Goal: Task Accomplishment & Management: Complete application form

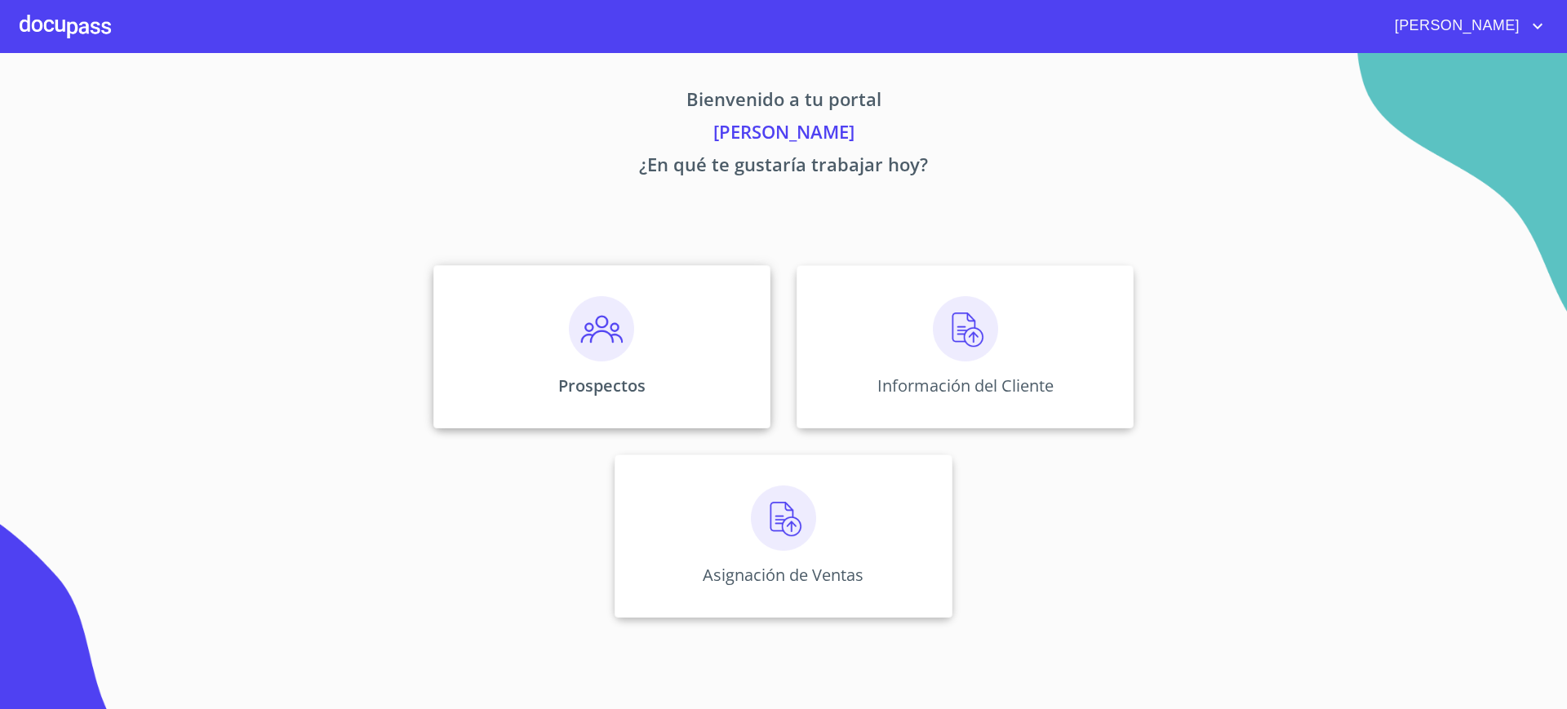
click at [635, 381] on p "Prospectos" at bounding box center [601, 386] width 87 height 22
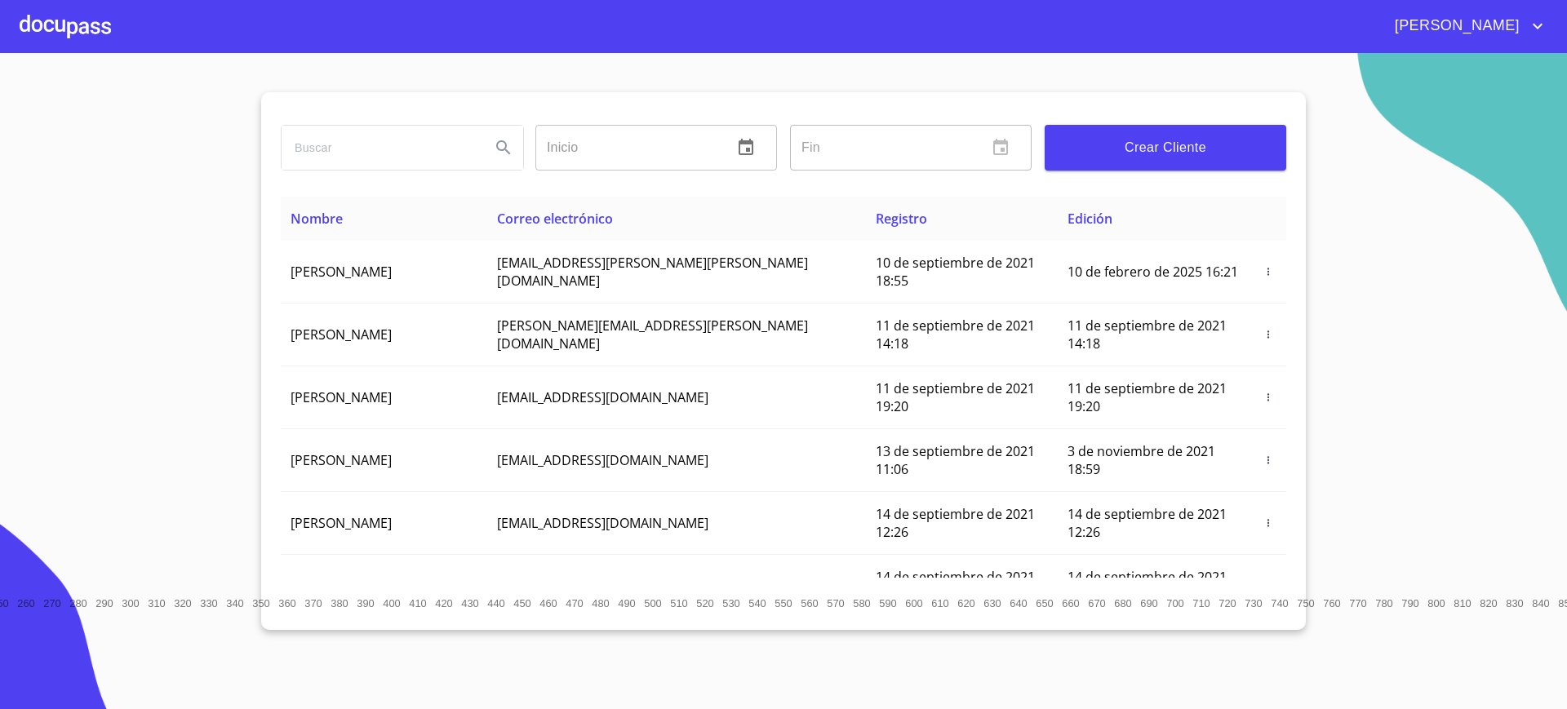
click at [1154, 167] on button "Crear Cliente" at bounding box center [1166, 148] width 242 height 46
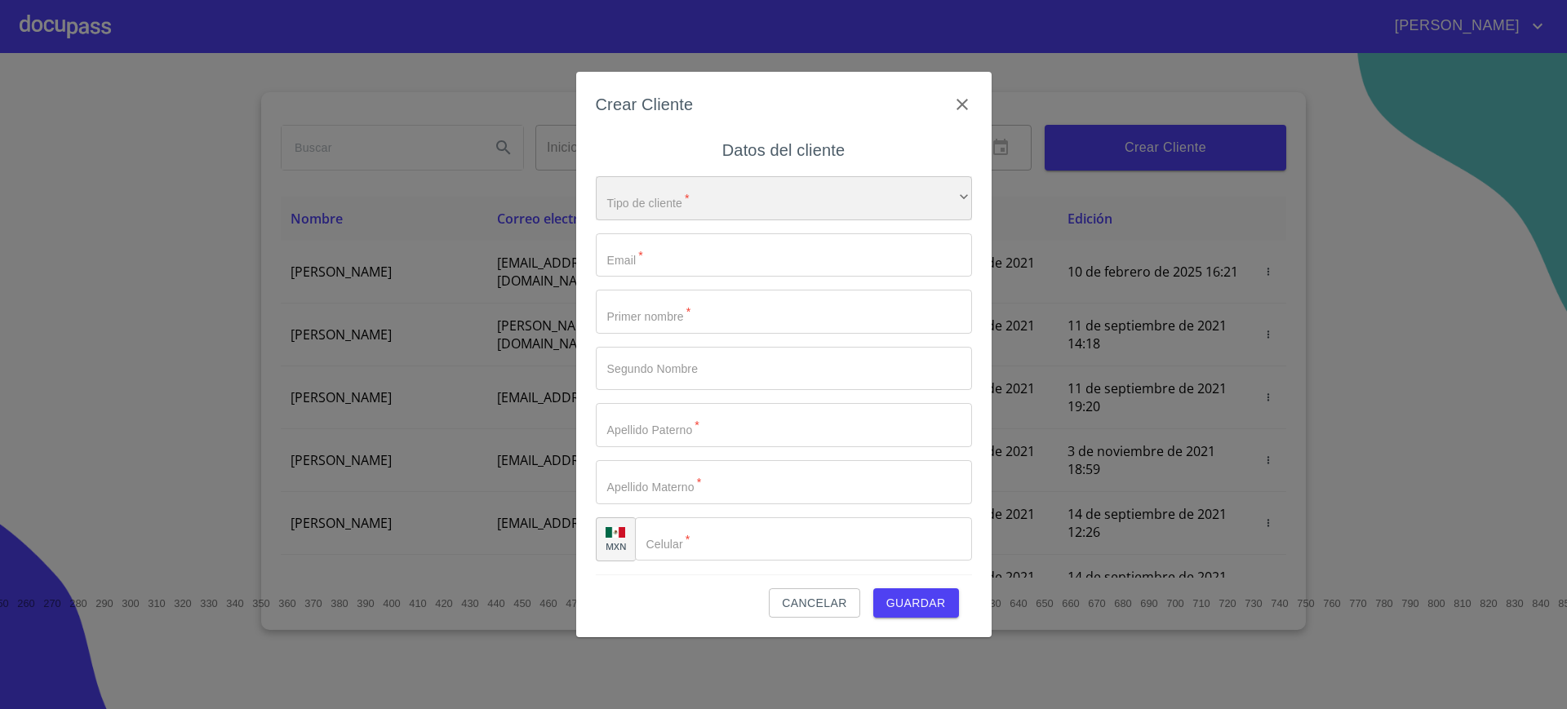
click at [839, 206] on div "​" at bounding box center [784, 198] width 376 height 44
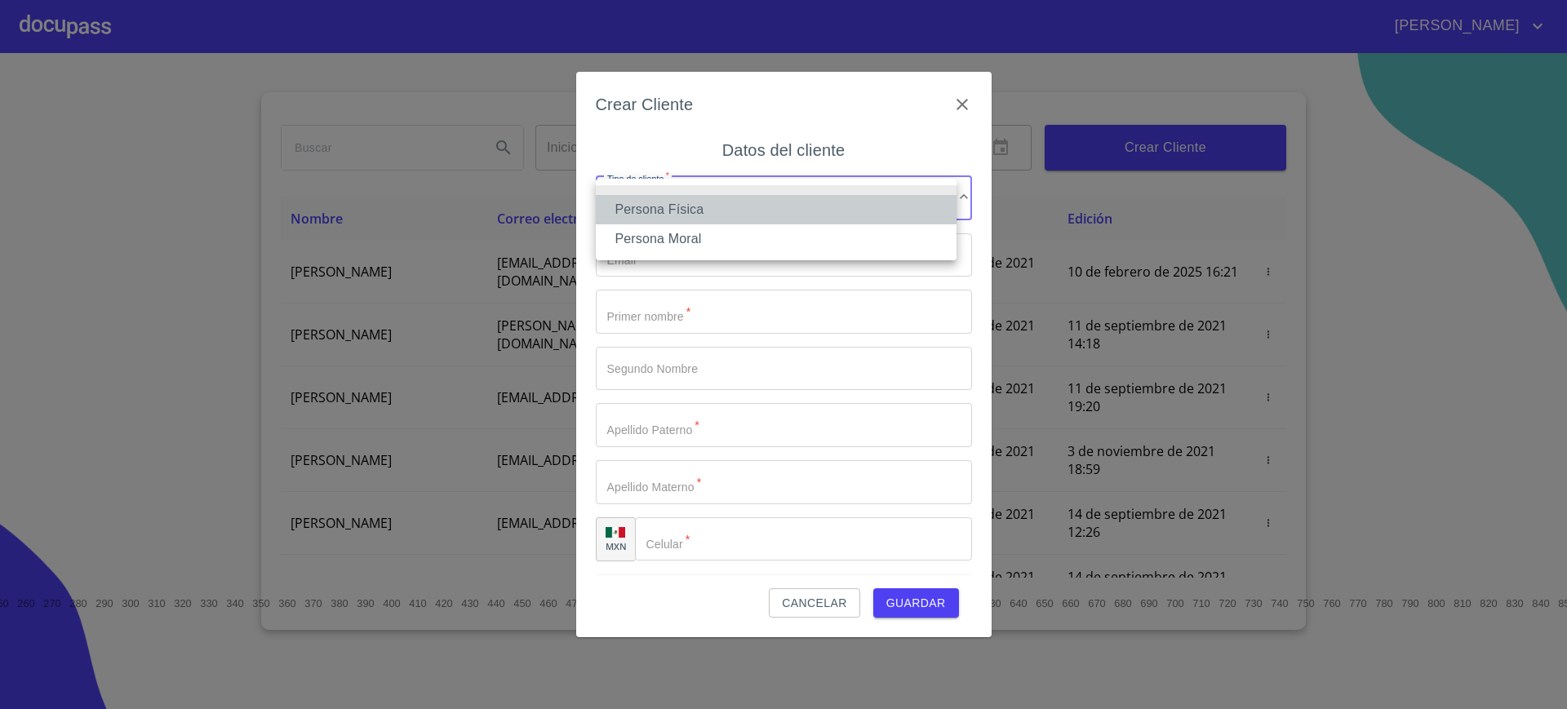
click at [757, 215] on li "Persona Física" at bounding box center [776, 209] width 361 height 29
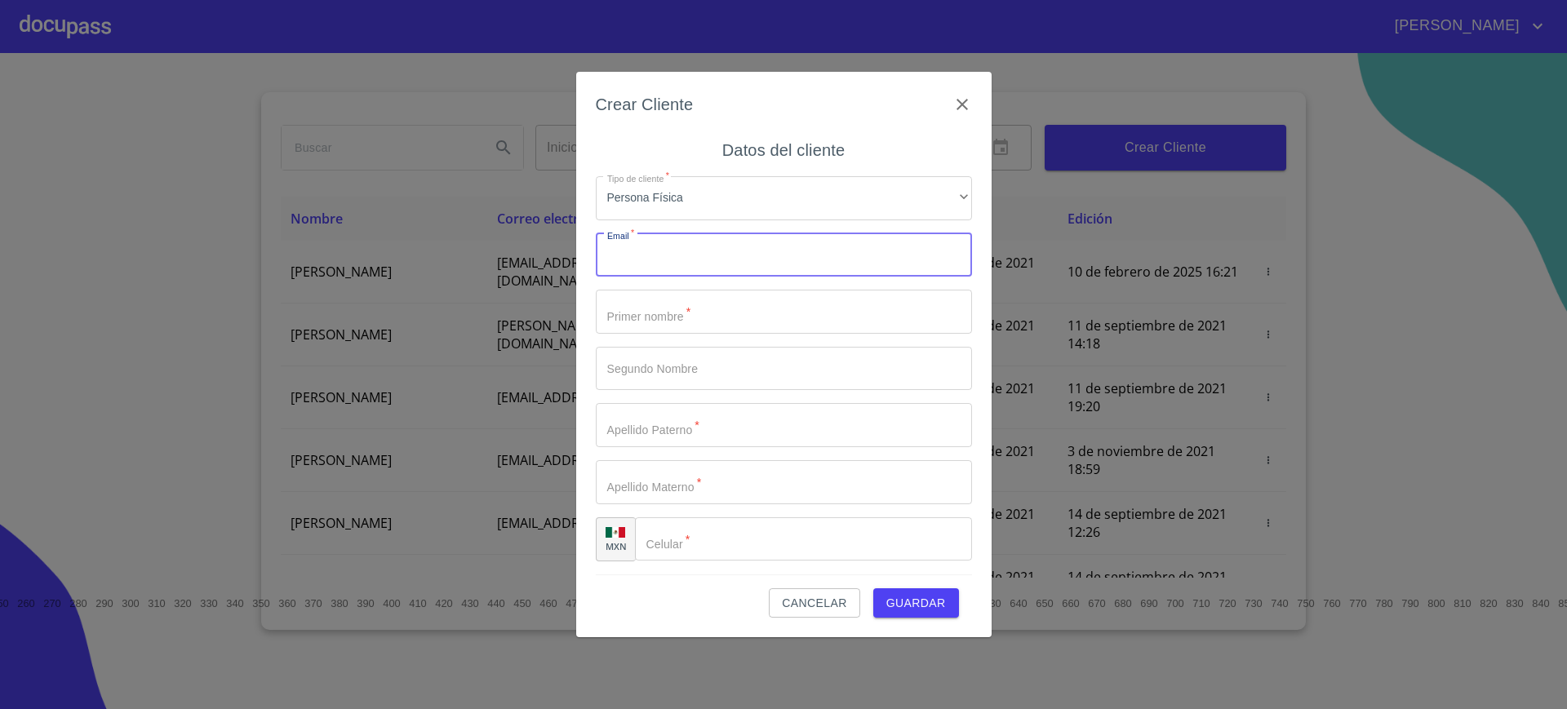
click at [695, 247] on input "Tipo de cliente   *" at bounding box center [784, 255] width 376 height 44
type input "alex.diaz.madrid@gmail.com"
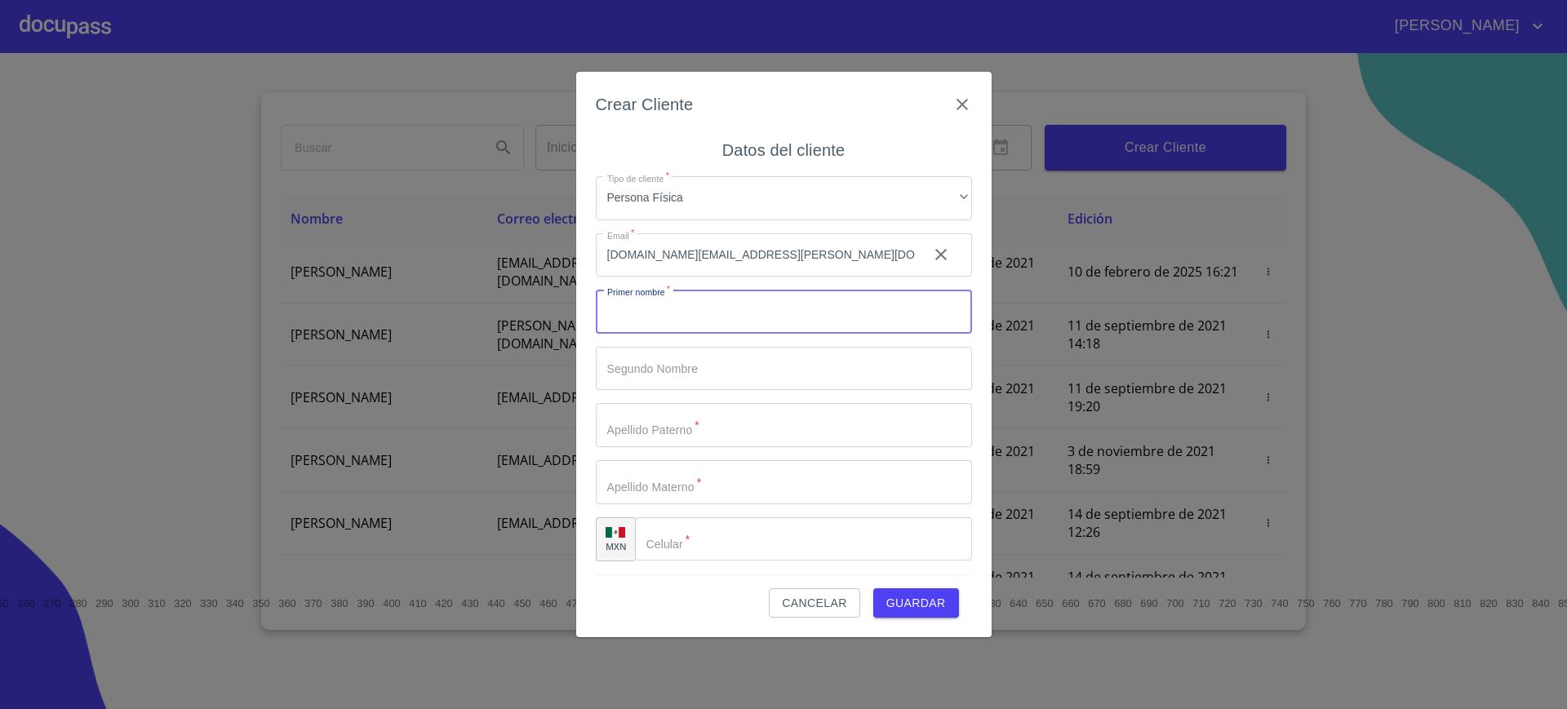
click at [660, 305] on input "Tipo de cliente   *" at bounding box center [784, 312] width 376 height 44
type input "ALEJANDRO"
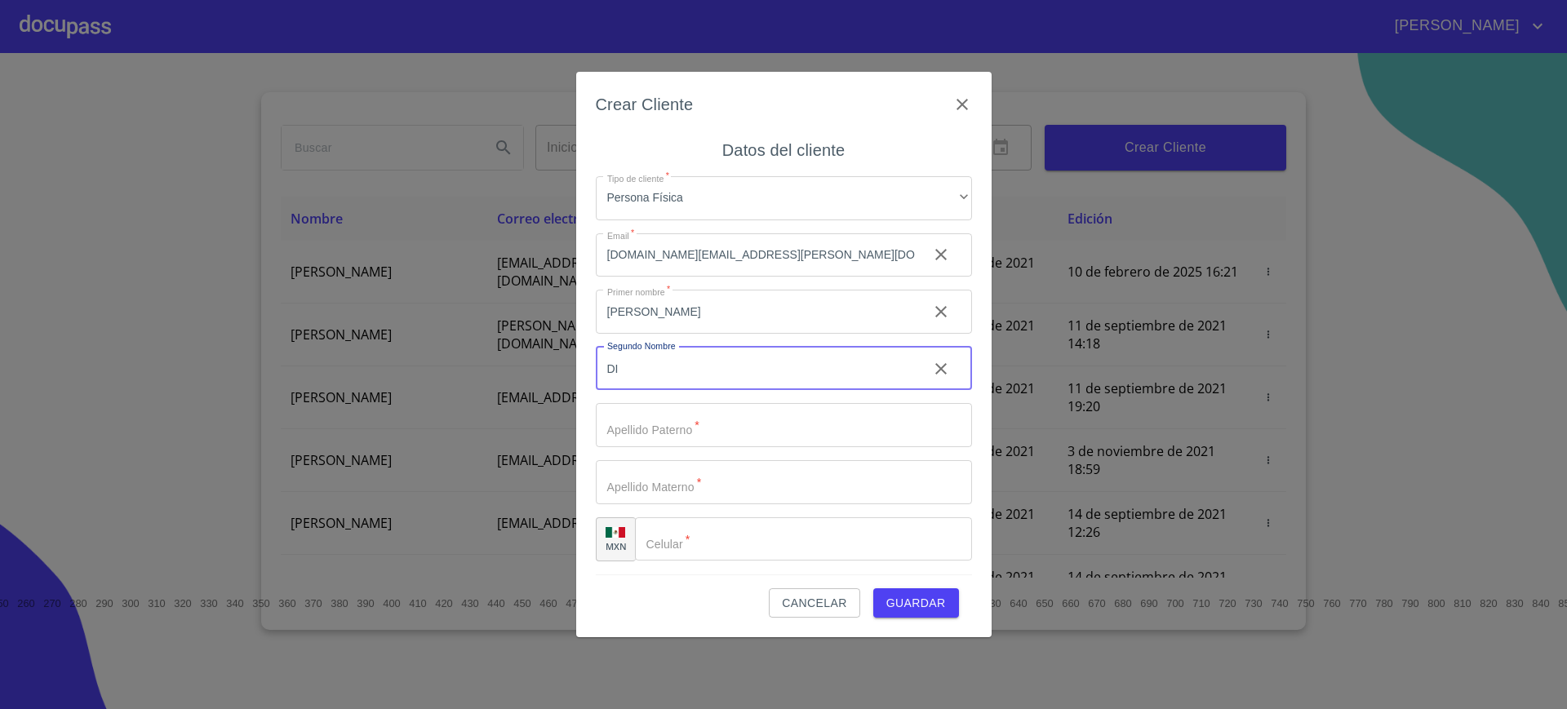
type input "D"
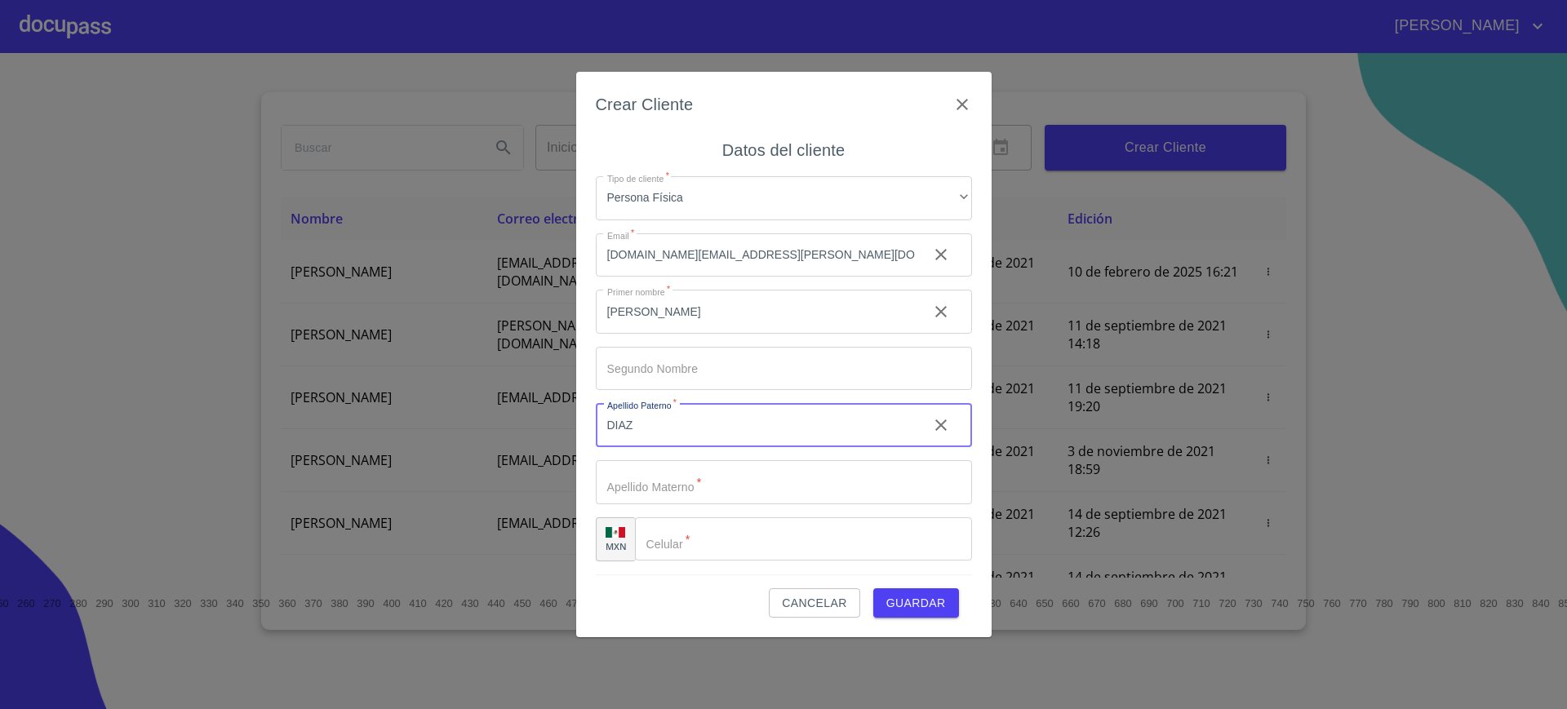
type input "DIAZ"
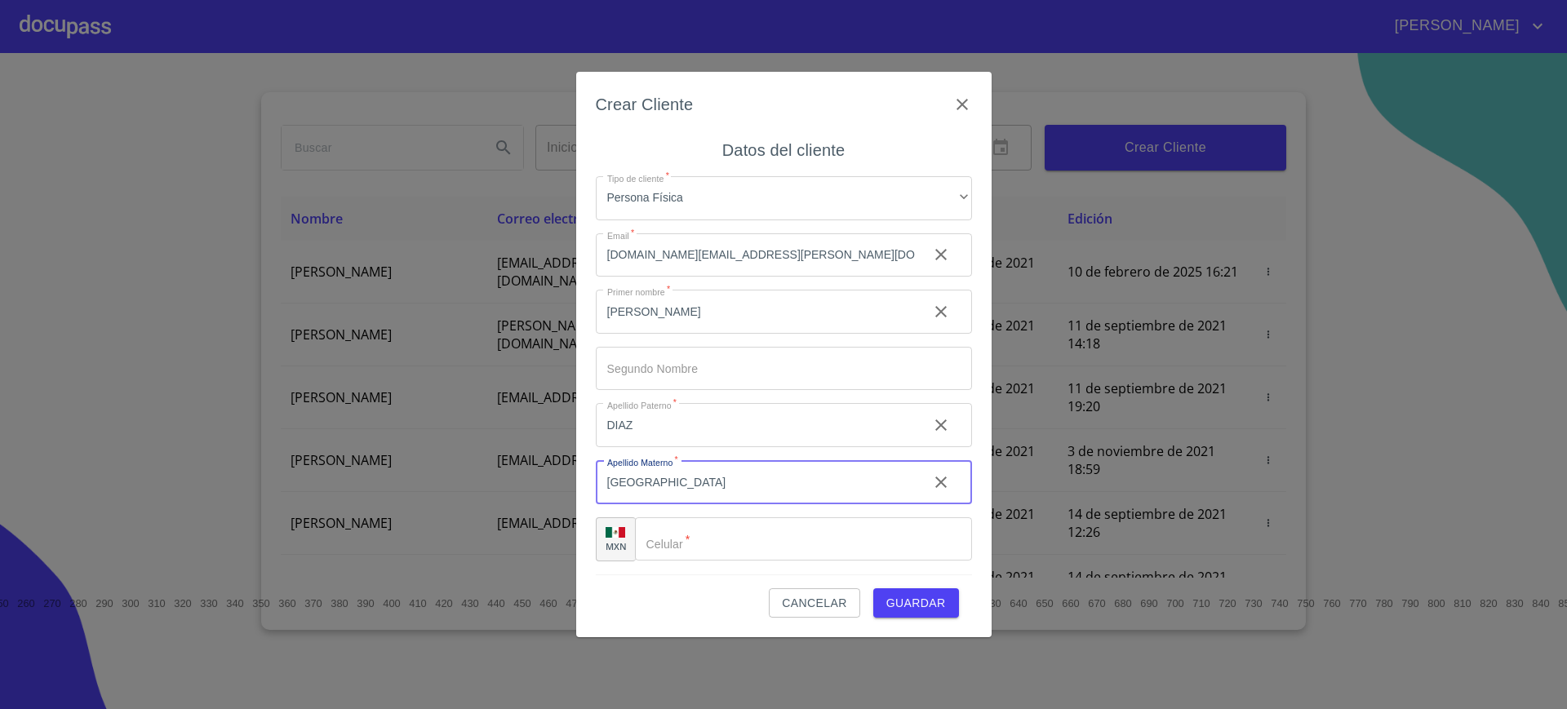
type input "MADRID"
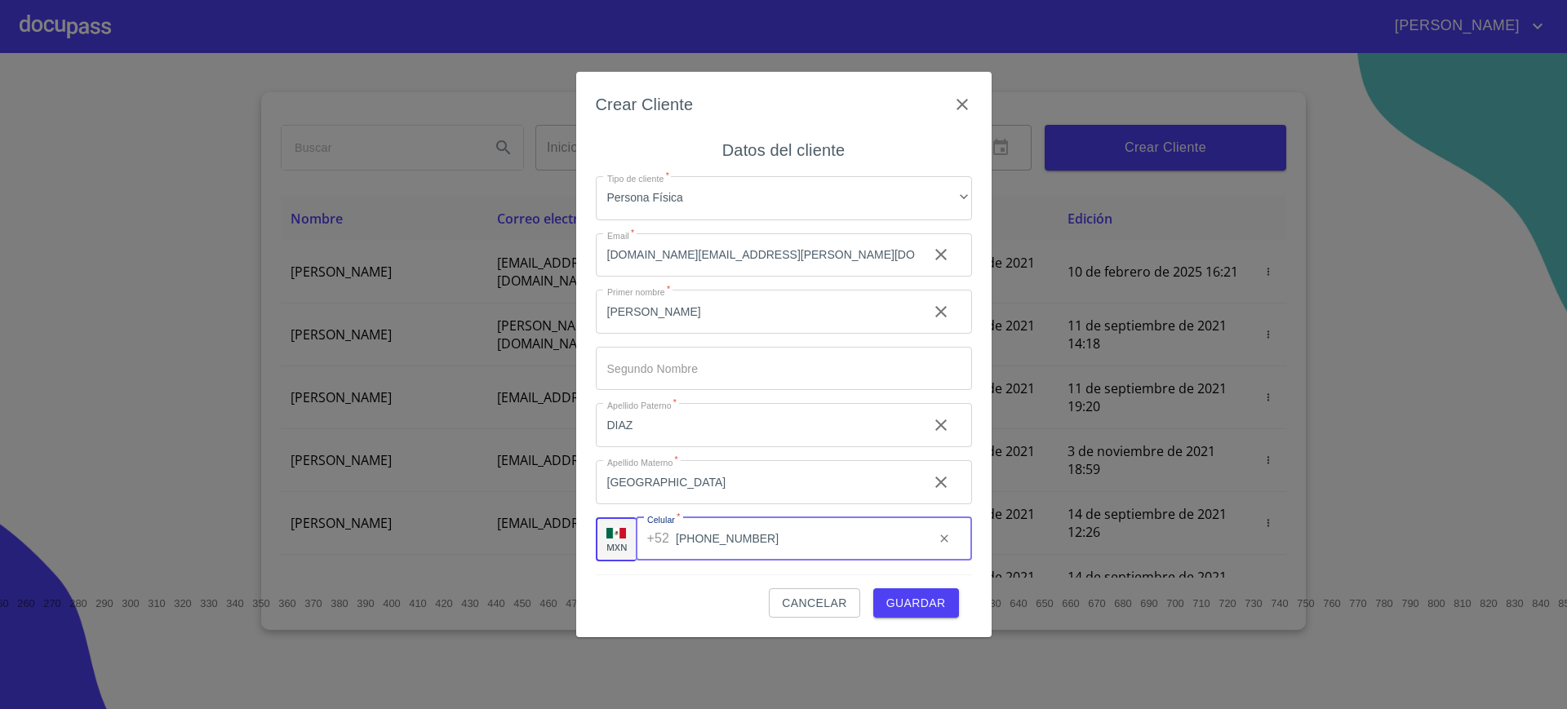
type input "(33)26336417"
click at [873, 588] on button "Guardar" at bounding box center [916, 603] width 86 height 30
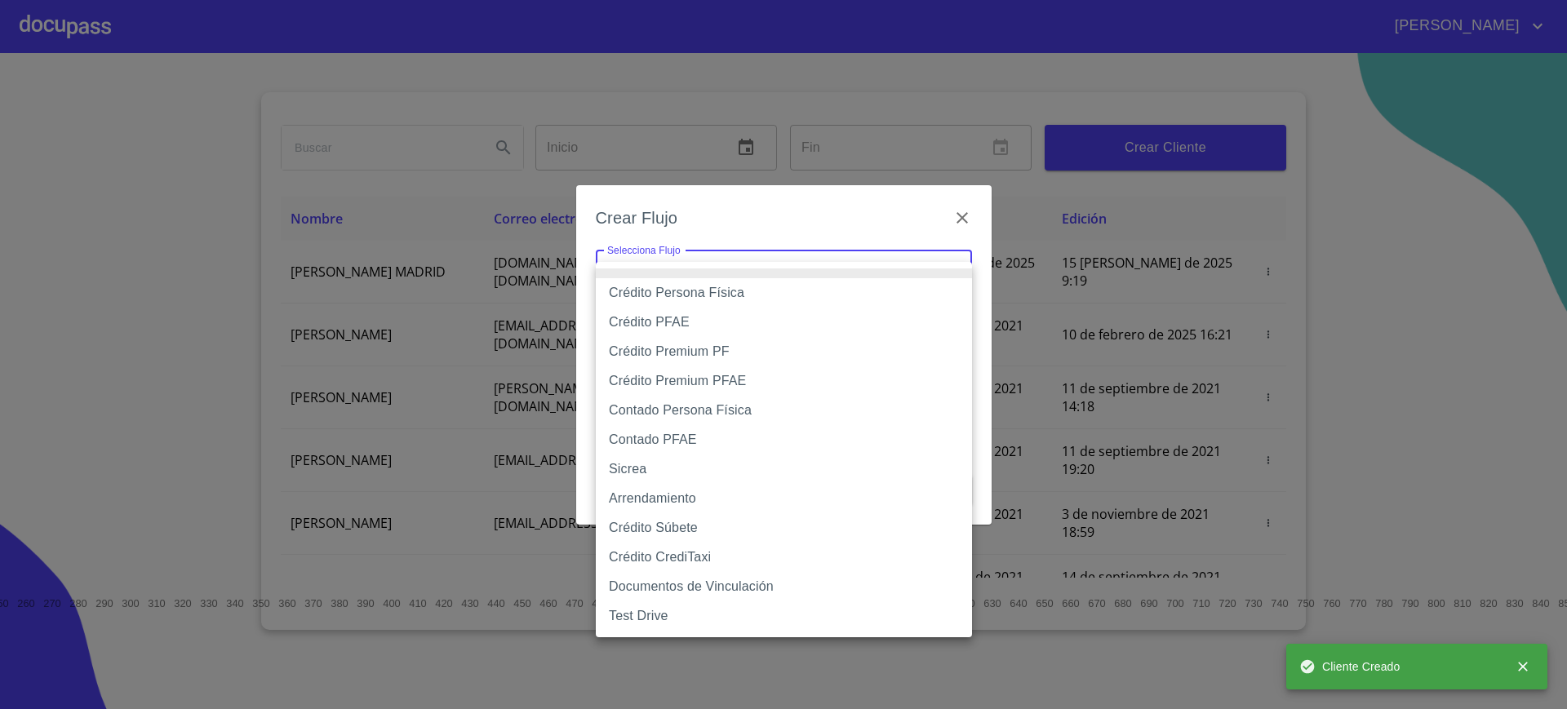
click at [717, 263] on body "Juan Inicio ​ Fin ​ Crear Cliente Nombre Correo electrónico Registro Edición AL…" at bounding box center [783, 354] width 1567 height 709
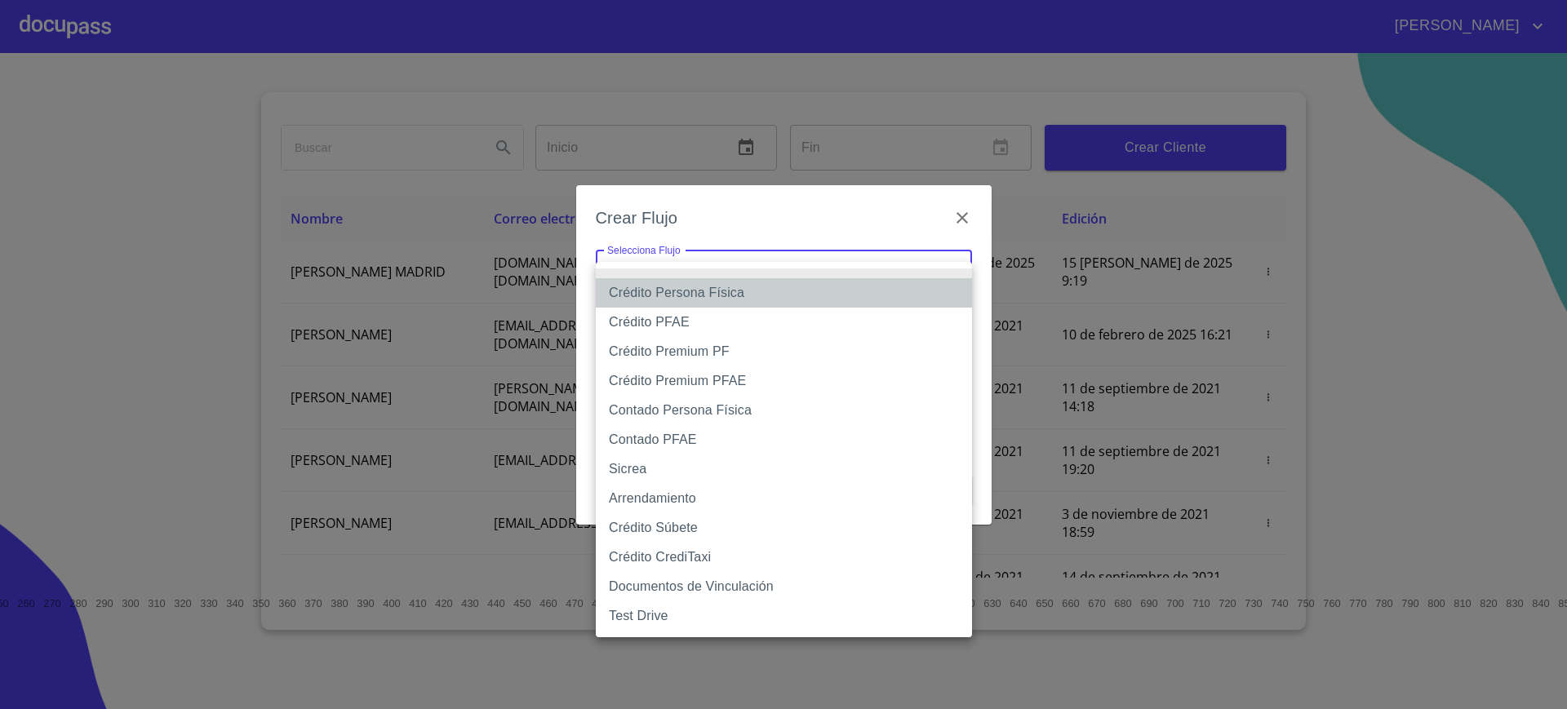
click at [704, 301] on li "Crédito Persona Física" at bounding box center [784, 292] width 376 height 29
type input "6009fb3c7d1714eb8809aa97"
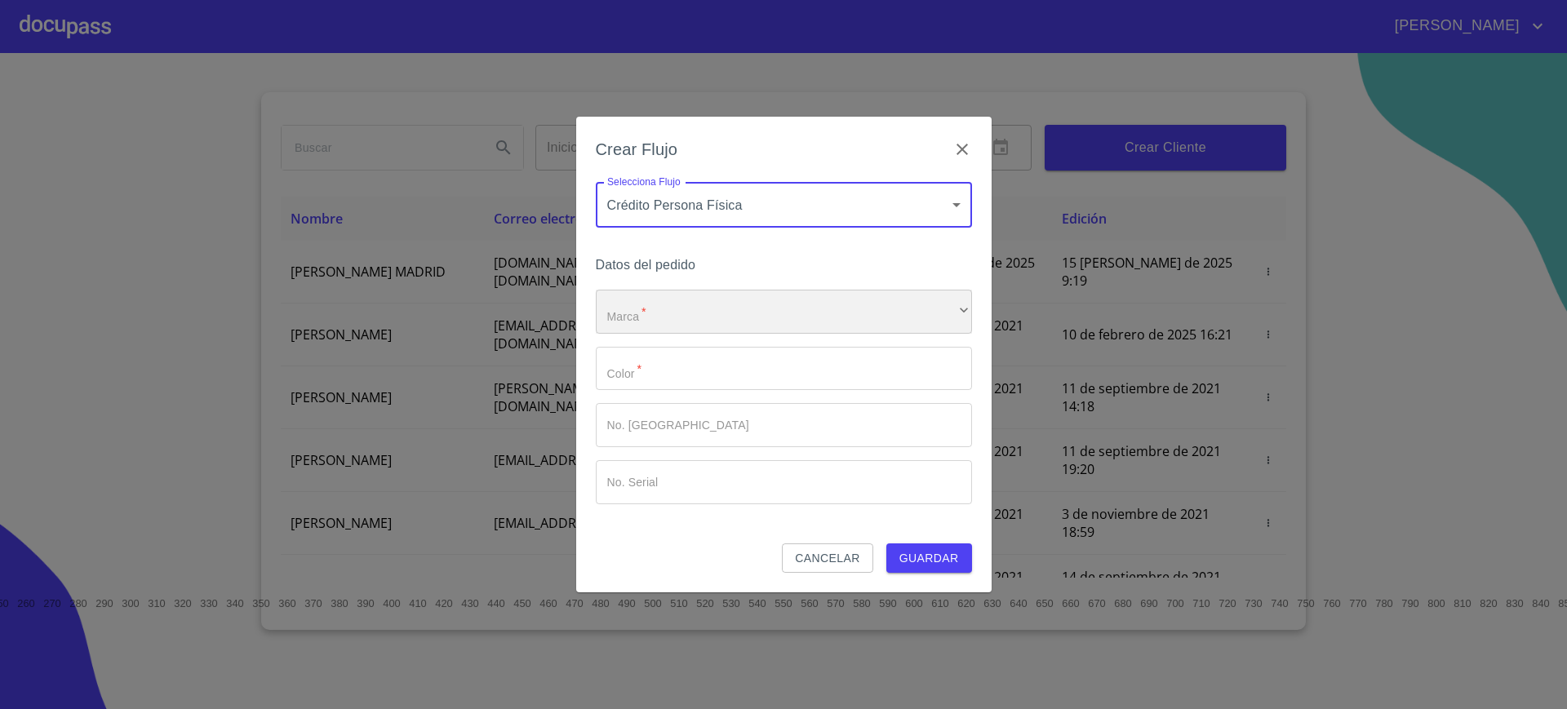
click at [712, 317] on div "​" at bounding box center [784, 312] width 376 height 44
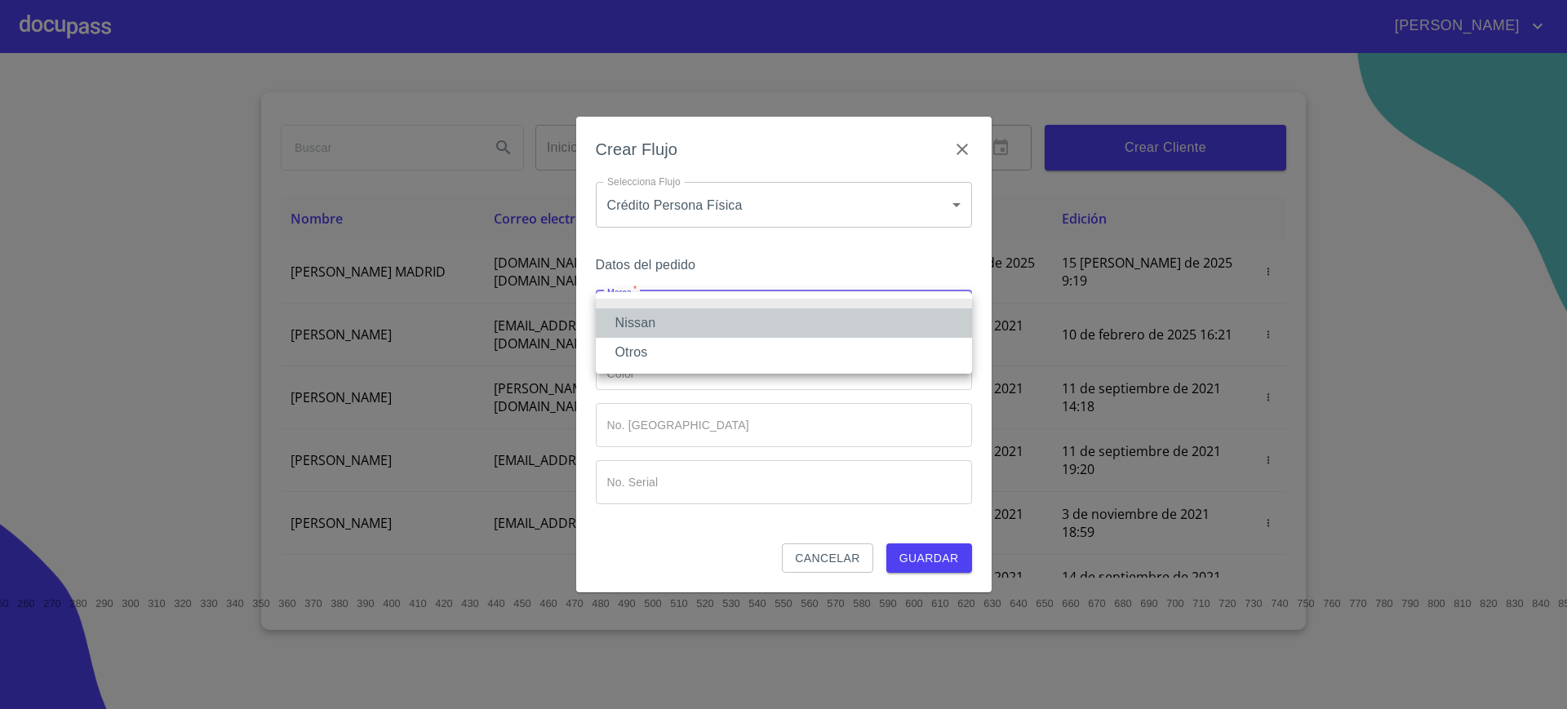
click at [693, 323] on li "Nissan" at bounding box center [784, 323] width 376 height 29
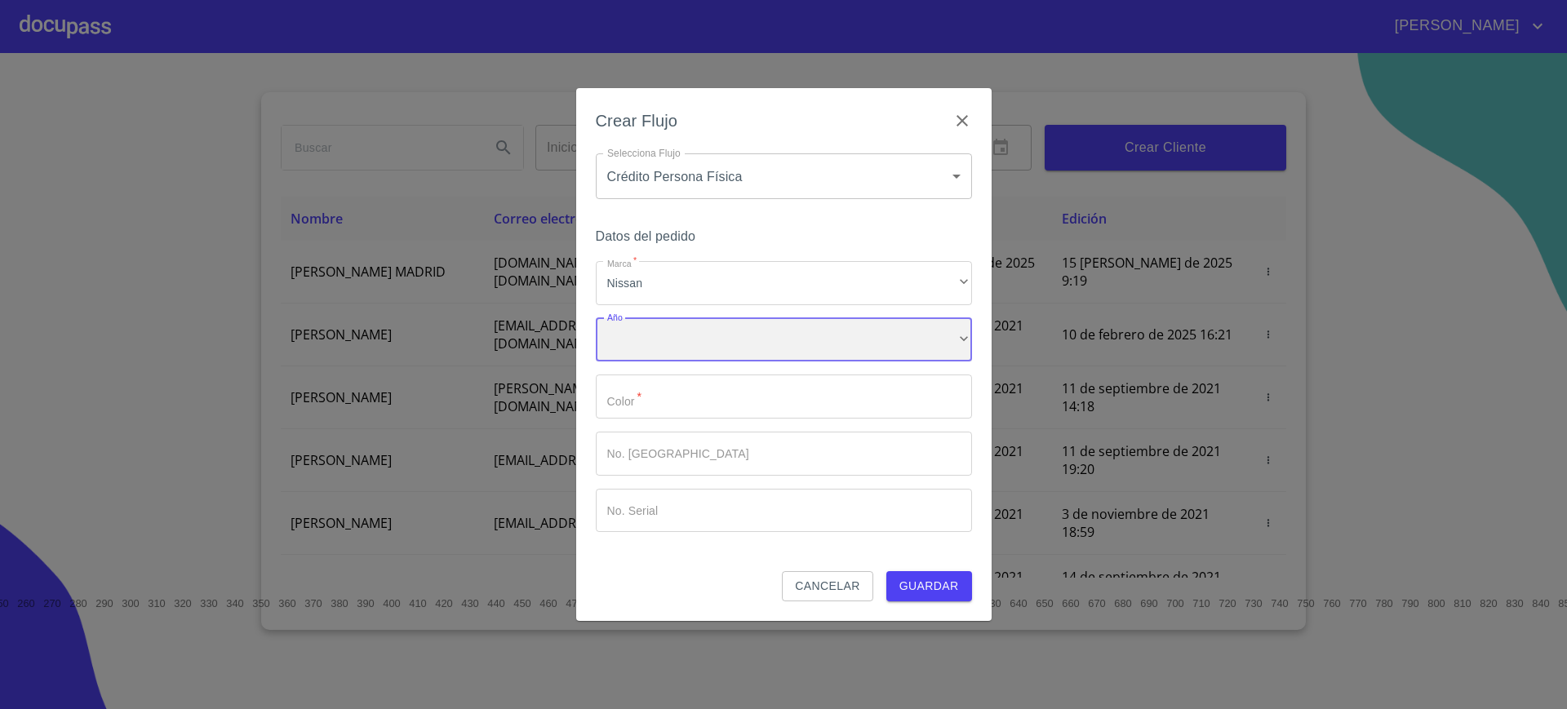
click at [686, 342] on div "​" at bounding box center [784, 340] width 376 height 44
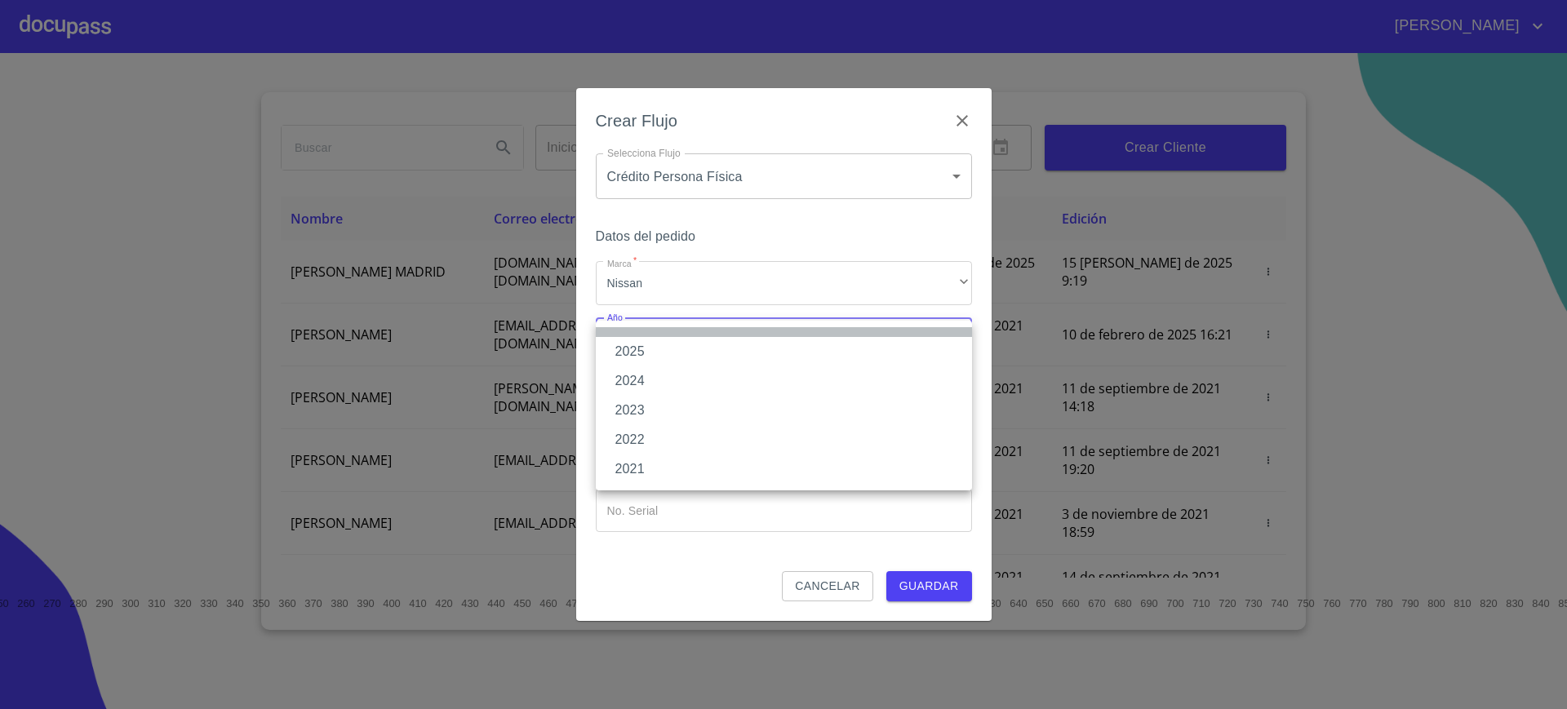
drag, startPoint x: 679, startPoint y: 330, endPoint x: 673, endPoint y: 348, distance: 19.1
click at [673, 348] on ul "2025 2024 2023 2022 2021" at bounding box center [784, 406] width 376 height 170
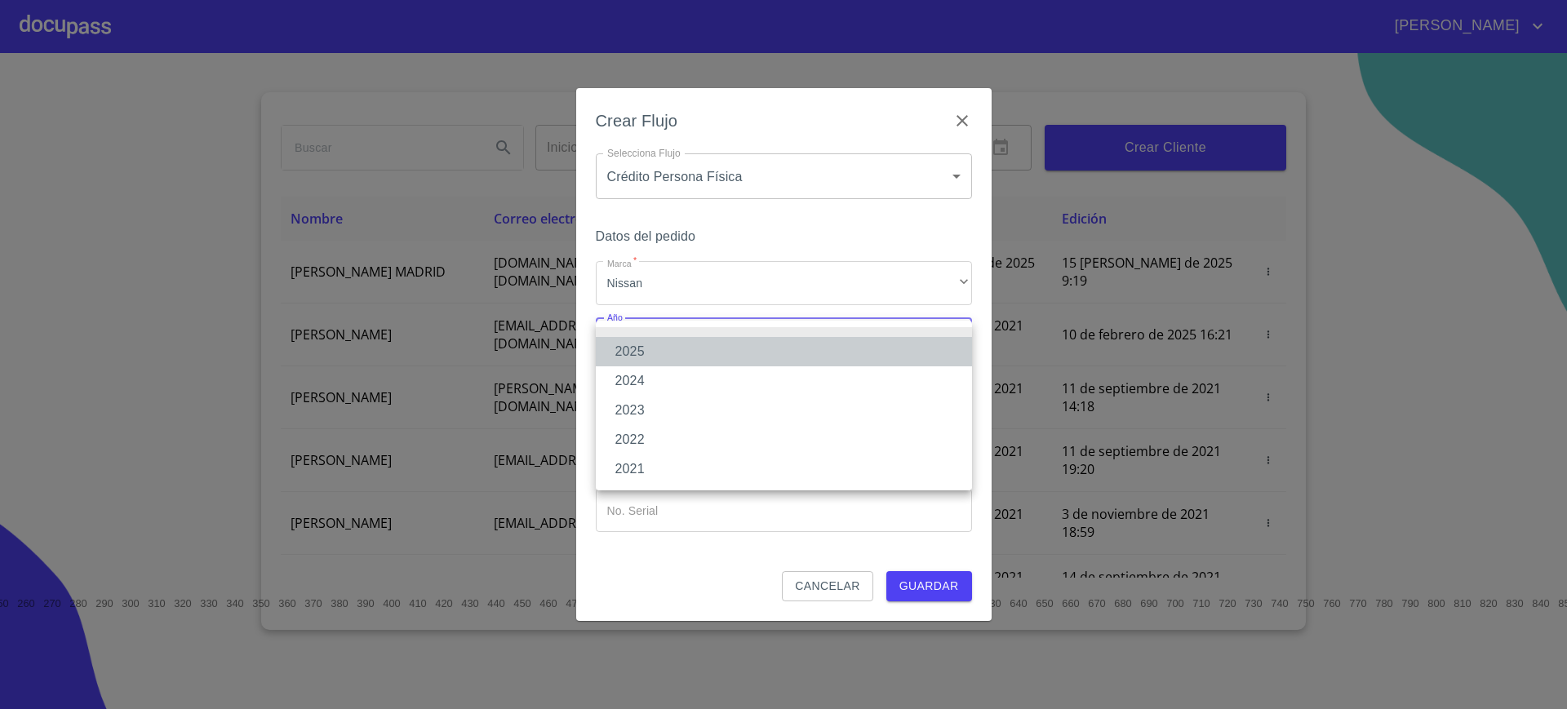
click at [673, 348] on li "2025" at bounding box center [784, 351] width 376 height 29
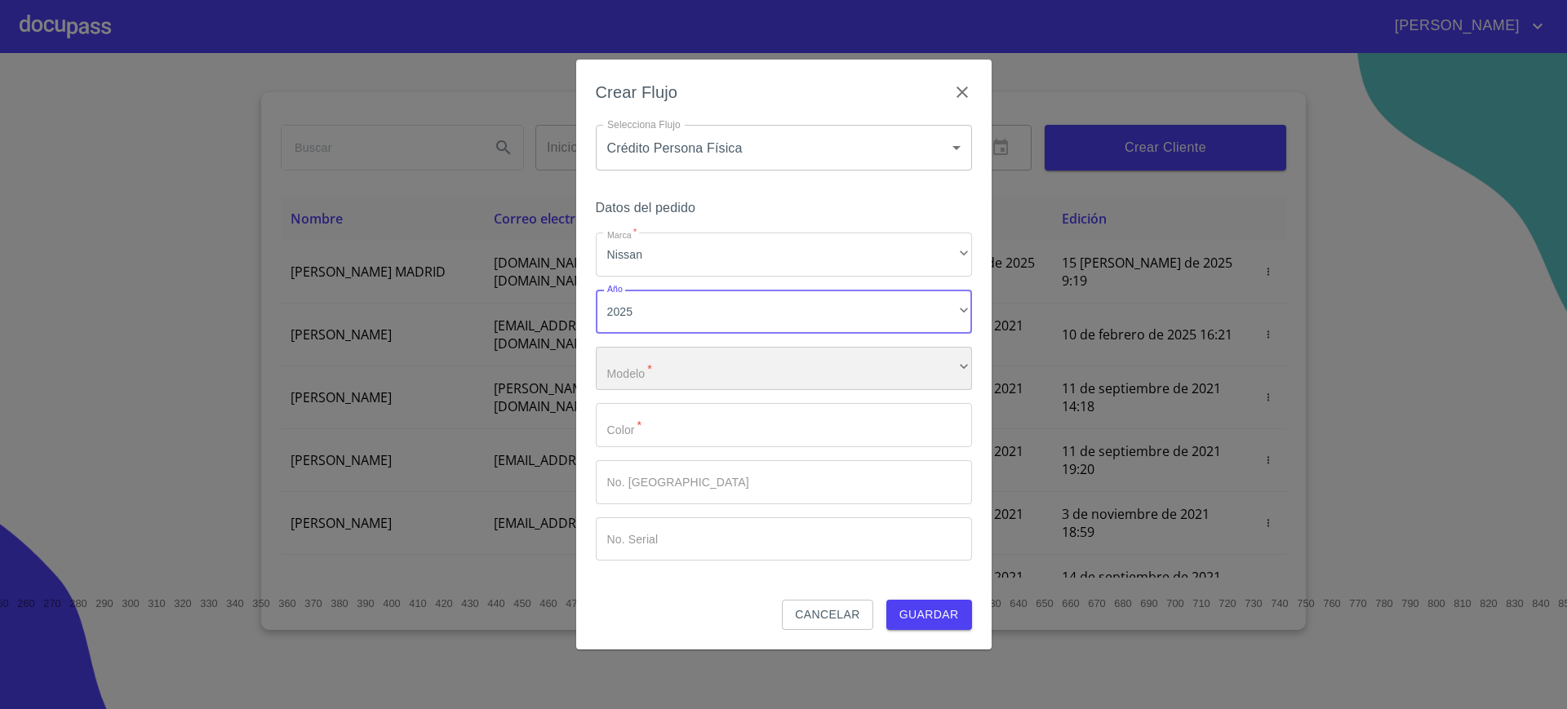
click at [660, 378] on div "​" at bounding box center [784, 369] width 376 height 44
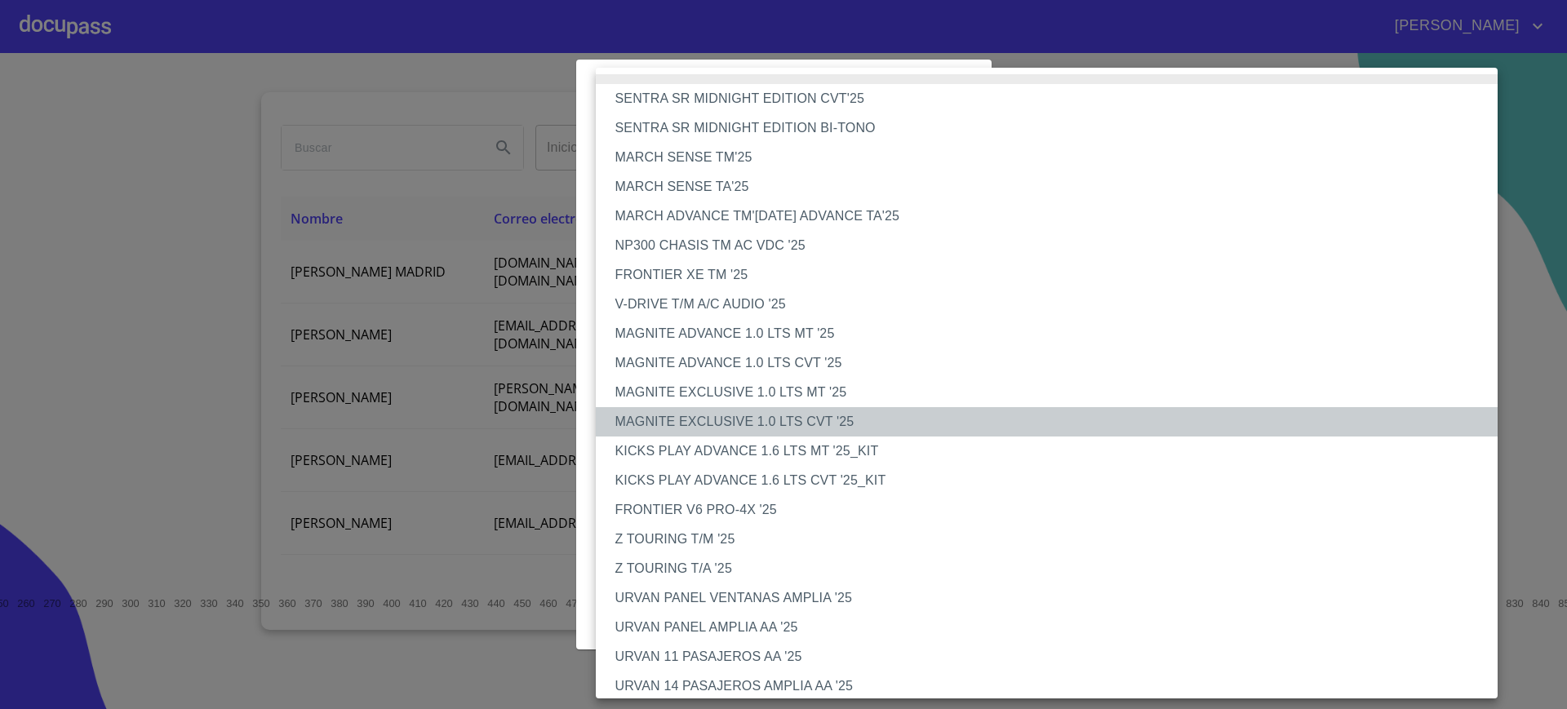
click at [750, 423] on li "MAGNITE EXCLUSIVE 1.0 LTS CVT '25" at bounding box center [1055, 421] width 918 height 29
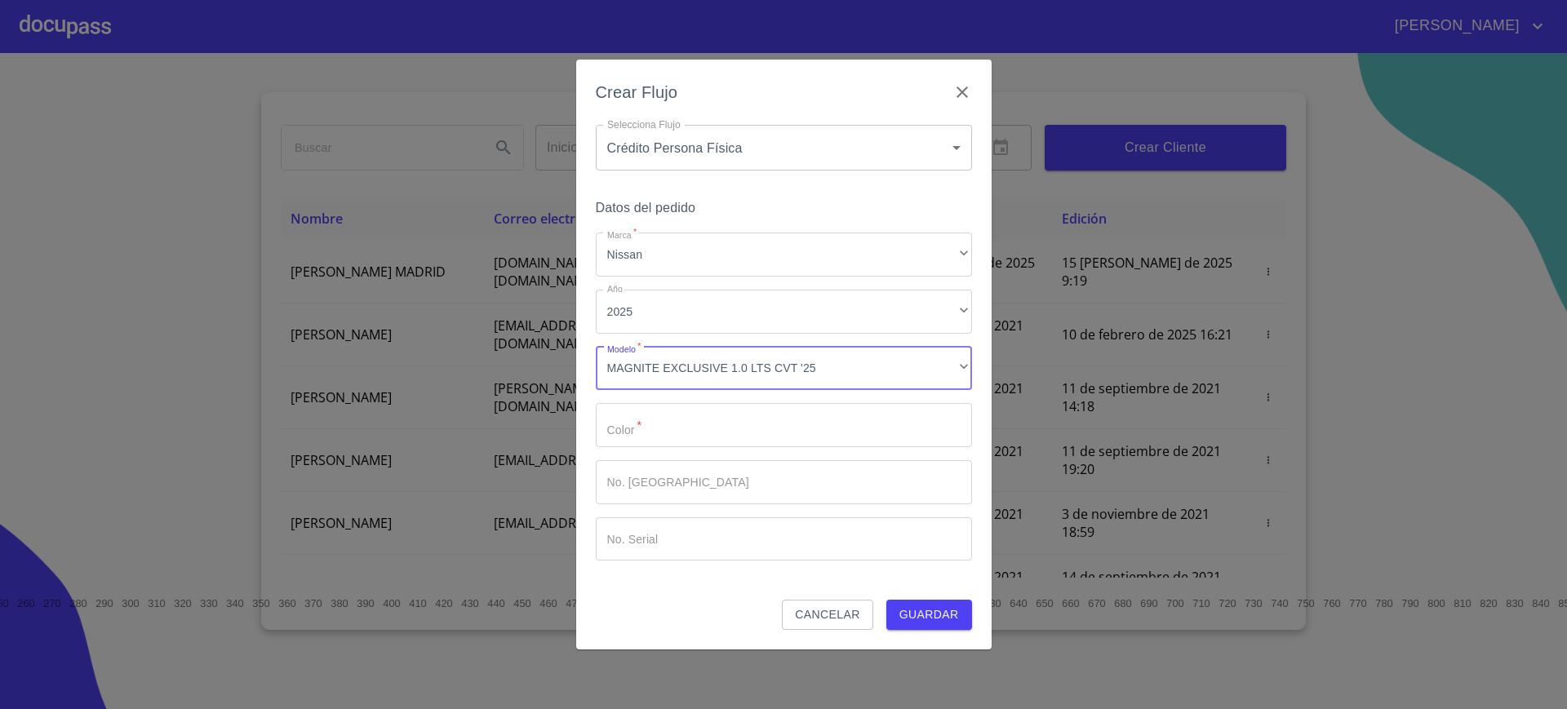
click at [750, 423] on input "Marca   *" at bounding box center [784, 425] width 376 height 44
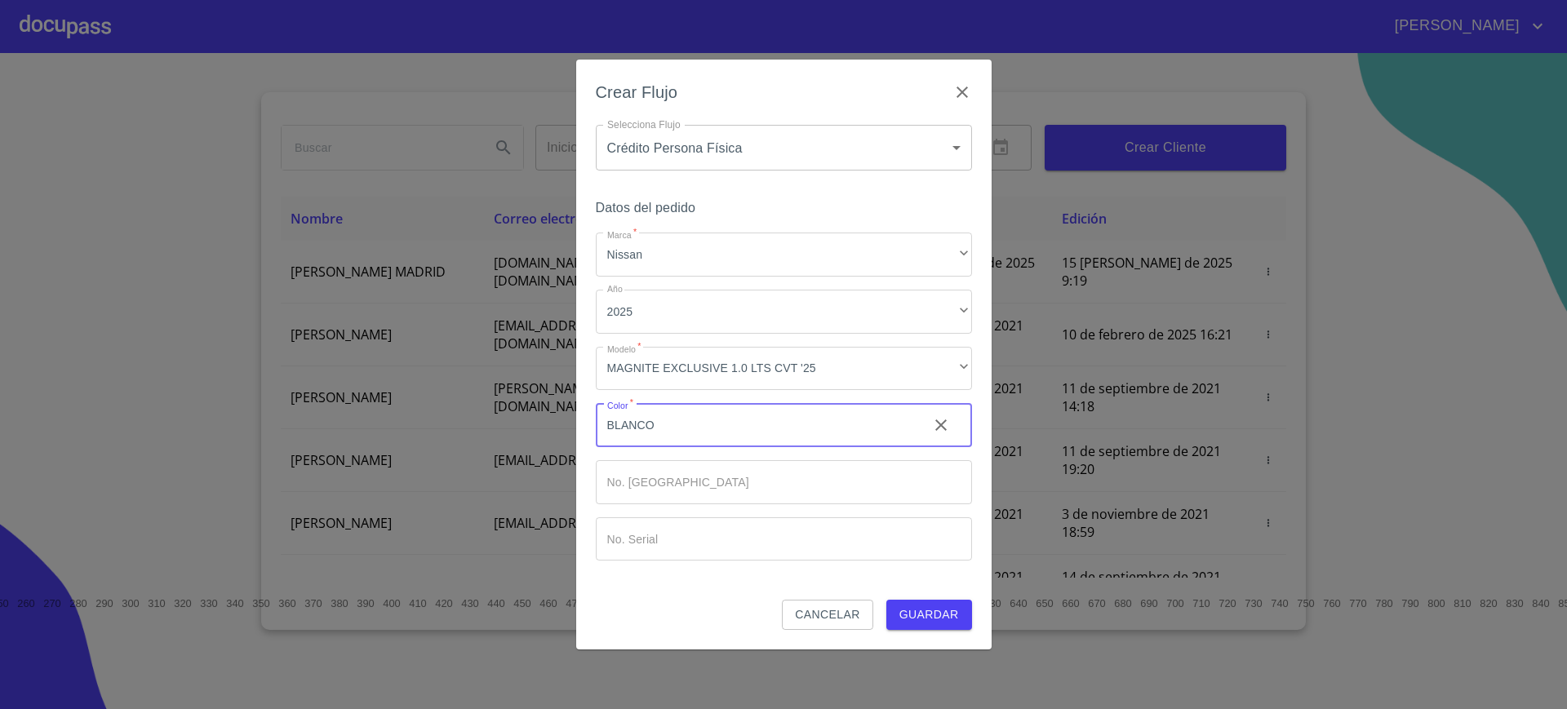
type input "BLANCO"
click at [921, 620] on span "Guardar" at bounding box center [929, 615] width 60 height 20
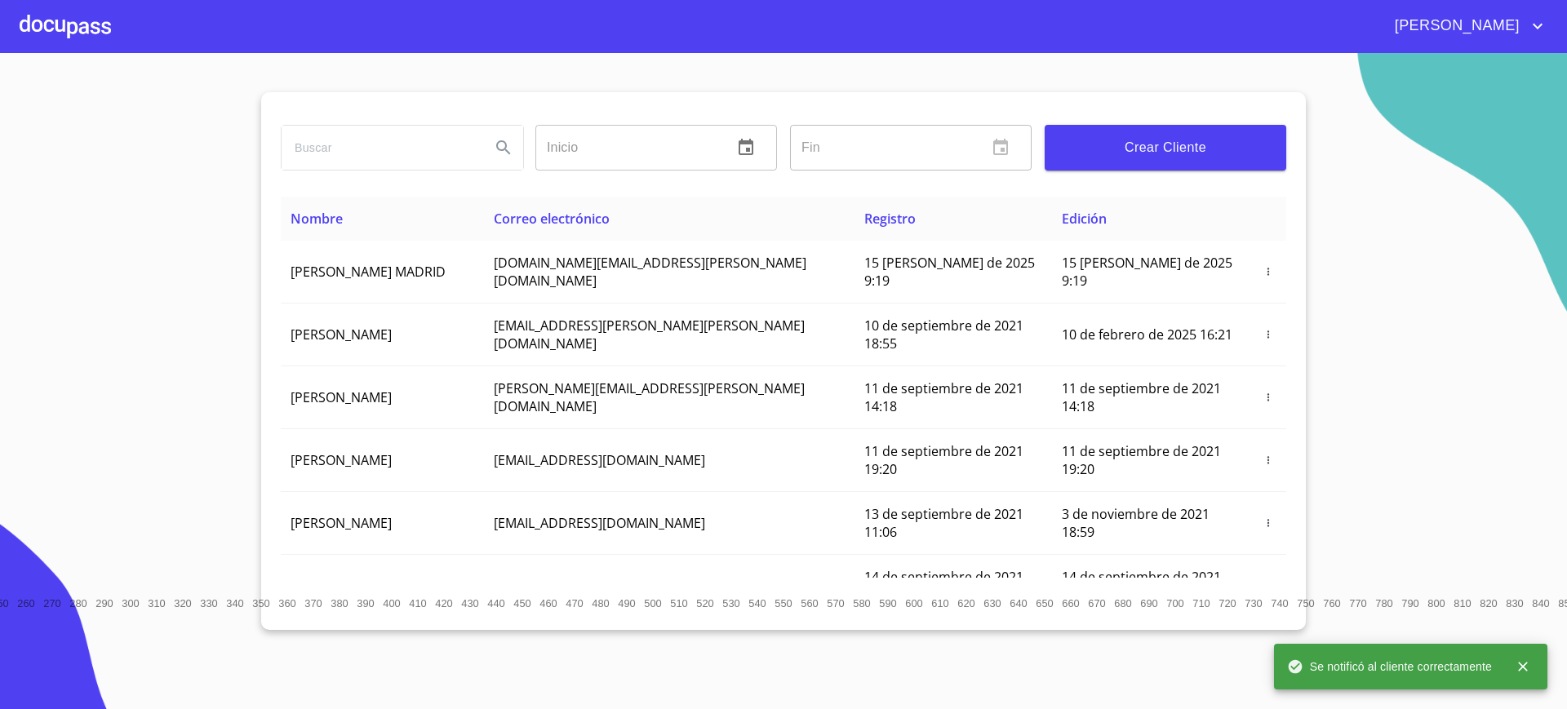
click at [417, 233] on th "Nombre" at bounding box center [382, 219] width 203 height 44
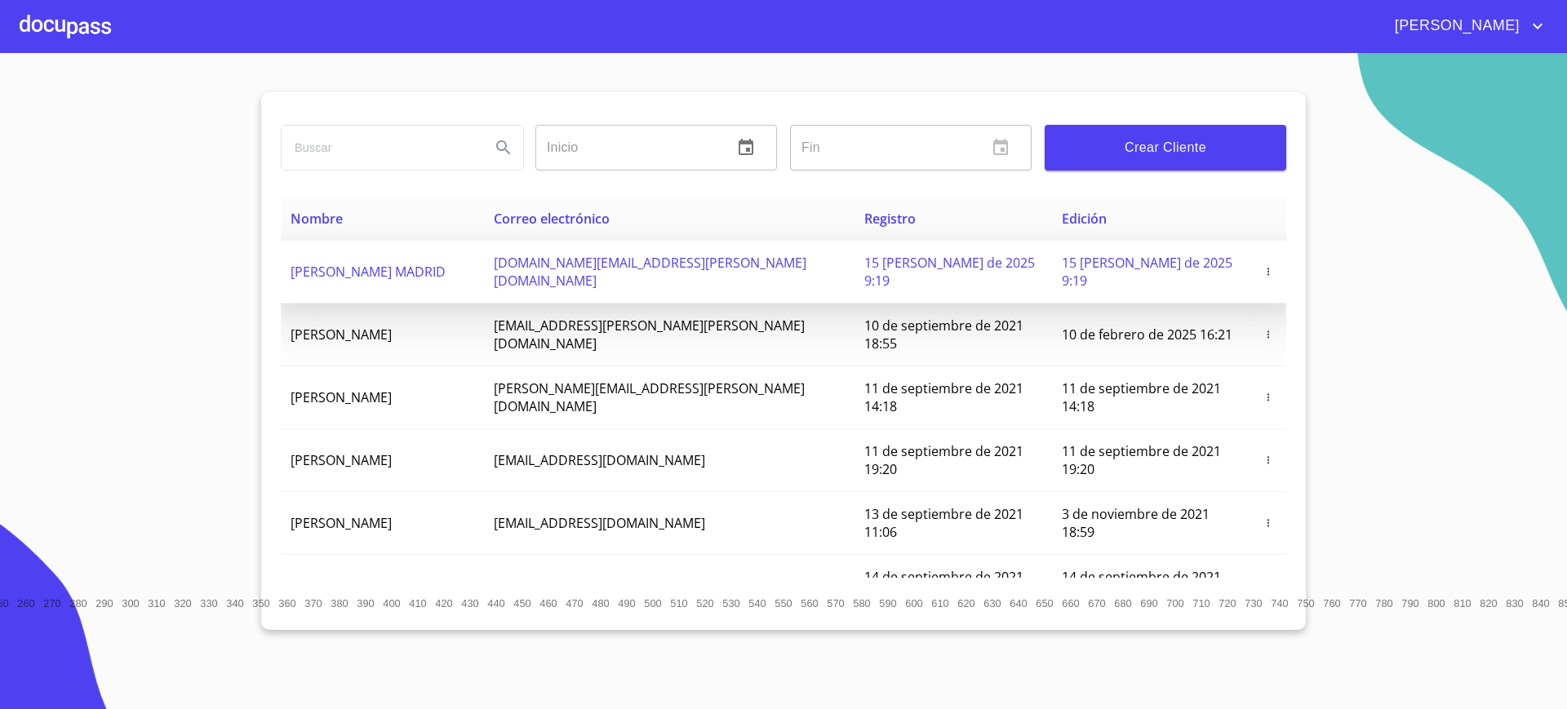
click at [410, 251] on td "ALEJANDRO DIAZ MADRID" at bounding box center [382, 272] width 203 height 63
click at [467, 274] on td "ALEJANDRO DIAZ MADRID" at bounding box center [382, 272] width 203 height 63
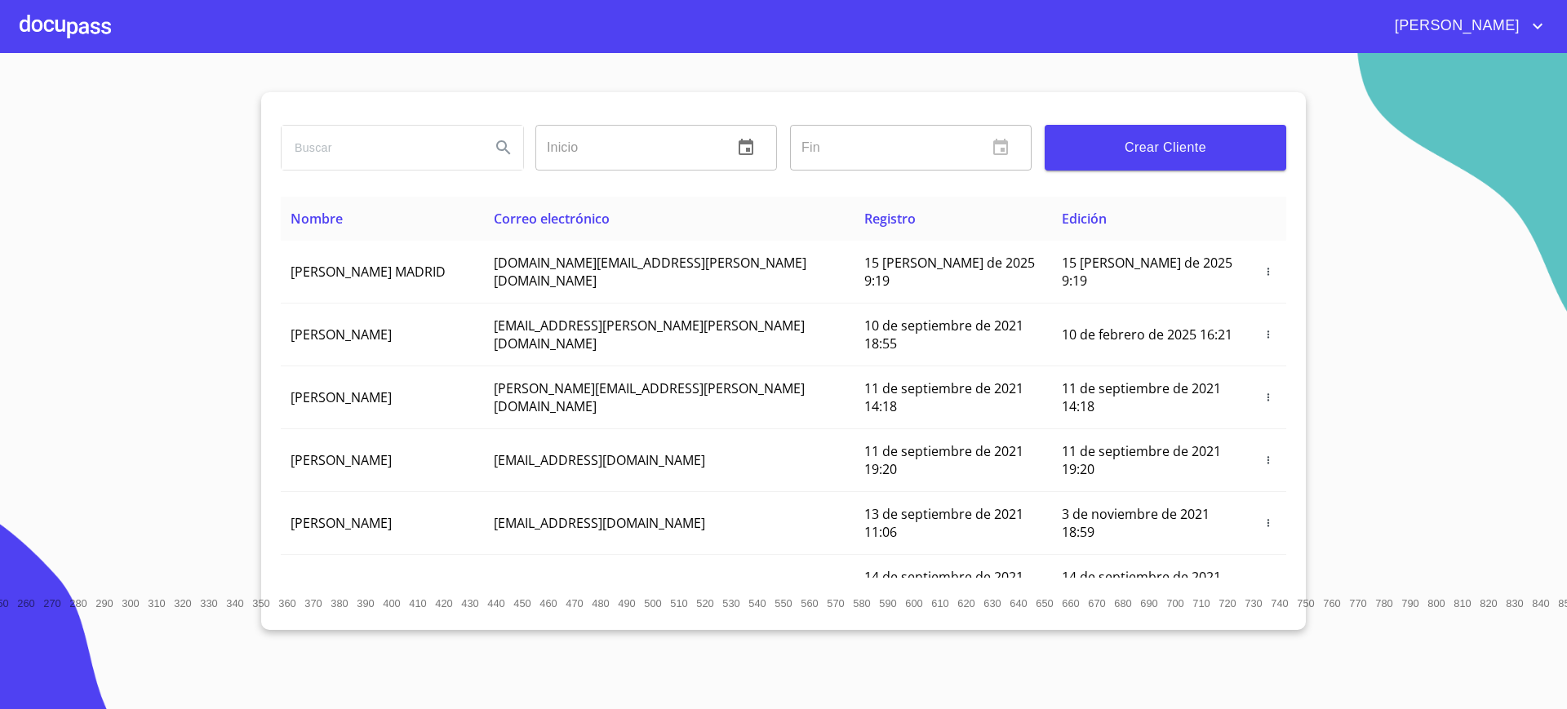
click at [59, 20] on div at bounding box center [65, 26] width 91 height 52
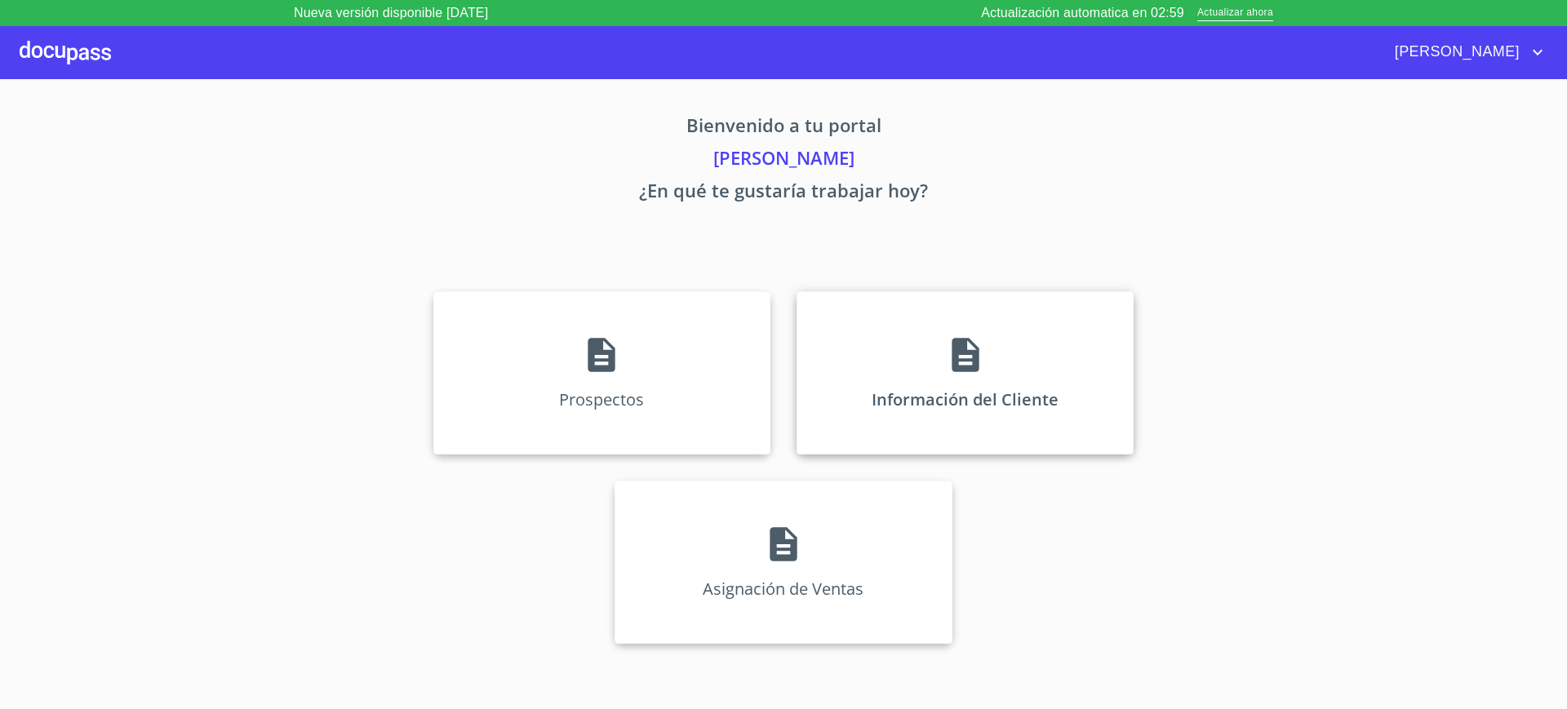
click at [918, 376] on div "Información del Cliente" at bounding box center [965, 372] width 337 height 163
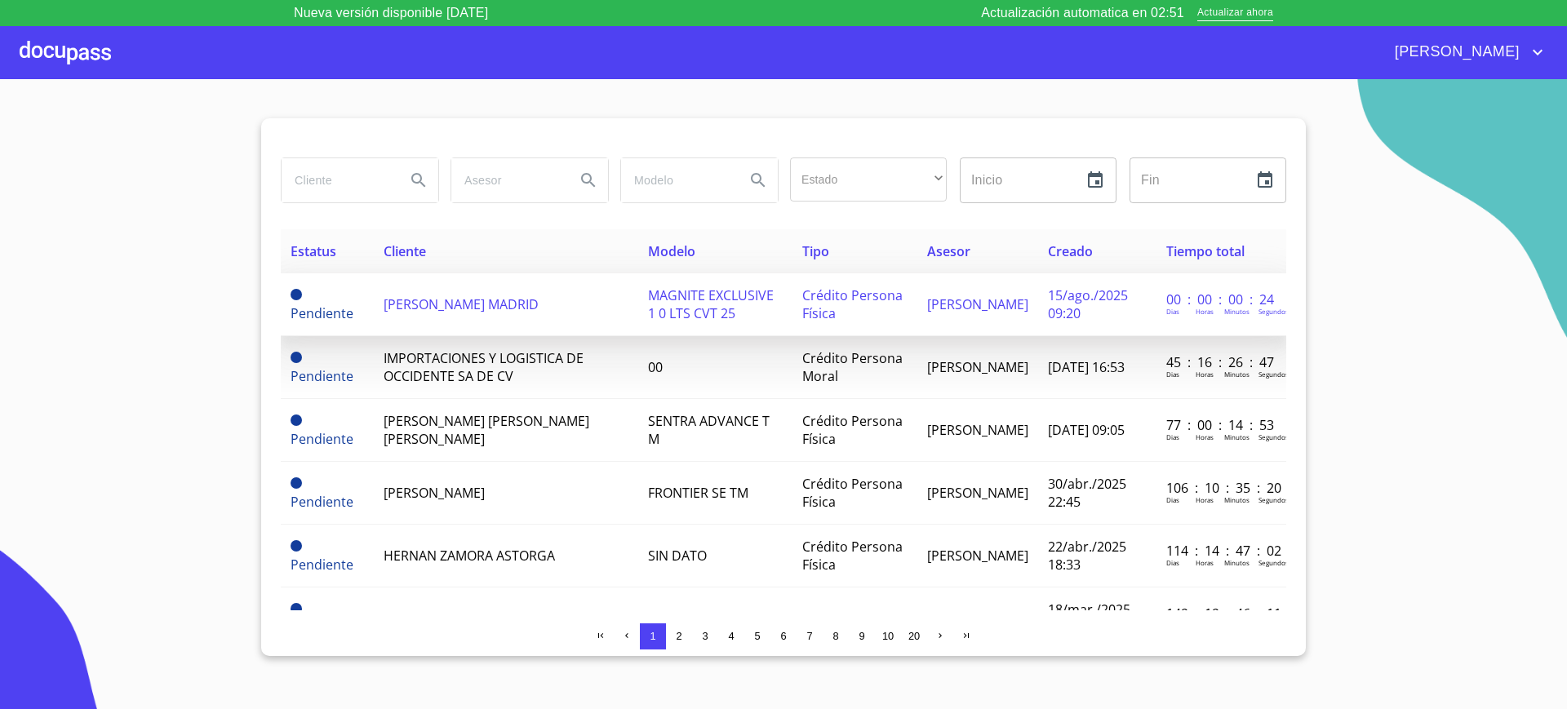
click at [545, 310] on td "ALEJANDRO DIAZ MADRID" at bounding box center [506, 304] width 264 height 63
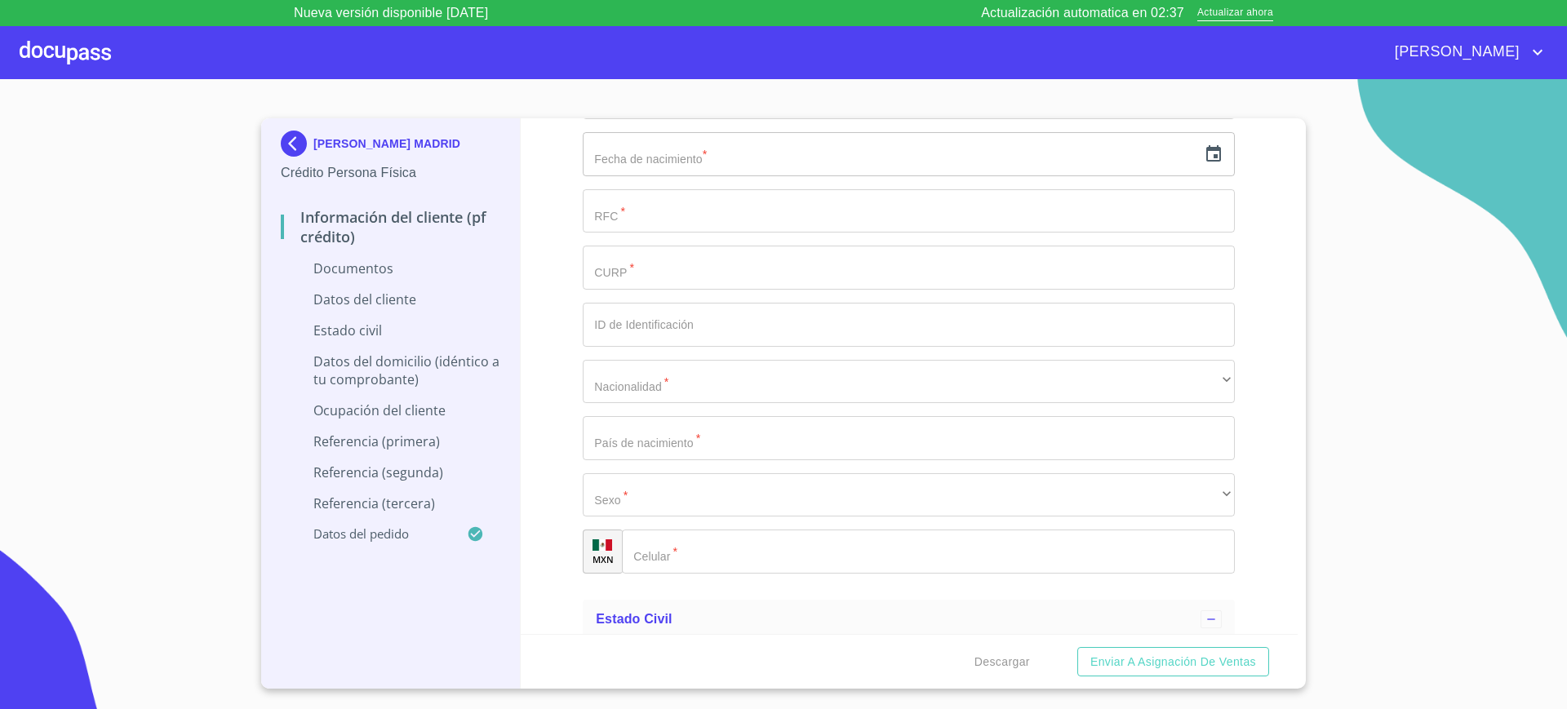
scroll to position [2259, 0]
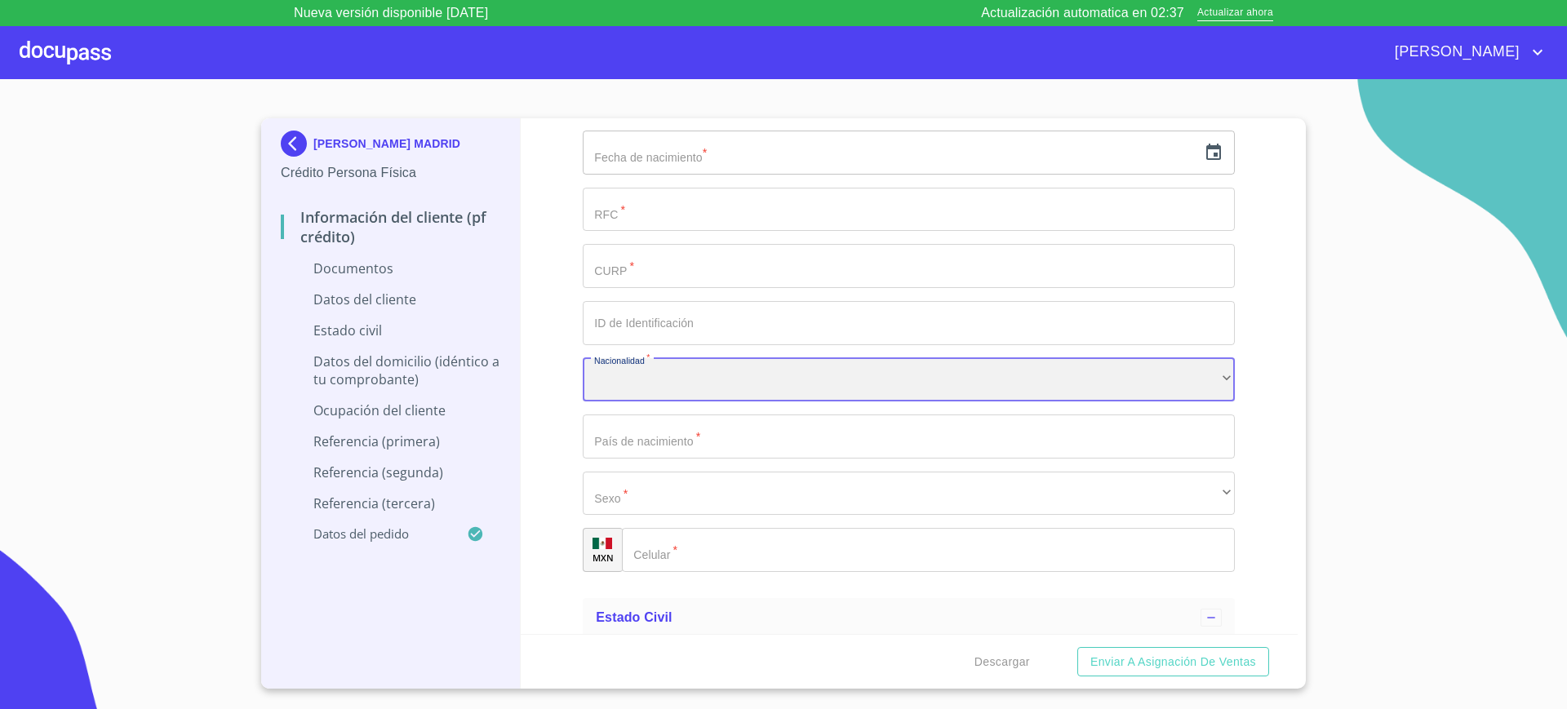
click at [790, 371] on div "​" at bounding box center [909, 380] width 652 height 44
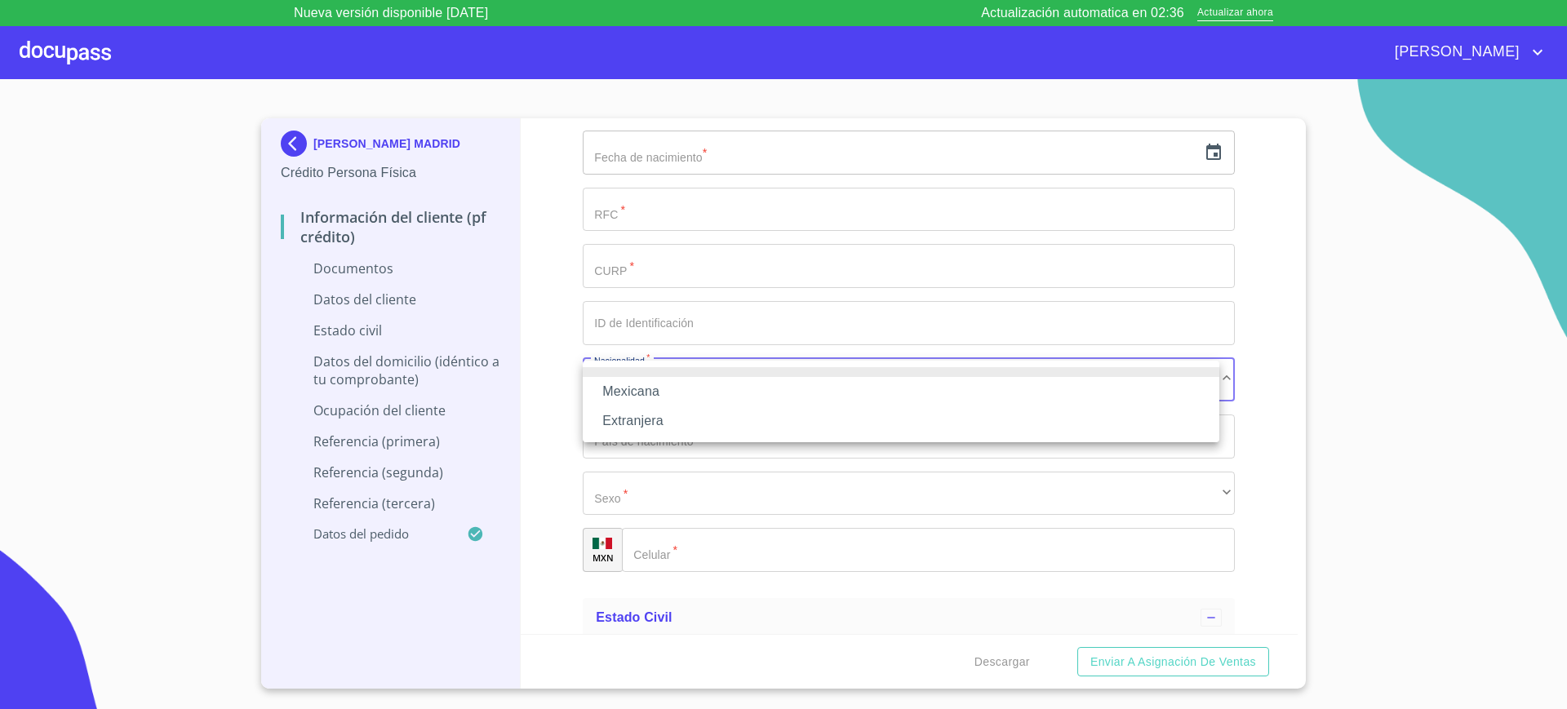
click at [737, 396] on li "Mexicana" at bounding box center [901, 391] width 637 height 29
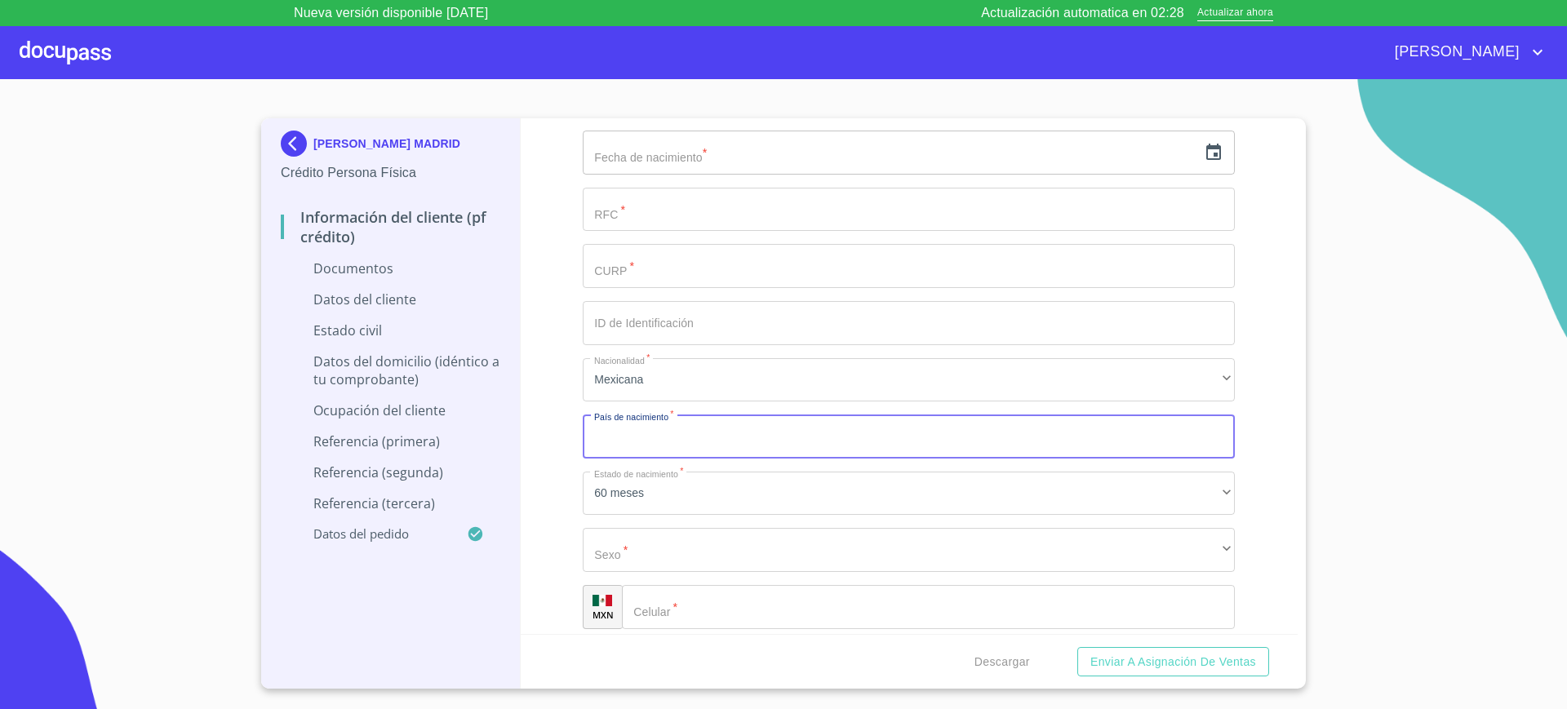
click at [725, 446] on input "Documento de identificación.   *" at bounding box center [909, 437] width 652 height 44
type input "MEXICO"
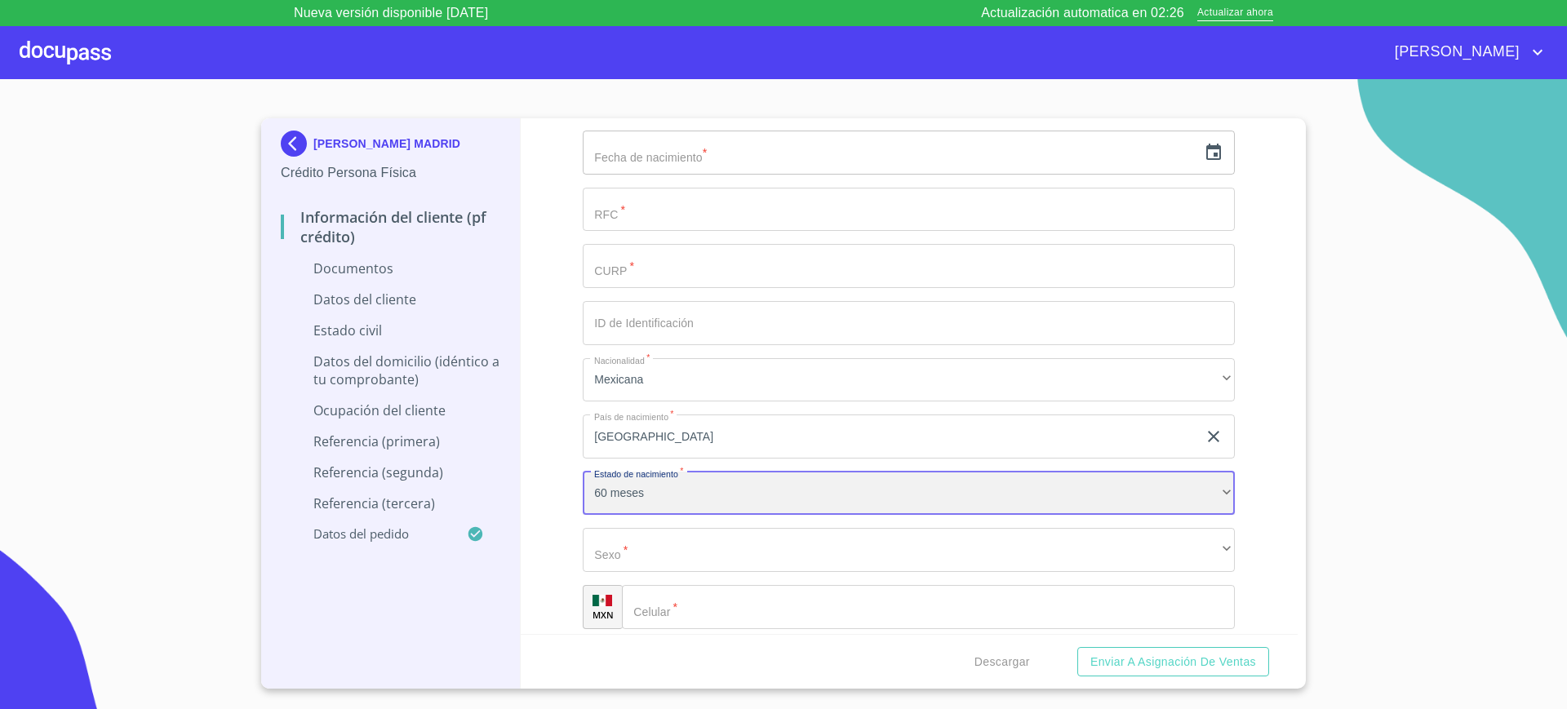
click at [650, 492] on div "60 meses" at bounding box center [909, 494] width 652 height 44
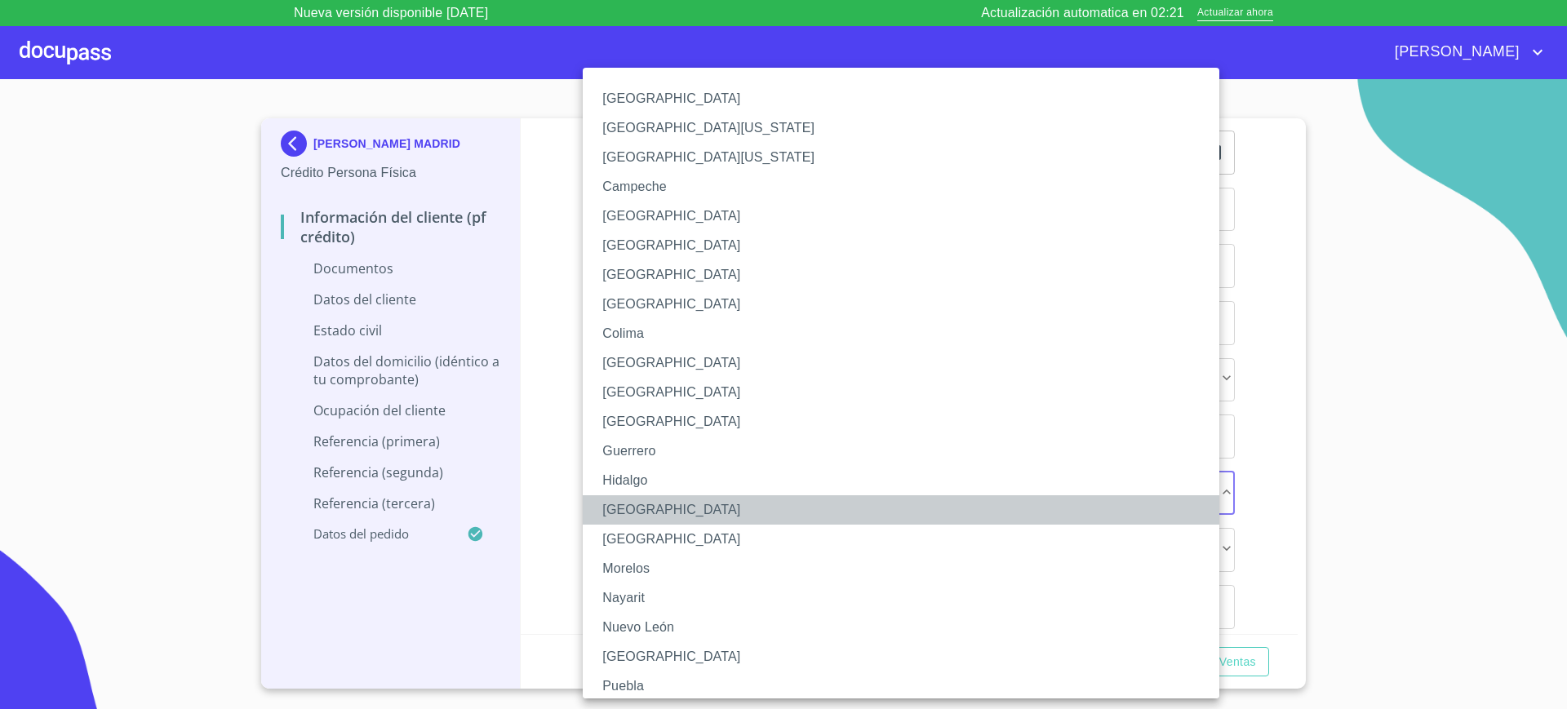
click at [661, 503] on li "Jalisco" at bounding box center [909, 509] width 652 height 29
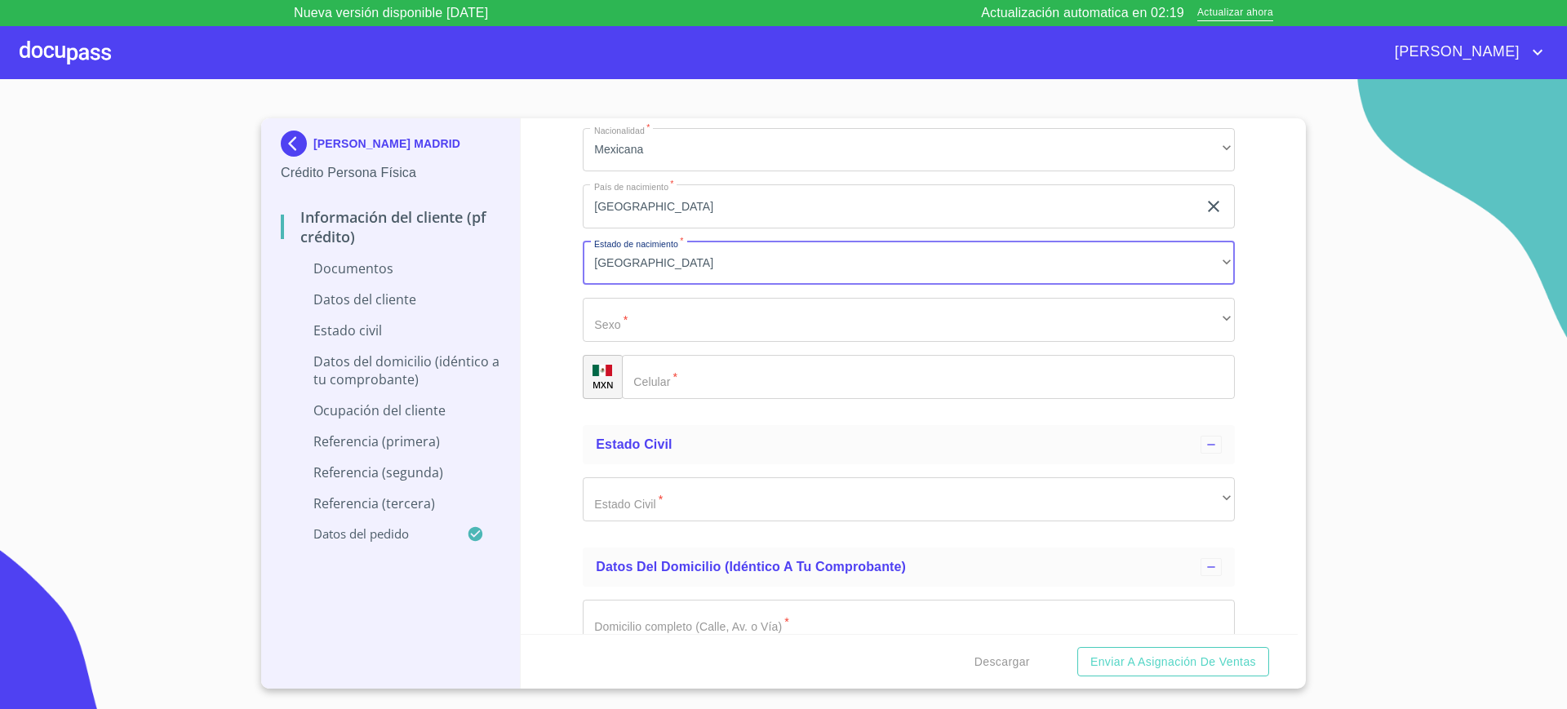
scroll to position [2512, 0]
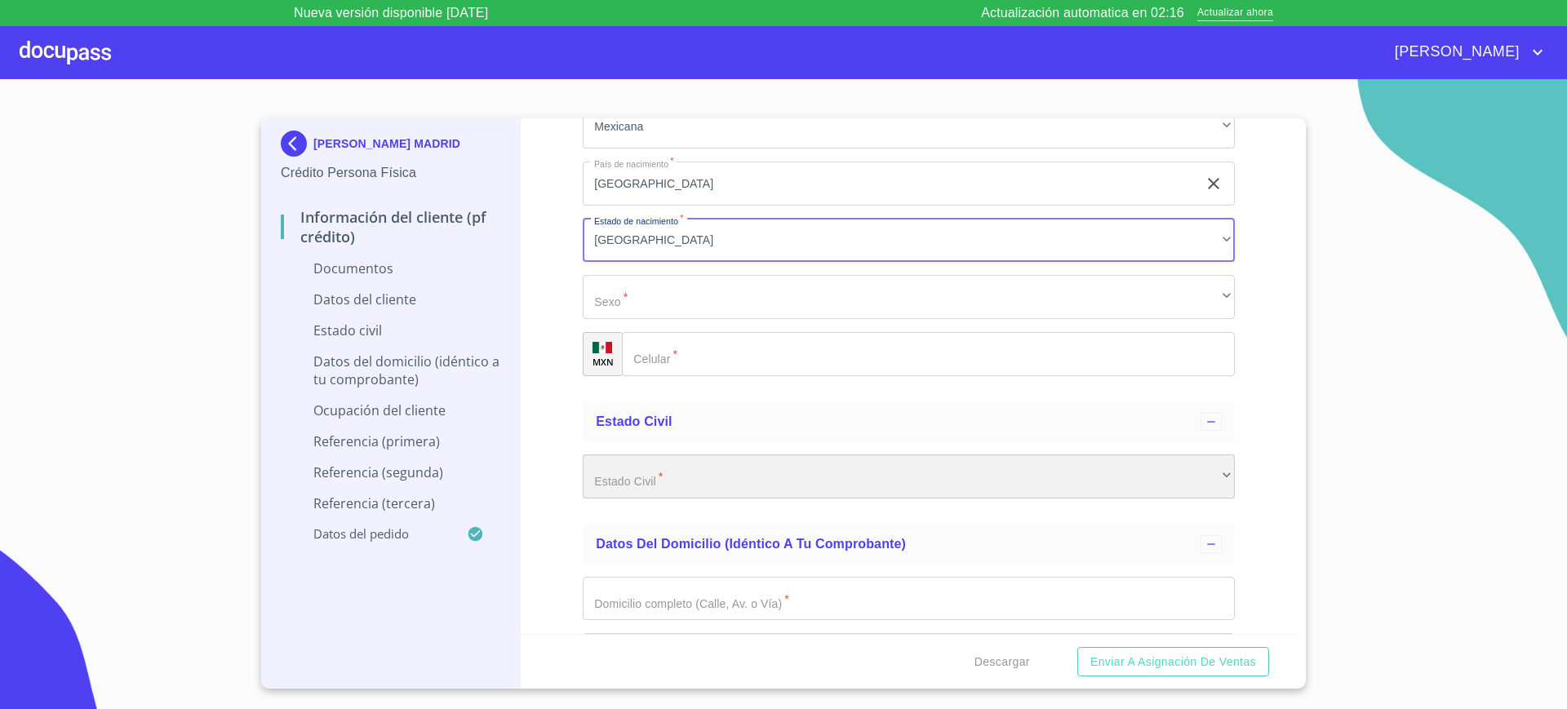
click at [629, 485] on div "​" at bounding box center [909, 477] width 652 height 44
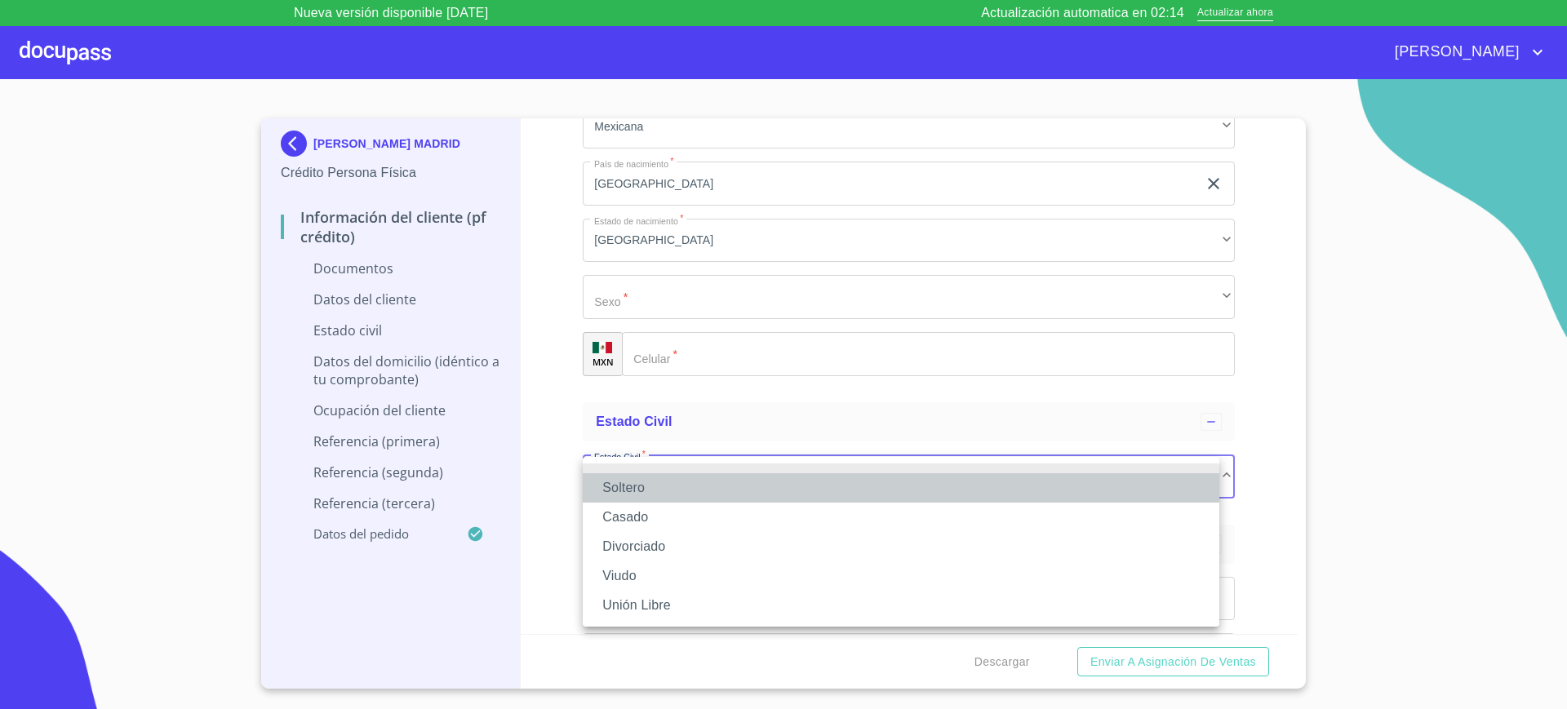
click at [639, 488] on li "Soltero" at bounding box center [901, 487] width 637 height 29
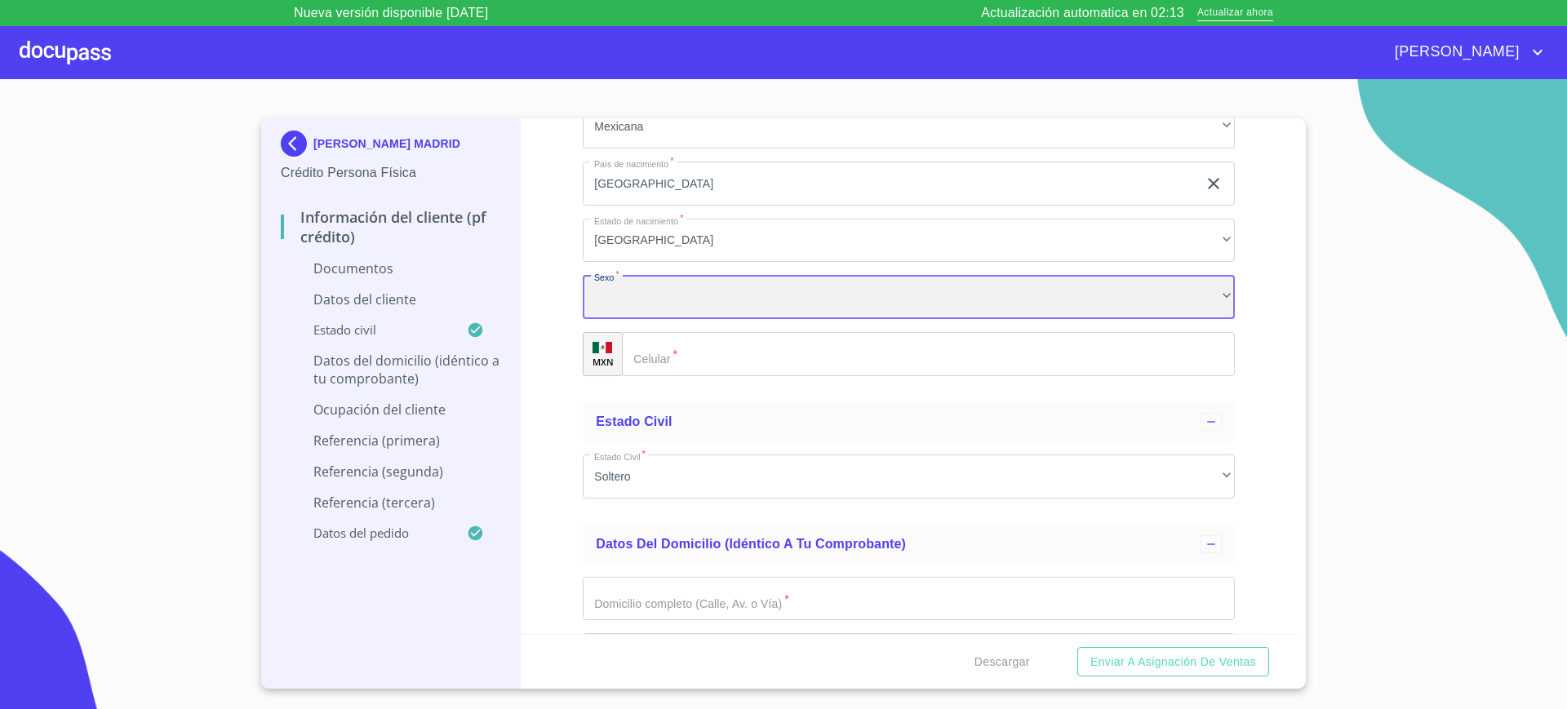
click at [647, 297] on div "​" at bounding box center [909, 297] width 652 height 44
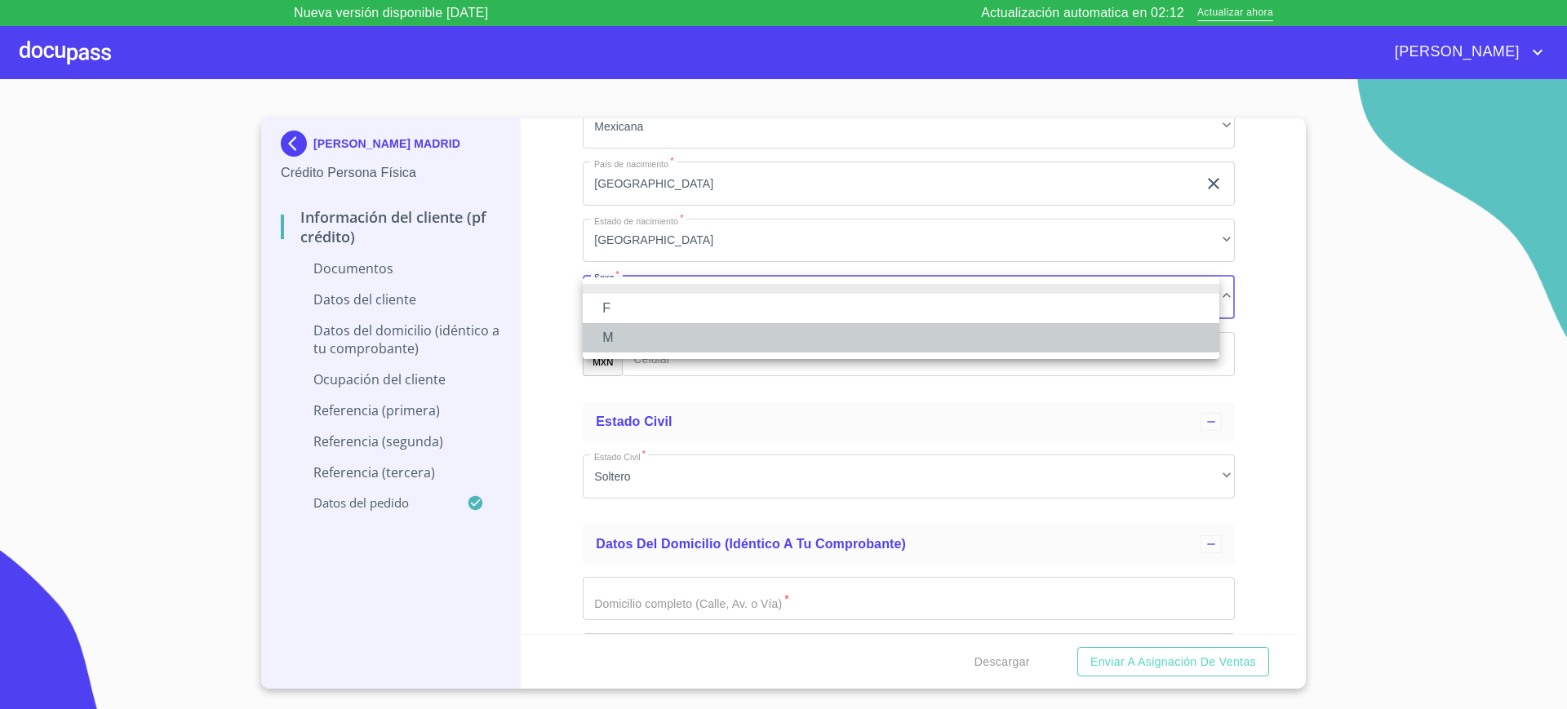
click at [625, 327] on li "M" at bounding box center [901, 337] width 637 height 29
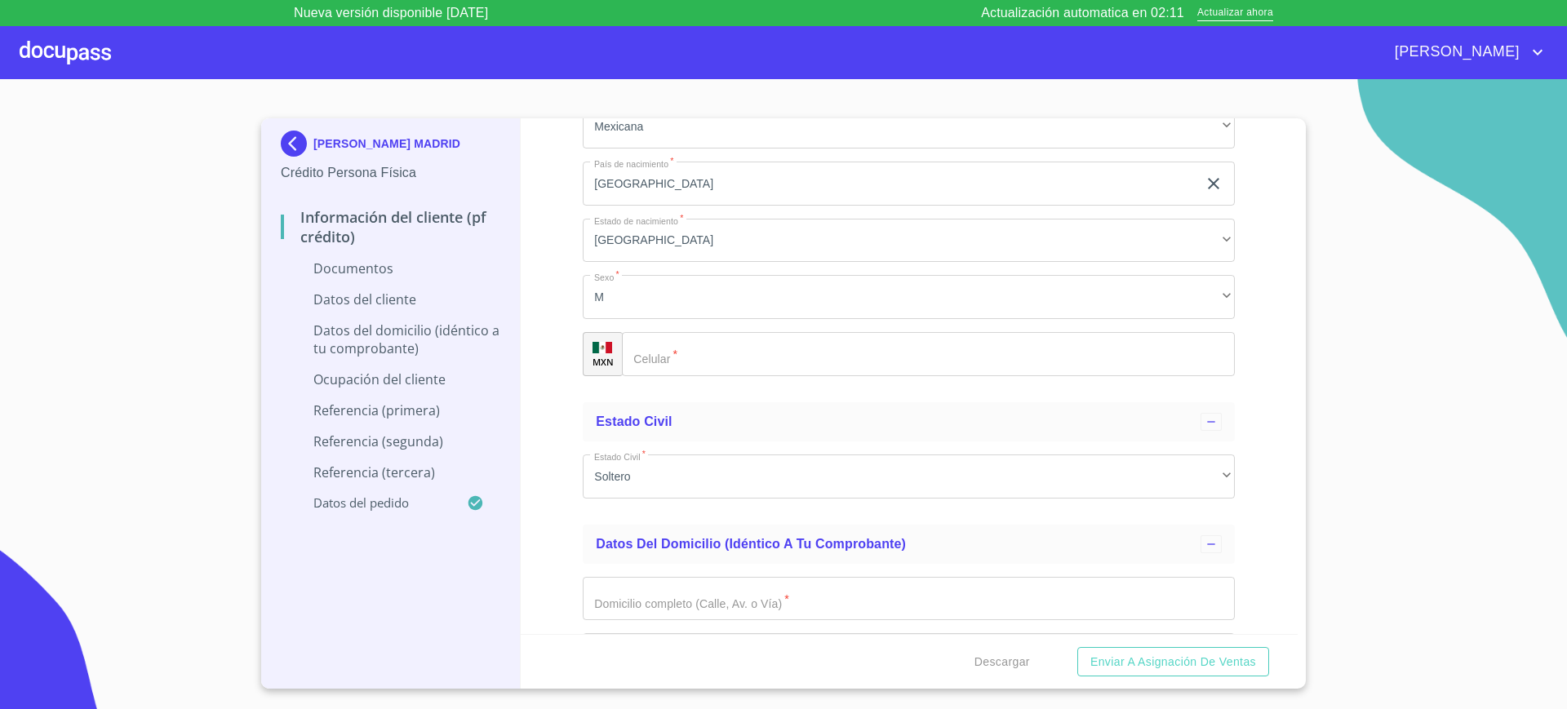
click at [562, 349] on div "Información del cliente (PF crédito) Documentos Documento de identificación.   …" at bounding box center [910, 376] width 778 height 516
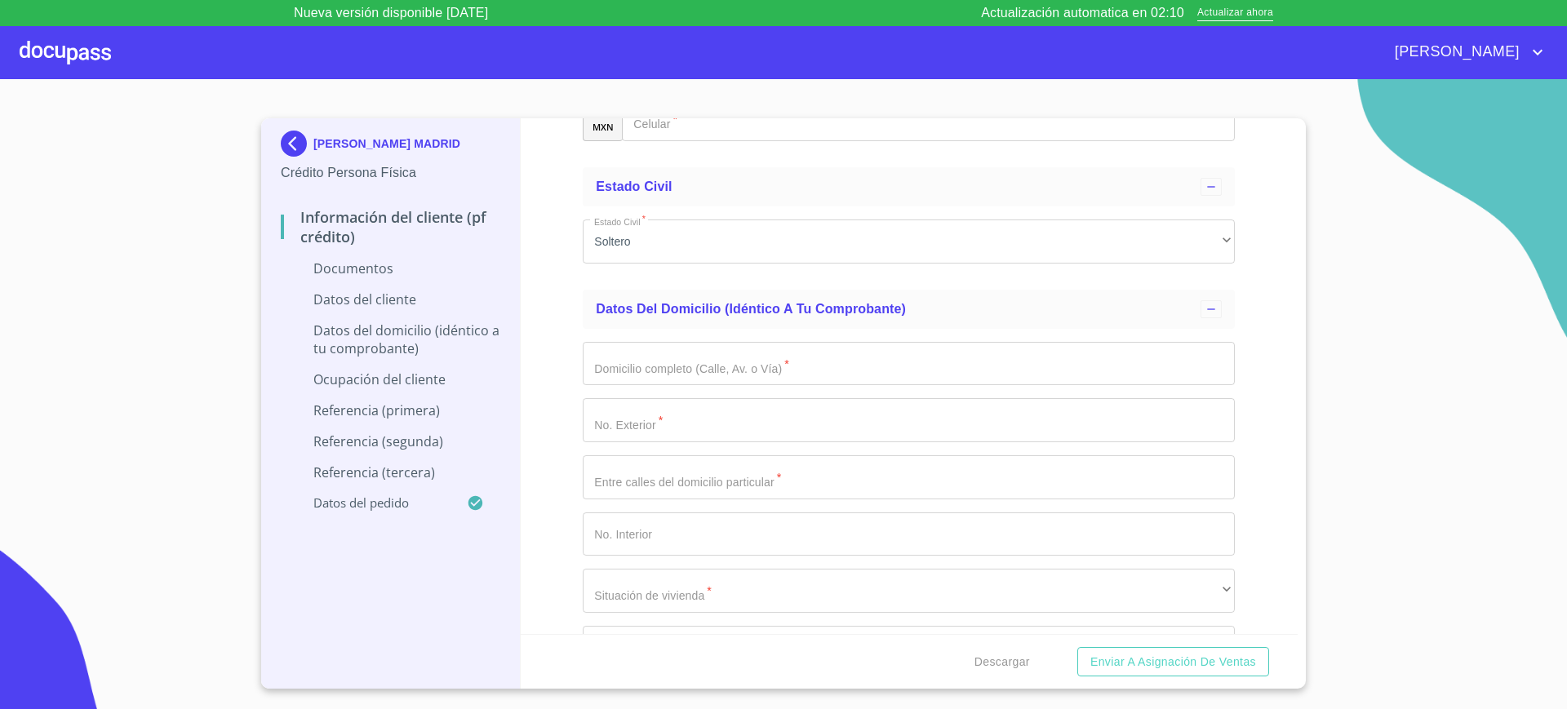
scroll to position [2763, 0]
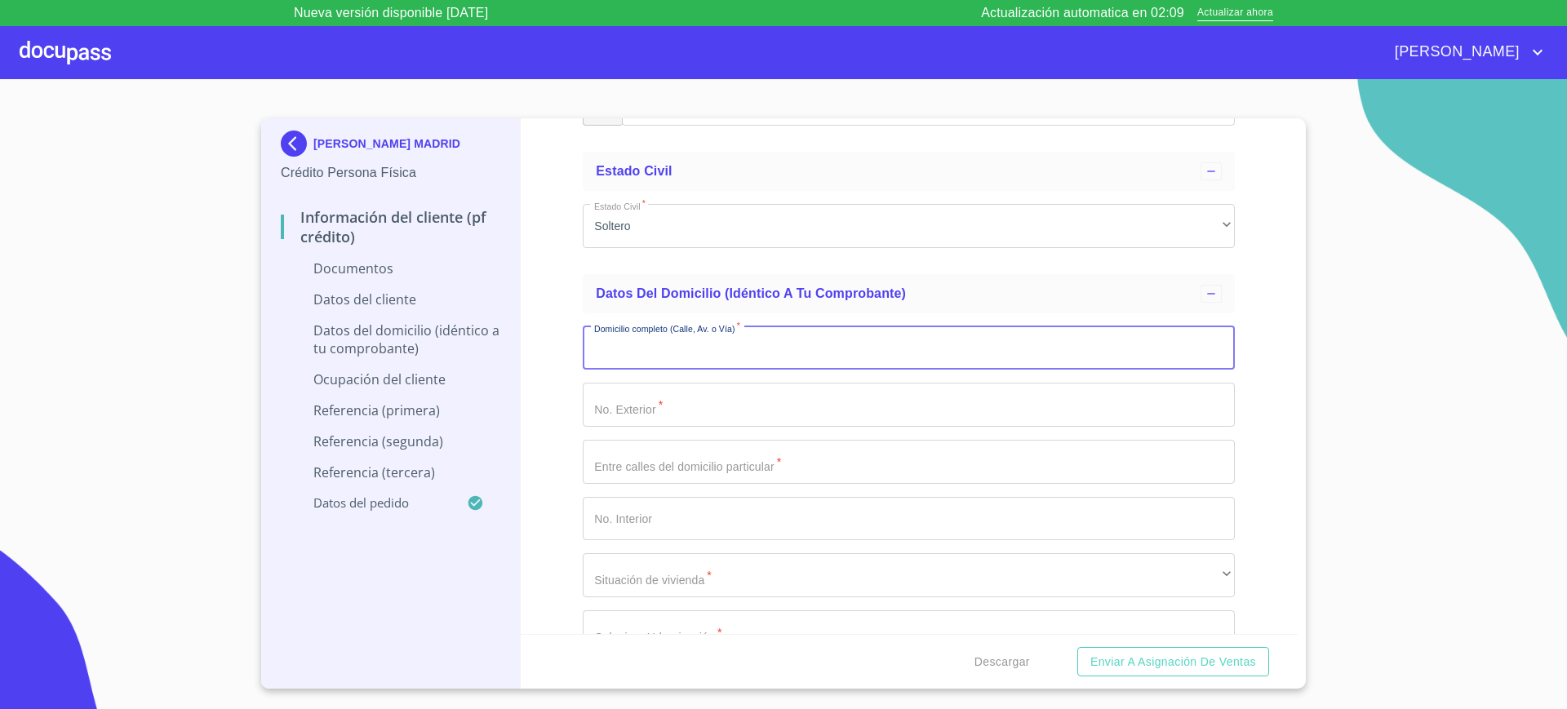
click at [627, 340] on input "Documento de identificación.   *" at bounding box center [909, 348] width 652 height 44
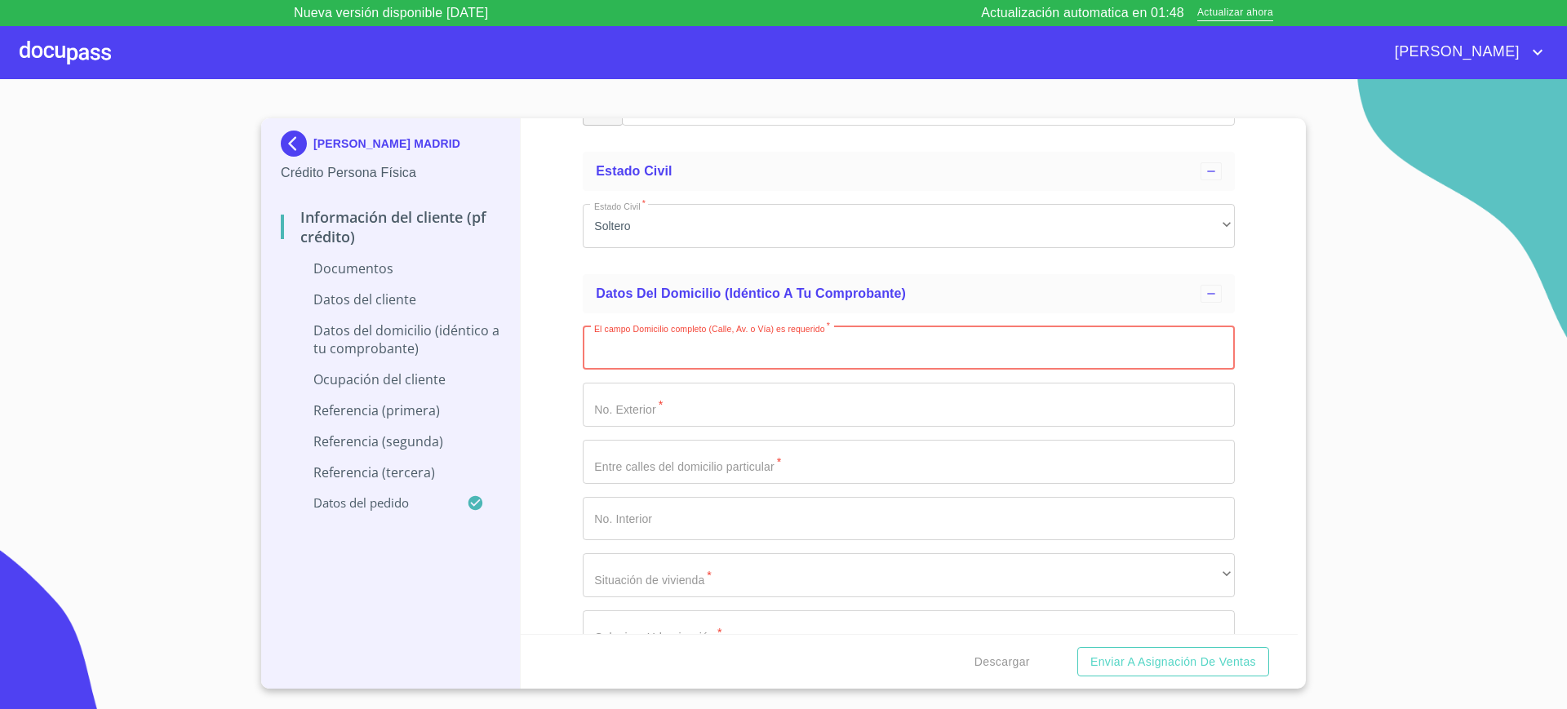
click at [664, 347] on input "Documento de identificación.   *" at bounding box center [909, 348] width 652 height 44
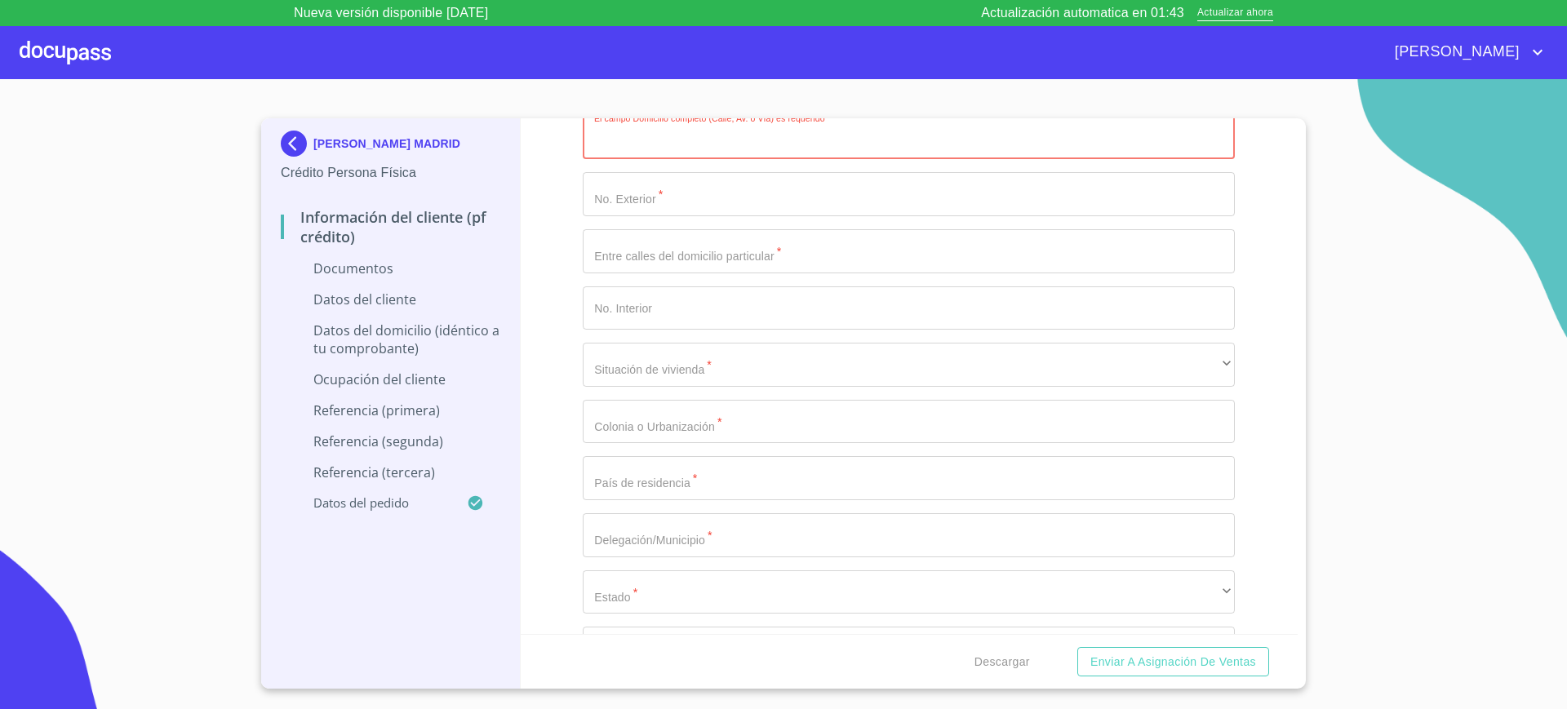
scroll to position [2974, 0]
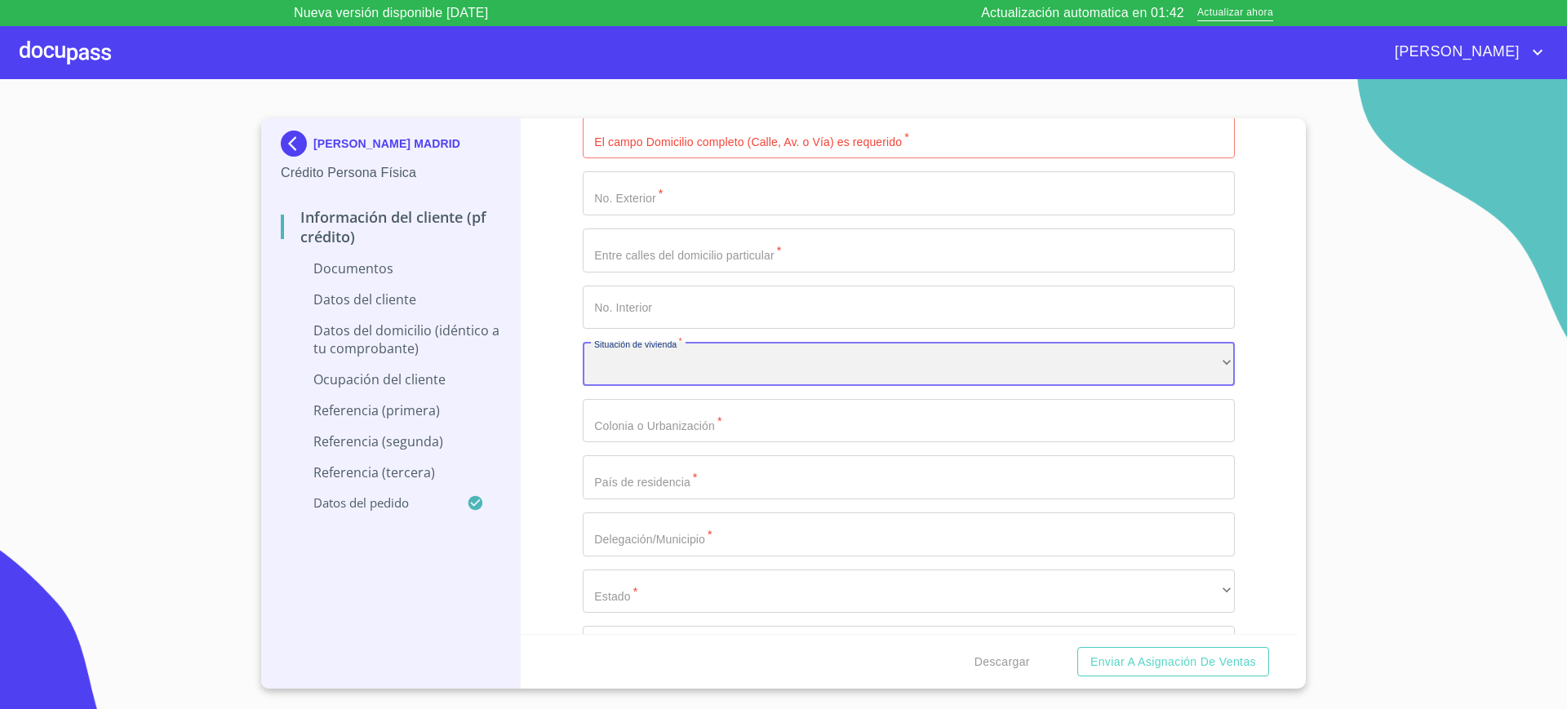
click at [669, 359] on div "​" at bounding box center [909, 364] width 652 height 44
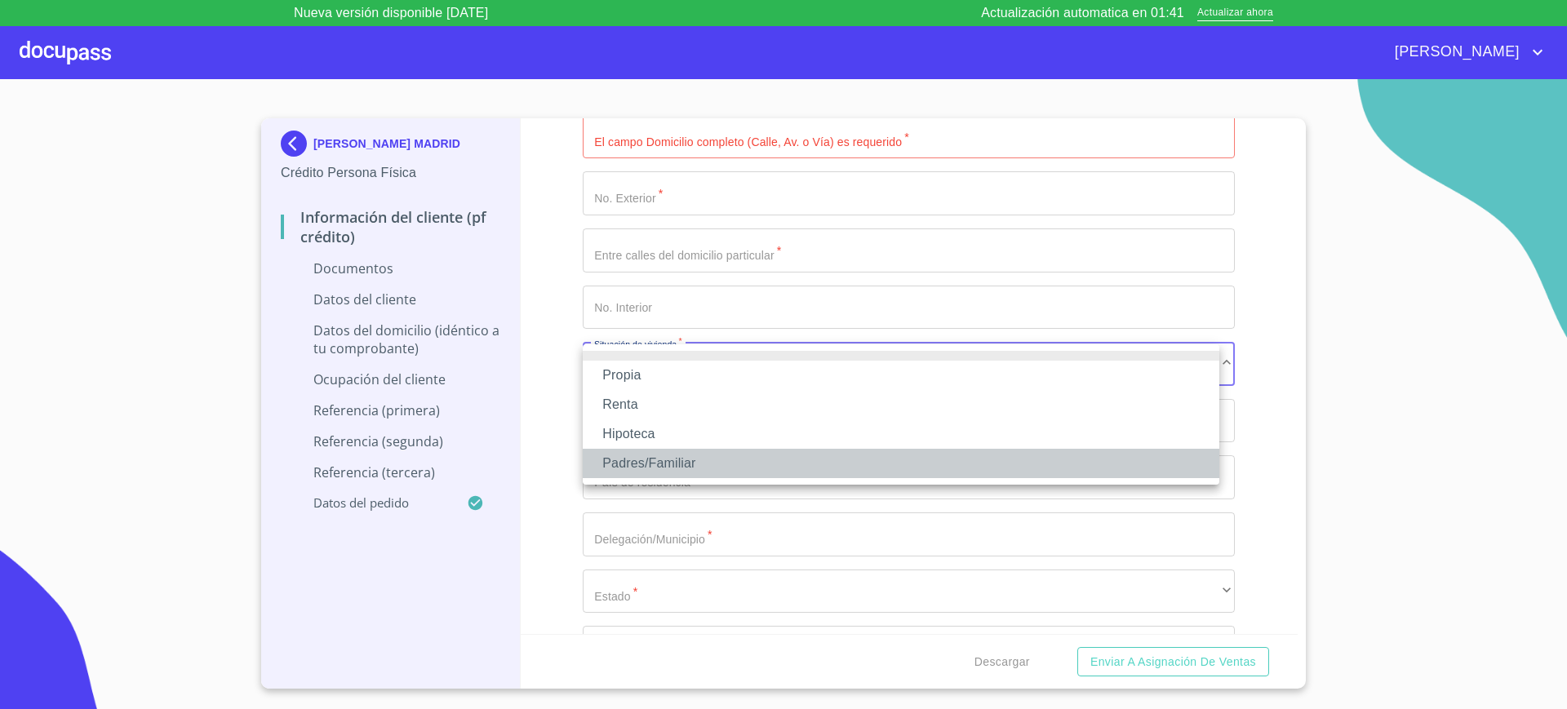
click at [644, 462] on li "Padres/Familiar" at bounding box center [901, 463] width 637 height 29
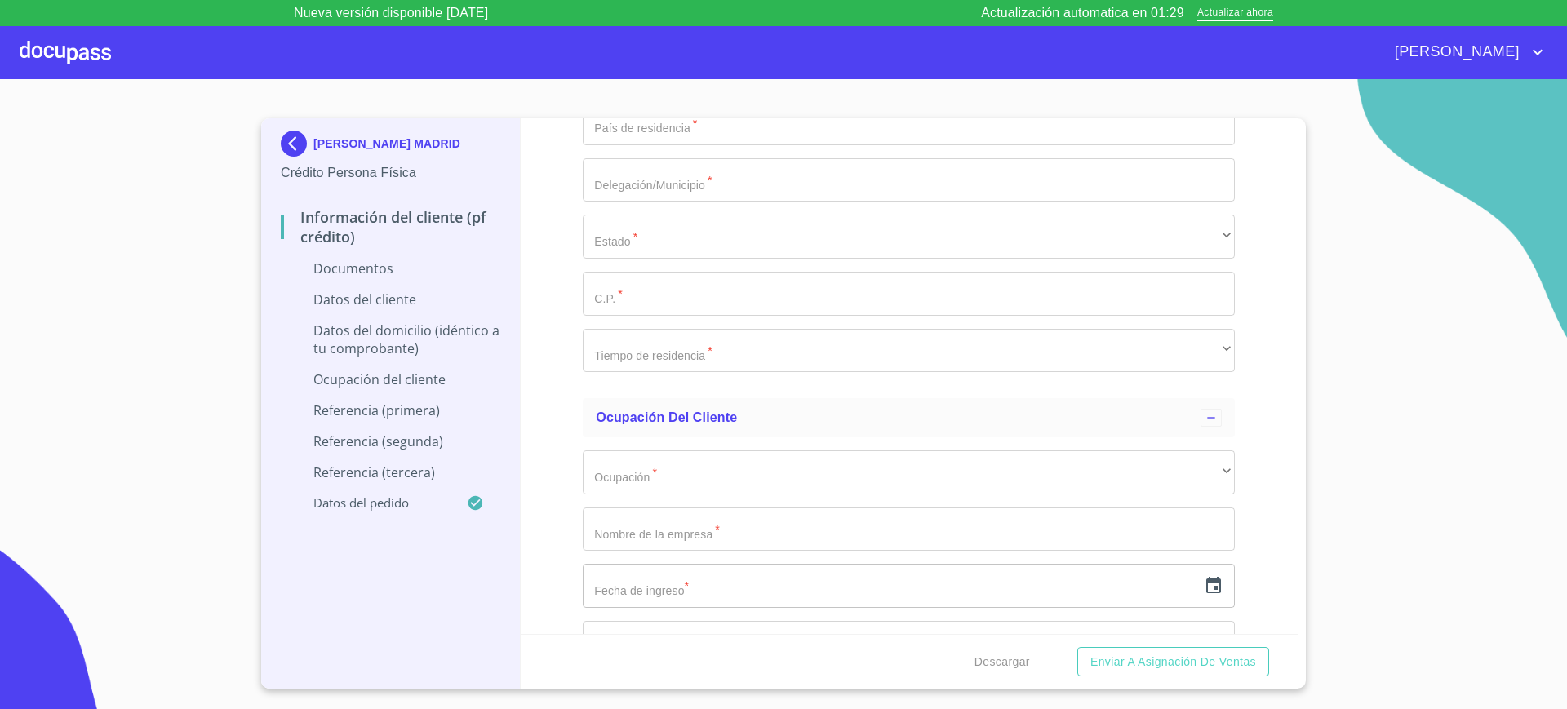
scroll to position [3394, 0]
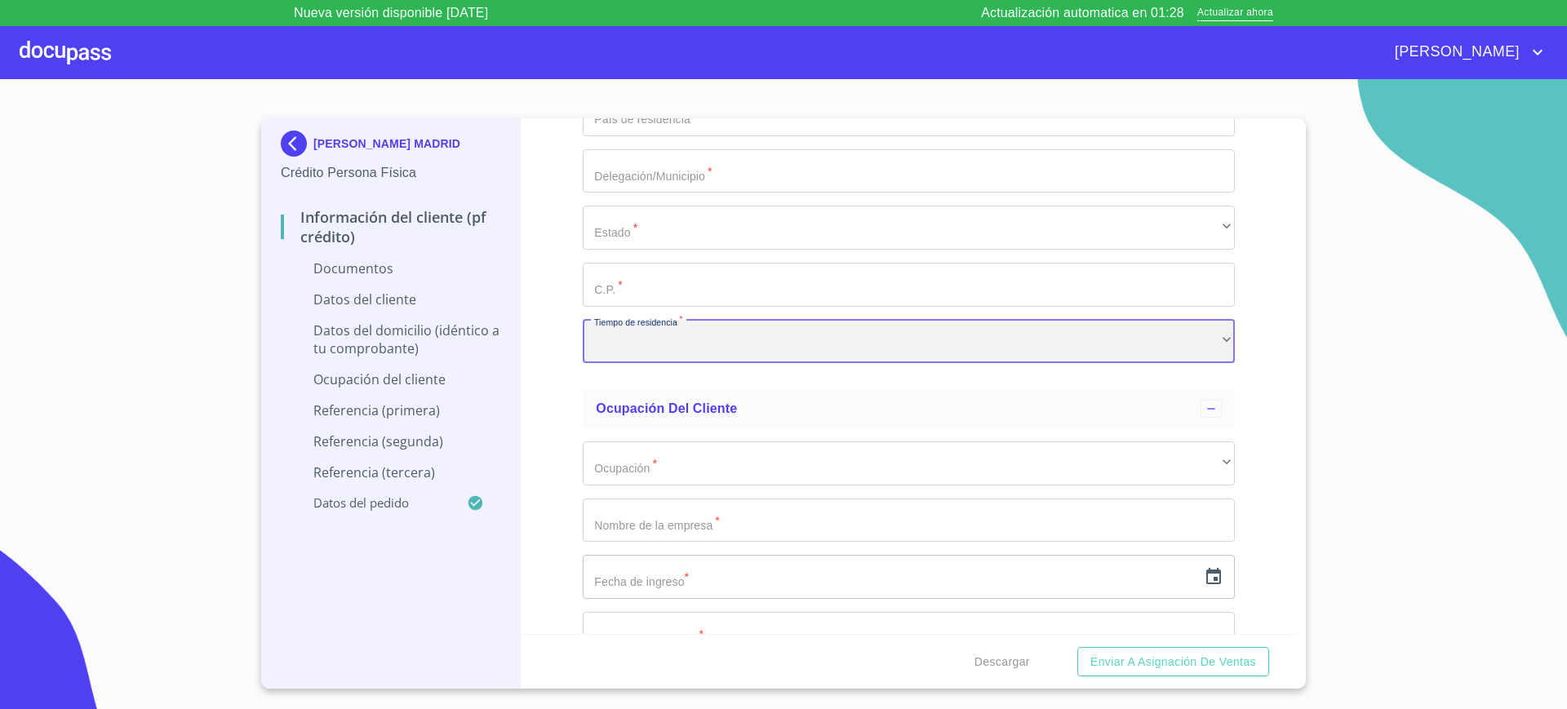
click at [726, 331] on div "​" at bounding box center [909, 342] width 652 height 44
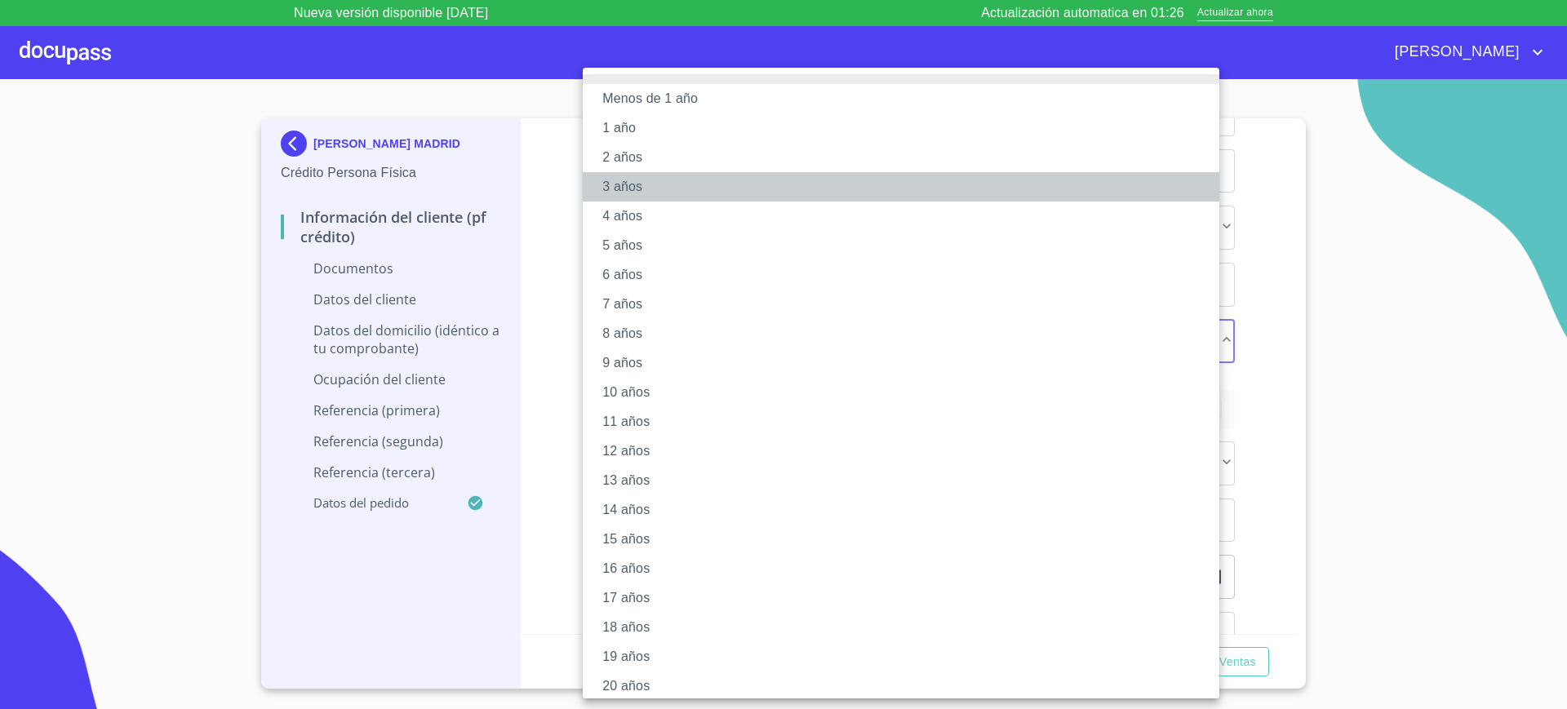
click at [677, 183] on li "3 años" at bounding box center [909, 186] width 652 height 29
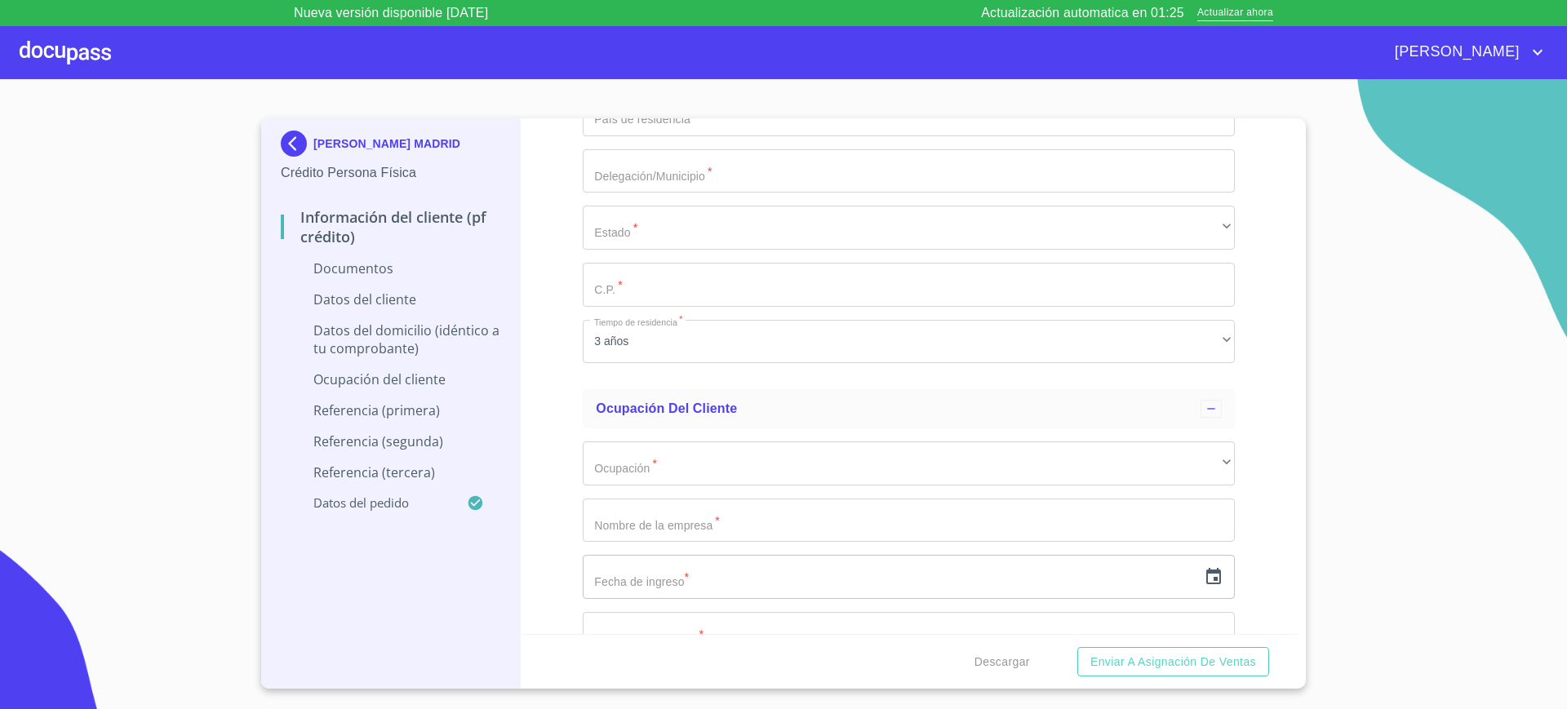
click at [574, 280] on div "Información del cliente (PF crédito) Documentos Documento de identificación.   …" at bounding box center [910, 376] width 778 height 516
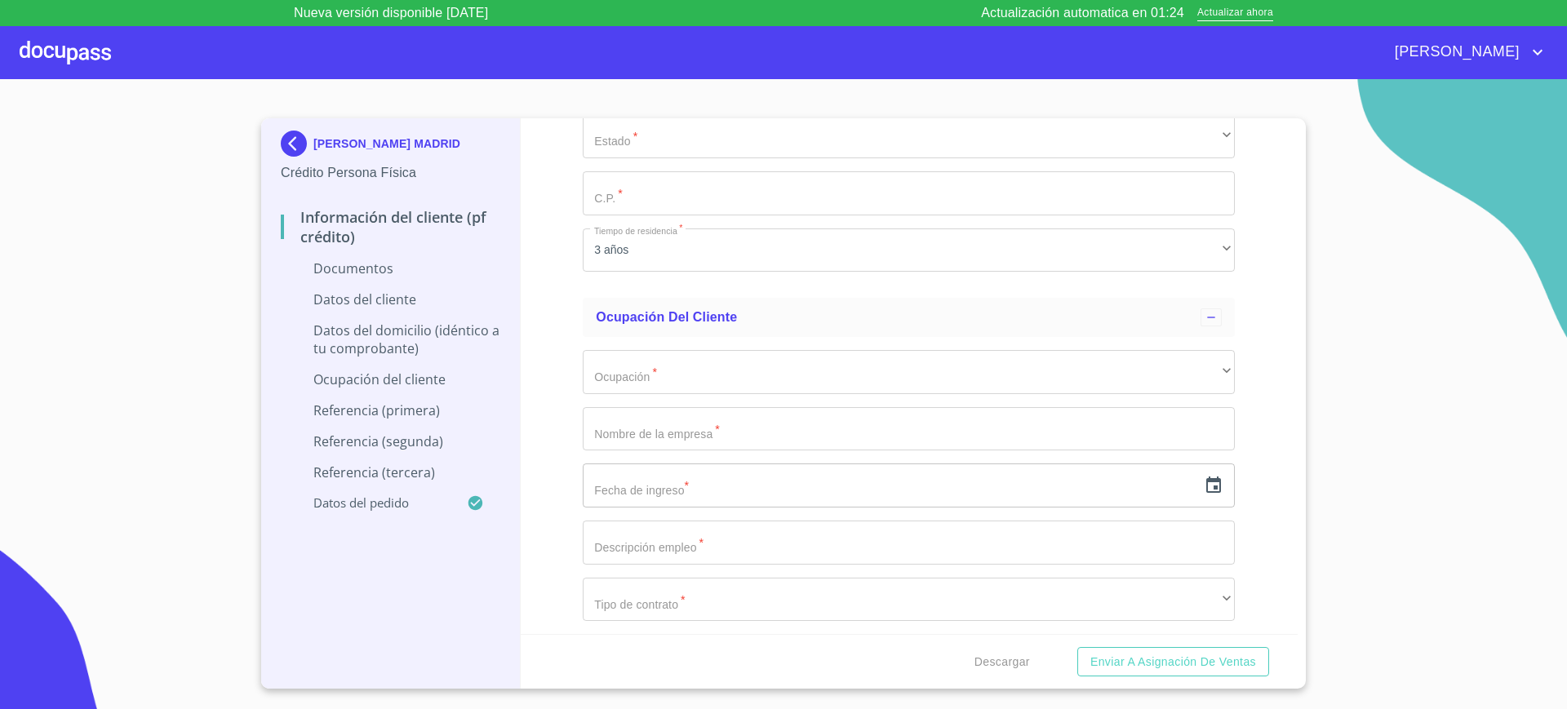
scroll to position [3504, 0]
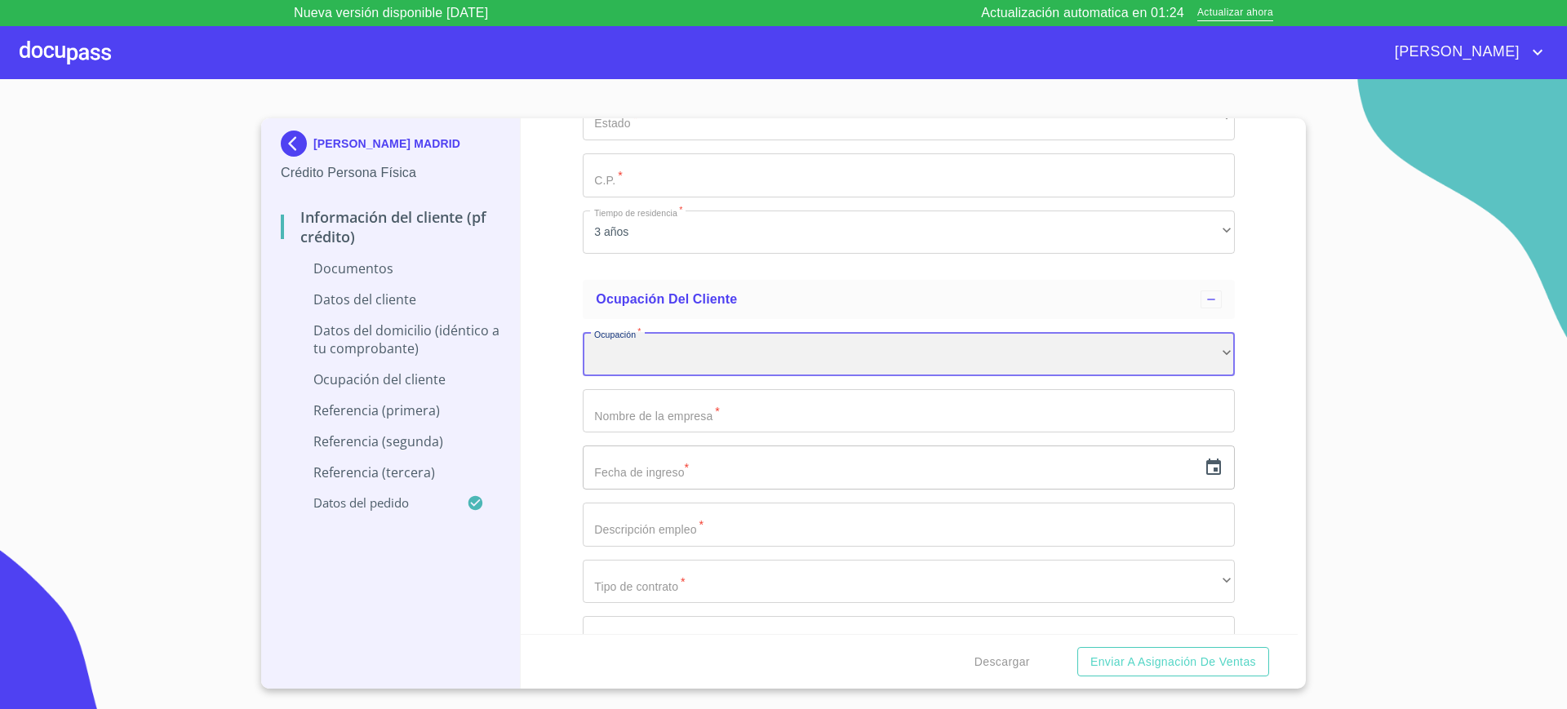
click at [658, 356] on div "​" at bounding box center [909, 354] width 652 height 44
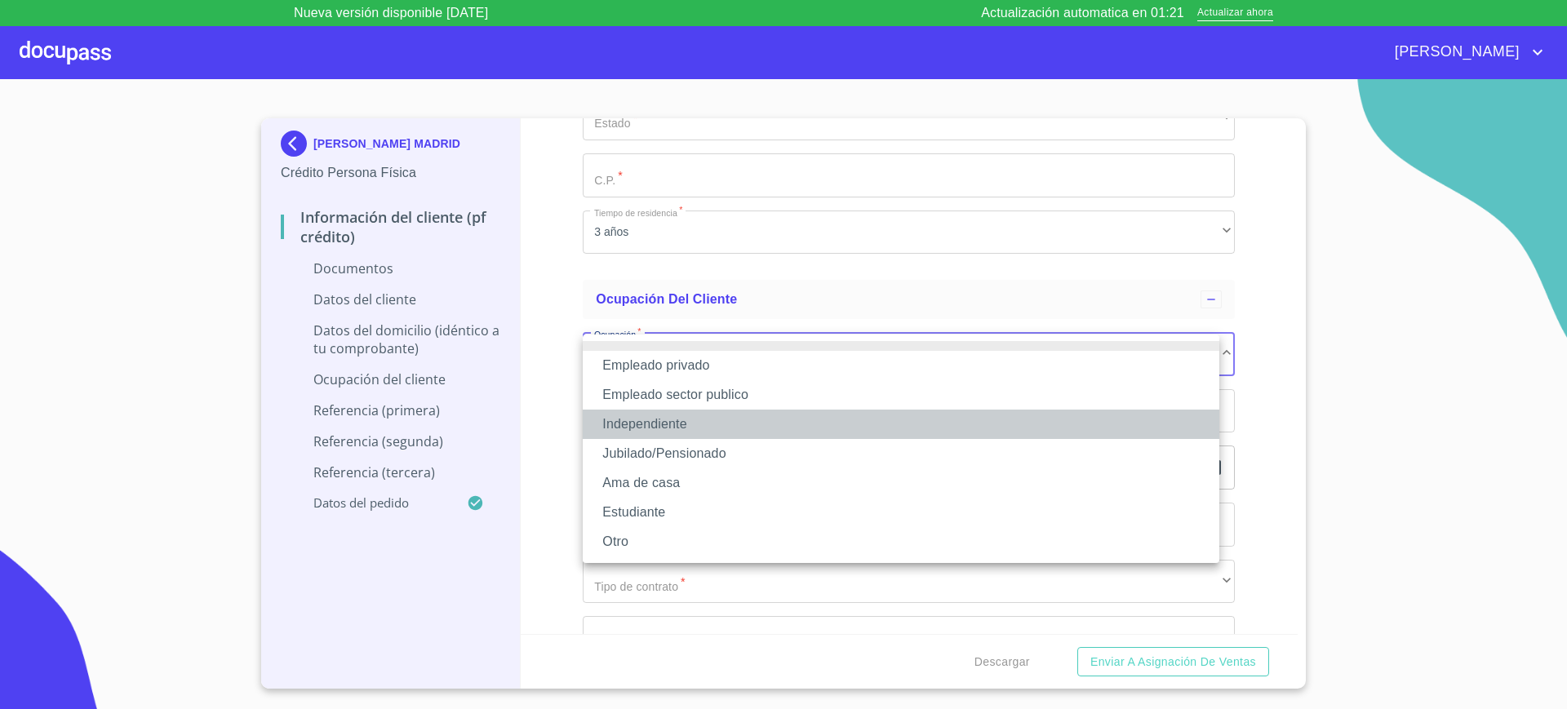
click at [673, 419] on li "Independiente" at bounding box center [901, 424] width 637 height 29
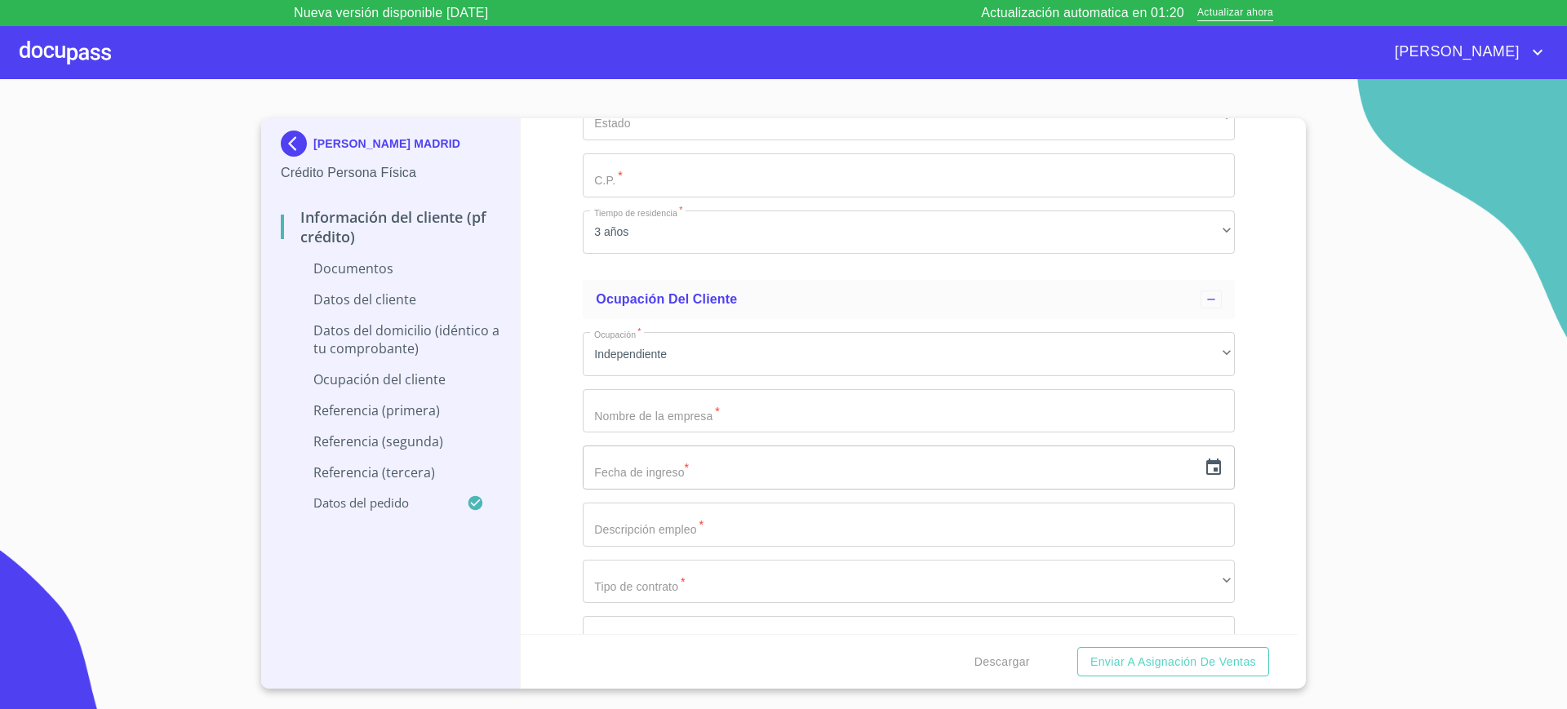
click at [539, 313] on div "Información del cliente (PF crédito) Documentos Documento de identificación.   …" at bounding box center [910, 376] width 778 height 516
drag, startPoint x: 688, startPoint y: 435, endPoint x: 700, endPoint y: 400, distance: 37.2
click at [700, 400] on input "Documento de identificación.   *" at bounding box center [909, 411] width 652 height 44
click at [543, 351] on div "Información del cliente (PF crédito) Documentos Documento de identificación.   …" at bounding box center [910, 376] width 778 height 516
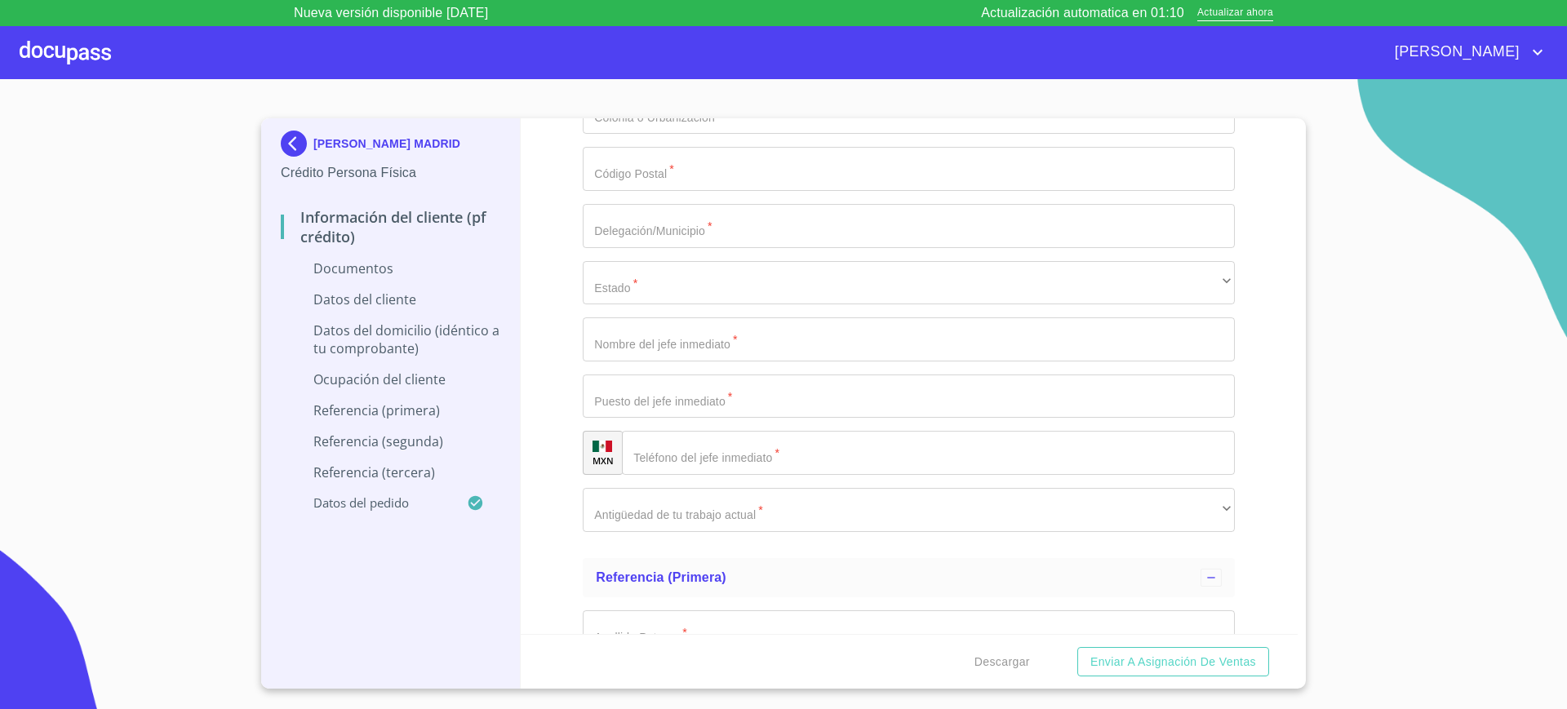
scroll to position [4500, 0]
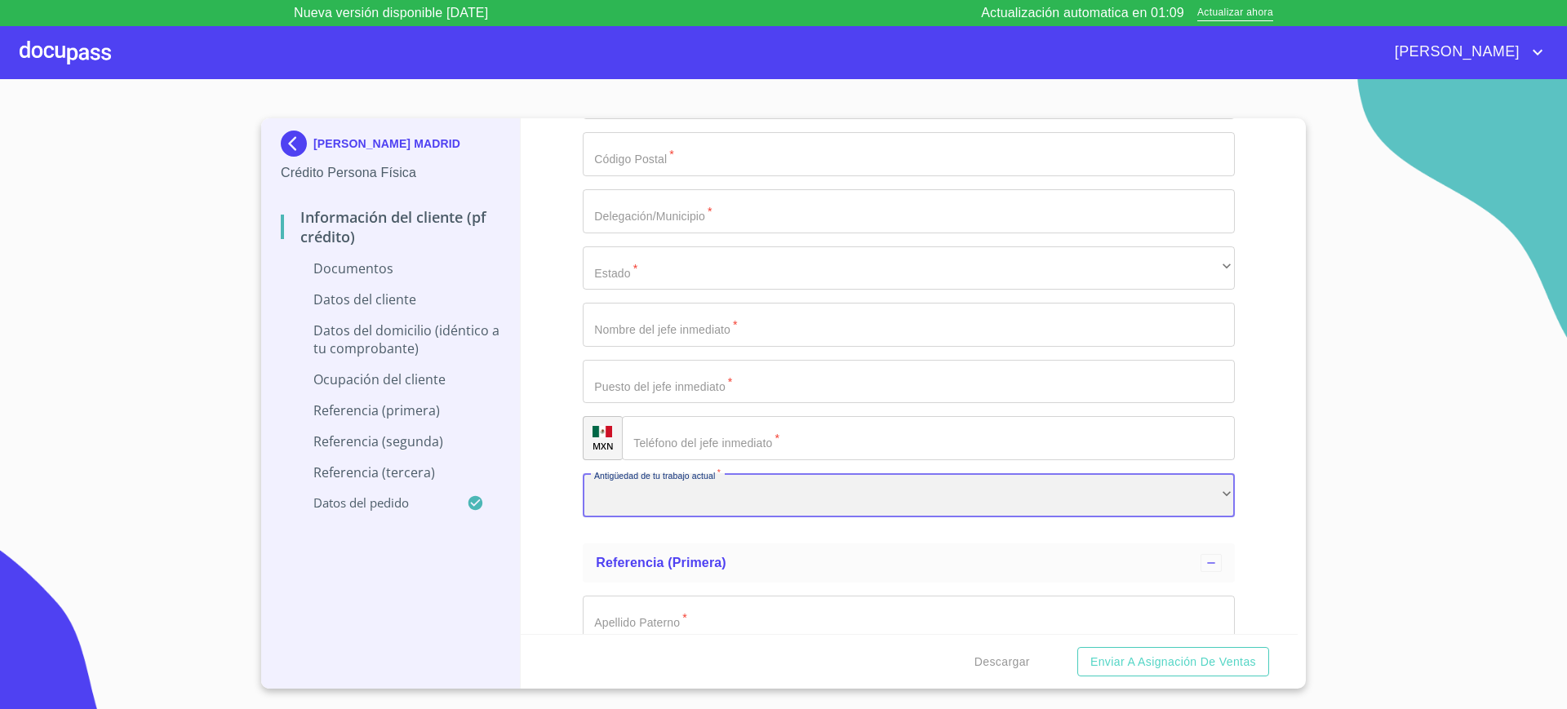
click at [681, 492] on div "​" at bounding box center [909, 495] width 652 height 44
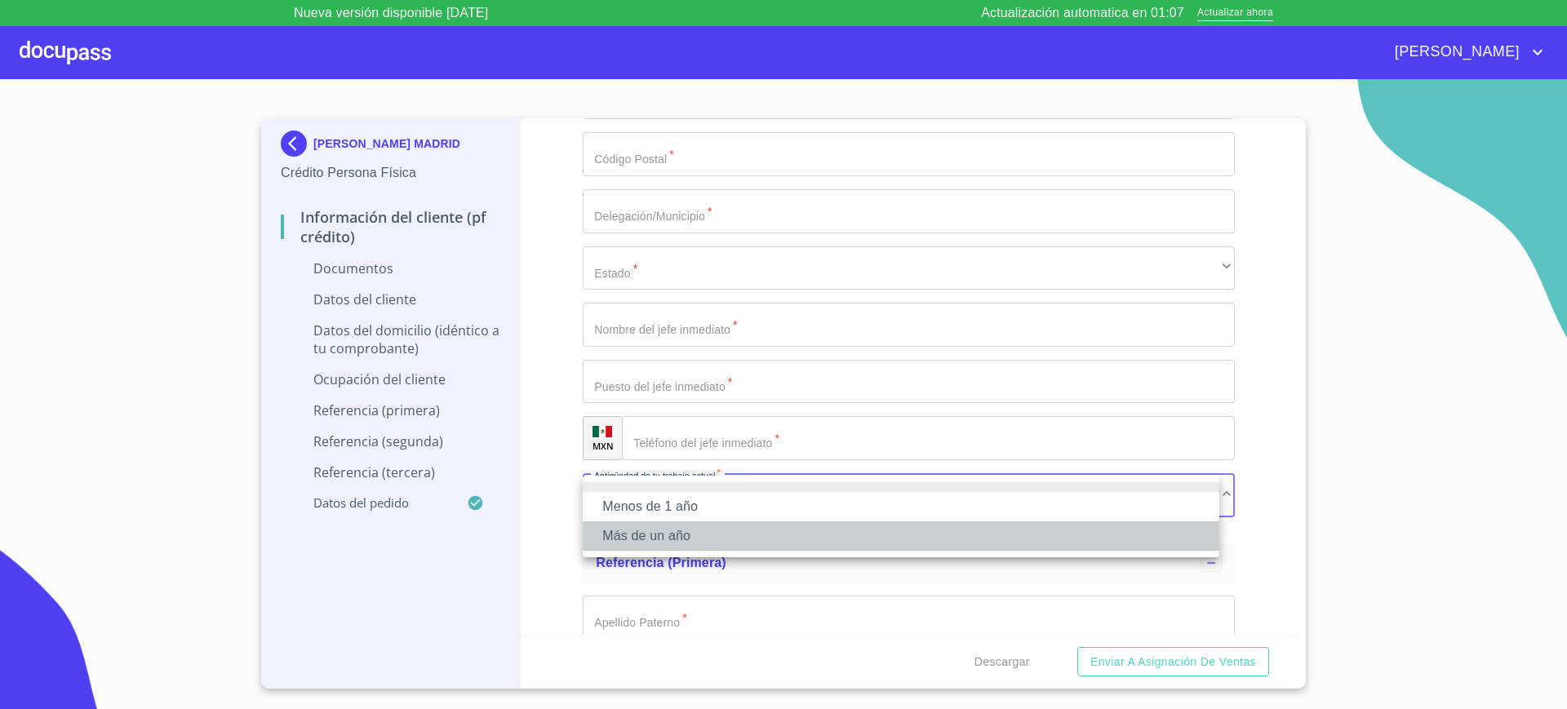
click at [655, 541] on li "Más de un año" at bounding box center [901, 536] width 637 height 29
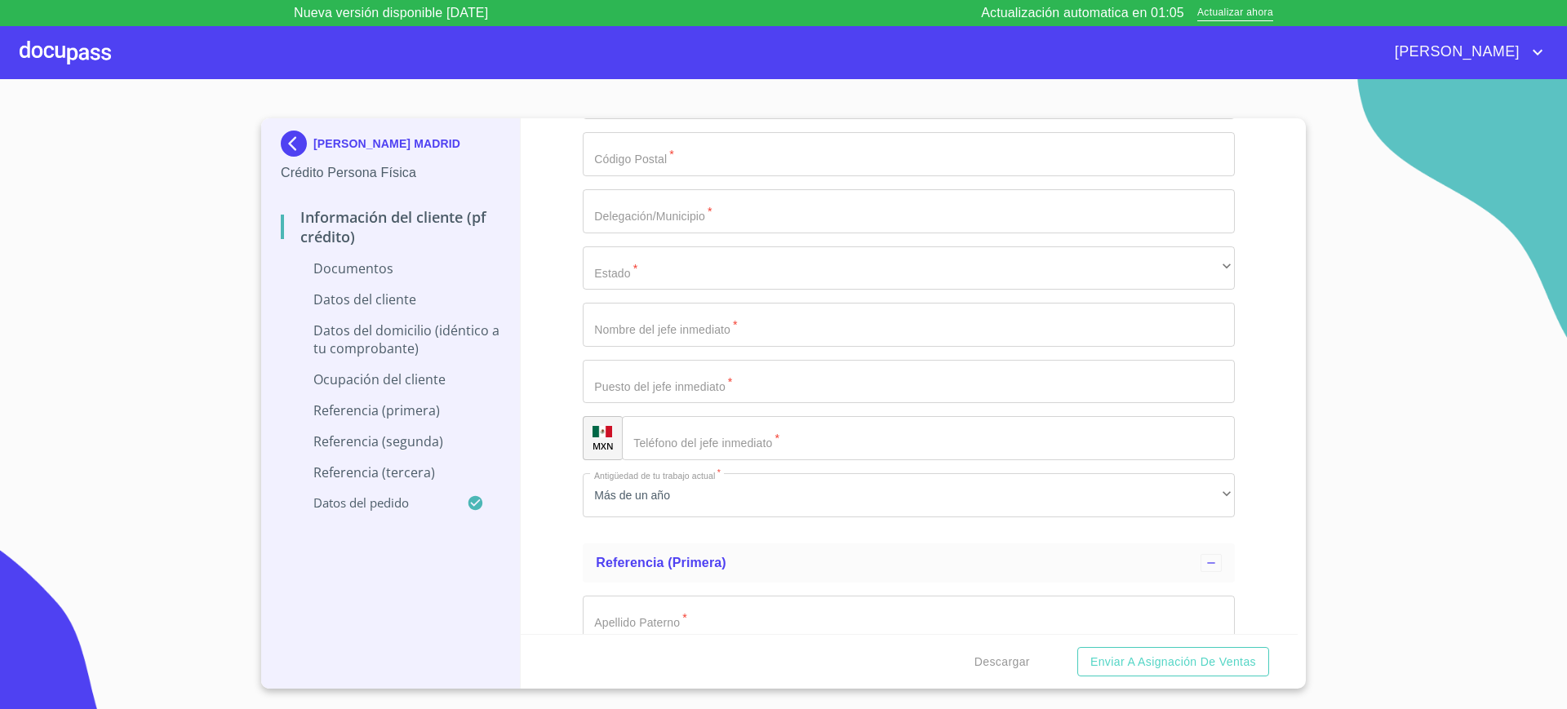
click at [530, 402] on div "Información del cliente (PF crédito) Documentos Documento de identificación.   …" at bounding box center [910, 376] width 778 height 516
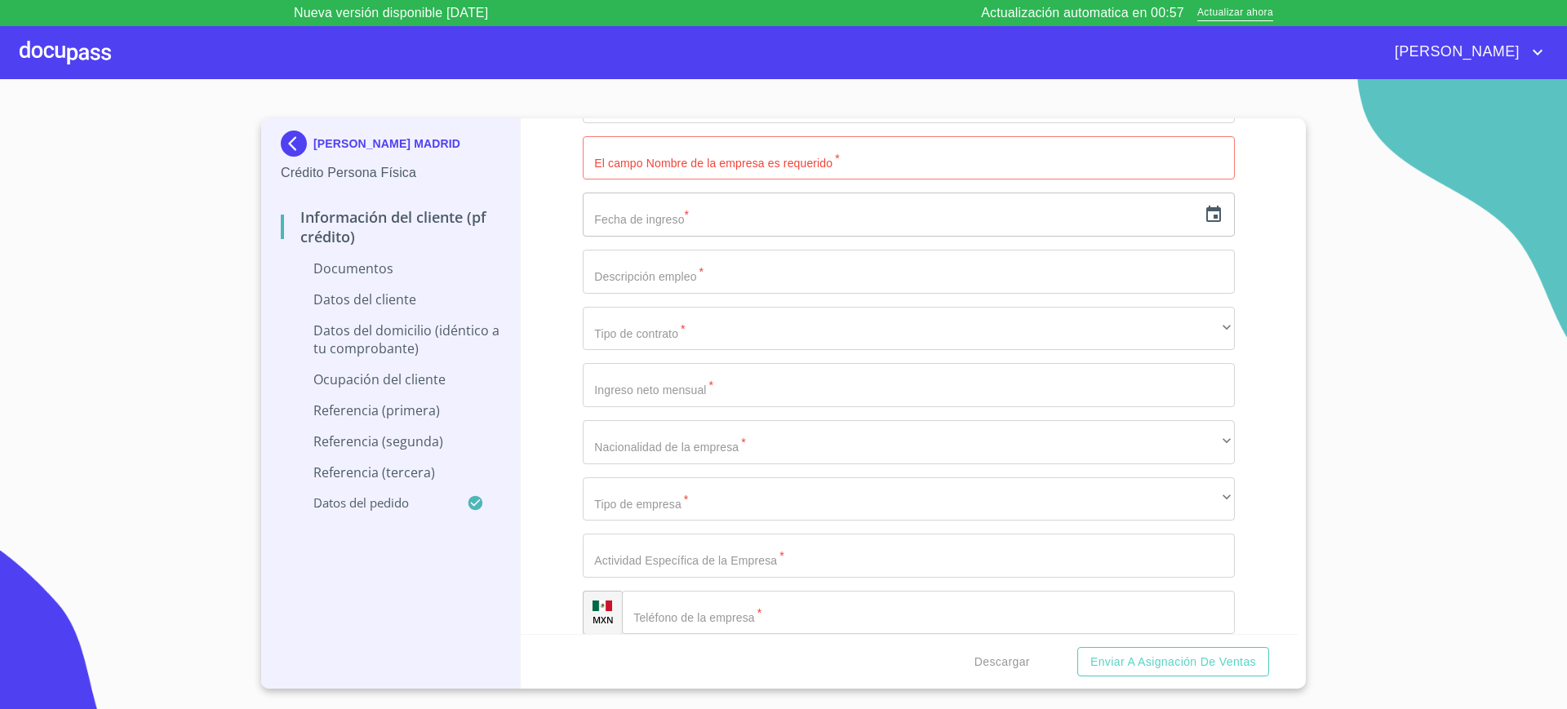
scroll to position [3721, 0]
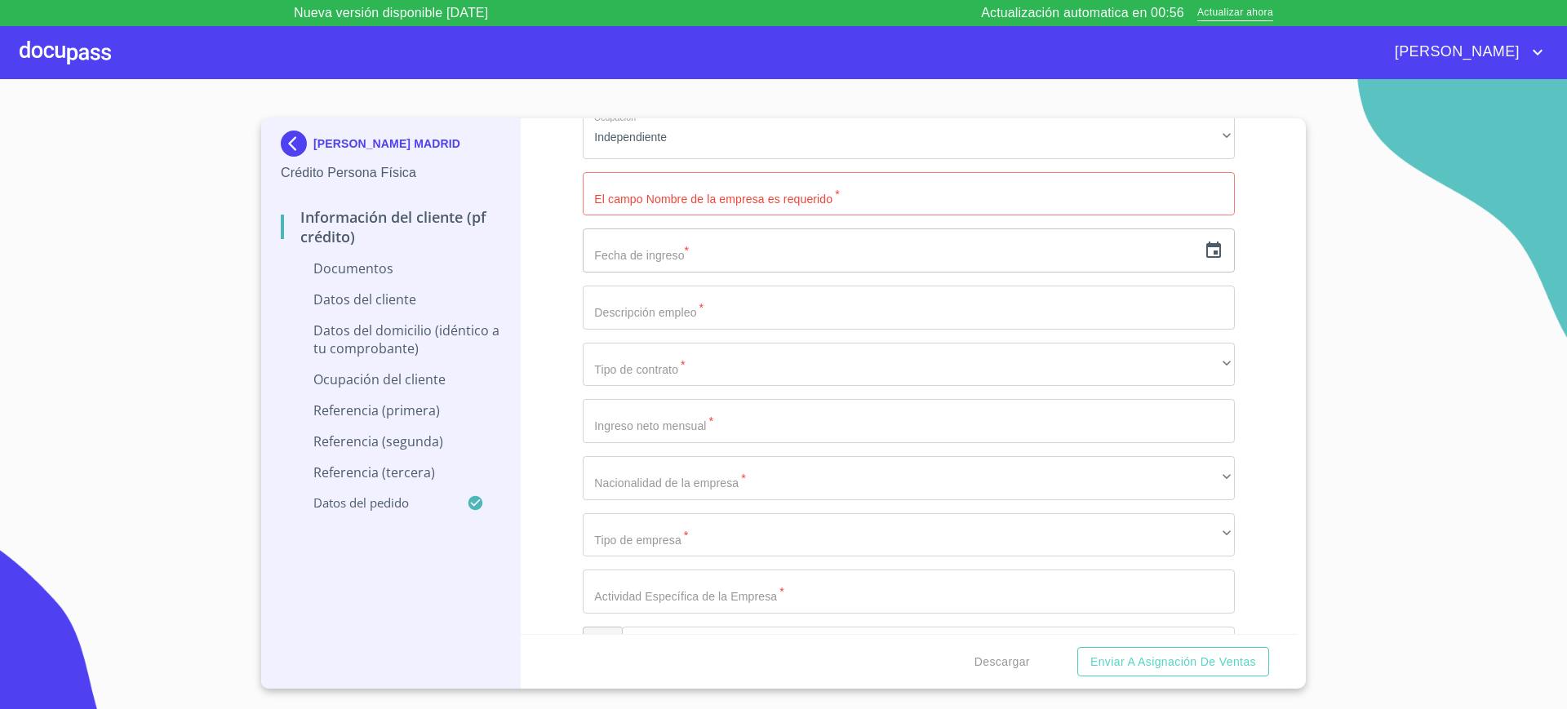
click at [1187, 251] on div "​" at bounding box center [909, 251] width 652 height 44
click at [1204, 248] on icon "button" at bounding box center [1214, 251] width 20 height 20
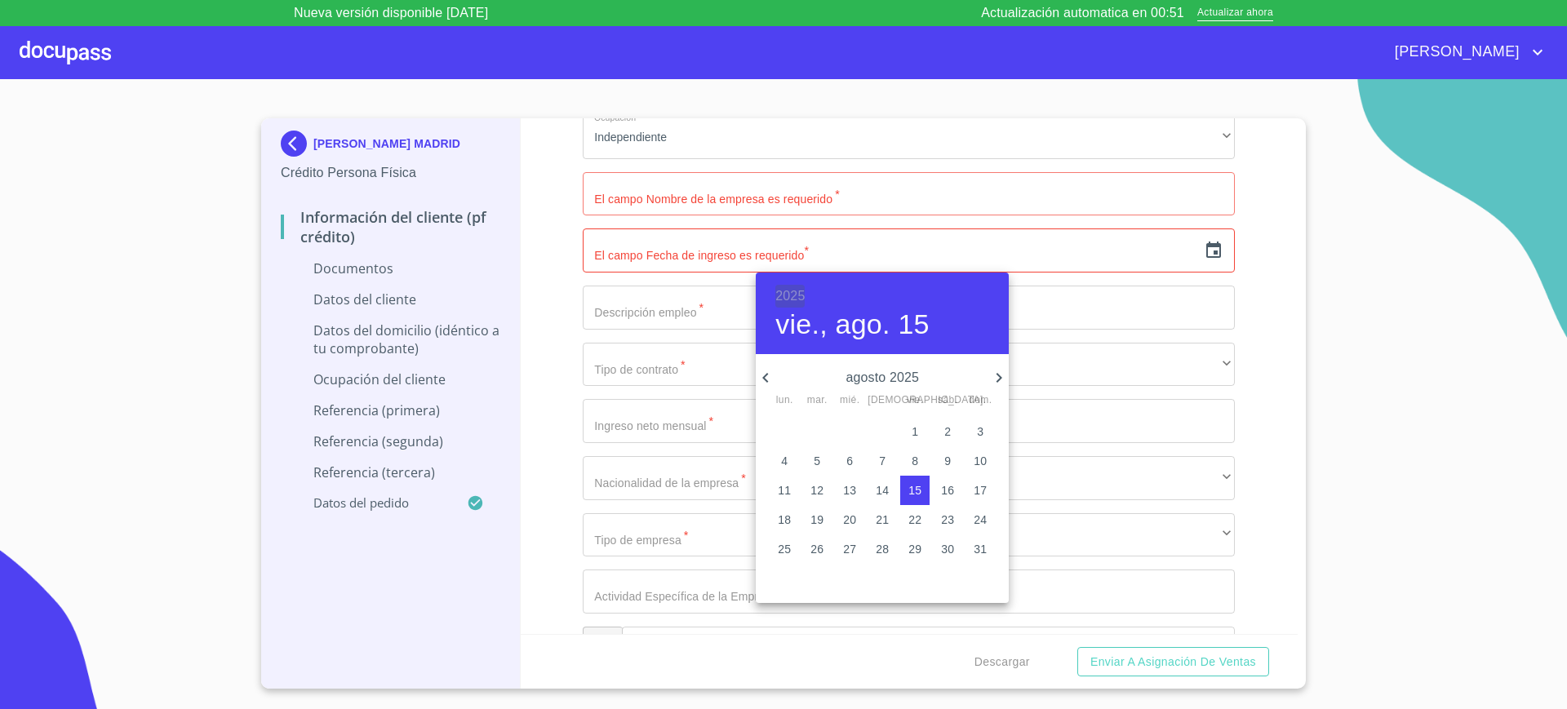
click at [787, 295] on h6 "2025" at bounding box center [789, 296] width 29 height 23
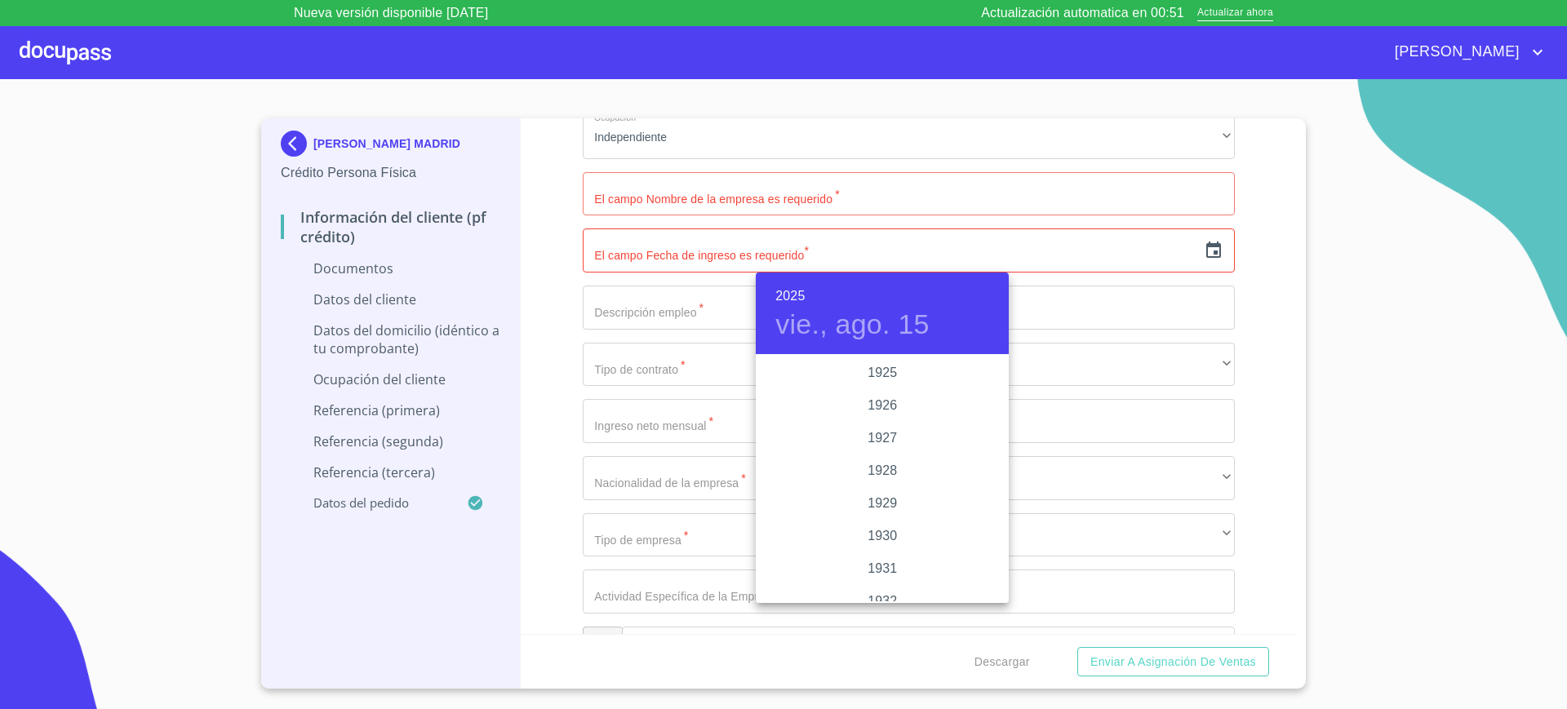
scroll to position [3167, 0]
click at [860, 415] on div "2023" at bounding box center [882, 405] width 253 height 33
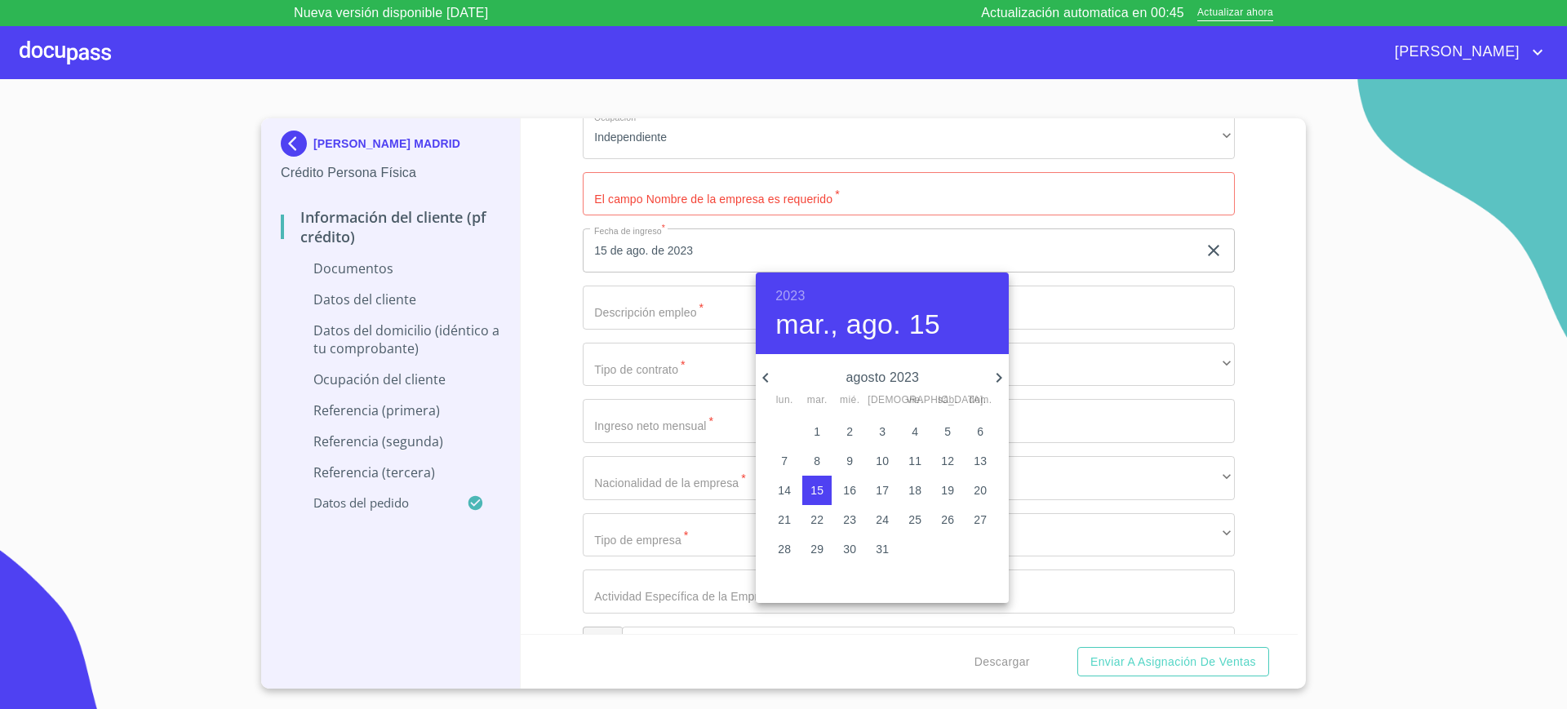
click at [767, 378] on icon "button" at bounding box center [766, 378] width 20 height 20
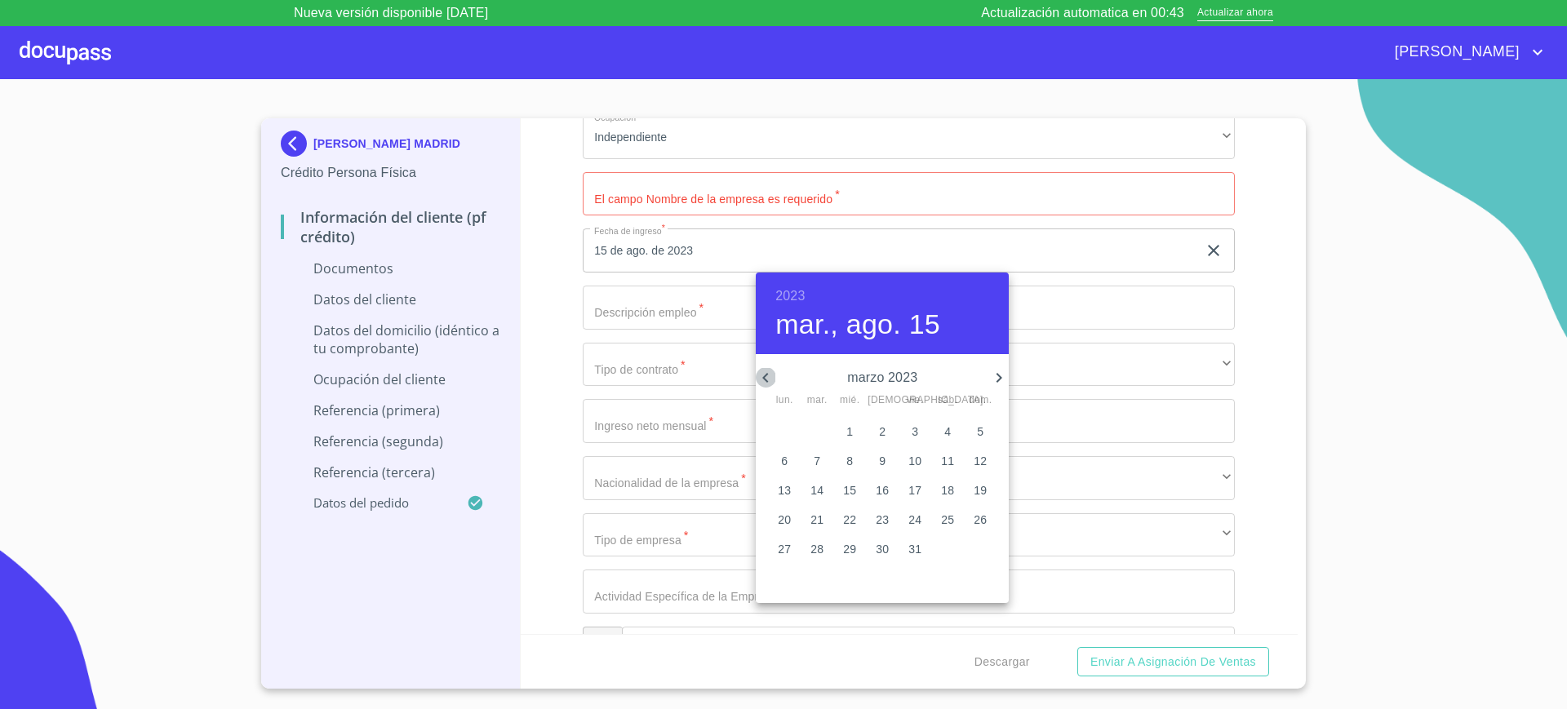
click at [767, 378] on icon "button" at bounding box center [766, 378] width 20 height 20
click at [850, 461] on p "4" at bounding box center [849, 461] width 7 height 16
type input "4 de ene. de 2023"
click at [708, 315] on div at bounding box center [783, 354] width 1567 height 709
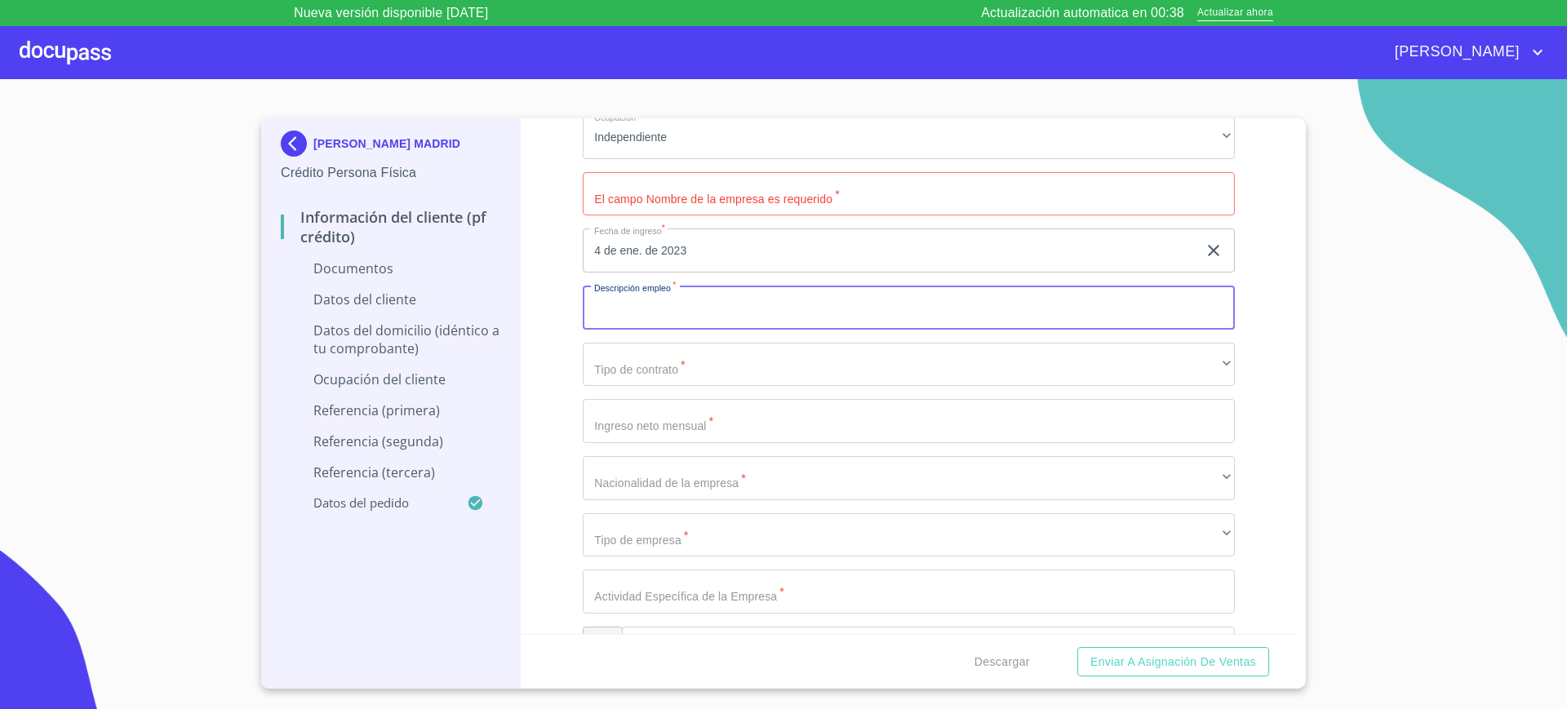
click at [708, 315] on input "Documento de identificación.   *" at bounding box center [909, 308] width 652 height 44
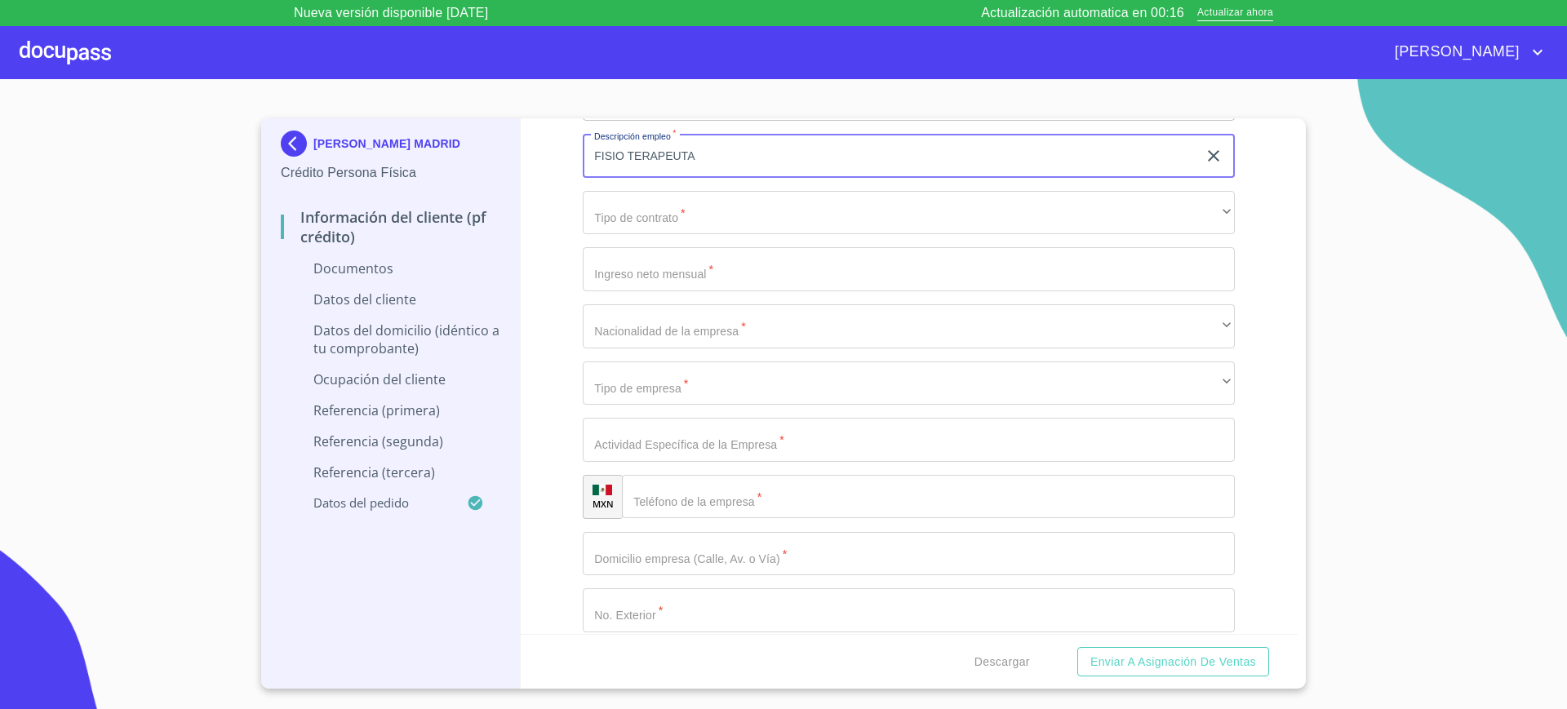
scroll to position [3874, 0]
type input "FISIO TERAPEUTA"
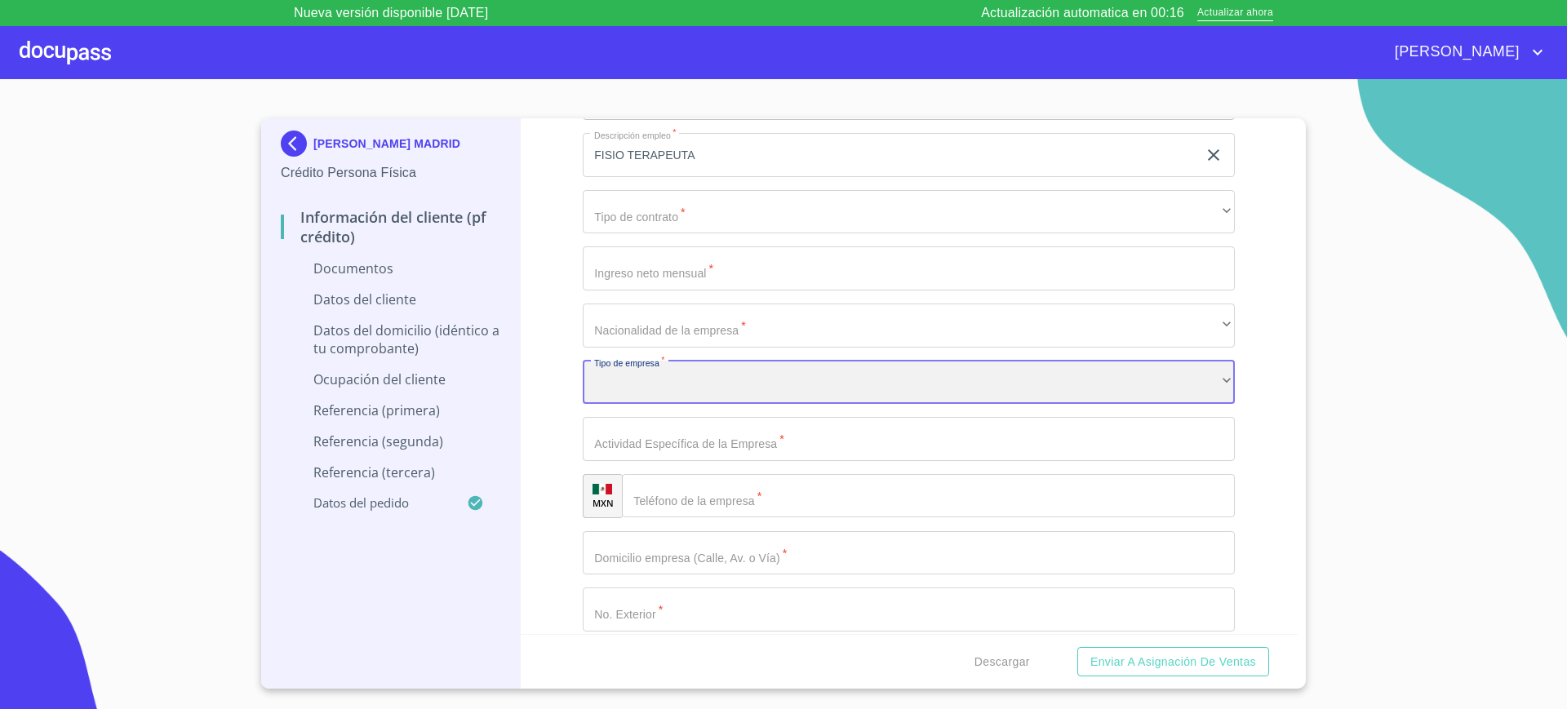
click at [692, 368] on div "​" at bounding box center [909, 383] width 652 height 44
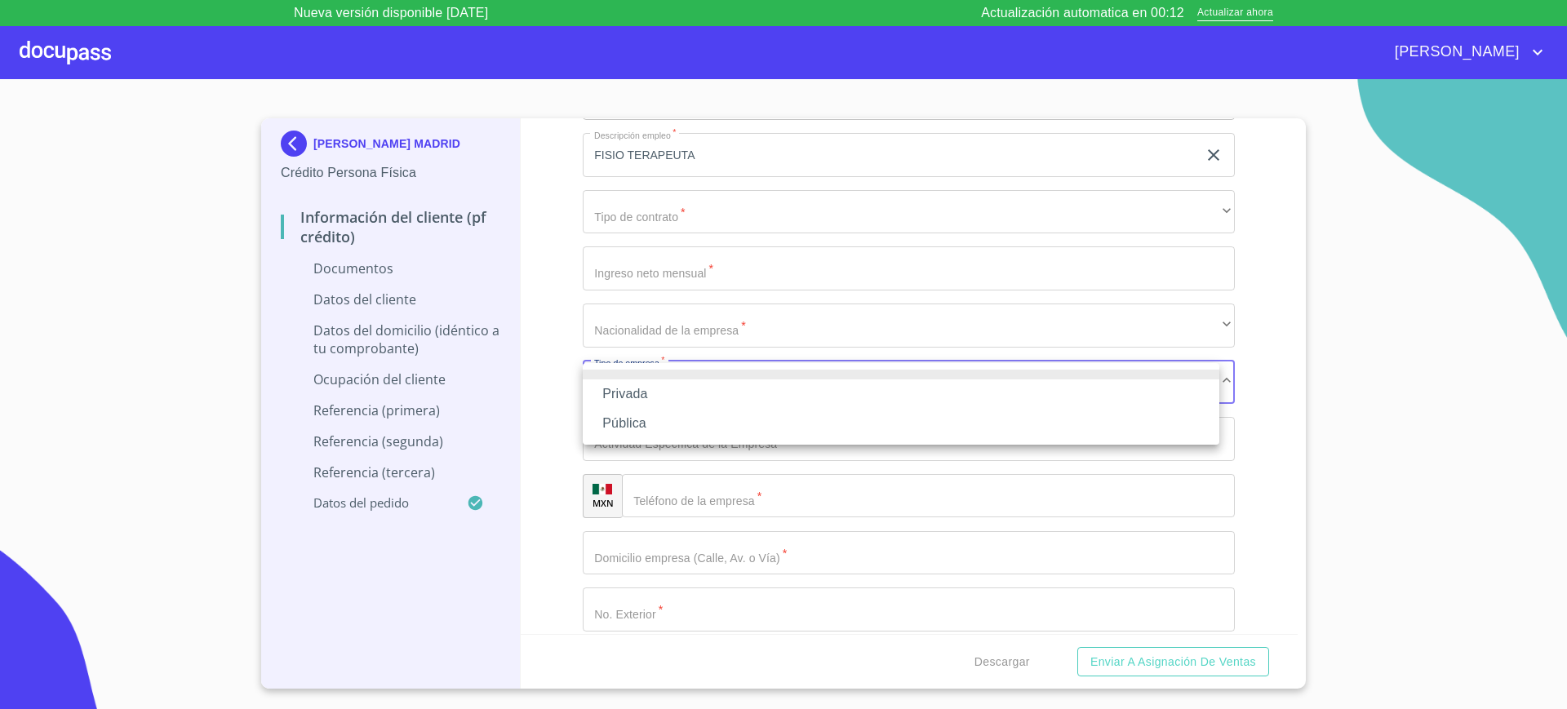
click at [553, 472] on div at bounding box center [783, 354] width 1567 height 709
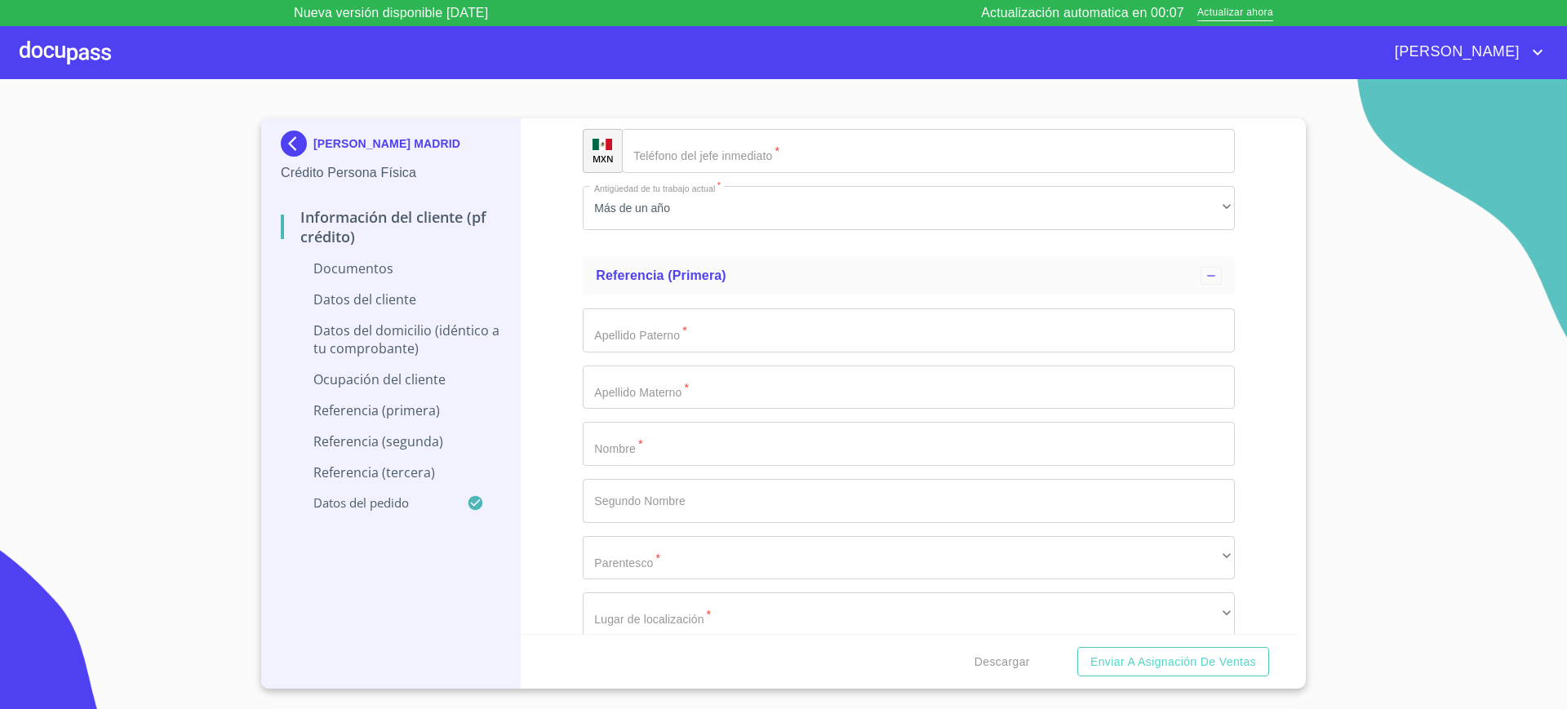
scroll to position [4788, 0]
click at [702, 344] on input "Documento de identificación.   *" at bounding box center [909, 330] width 652 height 44
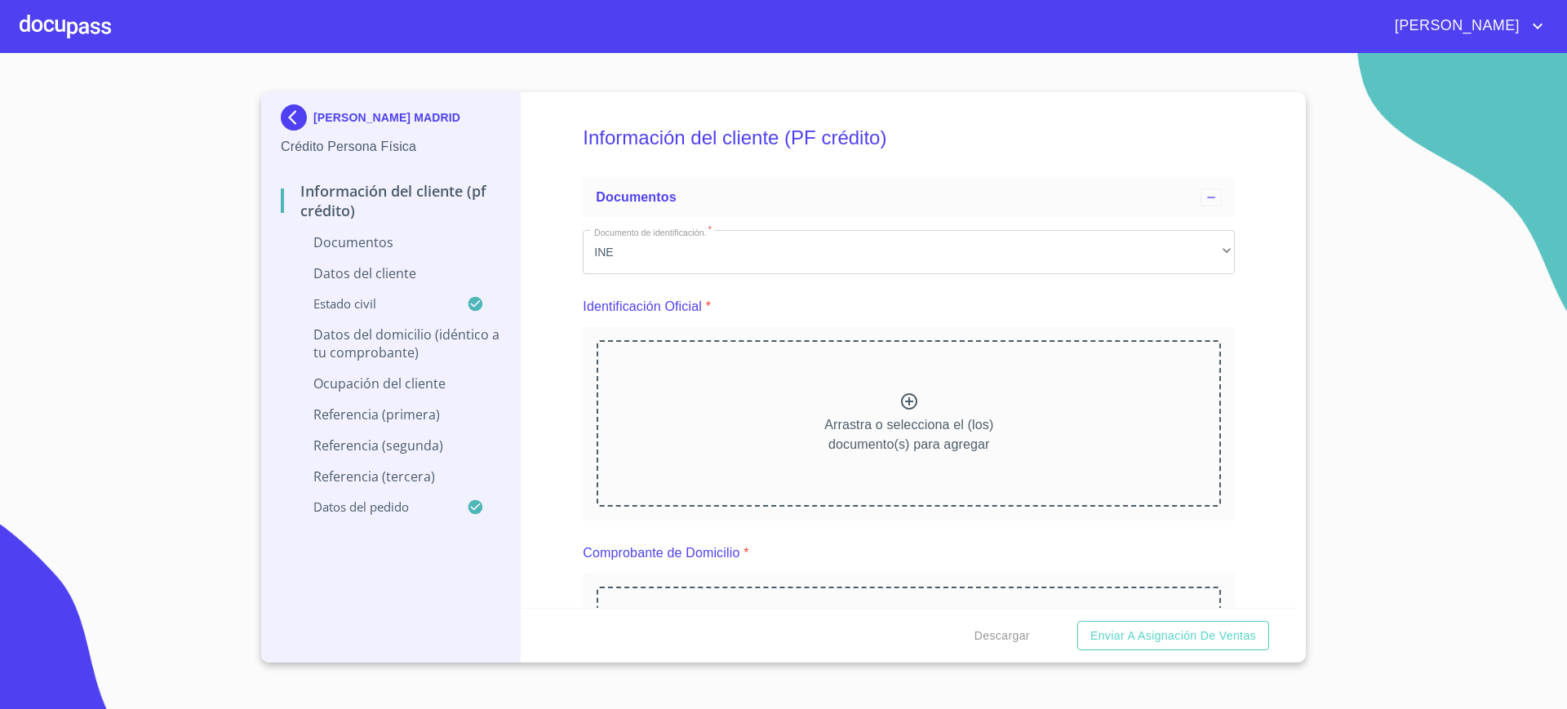
click at [695, 356] on div "Arrastra o selecciona el (los) documento(s) para agregar" at bounding box center [909, 423] width 624 height 166
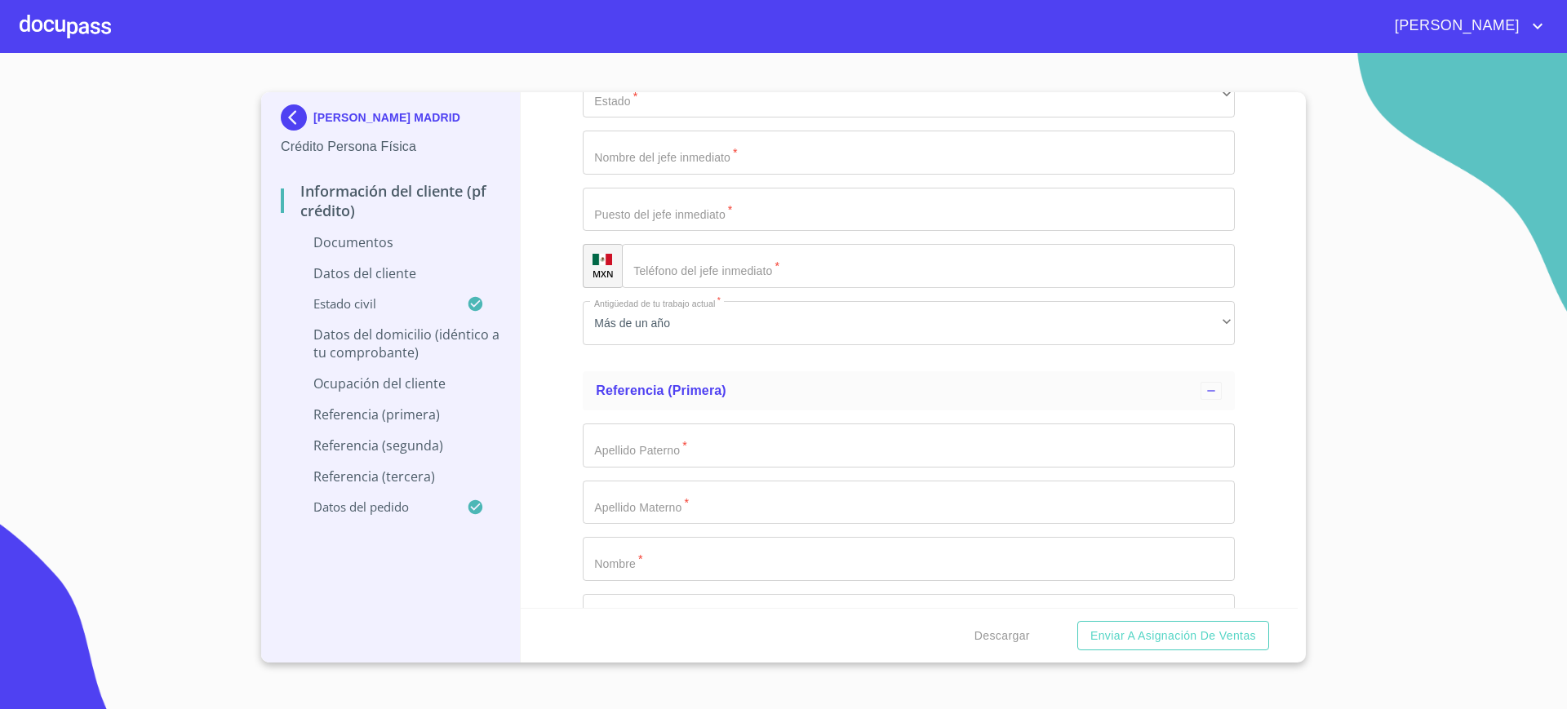
scroll to position [4668, 0]
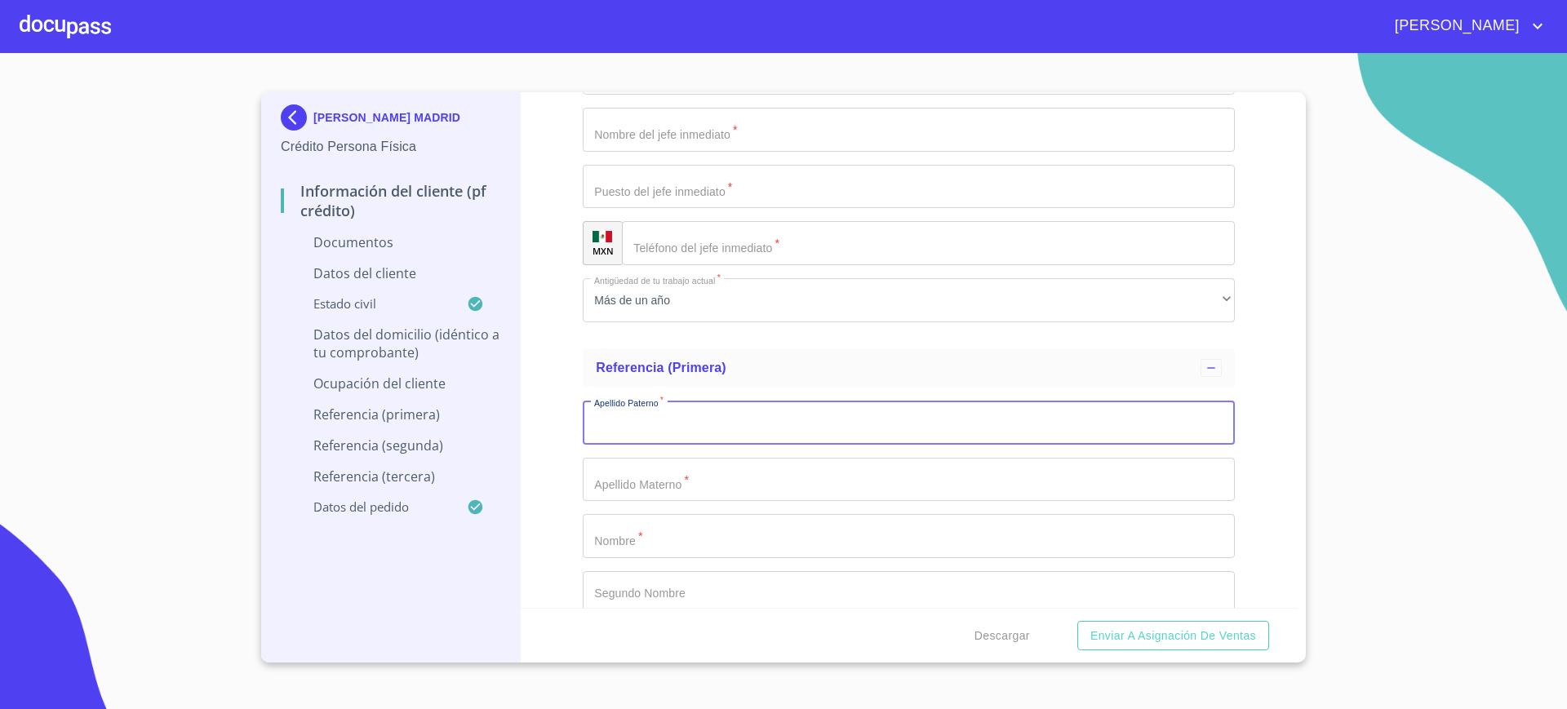
click at [1023, 414] on input "Documento de identificación.   *" at bounding box center [909, 423] width 652 height 44
type input "ANDREA"
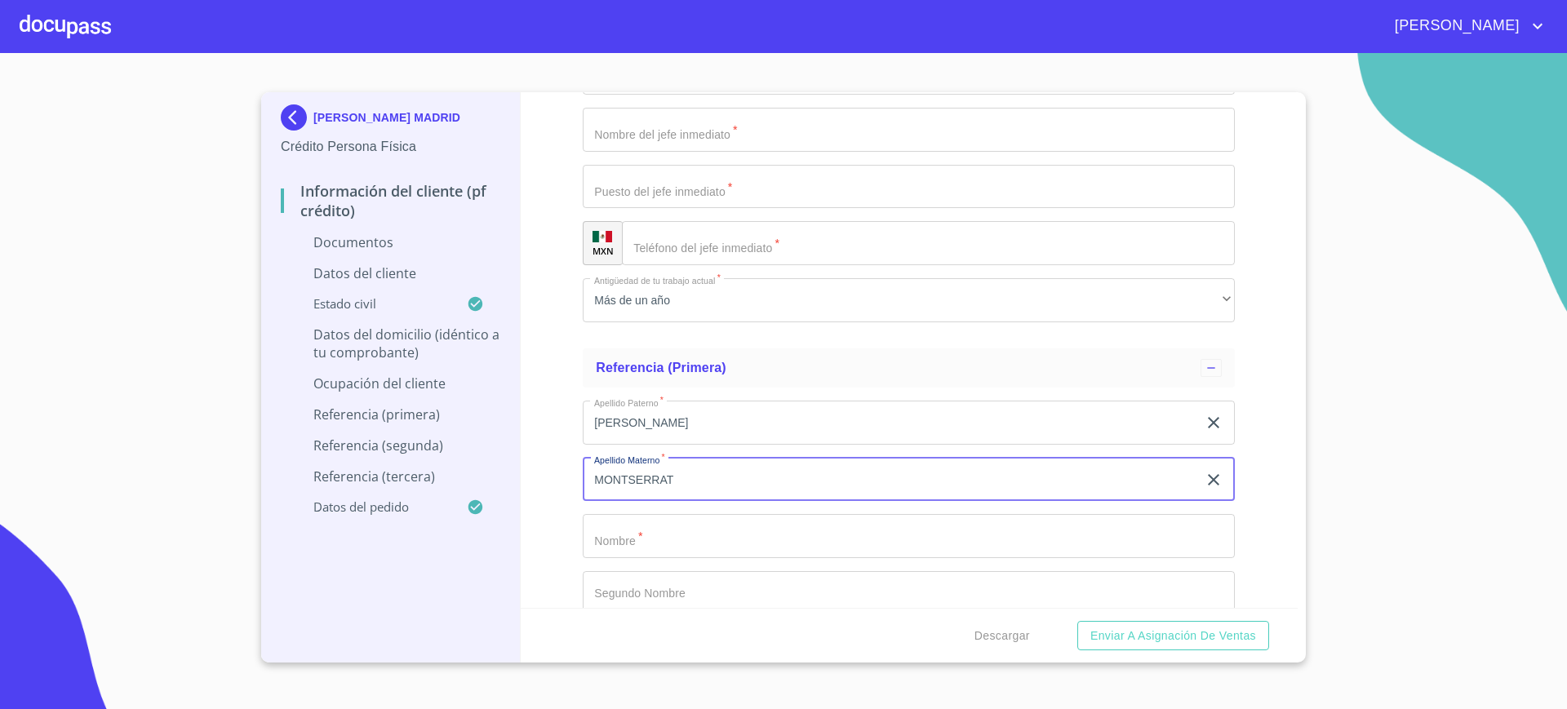
type input "MONTSERRAT"
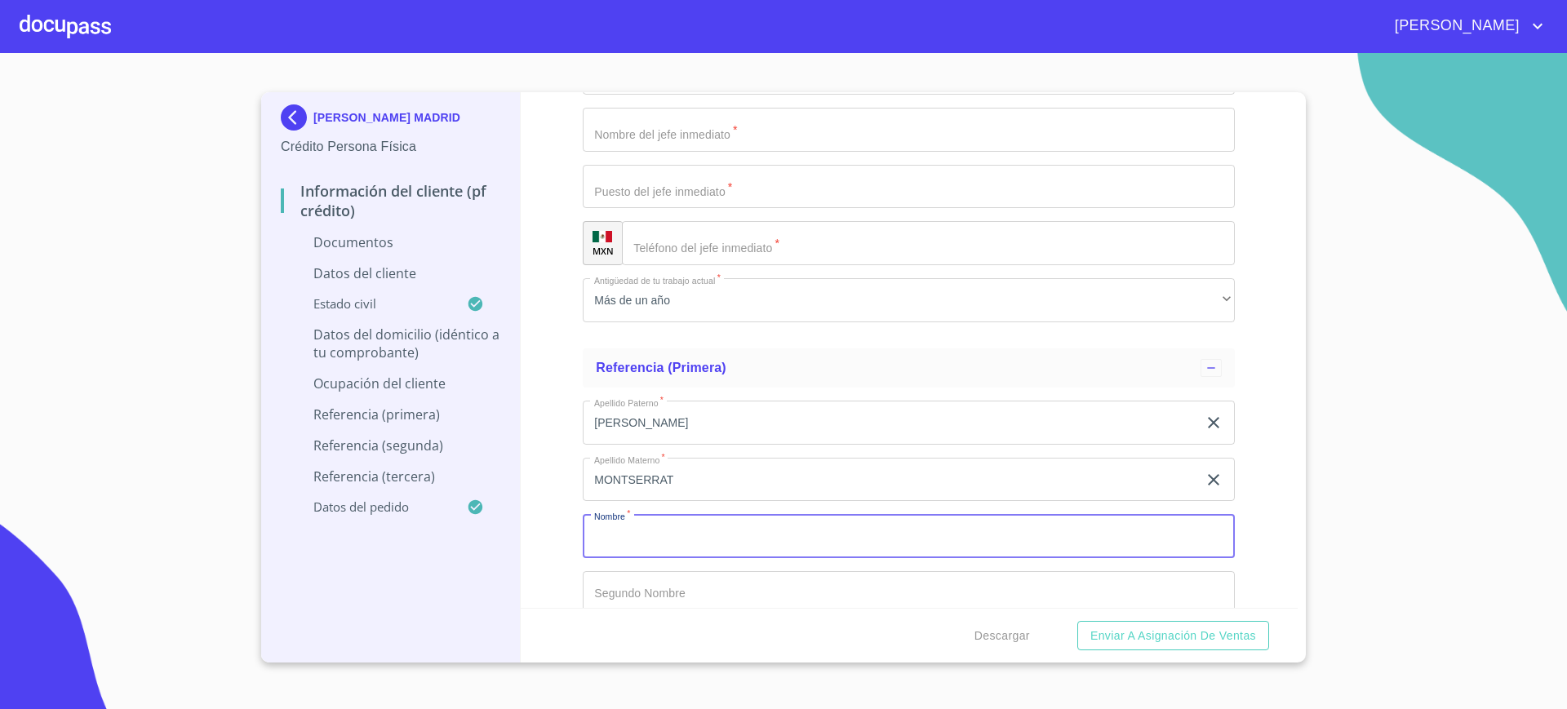
scroll to position [4762, 0]
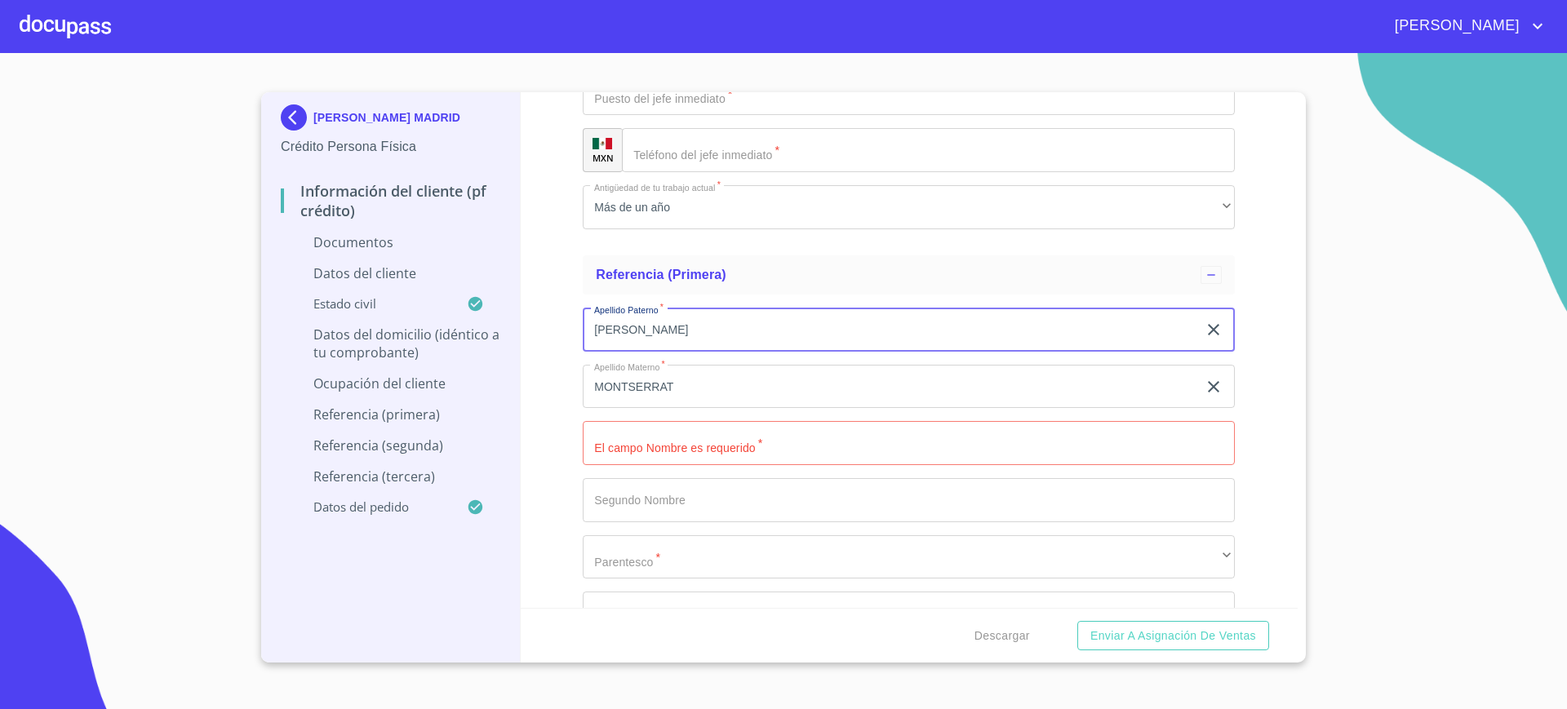
click at [621, 334] on input "ANDREA" at bounding box center [890, 330] width 615 height 44
type input "LOPEZ"
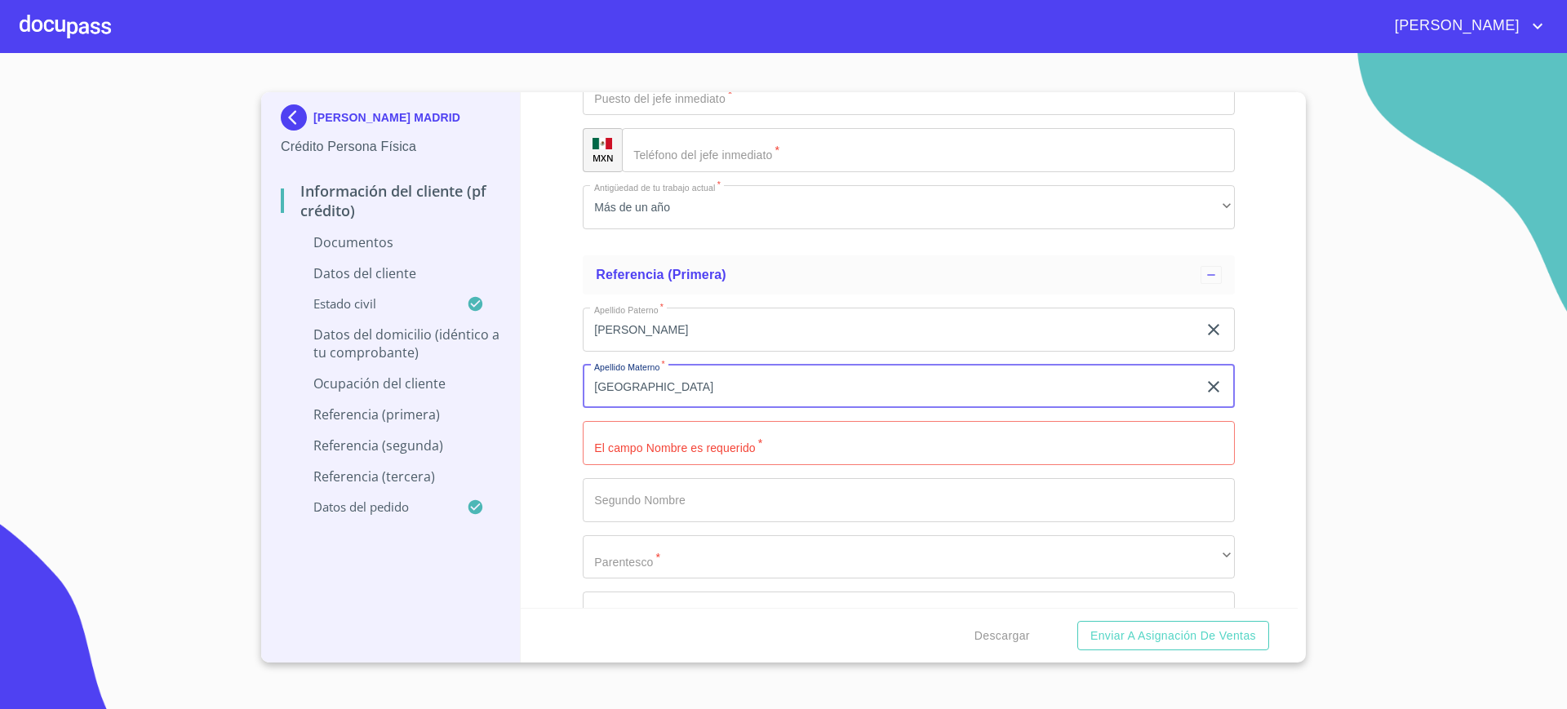
type input "ZARAGOZA"
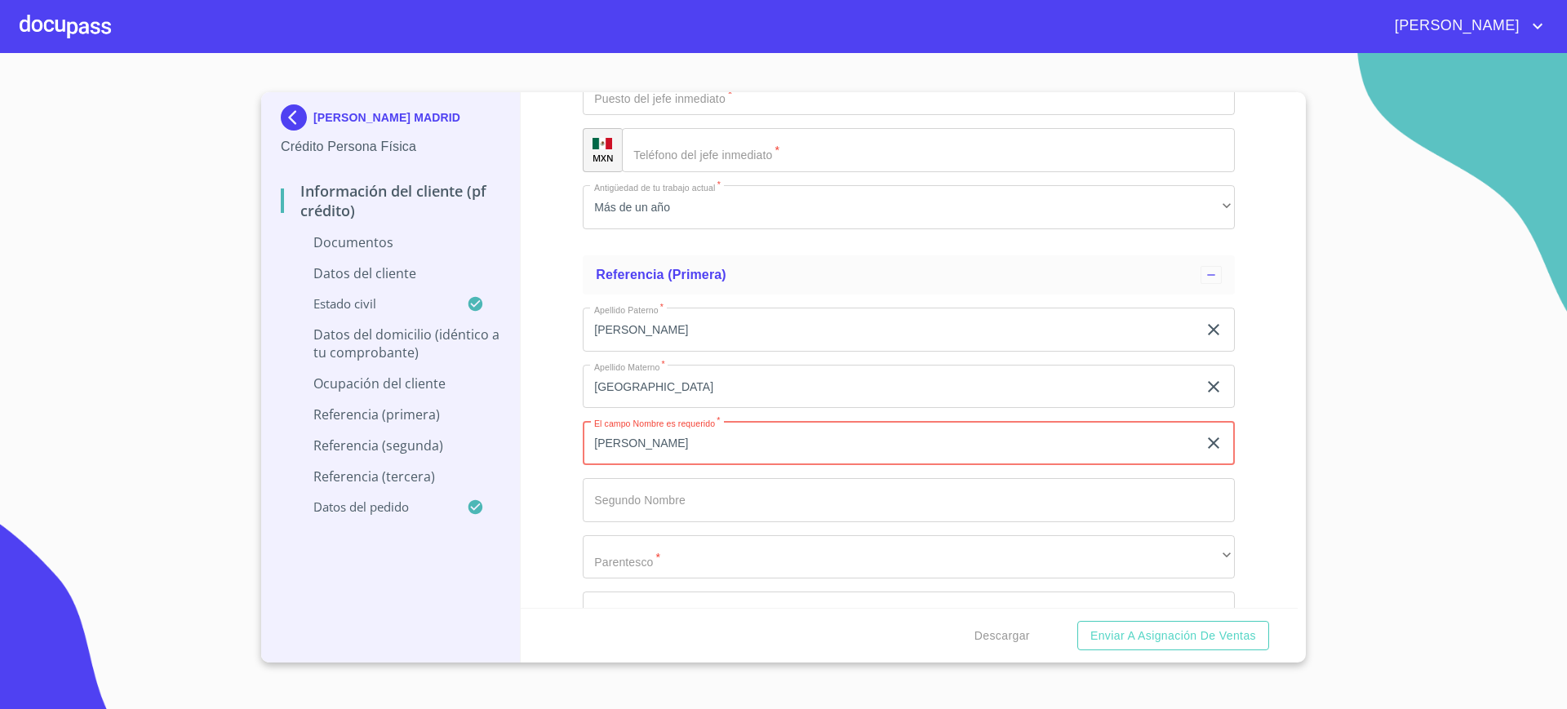
type input "ANDREA"
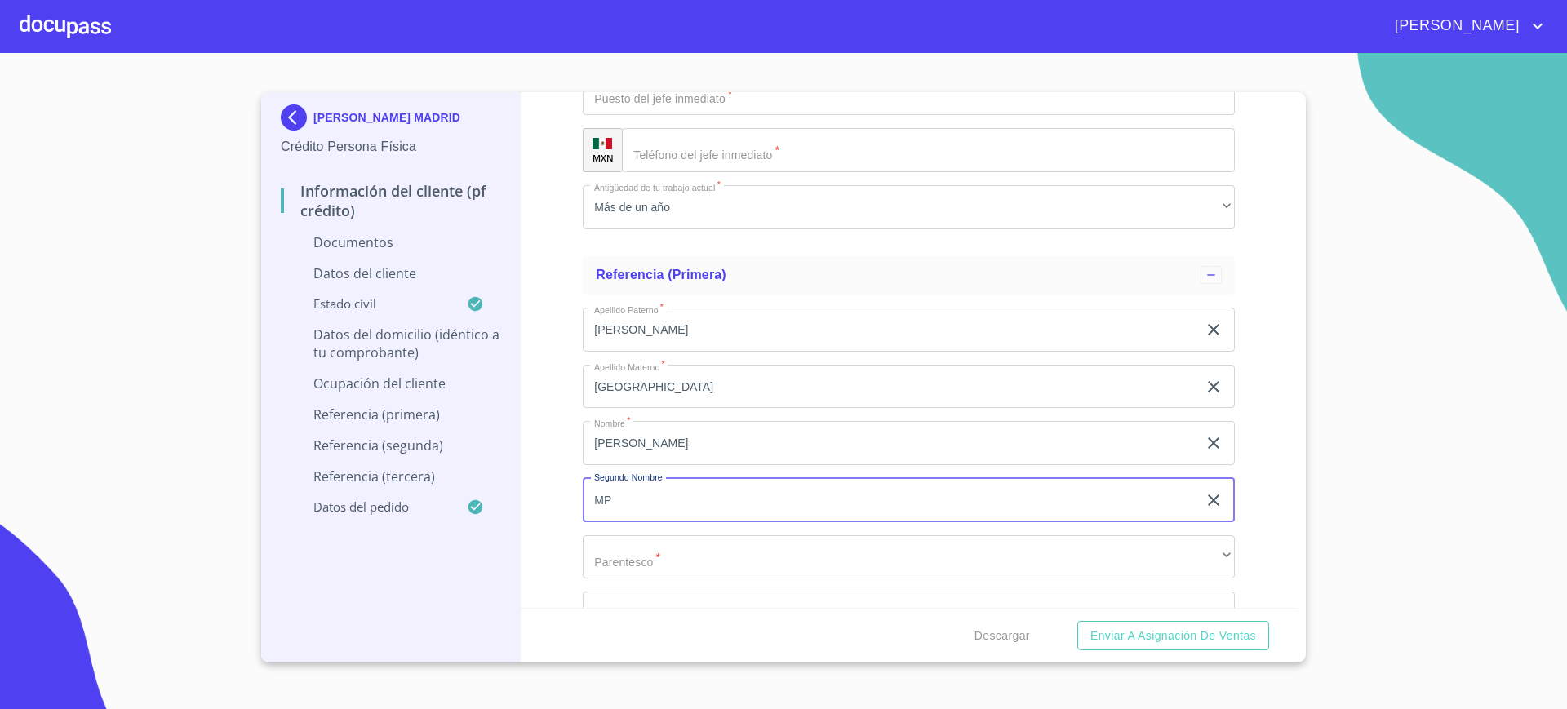
type input "M"
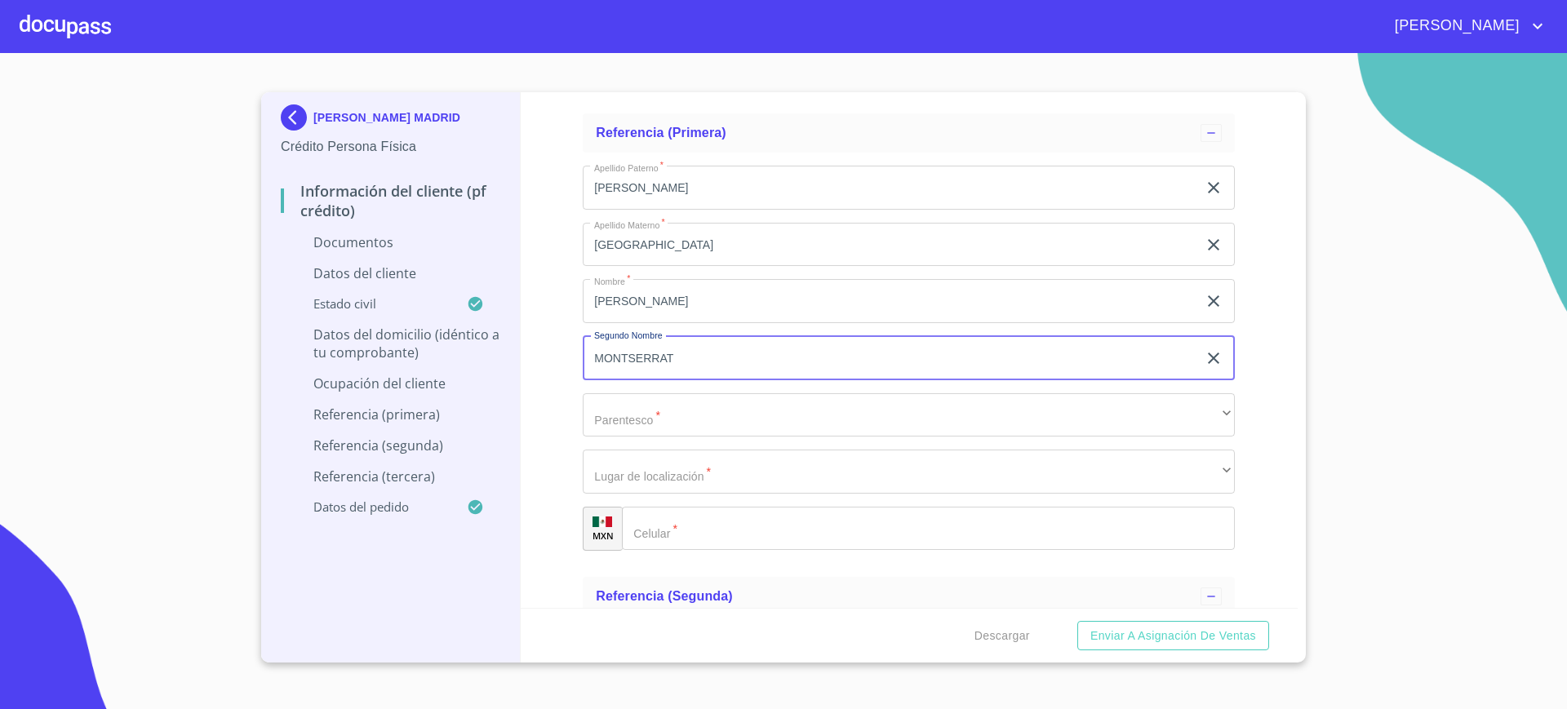
scroll to position [4907, 0]
type input "MONTSERRAT"
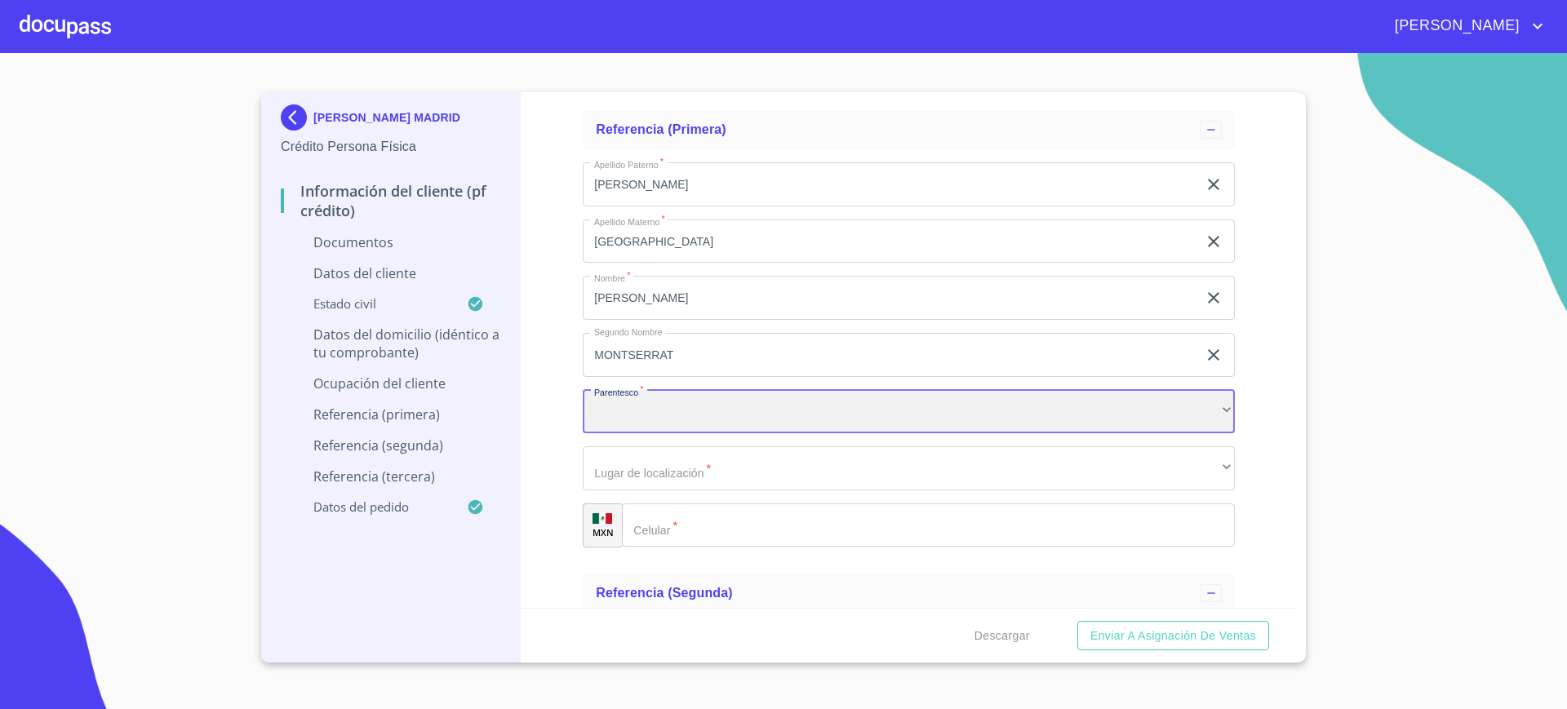
click at [708, 411] on div "​" at bounding box center [909, 412] width 652 height 44
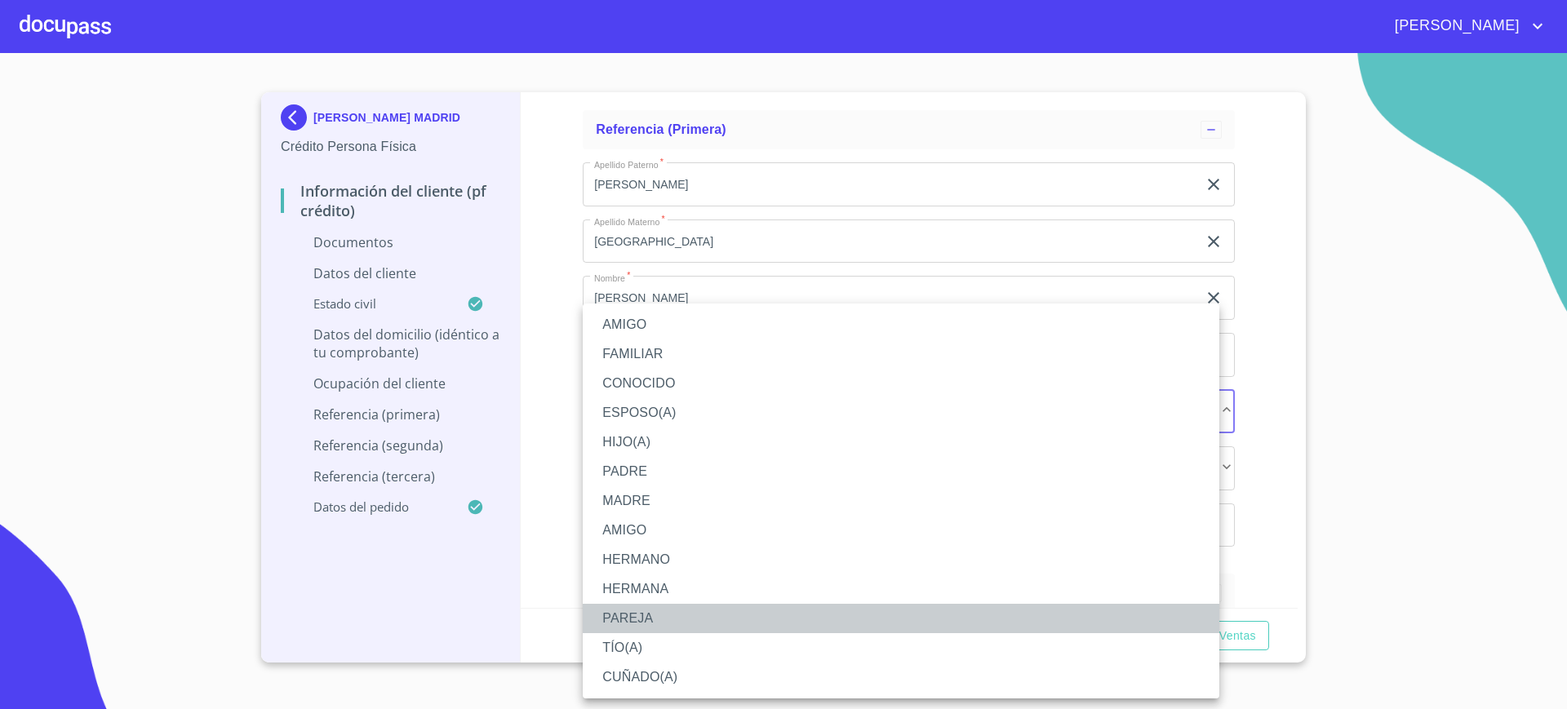
click at [636, 624] on li "PAREJA" at bounding box center [901, 618] width 637 height 29
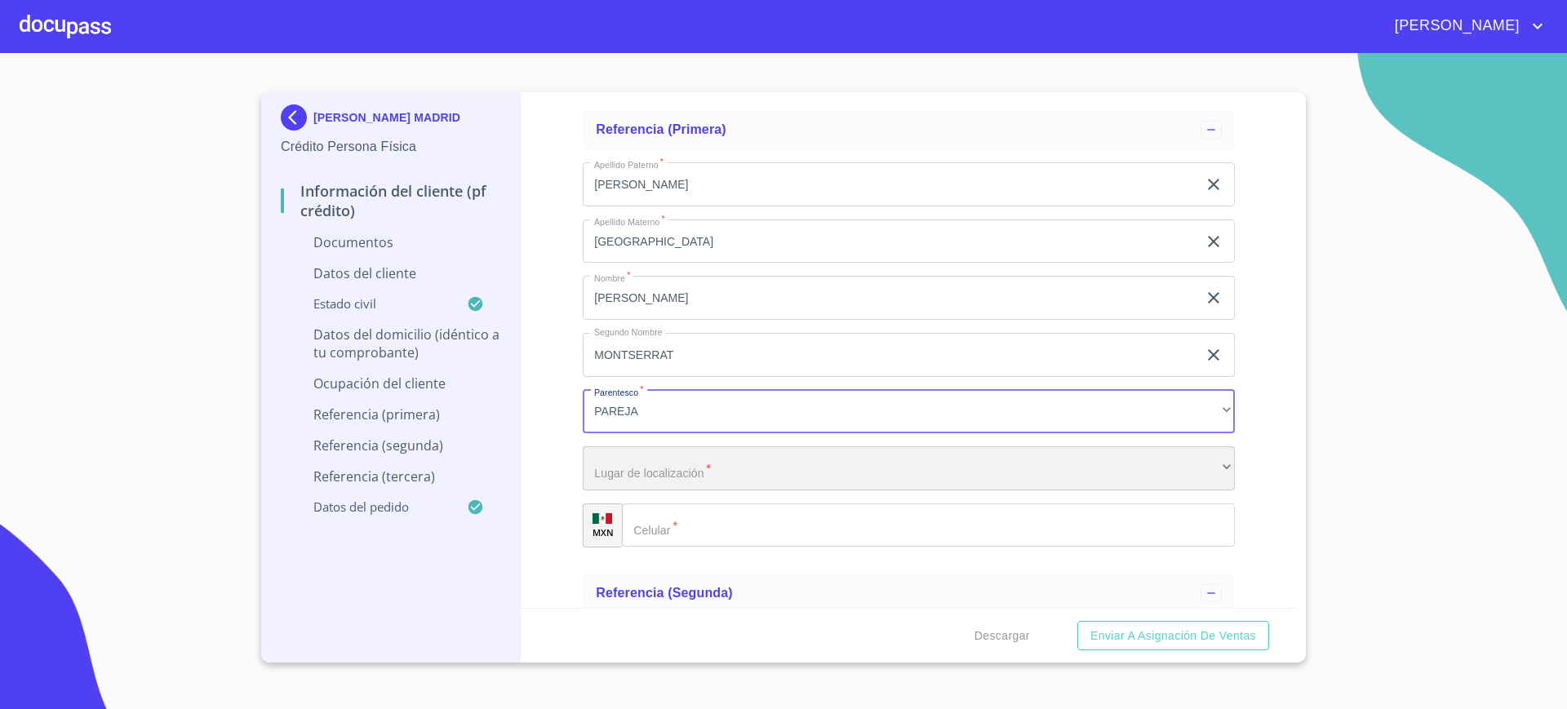
click at [662, 479] on div "​" at bounding box center [909, 468] width 652 height 44
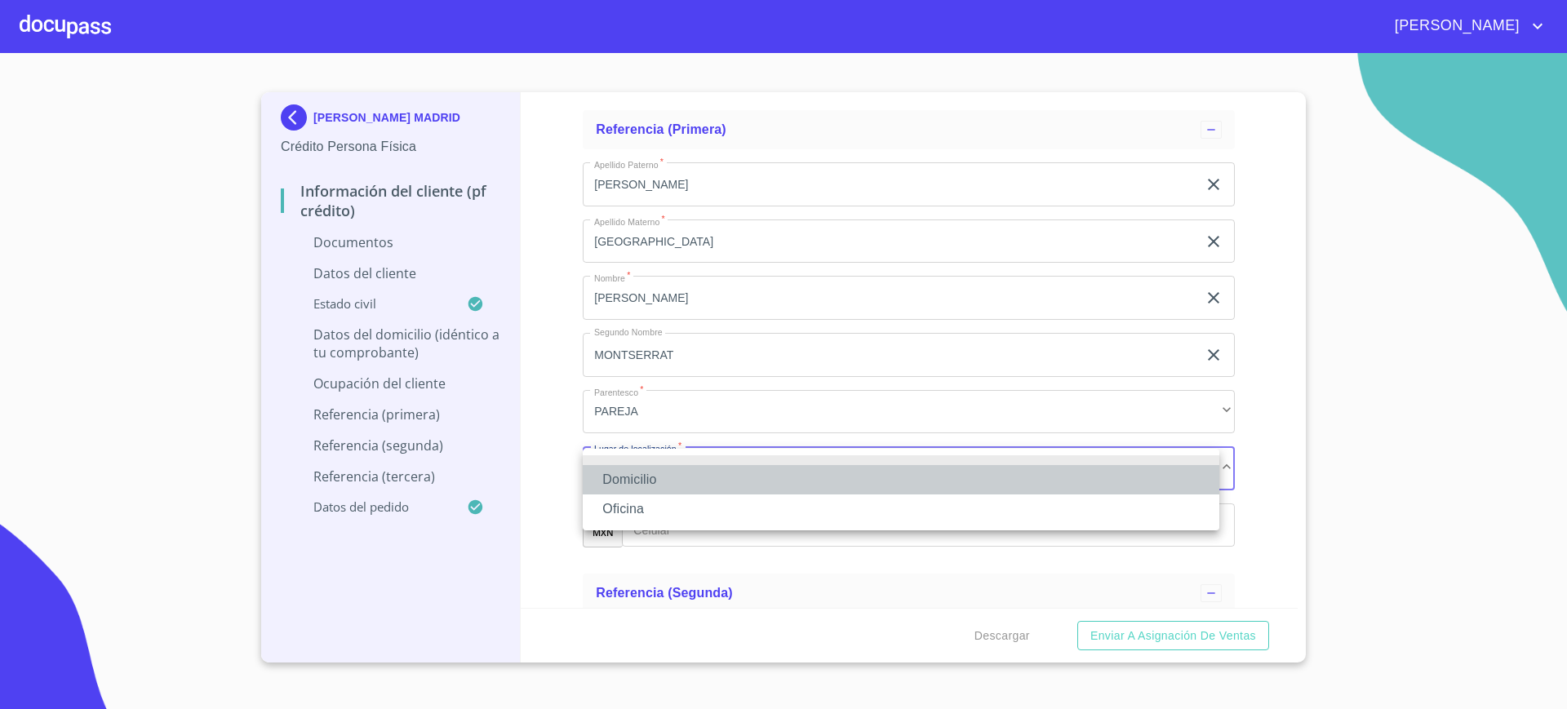
click at [660, 479] on li "Domicilio" at bounding box center [901, 479] width 637 height 29
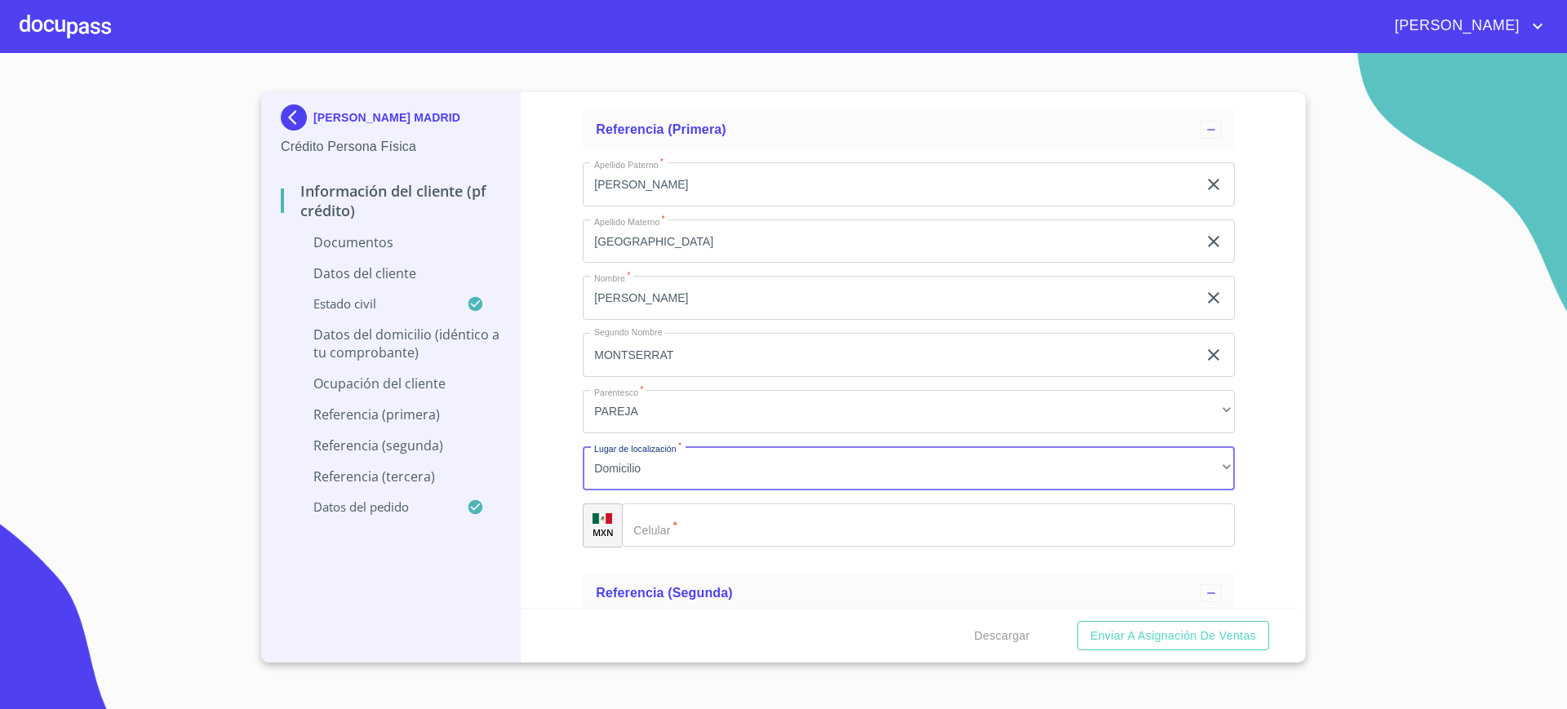
click at [690, 533] on input "Documento de identificación.   *" at bounding box center [928, 526] width 613 height 44
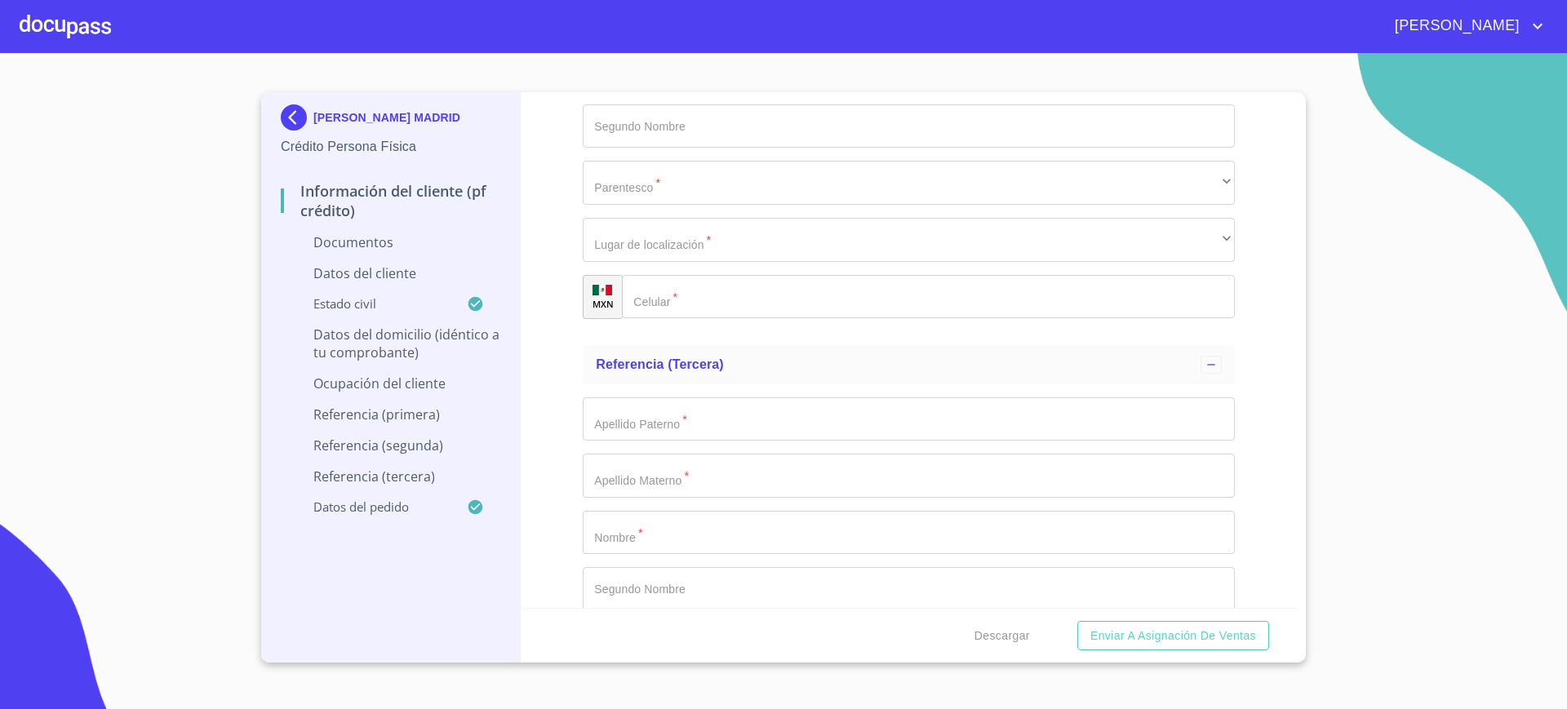
scroll to position [5603, 0]
type input "(33)11547643"
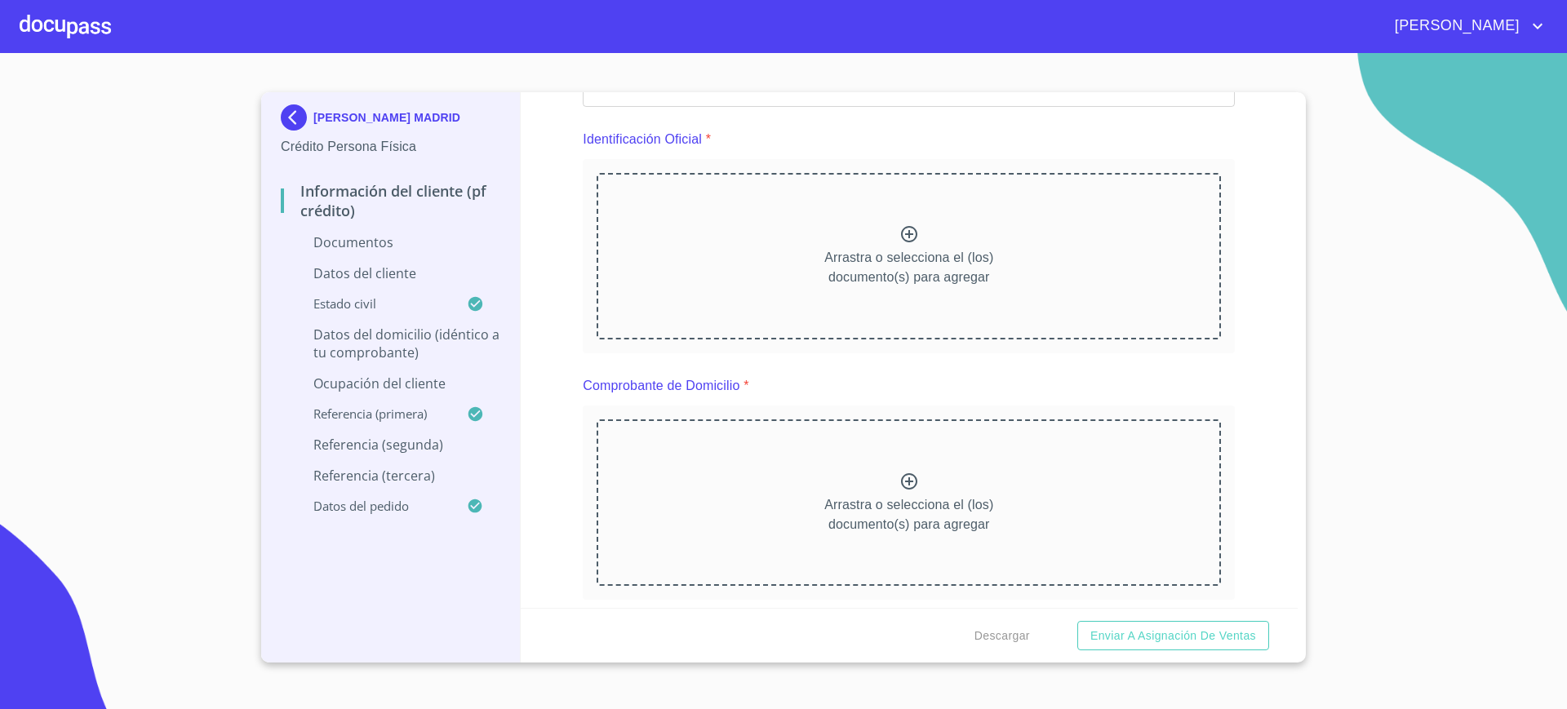
scroll to position [195, 0]
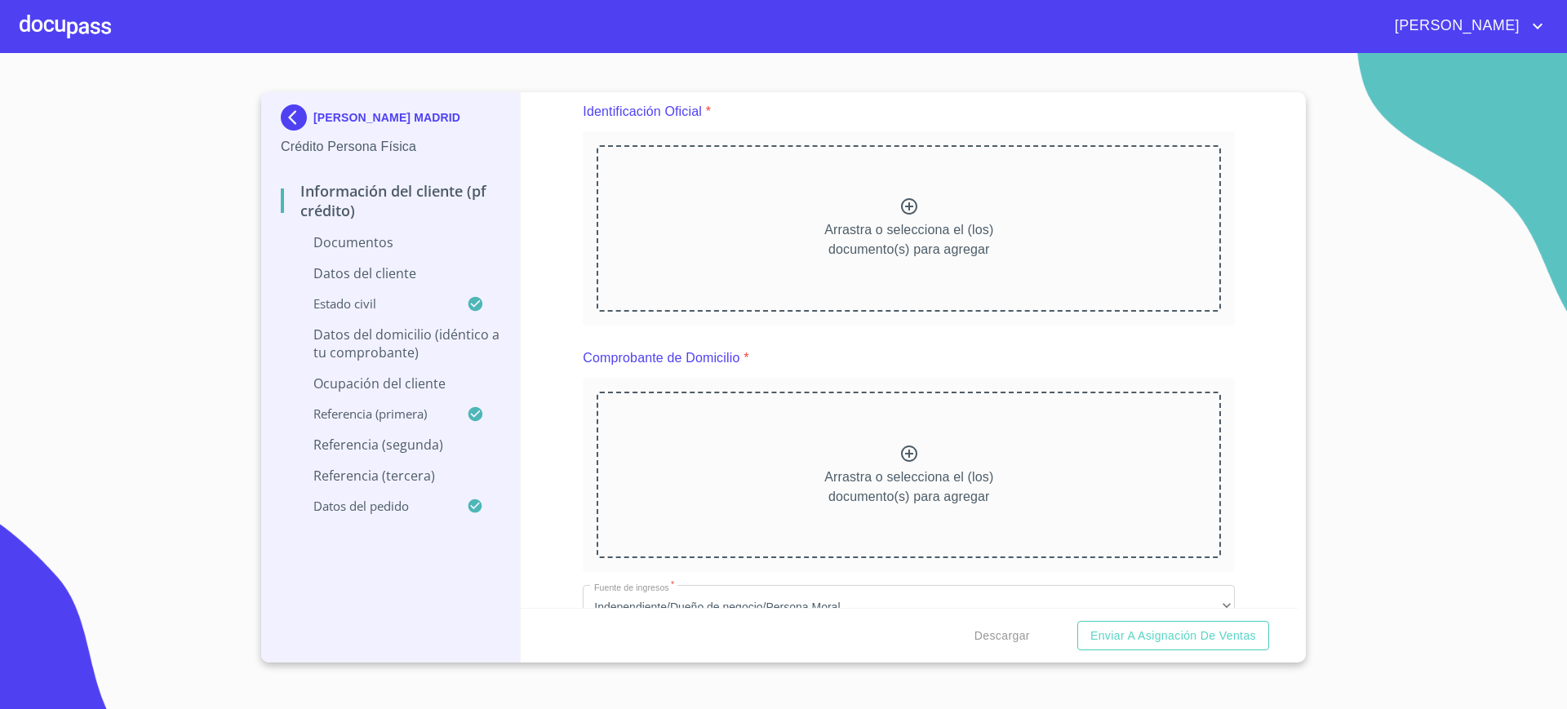
click at [81, 38] on div at bounding box center [65, 26] width 91 height 52
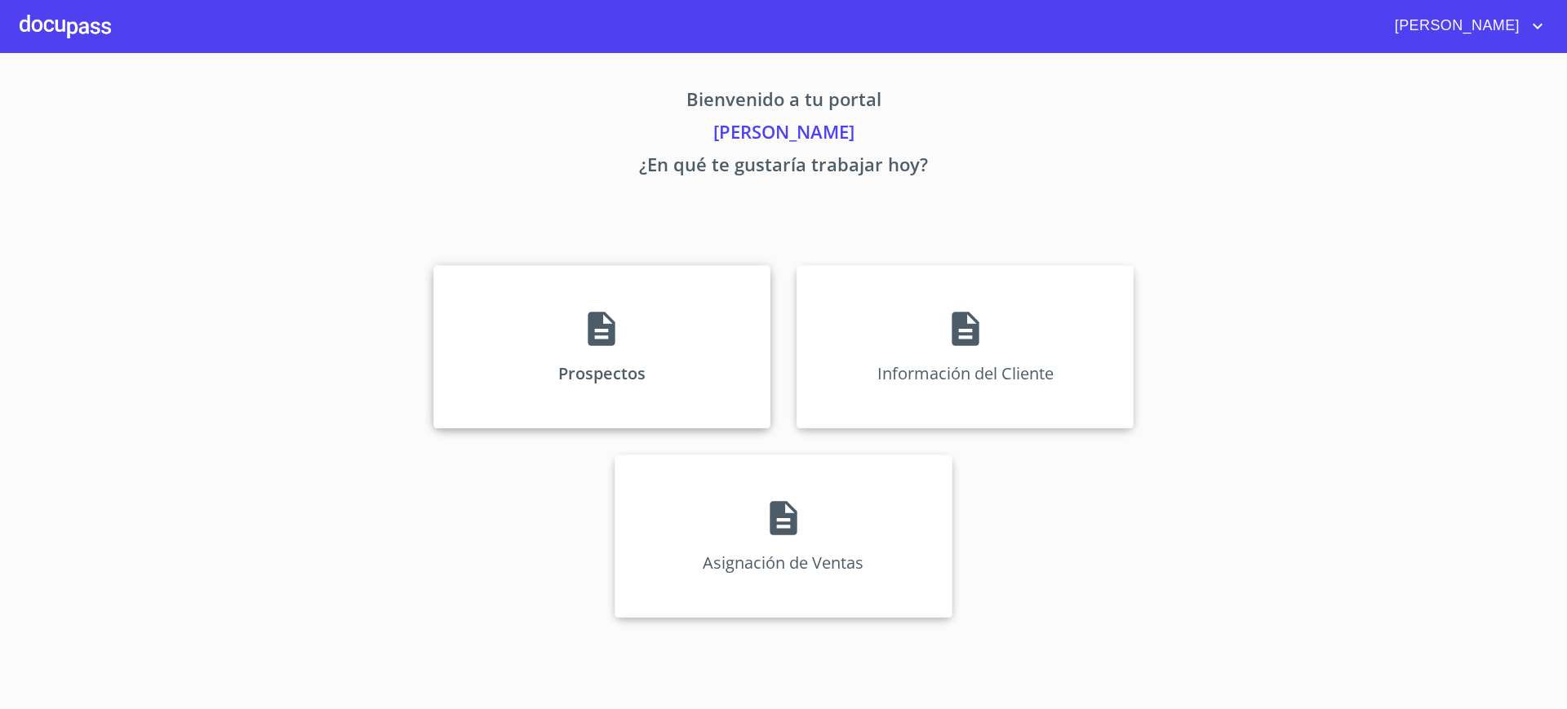
click at [637, 291] on div "Prospectos" at bounding box center [601, 346] width 337 height 163
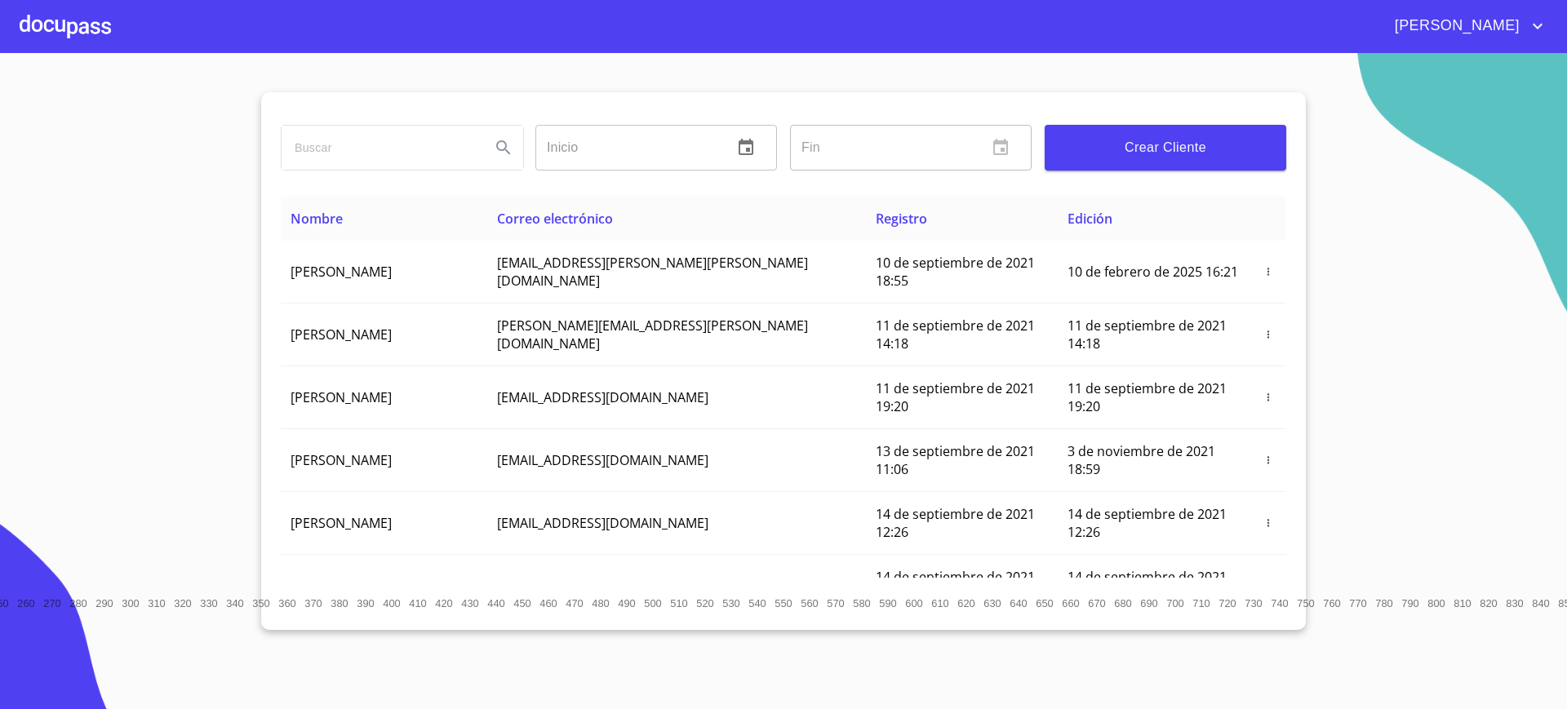
click at [75, 27] on div at bounding box center [65, 26] width 91 height 52
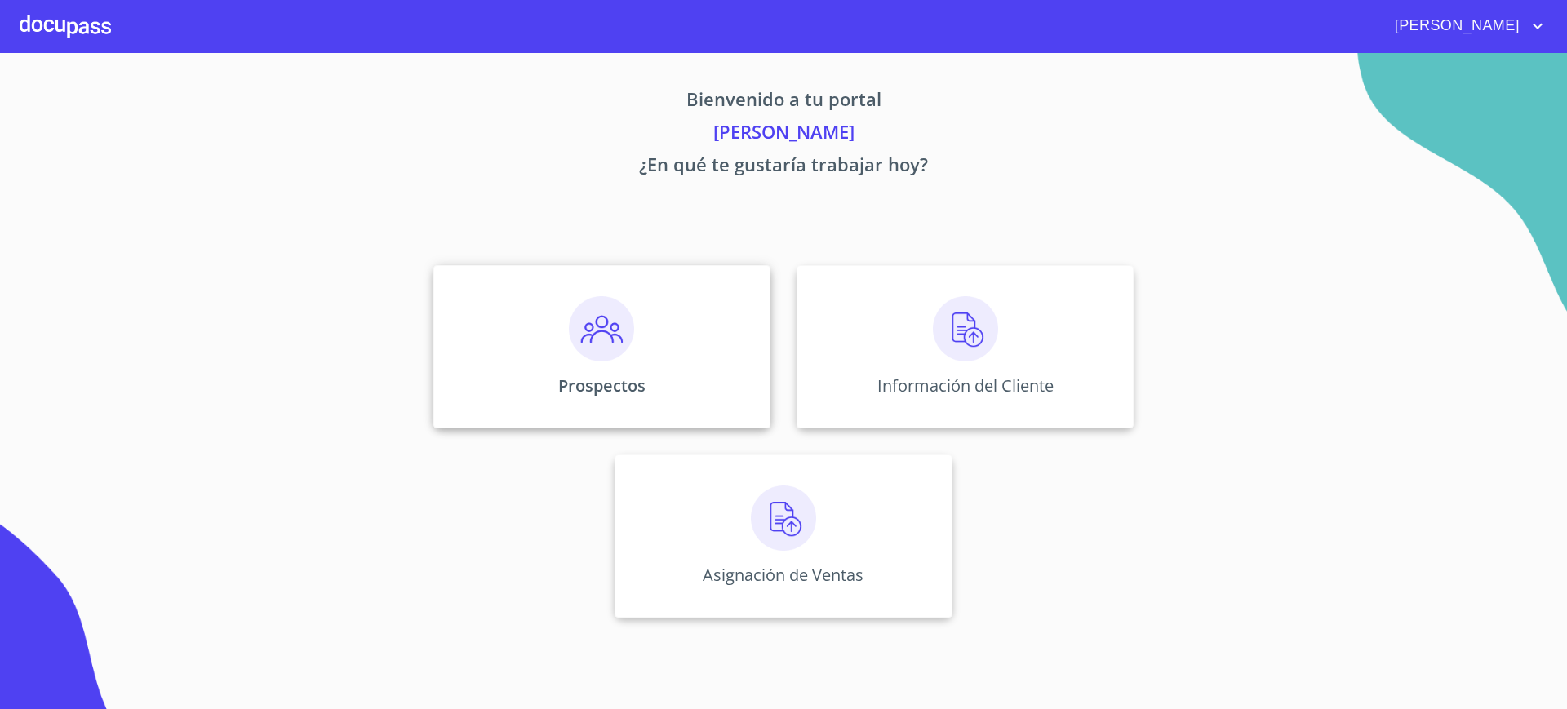
click at [593, 324] on img at bounding box center [601, 328] width 65 height 65
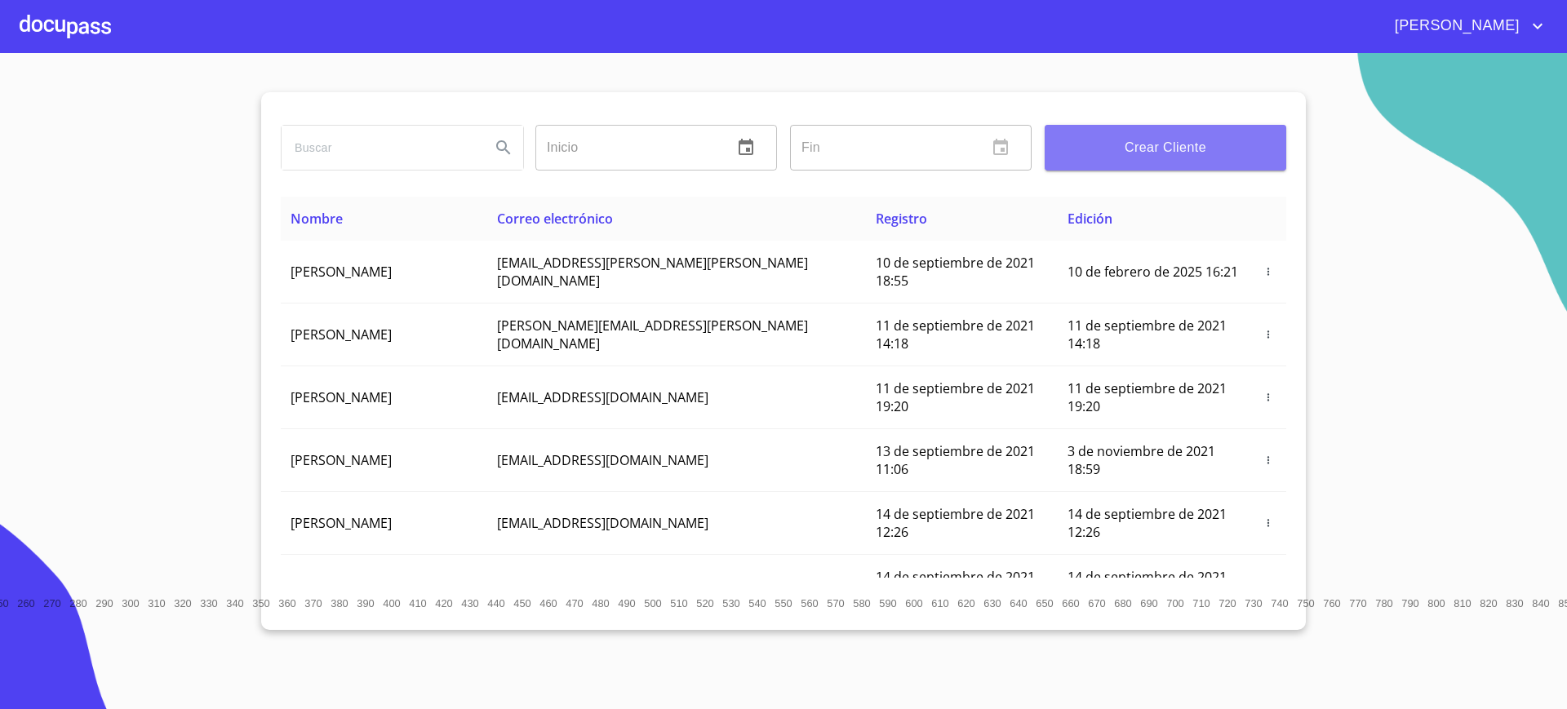
click at [1099, 162] on button "Crear Cliente" at bounding box center [1166, 148] width 242 height 46
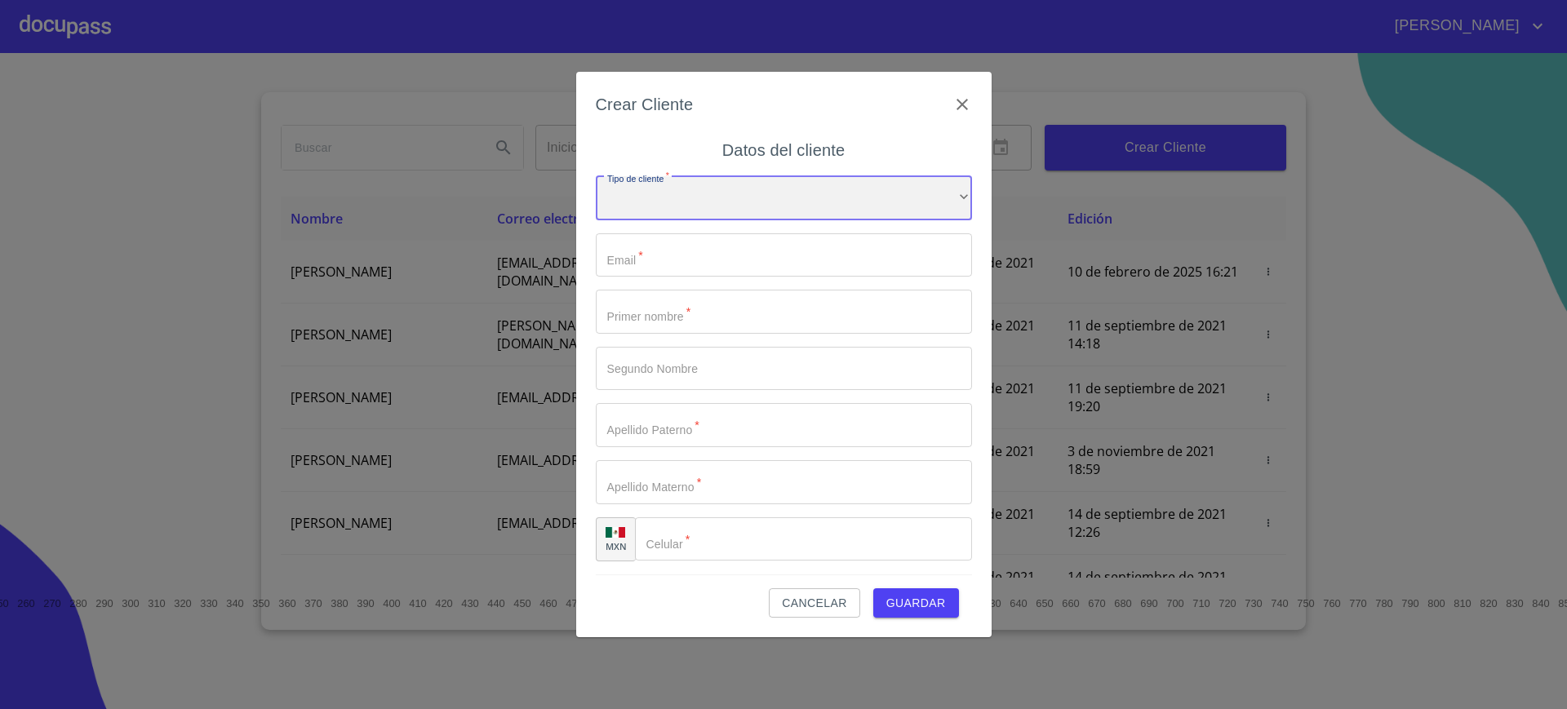
click at [712, 215] on div "​" at bounding box center [784, 198] width 376 height 44
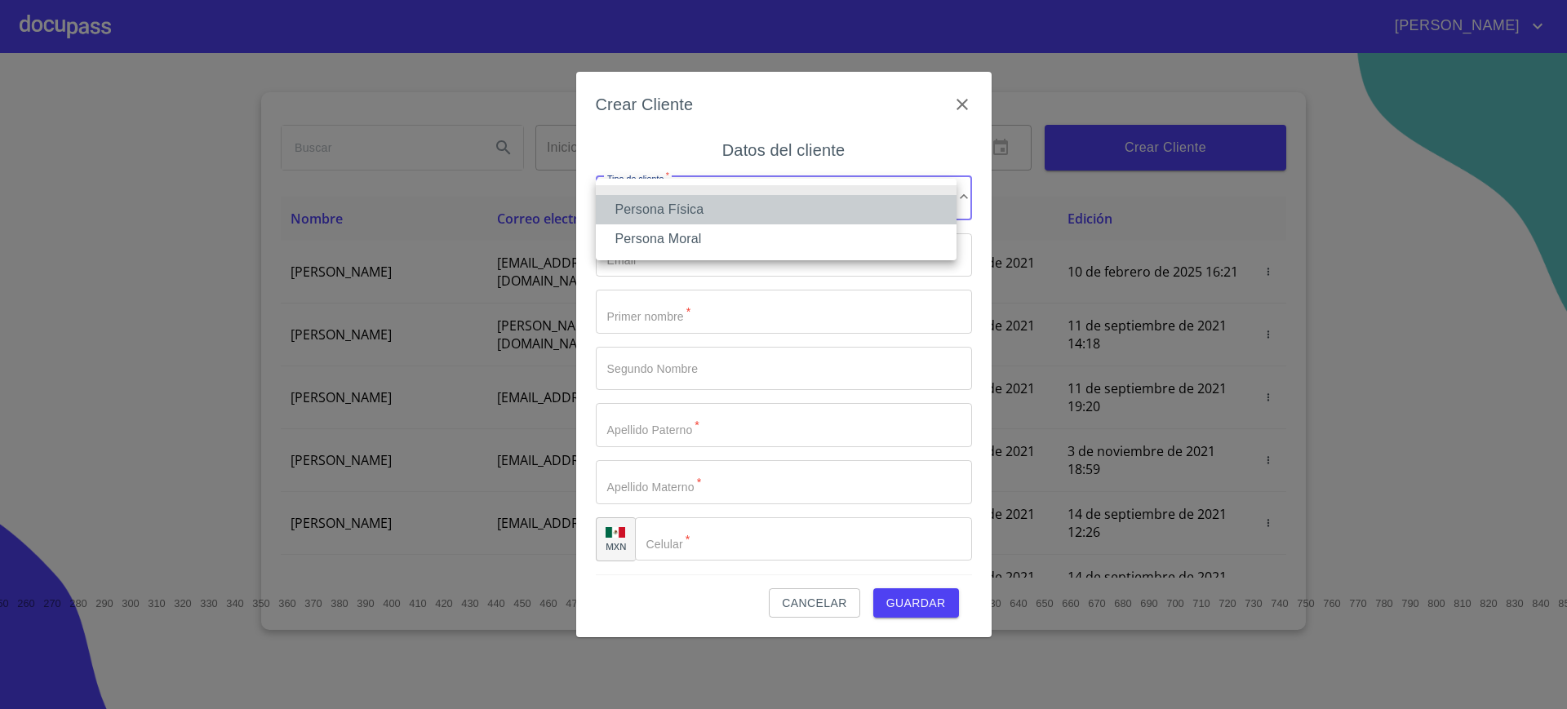
click at [704, 211] on li "Persona Física" at bounding box center [776, 209] width 361 height 29
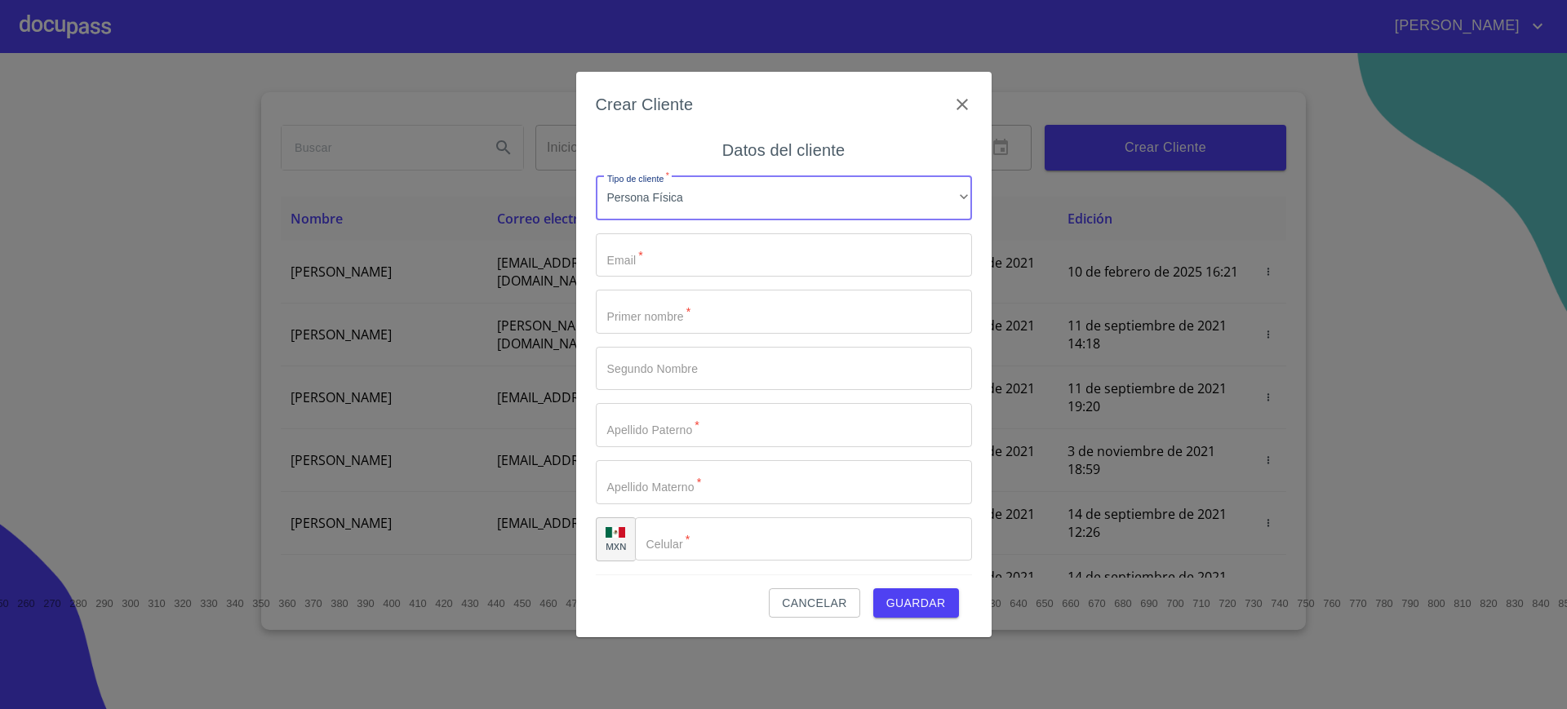
click at [690, 268] on input "Tipo de cliente   *" at bounding box center [784, 255] width 376 height 44
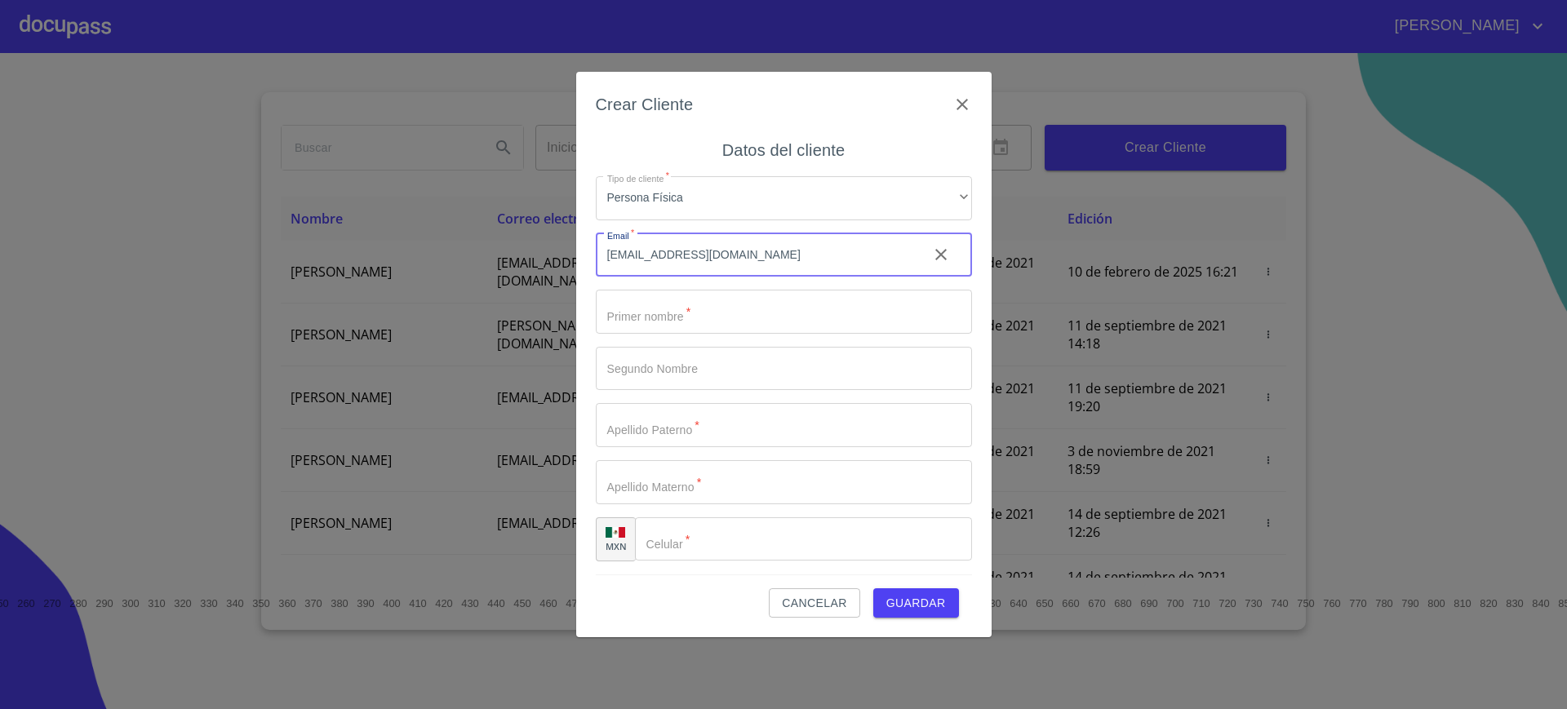
type input "alepuentes25@gmail.com"
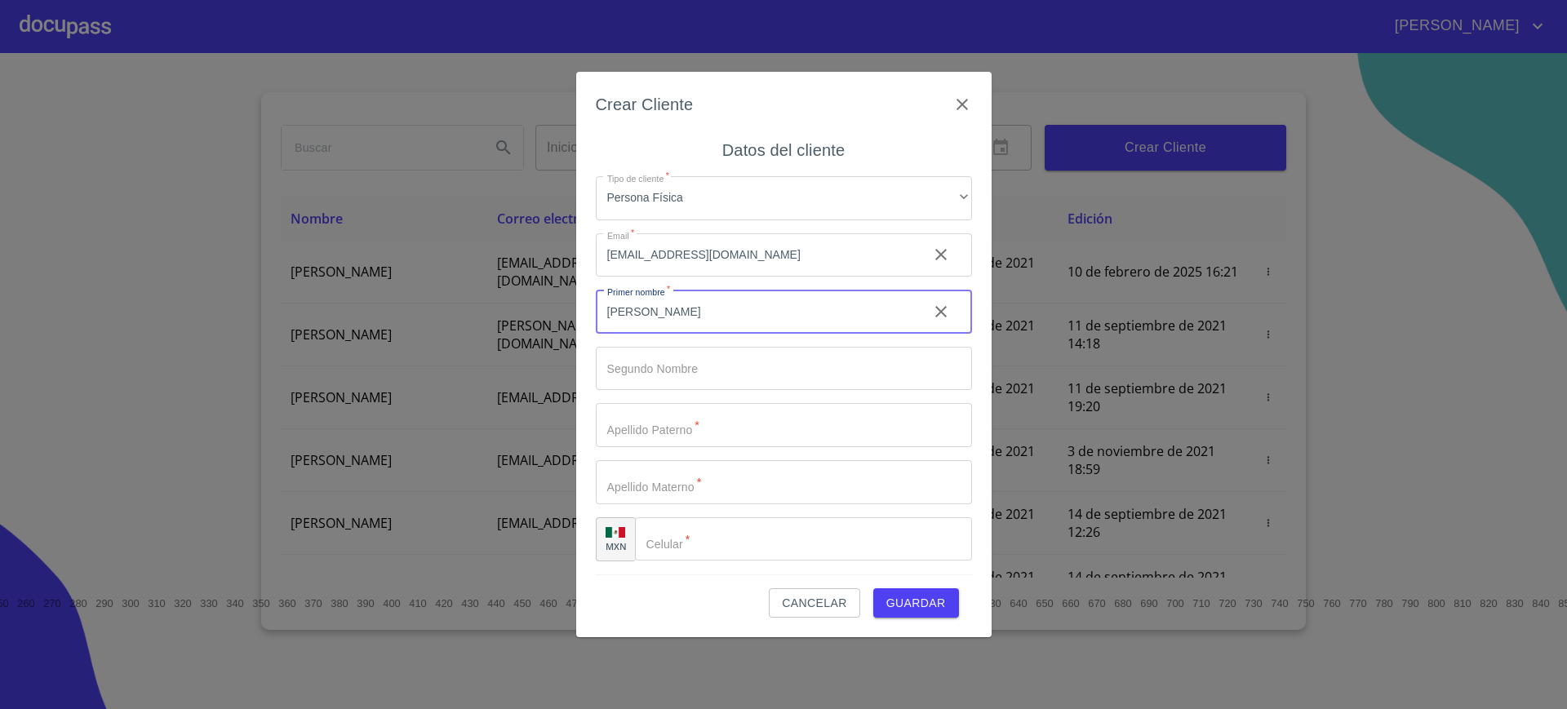
type input "[PERSON_NAME]"
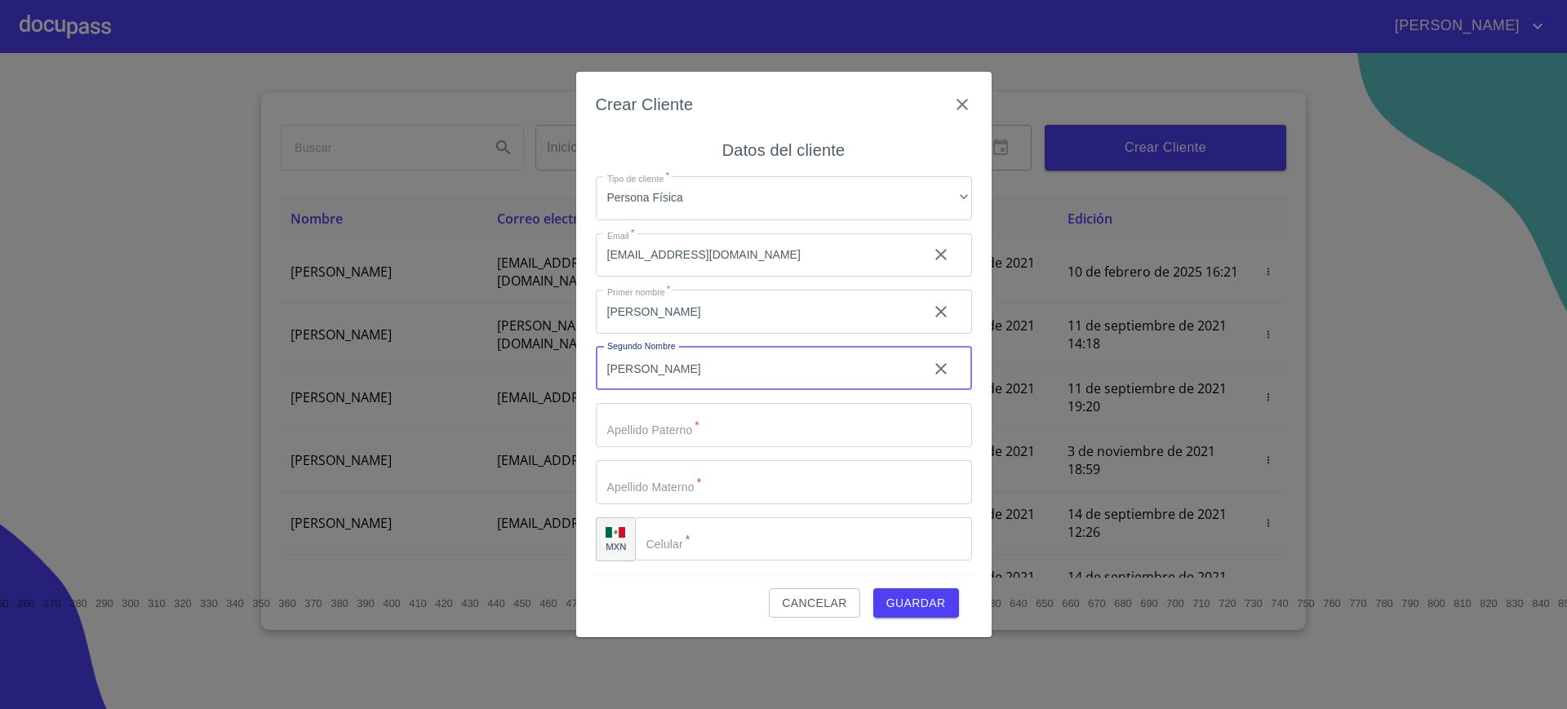
type input "PATRICIA"
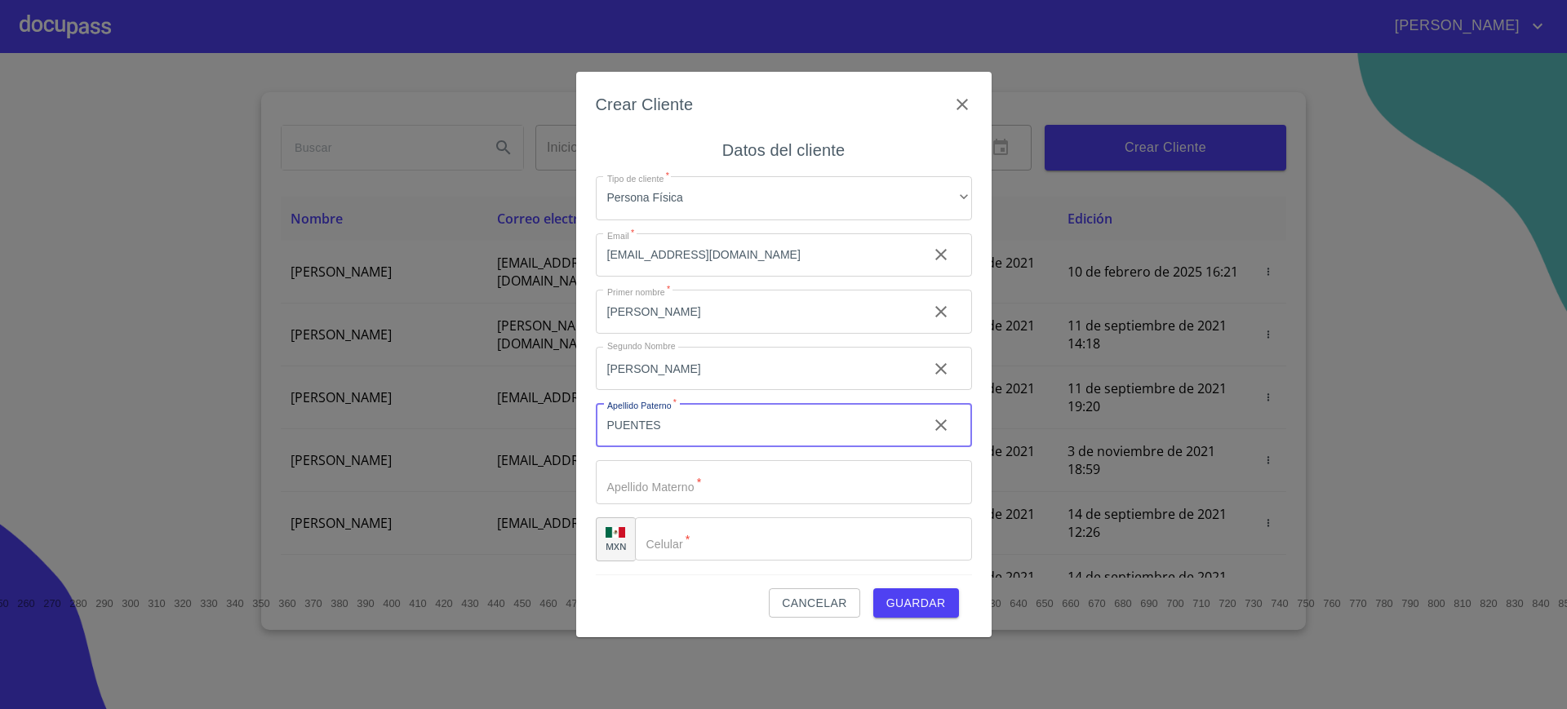
type input "PUENTES"
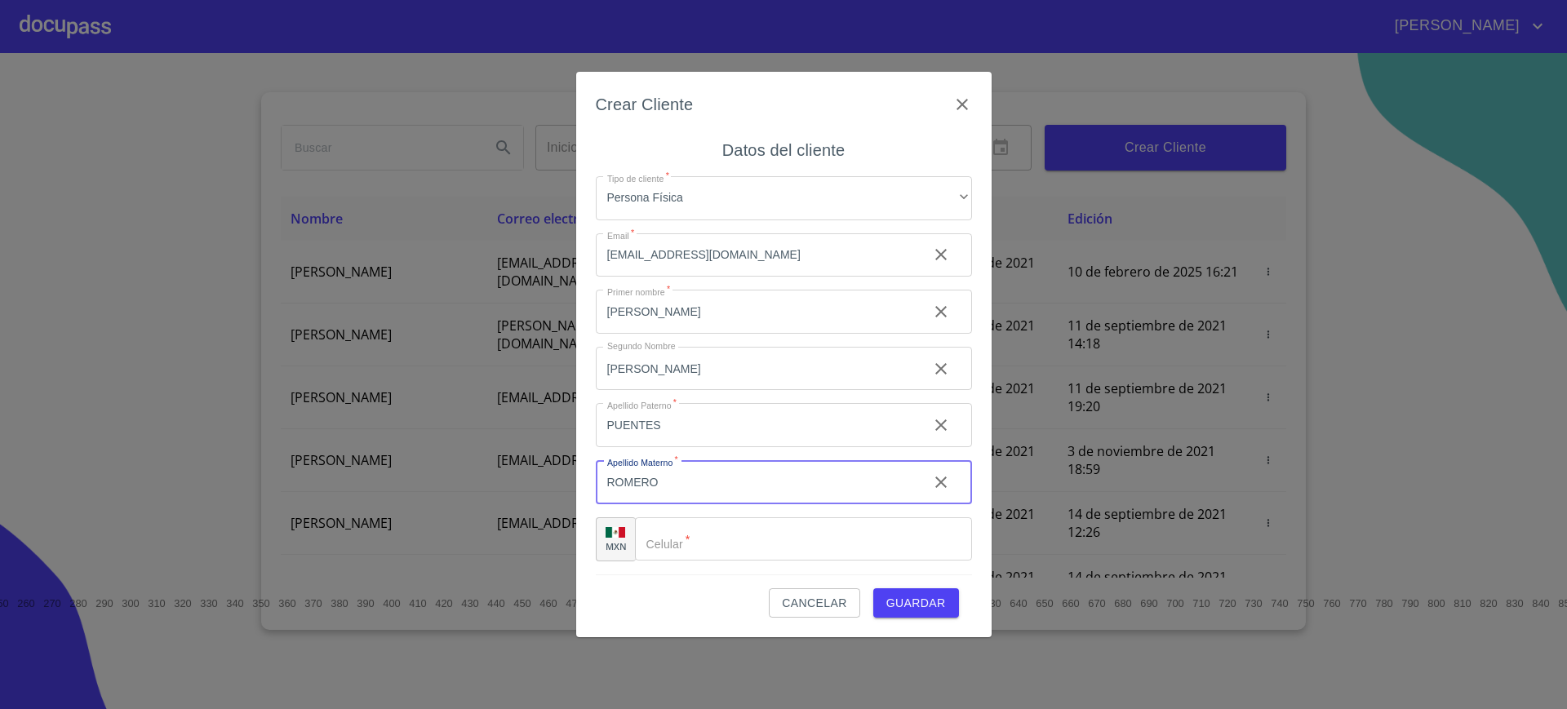
type input "ROMERO"
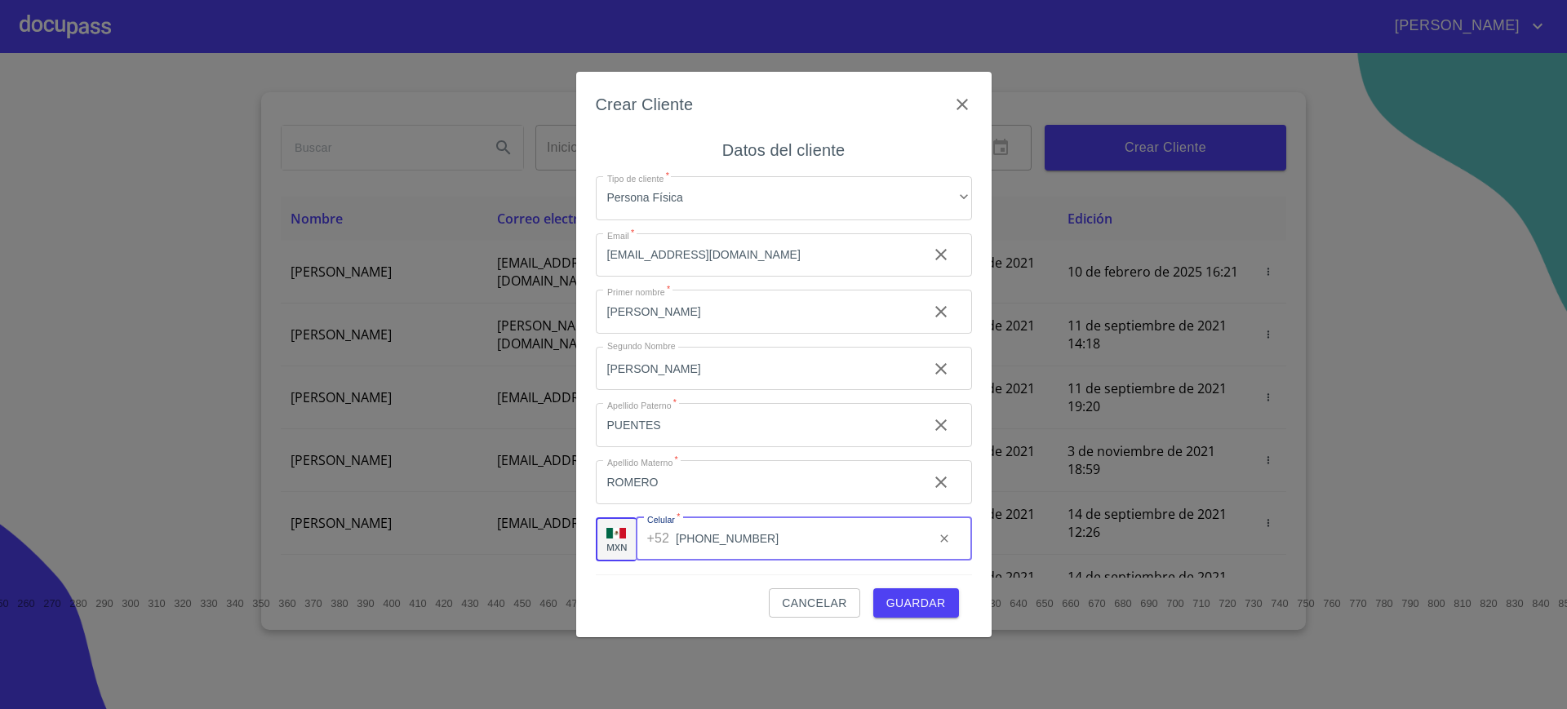
type input "(33)29061312"
click at [937, 604] on span "Guardar" at bounding box center [916, 603] width 60 height 20
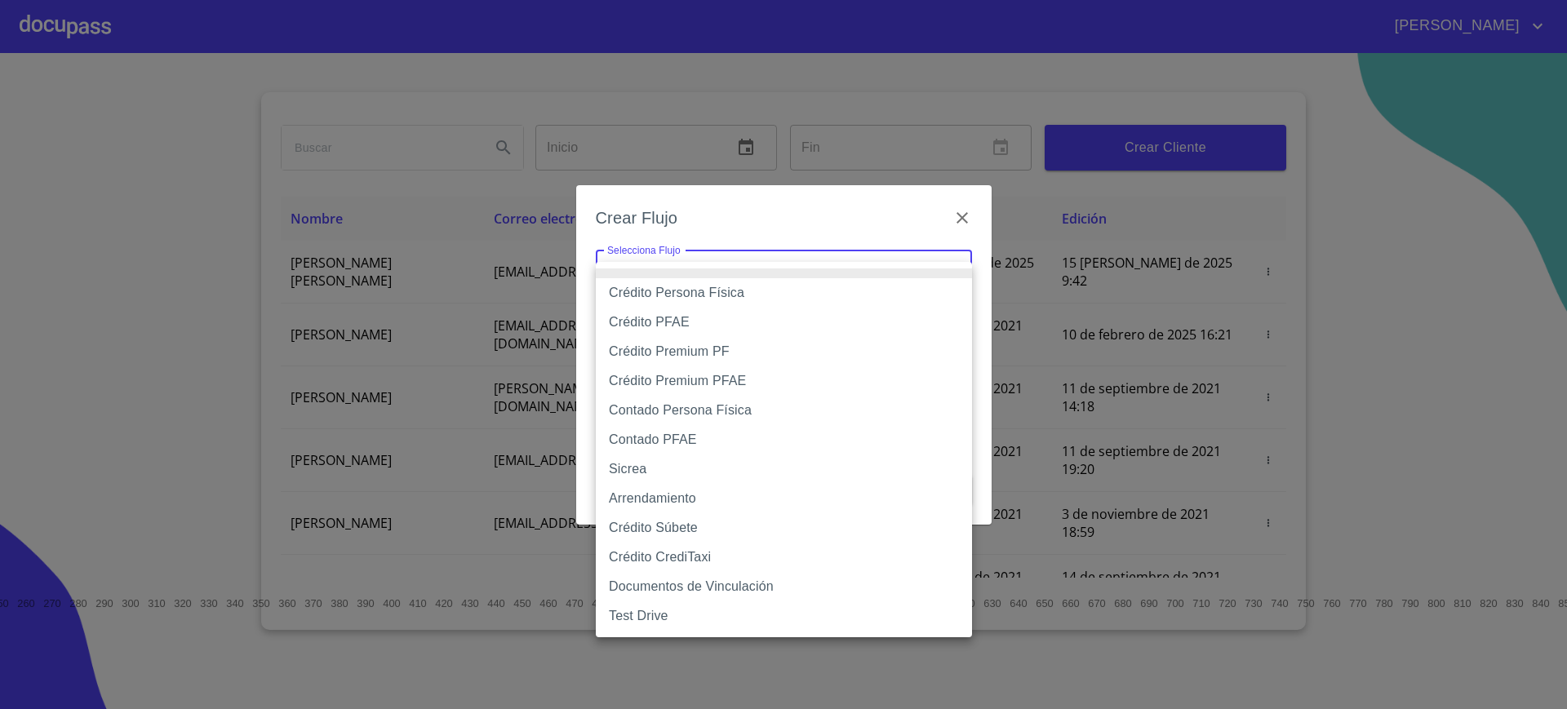
click at [788, 262] on body "Juan Inicio ​ Fin ​ Crear Cliente Nombre Correo electrónico Registro Edición AL…" at bounding box center [783, 354] width 1567 height 709
click at [759, 321] on li "Crédito PFAE" at bounding box center [784, 322] width 376 height 29
type input "60bfa0150d9865ccc24afd7c"
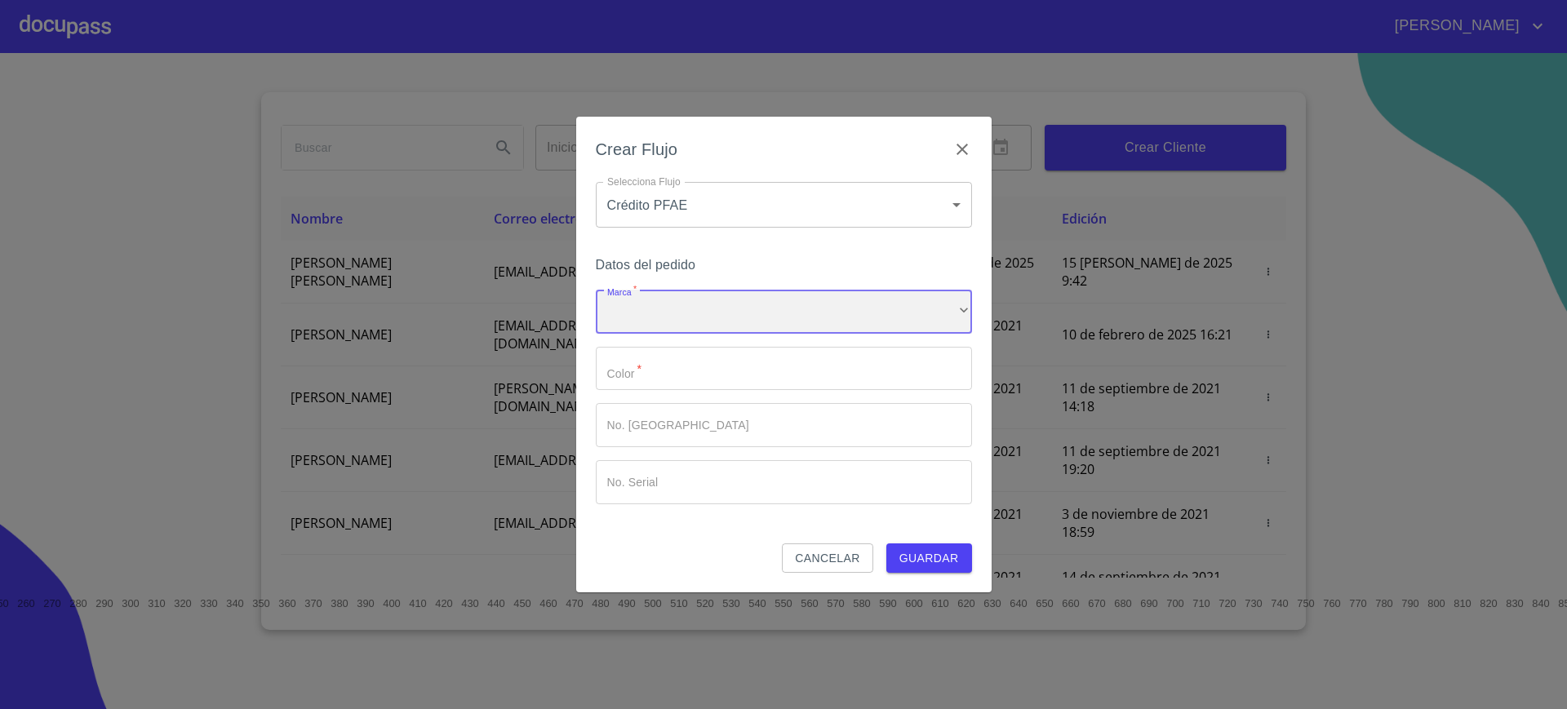
click at [809, 312] on div "​" at bounding box center [784, 312] width 376 height 44
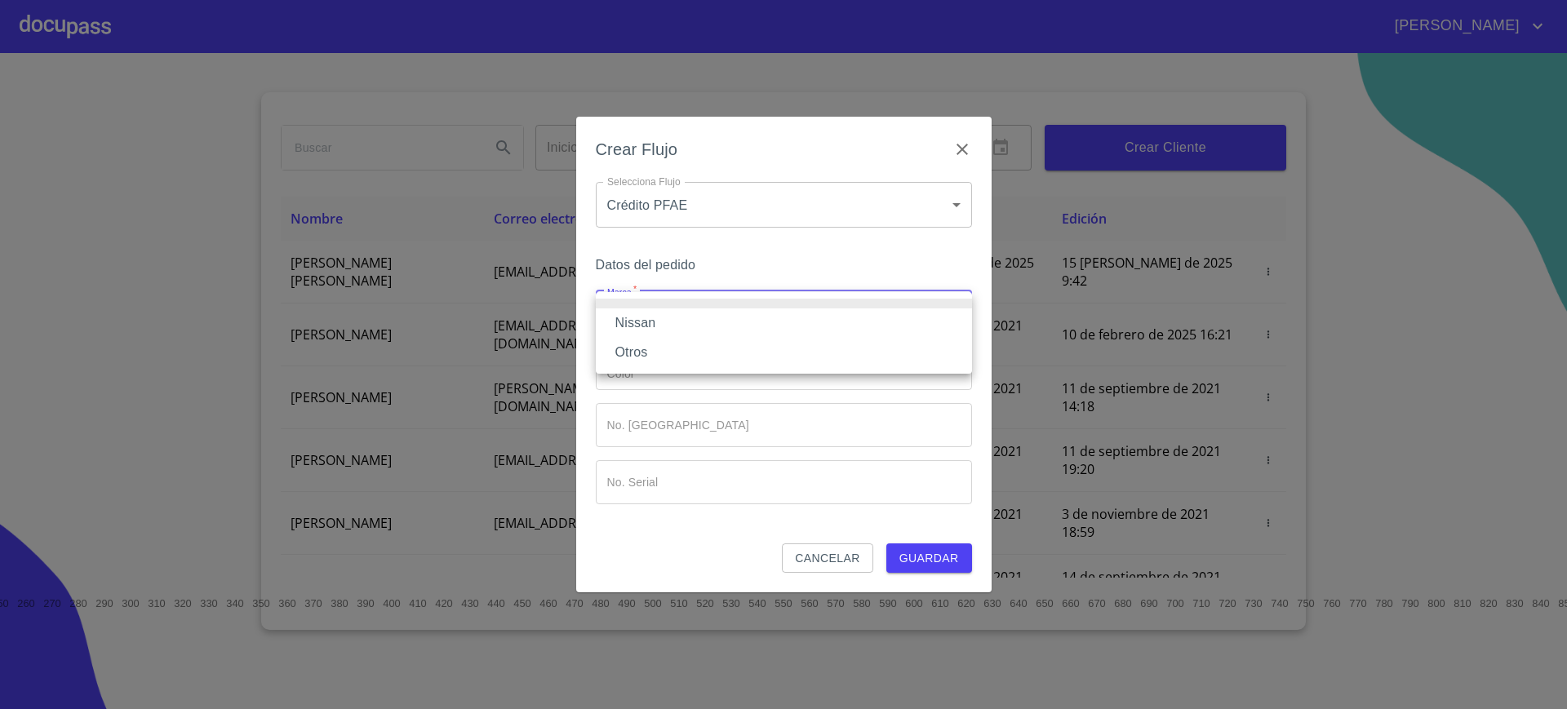
drag, startPoint x: 735, startPoint y: 337, endPoint x: 752, endPoint y: 314, distance: 28.1
click at [752, 314] on ul "Nissan Otros" at bounding box center [784, 333] width 376 height 82
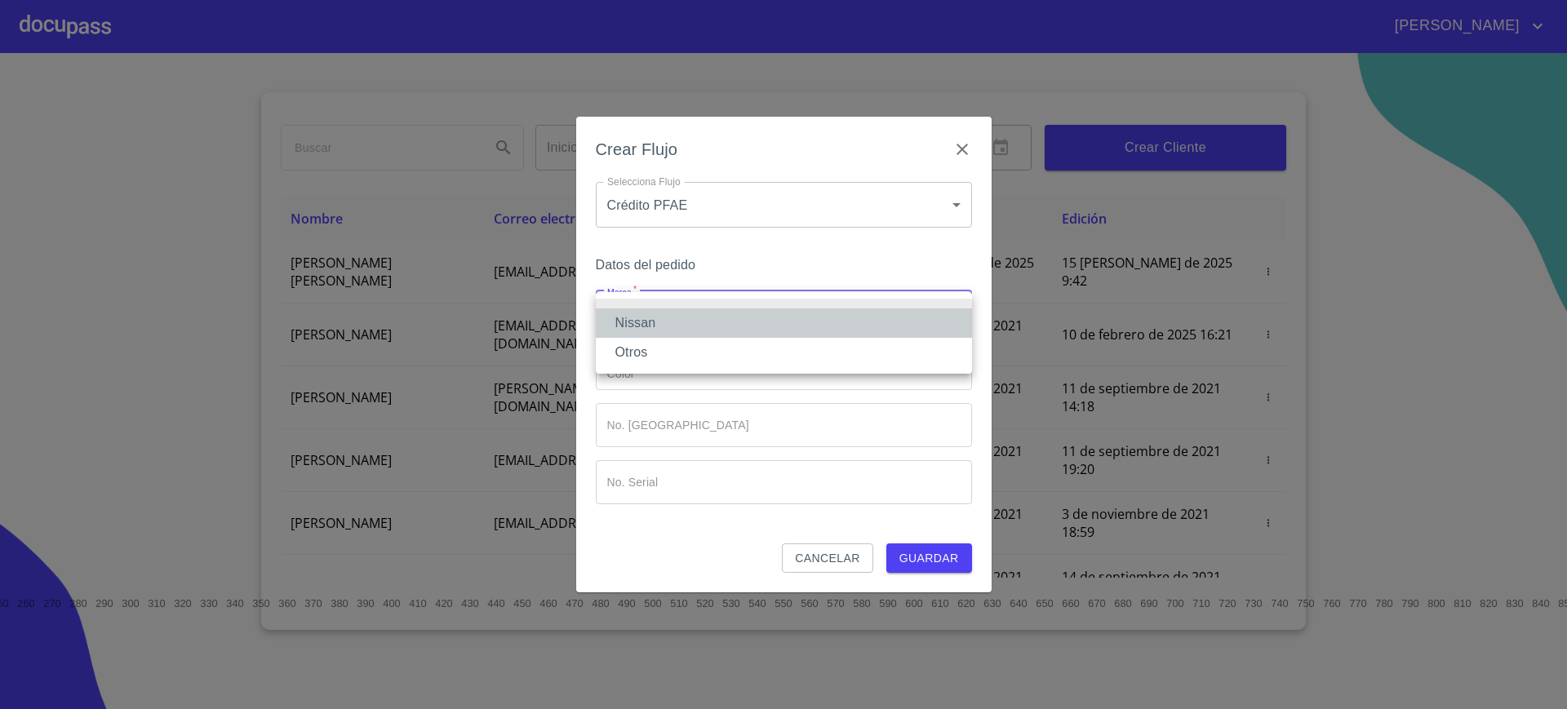
click at [752, 314] on li "Nissan" at bounding box center [784, 323] width 376 height 29
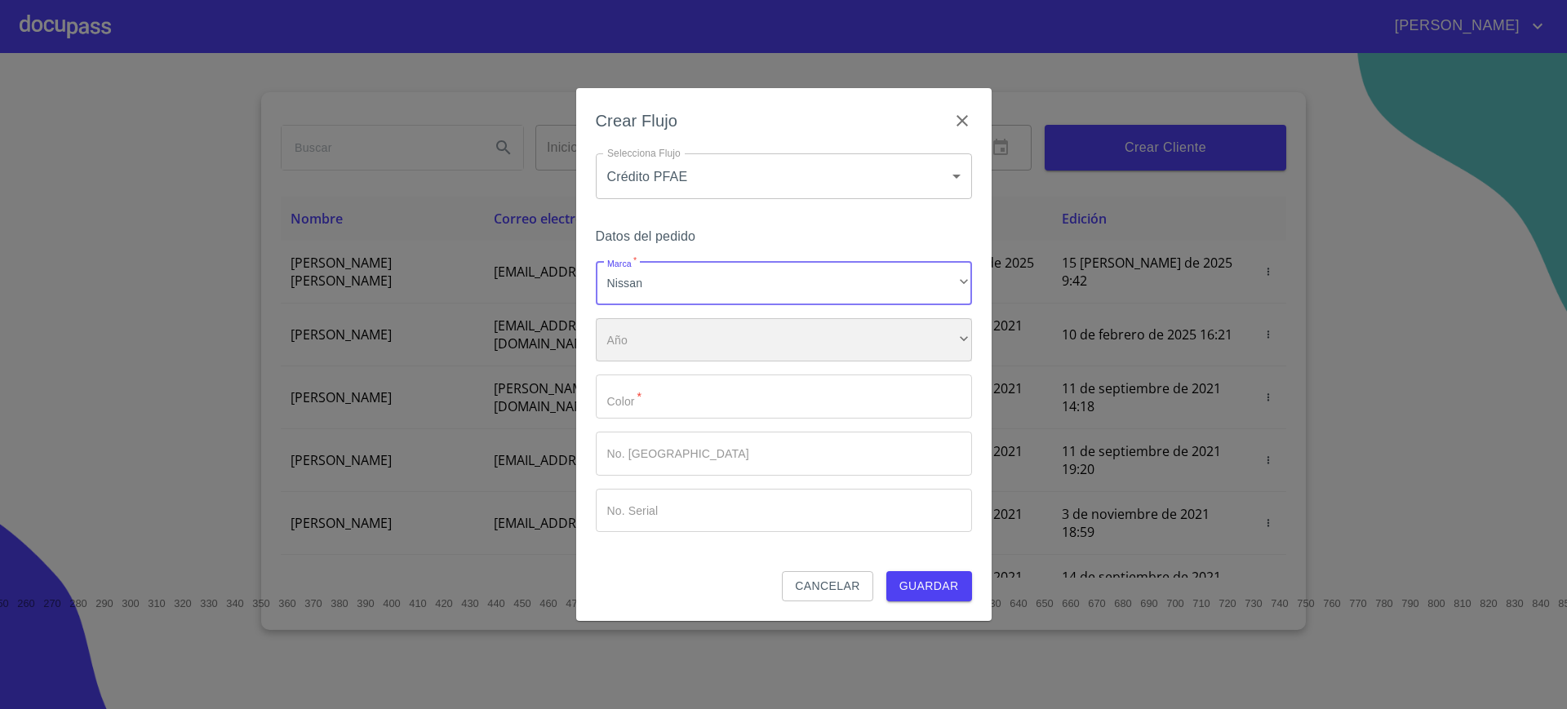
click at [784, 332] on div "​" at bounding box center [784, 340] width 376 height 44
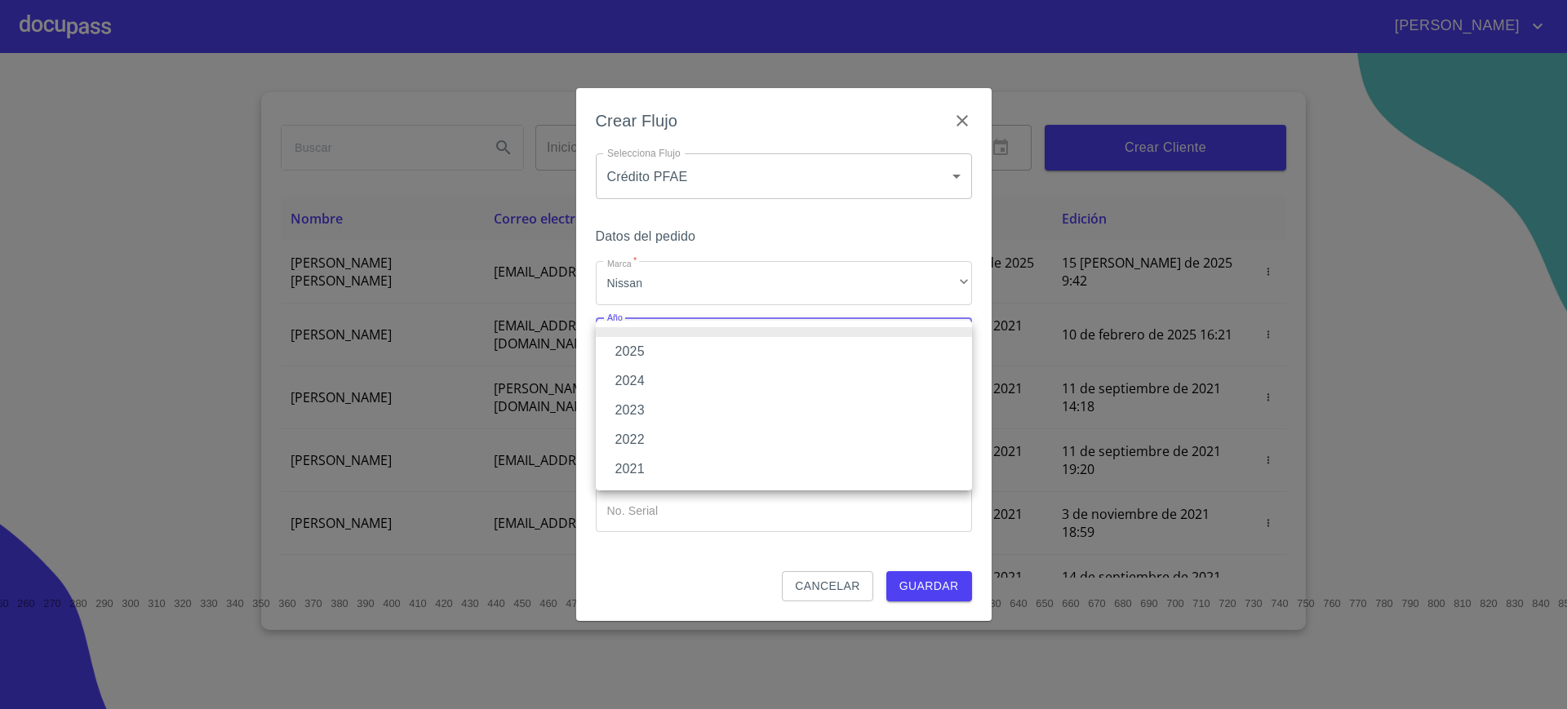
click at [744, 348] on li "2025" at bounding box center [784, 351] width 376 height 29
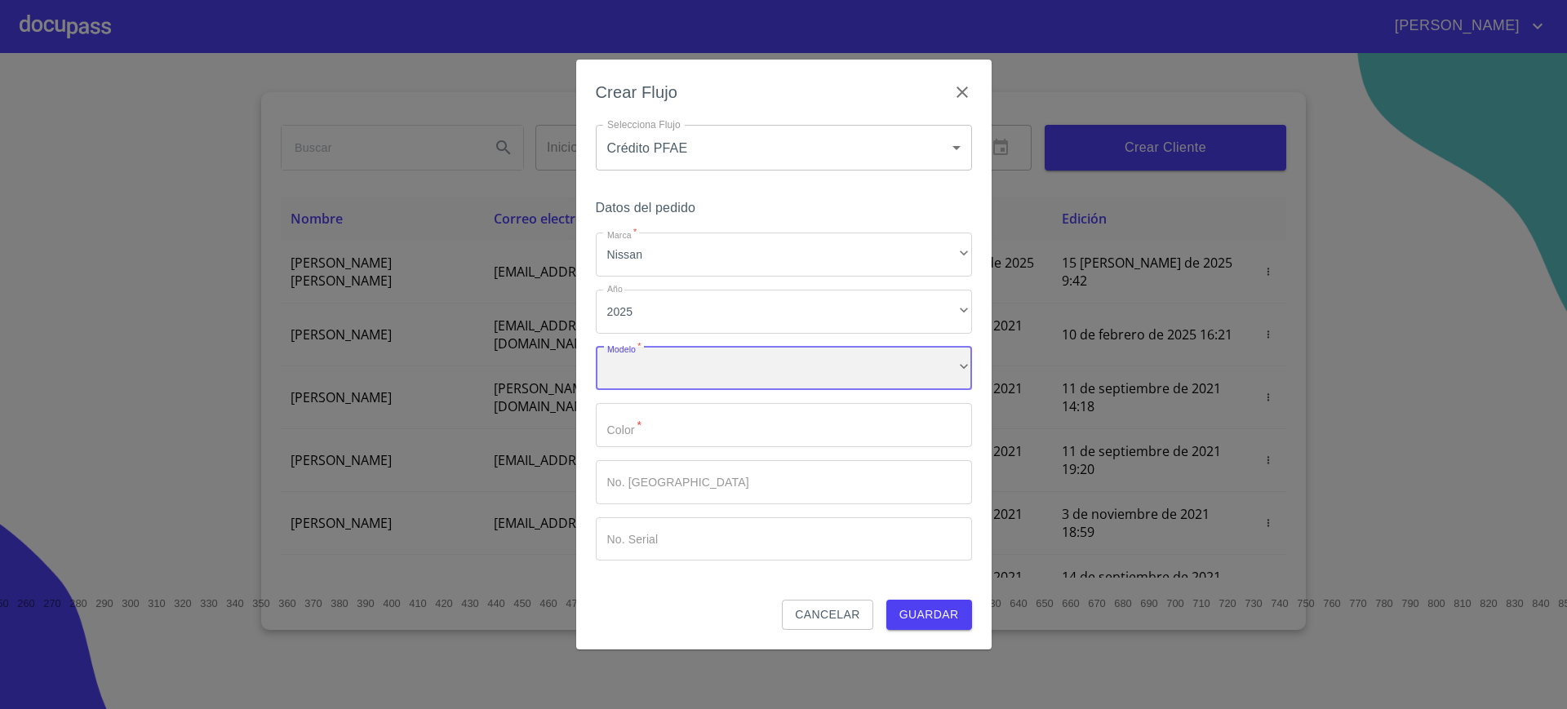
click at [714, 367] on div "​" at bounding box center [784, 369] width 376 height 44
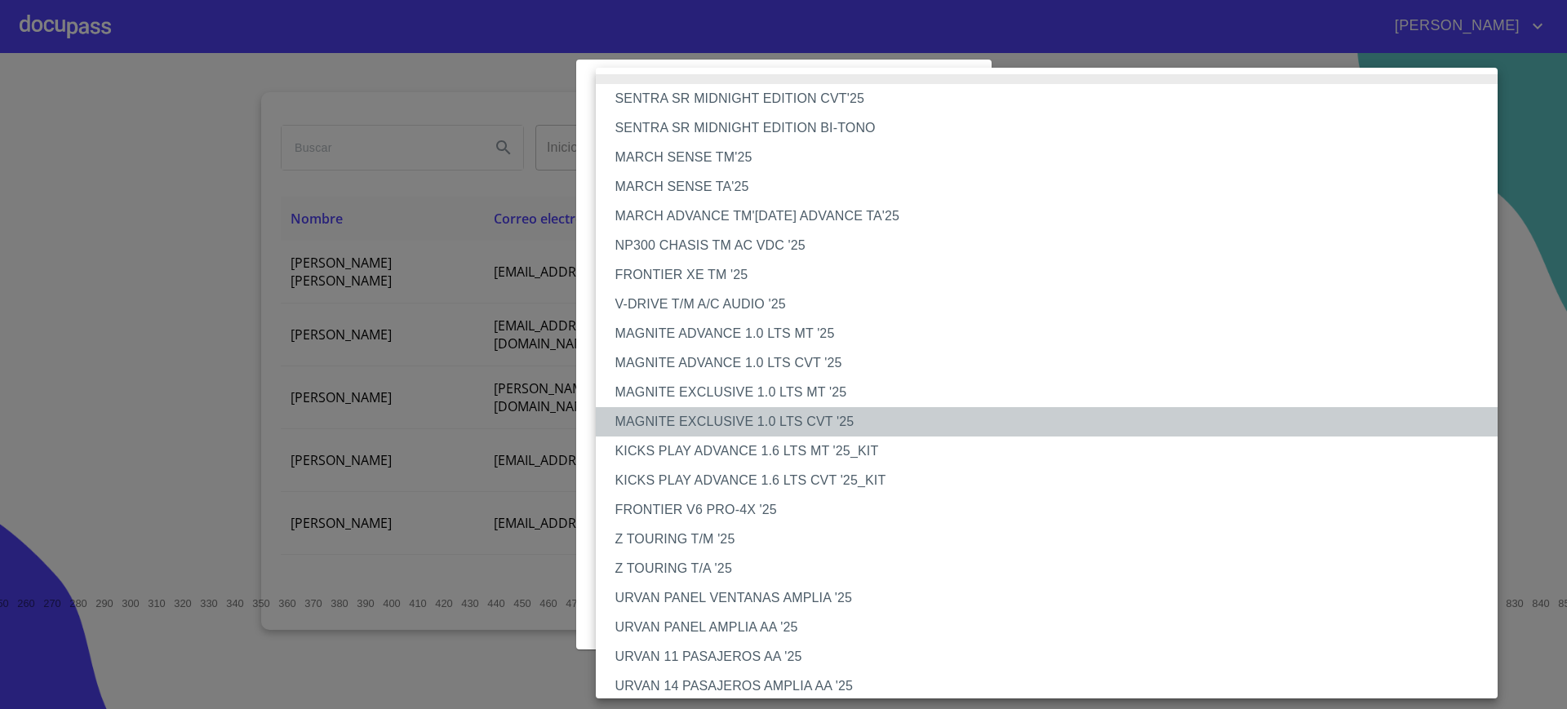
click at [778, 430] on li "MAGNITE EXCLUSIVE 1.0 LTS CVT '25" at bounding box center [1055, 421] width 918 height 29
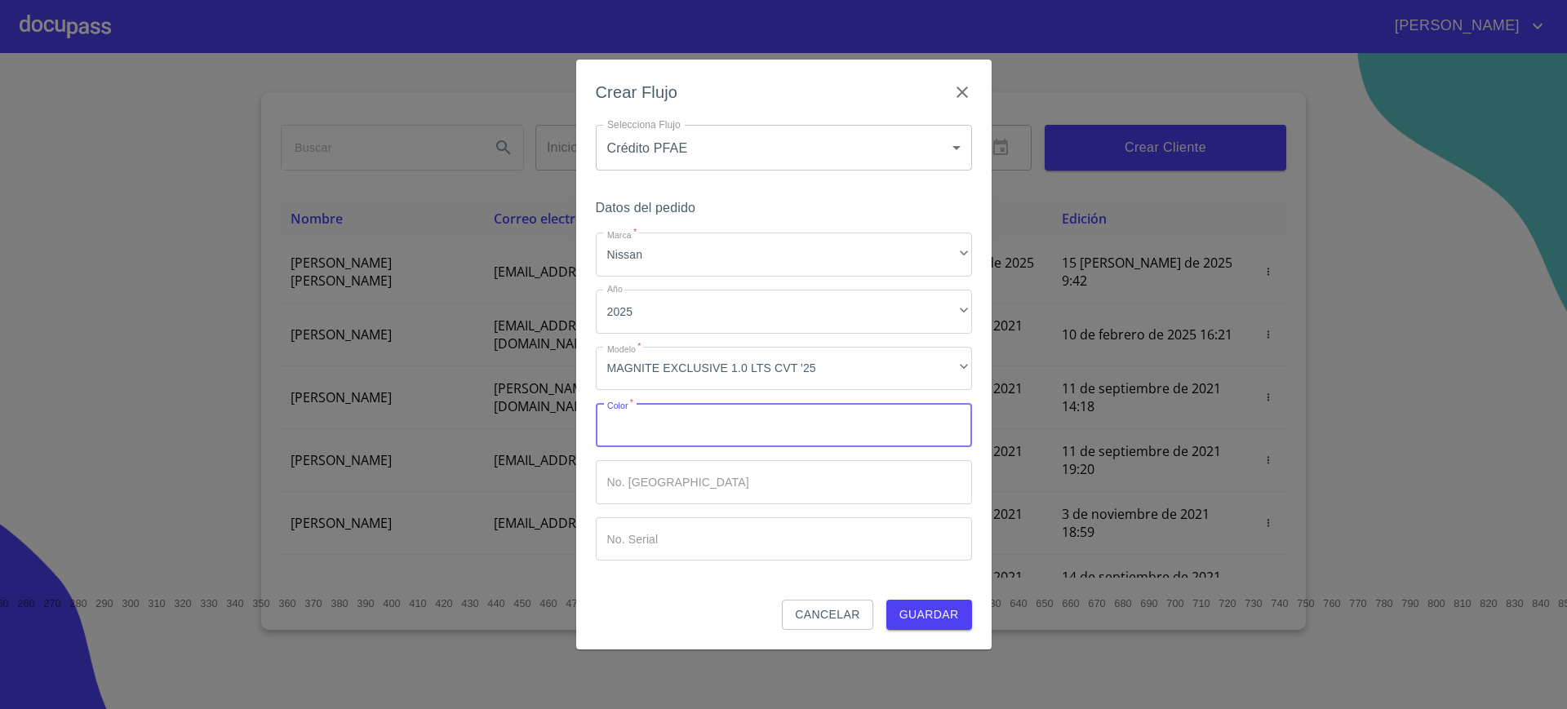
click at [812, 441] on input "Marca   *" at bounding box center [784, 425] width 376 height 44
type input "GUAIT"
click at [912, 603] on button "Guardar" at bounding box center [929, 615] width 86 height 30
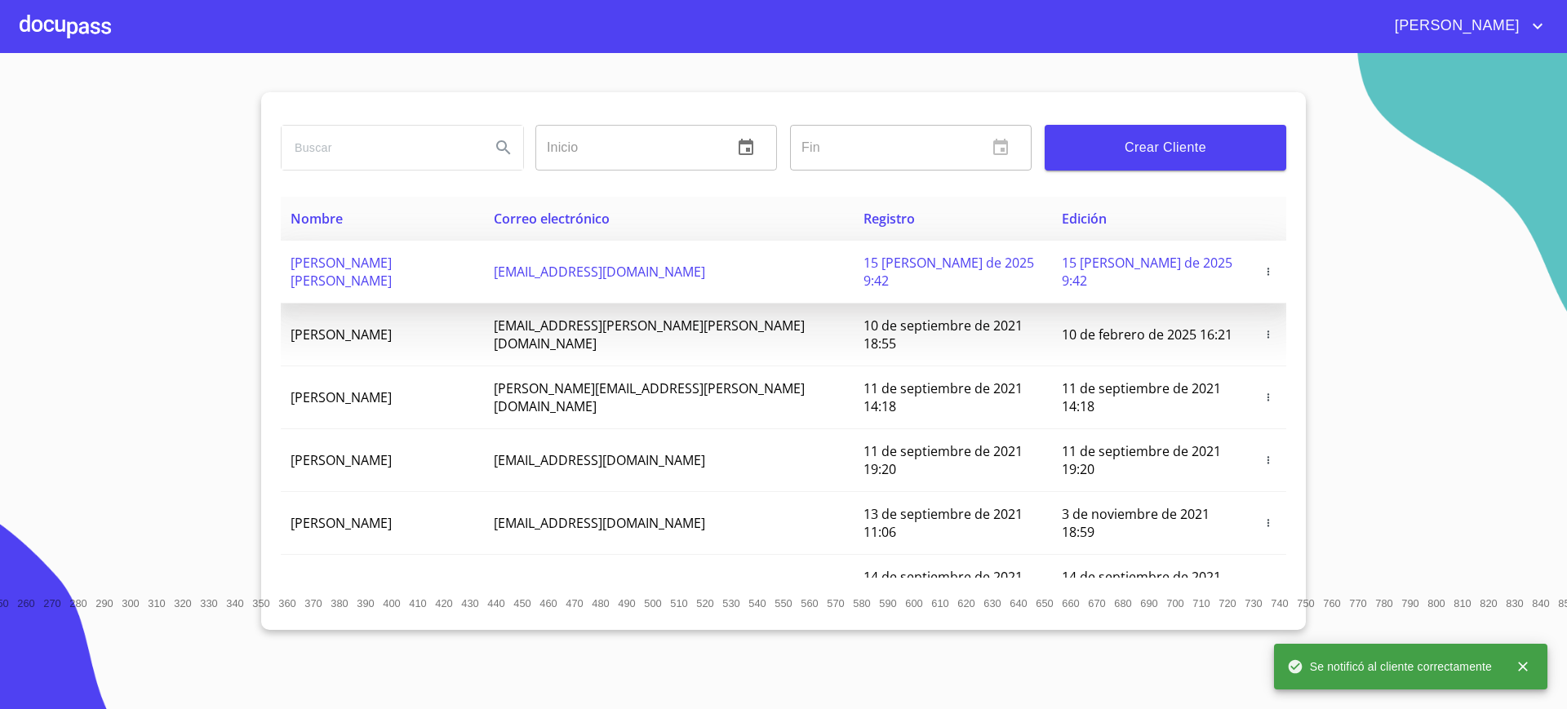
click at [392, 258] on span "[PERSON_NAME] [PERSON_NAME]" at bounding box center [341, 272] width 101 height 36
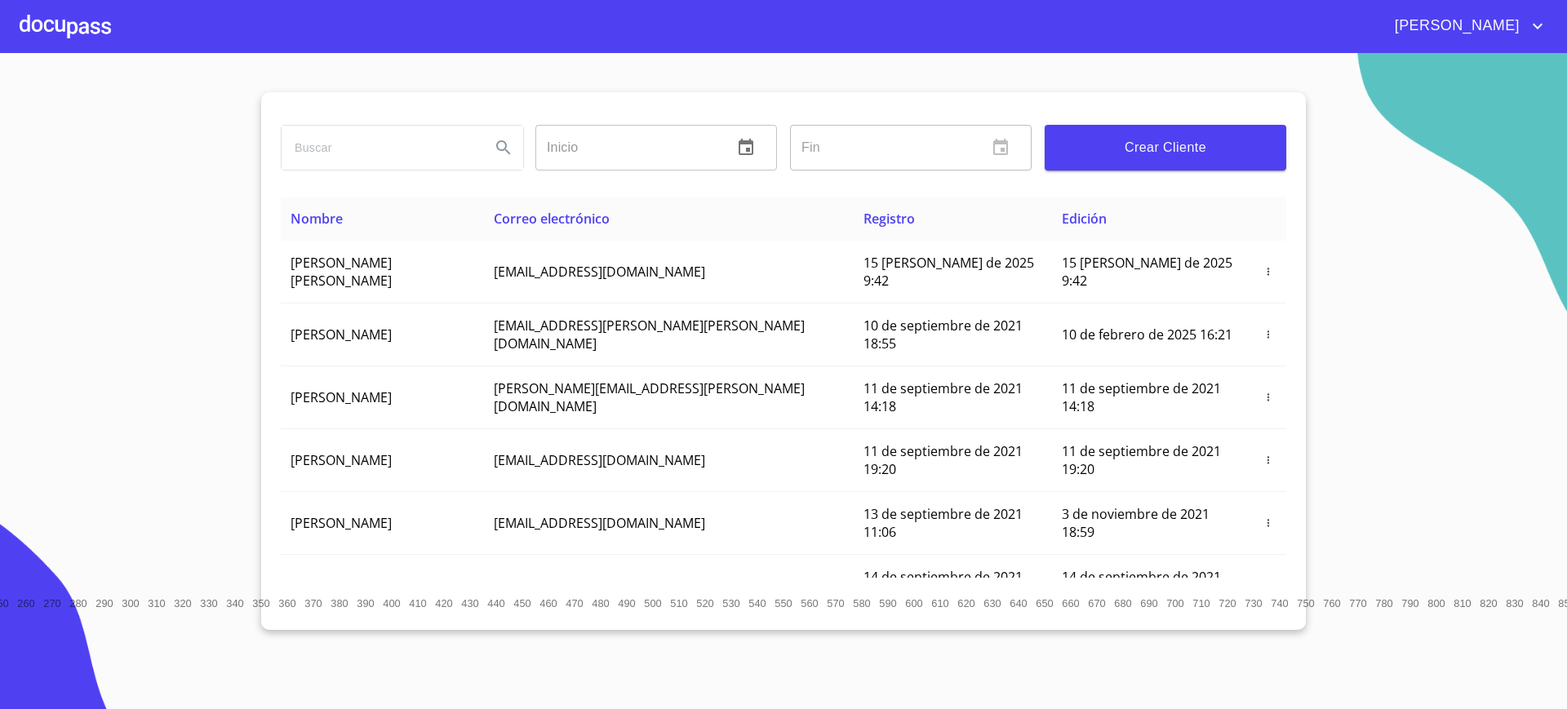
click at [87, 42] on div at bounding box center [65, 26] width 91 height 52
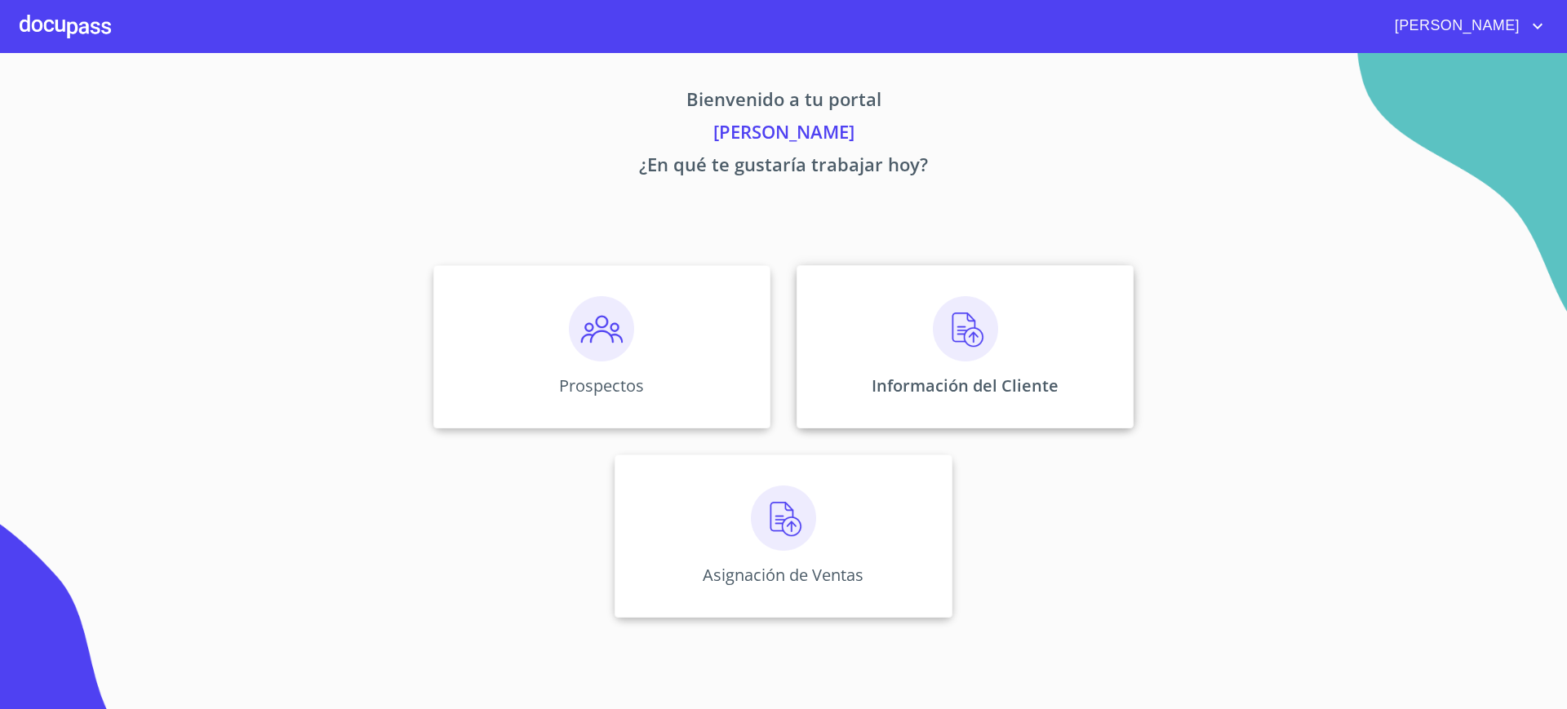
click at [983, 412] on div "Información del Cliente" at bounding box center [965, 346] width 337 height 163
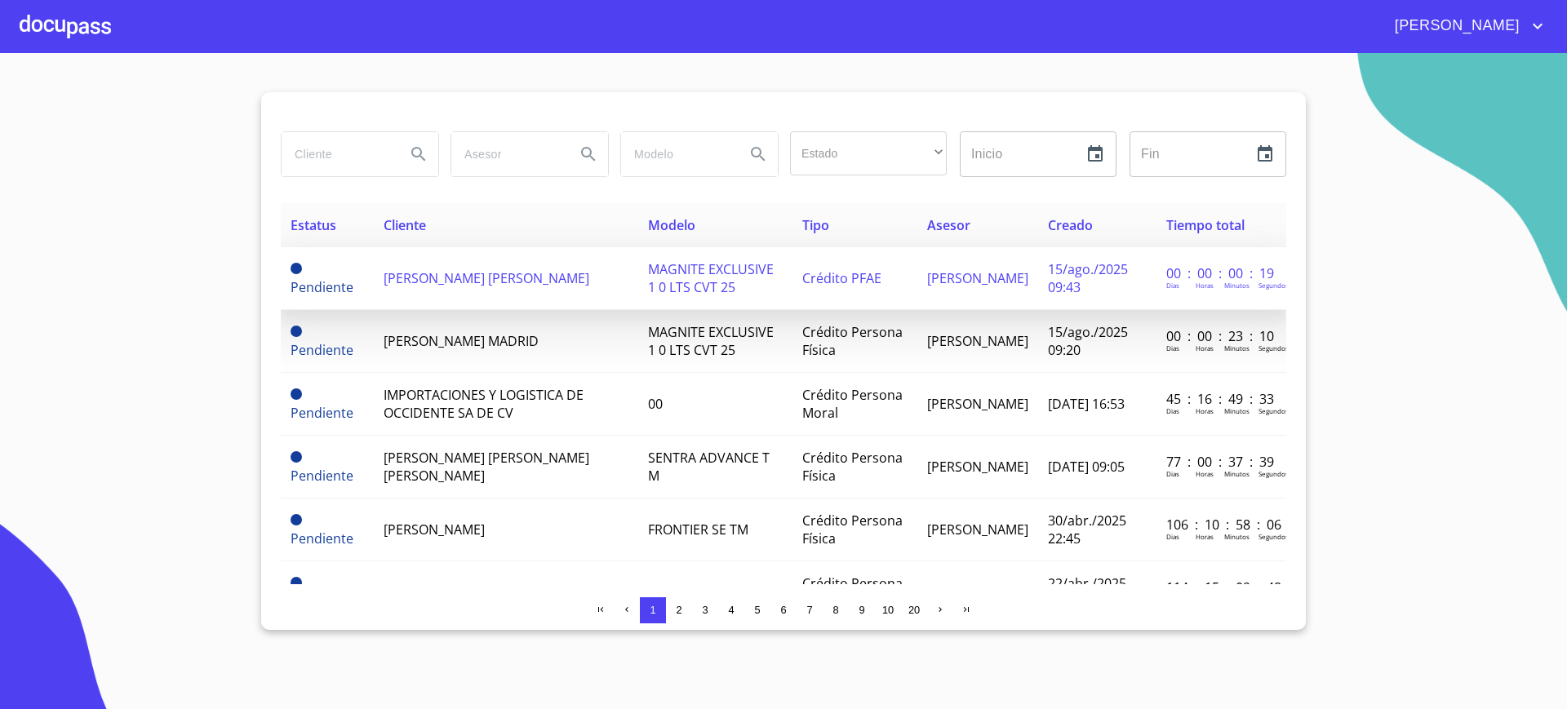
click at [602, 260] on td "[PERSON_NAME] [PERSON_NAME]" at bounding box center [506, 278] width 264 height 63
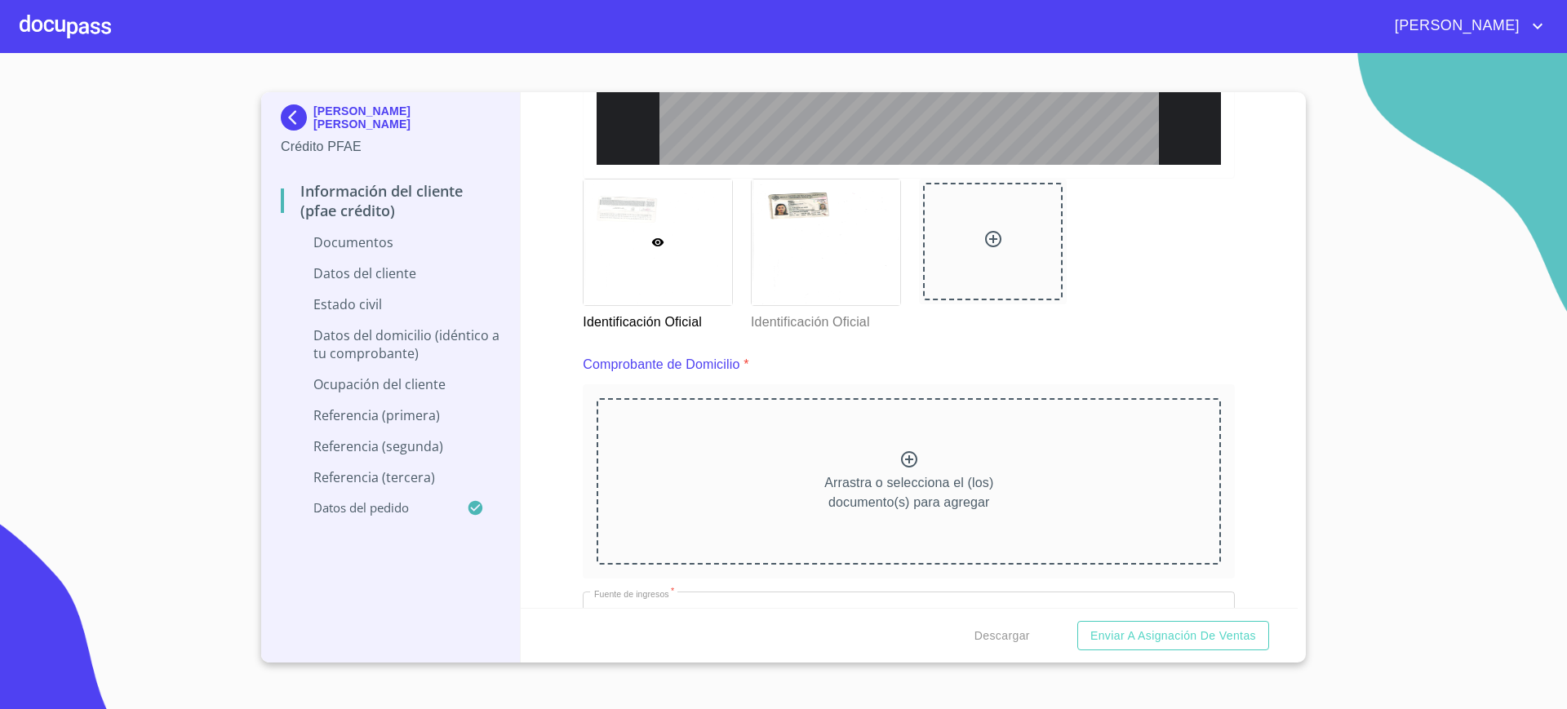
click at [1026, 331] on div at bounding box center [993, 255] width 168 height 173
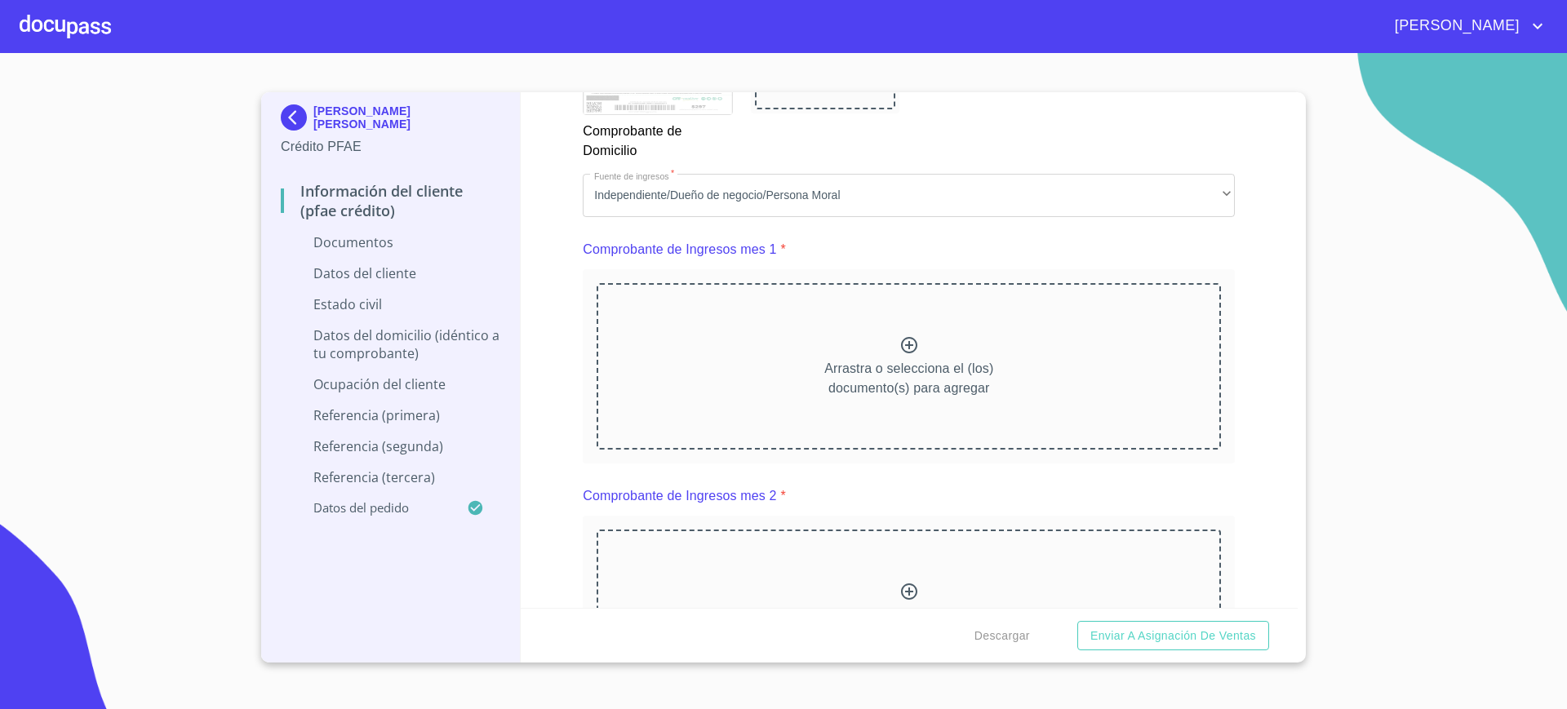
scroll to position [1676, 0]
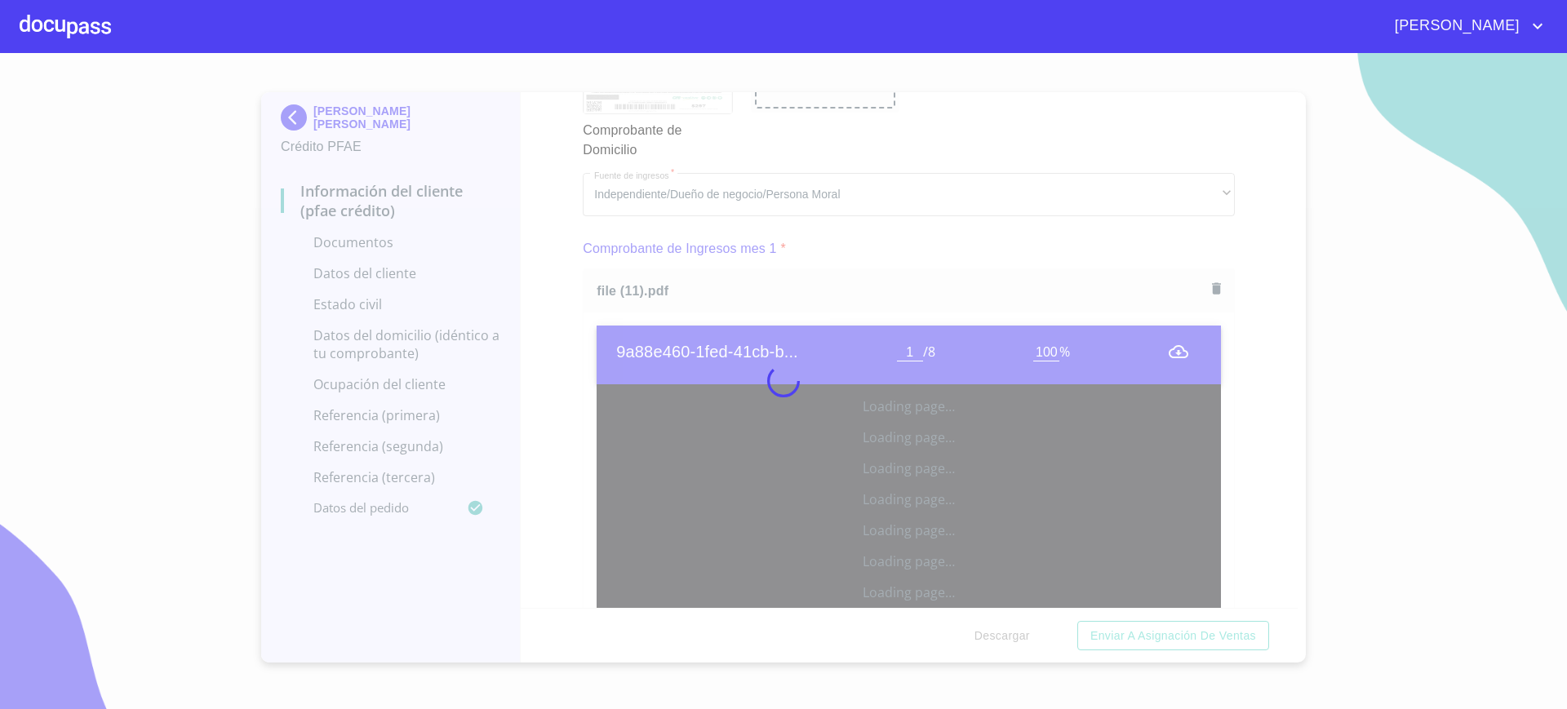
click at [1370, 592] on div at bounding box center [783, 381] width 1567 height 656
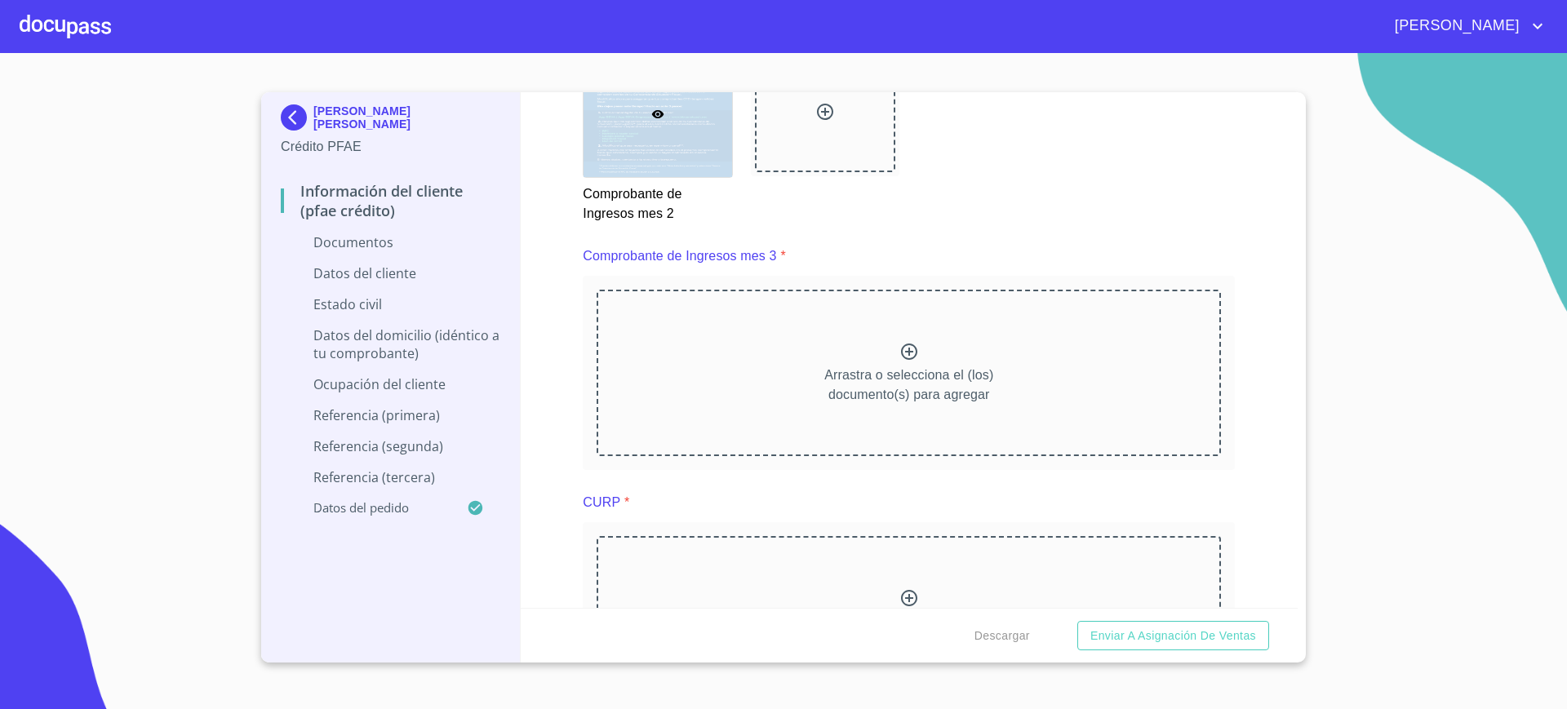
scroll to position [3256, 0]
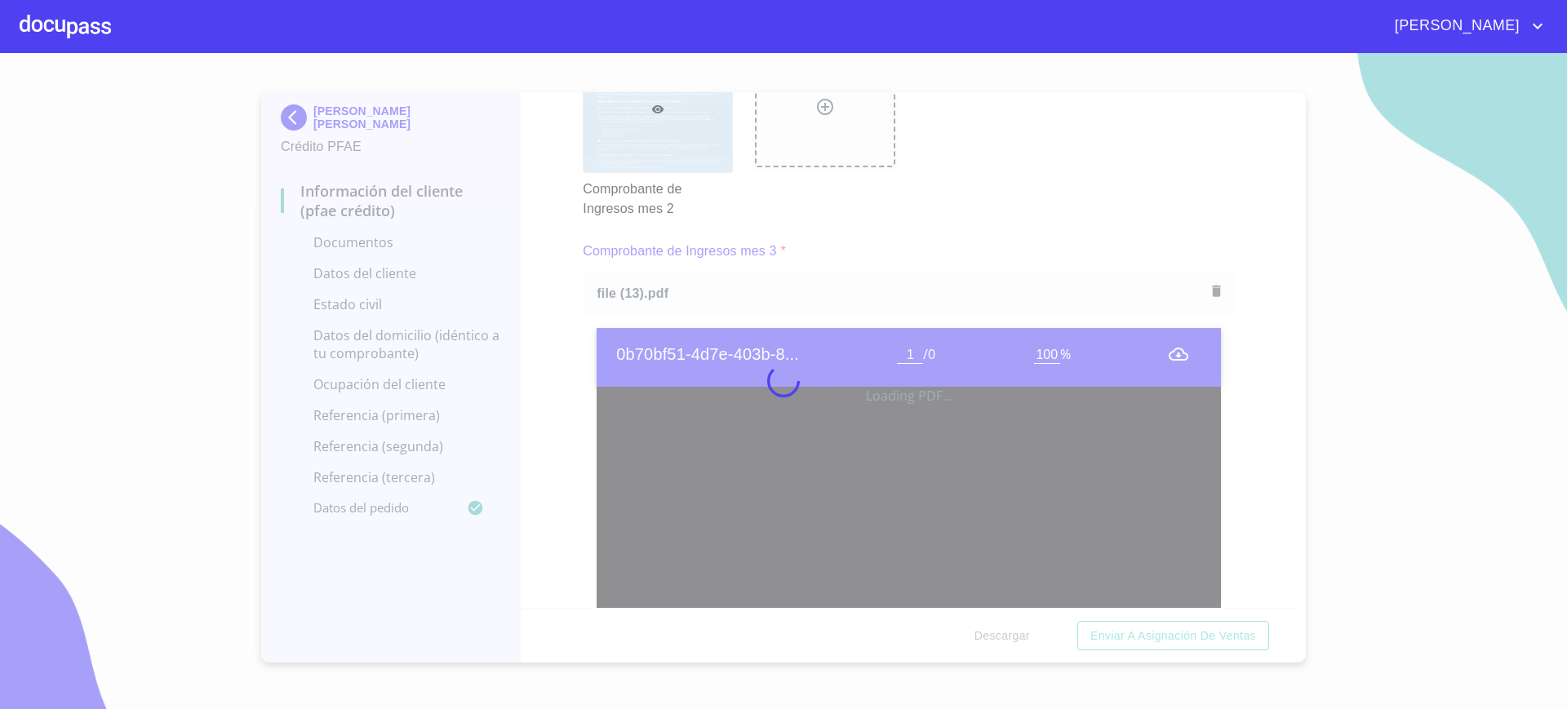
click at [553, 323] on div at bounding box center [783, 381] width 1567 height 656
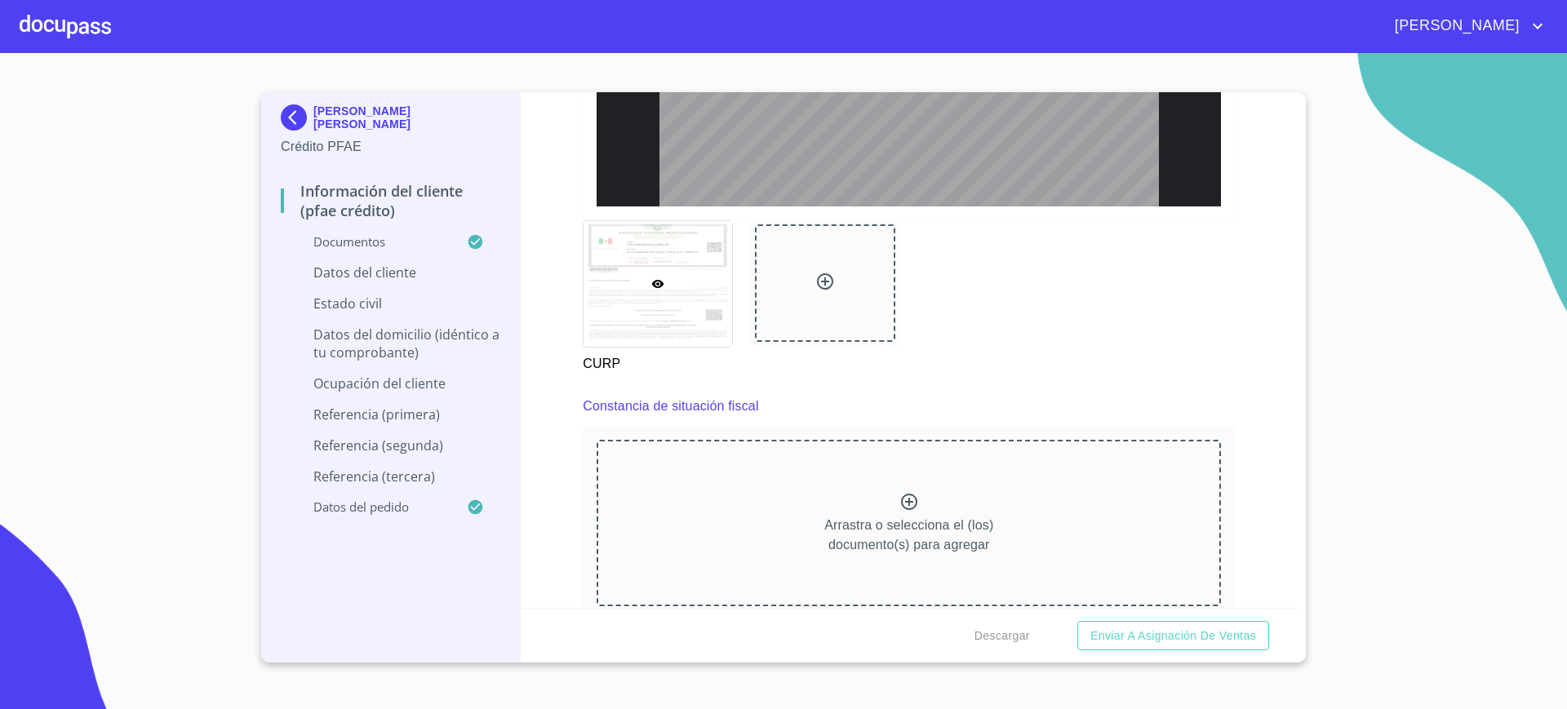
scroll to position [4668, 0]
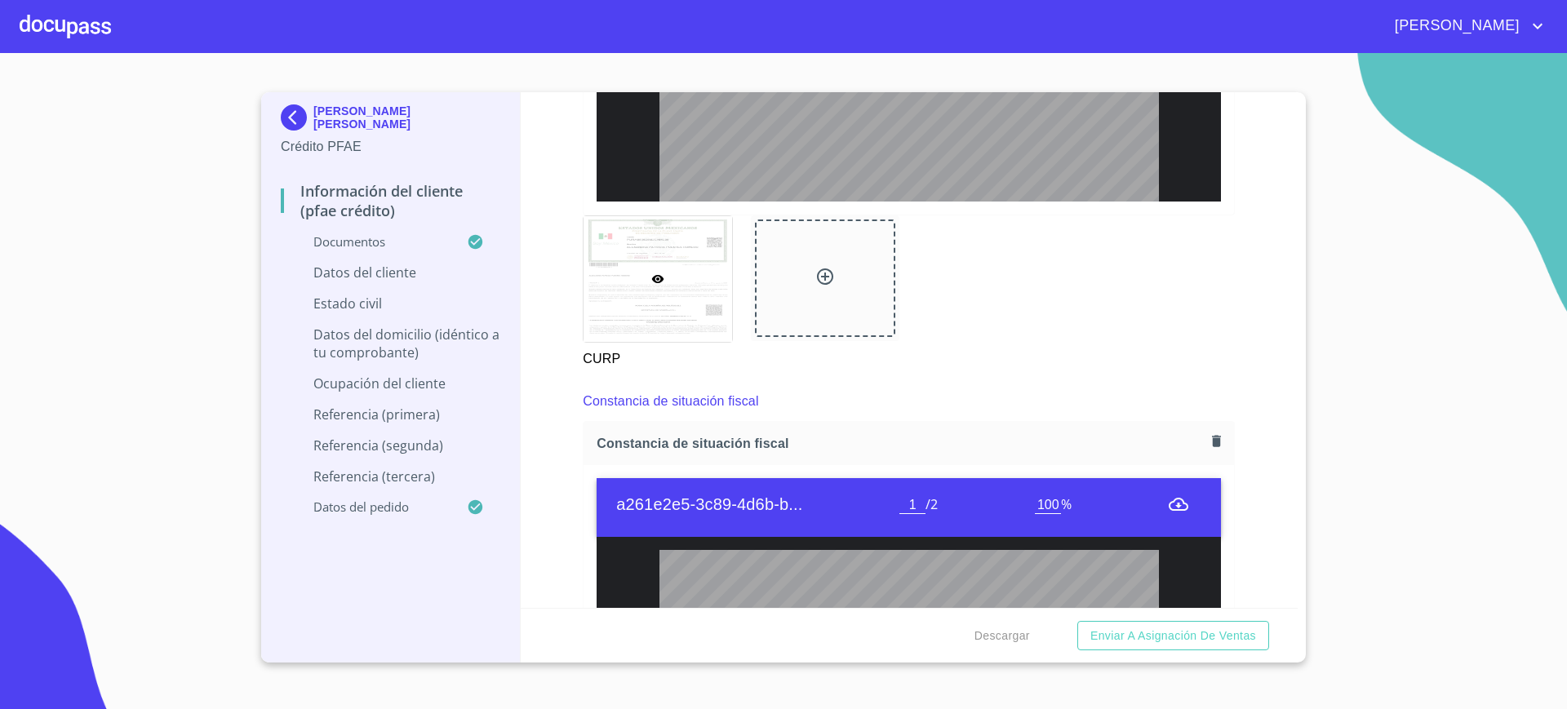
click at [1023, 278] on div "CURP" at bounding box center [909, 292] width 672 height 173
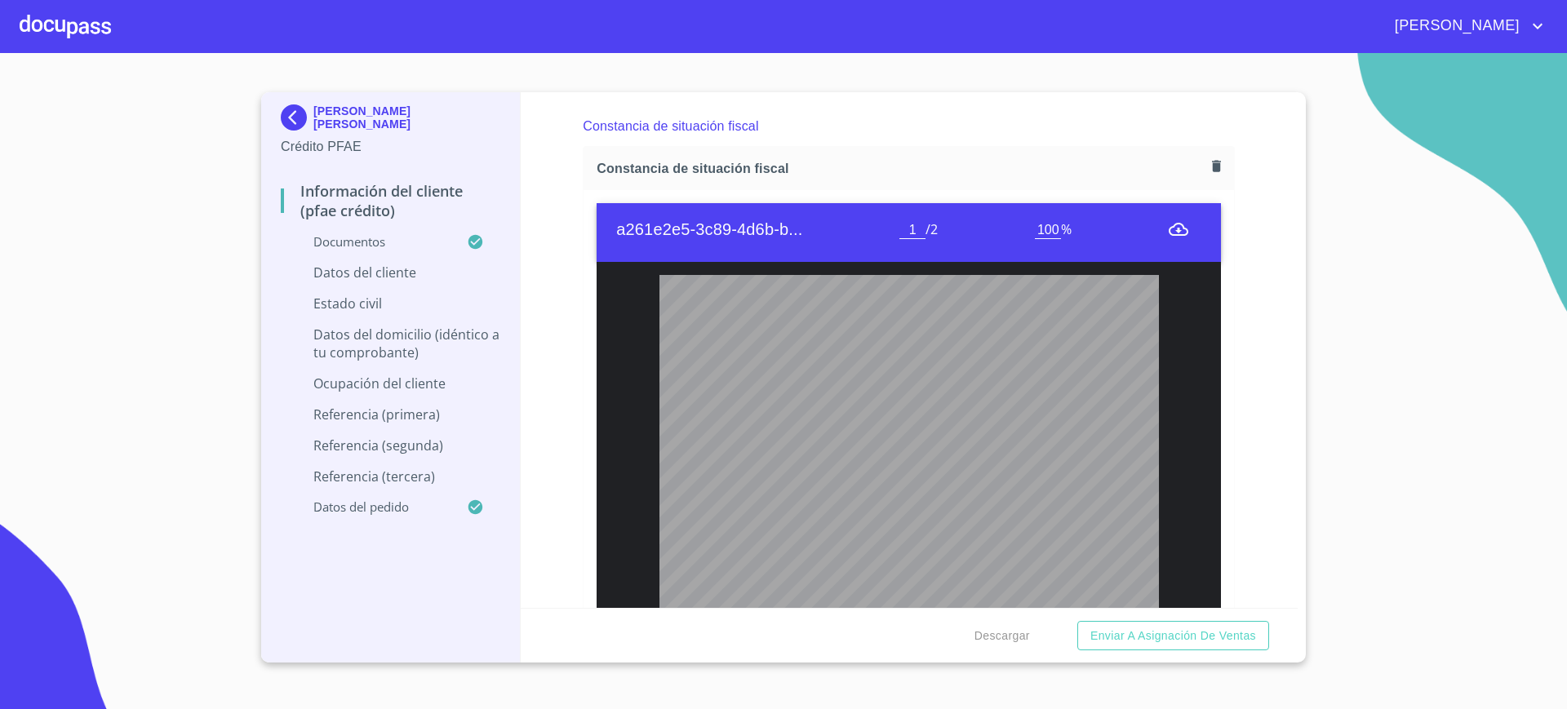
scroll to position [4945, 0]
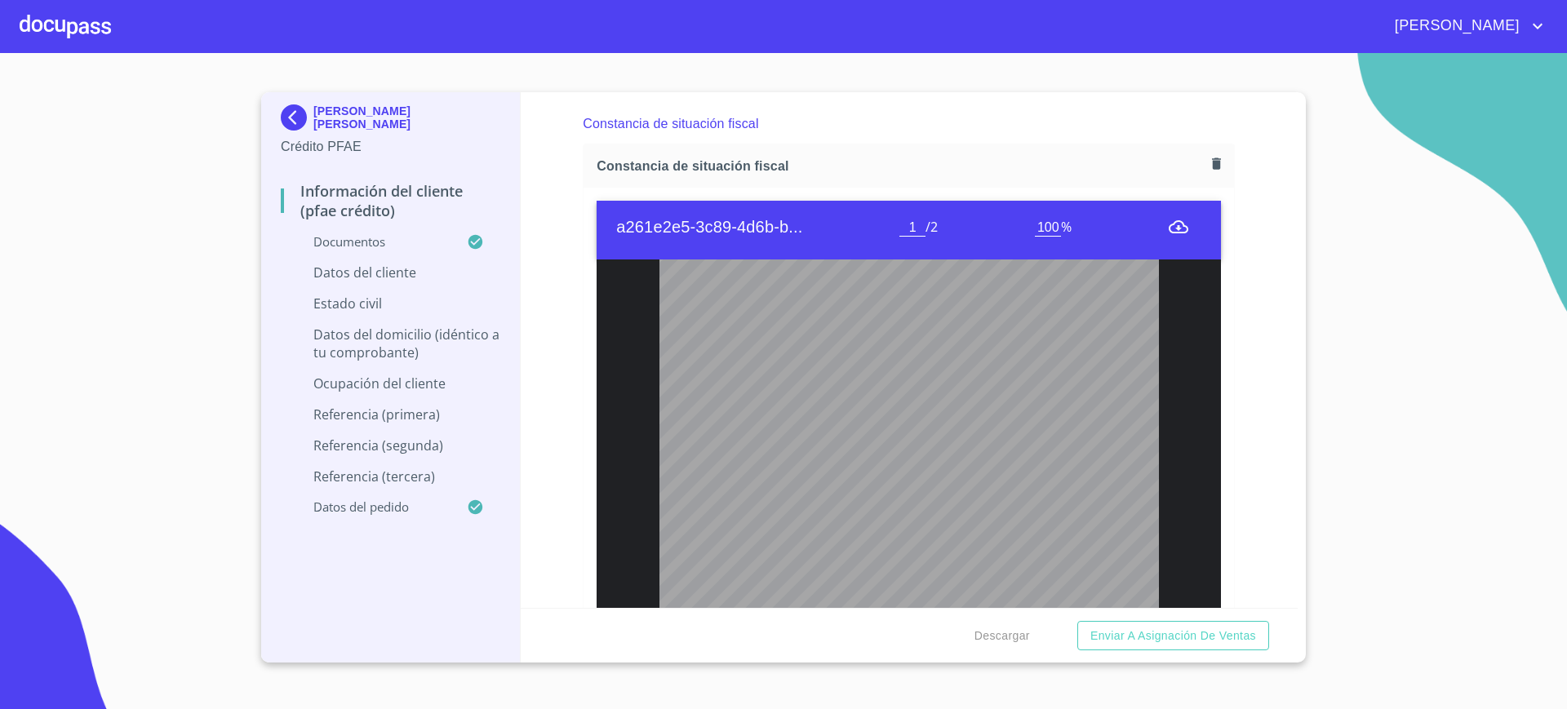
type input "2"
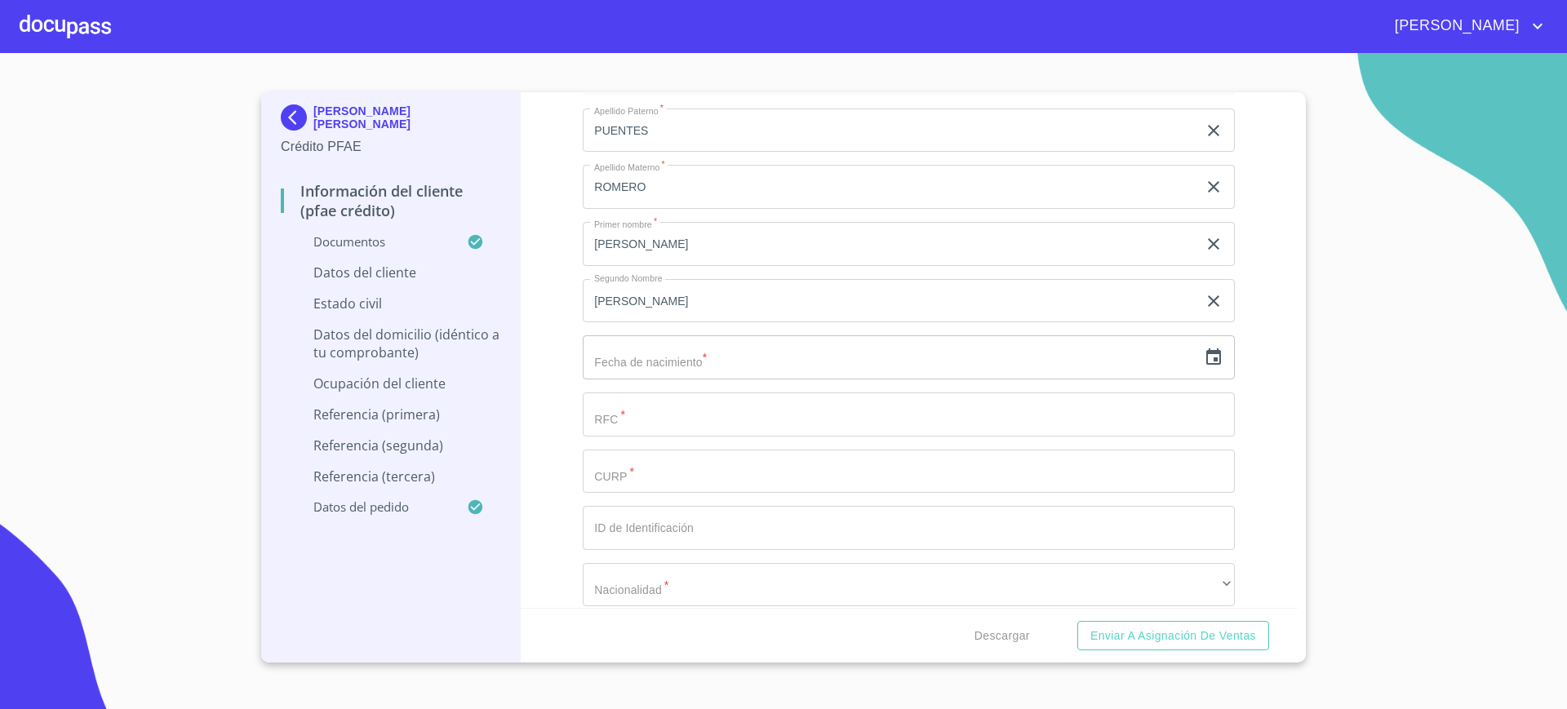
scroll to position [5810, 0]
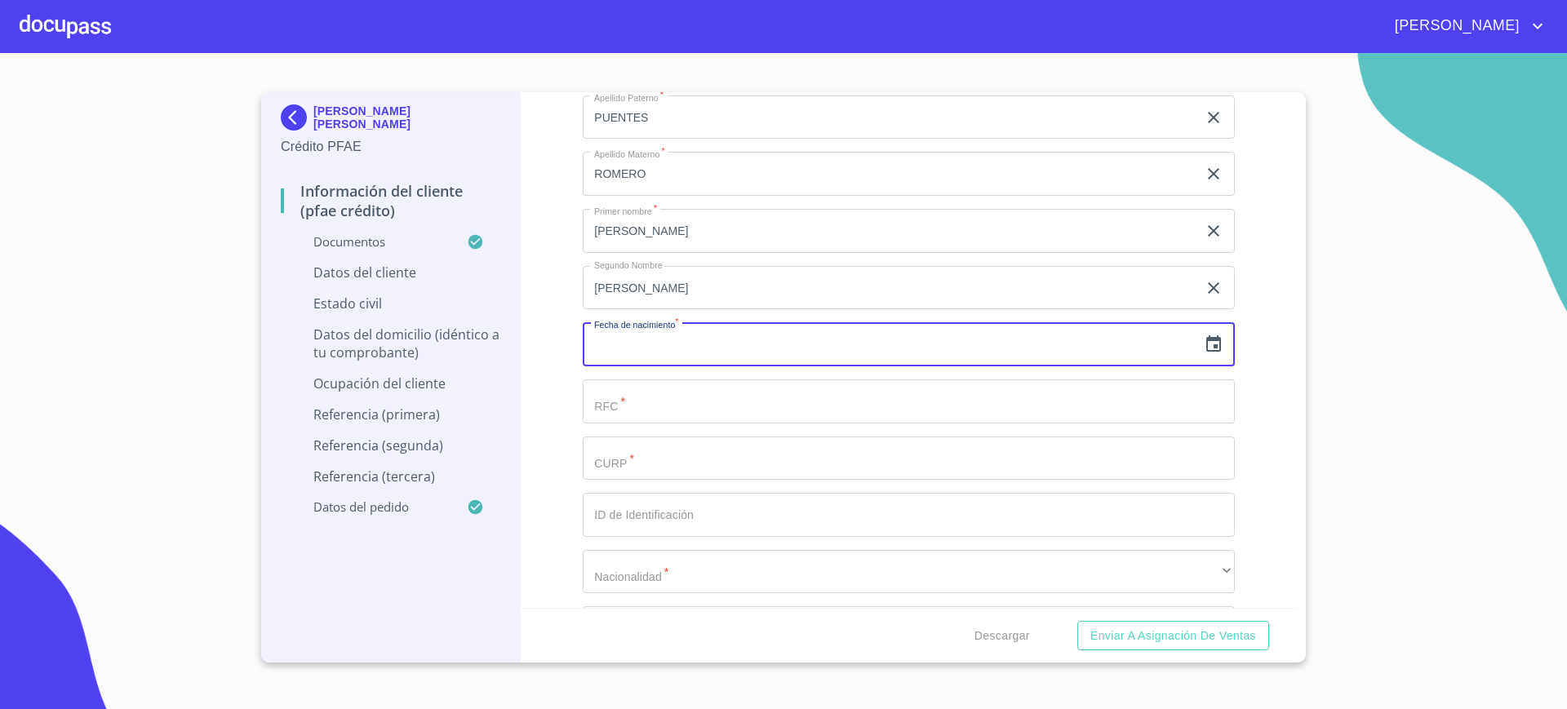
click at [1006, 331] on input "text" at bounding box center [890, 344] width 615 height 44
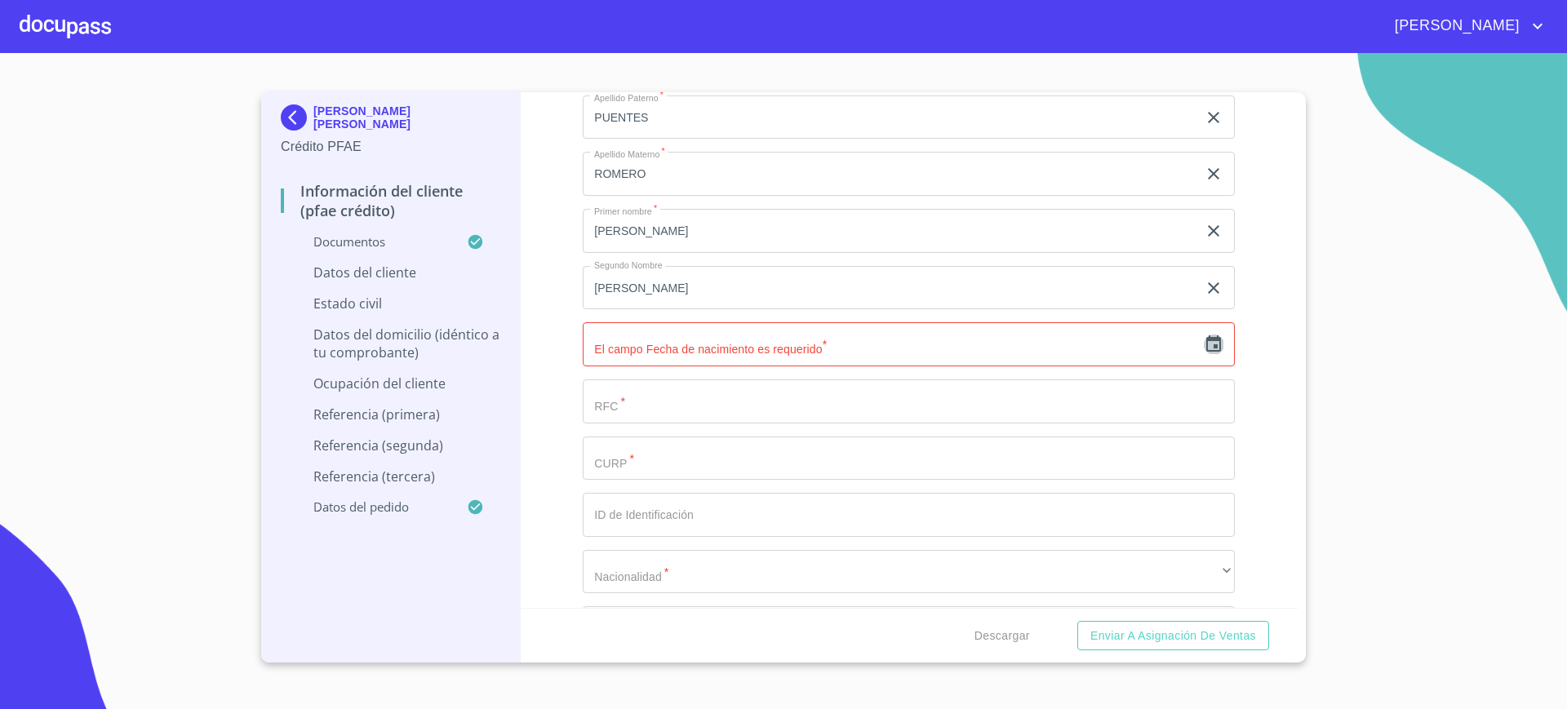
click at [1204, 344] on icon "button" at bounding box center [1214, 345] width 20 height 20
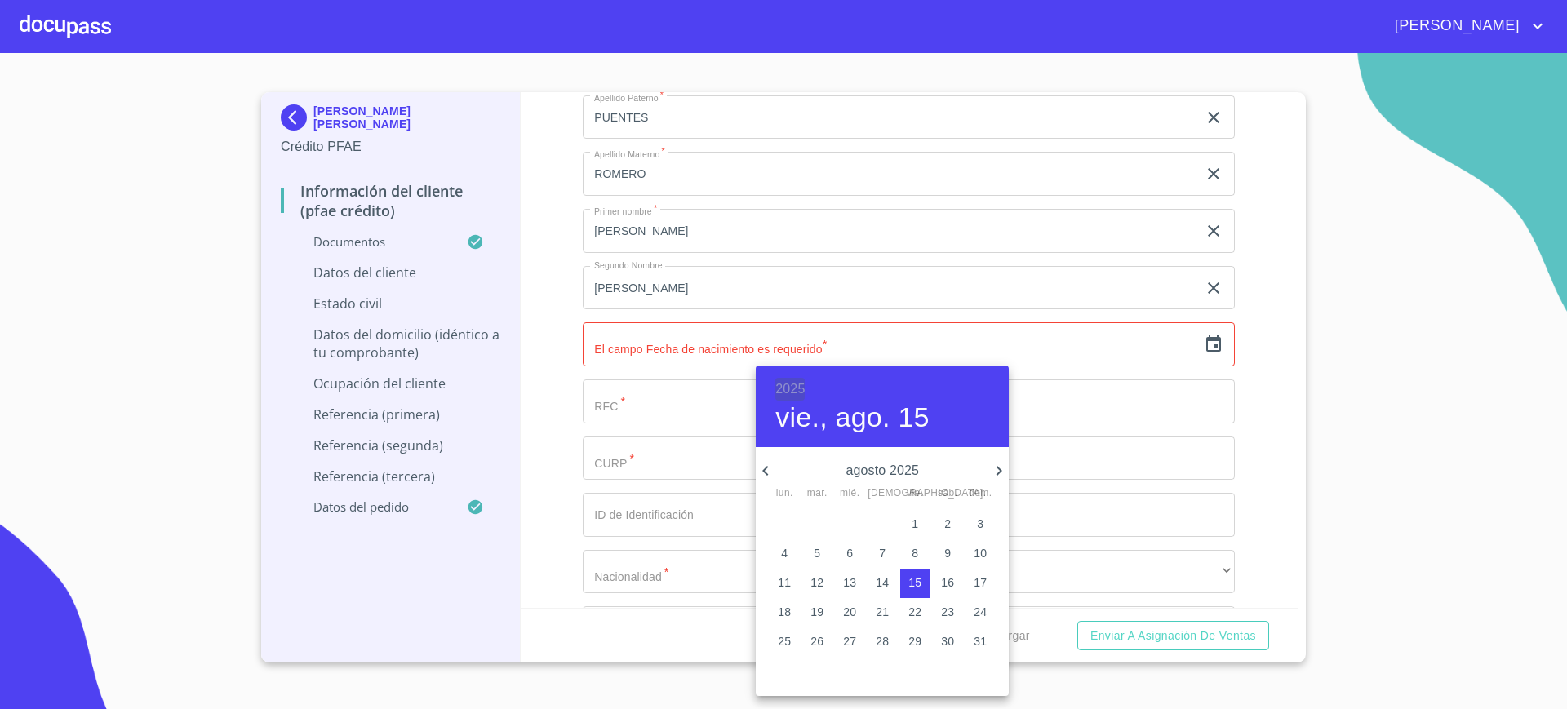
click at [799, 396] on h6 "2025" at bounding box center [789, 389] width 29 height 23
click at [874, 495] on div "1985" at bounding box center [882, 496] width 253 height 33
click at [994, 462] on icon "button" at bounding box center [999, 471] width 20 height 20
click at [850, 639] on p "25" at bounding box center [849, 641] width 13 height 16
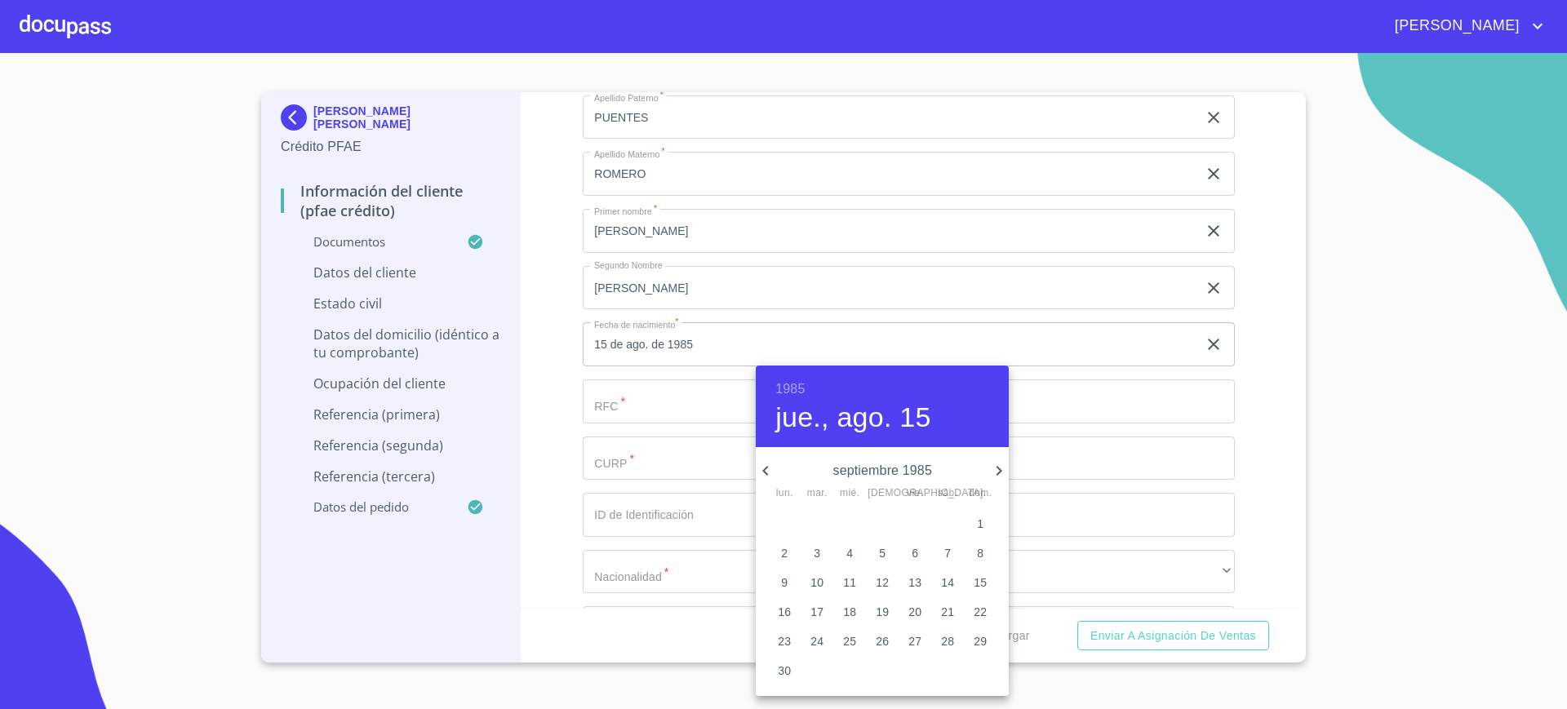
type input "25 de sep. de 1985"
click at [668, 385] on div at bounding box center [783, 354] width 1567 height 709
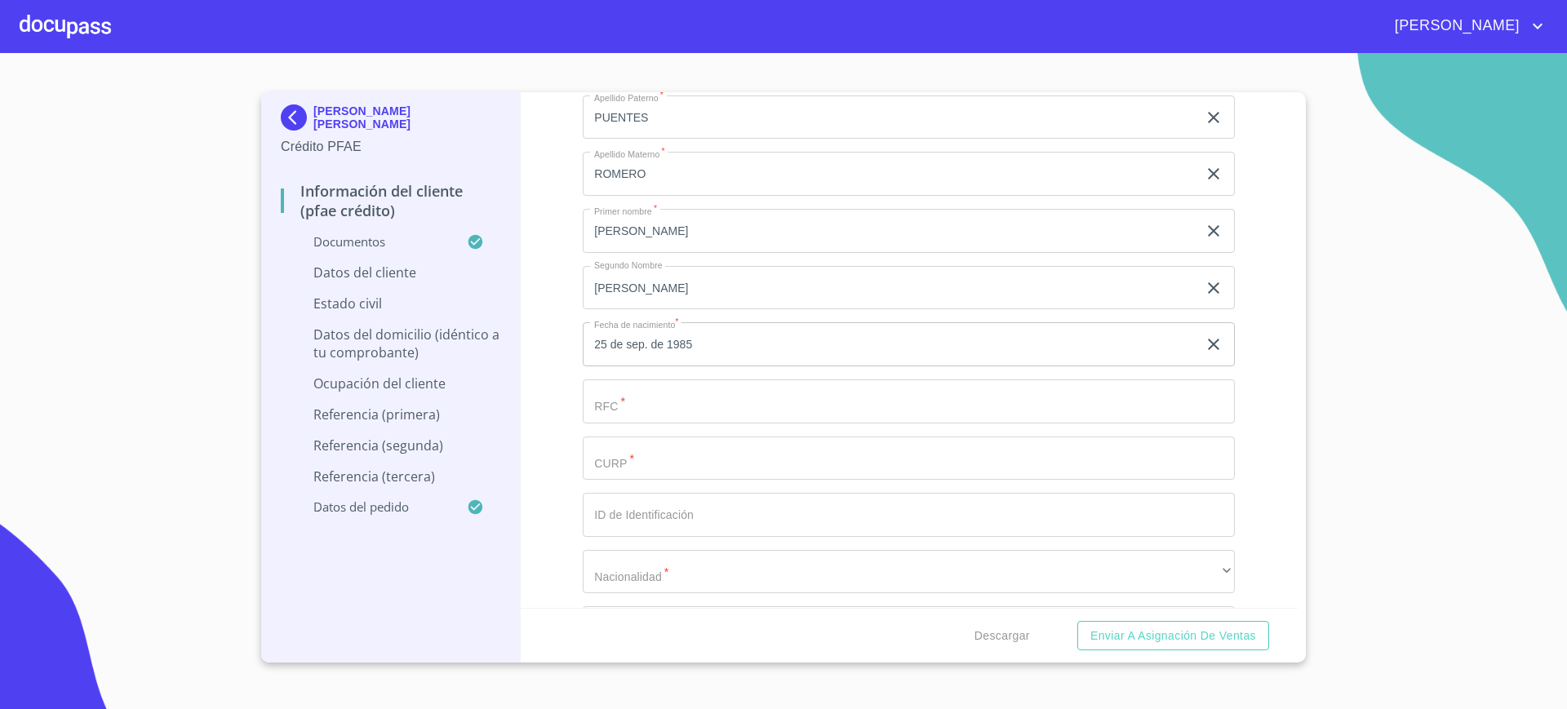
click at [667, 140] on input "Documento de identificación.   *" at bounding box center [890, 117] width 615 height 44
type input "PURA850925UNA"
click at [637, 140] on input "Documento de identificación.   *" at bounding box center [890, 117] width 615 height 44
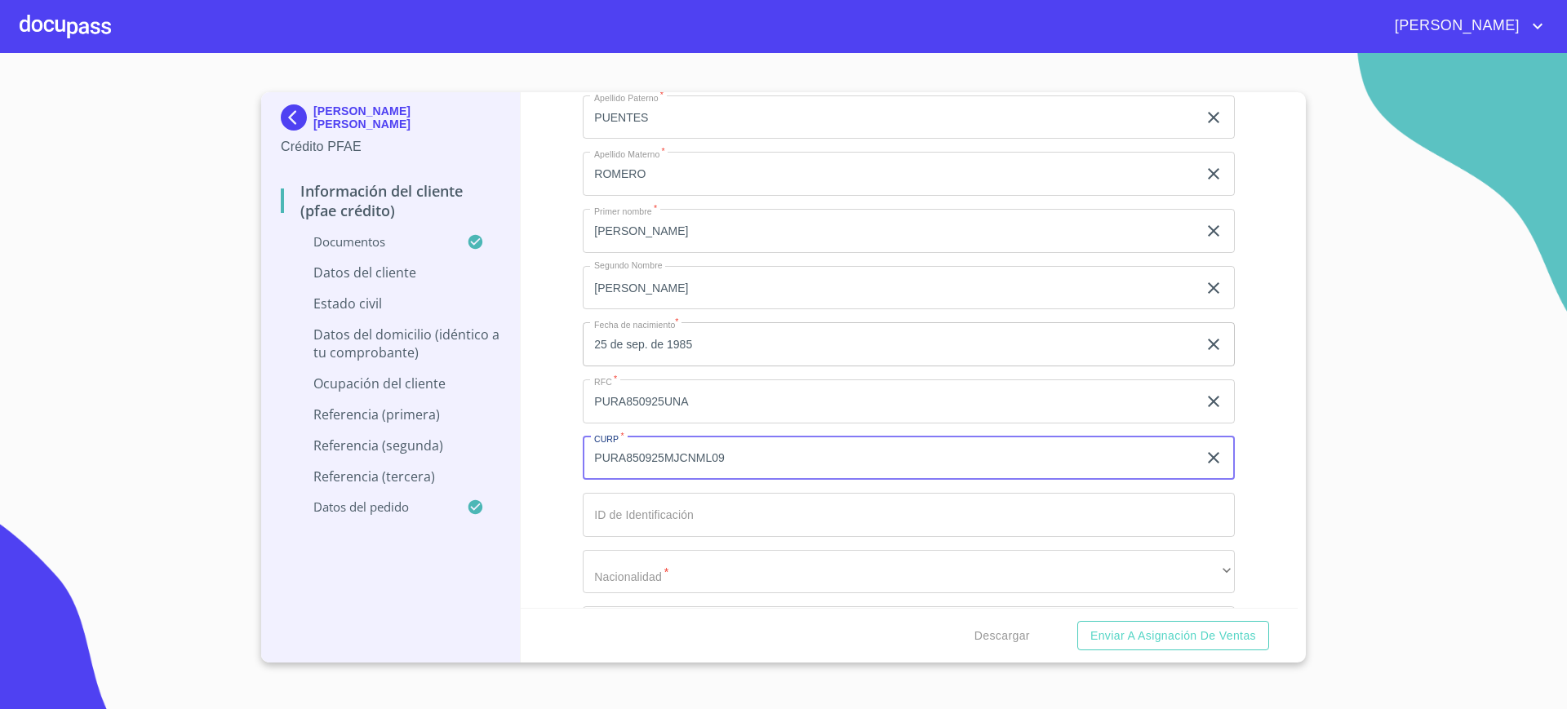
type input "PURA850925MJCNML09"
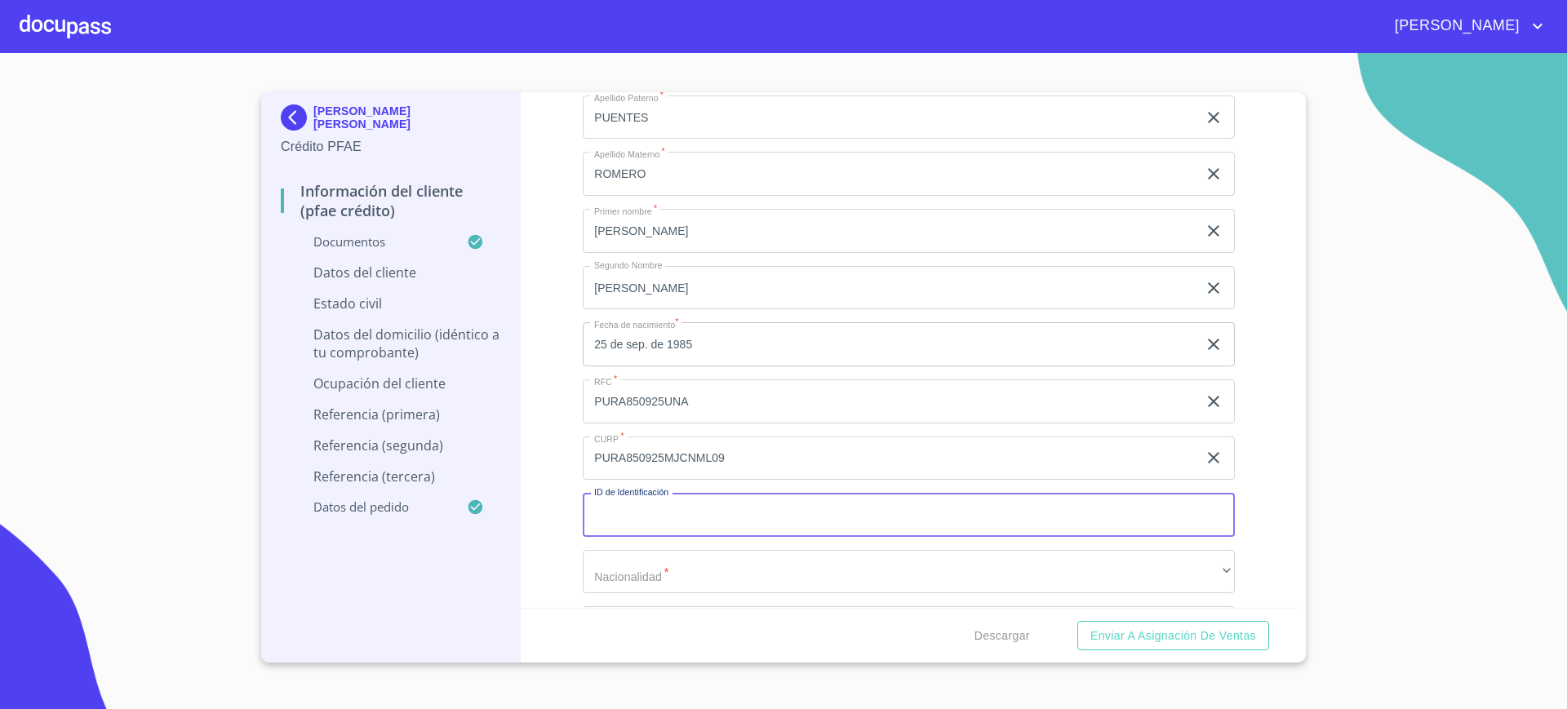
click at [661, 523] on input "Documento de identificación.   *" at bounding box center [909, 515] width 652 height 44
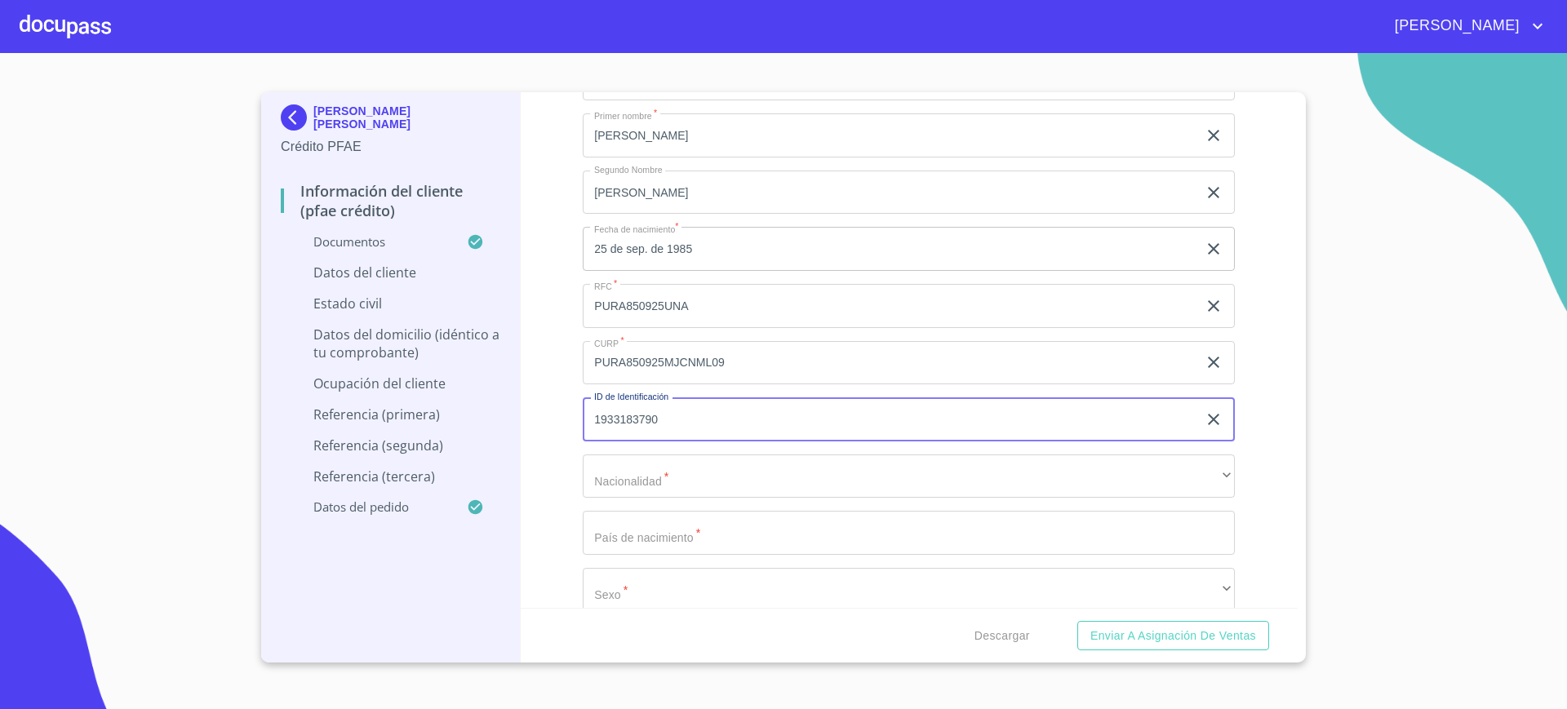
scroll to position [5907, 0]
type input "1933183790"
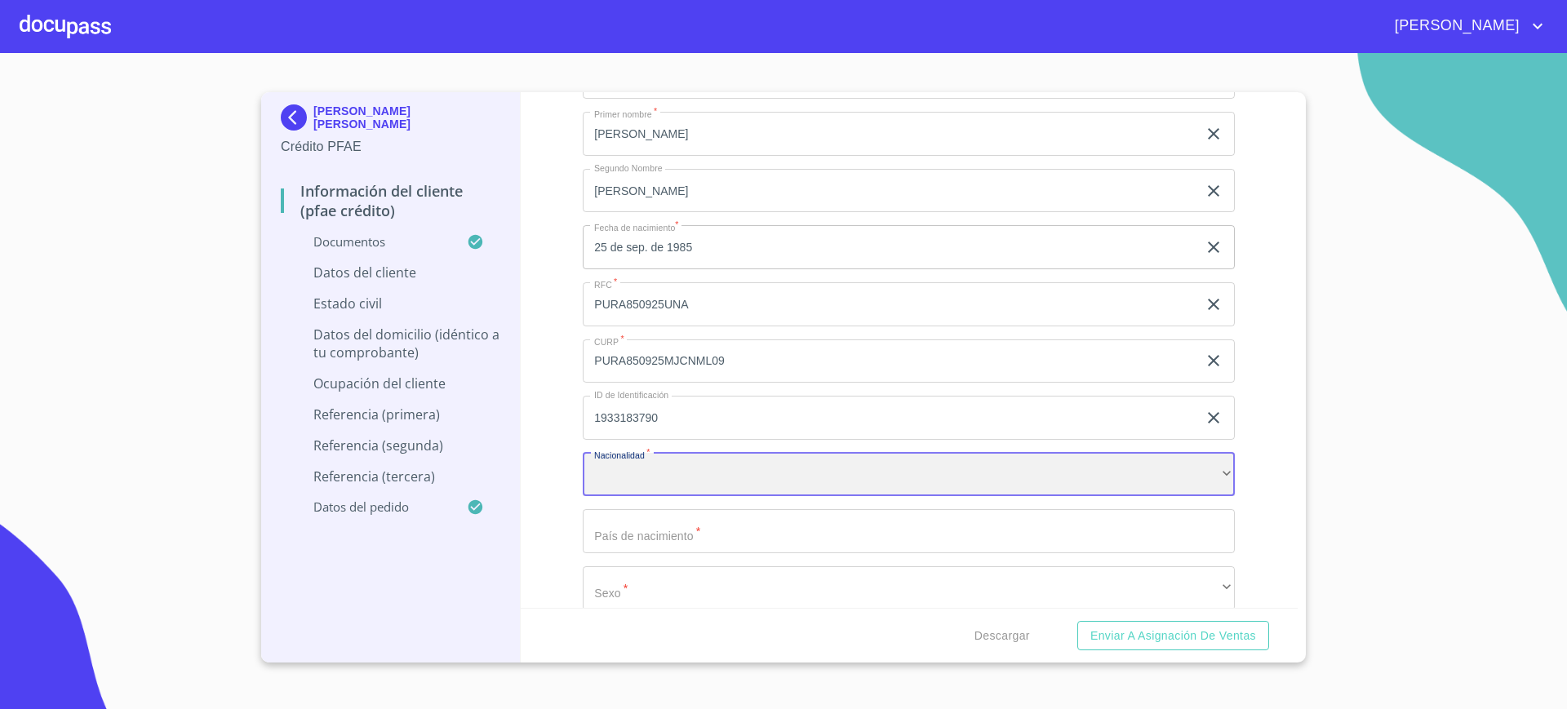
click at [704, 459] on div "​" at bounding box center [909, 475] width 652 height 44
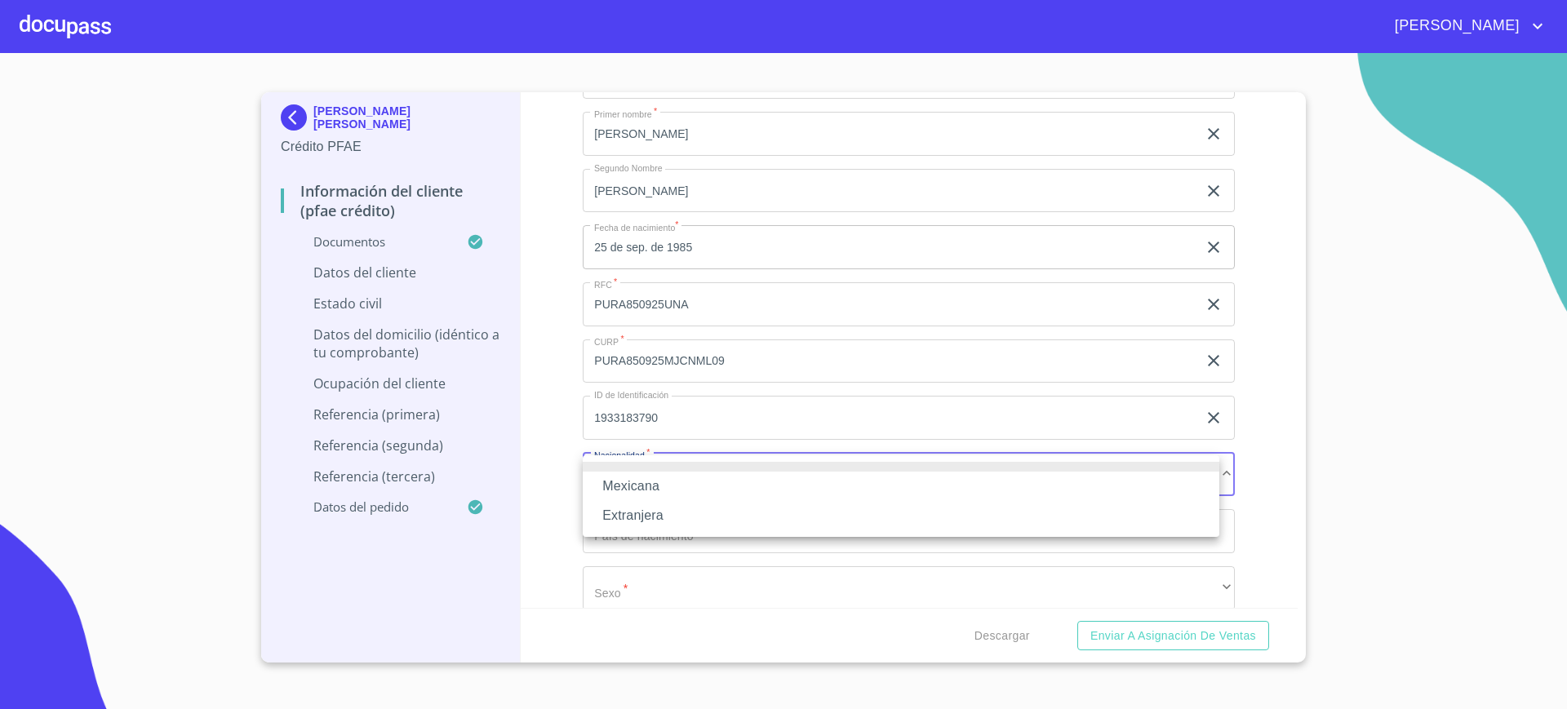
click at [668, 482] on li "Mexicana" at bounding box center [901, 486] width 637 height 29
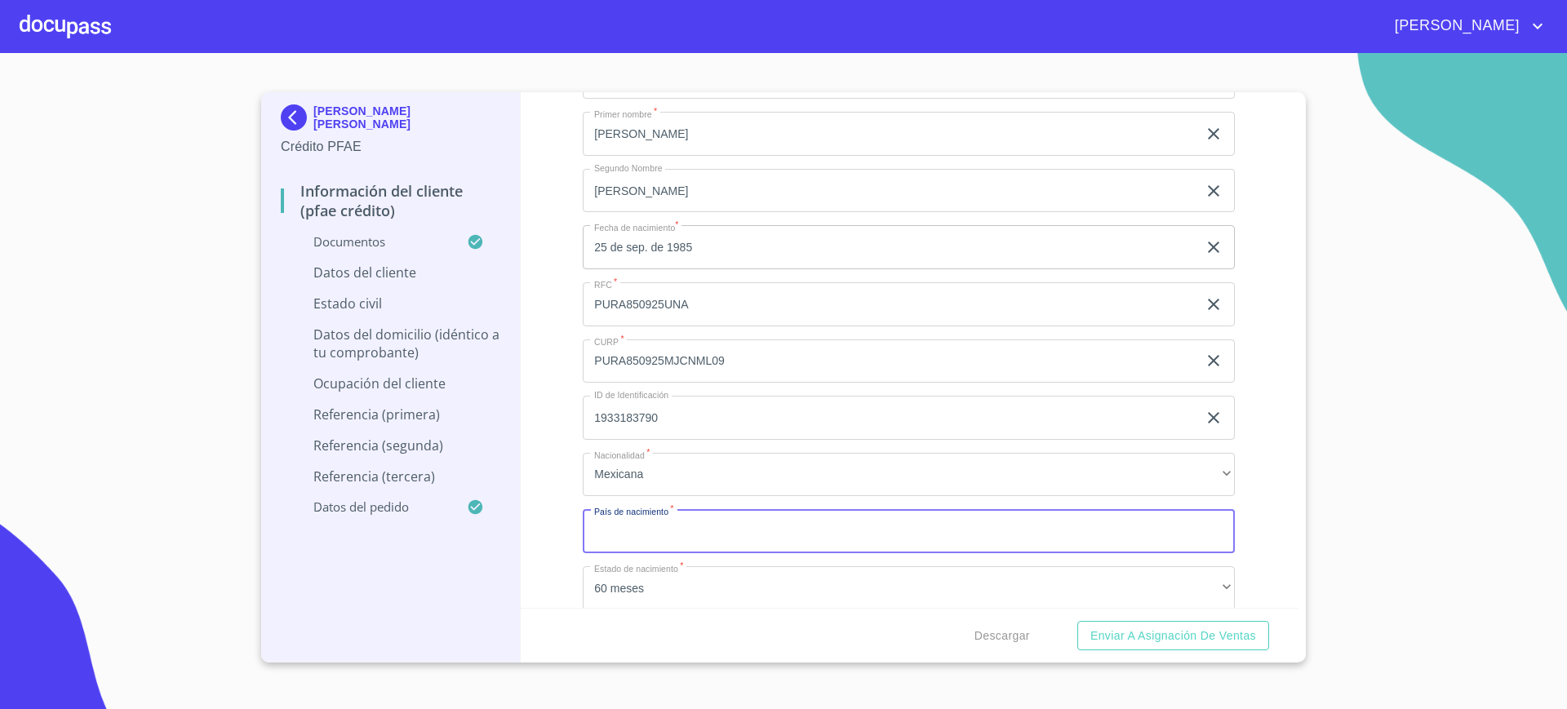
click at [674, 538] on input "Documento de identificación.   *" at bounding box center [909, 531] width 652 height 44
type input "MEXICO"
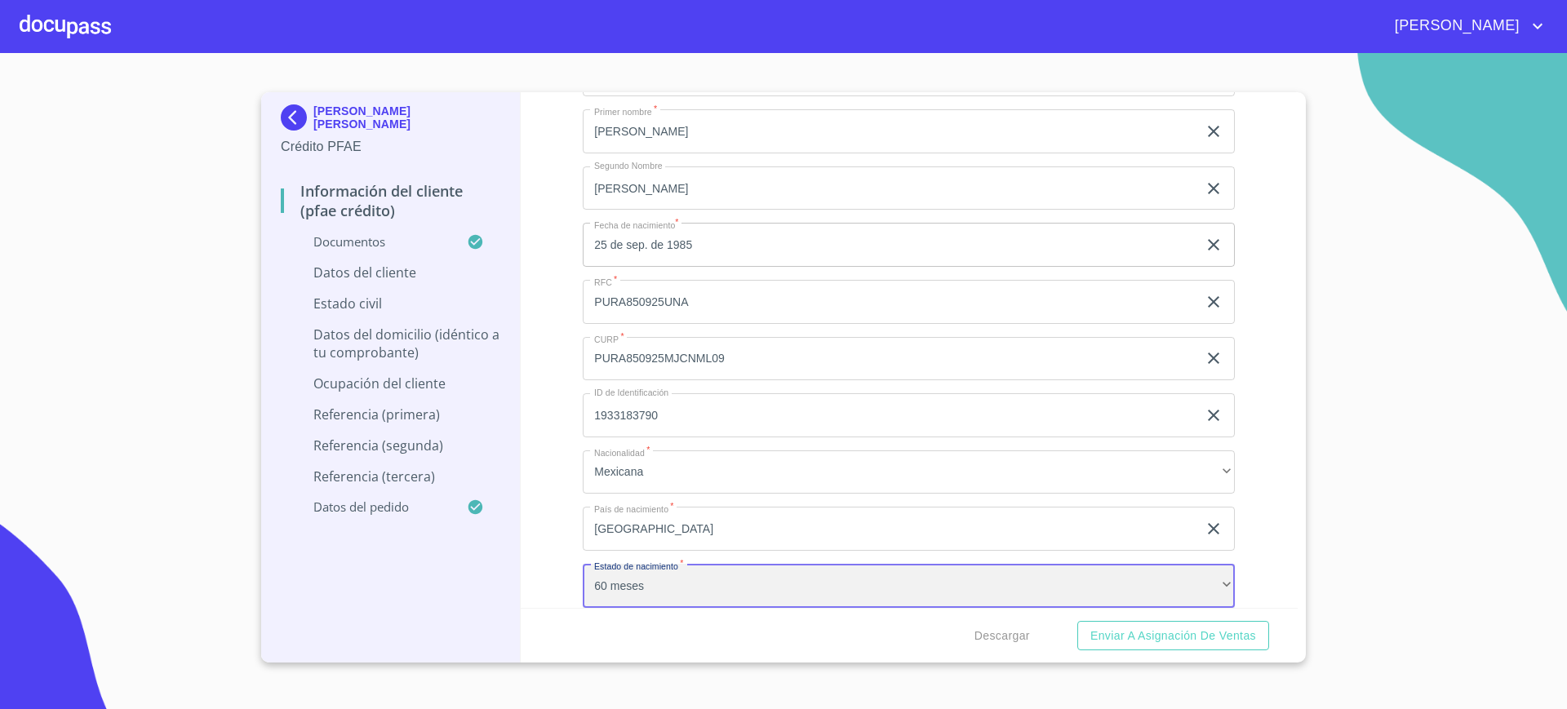
scroll to position [5996, 0]
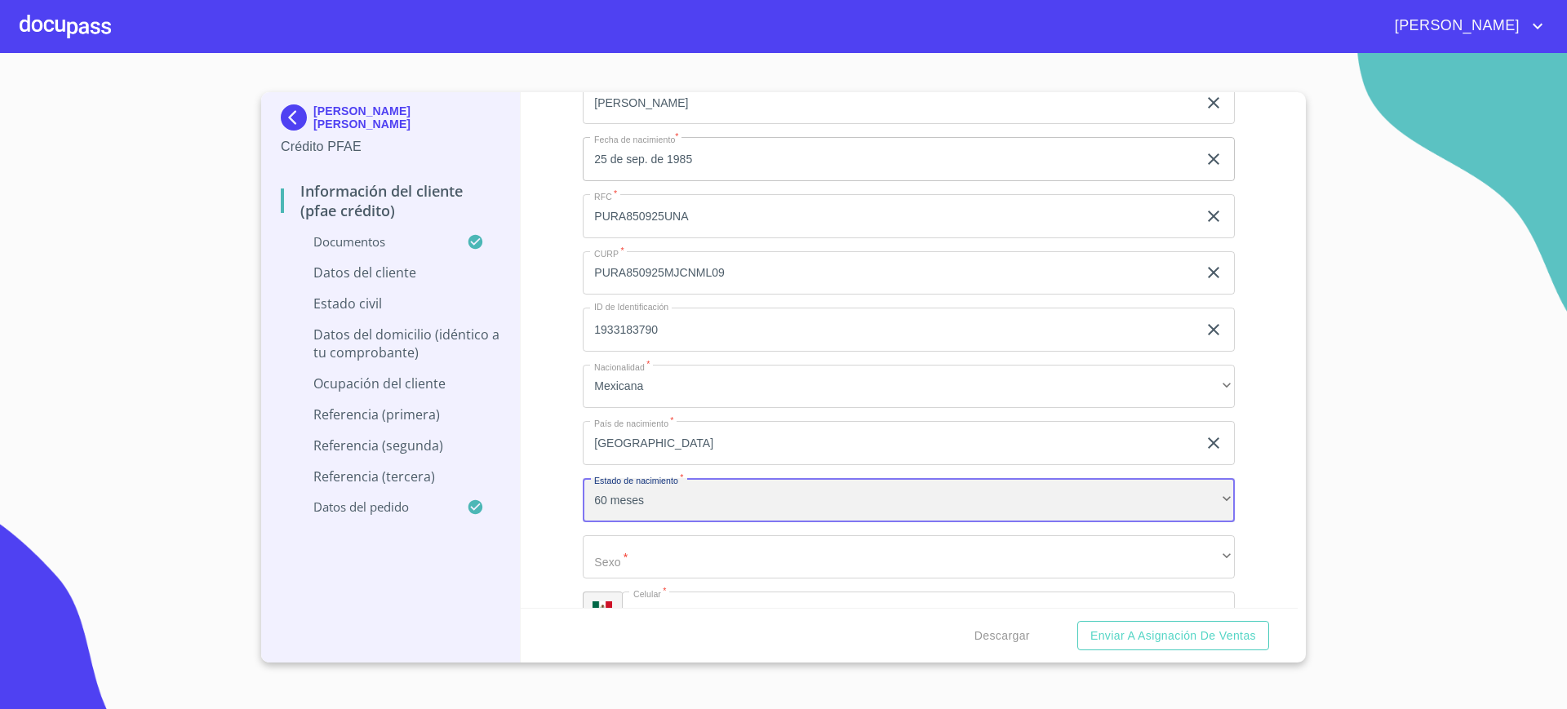
click at [685, 501] on div "60 meses" at bounding box center [909, 500] width 652 height 44
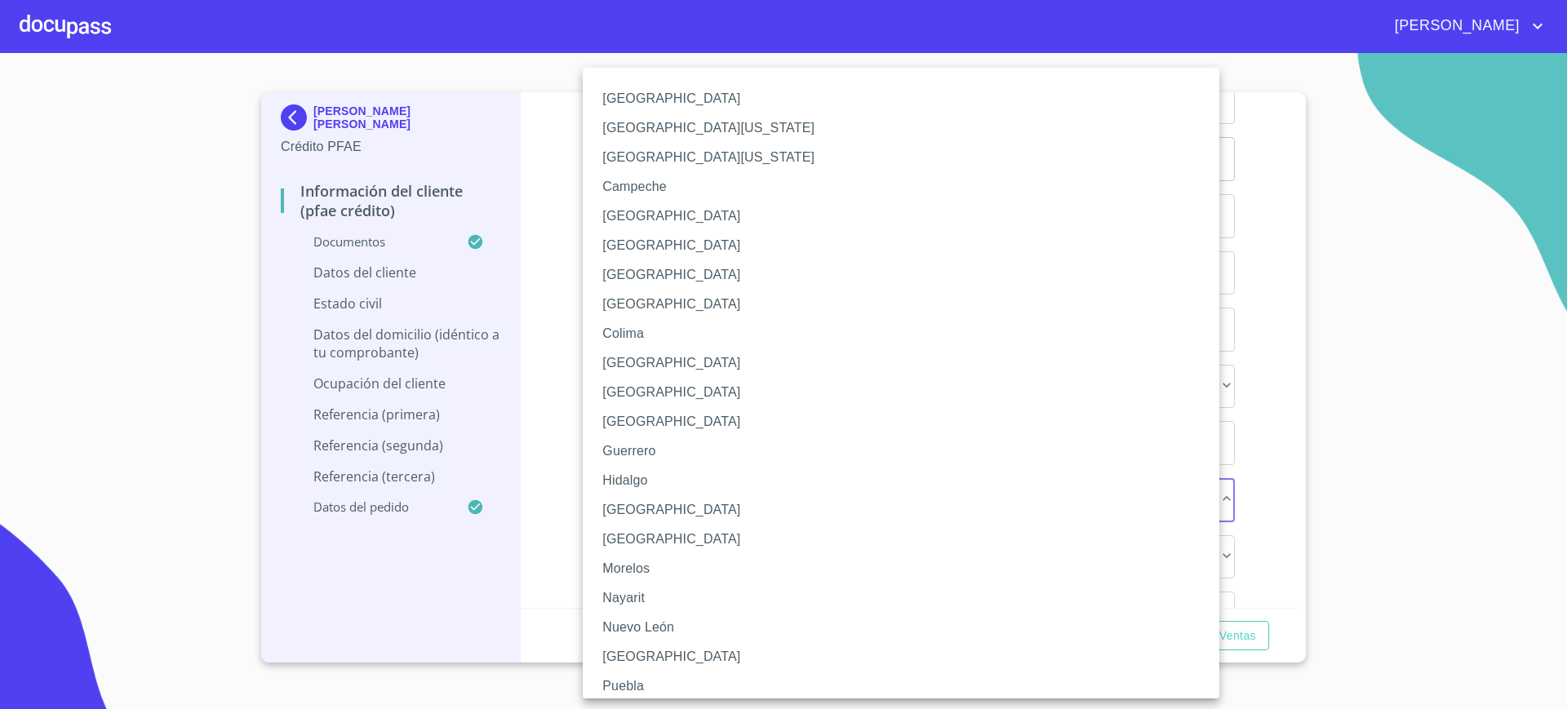
click at [644, 508] on li "Jalisco" at bounding box center [909, 509] width 652 height 29
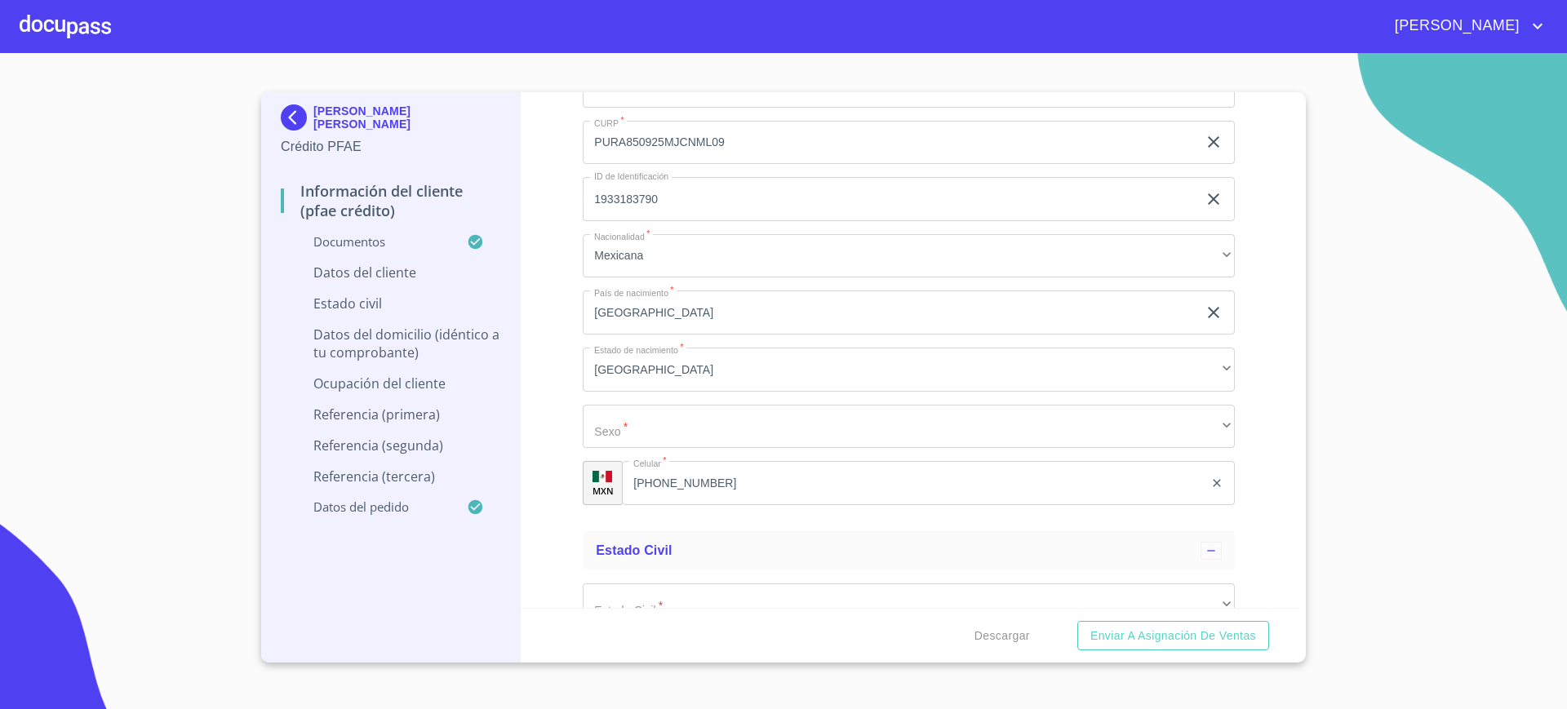
scroll to position [6128, 0]
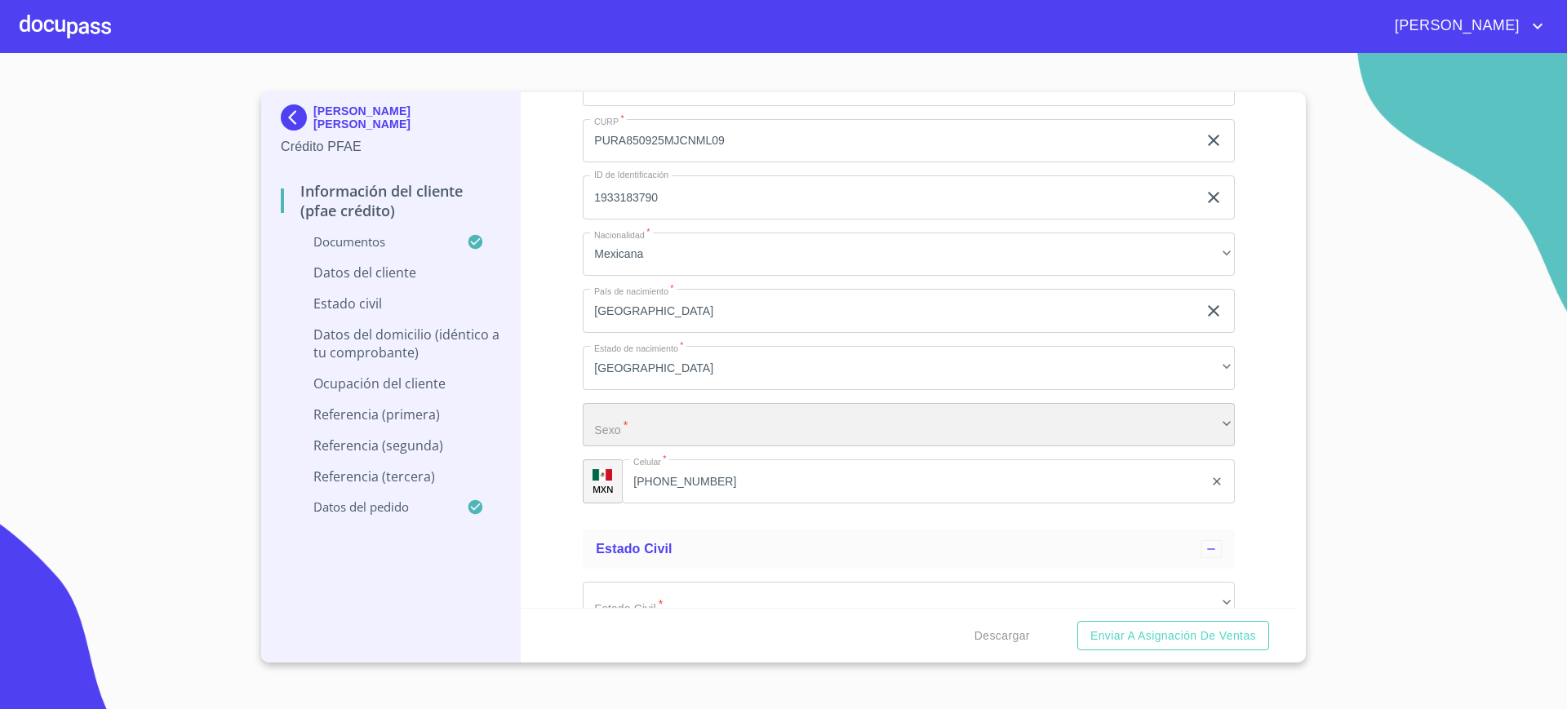
click at [610, 424] on div "​" at bounding box center [909, 425] width 652 height 44
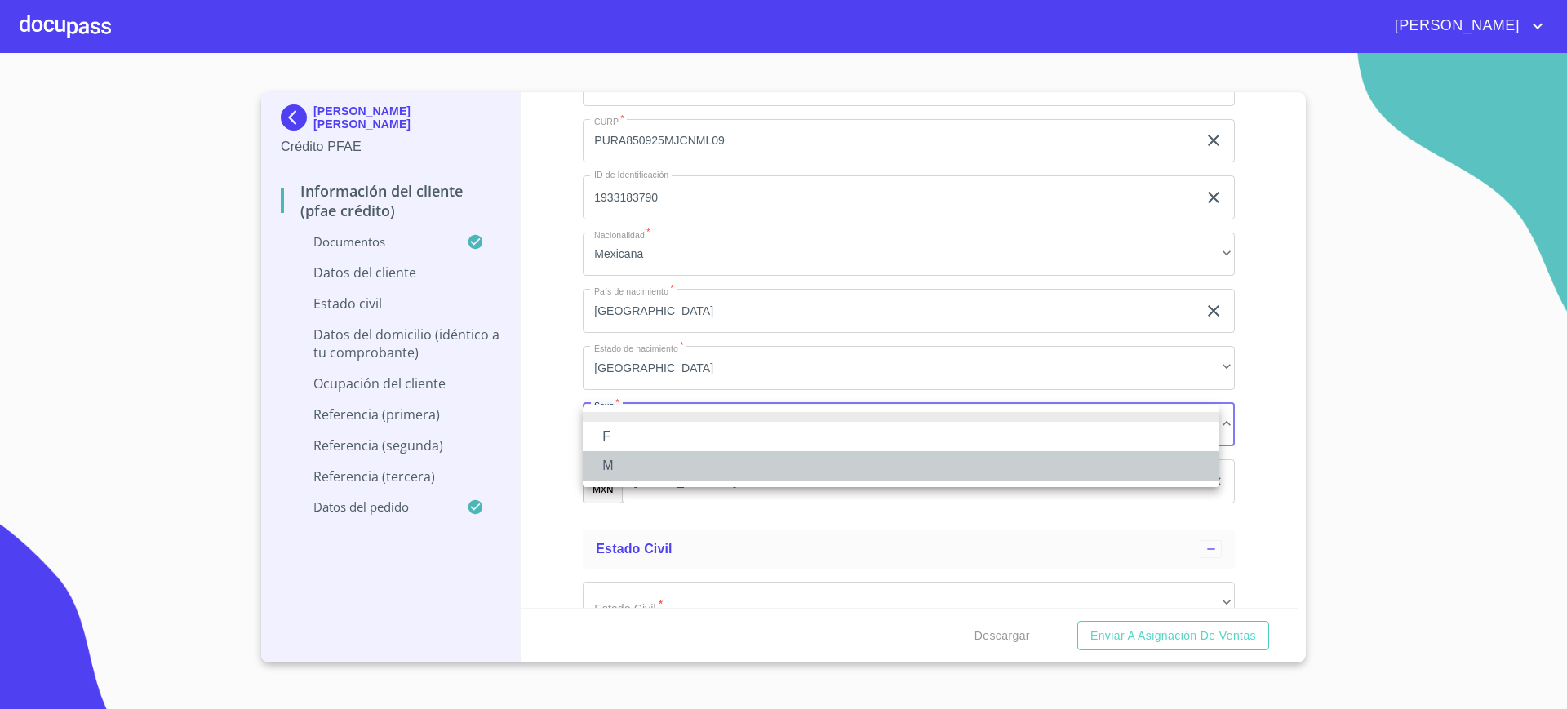
drag, startPoint x: 613, startPoint y: 467, endPoint x: 630, endPoint y: 442, distance: 30.6
click at [630, 442] on ul "F M" at bounding box center [901, 447] width 637 height 82
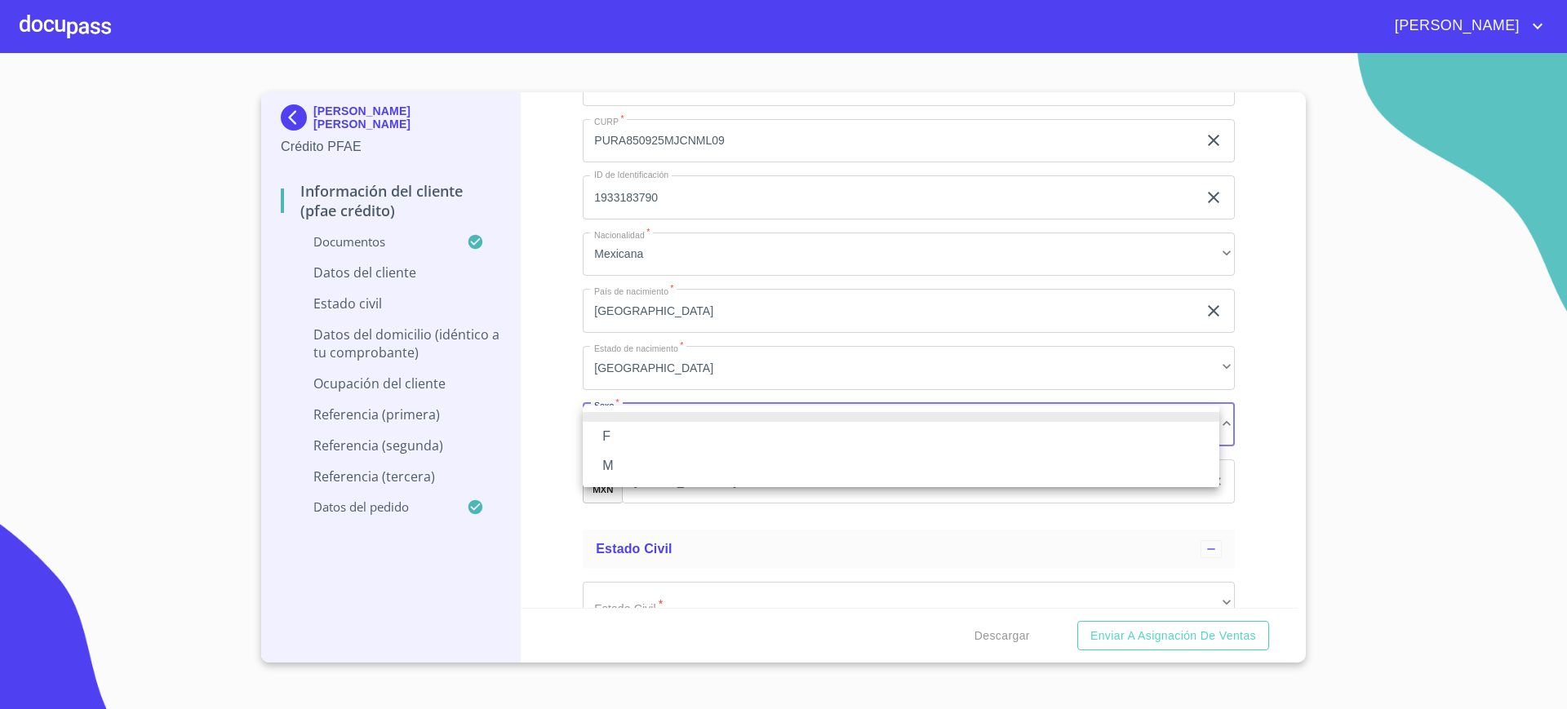
click at [630, 442] on li "F" at bounding box center [901, 436] width 637 height 29
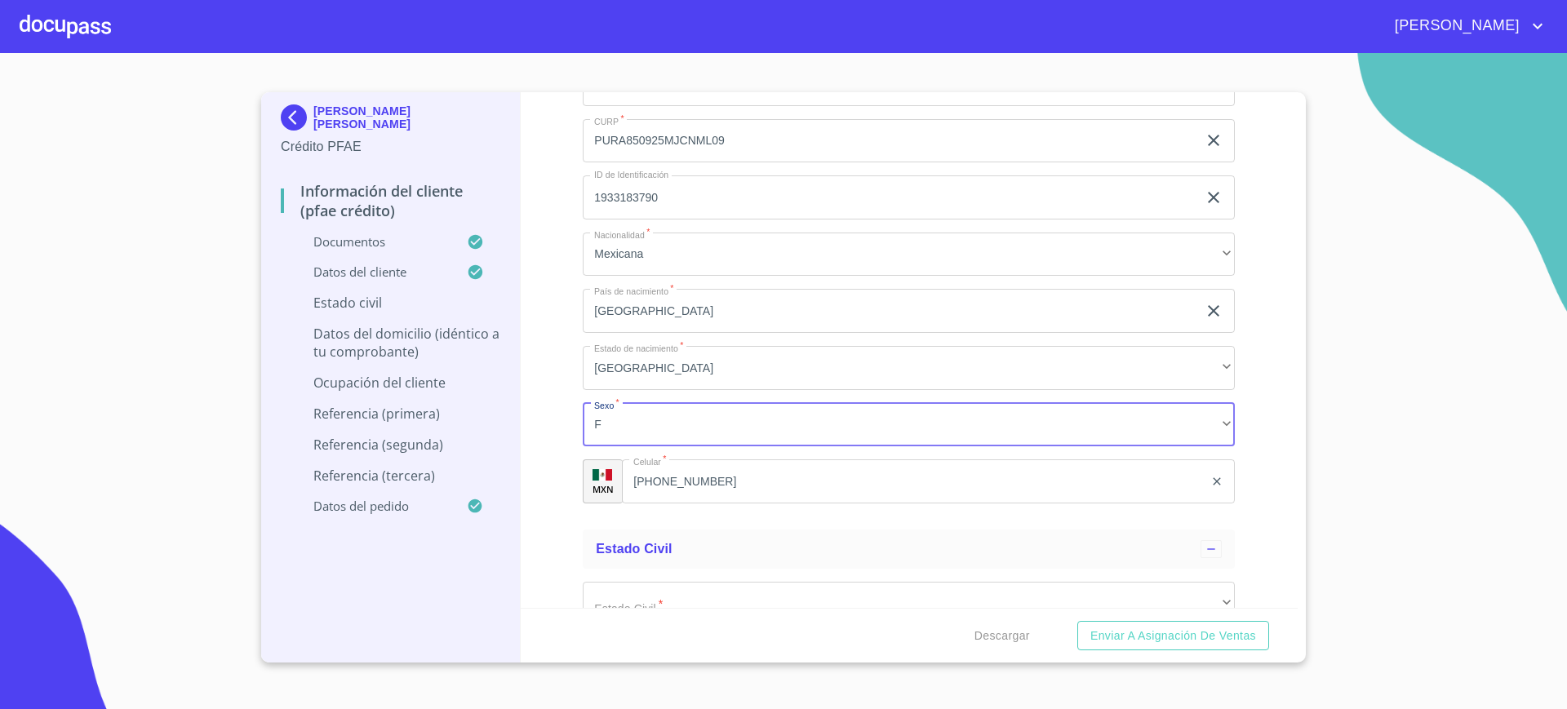
click at [535, 388] on div "Información del cliente (PFAE crédito) Documentos Documento de identificación. …" at bounding box center [910, 350] width 778 height 516
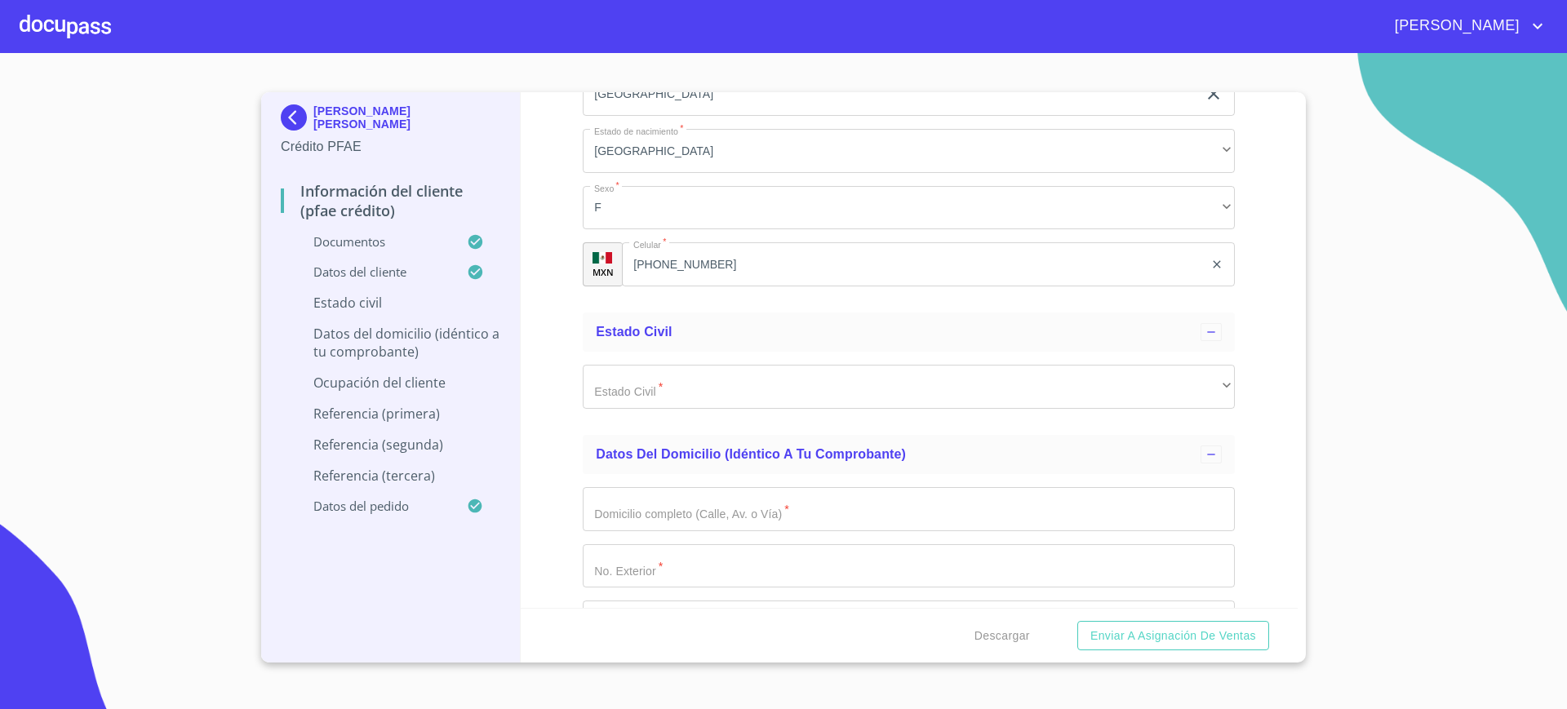
scroll to position [6347, 0]
click at [611, 361] on div "Estado Civil   * ​ ​" at bounding box center [909, 385] width 652 height 70
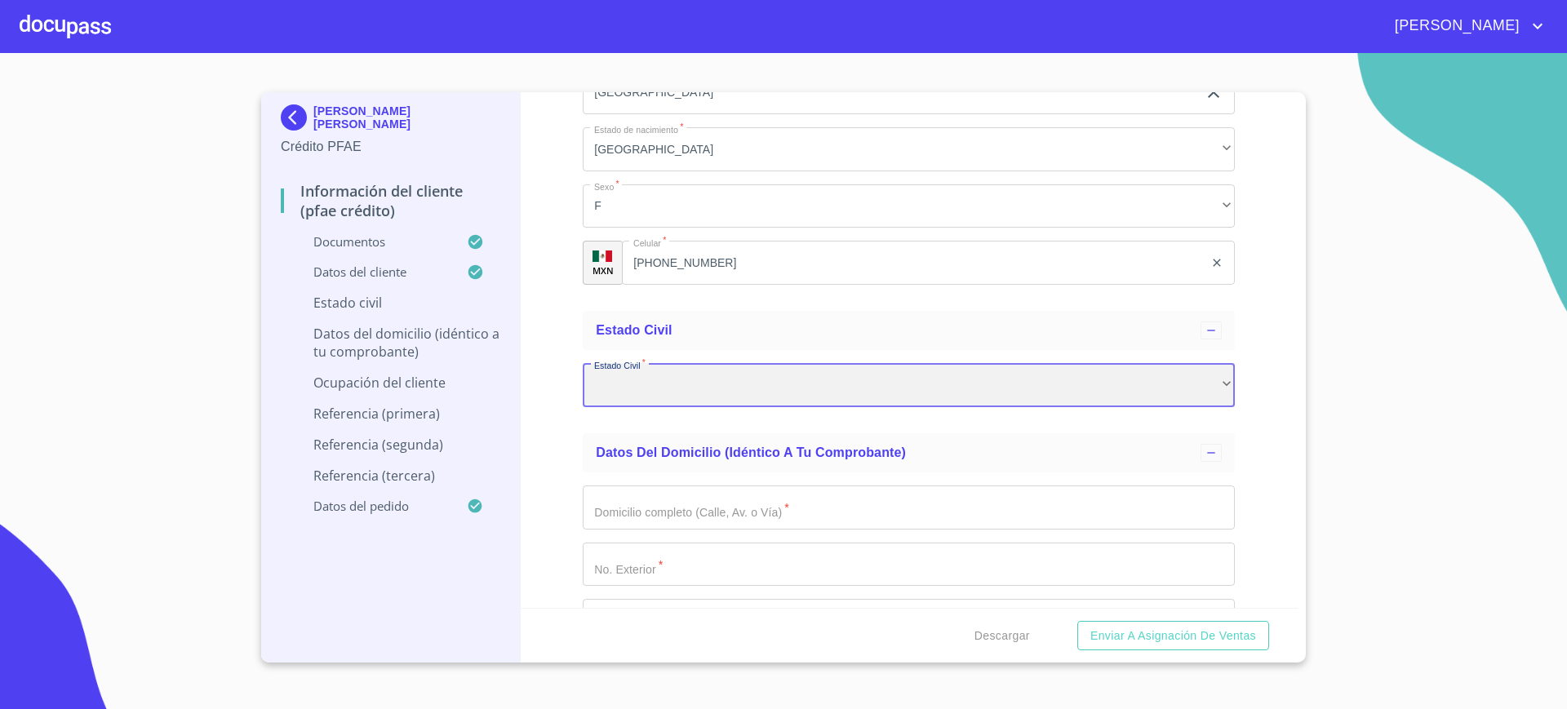
click at [611, 373] on div "​" at bounding box center [909, 385] width 652 height 44
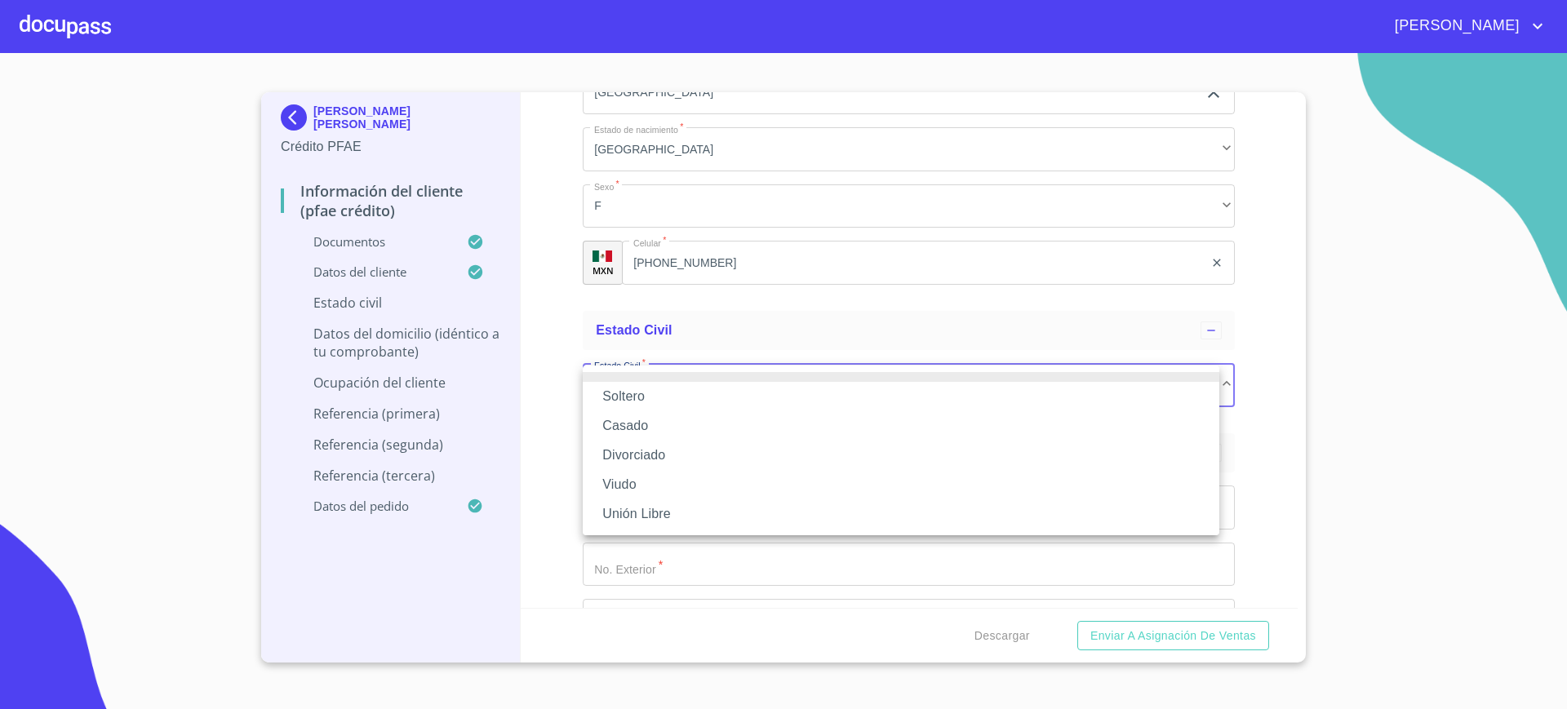
click at [636, 423] on li "Casado" at bounding box center [901, 425] width 637 height 29
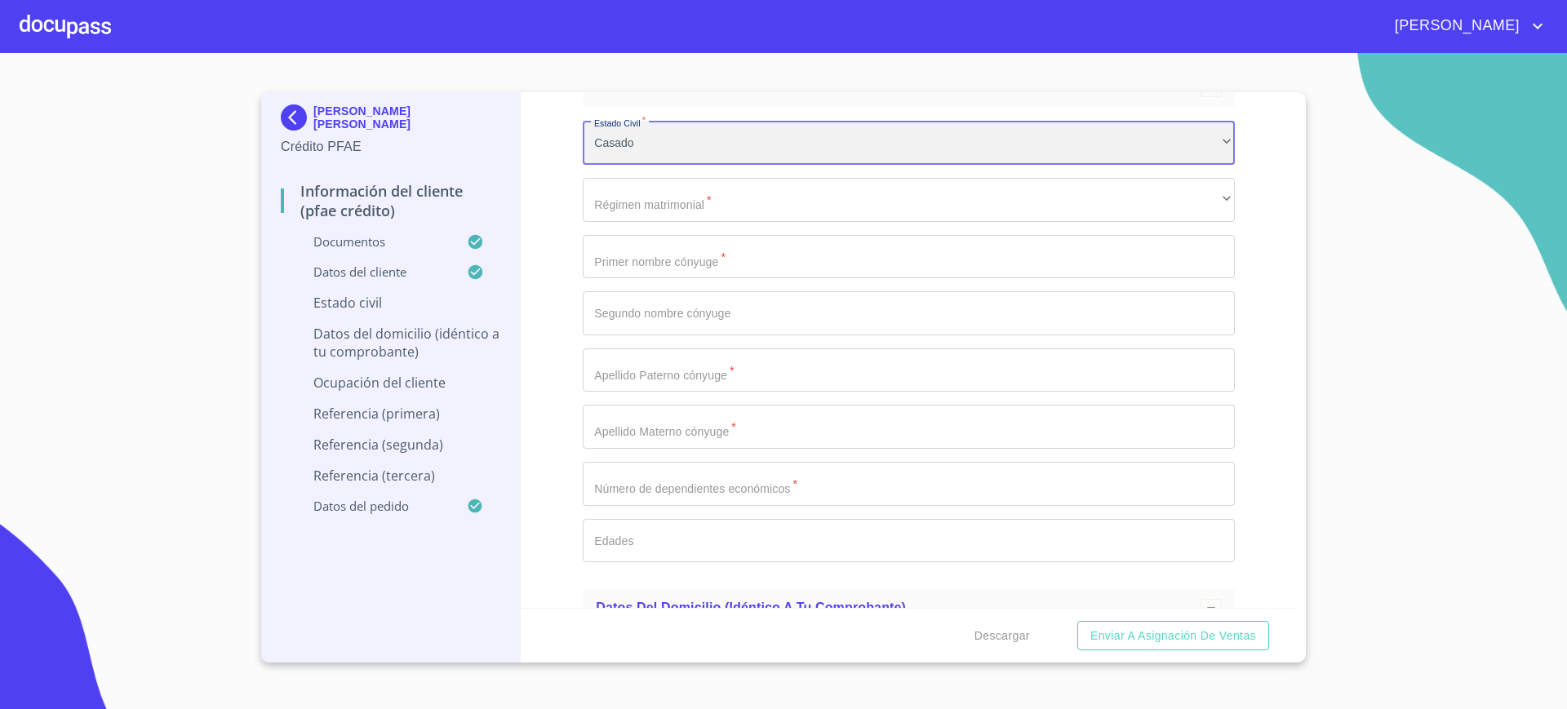
scroll to position [6592, 0]
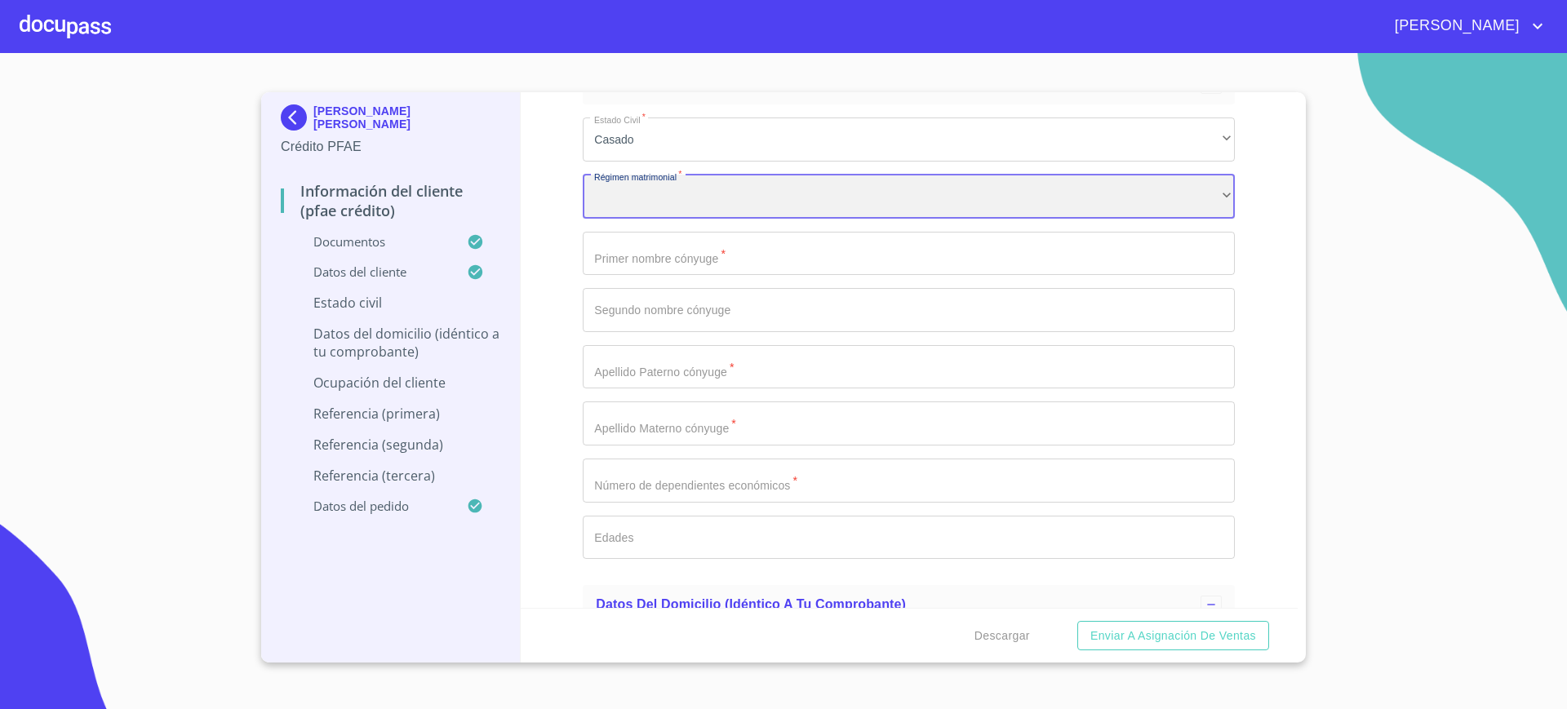
click at [717, 203] on div "​" at bounding box center [909, 197] width 652 height 44
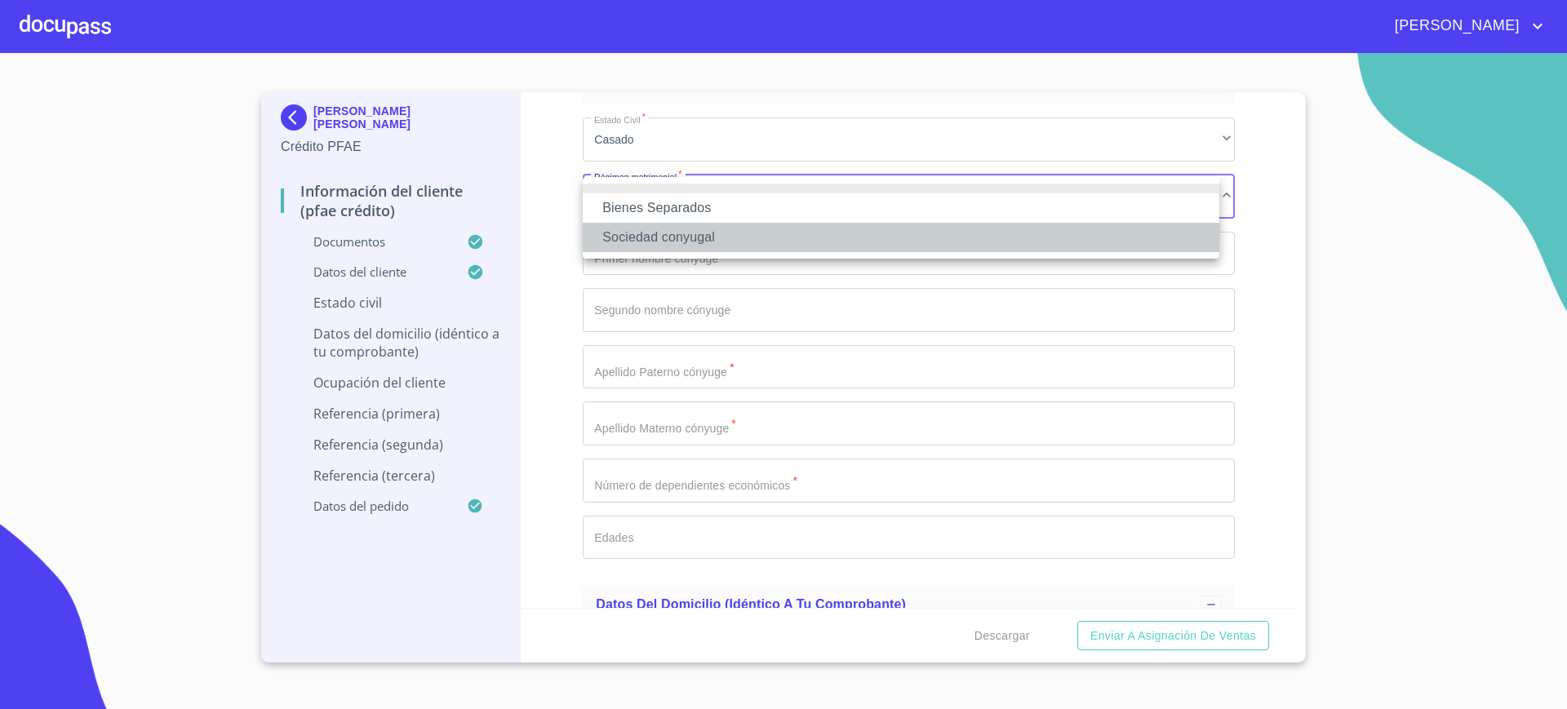
click at [686, 224] on li "Sociedad conyugal" at bounding box center [901, 237] width 637 height 29
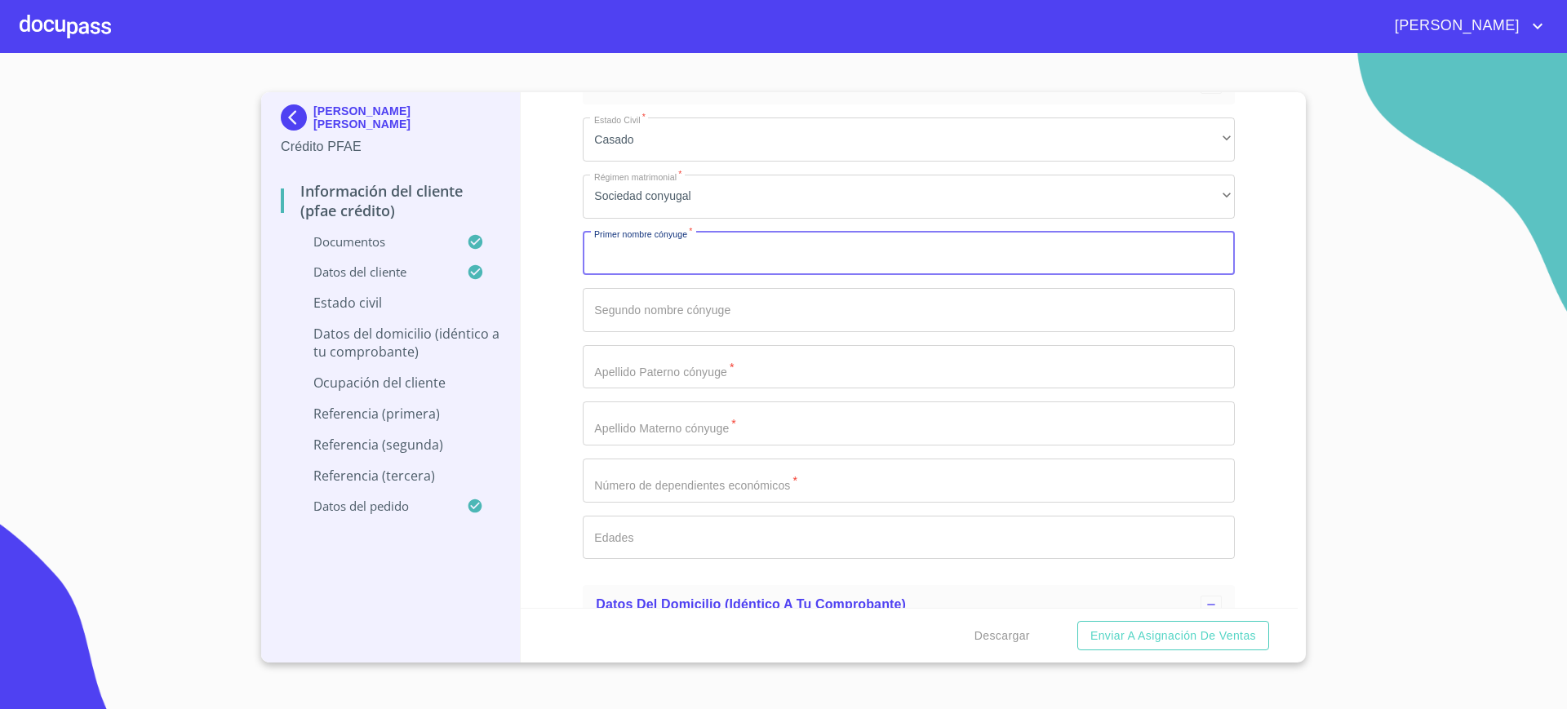
click at [678, 247] on input "Documento de identificación.   *" at bounding box center [909, 254] width 652 height 44
type input "JORGE"
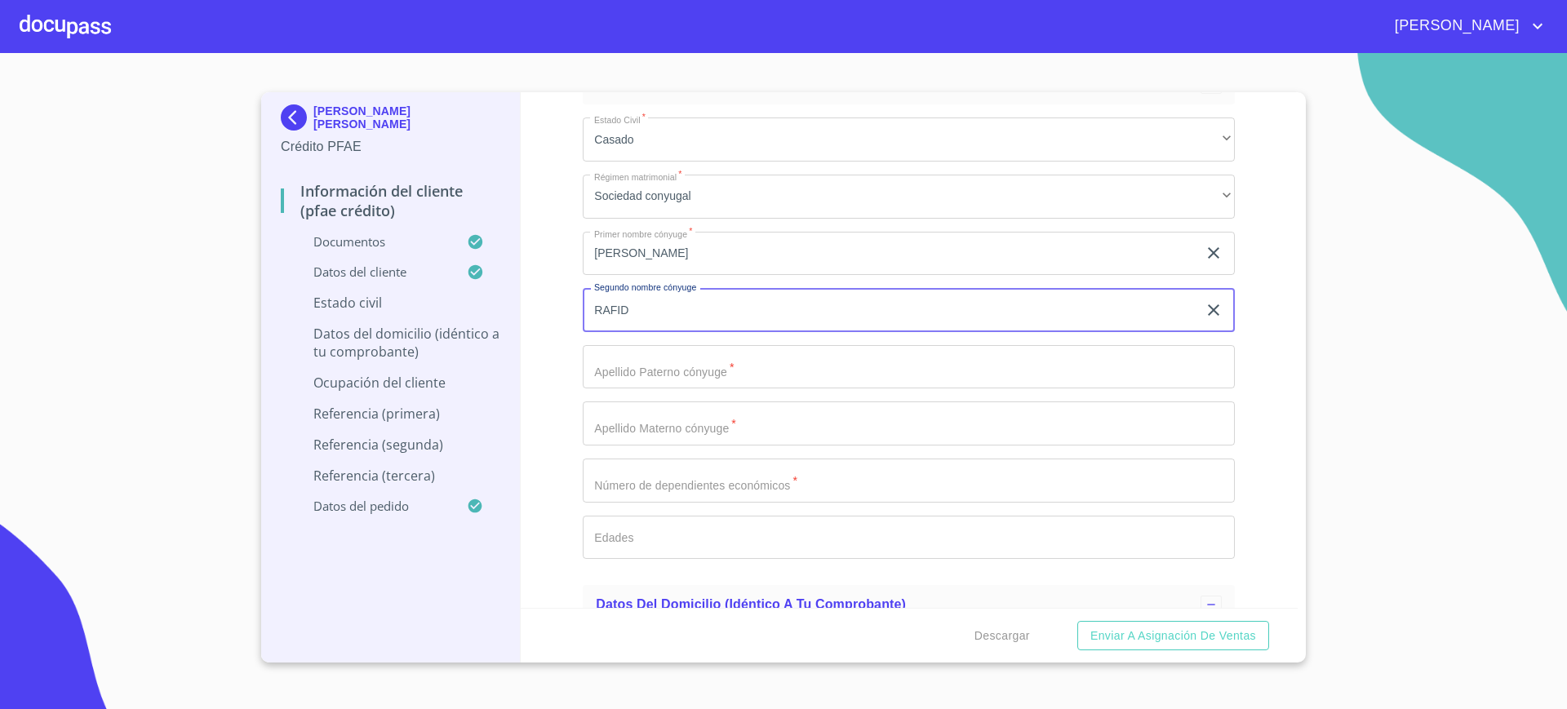
type input "RAFID"
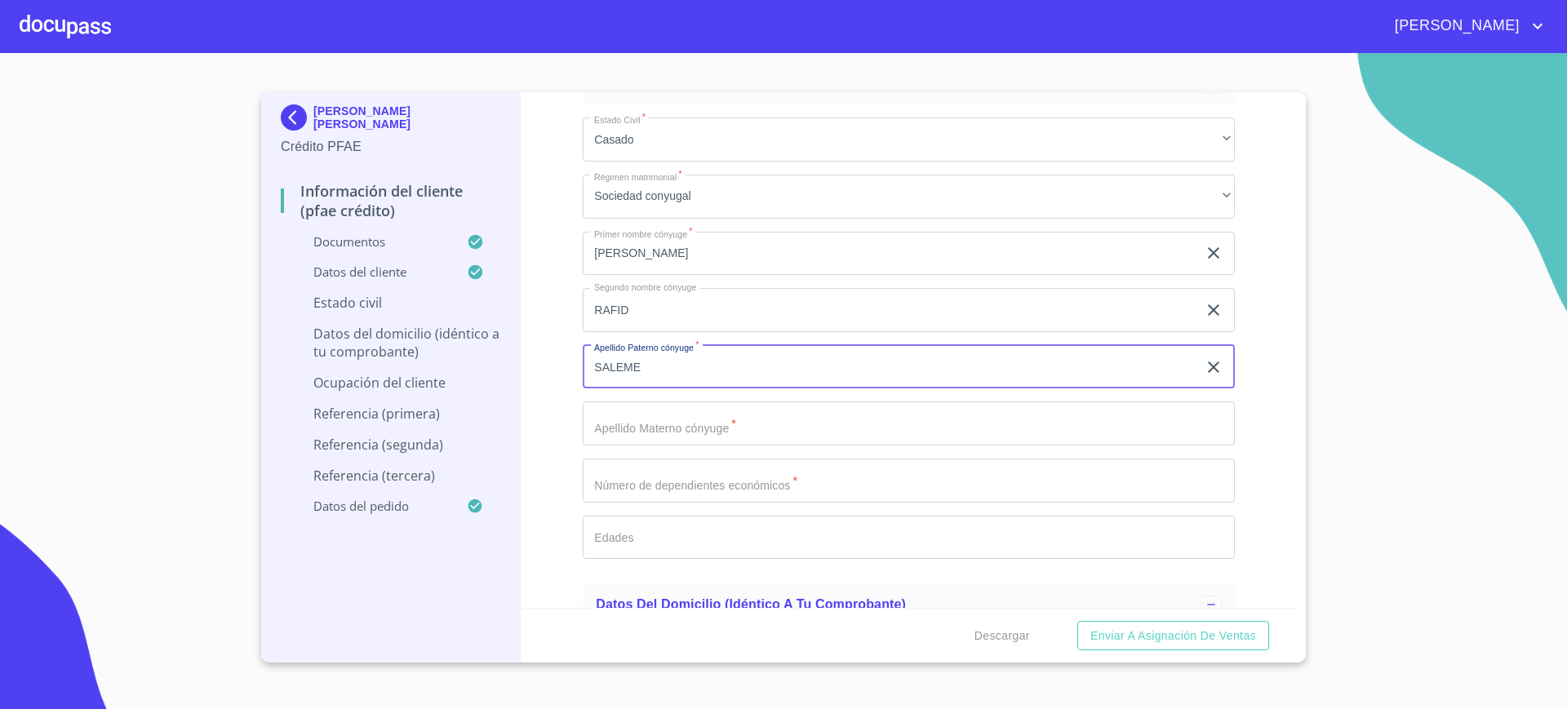
type input "SALEME"
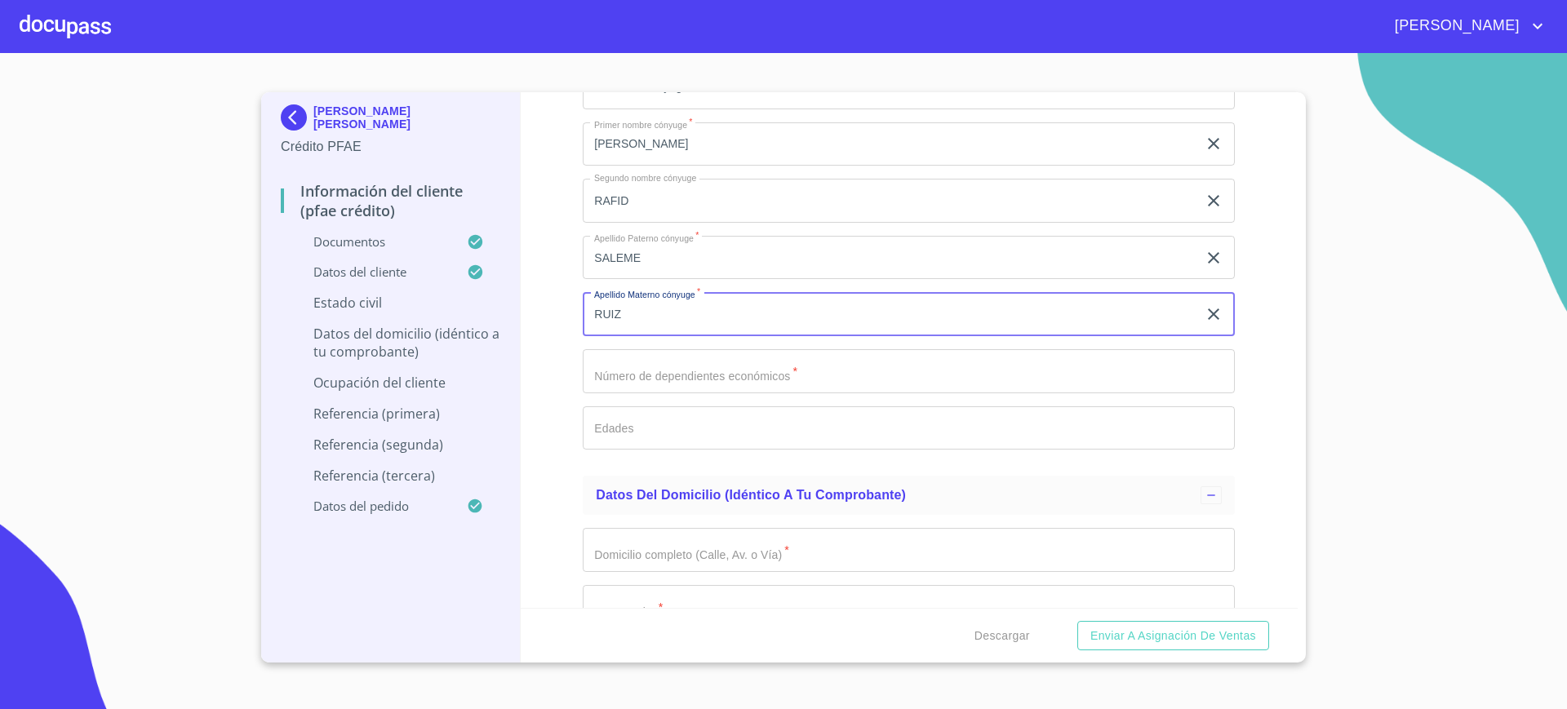
scroll to position [6718, 0]
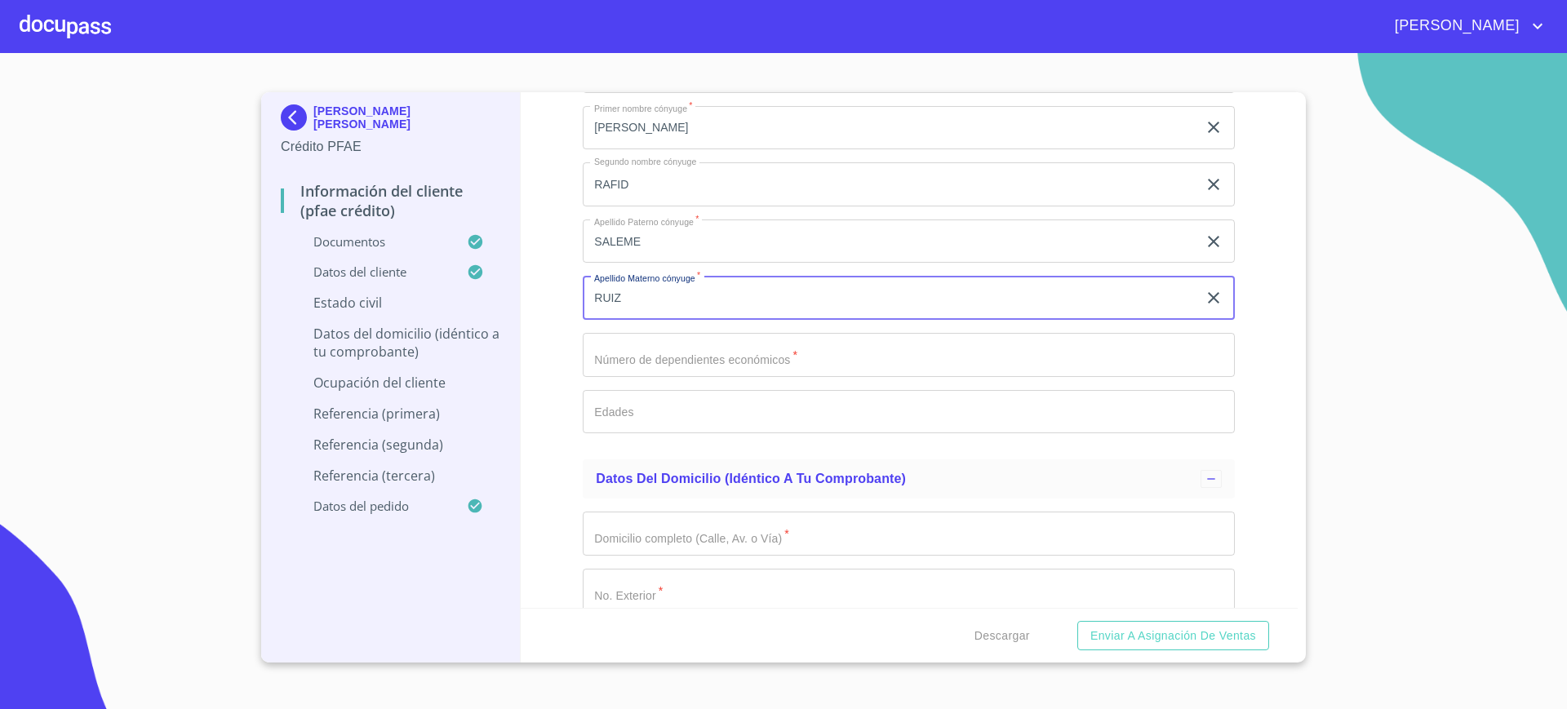
type input "RUIZ"
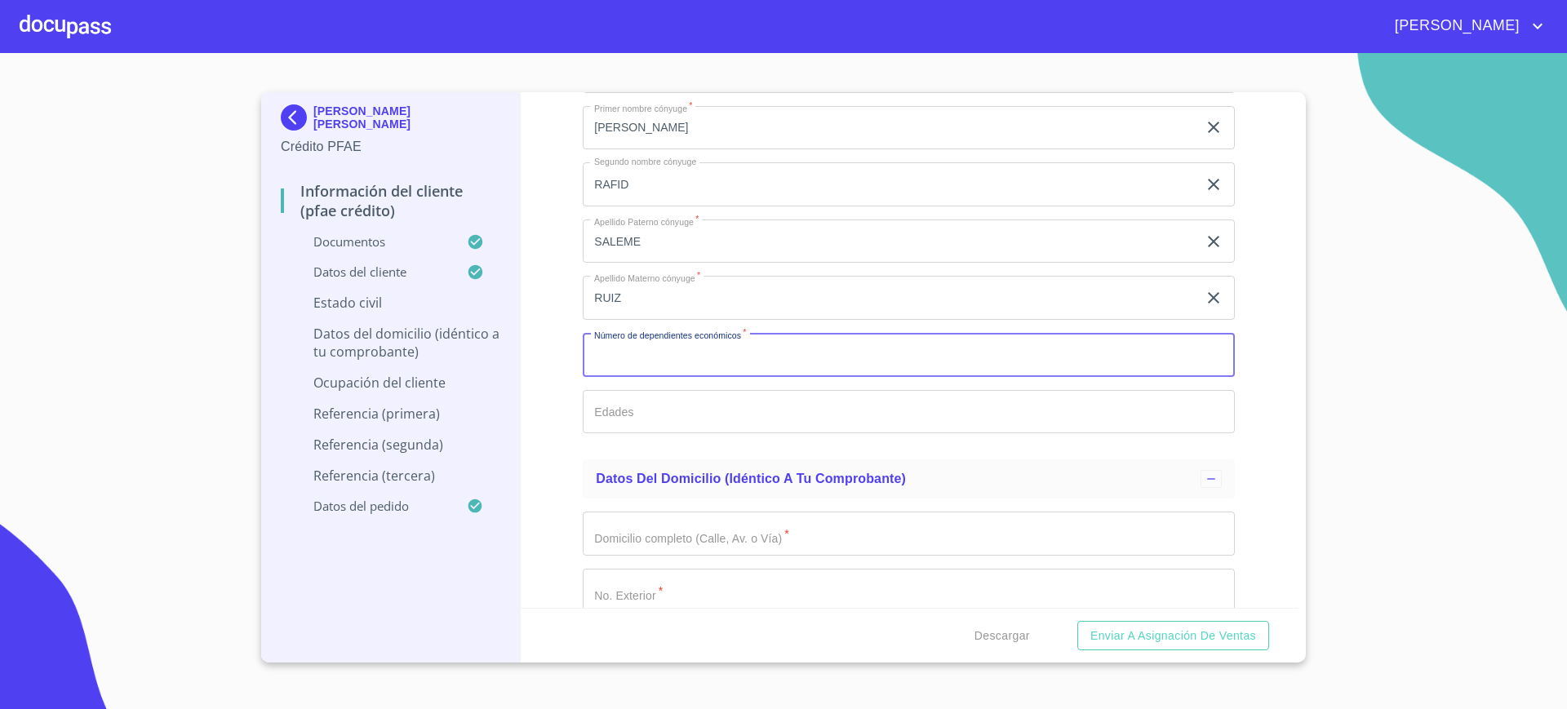
type input "2"
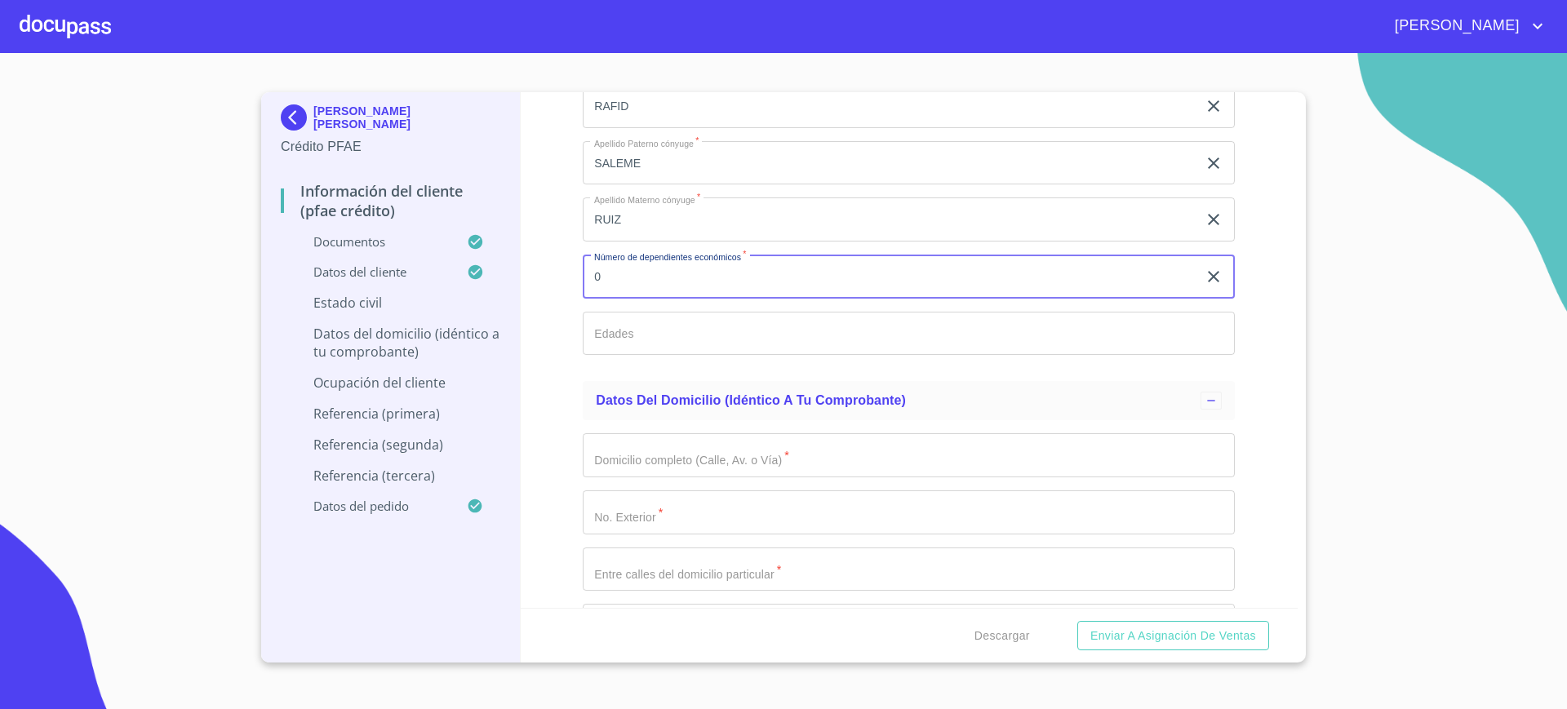
scroll to position [6806, 0]
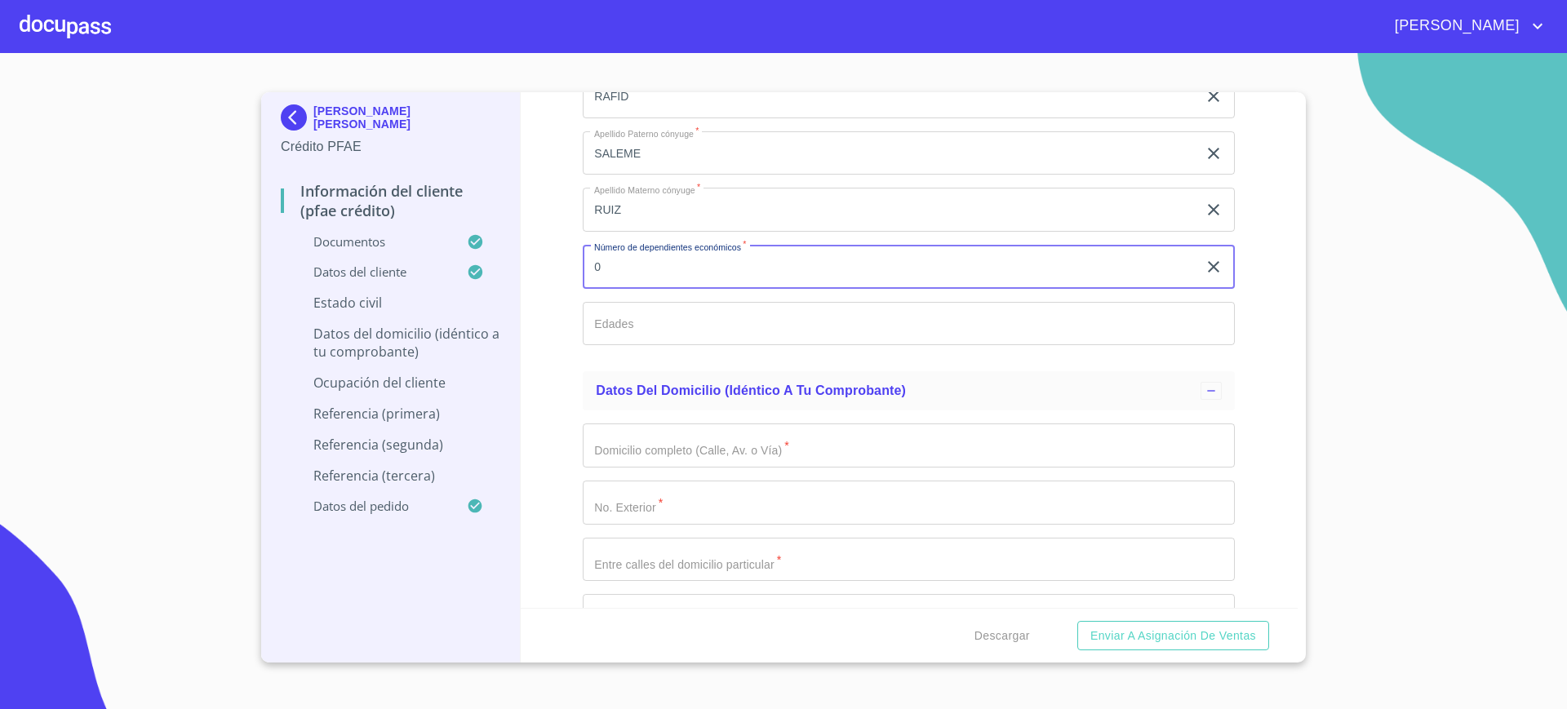
type input "0"
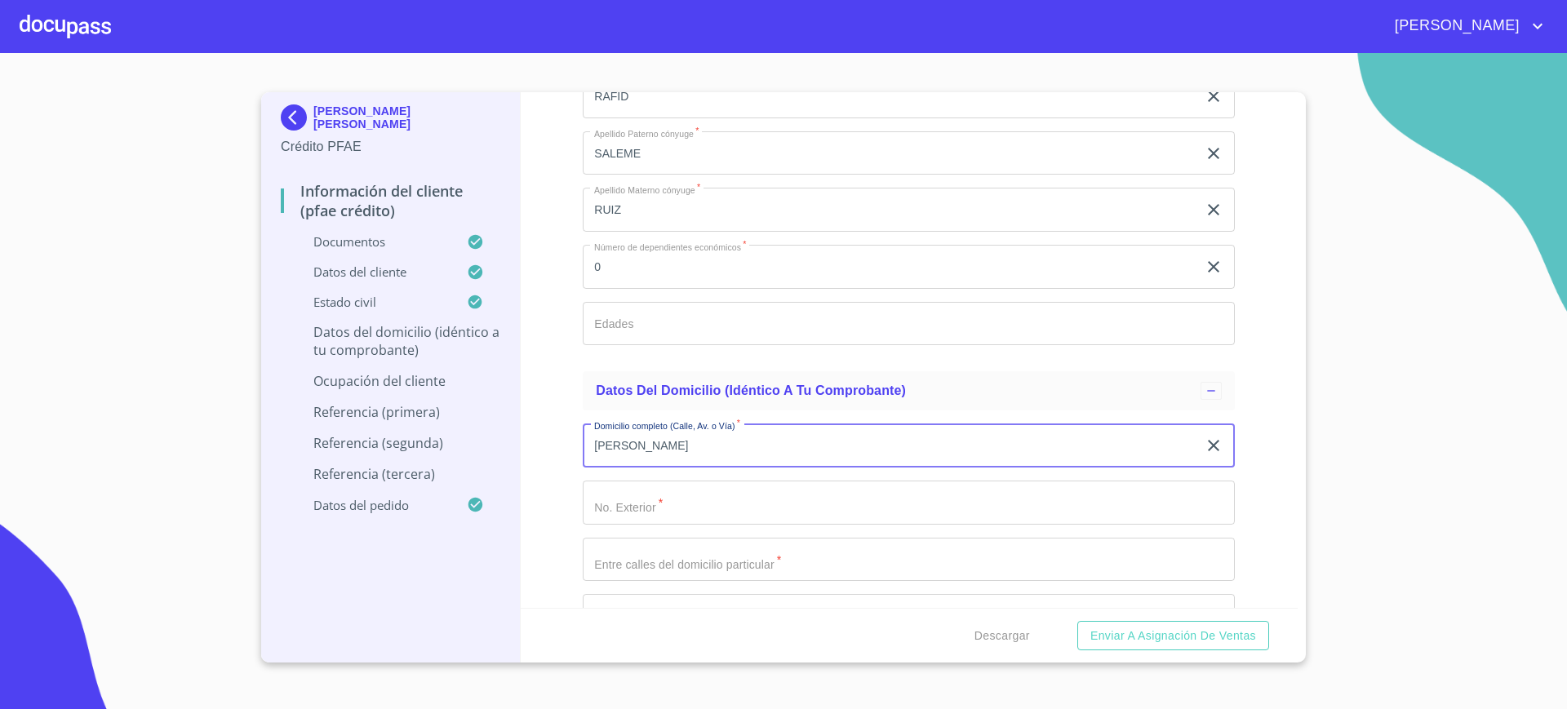
type input "EFREN TORRES"
type input "1349"
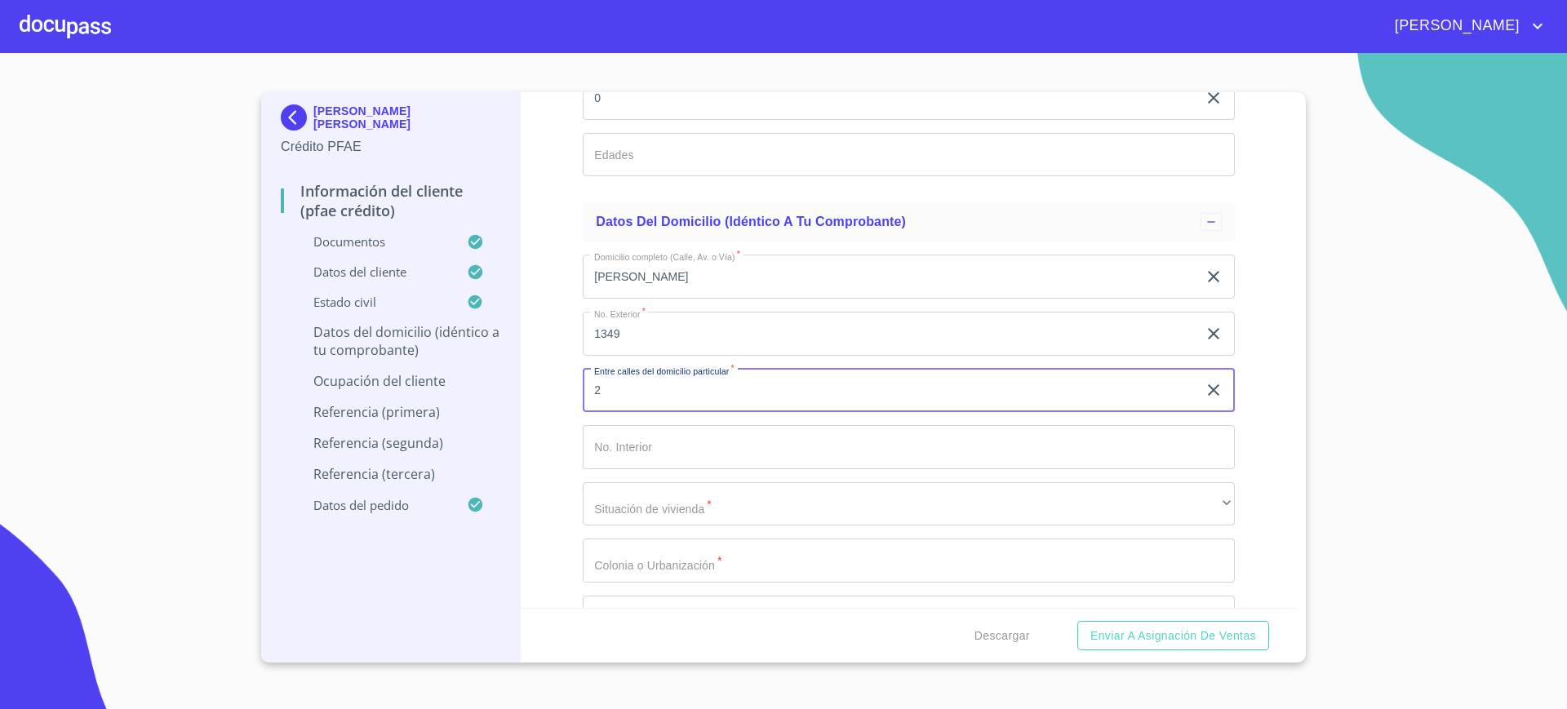
scroll to position [6979, 0]
type input "2"
click at [670, 451] on input "Documento de identificación.   *" at bounding box center [909, 443] width 652 height 44
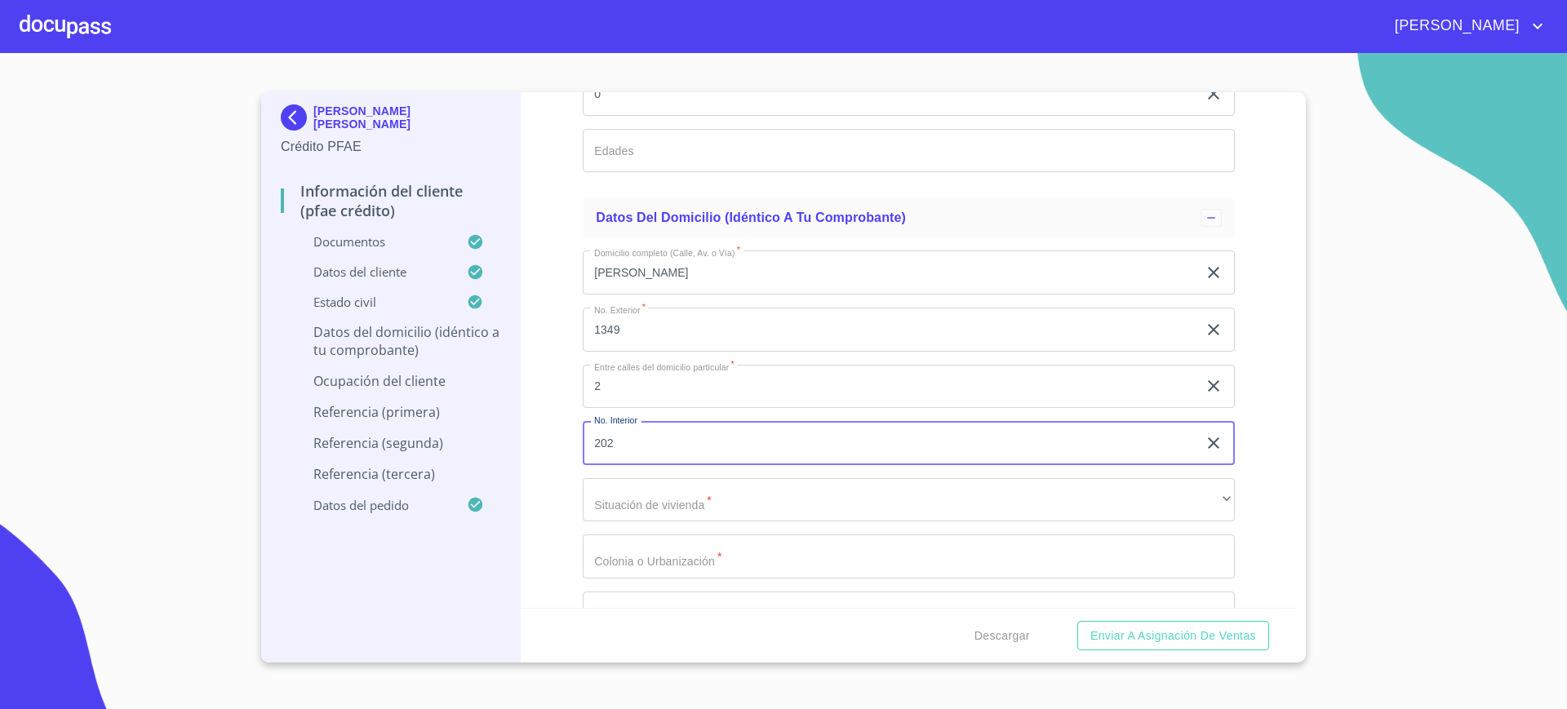
type input "202"
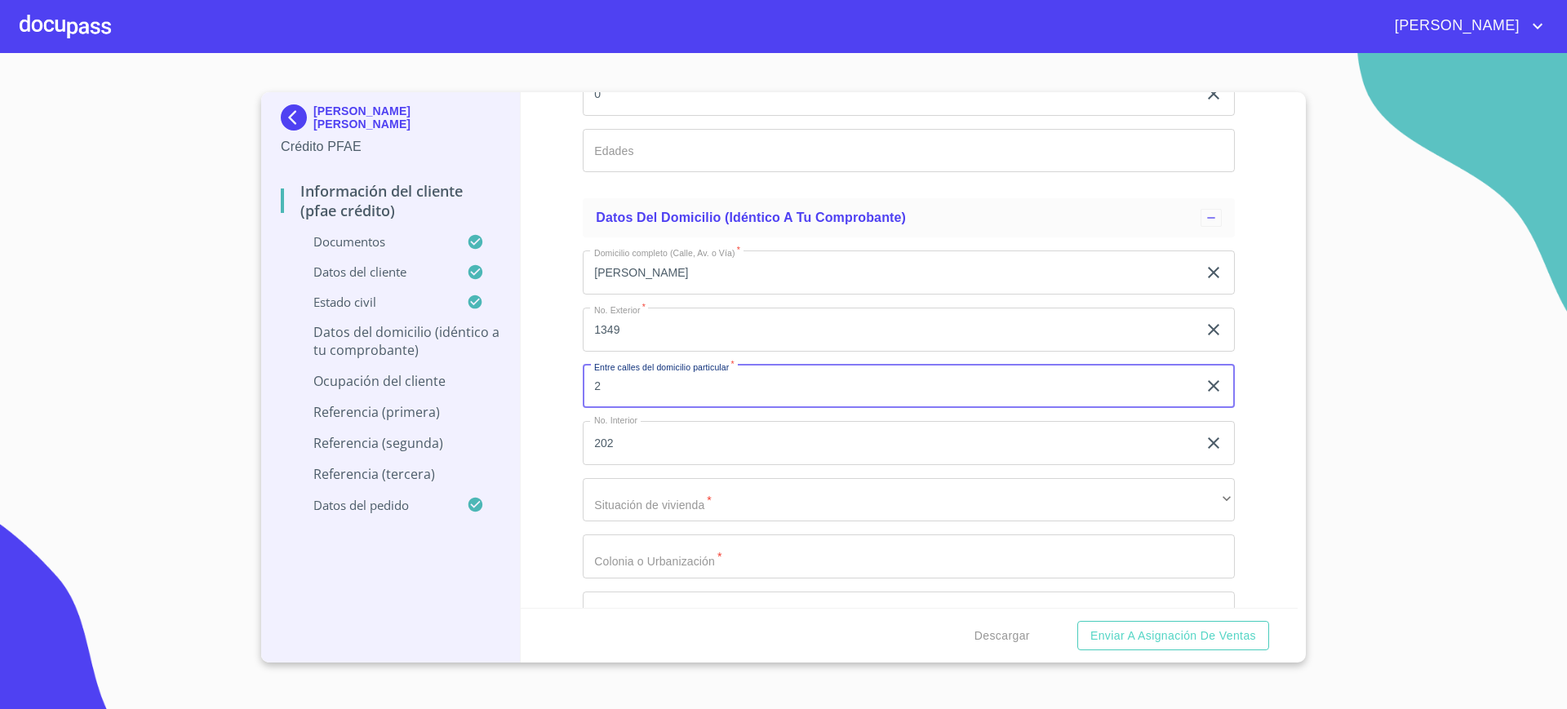
click at [642, 379] on input "2" at bounding box center [890, 387] width 615 height 44
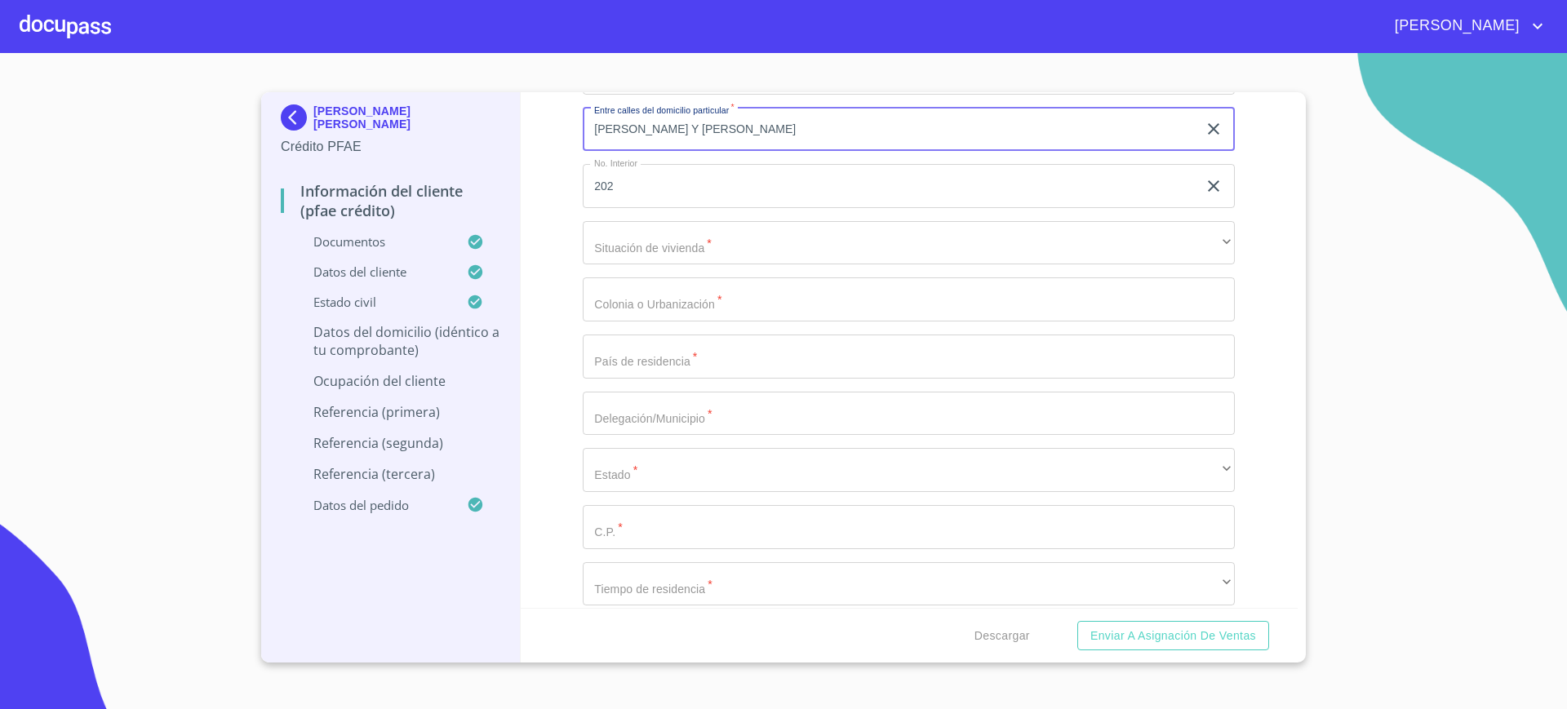
scroll to position [7242, 0]
type input "JAVIER PEREGRINA Y ANTONIO PALAFOX"
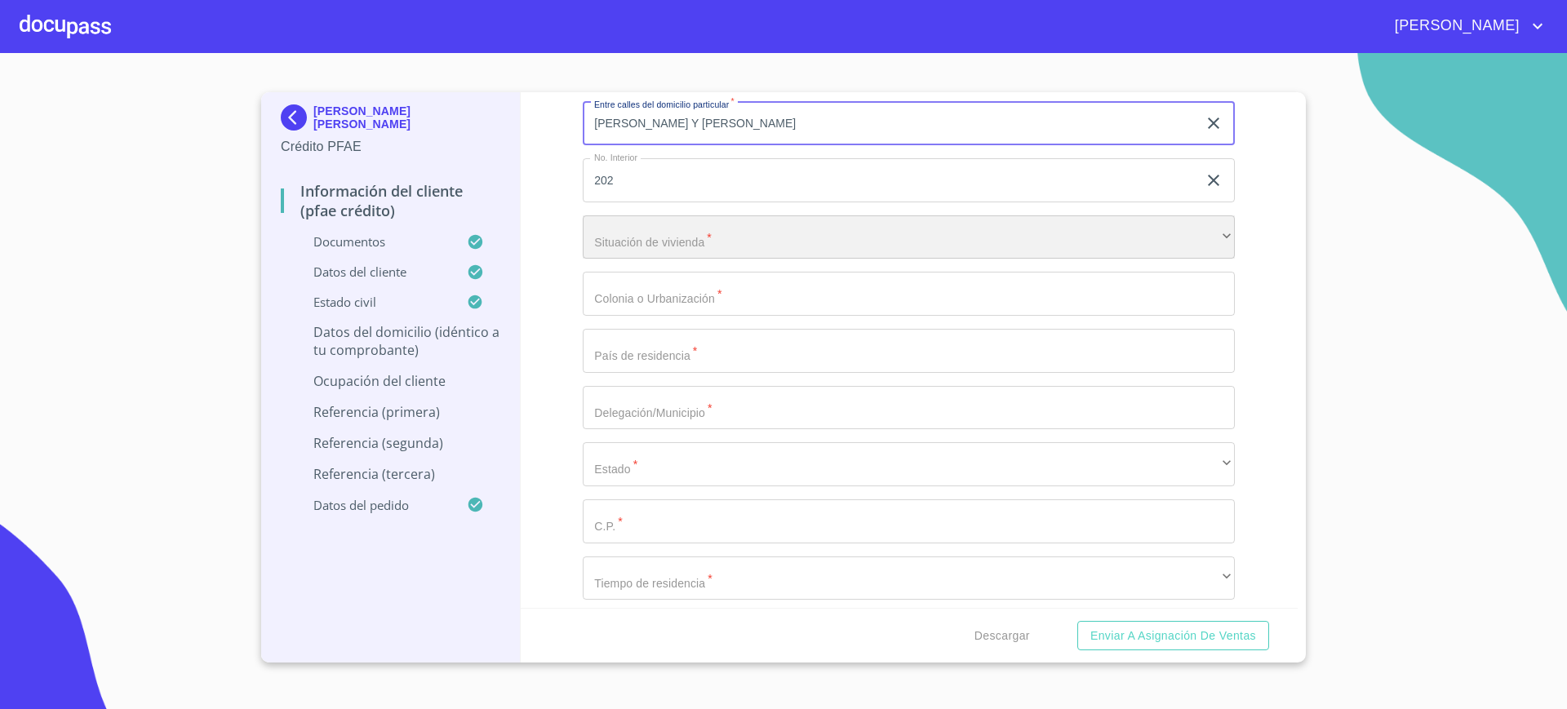
click at [670, 225] on div "​" at bounding box center [909, 237] width 652 height 44
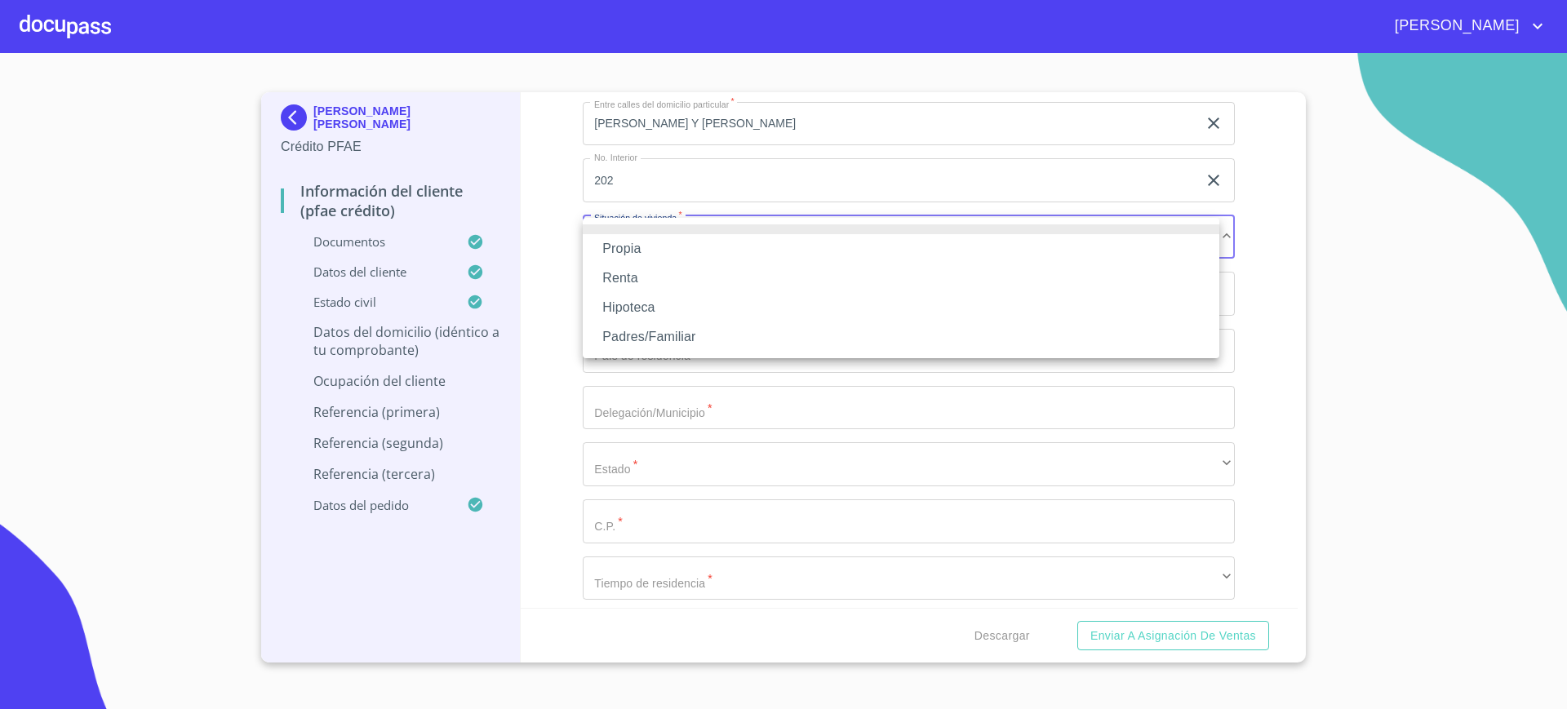
click at [653, 251] on li "Propia" at bounding box center [901, 248] width 637 height 29
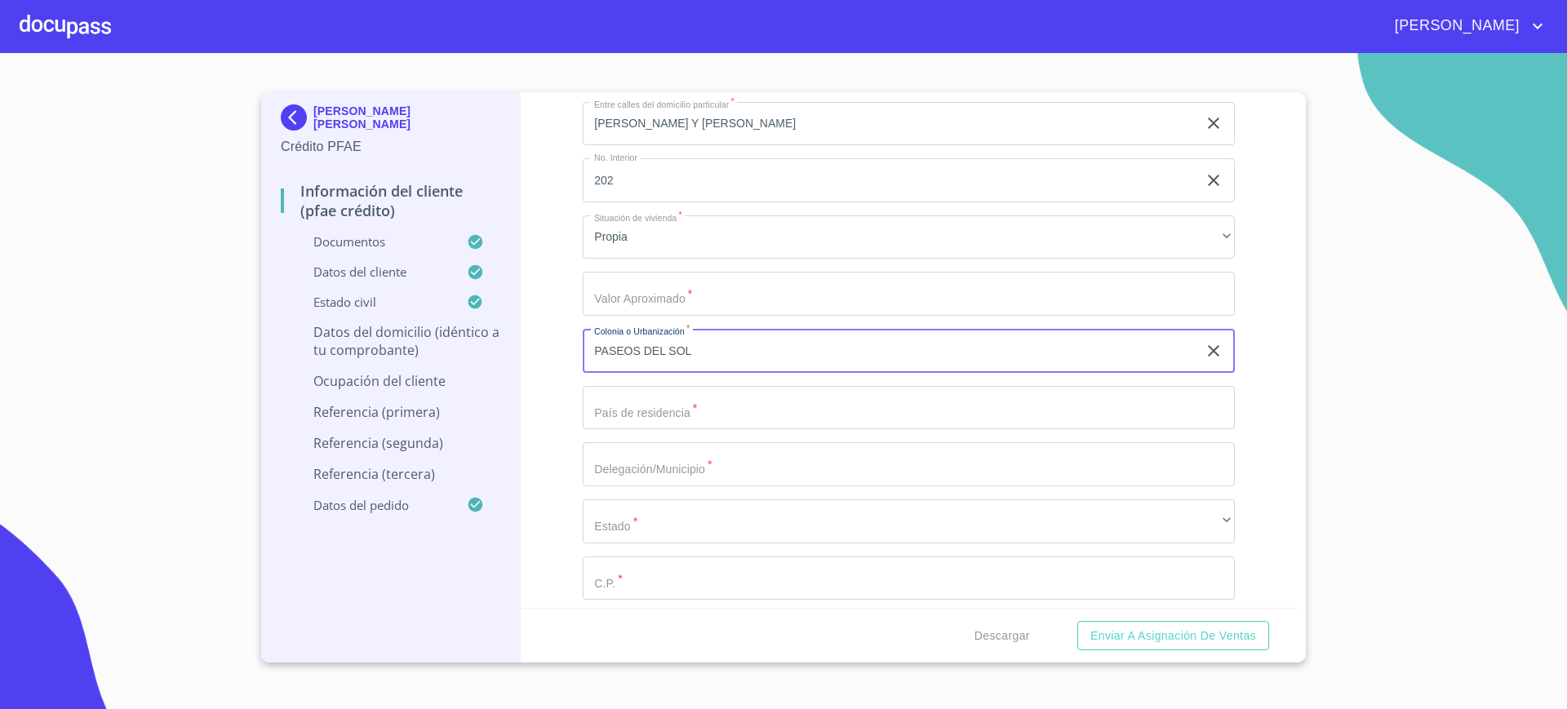
type input "PASEOS DEL SOL"
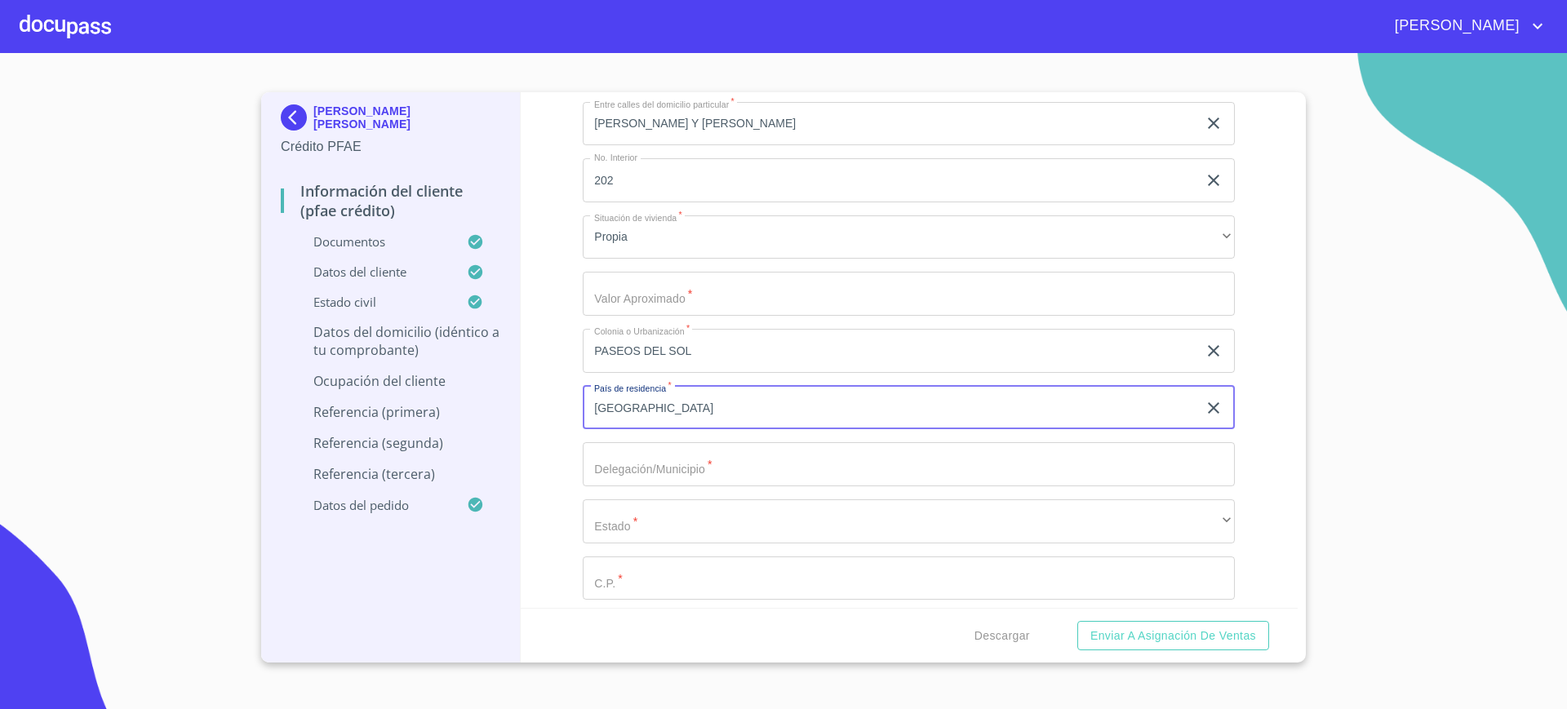
type input "MEXICO"
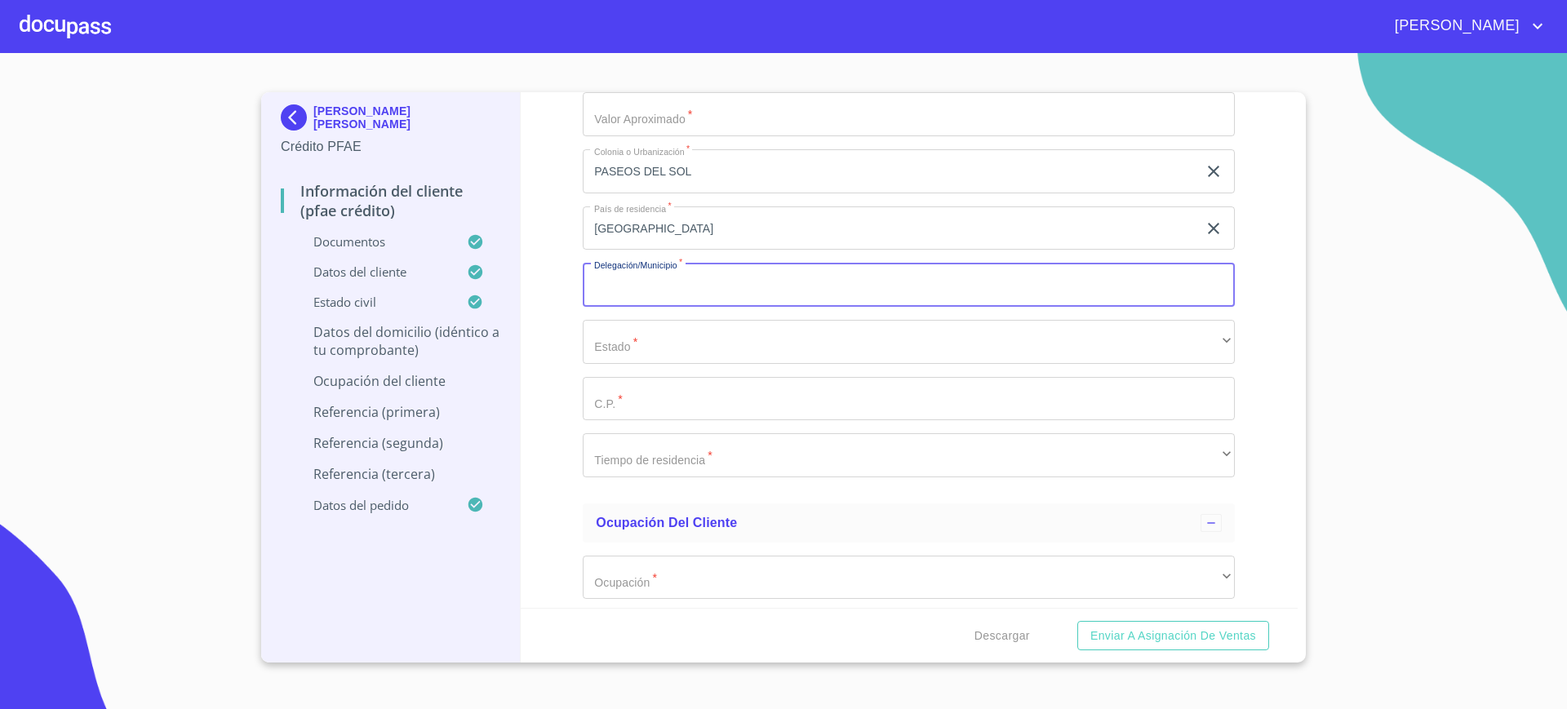
scroll to position [7422, 0]
type input "ZAPOPAN"
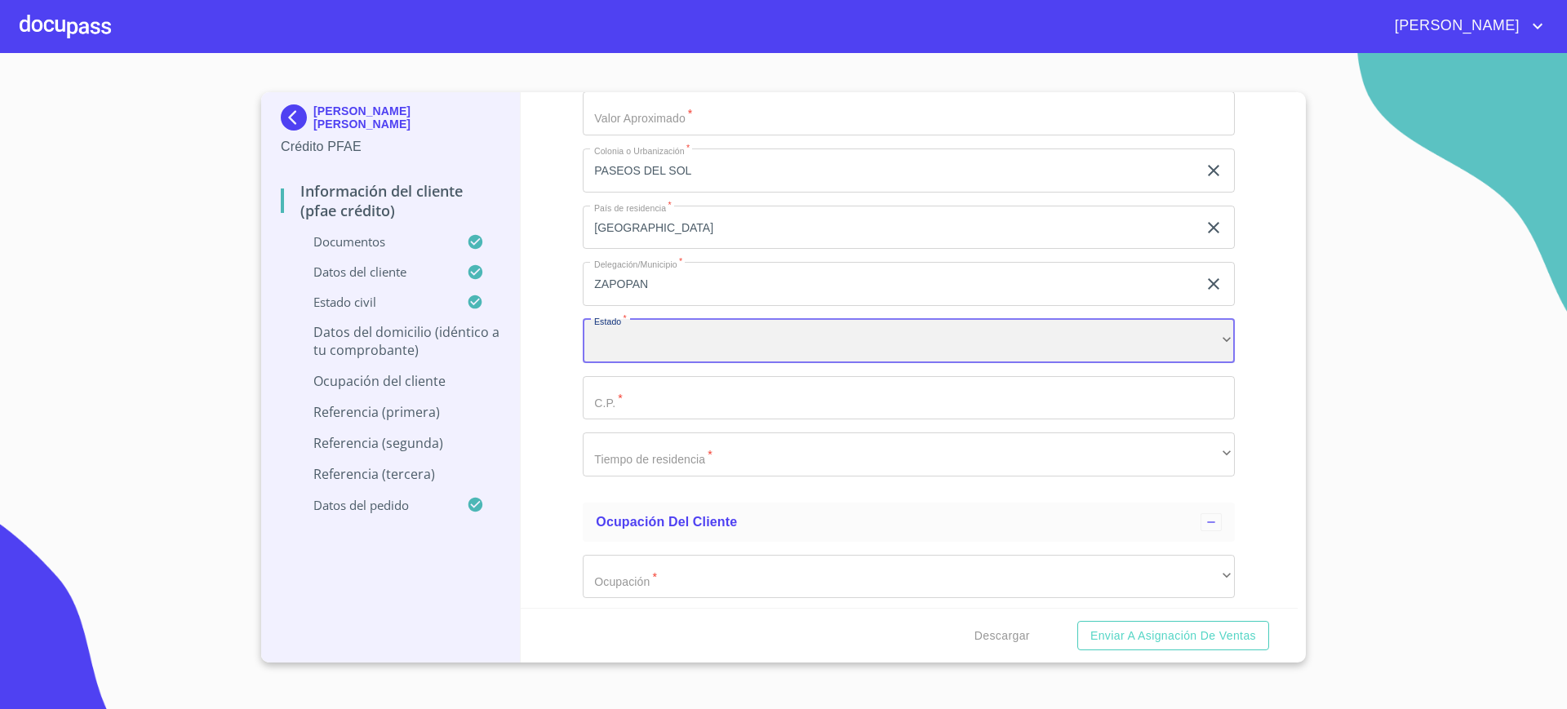
click at [628, 340] on div "​" at bounding box center [909, 341] width 652 height 44
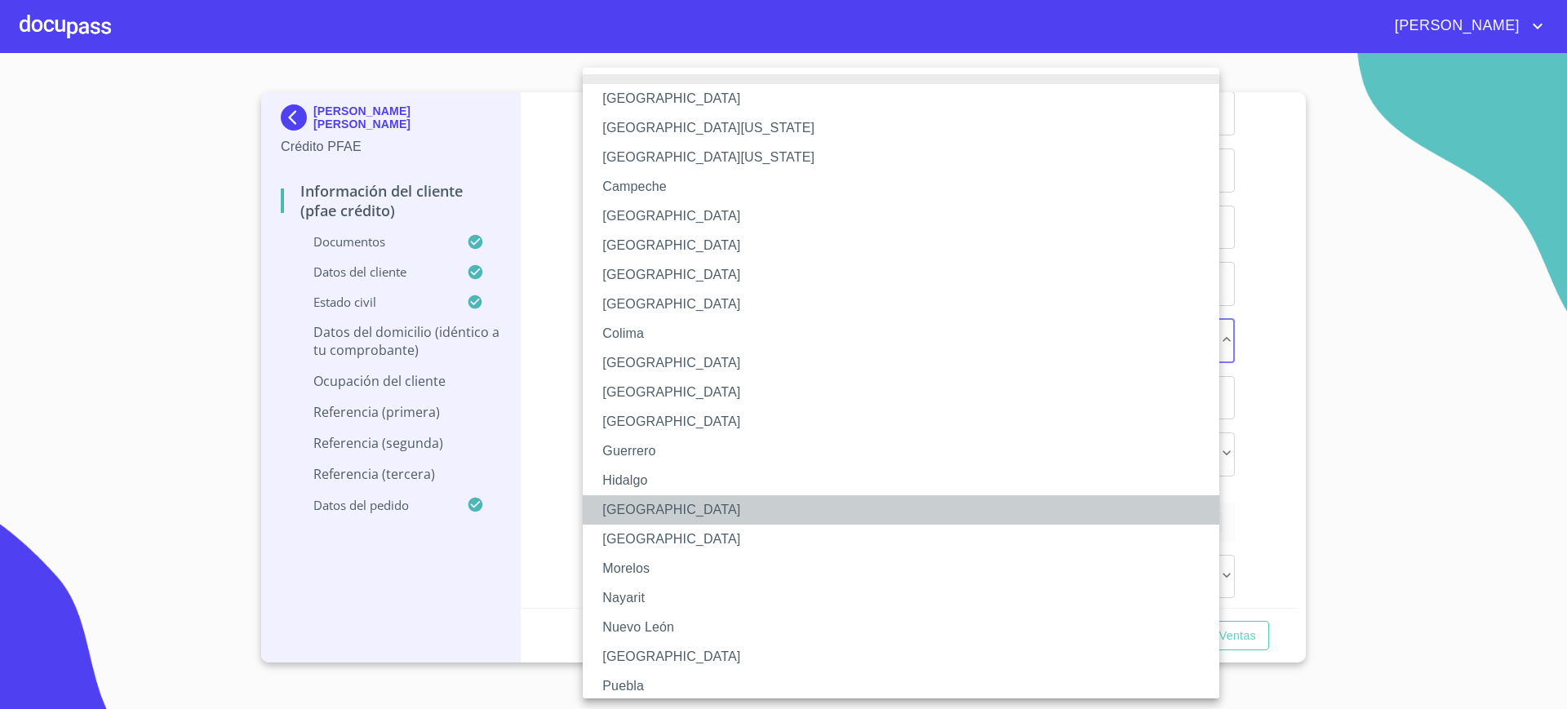
click at [670, 515] on li "Jalisco" at bounding box center [909, 509] width 652 height 29
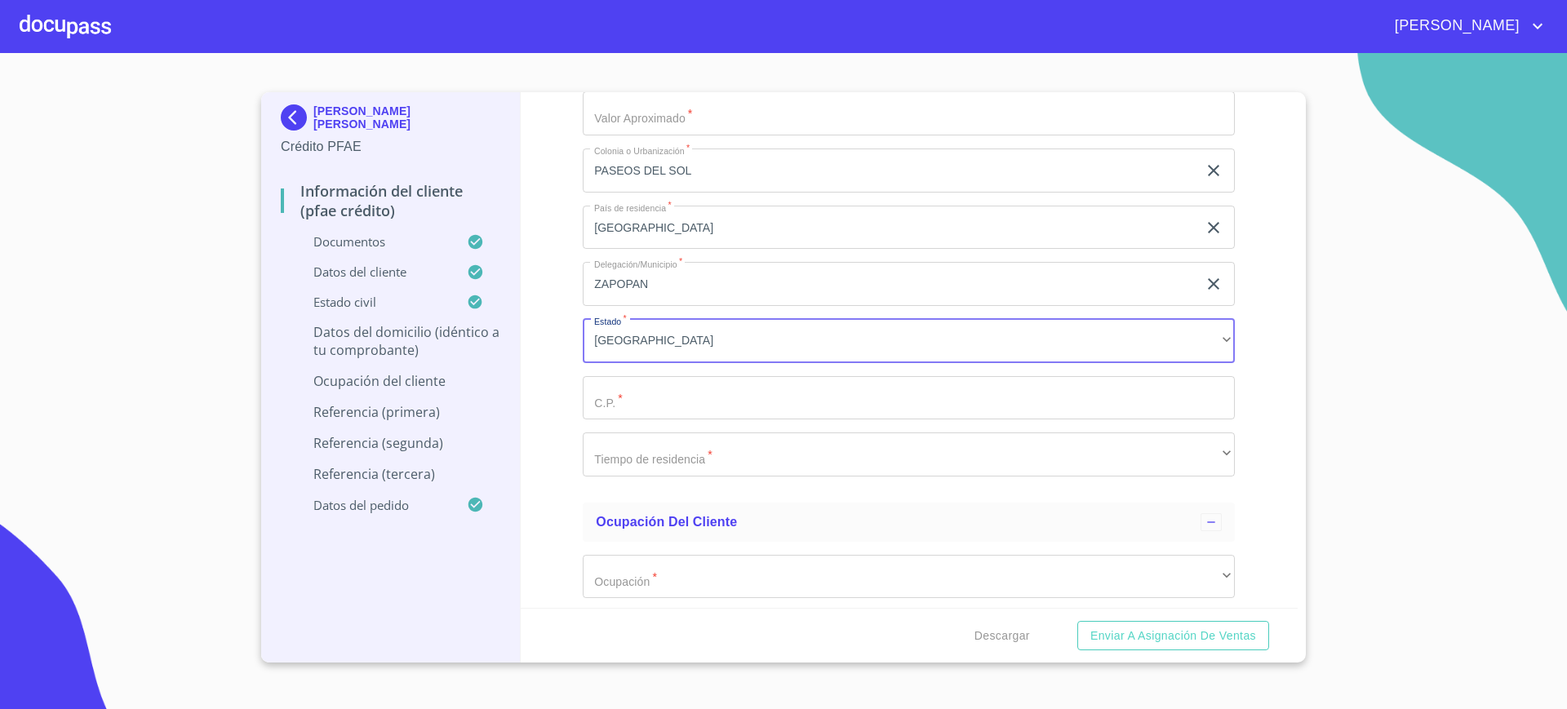
click at [681, 393] on li "Guerrero" at bounding box center [827, 394] width 489 height 16
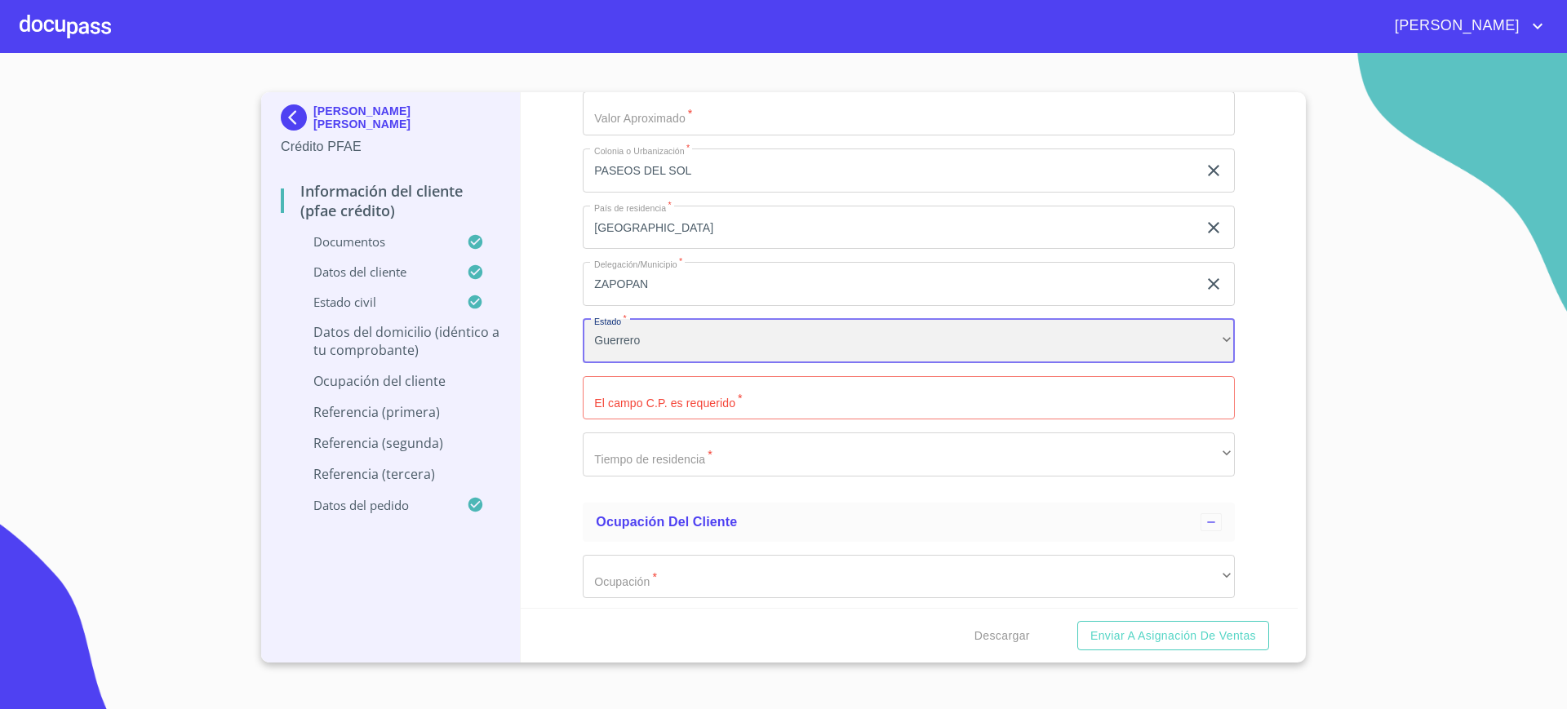
click at [685, 349] on div "Guerrero" at bounding box center [909, 341] width 652 height 44
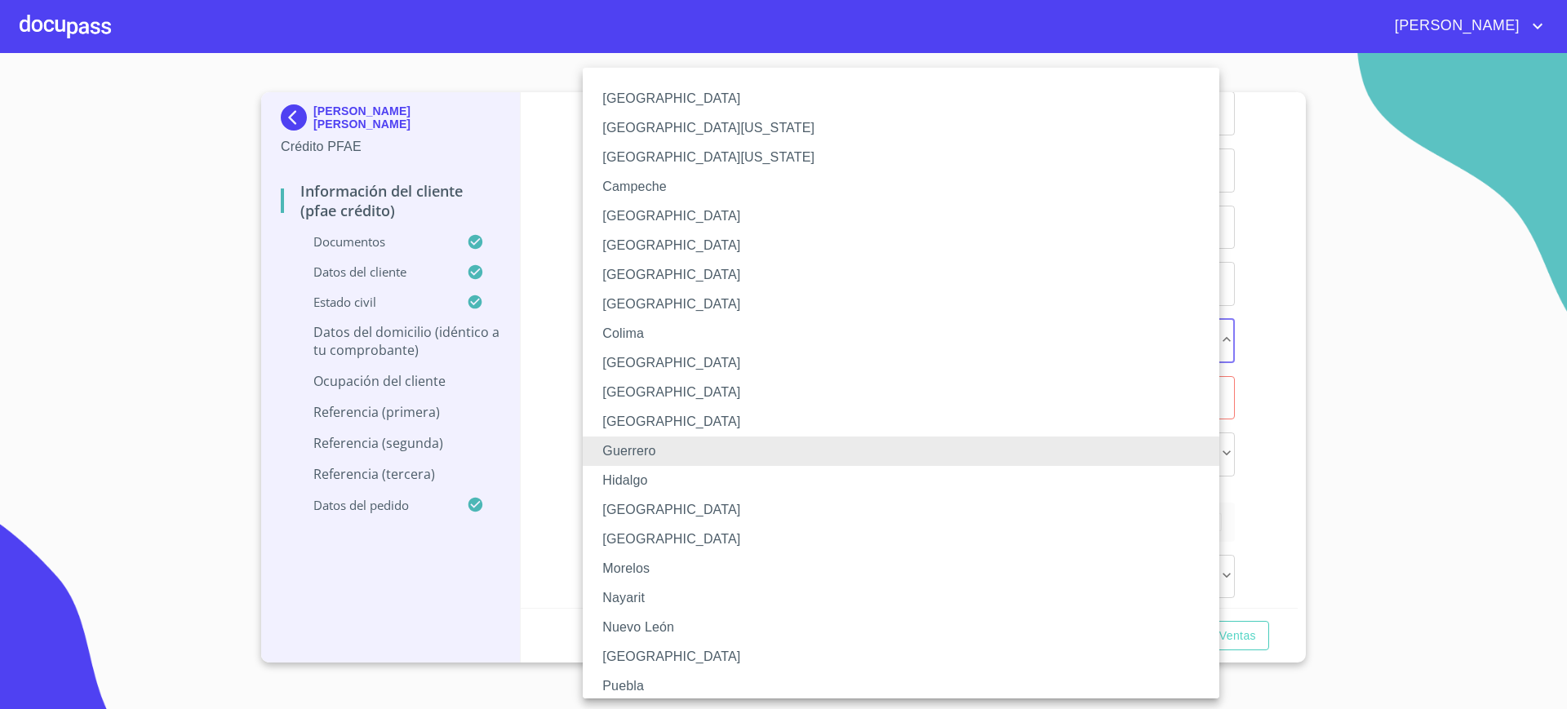
click at [656, 504] on li "Jalisco" at bounding box center [909, 509] width 652 height 29
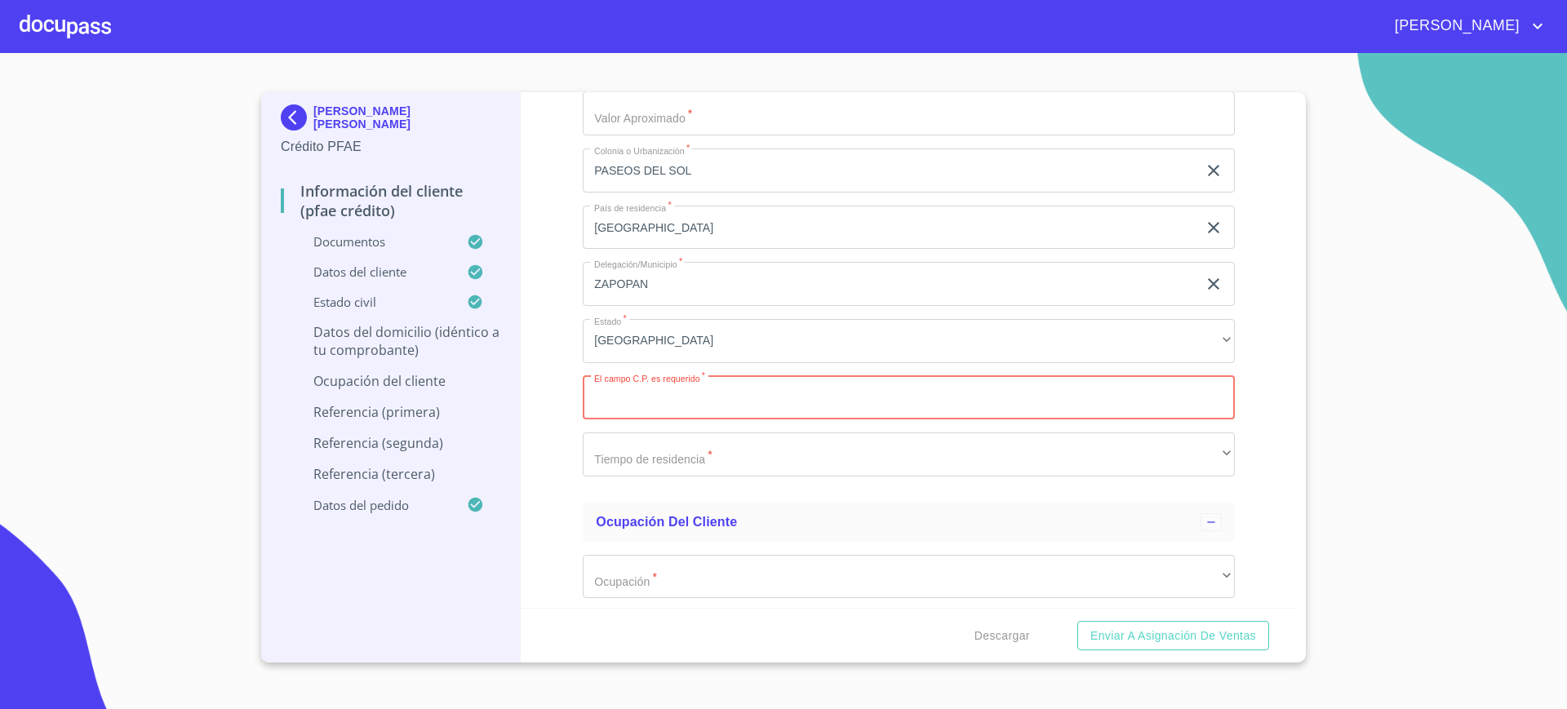
click at [672, 389] on input "Documento de identificación.   *" at bounding box center [909, 398] width 652 height 44
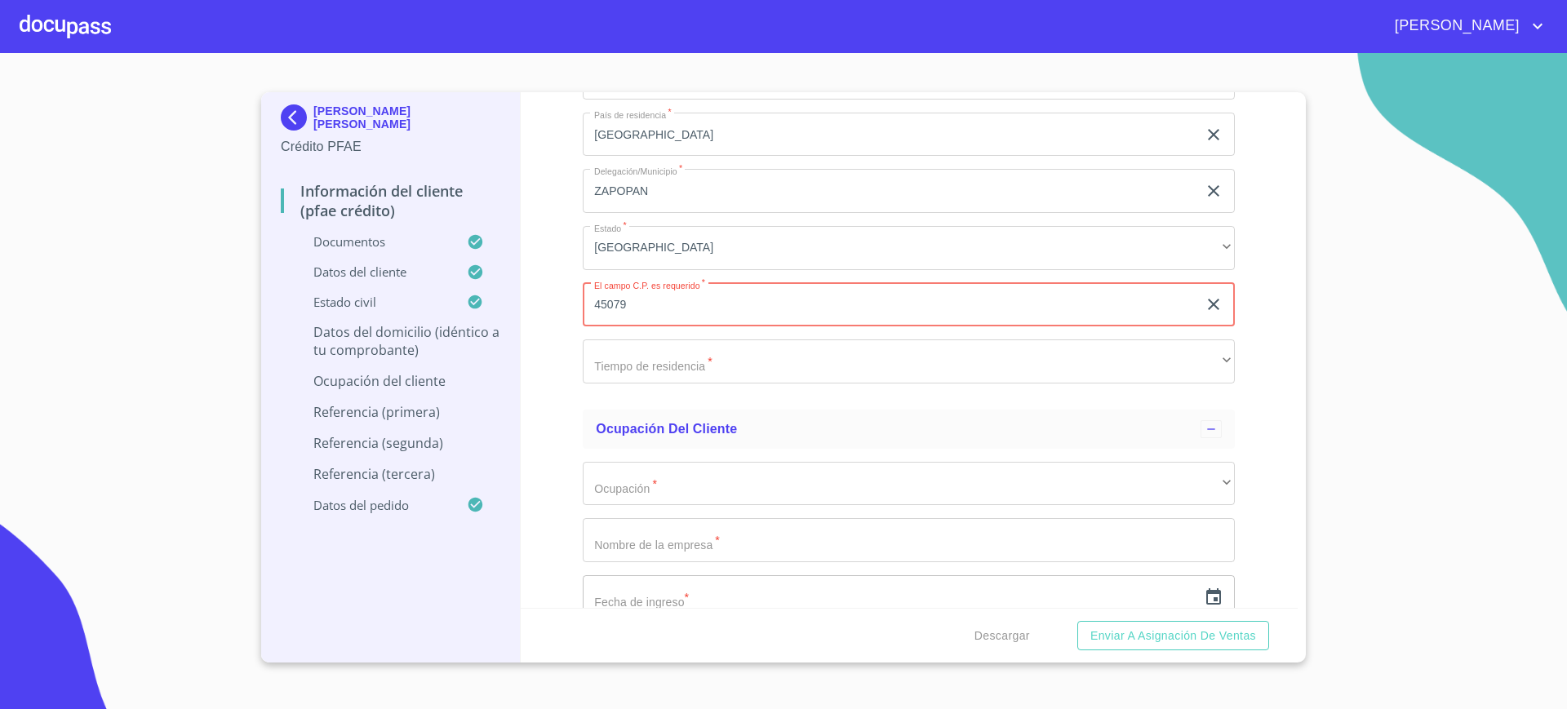
scroll to position [7516, 0]
type input "45079"
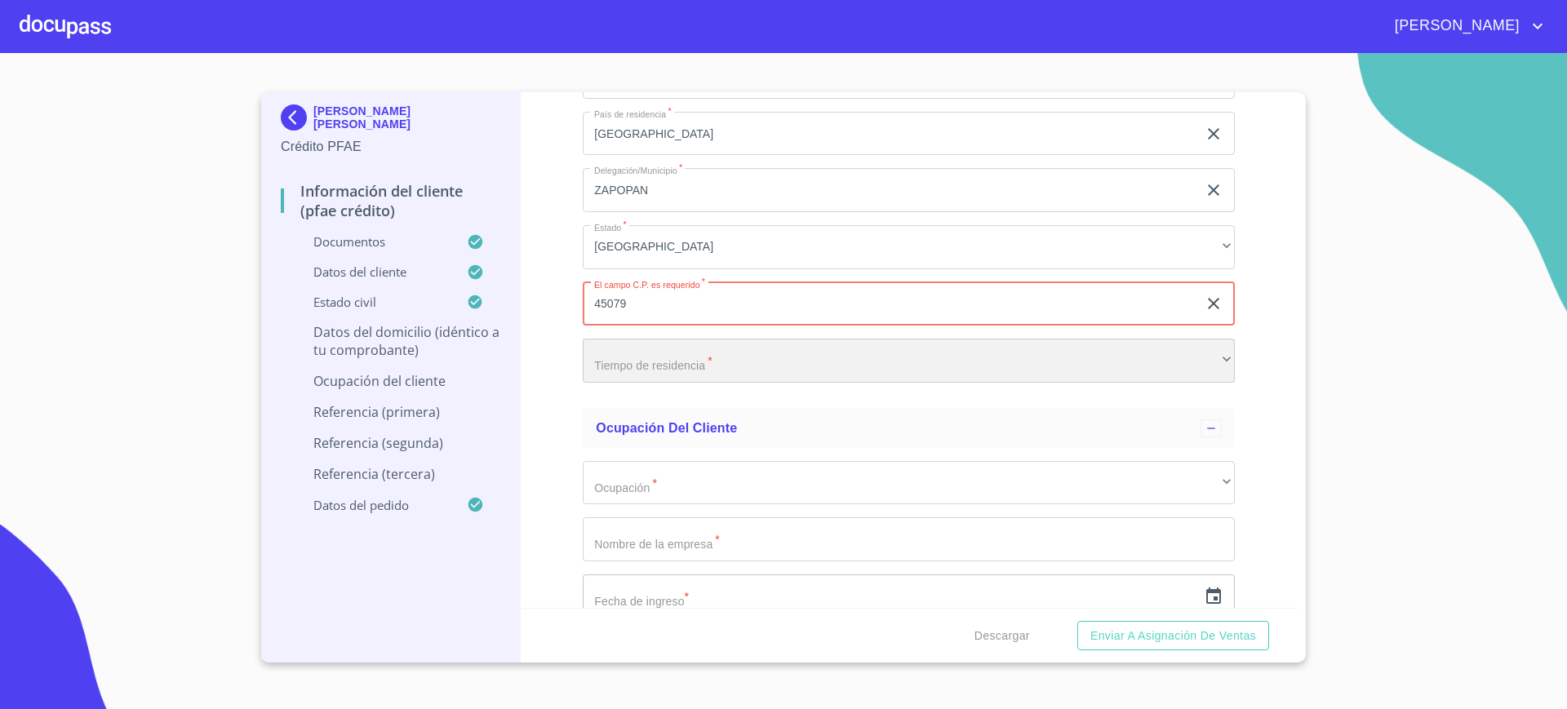
drag, startPoint x: 671, startPoint y: 361, endPoint x: 675, endPoint y: 369, distance: 9.1
click at [675, 369] on div "​" at bounding box center [909, 361] width 652 height 44
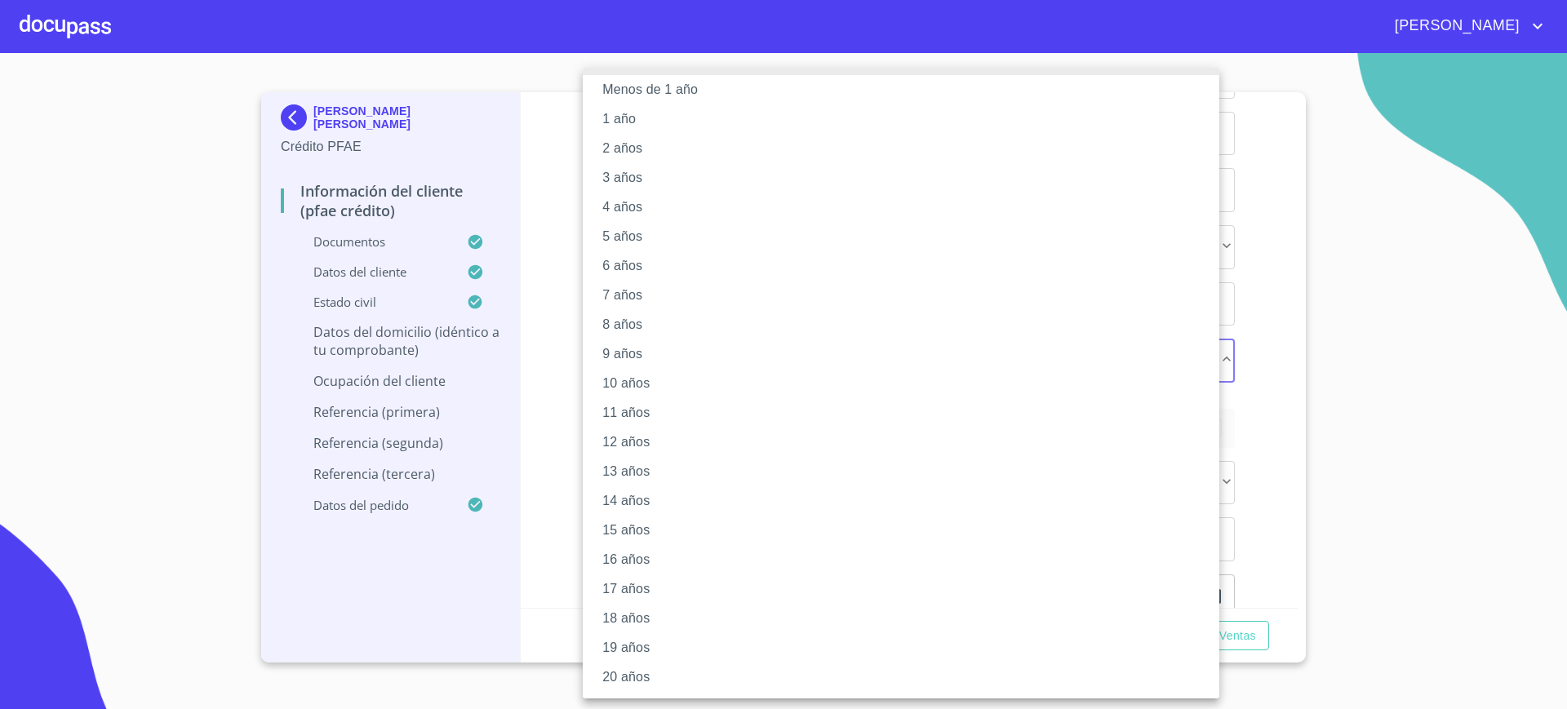
scroll to position [0, 0]
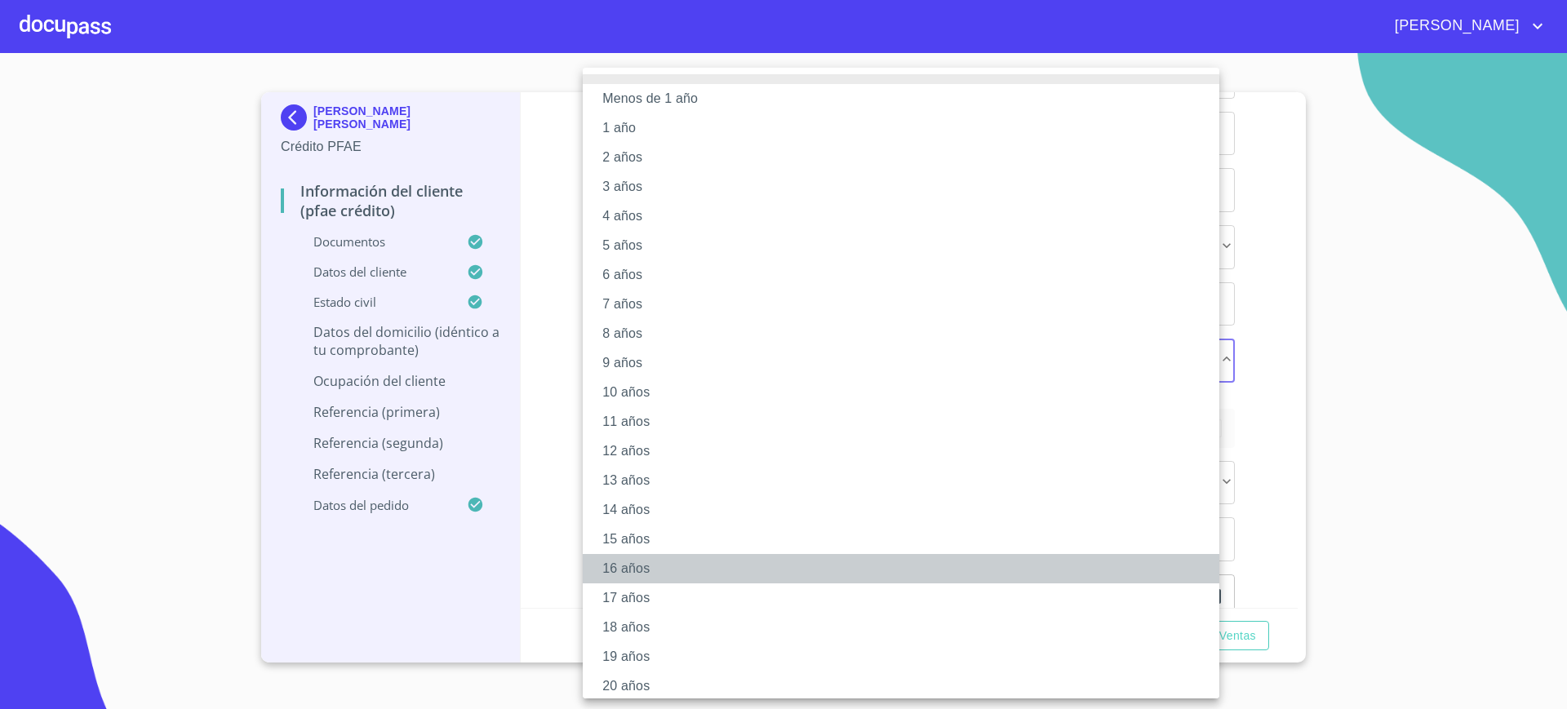
click at [663, 572] on li "16 años" at bounding box center [909, 568] width 652 height 29
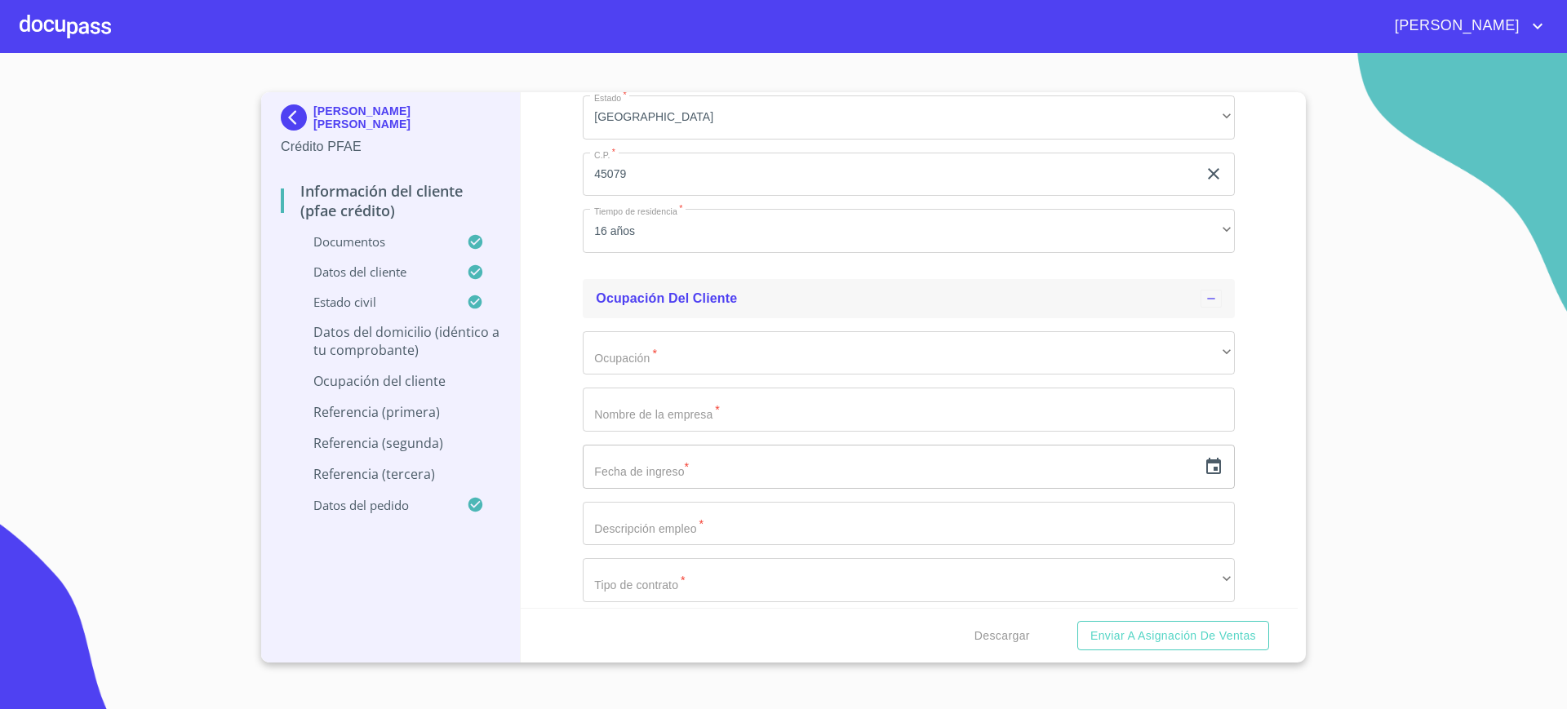
scroll to position [7661, 0]
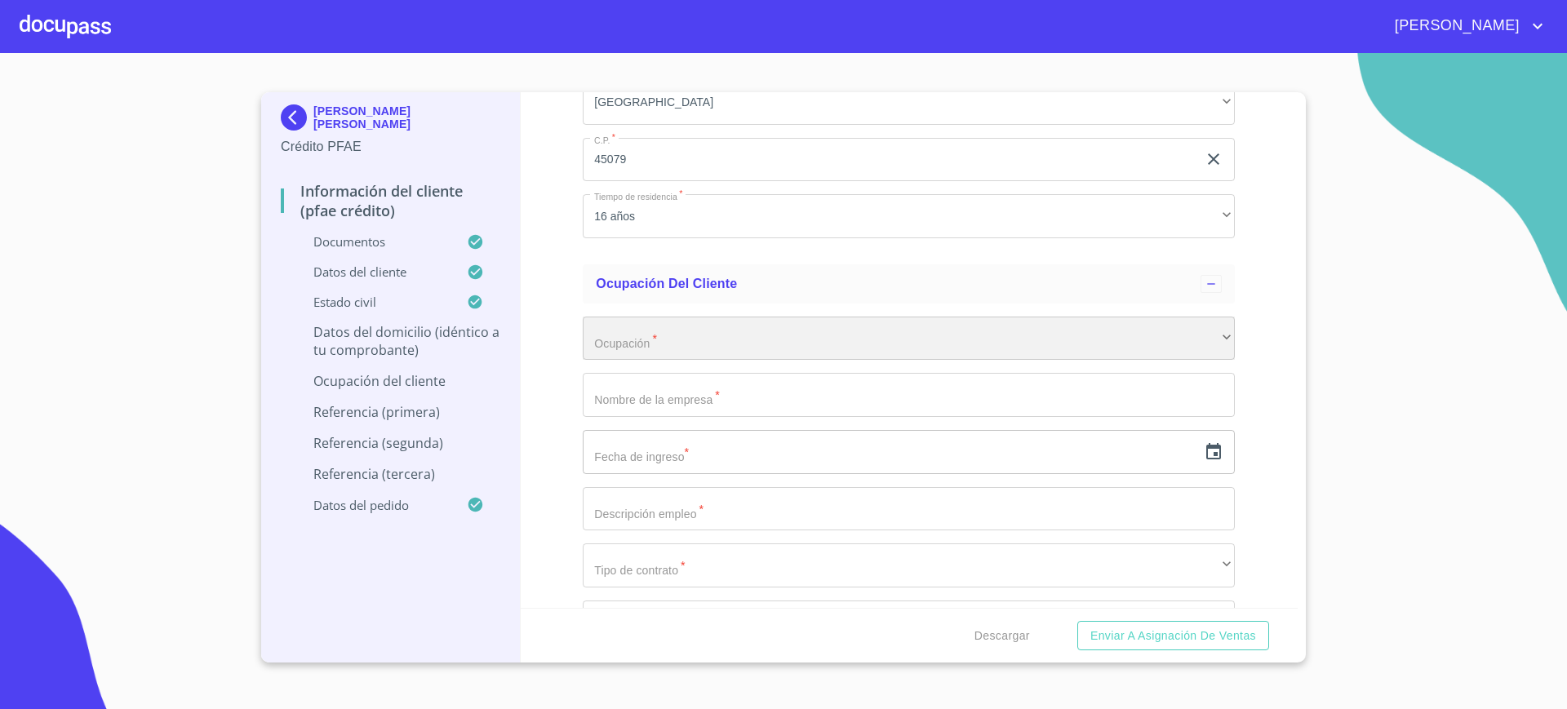
click at [708, 329] on div "​" at bounding box center [909, 339] width 652 height 44
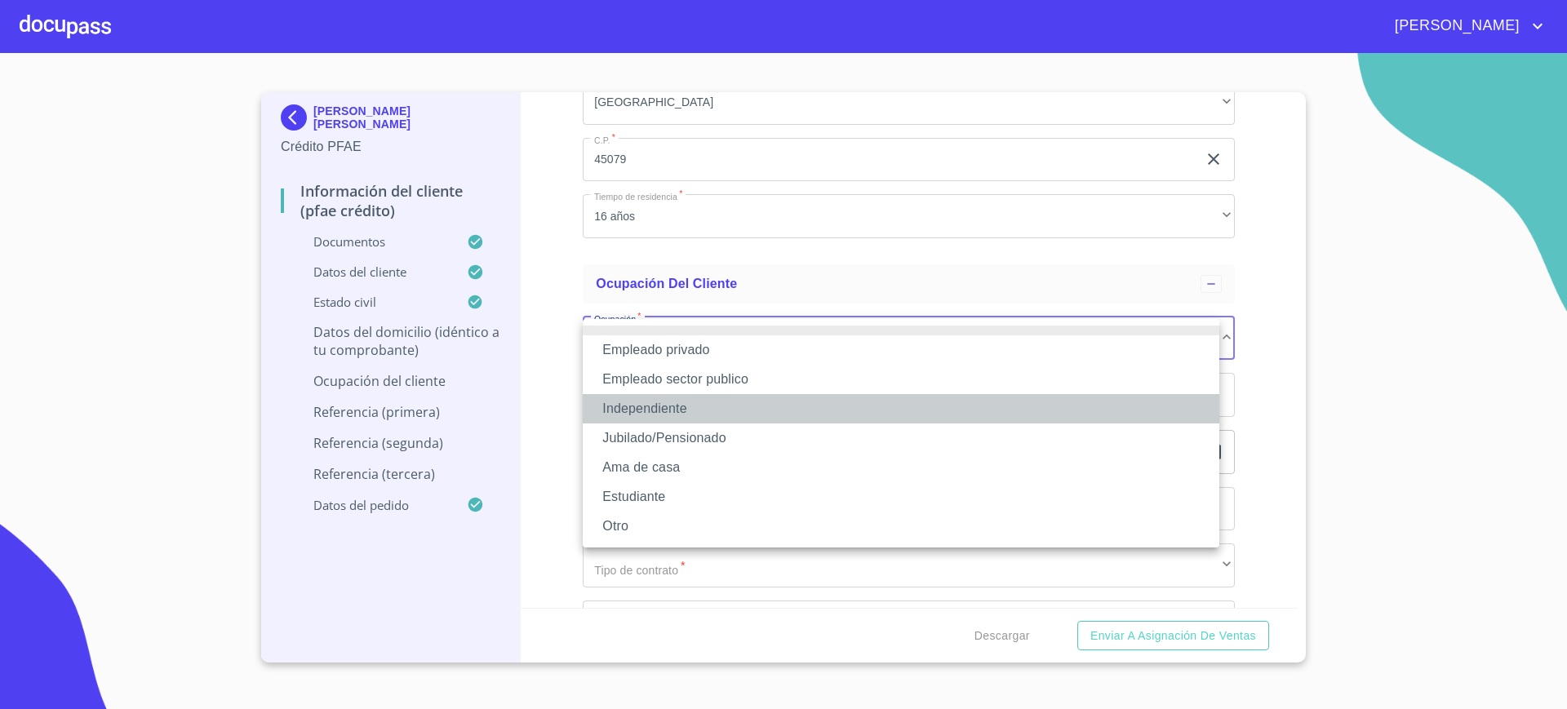
click at [656, 409] on li "Independiente" at bounding box center [901, 408] width 637 height 29
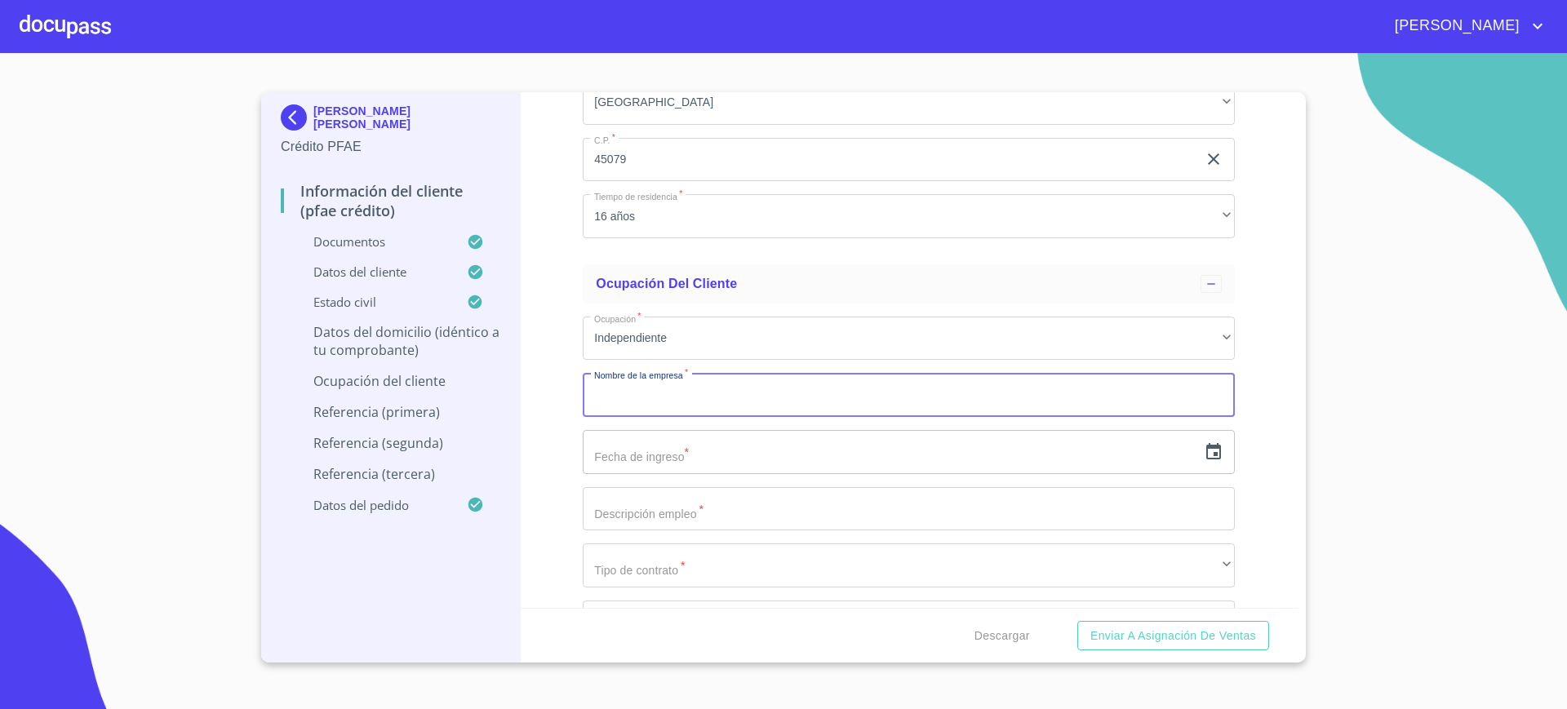
click at [655, 391] on input "Documento de identificación.   *" at bounding box center [909, 395] width 652 height 44
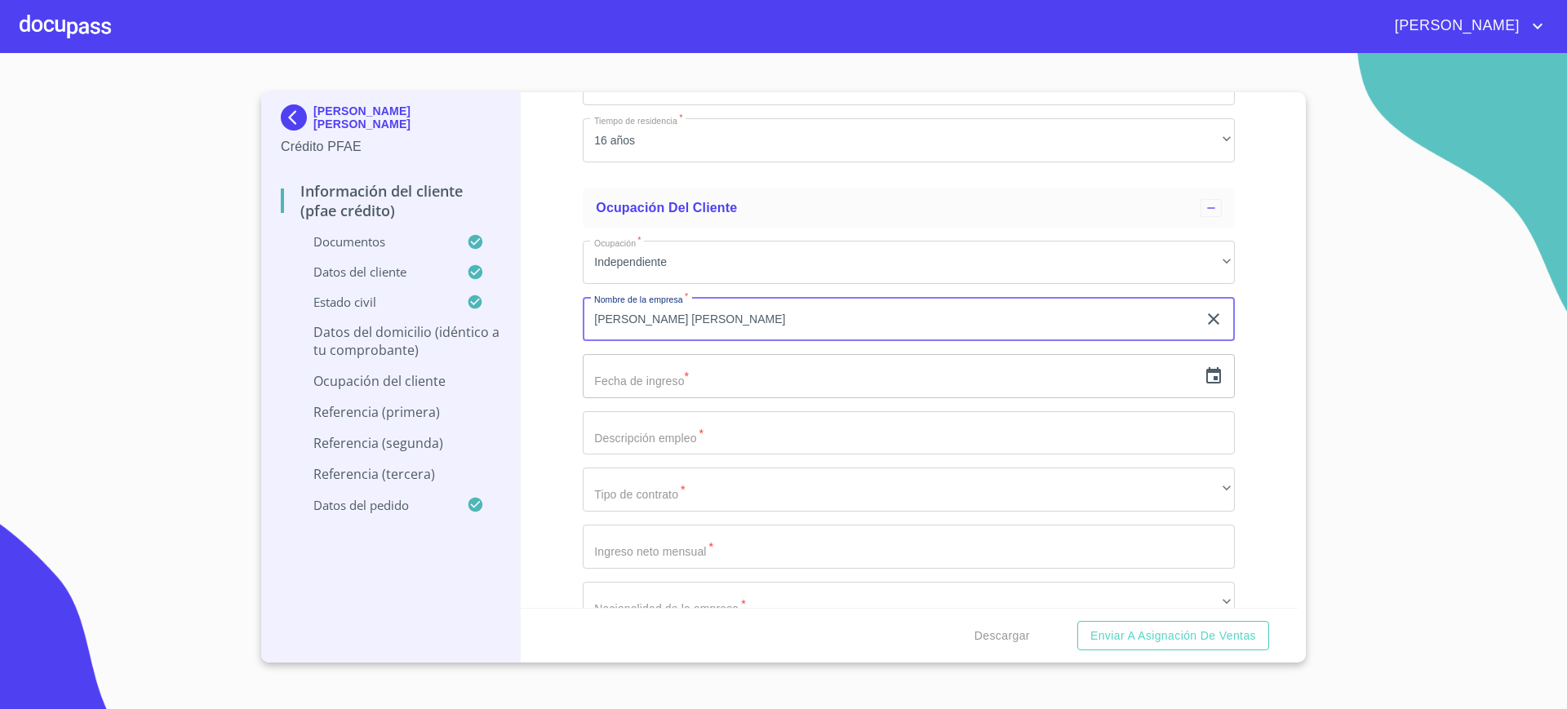
scroll to position [7738, 0]
type input "[PERSON_NAME] [PERSON_NAME]"
click at [952, 394] on input "text" at bounding box center [890, 375] width 615 height 44
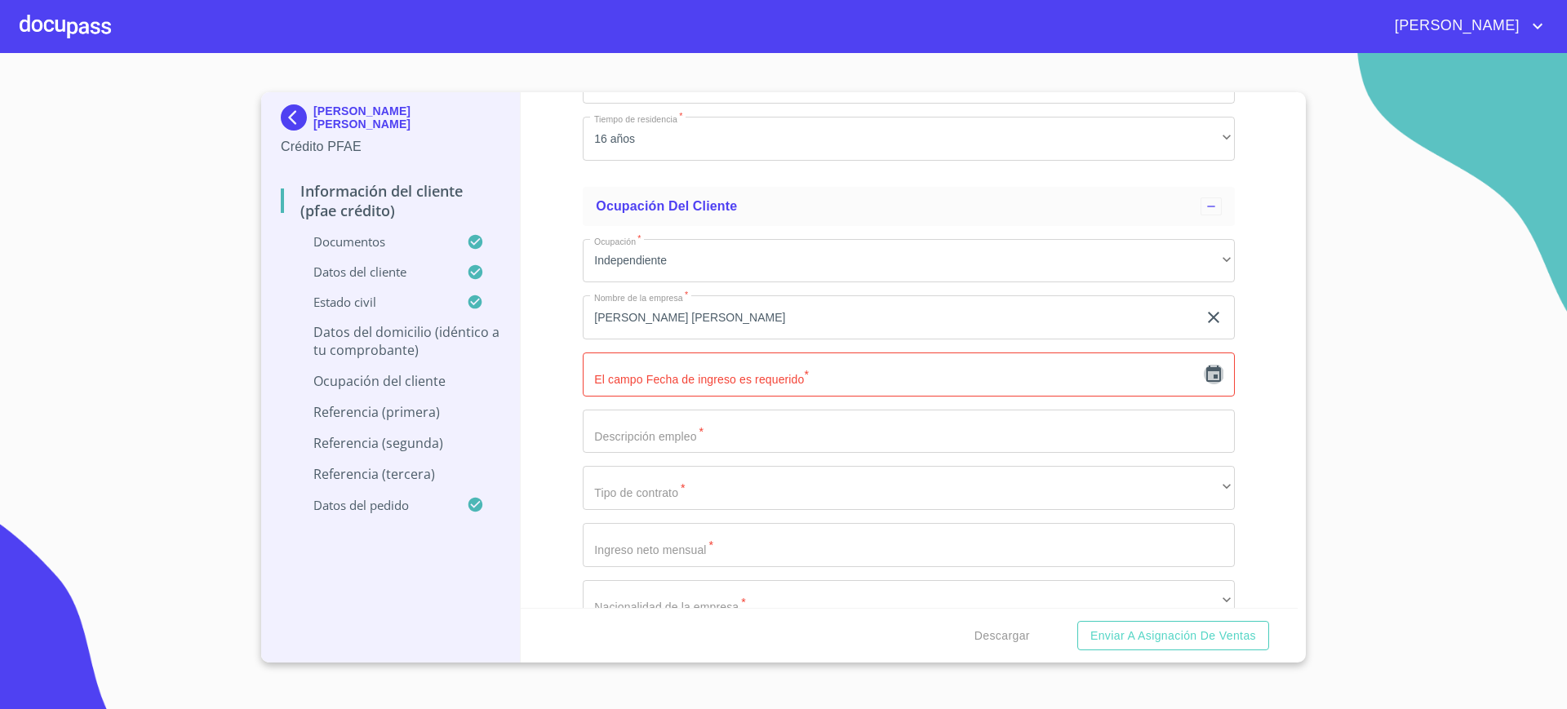
click at [1204, 374] on icon "button" at bounding box center [1214, 375] width 20 height 20
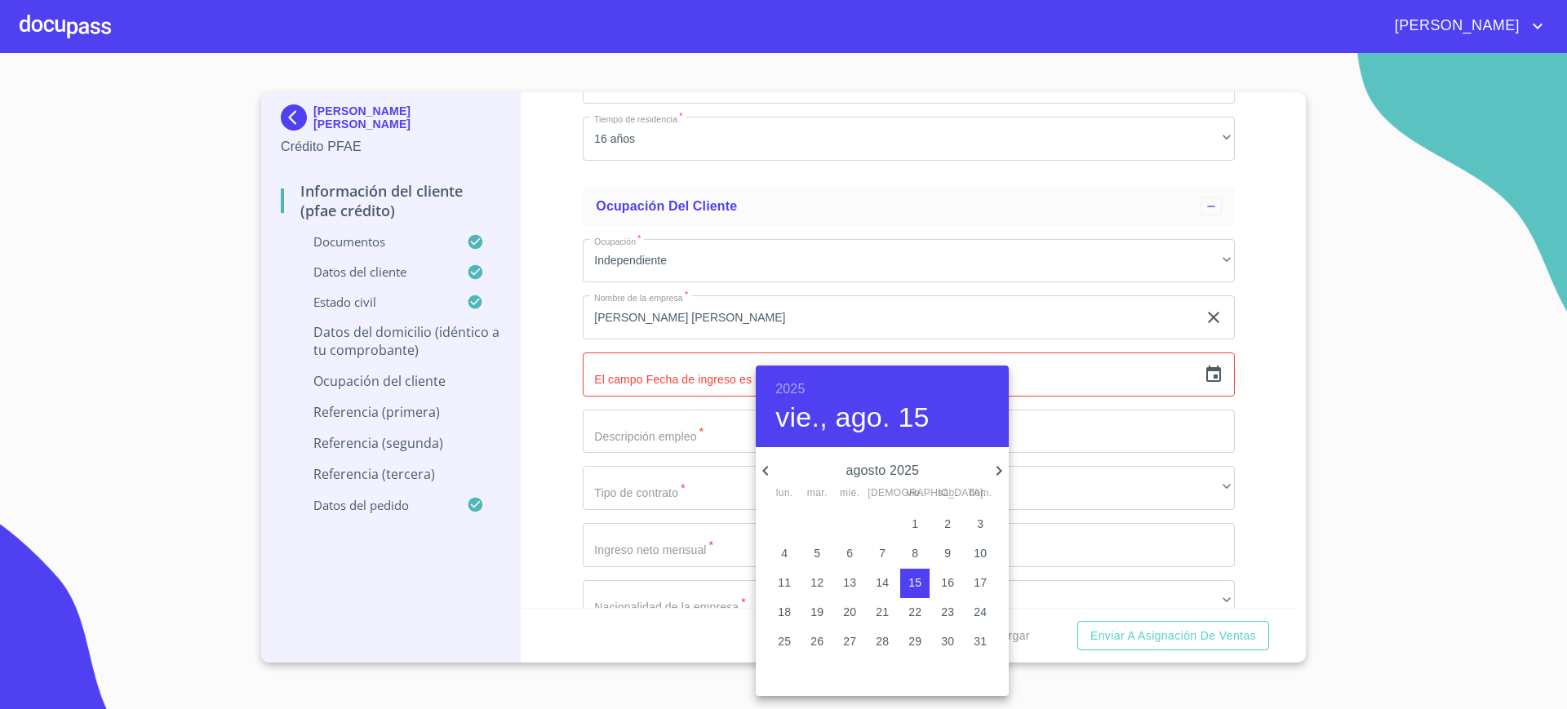
click at [779, 386] on h6 "2025" at bounding box center [789, 389] width 29 height 23
click at [890, 527] on div "2024" at bounding box center [882, 531] width 253 height 33
type input "15 de ago. de 2024"
click at [662, 444] on div at bounding box center [783, 354] width 1567 height 709
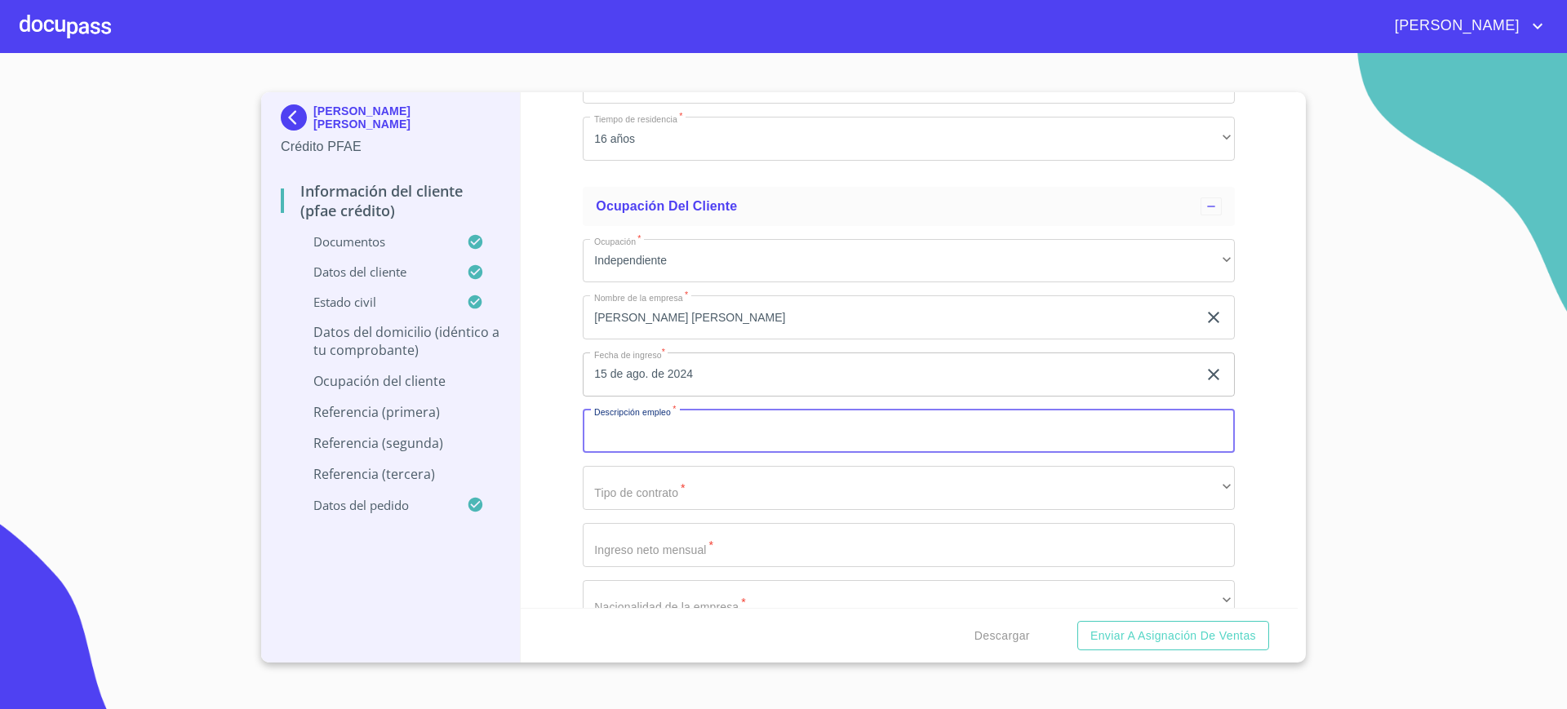
click at [676, 431] on input "Documento de identificación.   *" at bounding box center [909, 432] width 652 height 44
type input "V"
type input "B"
type input "BIENES RAICES"
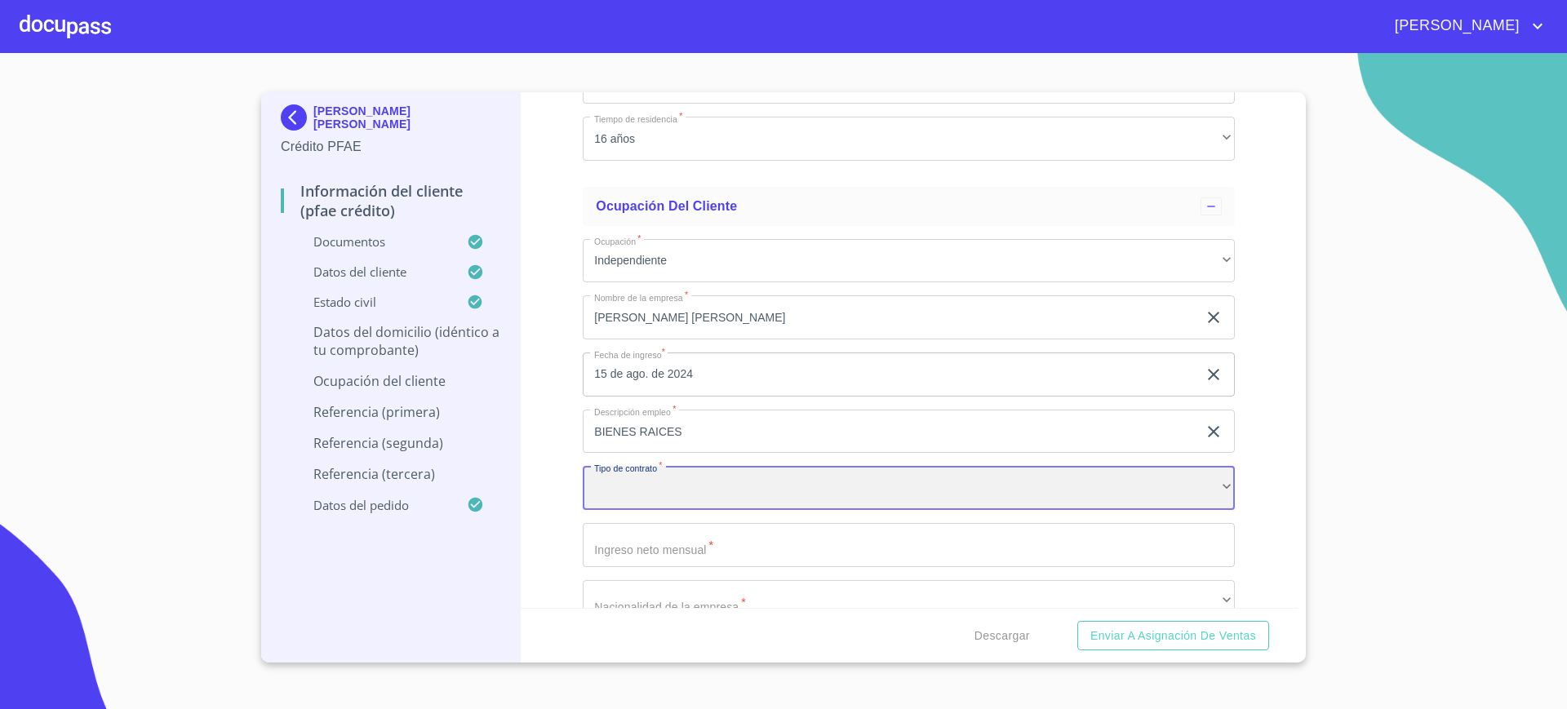
click at [658, 492] on div "​" at bounding box center [909, 488] width 652 height 44
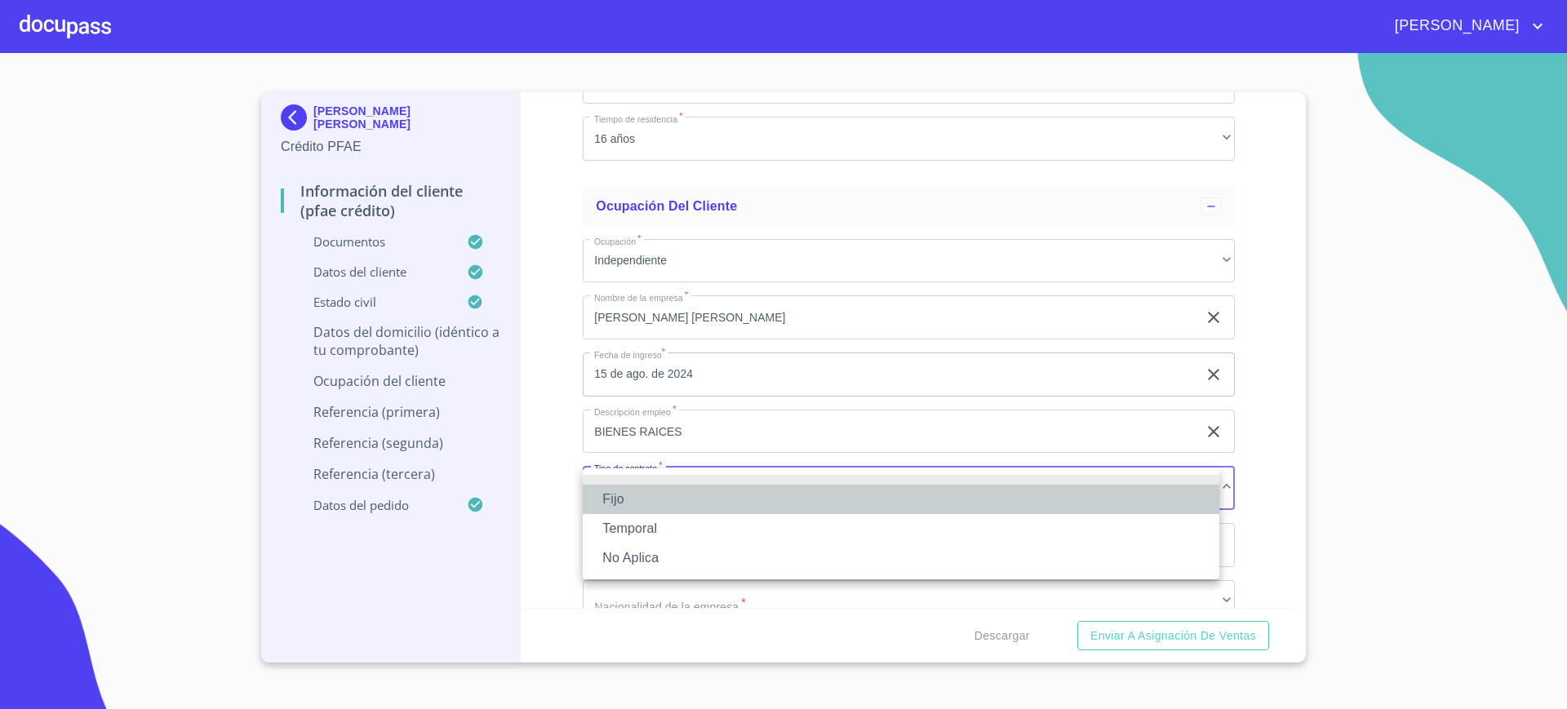
click at [669, 493] on li "Fijo" at bounding box center [901, 499] width 637 height 29
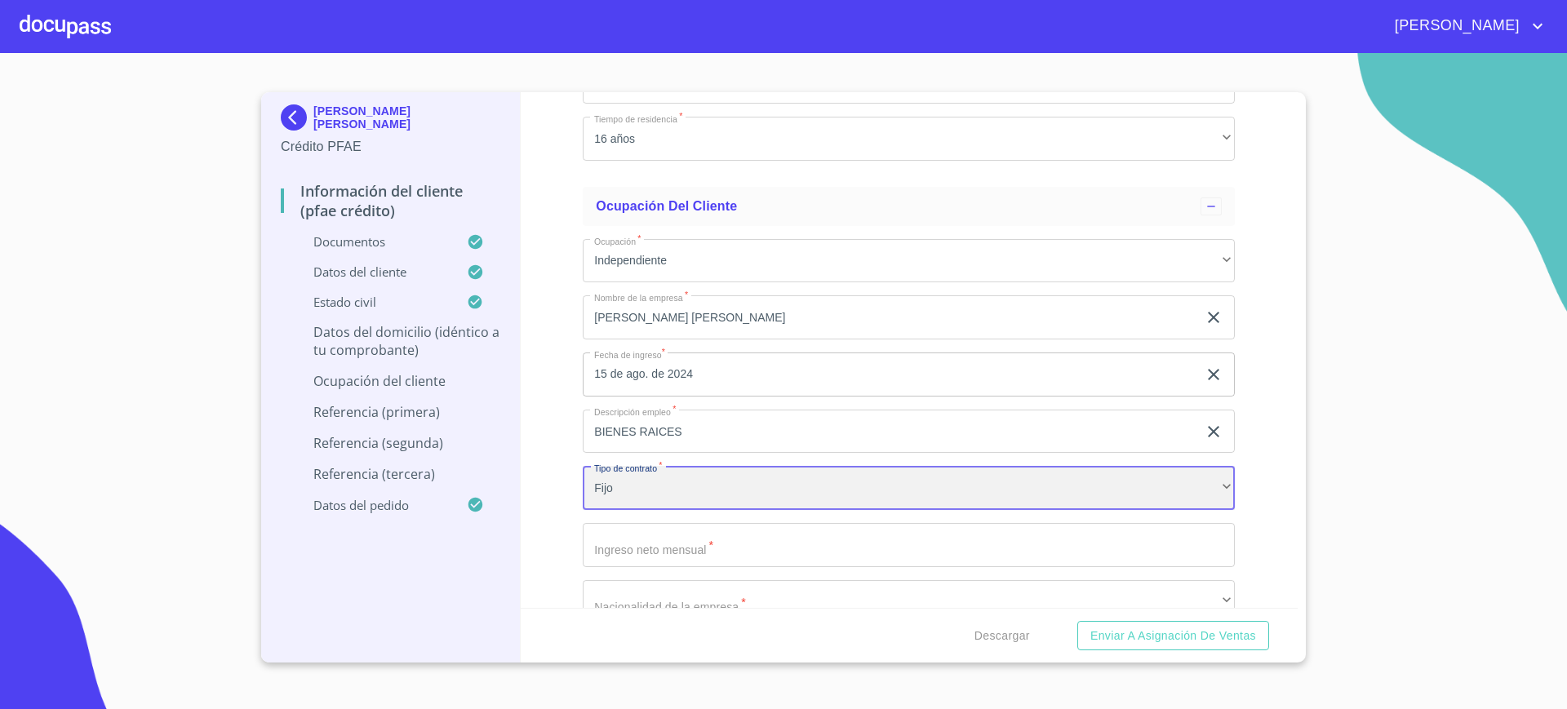
click at [614, 506] on div "Fijo" at bounding box center [909, 488] width 652 height 44
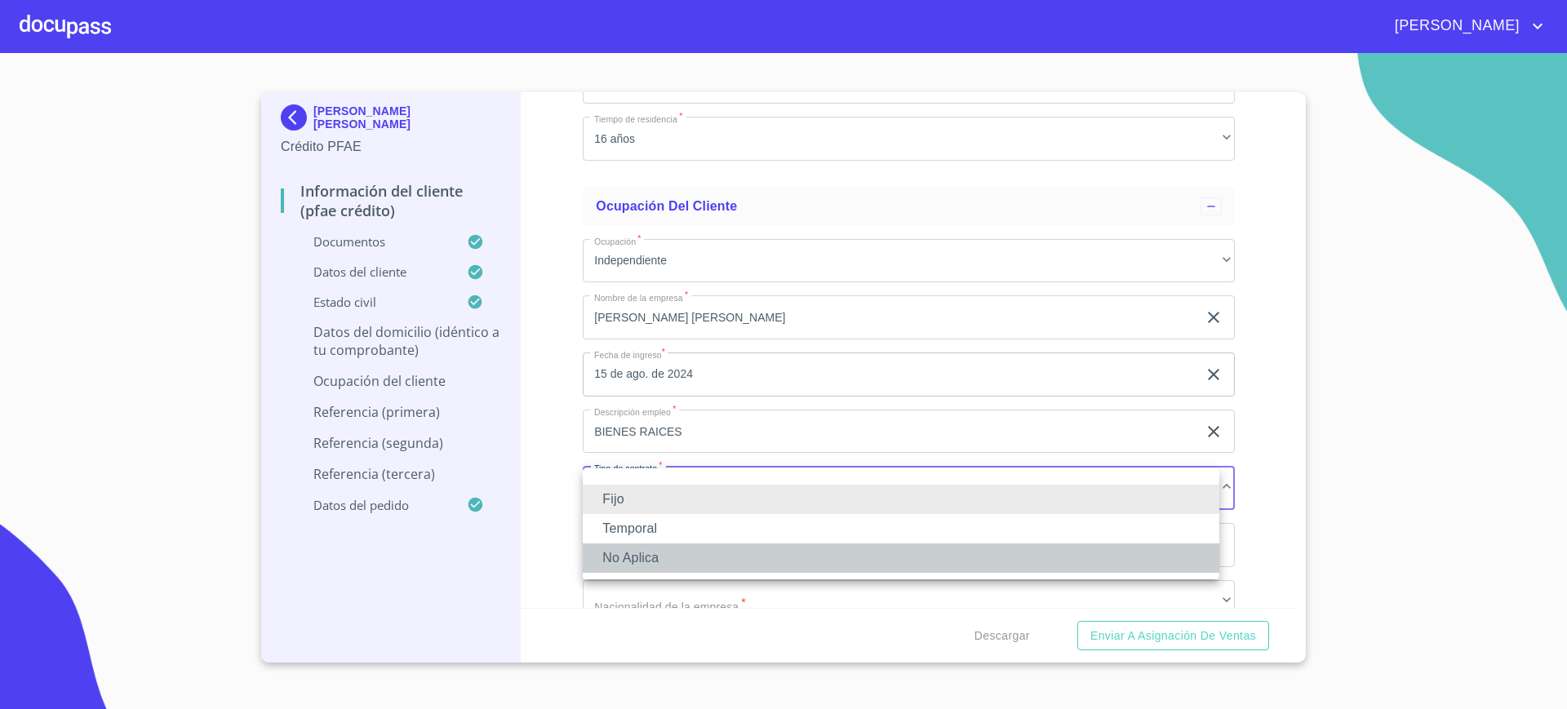
click at [625, 557] on li "No Aplica" at bounding box center [901, 558] width 637 height 29
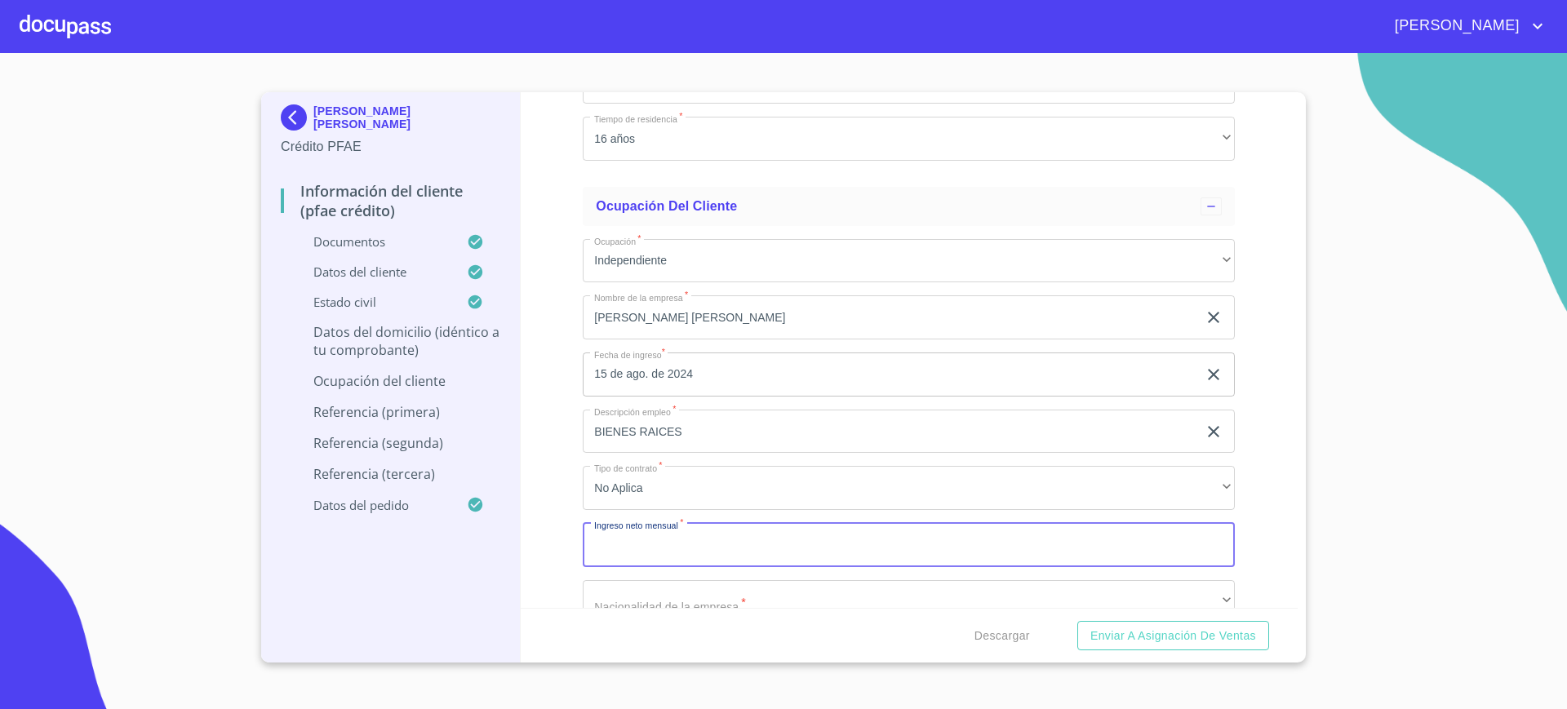
click at [633, 543] on input "Documento de identificación.   *" at bounding box center [909, 545] width 652 height 44
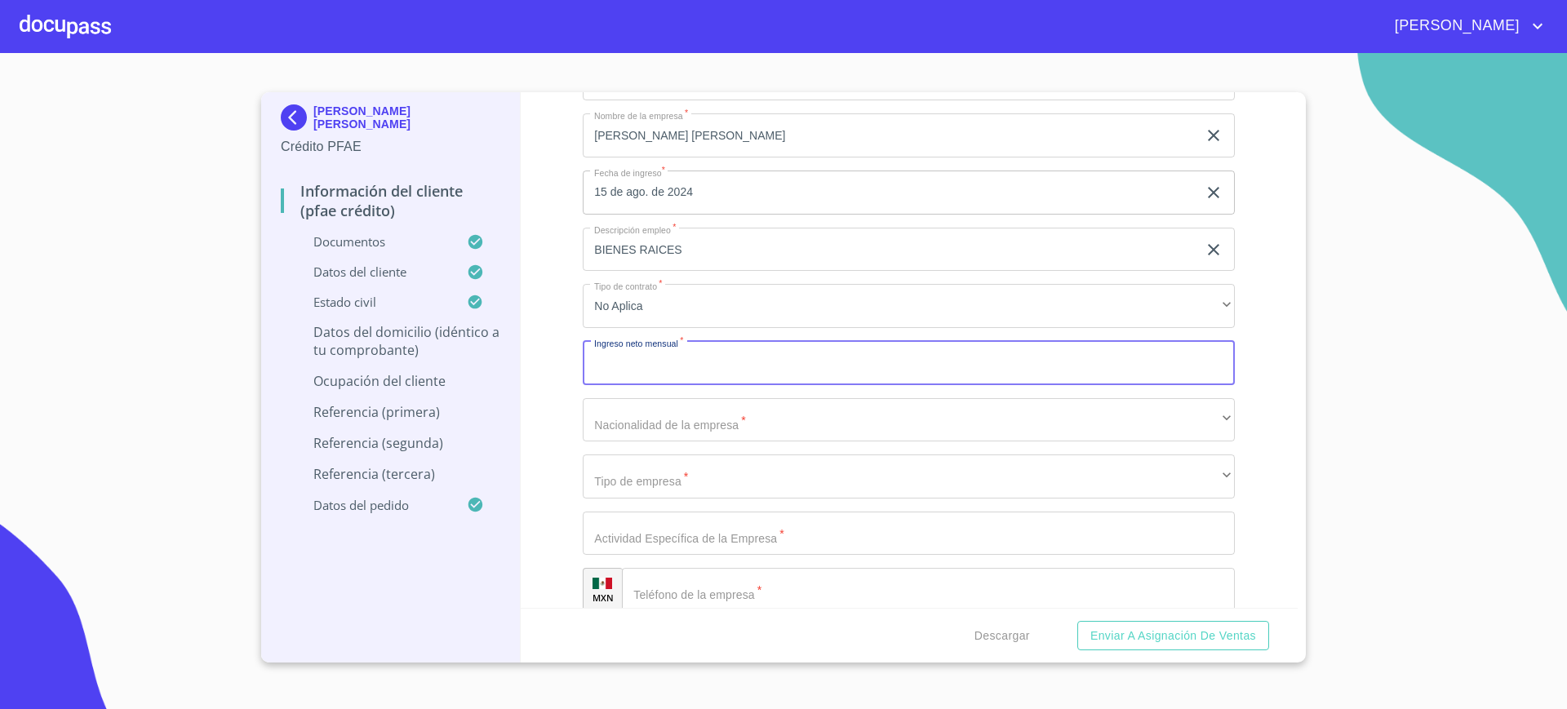
scroll to position [7922, 0]
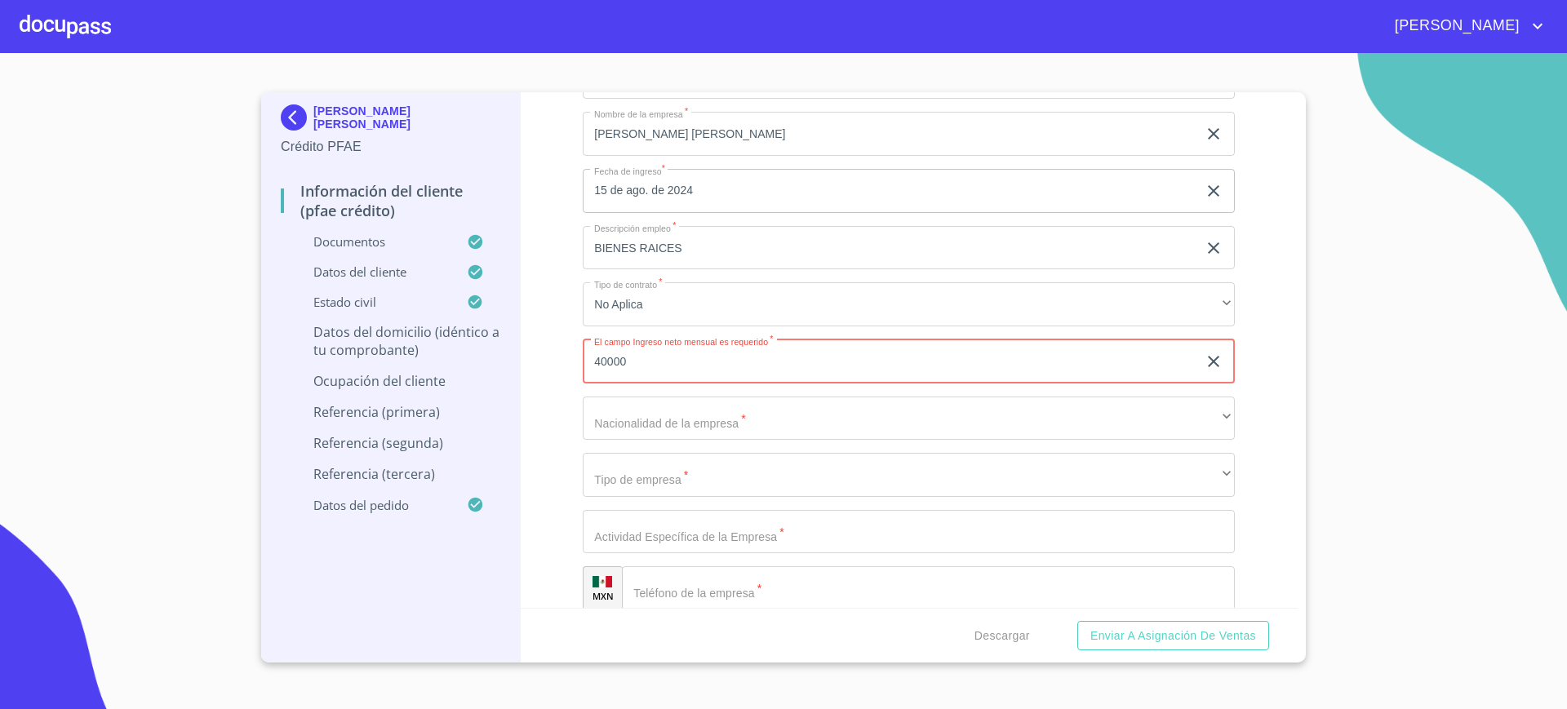
type input "40000"
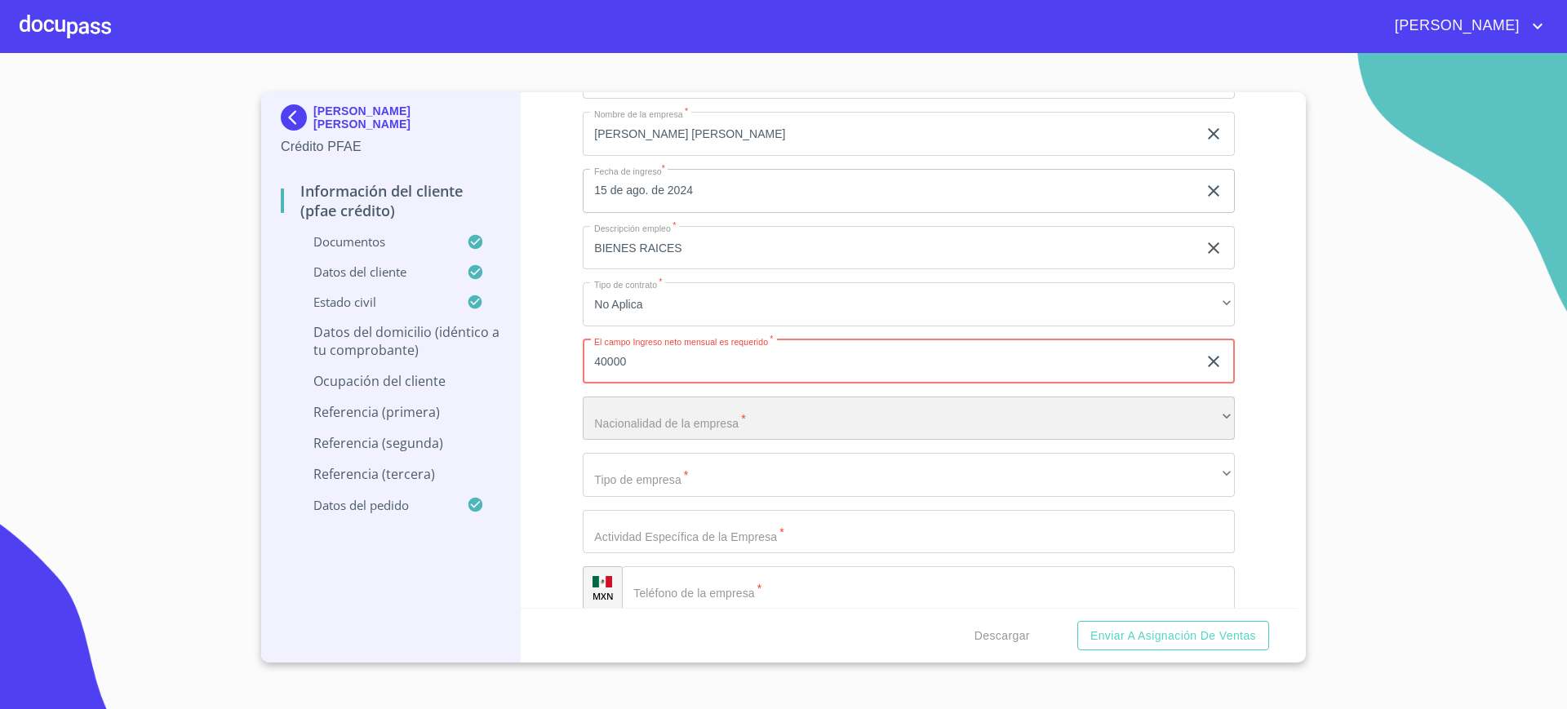
click at [648, 417] on div "​" at bounding box center [909, 419] width 652 height 44
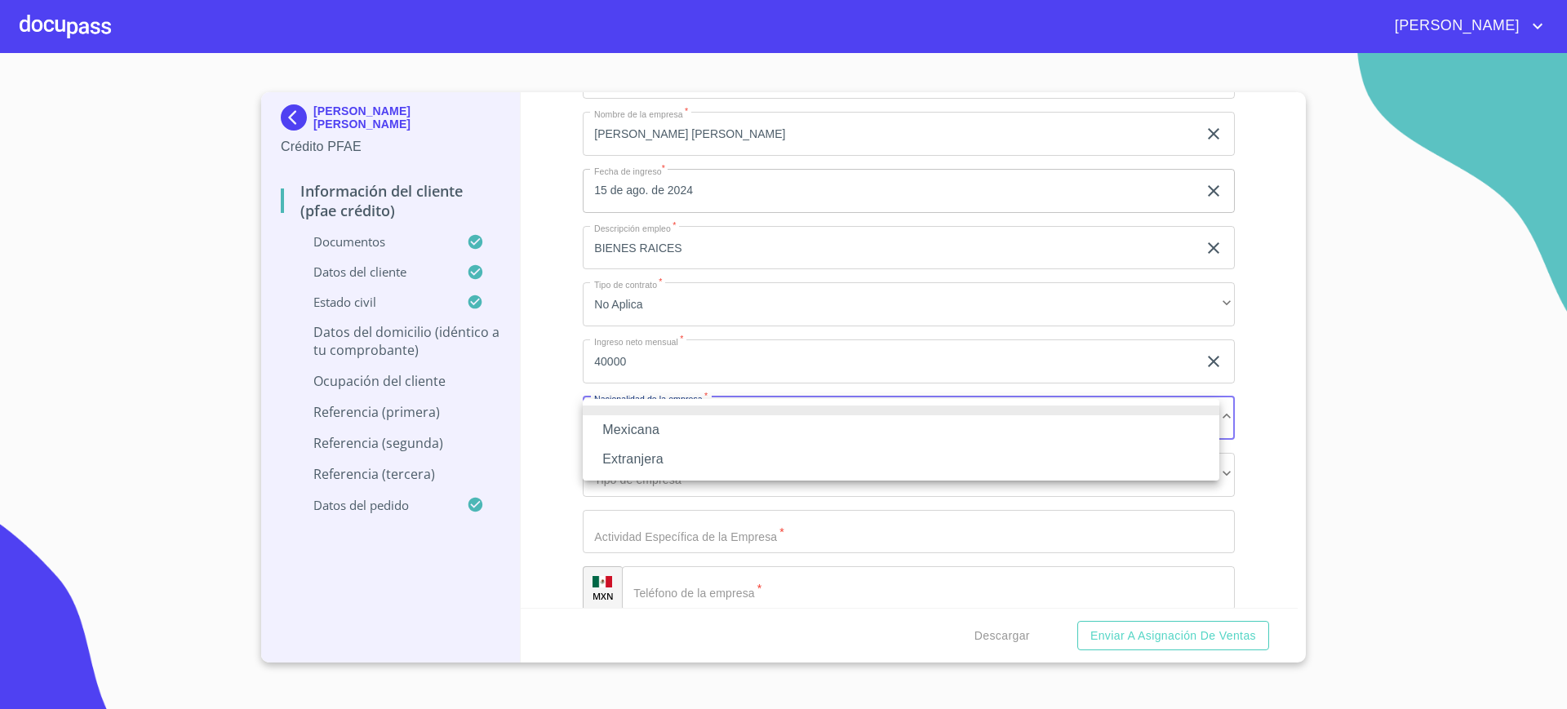
click at [650, 427] on li "Mexicana" at bounding box center [901, 429] width 637 height 29
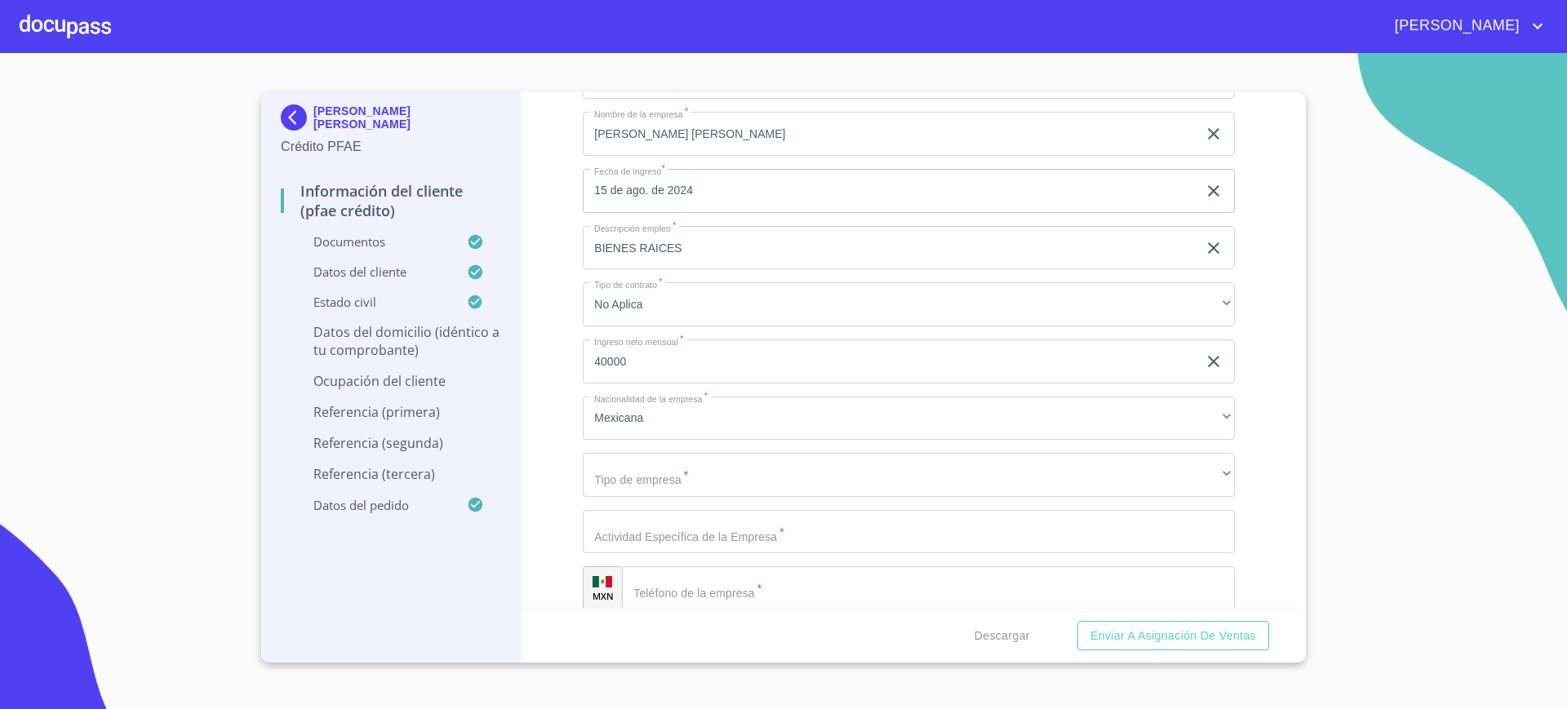
click at [667, 503] on div "Ocupación   * Independiente ​ Nombre de la empresa   * ALEXANDRA PATRICIA PUENT…" at bounding box center [909, 645] width 652 height 1207
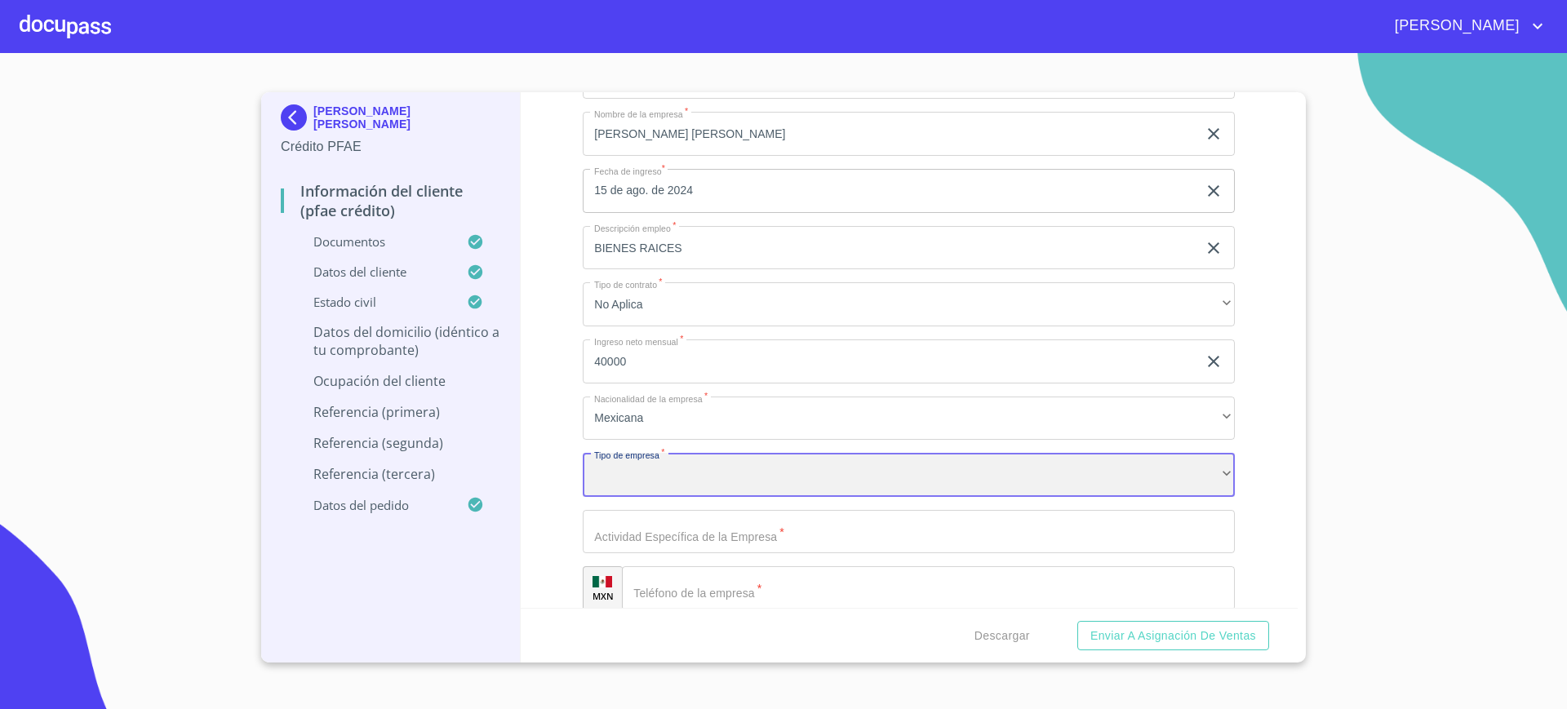
click at [674, 483] on div "​" at bounding box center [909, 475] width 652 height 44
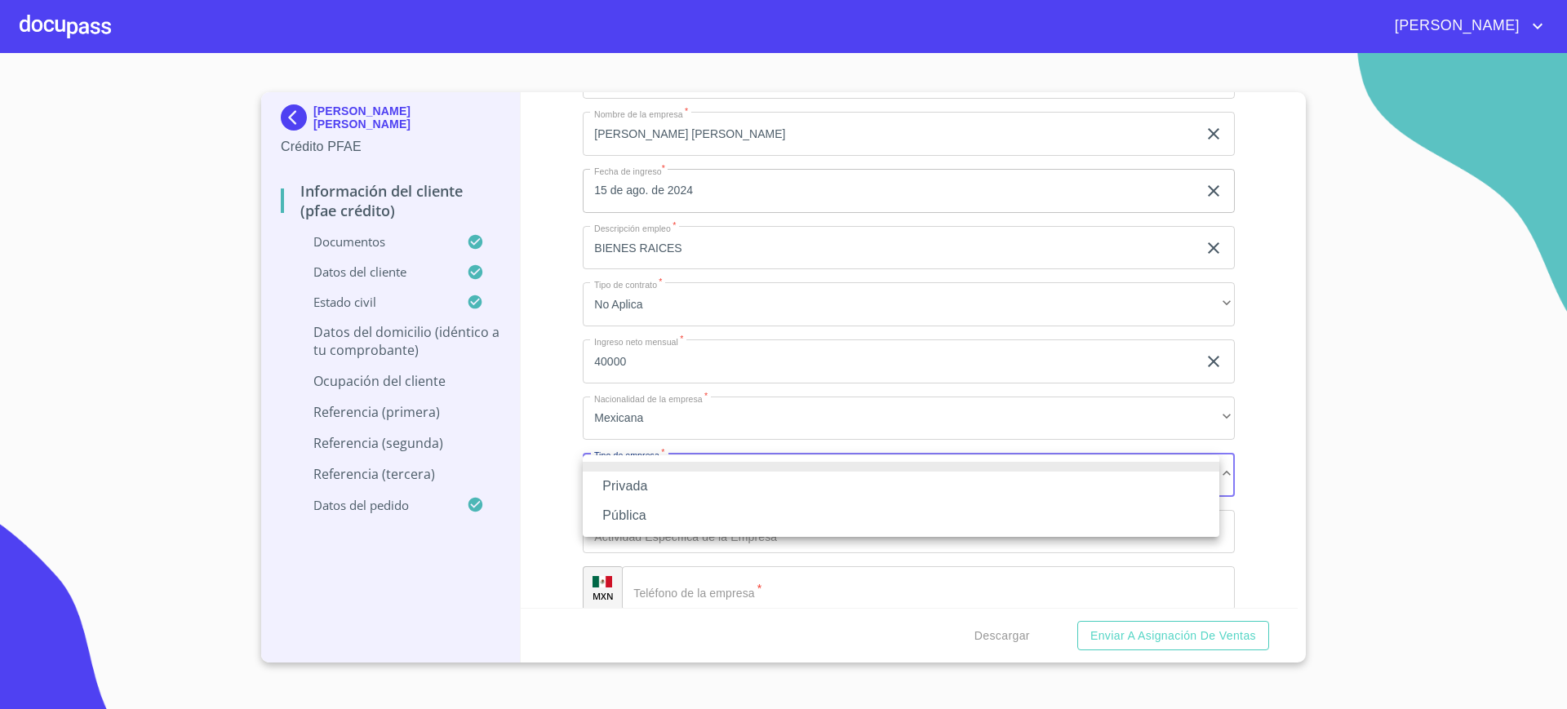
click at [659, 483] on li "Privada" at bounding box center [901, 486] width 637 height 29
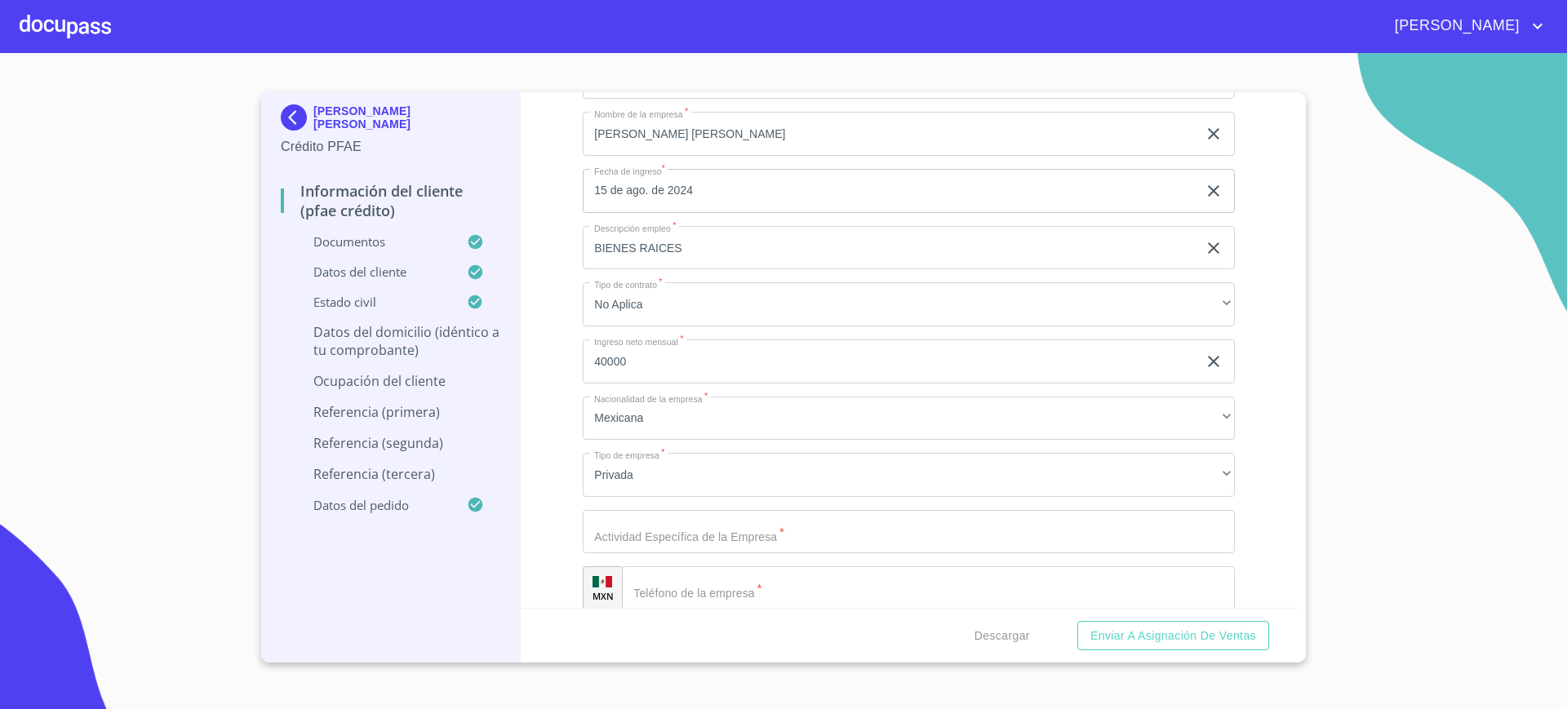
type input "N"
type input "V"
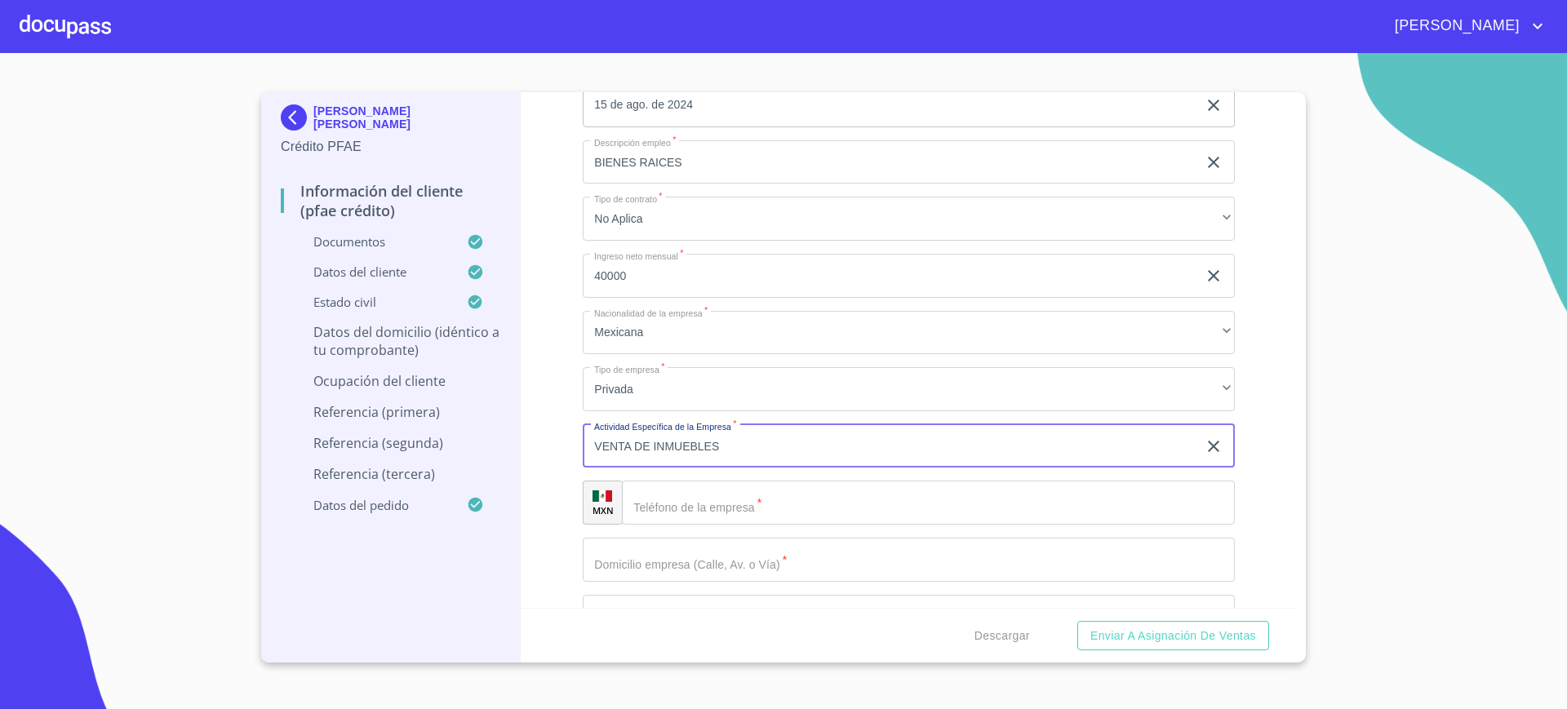
scroll to position [8016, 0]
type input "VENTA DE INMUEBLES"
click at [685, 504] on input "Documento de identificación.   *" at bounding box center [928, 494] width 613 height 44
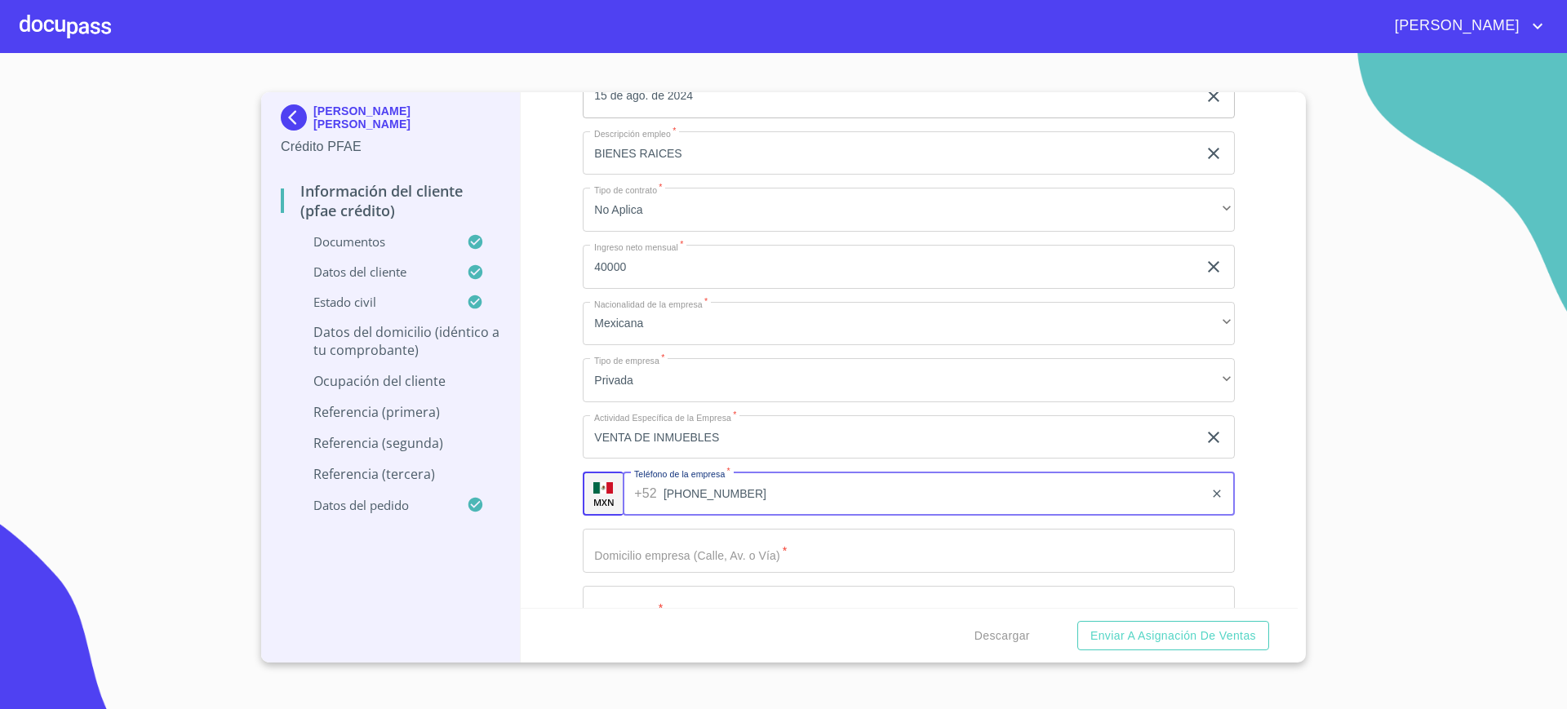
type input "(33)32454900"
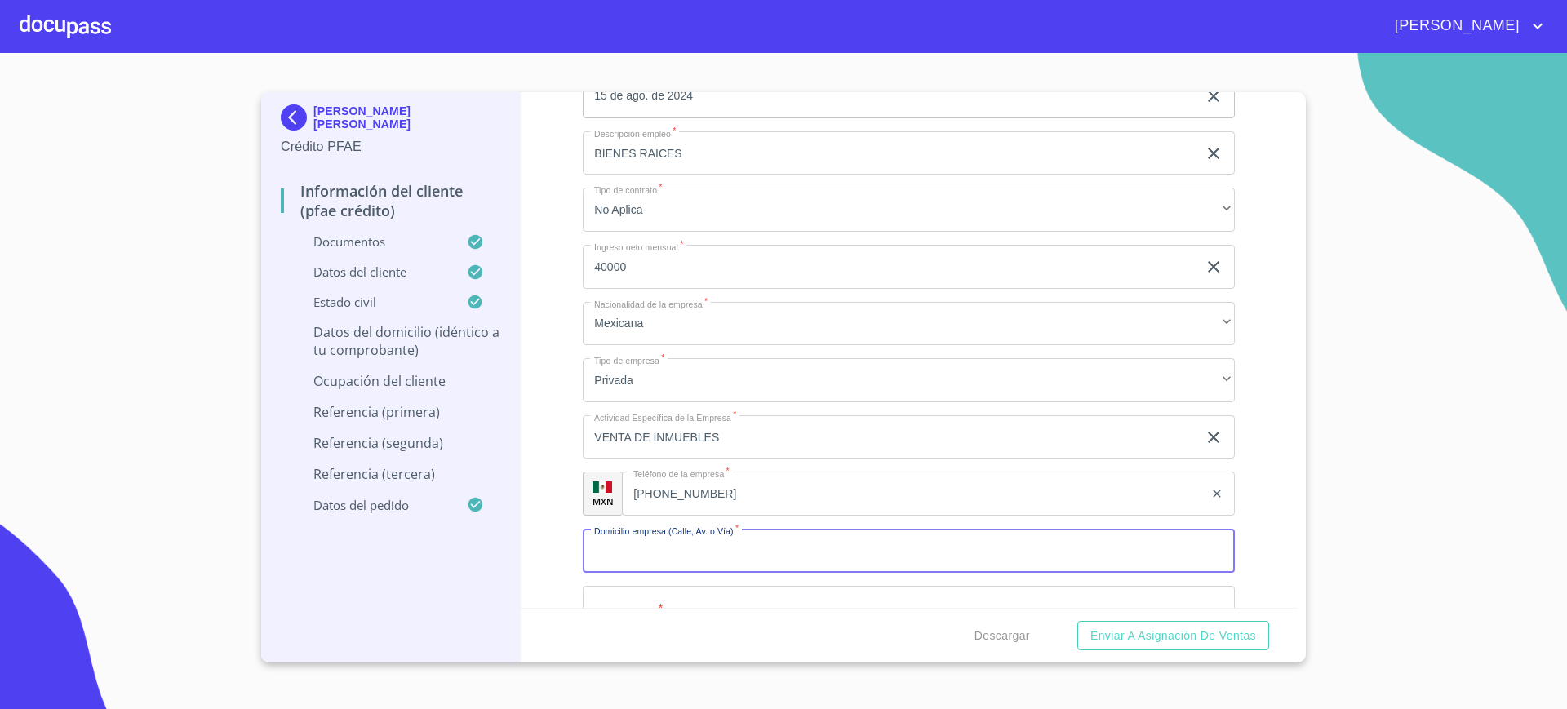
click at [757, 558] on input "Documento de identificación.   *" at bounding box center [909, 551] width 652 height 44
type input "EMETERIO ROBLES"
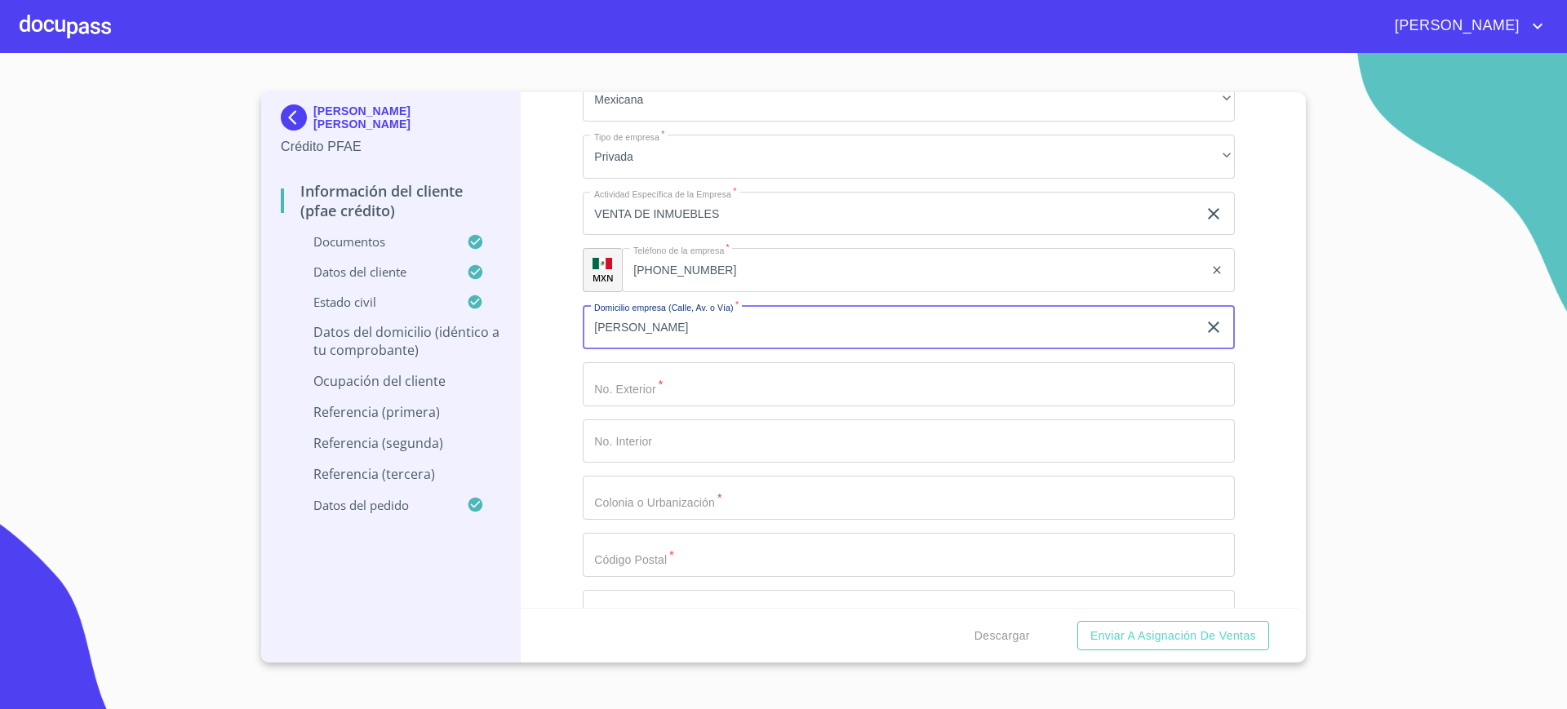
scroll to position [8241, 0]
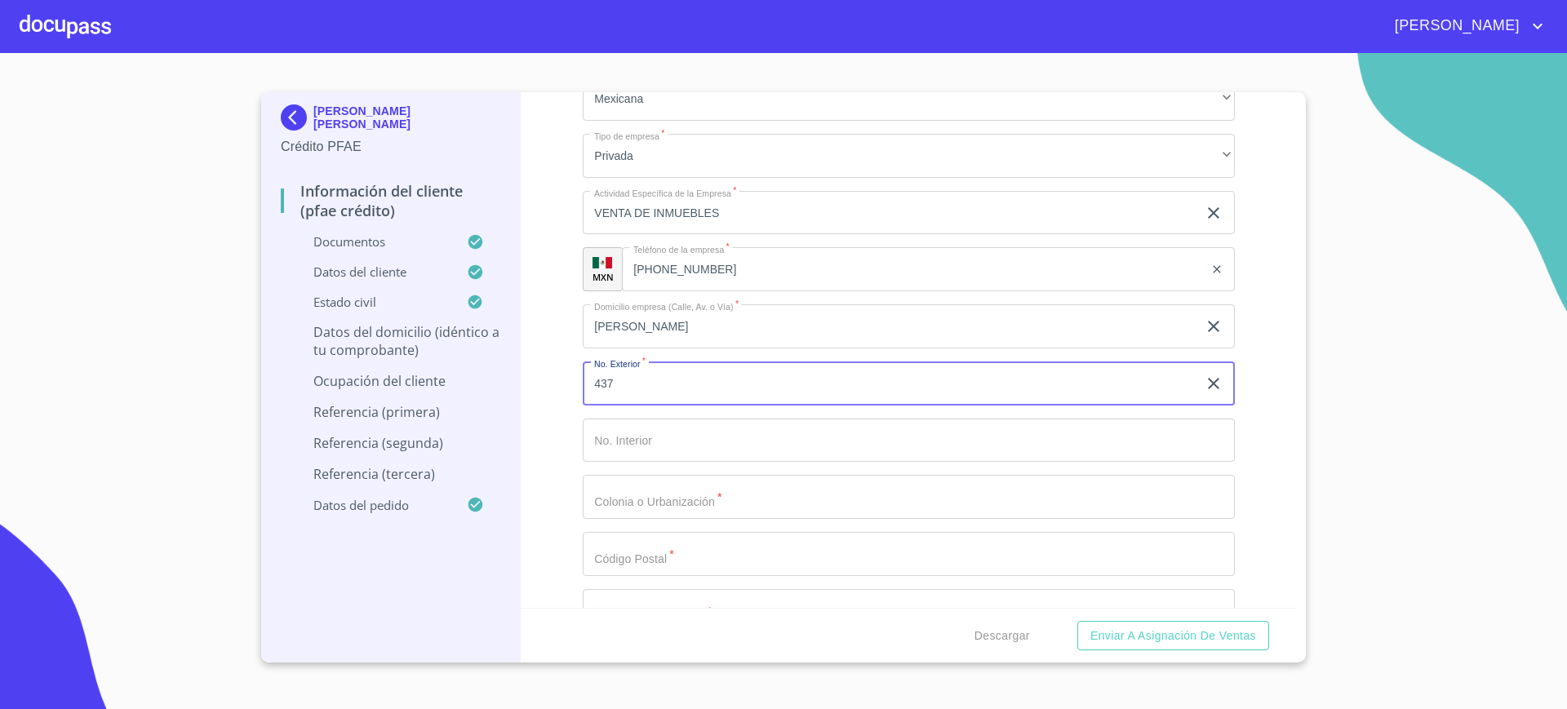
scroll to position [8340, 0]
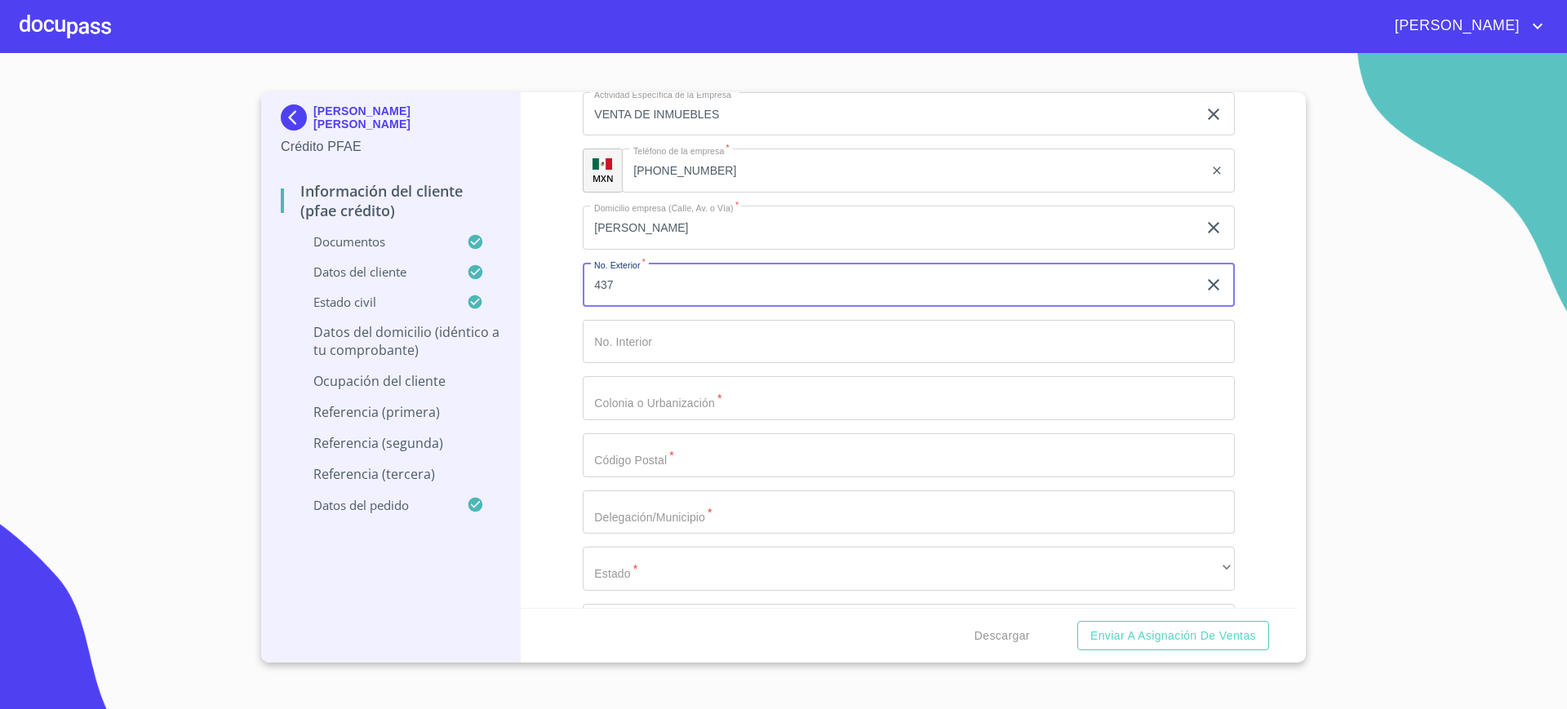
type input "437"
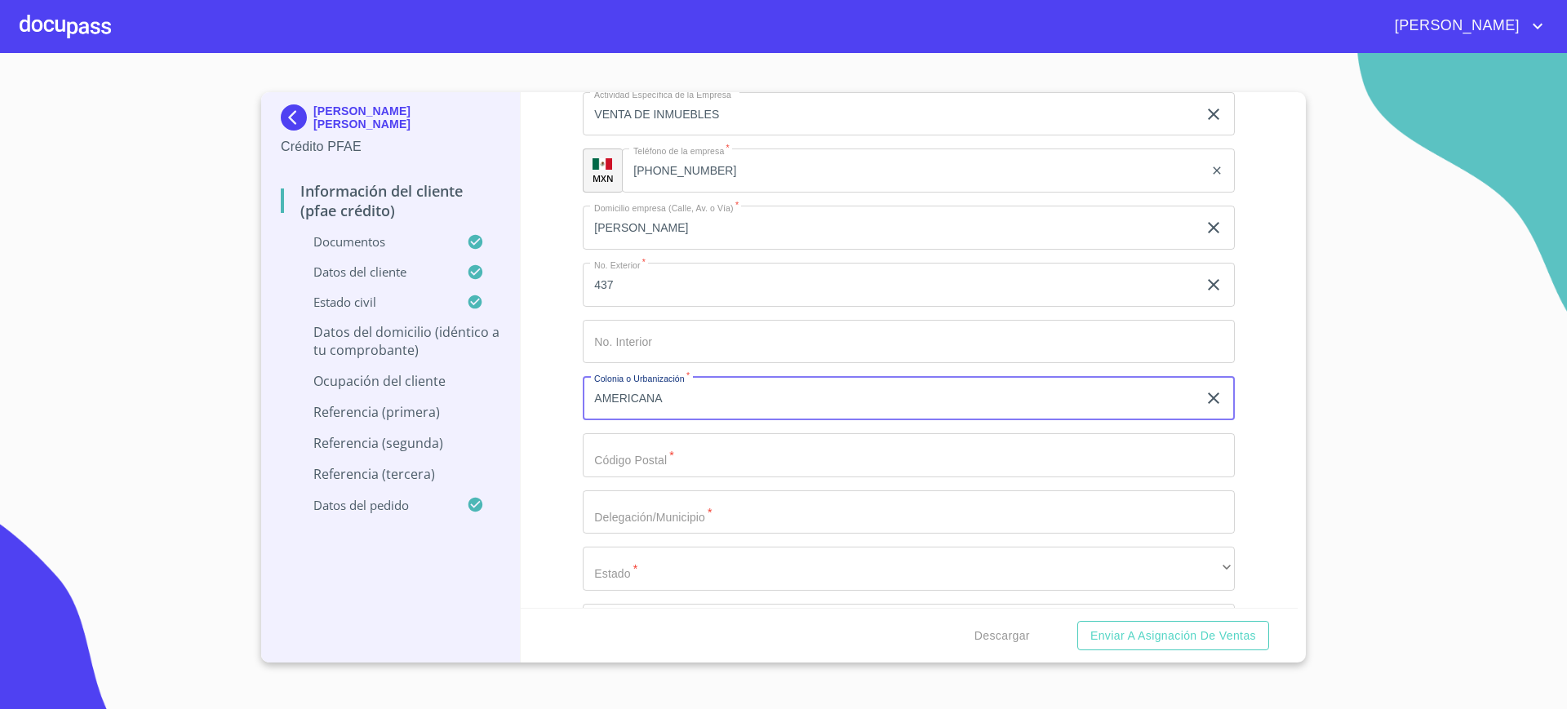
scroll to position [8440, 0]
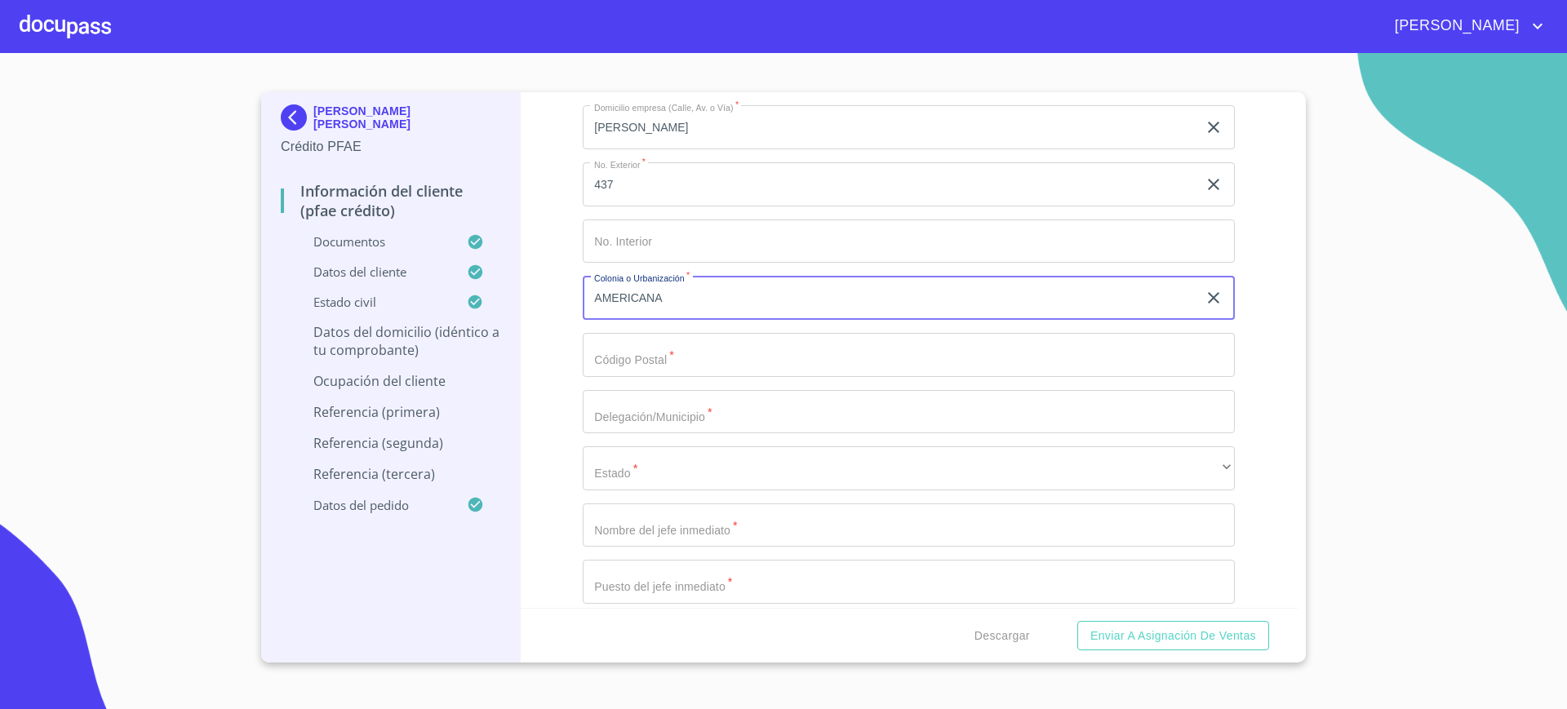
type input "AMERICANA"
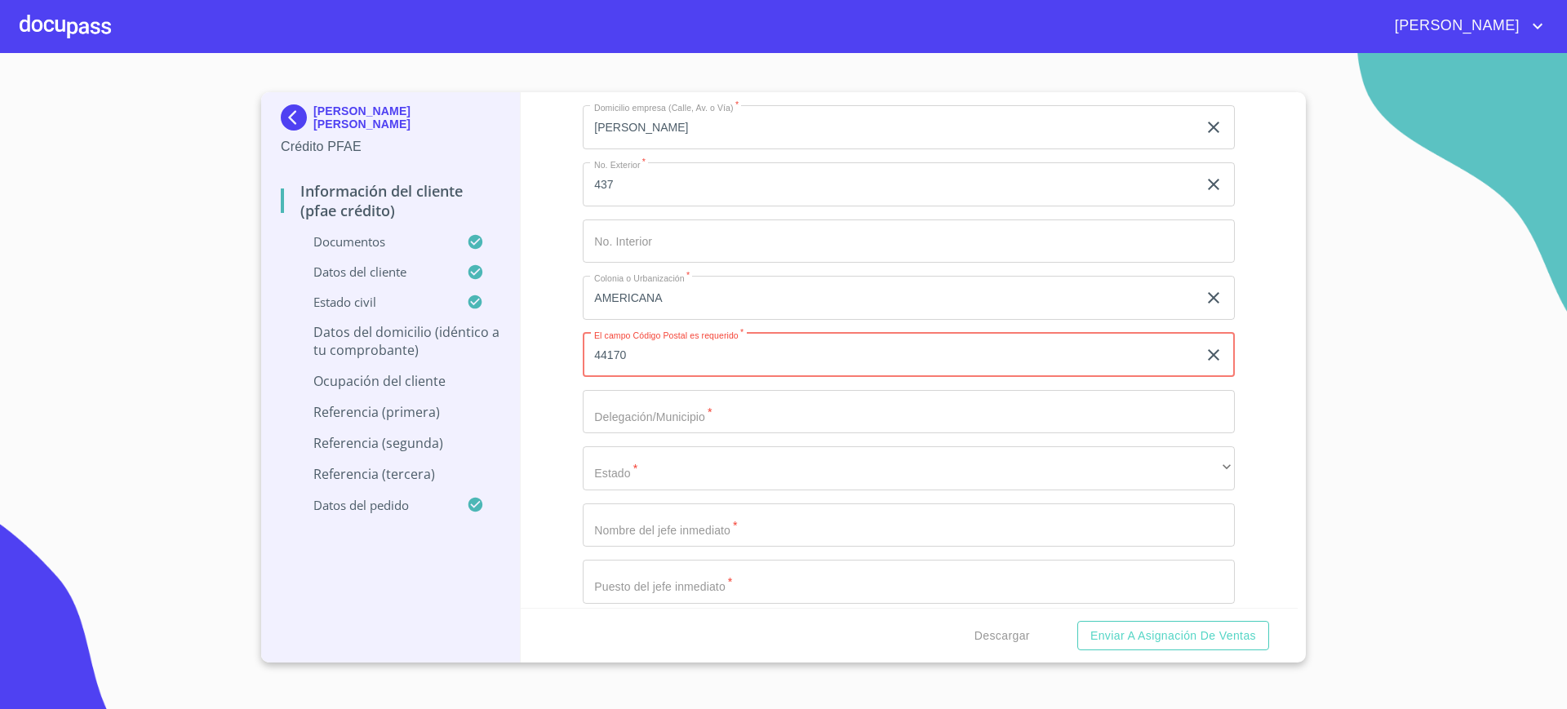
type input "44170"
type input "GUADALAJARA"
click at [715, 491] on div "Ocupación   * Independiente ​ Nombre de la empresa   * ALEXANDRA PATRICIA PUENT…" at bounding box center [909, 127] width 652 height 1207
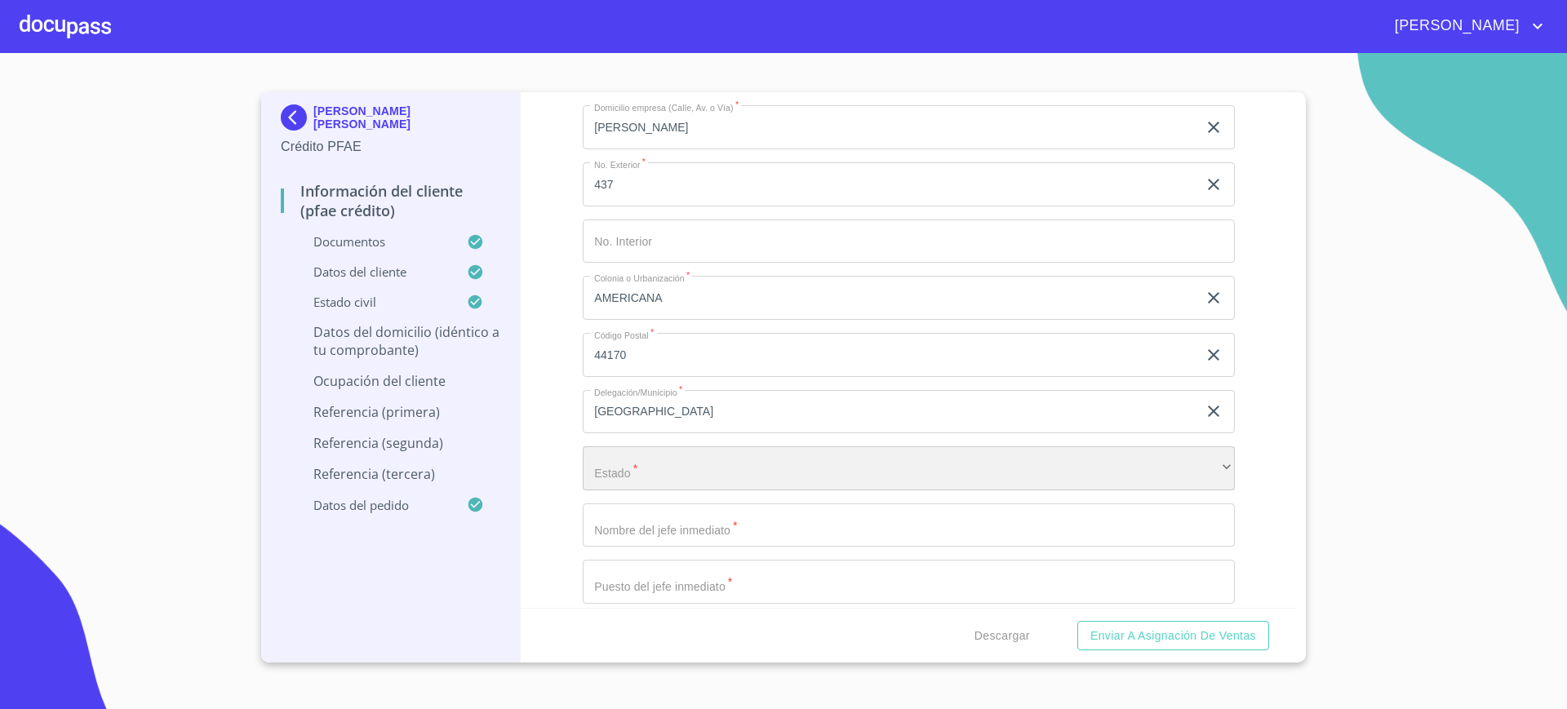
click at [715, 480] on div "​" at bounding box center [909, 468] width 652 height 44
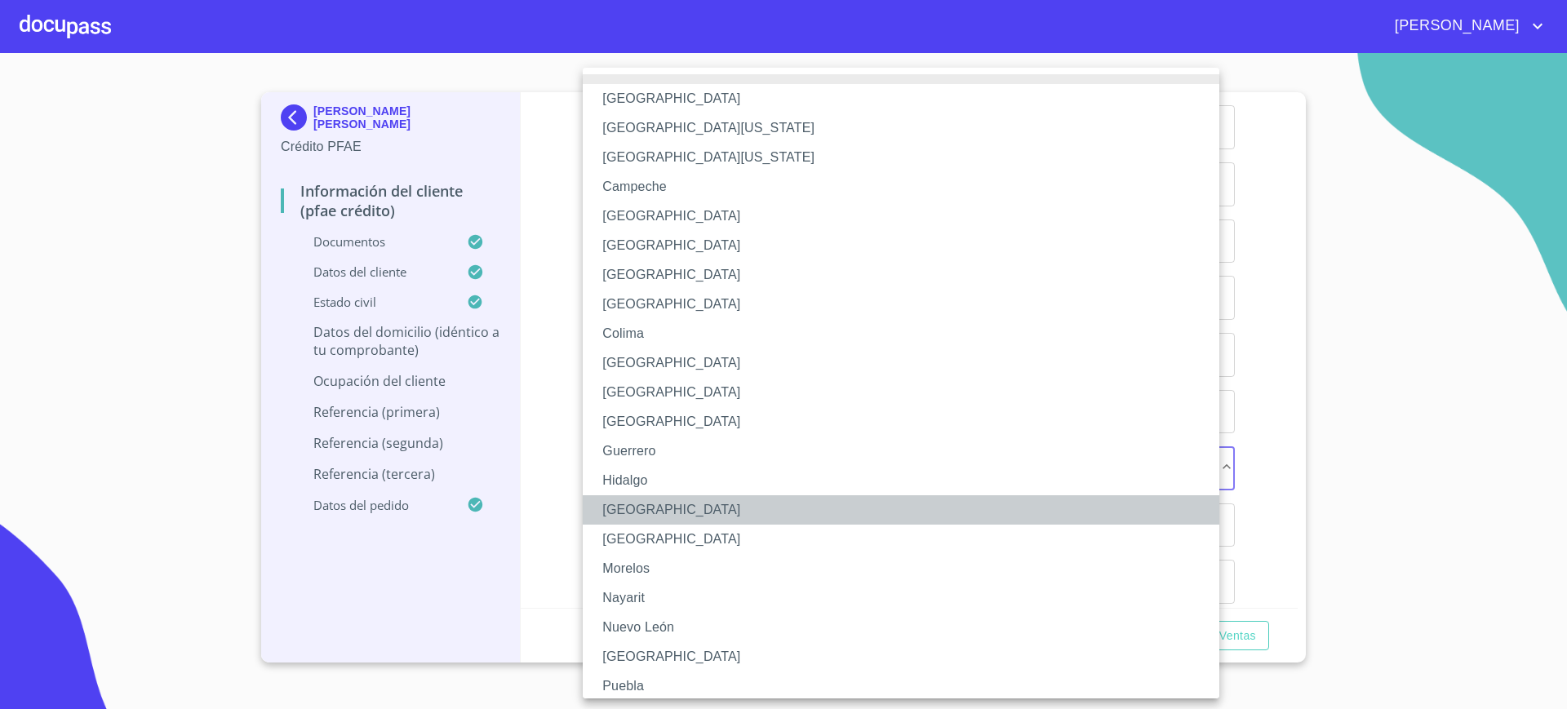
click at [671, 517] on li "Jalisco" at bounding box center [909, 509] width 652 height 29
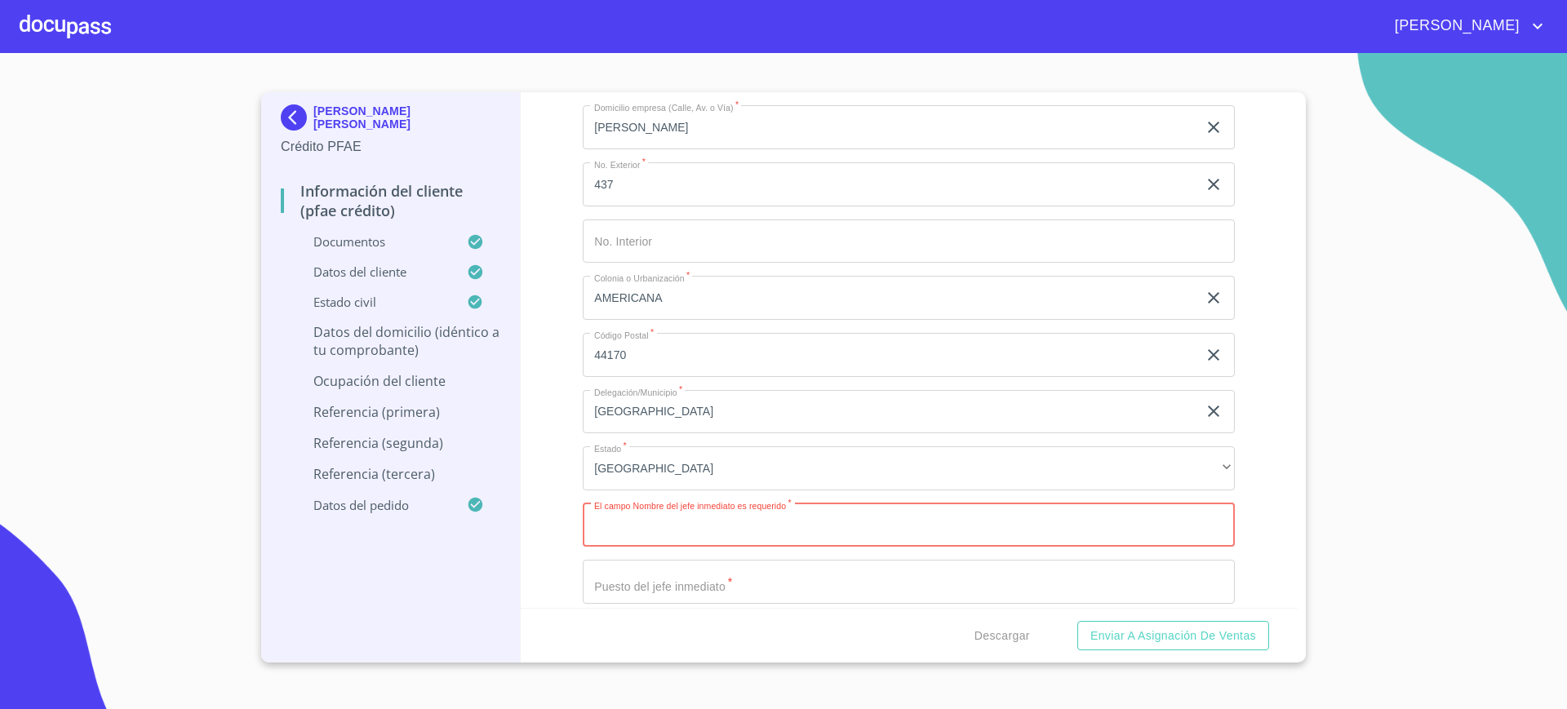
click at [705, 541] on input "Documento de identificación.   *" at bounding box center [909, 526] width 652 height 44
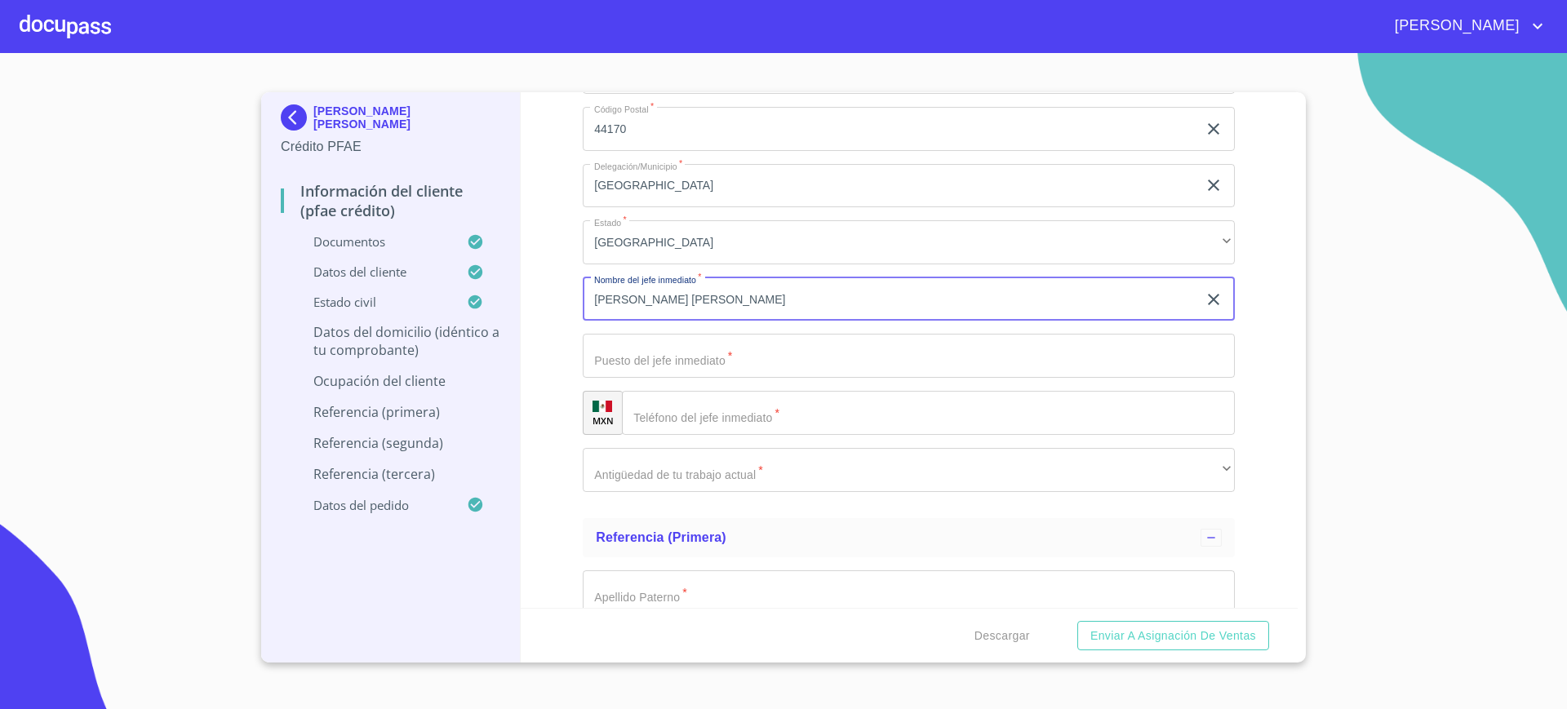
scroll to position [8669, 0]
type input "[PERSON_NAME] [PERSON_NAME]"
type input "D"
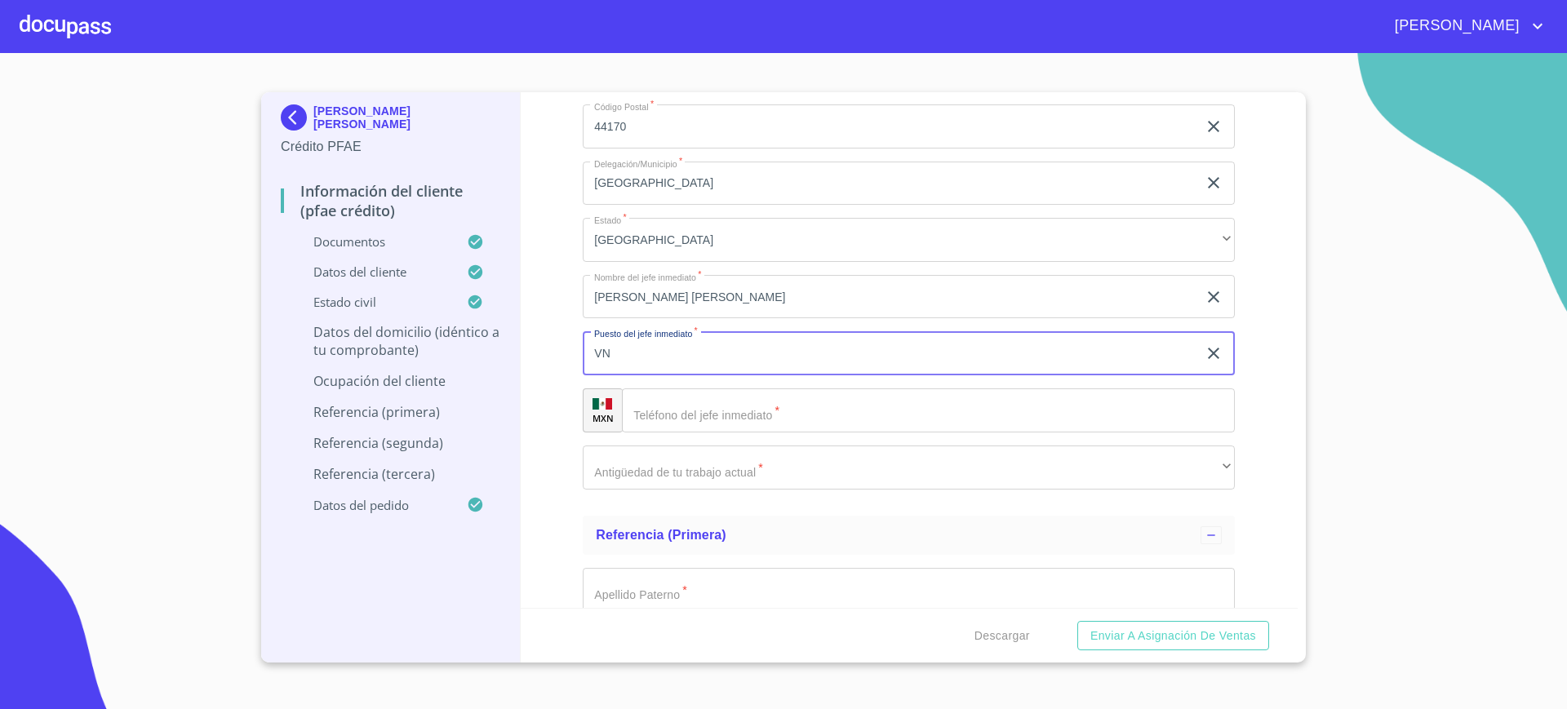
type input "V"
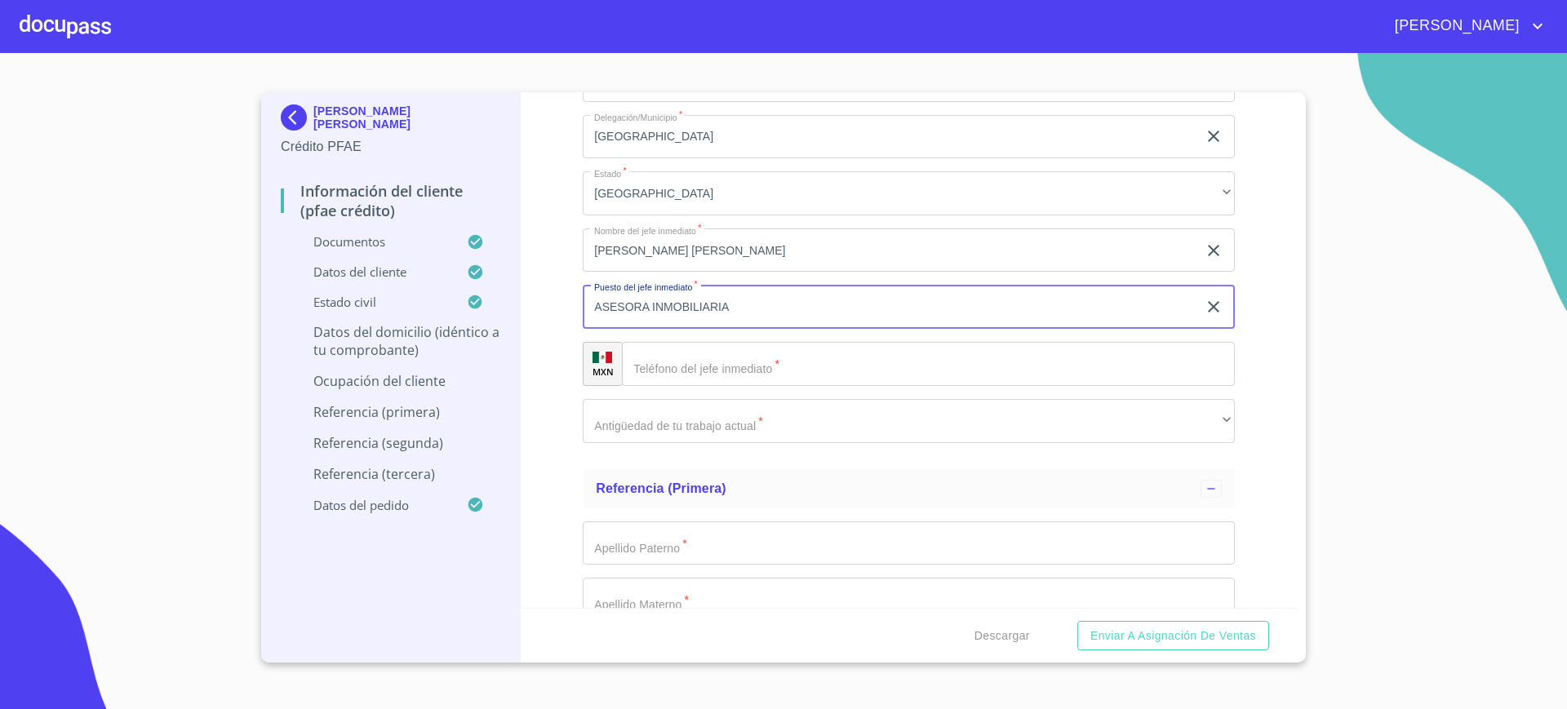
scroll to position [8716, 0]
type input "ASESORA INMOBILIARIA"
click at [712, 351] on input "Documento de identificación.   *" at bounding box center [928, 363] width 613 height 44
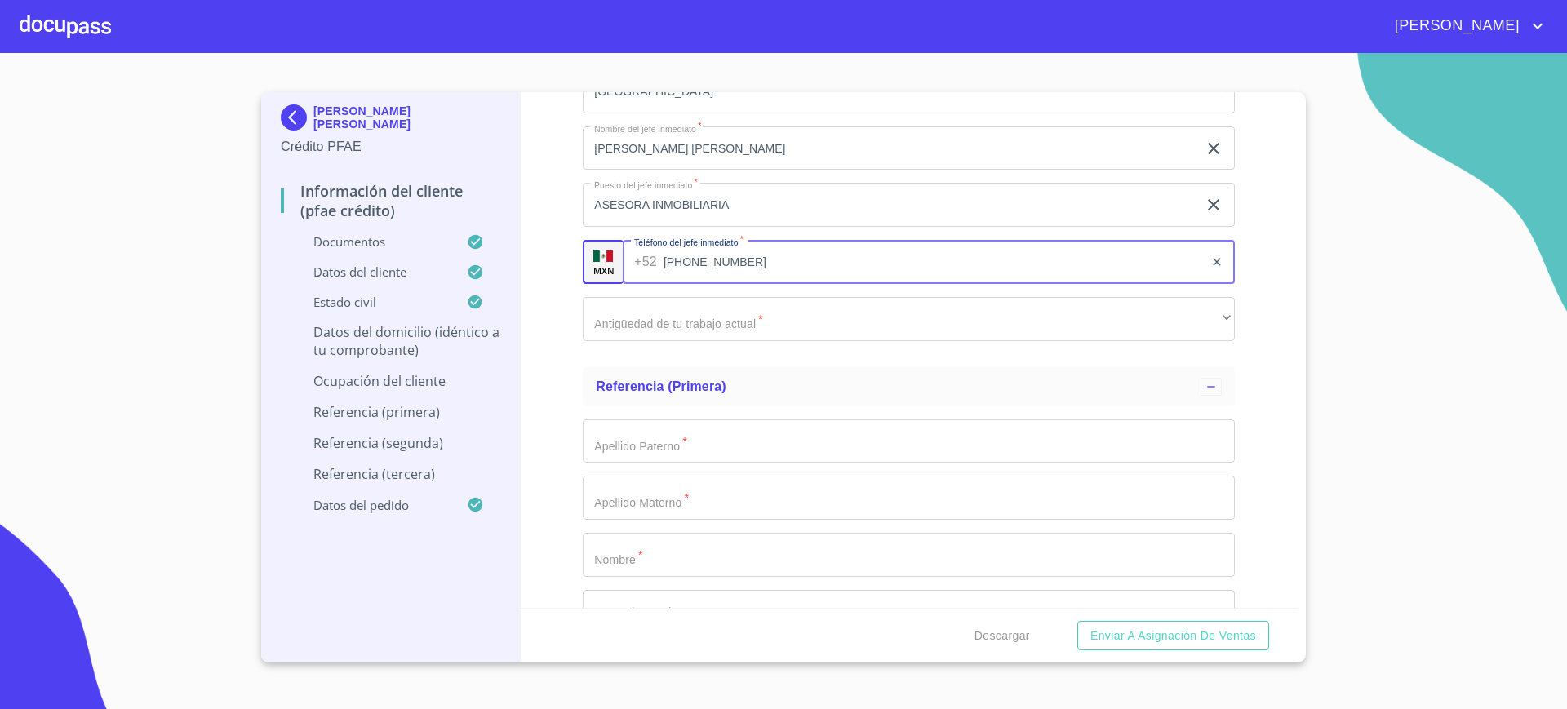
scroll to position [8818, 0]
type input "(33)29061312"
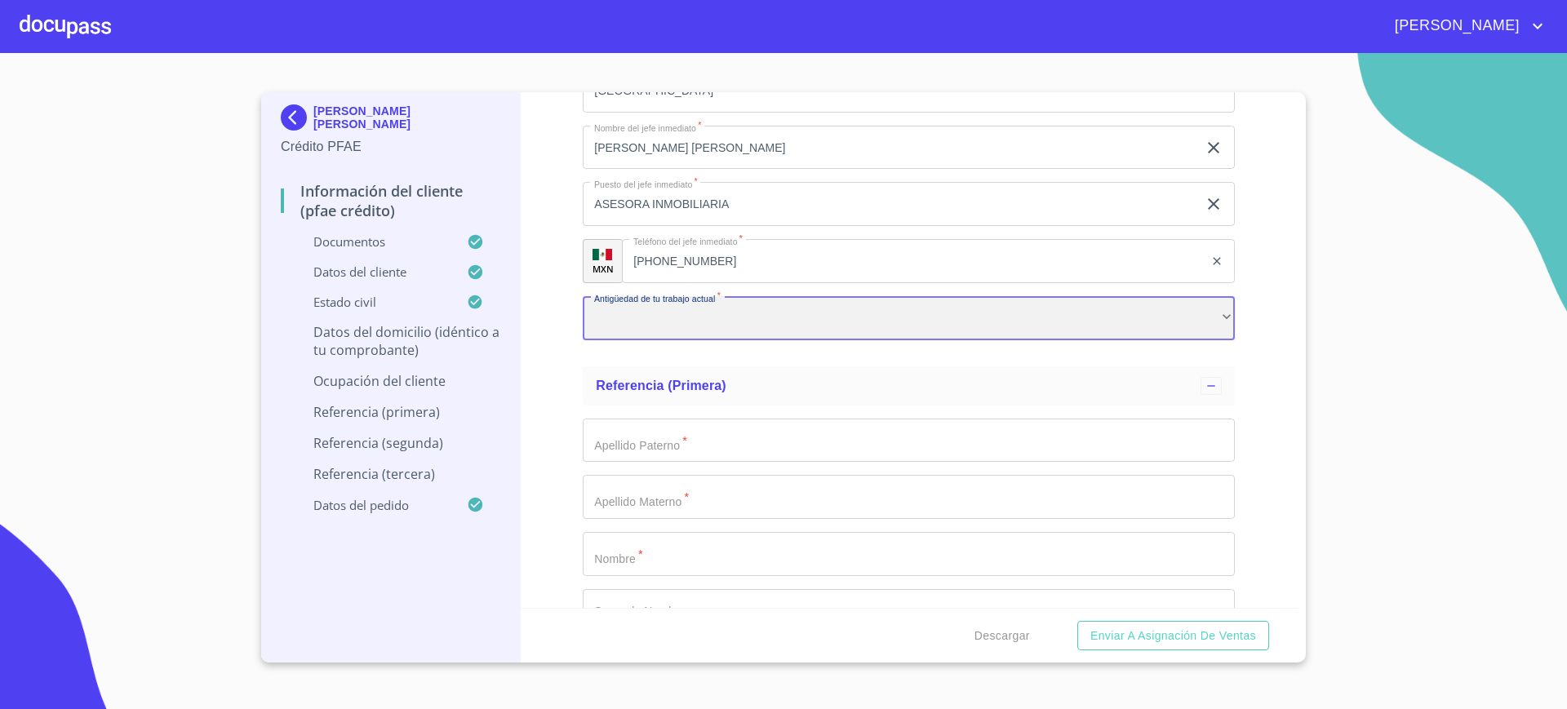
click at [711, 320] on div "​" at bounding box center [909, 318] width 652 height 44
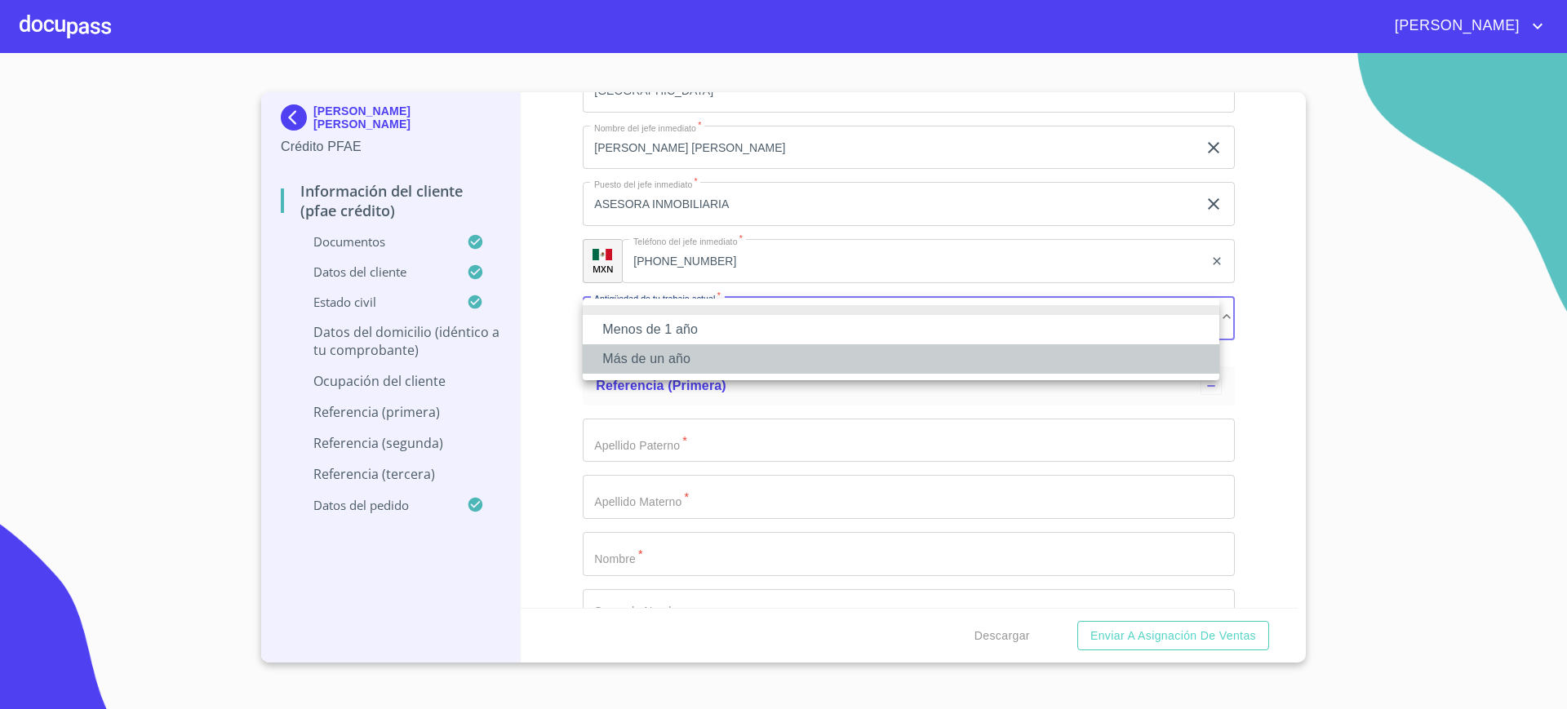
click at [673, 357] on li "Más de un año" at bounding box center [901, 358] width 637 height 29
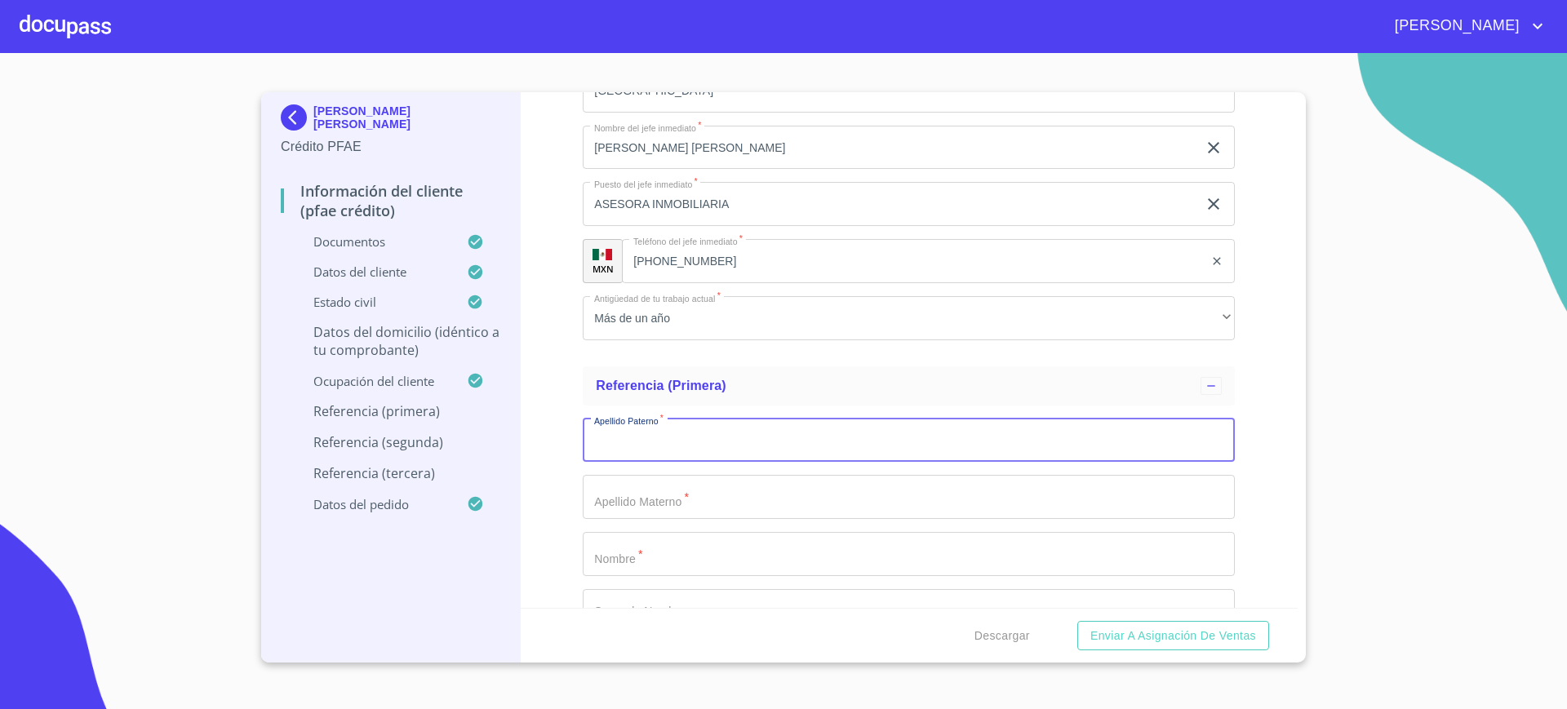
click at [645, 432] on input "Documento de identificación.   *" at bounding box center [909, 441] width 652 height 44
type input "VELAZCO"
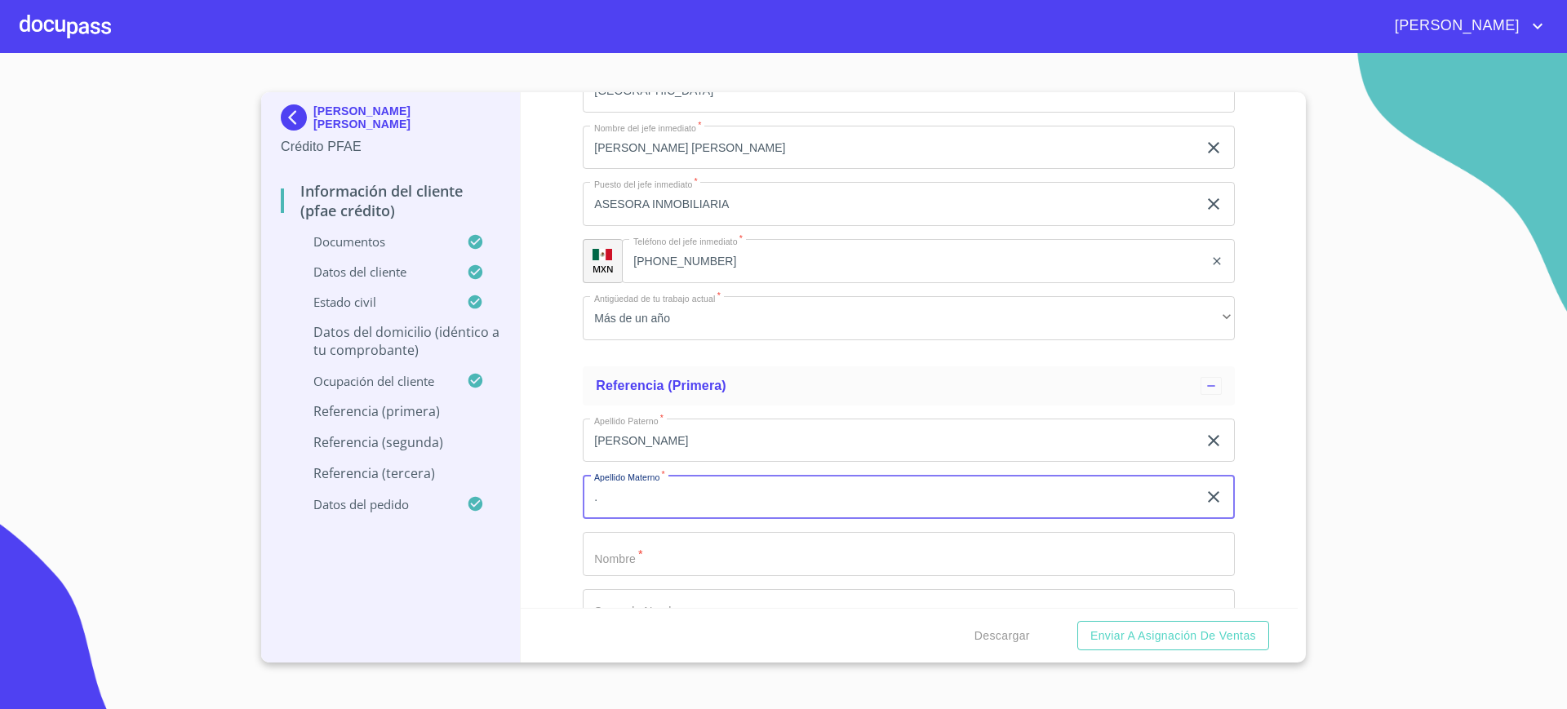
type input "."
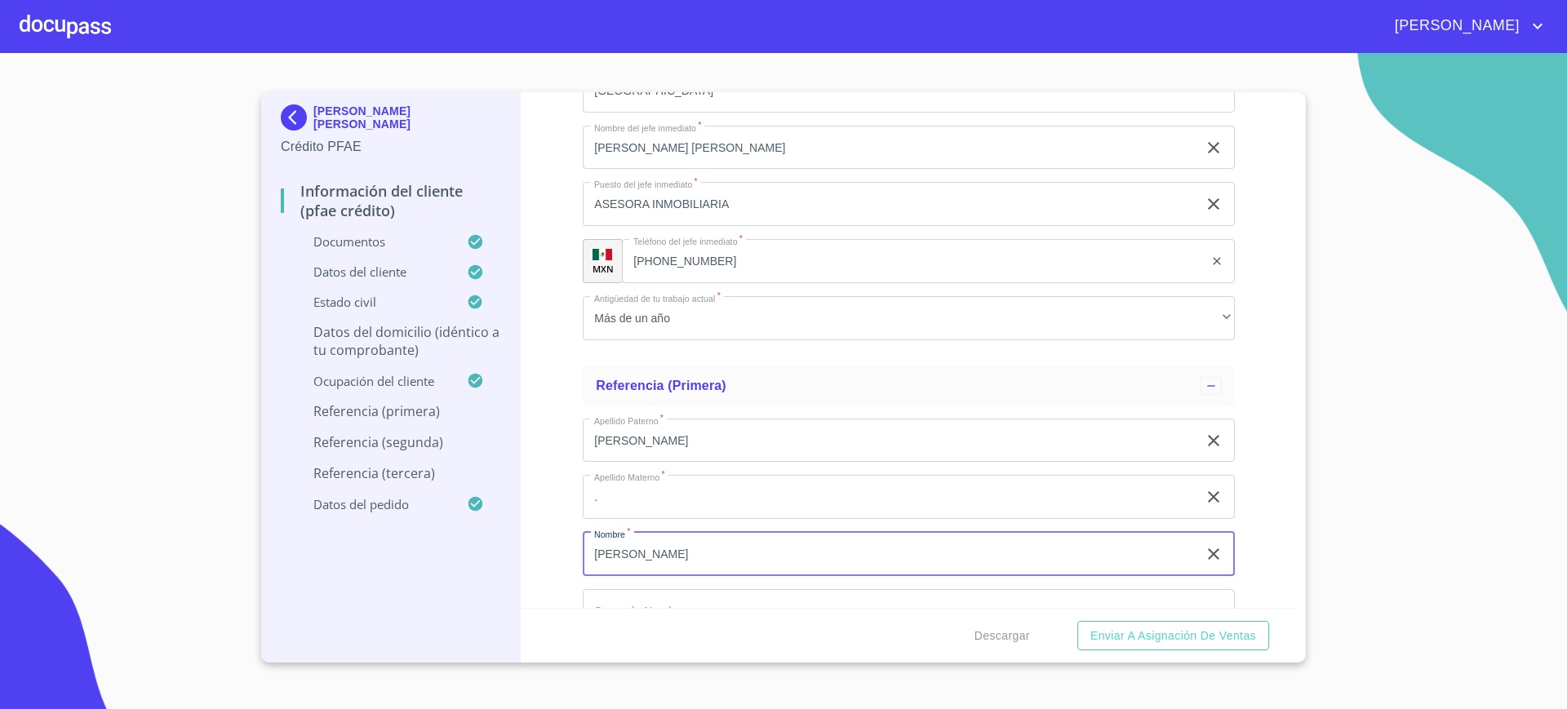
type input "LUIS"
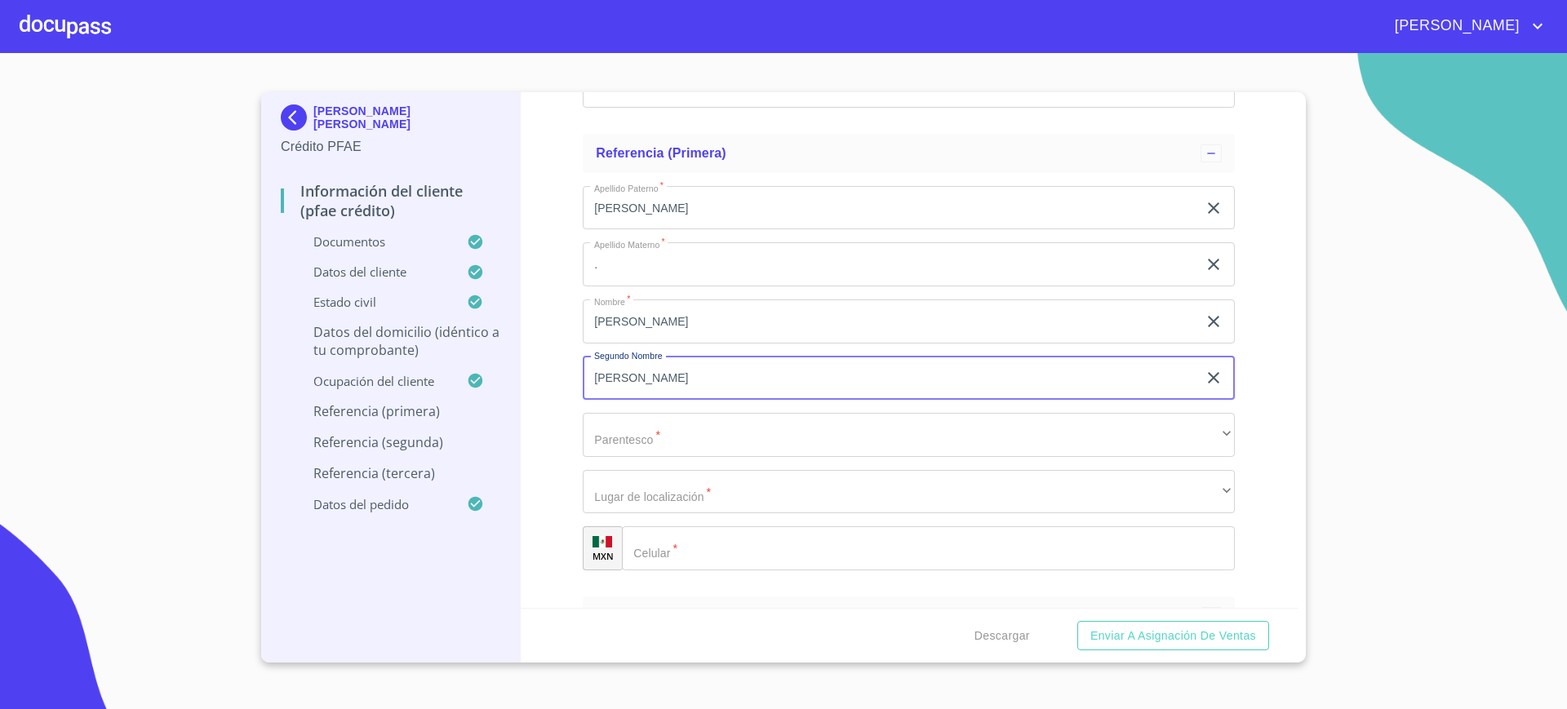
scroll to position [9051, 0]
type input "ENRIQUE"
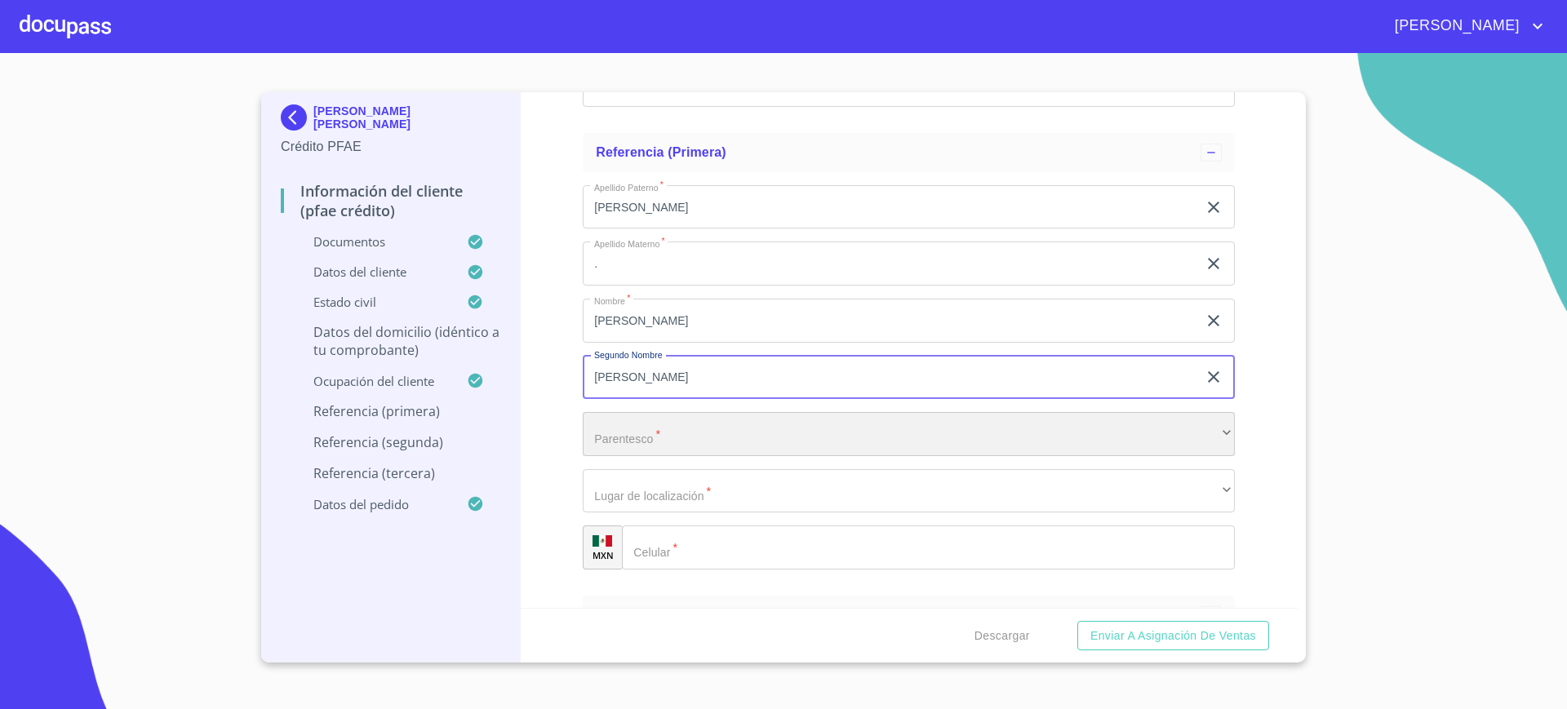
click at [645, 432] on div "​" at bounding box center [909, 434] width 652 height 44
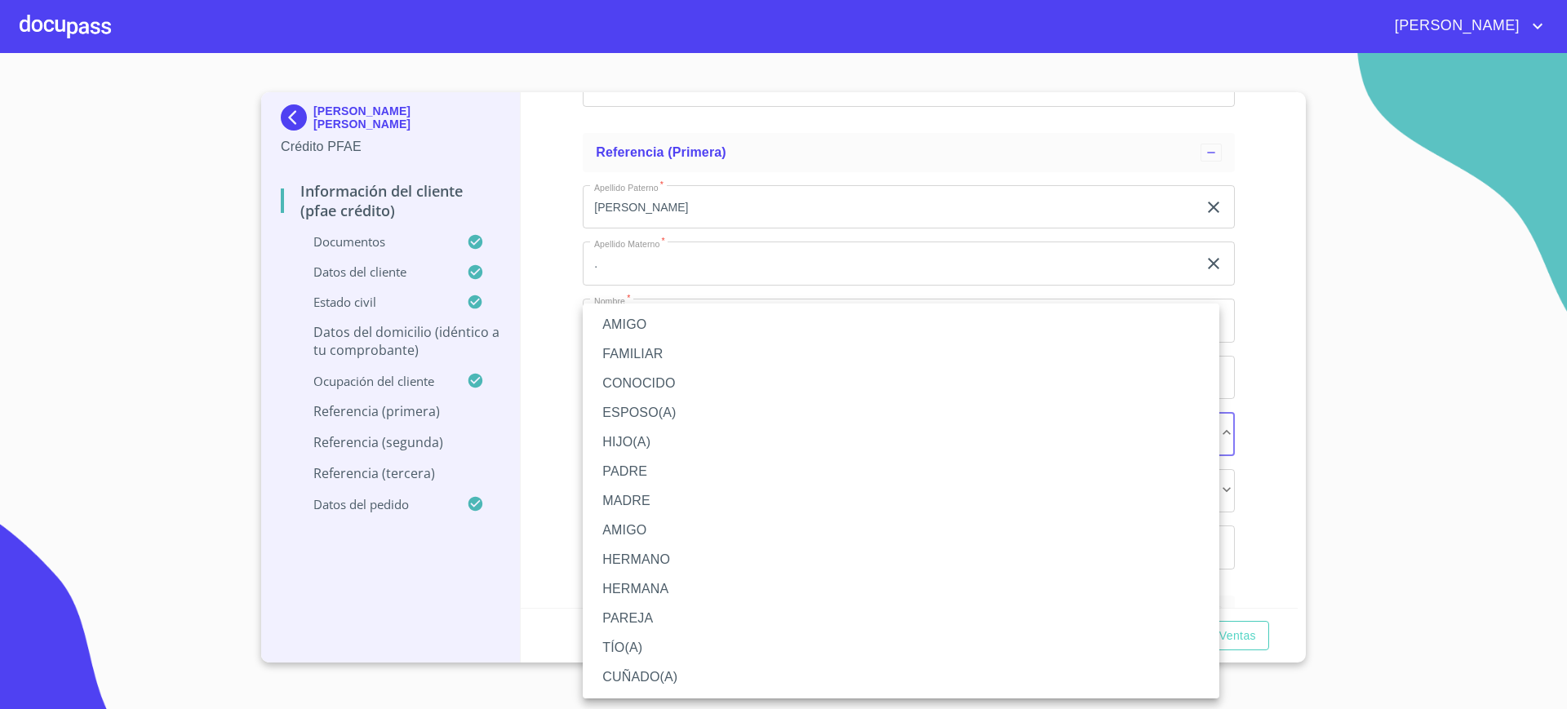
click at [654, 346] on li "FAMILIAR" at bounding box center [901, 354] width 637 height 29
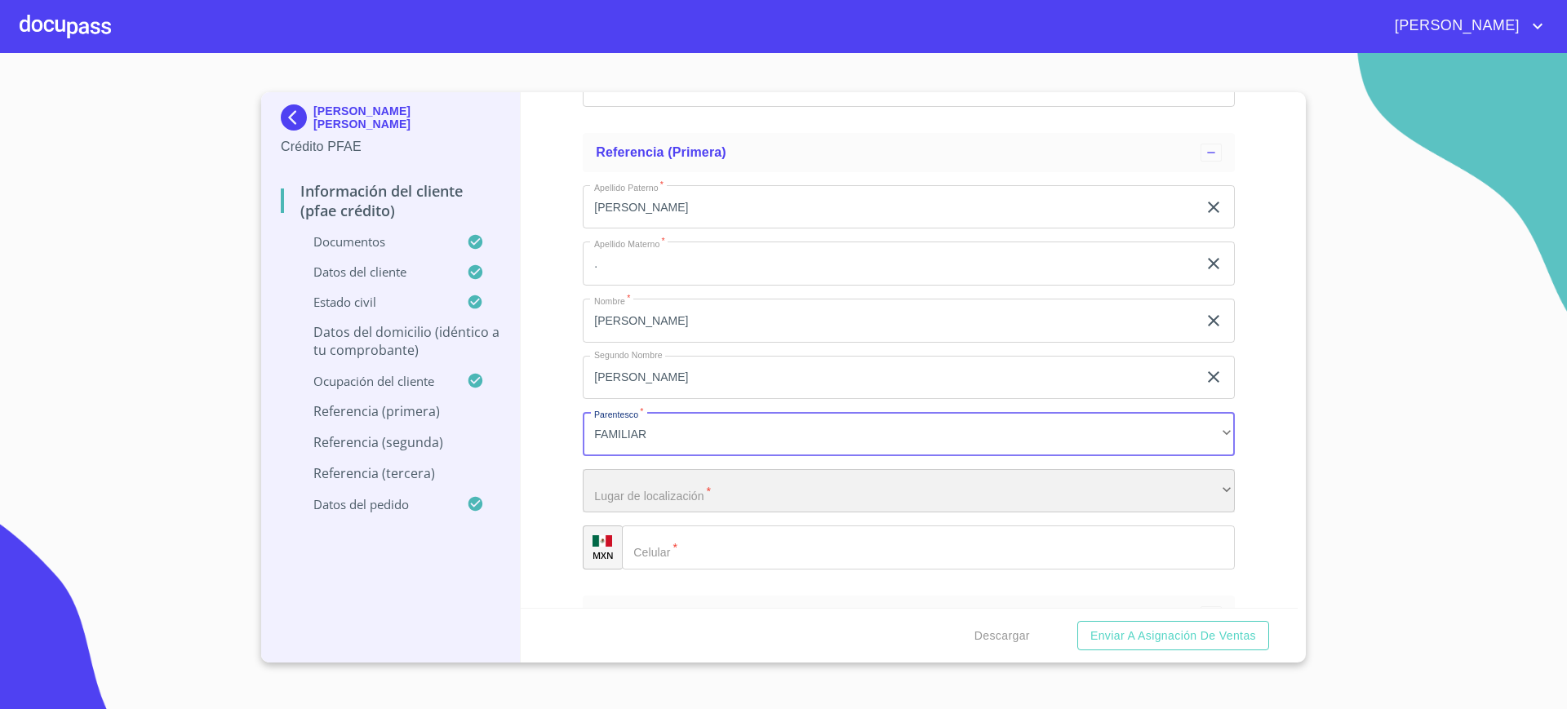
click at [647, 499] on div "​" at bounding box center [909, 491] width 652 height 44
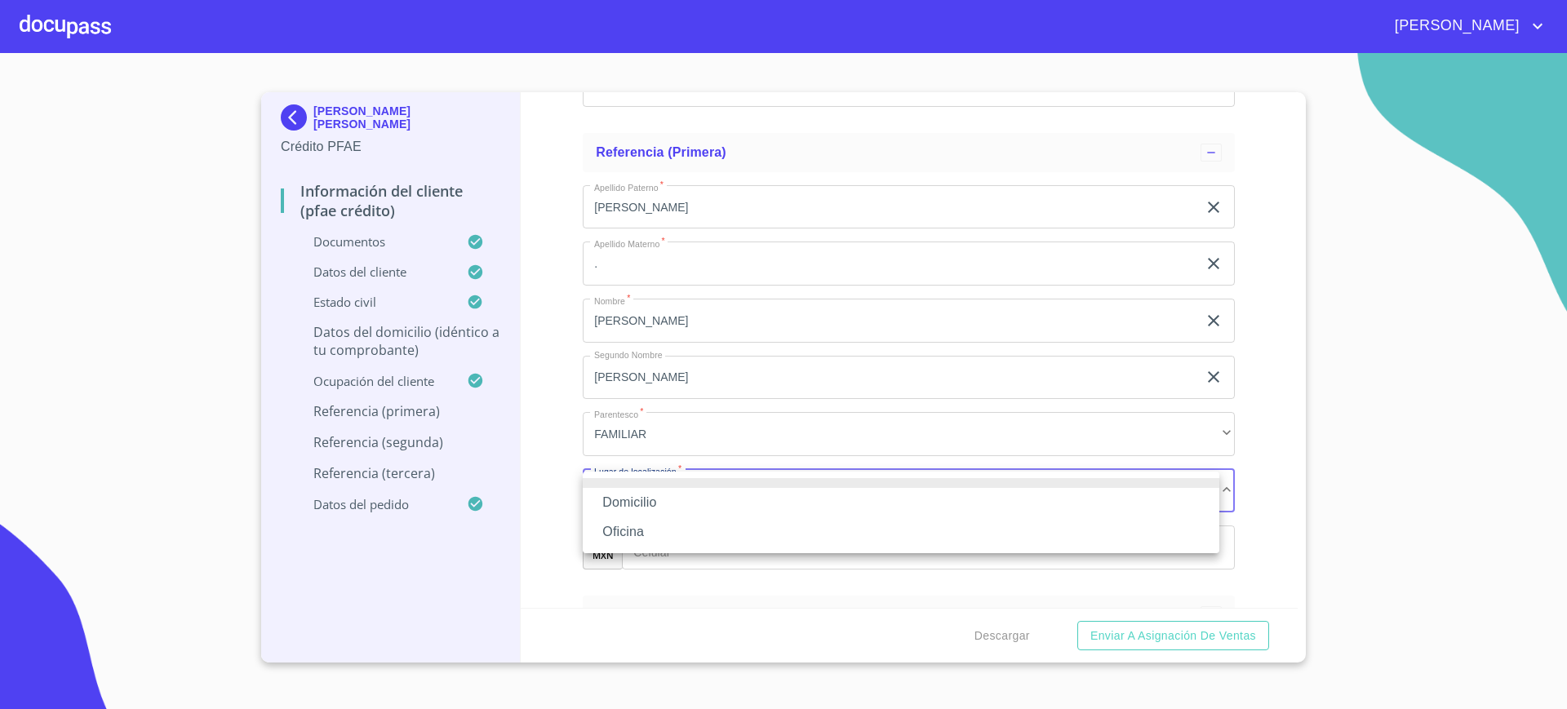
click at [647, 499] on li "Domicilio" at bounding box center [901, 502] width 637 height 29
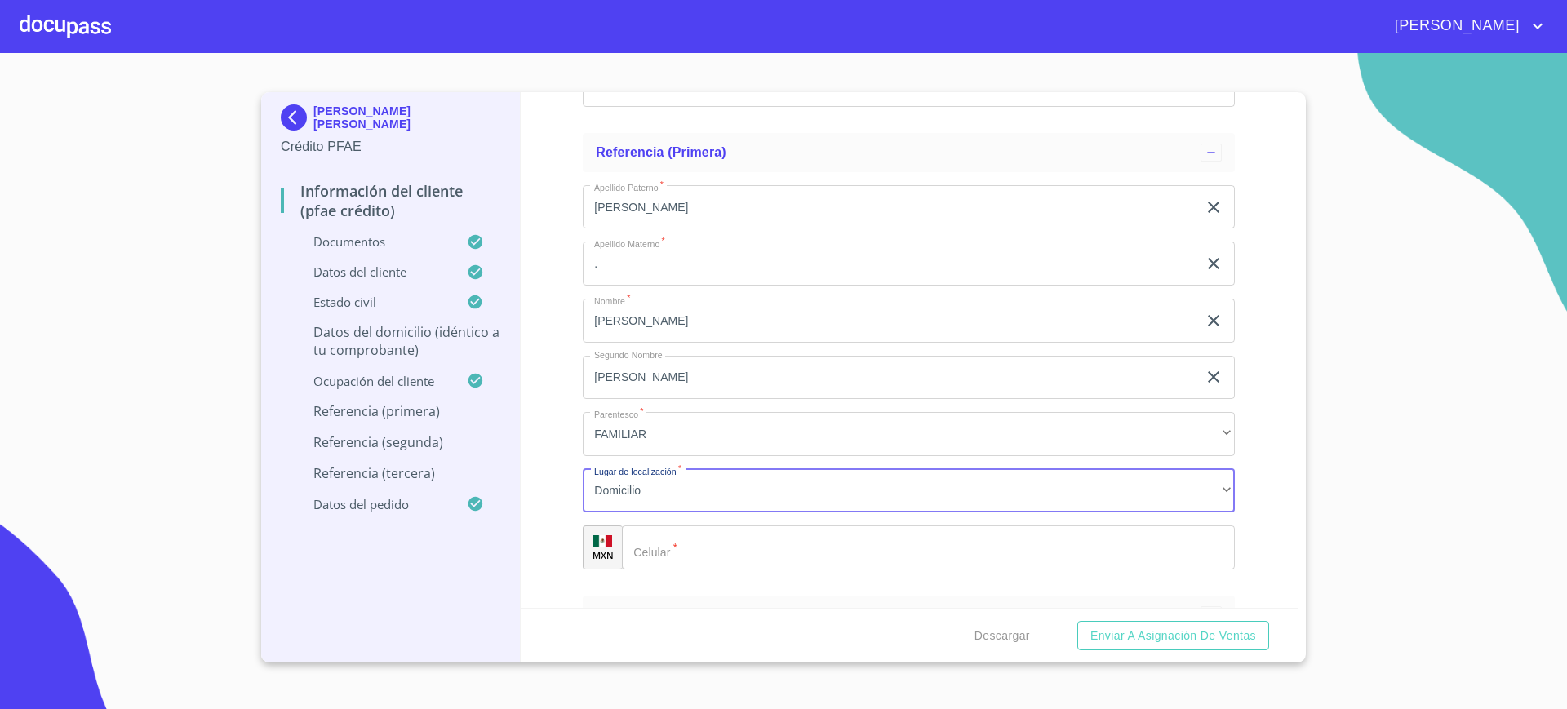
click at [662, 544] on div "​" at bounding box center [928, 548] width 613 height 44
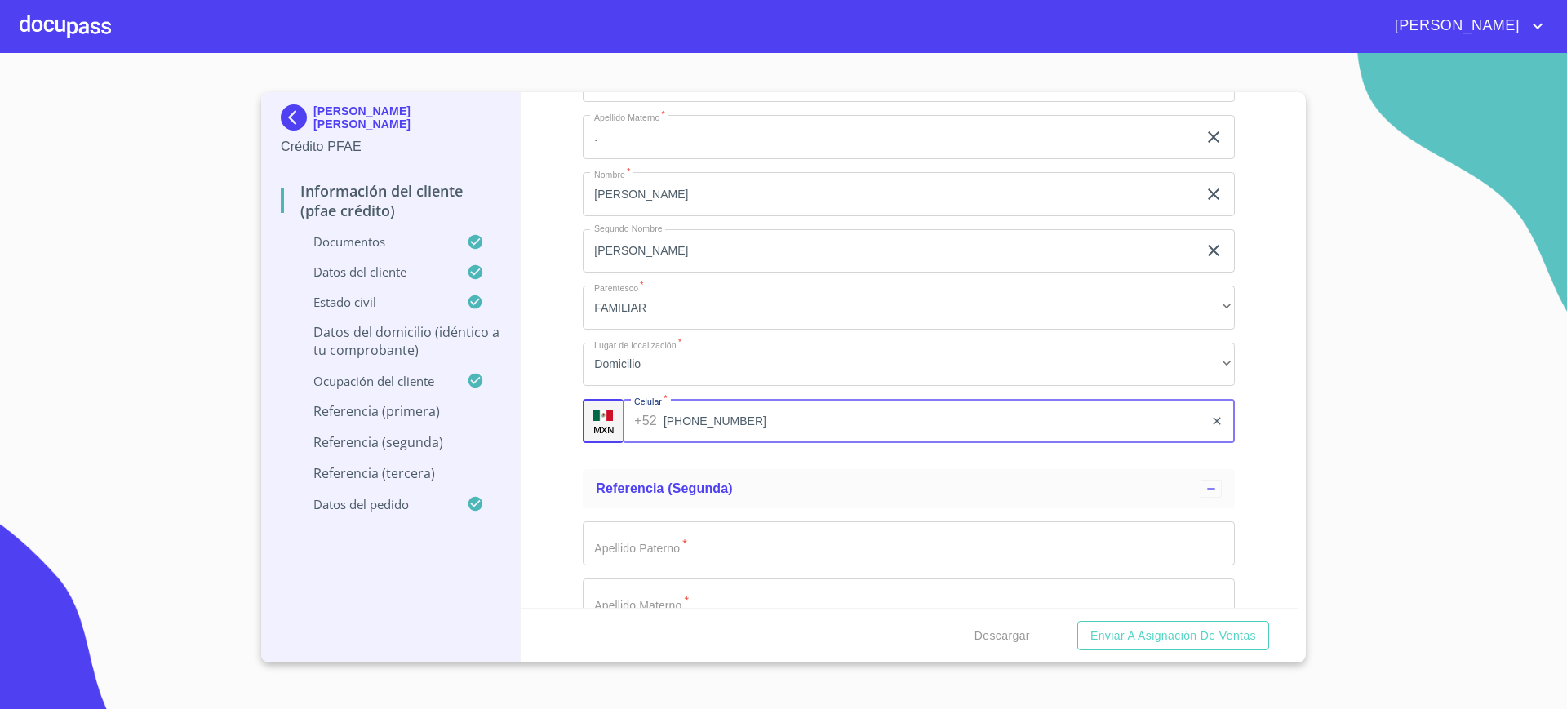
scroll to position [9206, 0]
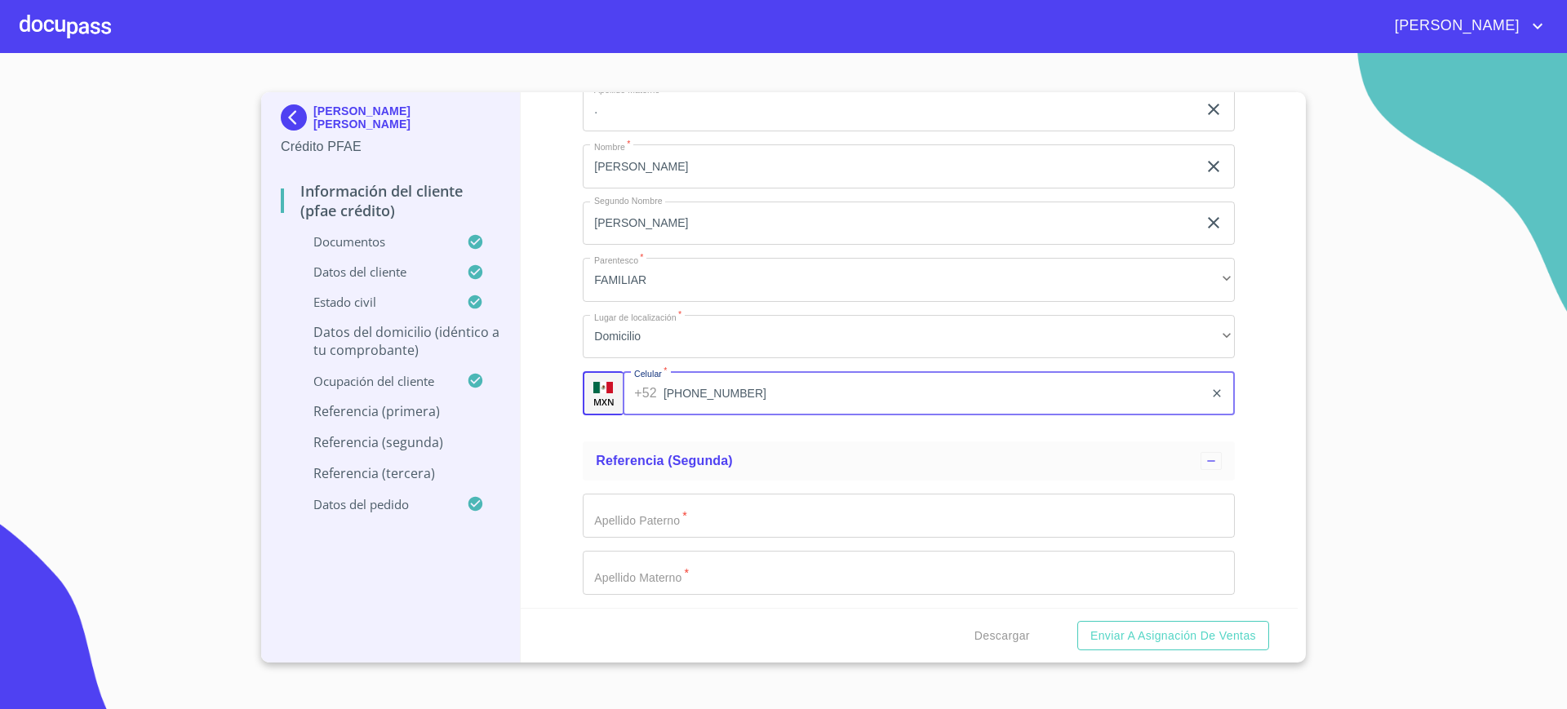
type input "(33)33190325"
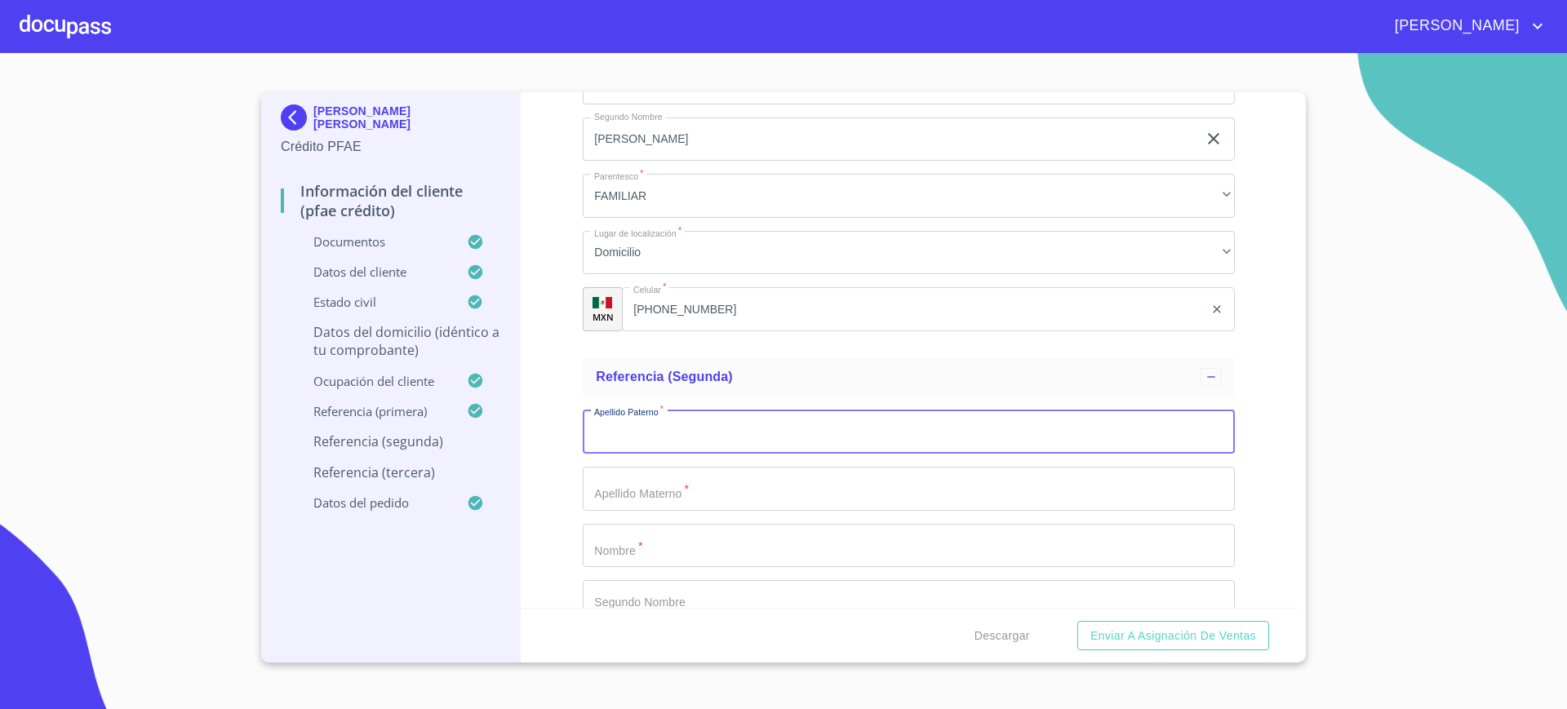
scroll to position [9290, 0]
type input "D"
type input "ESPOLON"
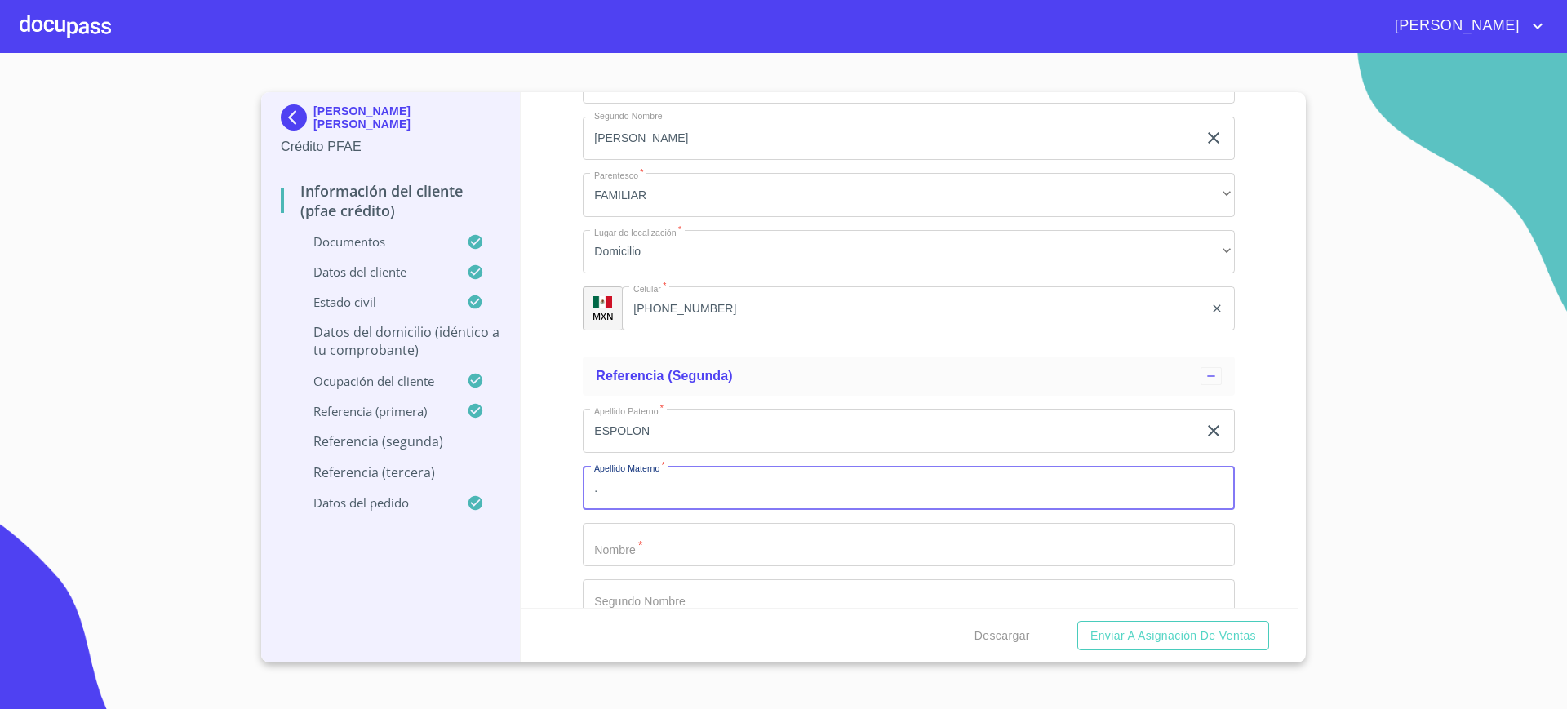
type input "."
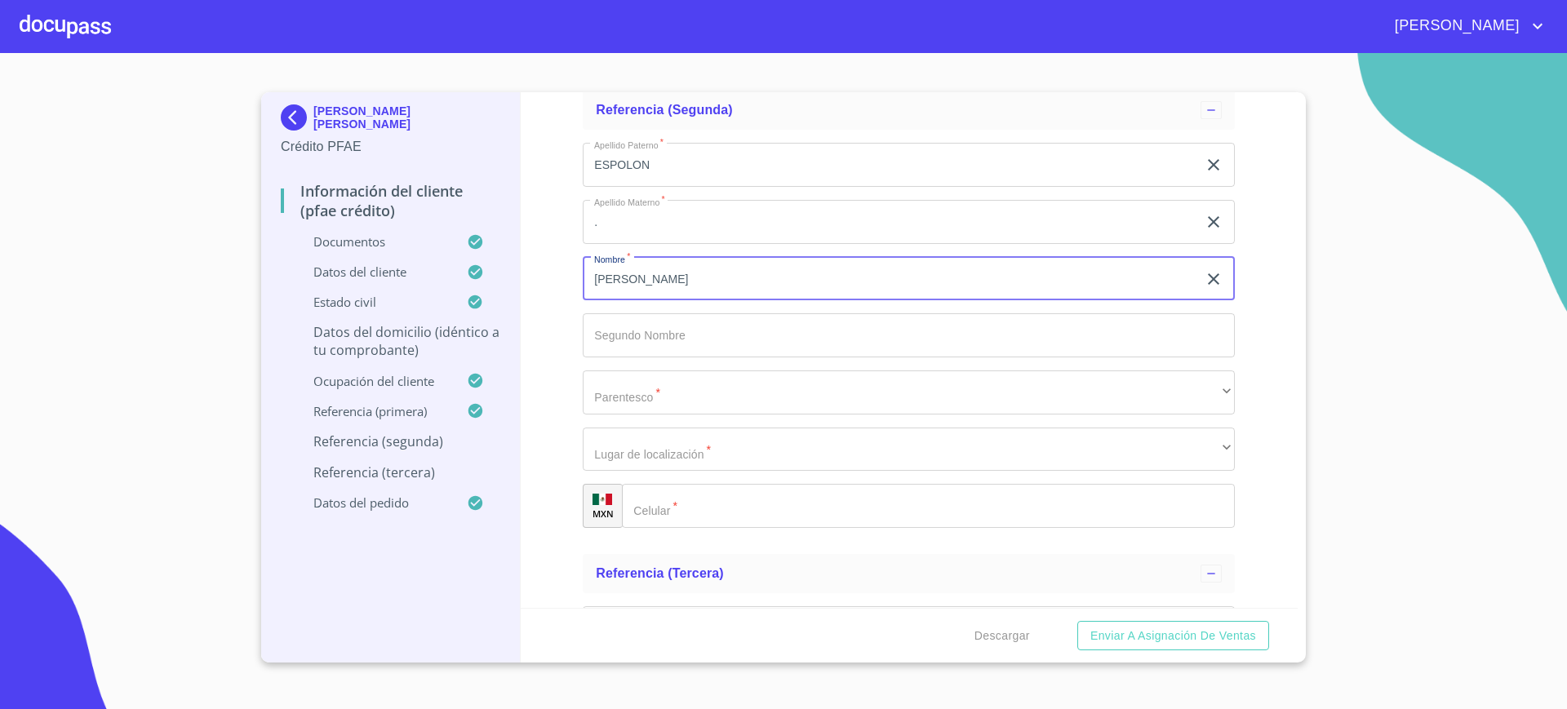
scroll to position [9584, 0]
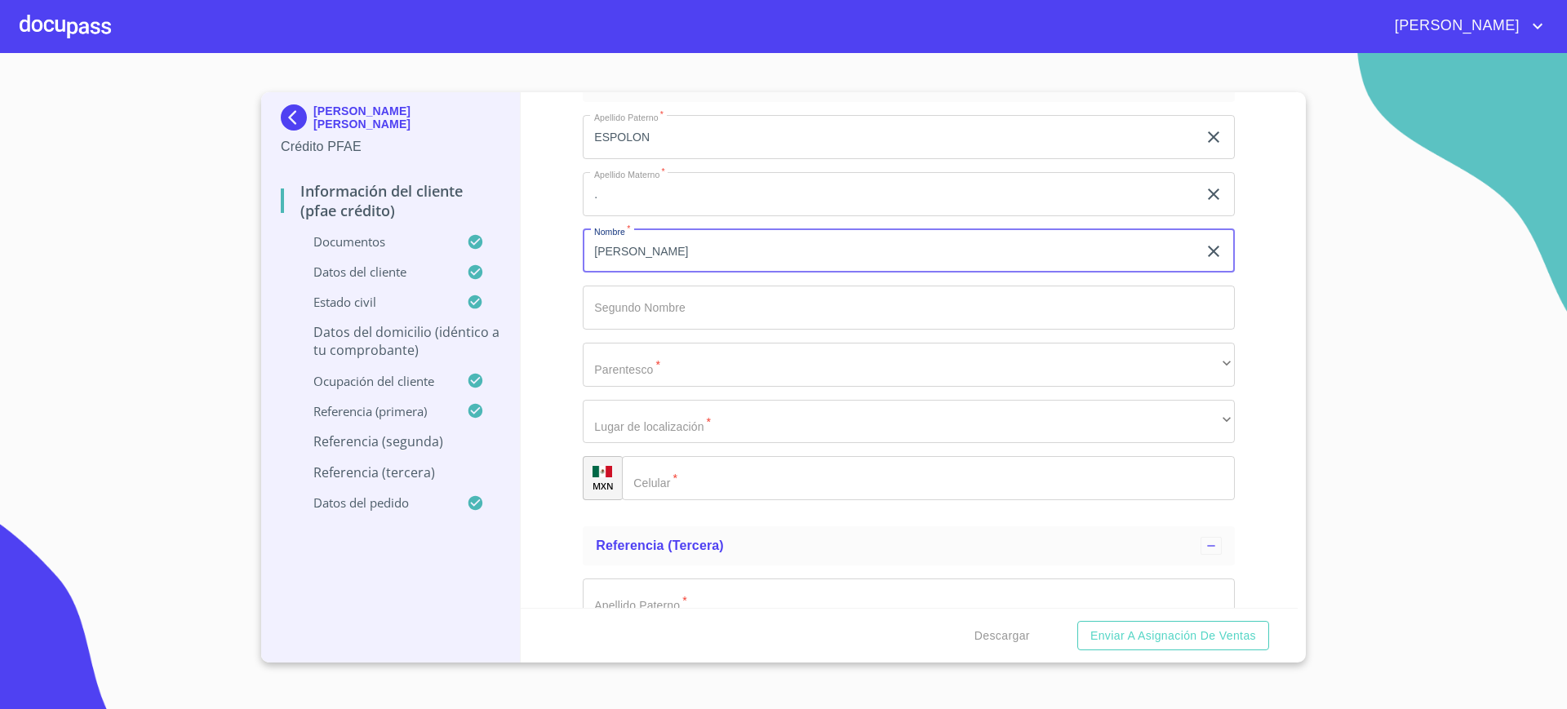
type input "DIANA"
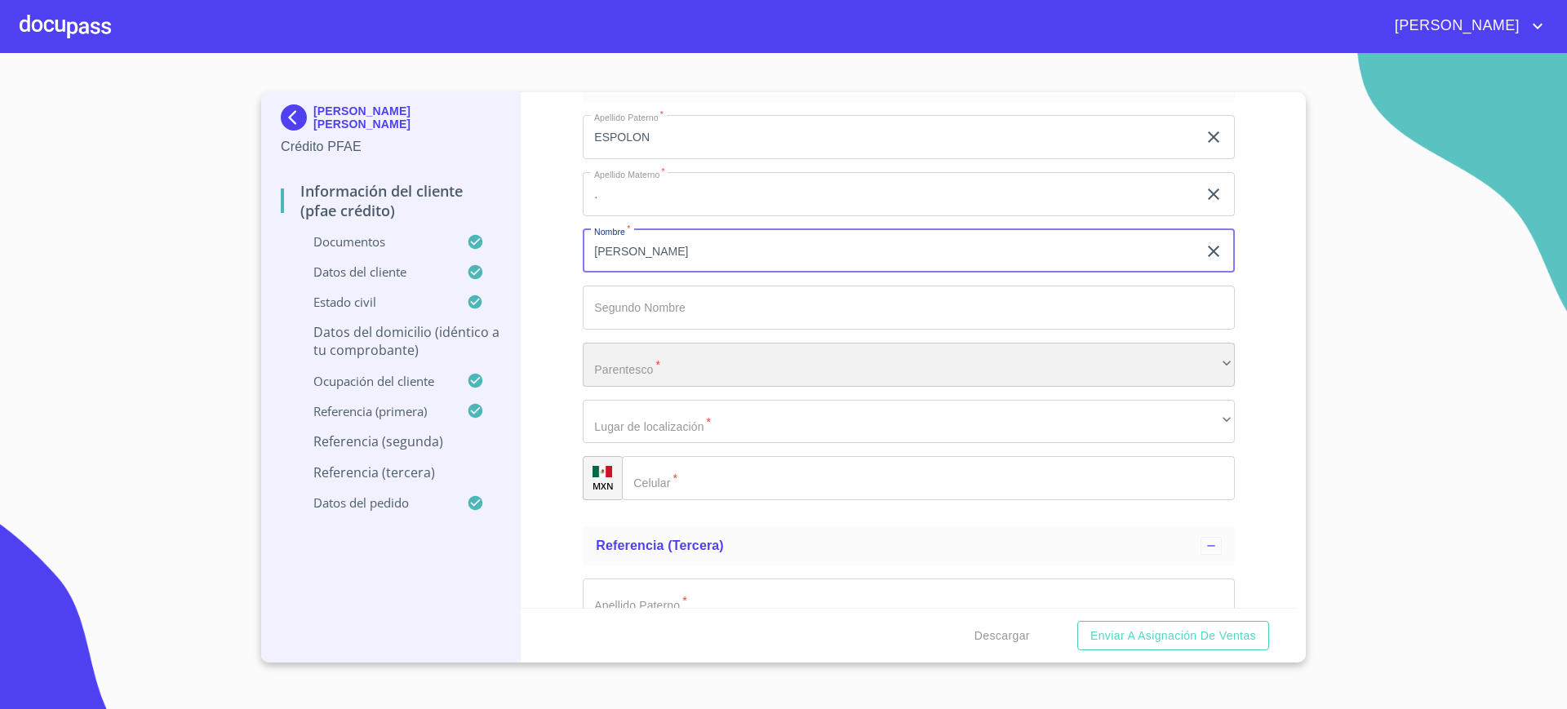
click at [686, 373] on div "​" at bounding box center [909, 365] width 652 height 44
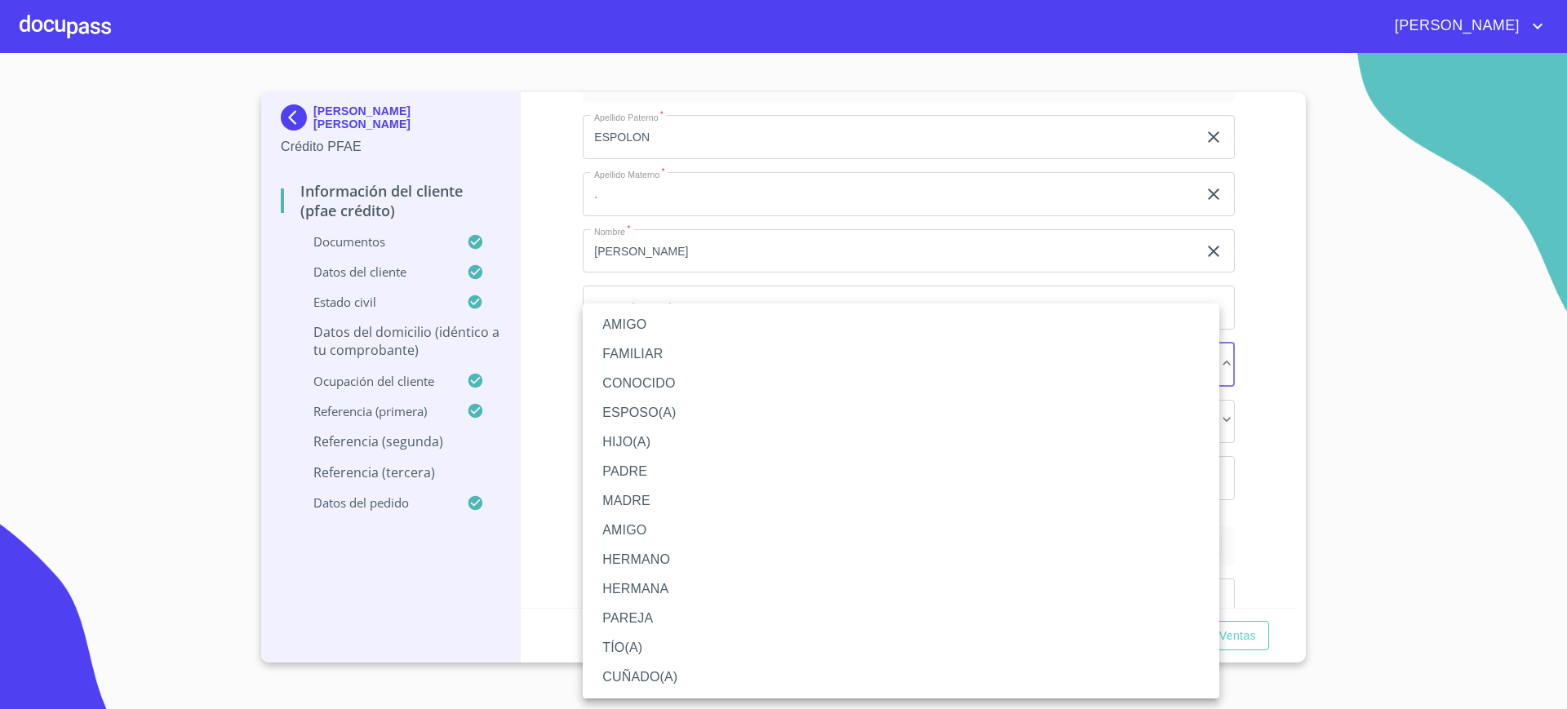
click at [664, 348] on li "FAMILIAR" at bounding box center [901, 354] width 637 height 29
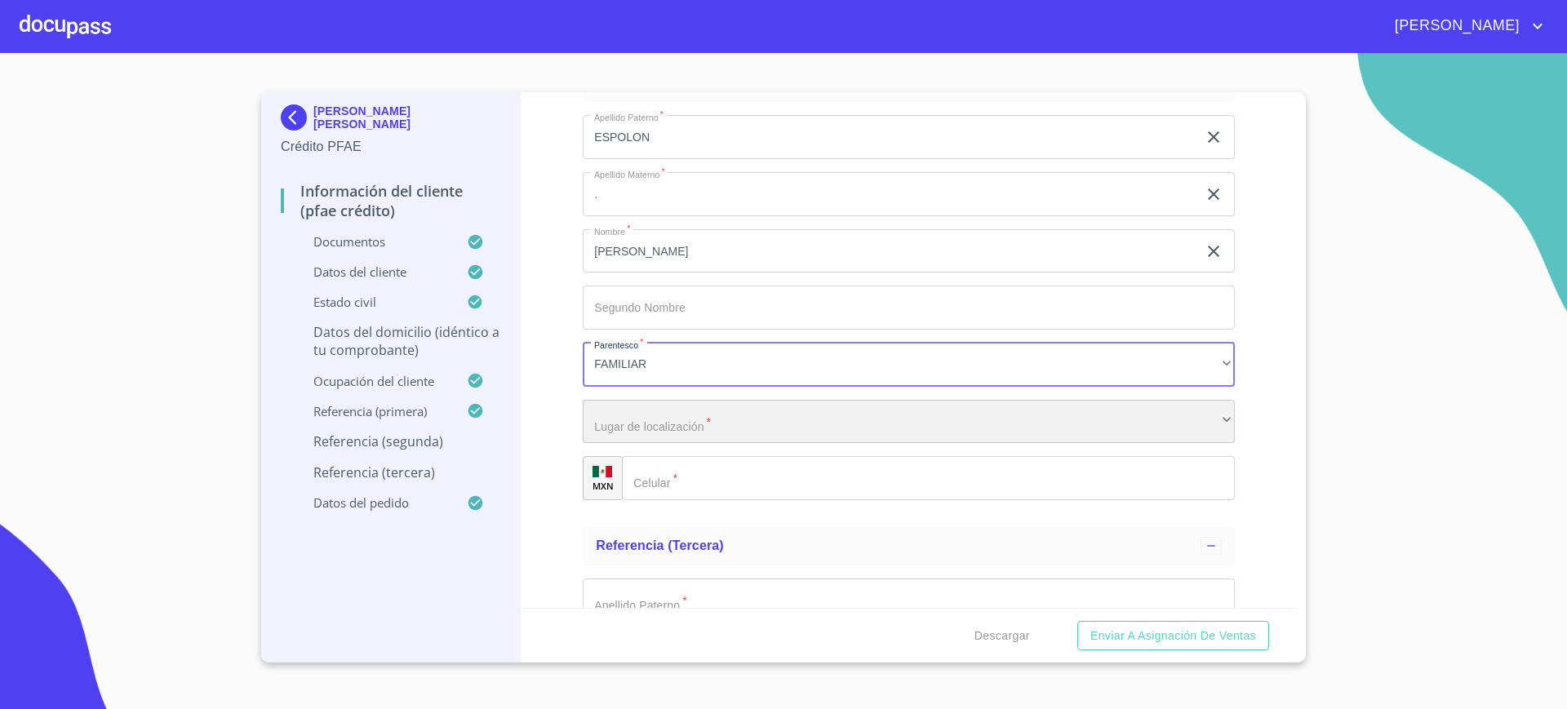
click at [680, 429] on div "​" at bounding box center [909, 422] width 652 height 44
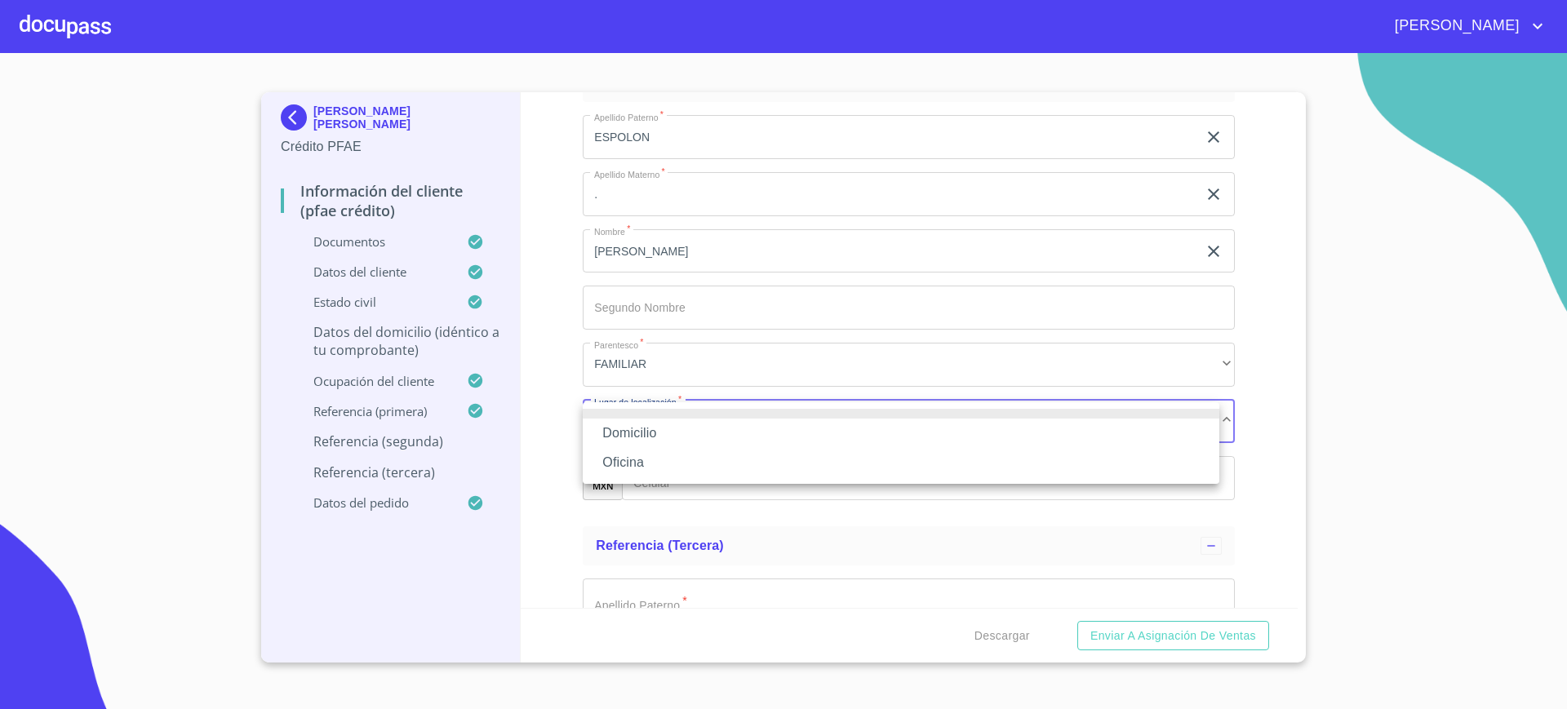
click at [679, 430] on li "Domicilio" at bounding box center [901, 433] width 637 height 29
click at [675, 468] on input "Documento de identificación.   *" at bounding box center [928, 478] width 613 height 44
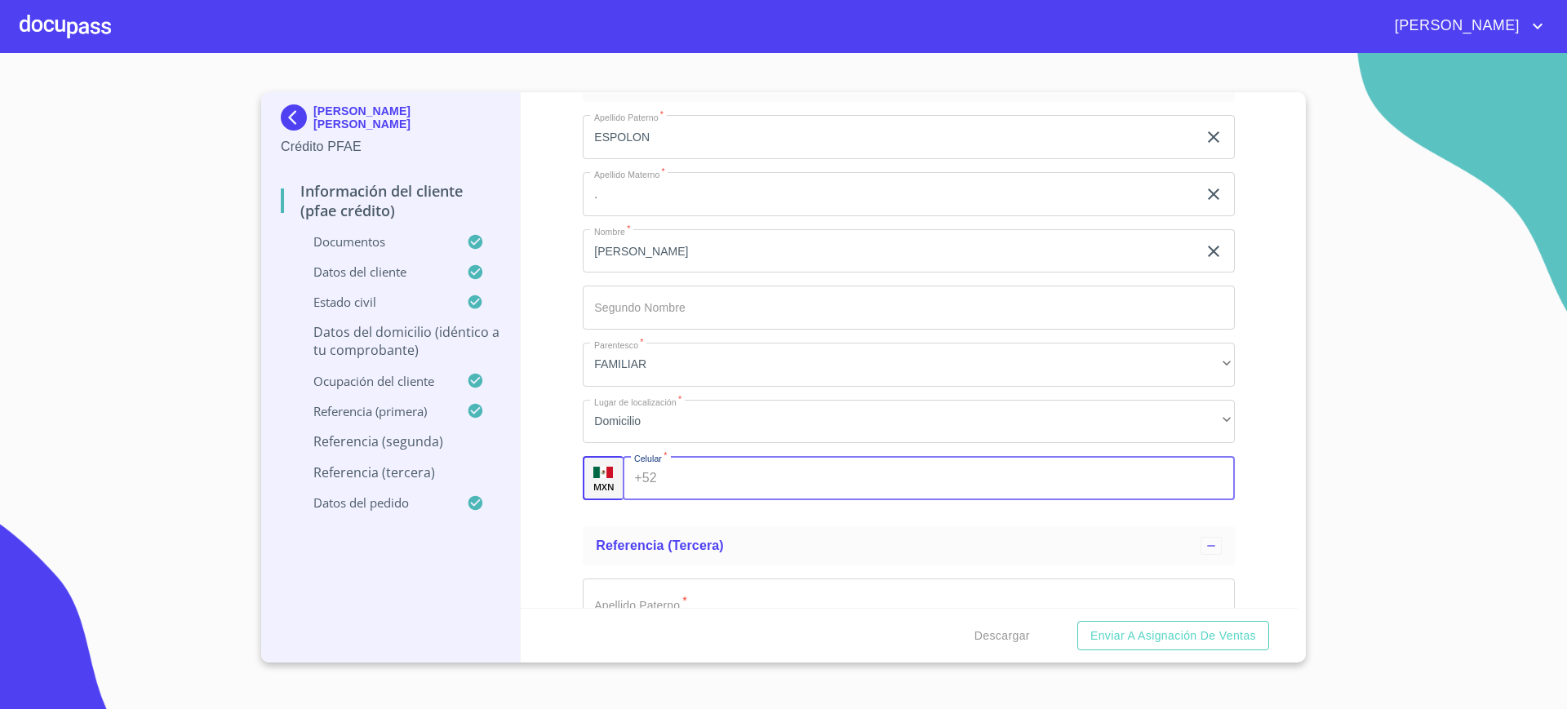
click at [675, 468] on input "Documento de identificación.   *" at bounding box center [949, 478] width 571 height 44
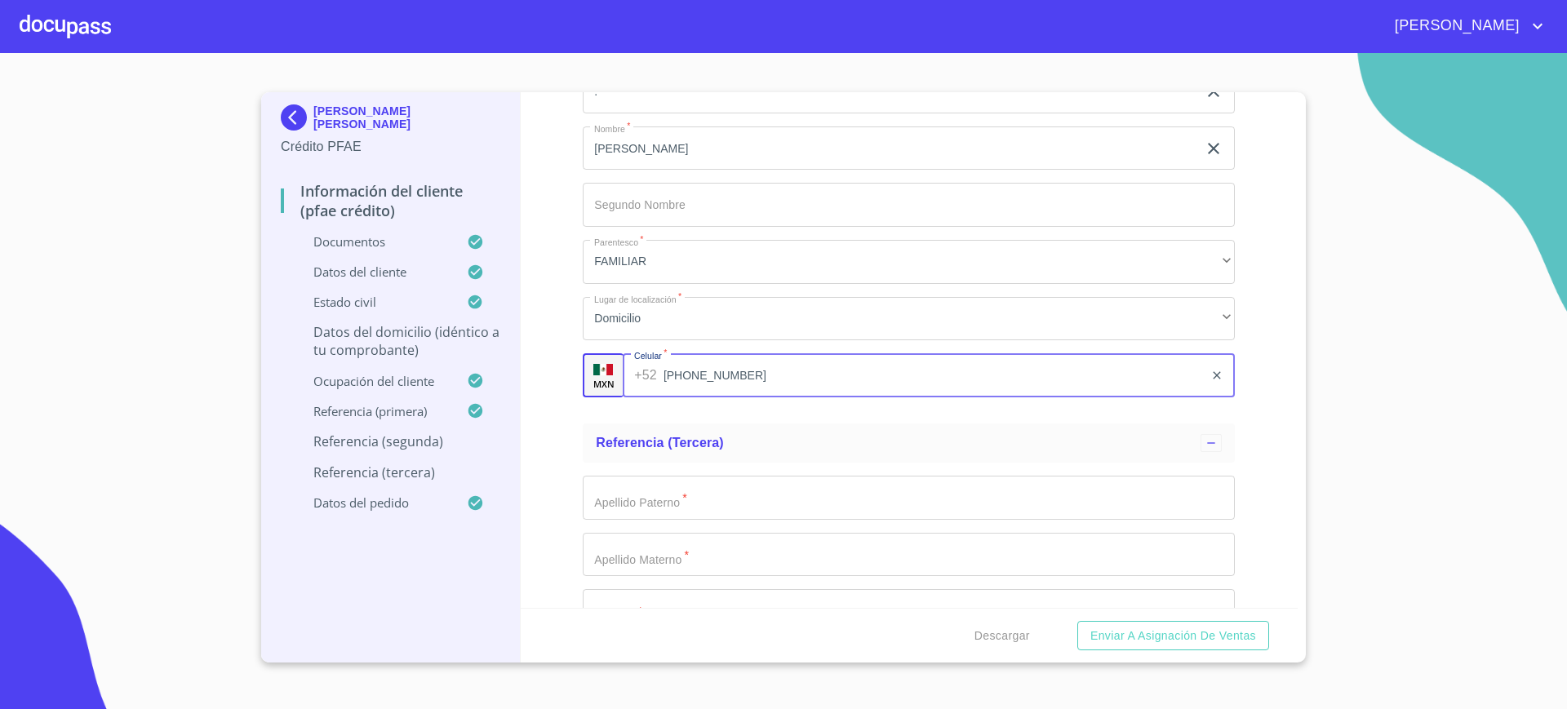
scroll to position [9686, 0]
type input "(33)13836391"
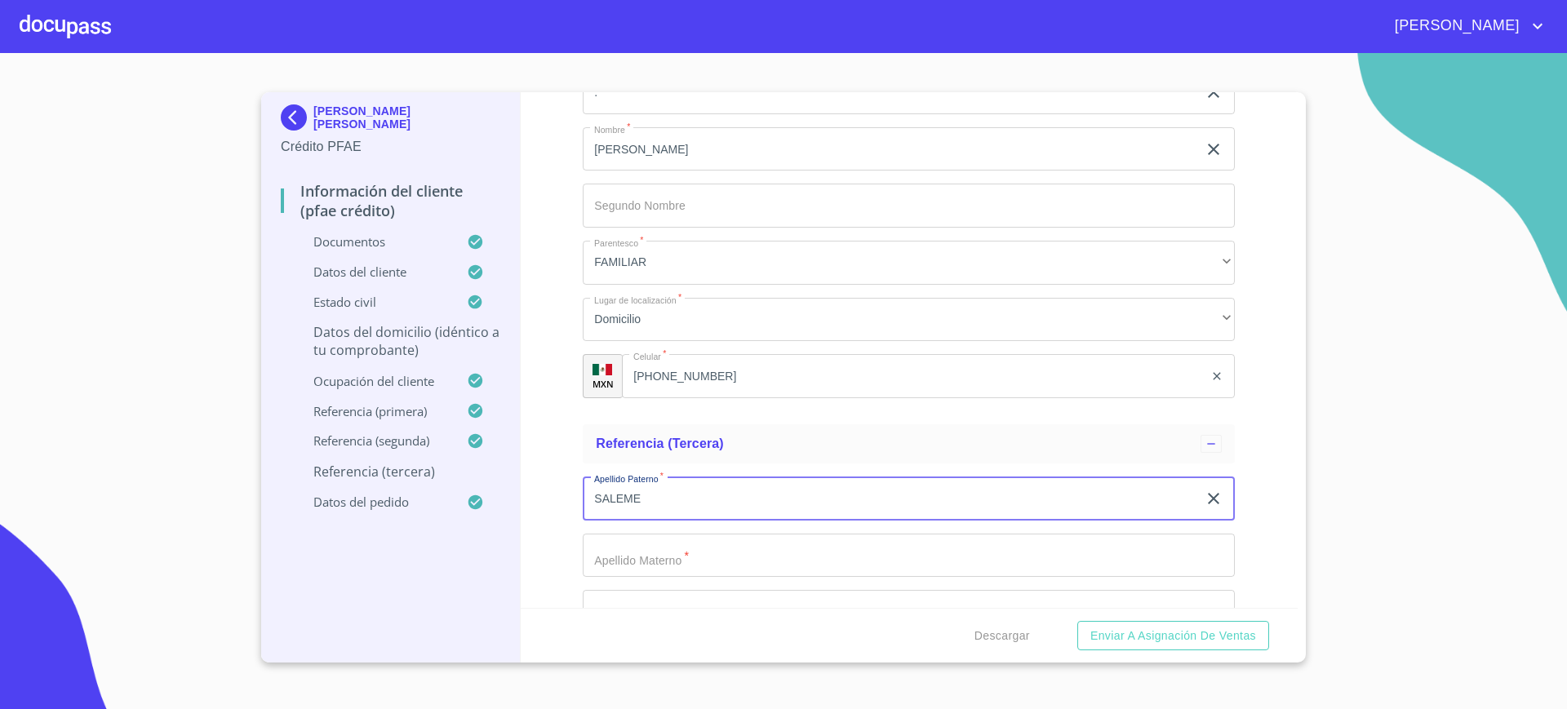
type input "SALEME"
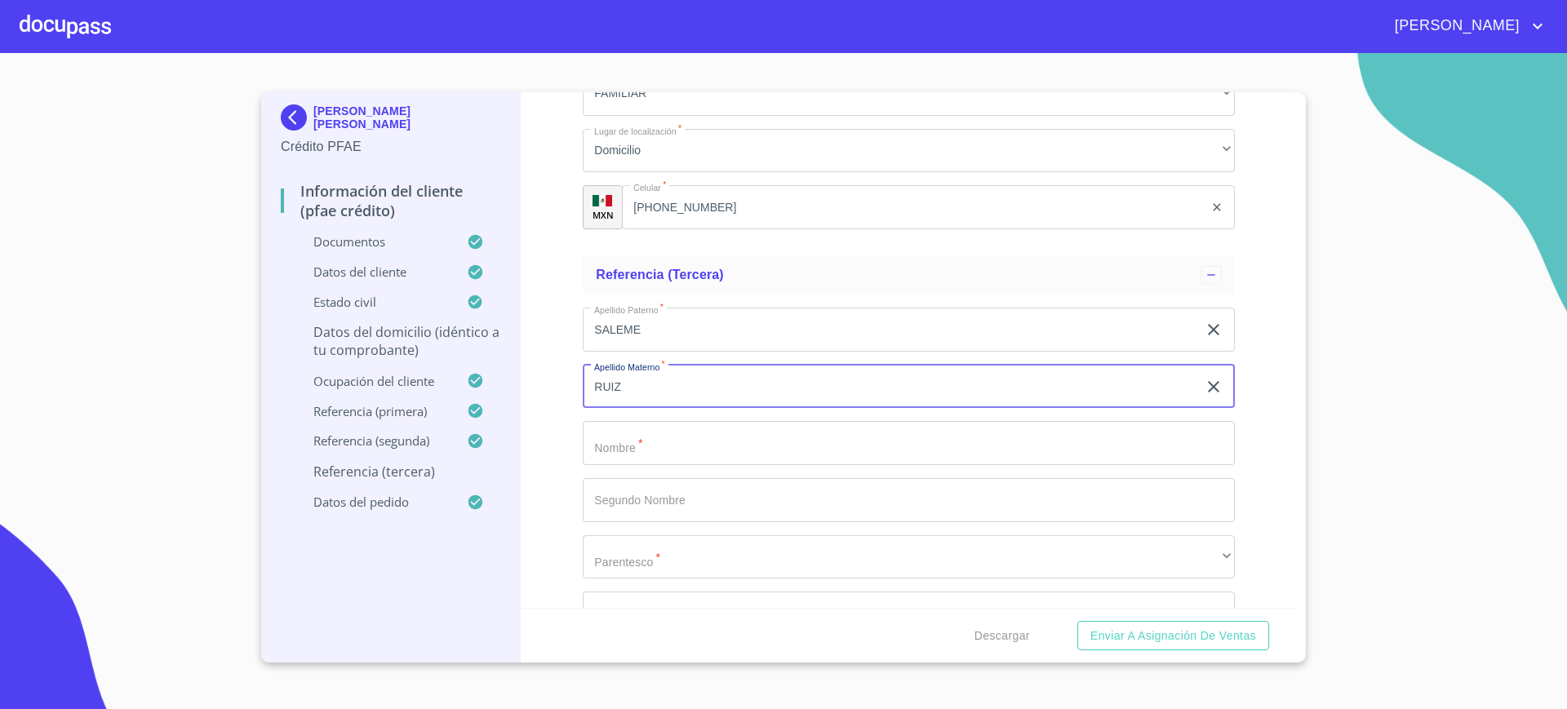
scroll to position [9858, 0]
type input "RUIZ"
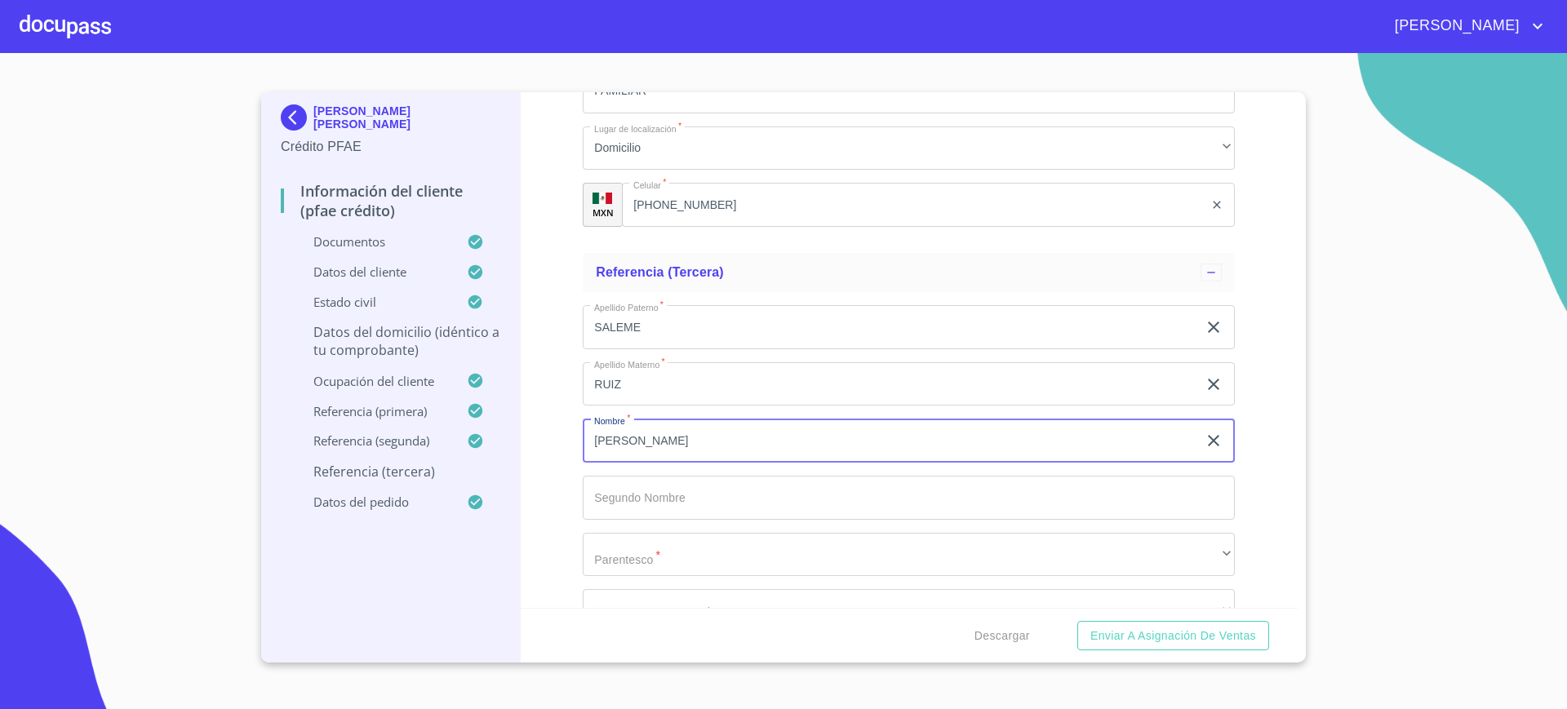
type input "JORGE"
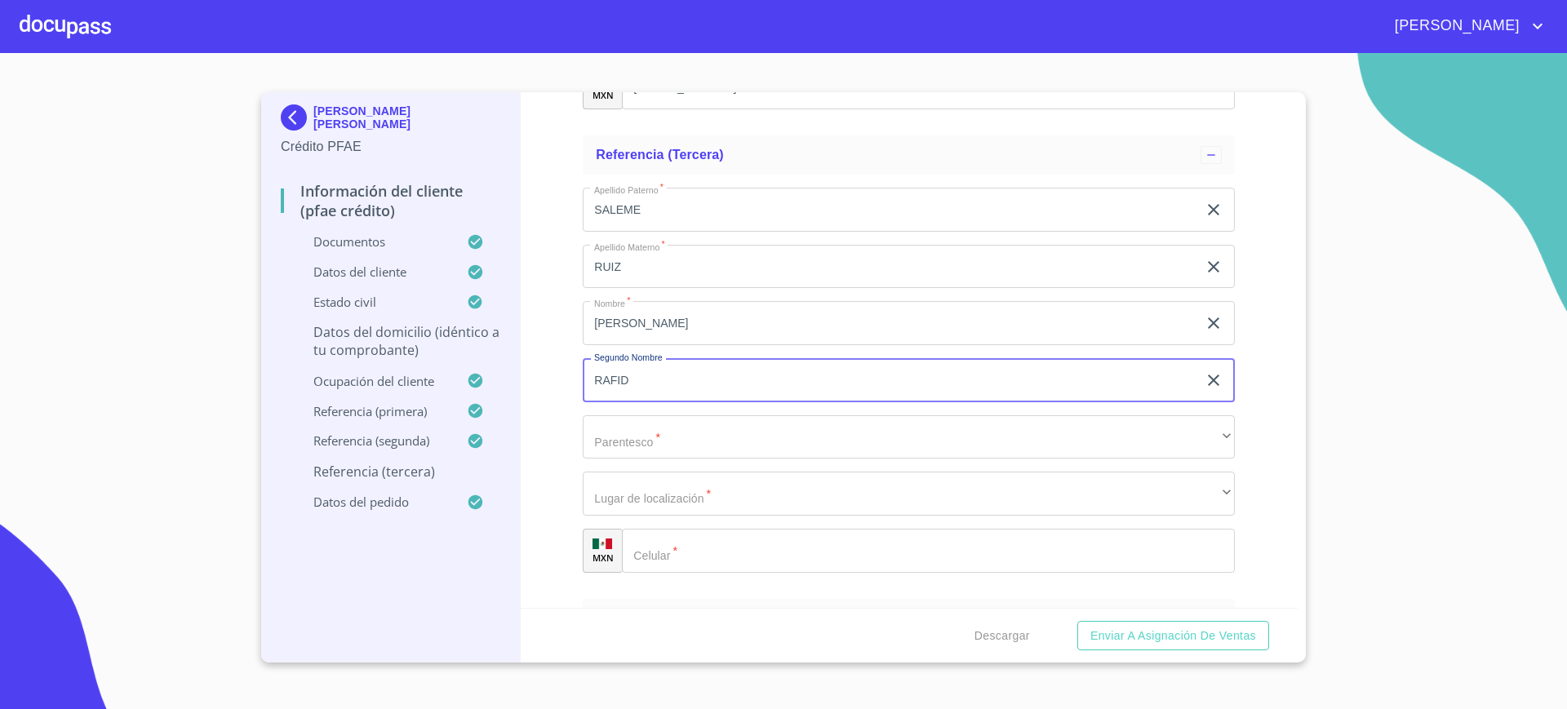
scroll to position [9988, 0]
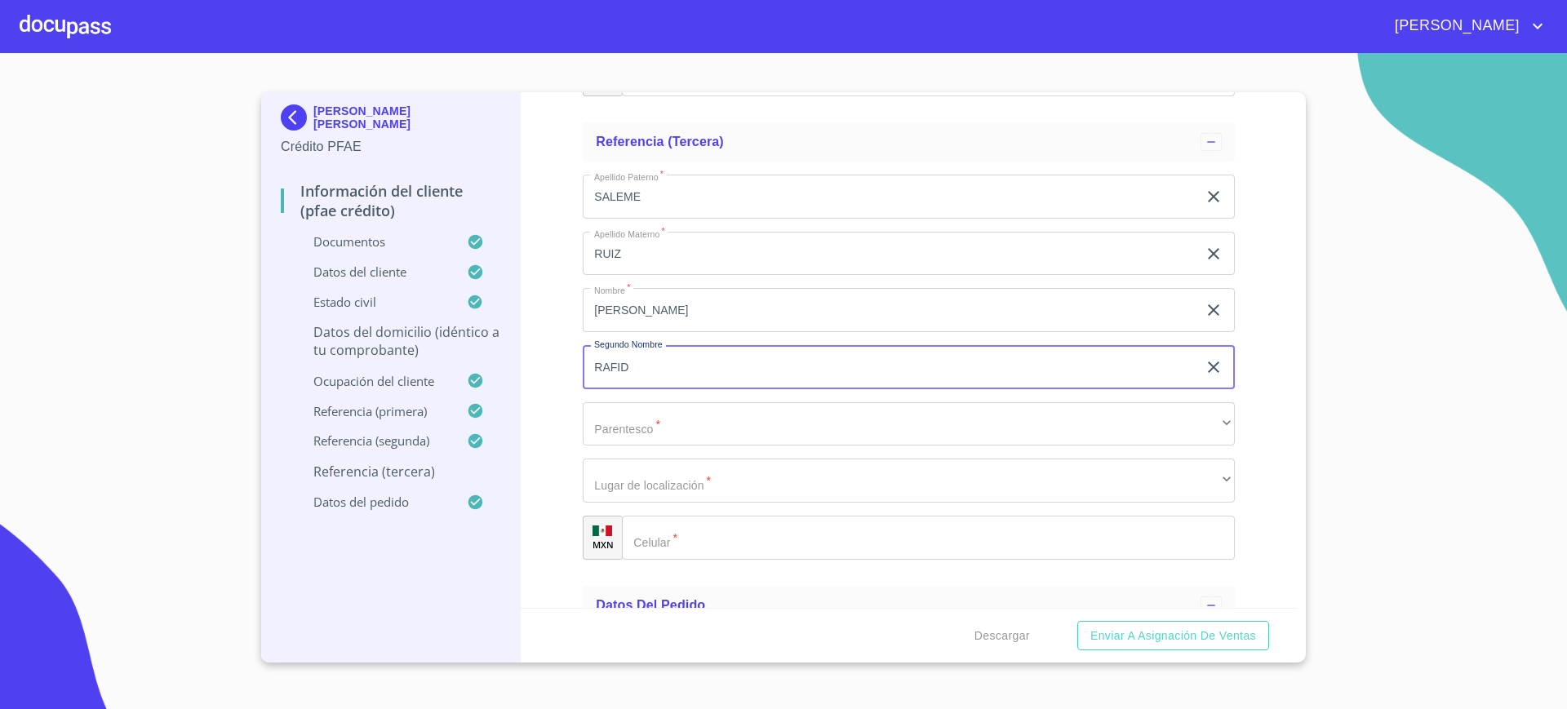
type input "RAFID"
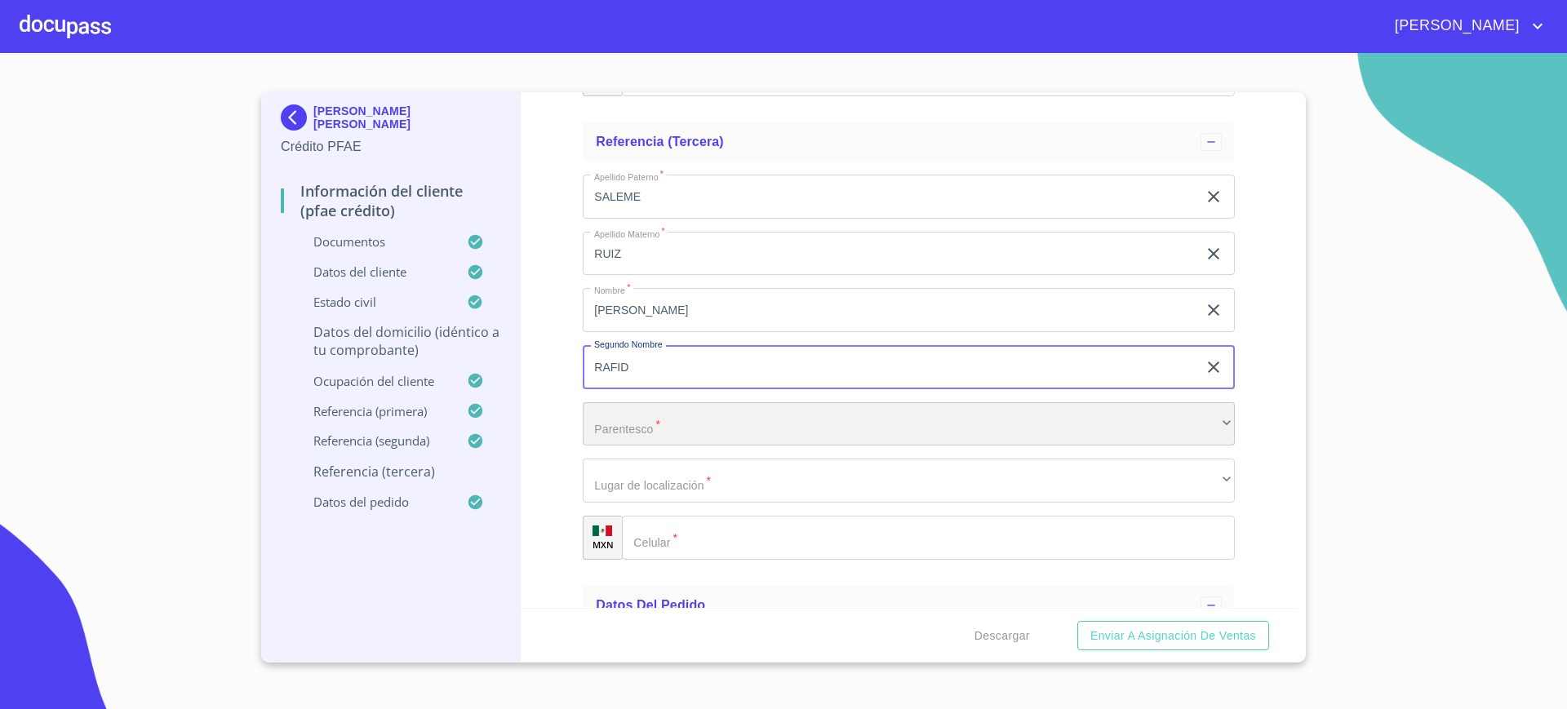
click at [677, 424] on div "​" at bounding box center [909, 424] width 652 height 44
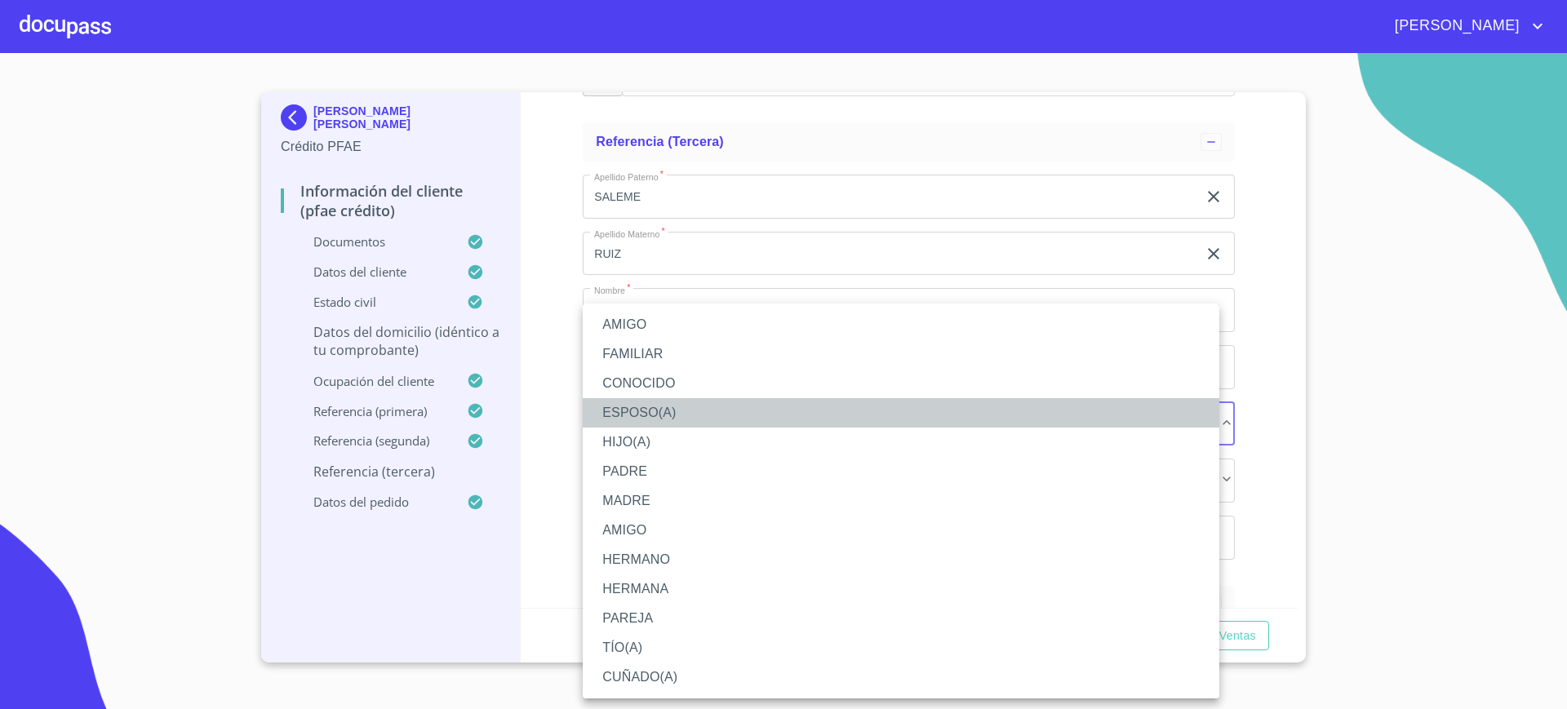
click at [675, 418] on li "ESPOSO(A)" at bounding box center [901, 412] width 637 height 29
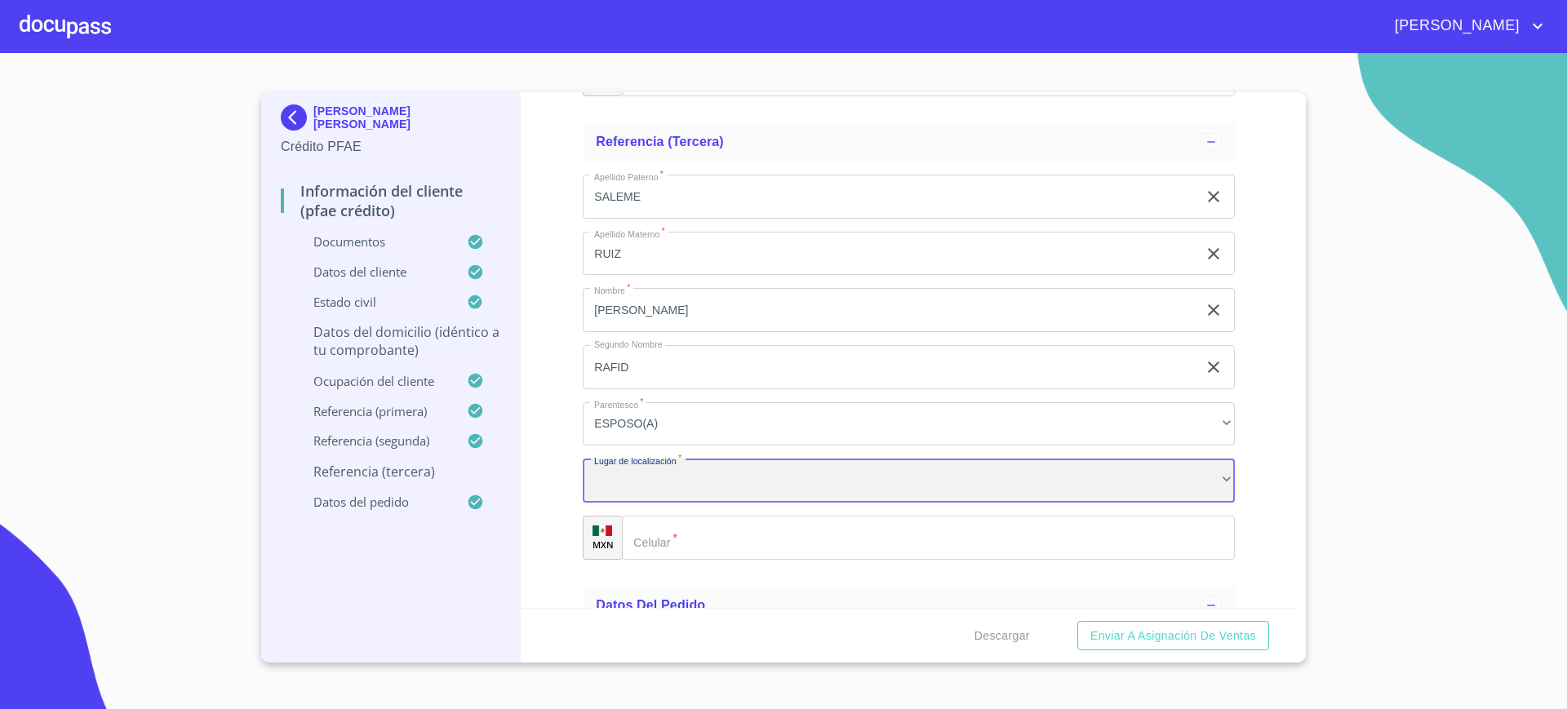
click at [678, 482] on div "​" at bounding box center [909, 481] width 652 height 44
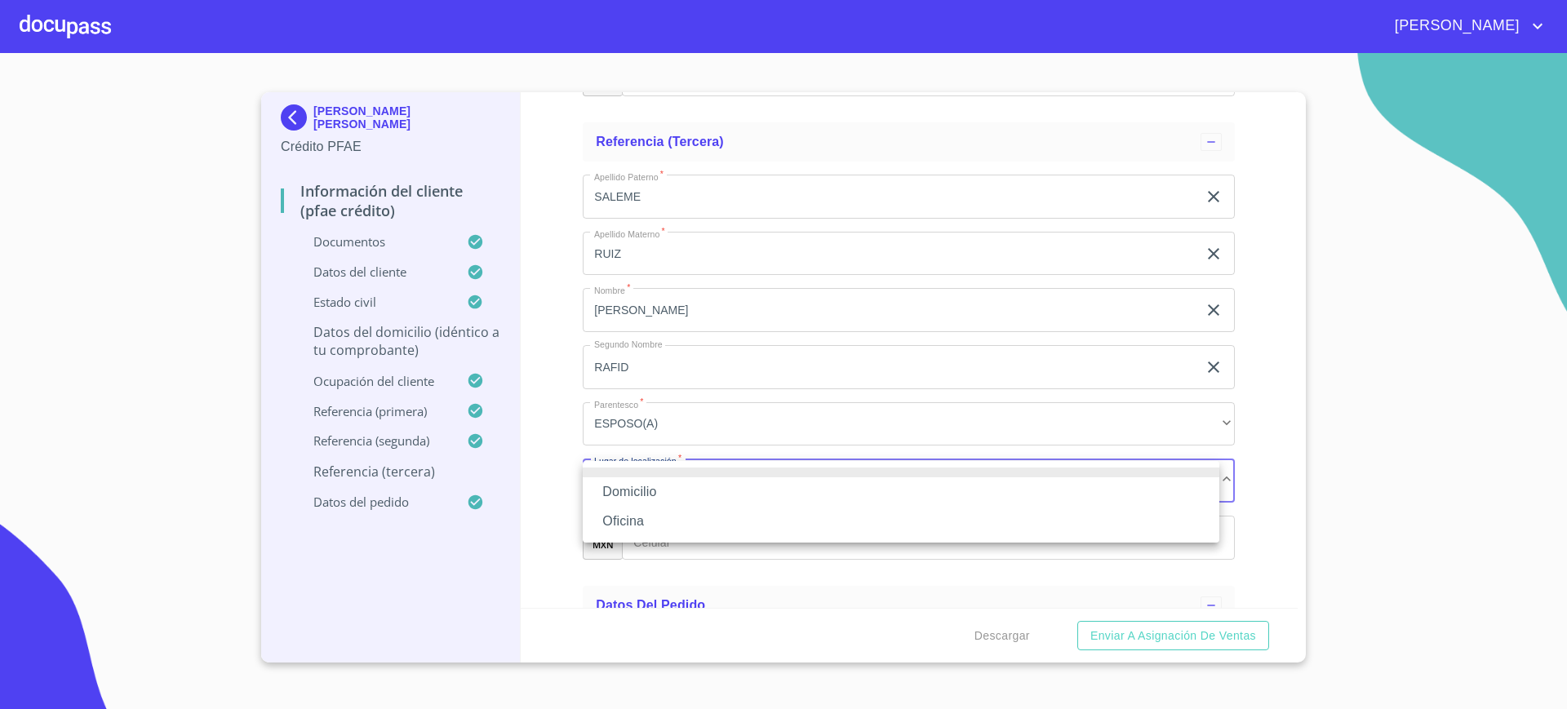
click at [678, 482] on li "Domicilio" at bounding box center [901, 491] width 637 height 29
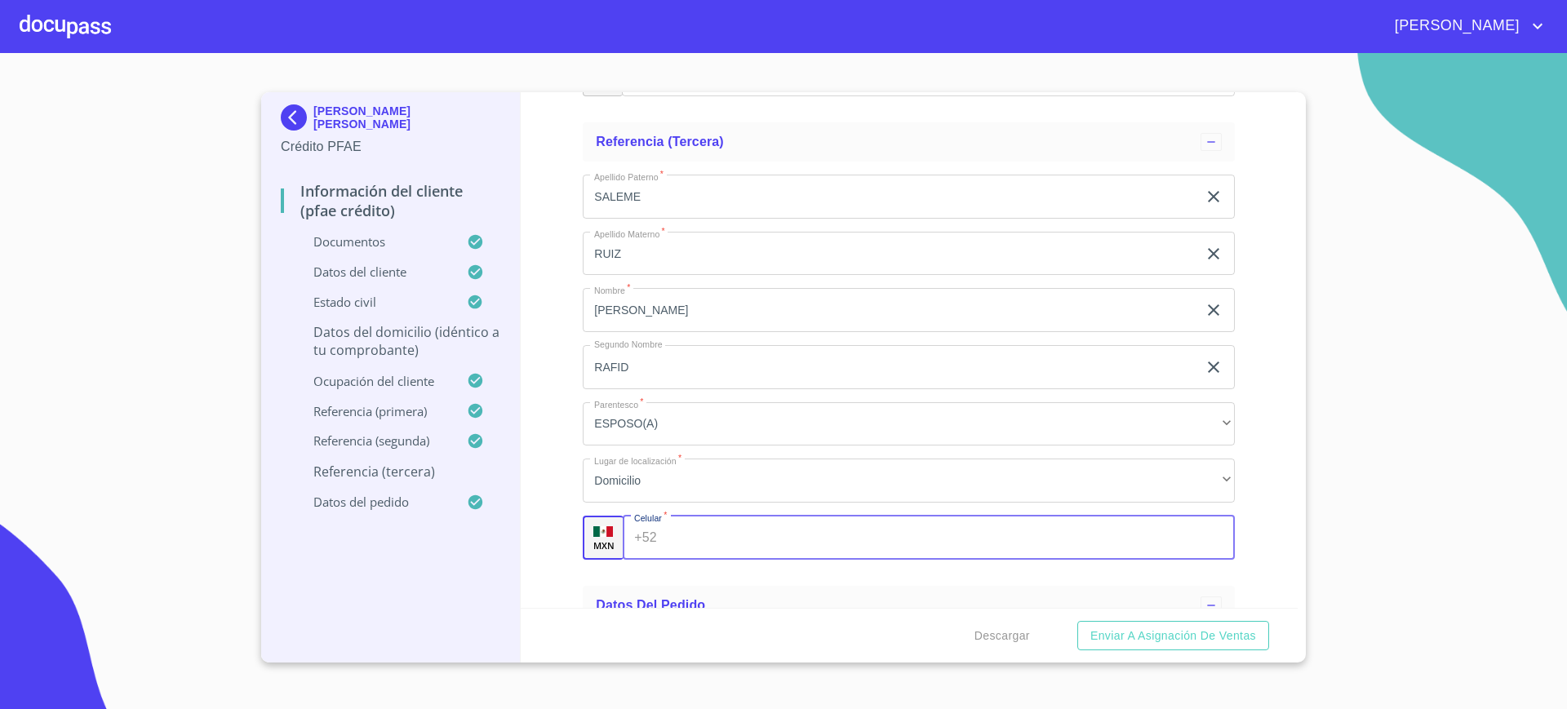
click at [685, 540] on input "Documento de identificación.   *" at bounding box center [949, 538] width 571 height 44
type input "0"
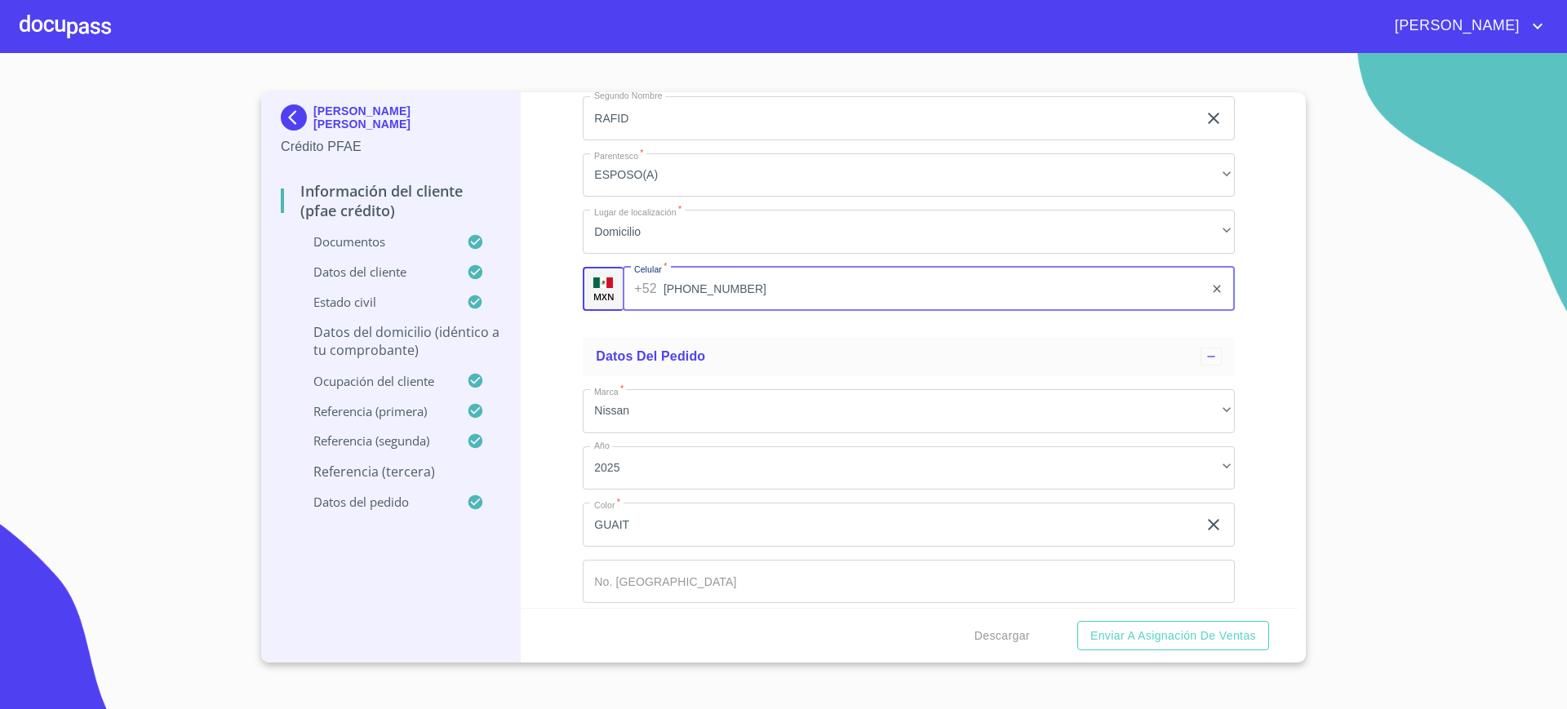
scroll to position [10309, 0]
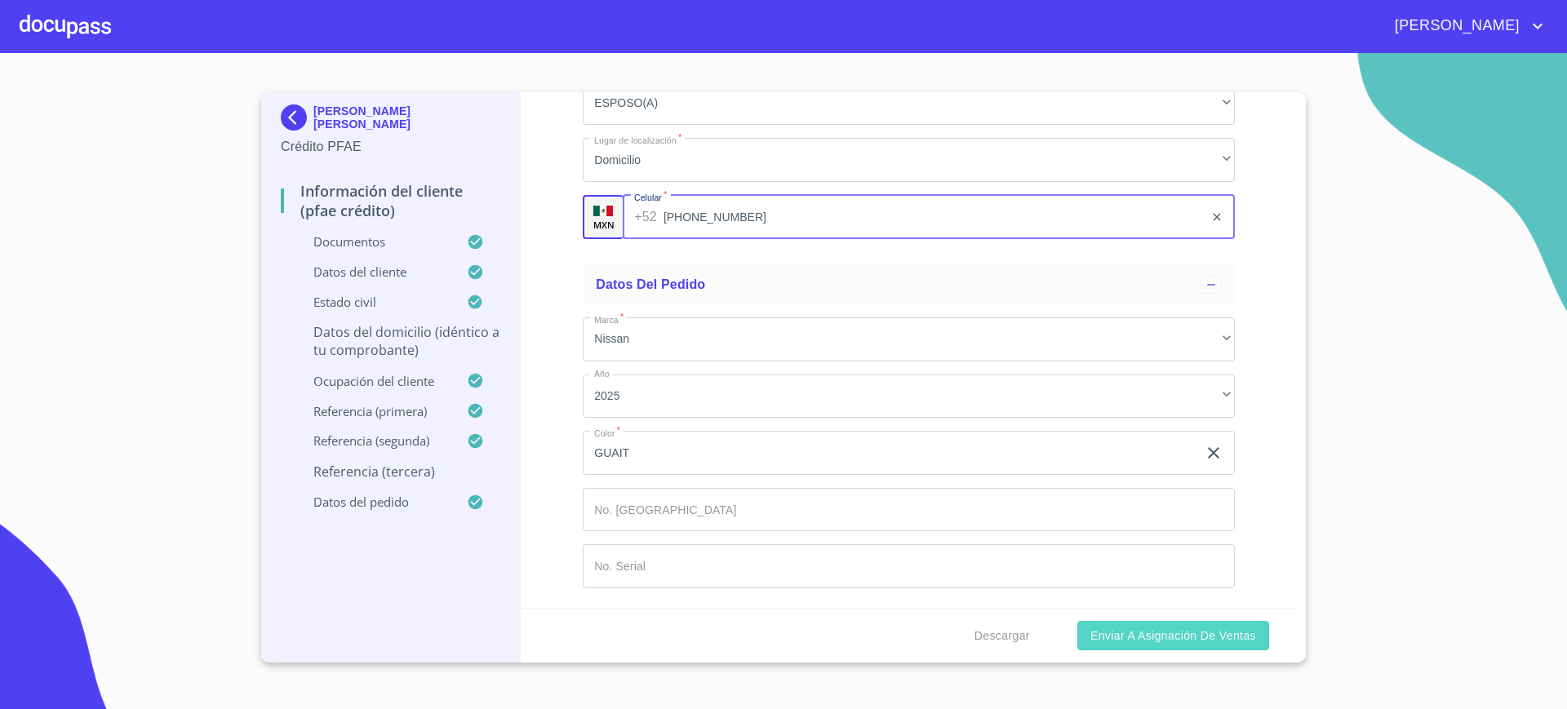
type input "(33)32454900"
click at [1189, 644] on span "Enviar a Asignación de Ventas" at bounding box center [1173, 636] width 166 height 20
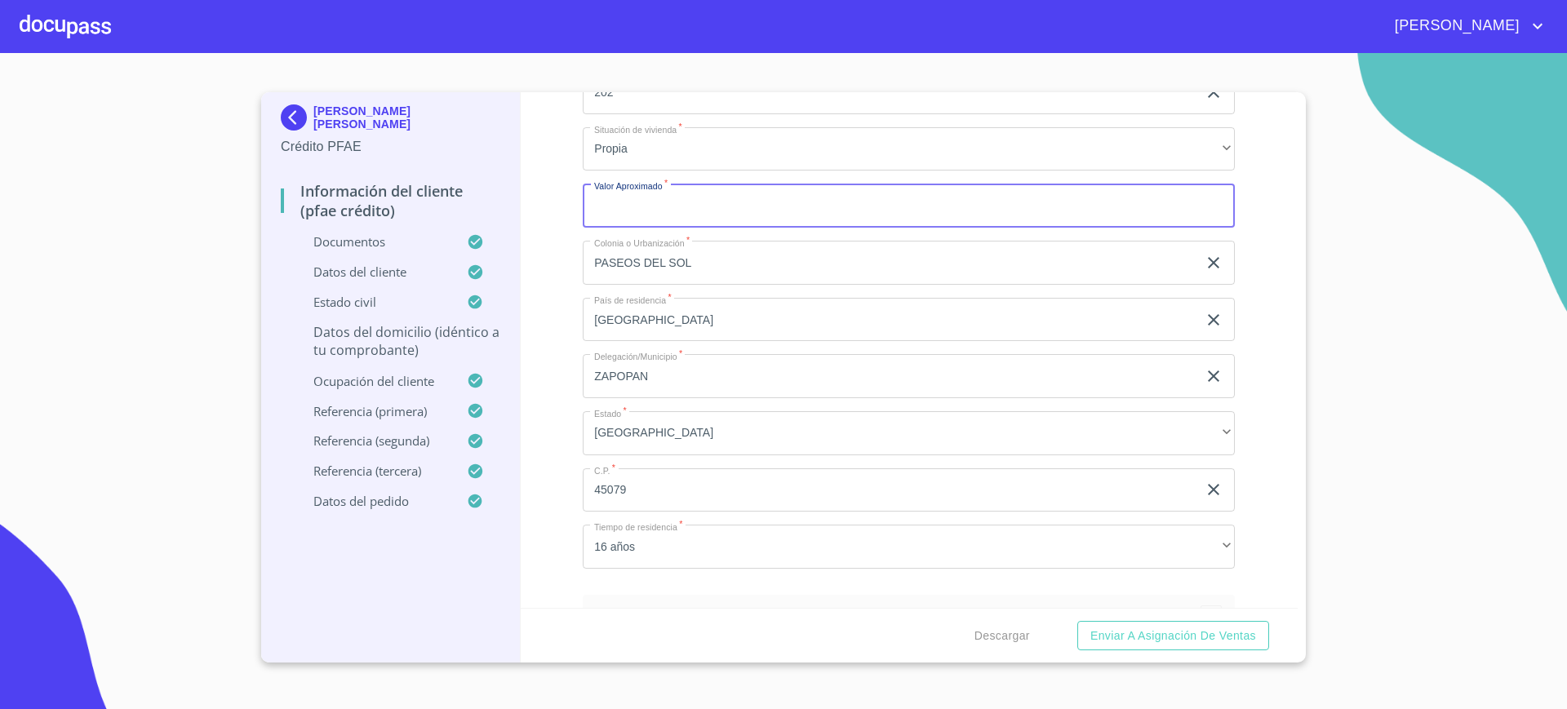
scroll to position [7328, 0]
type input "$5,000,000"
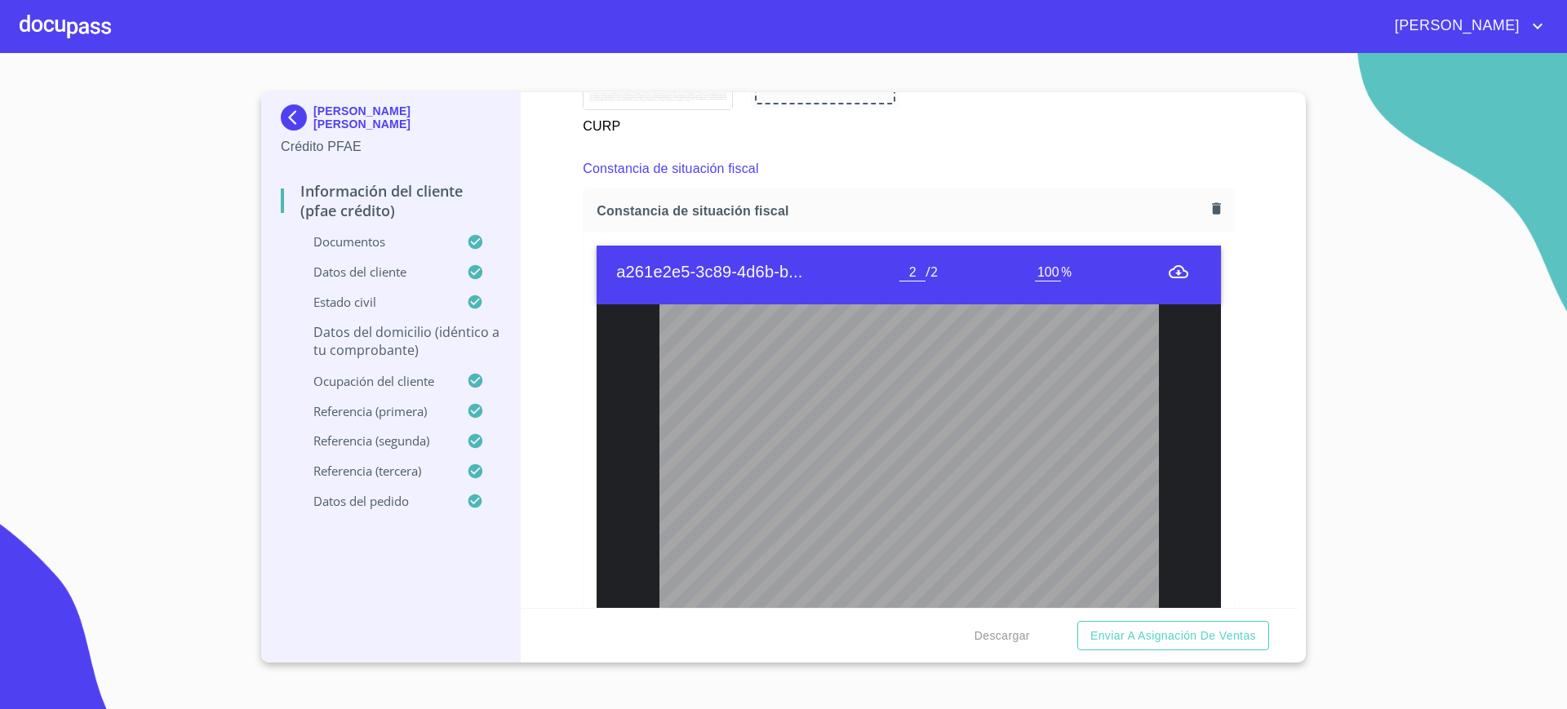
scroll to position [4810, 0]
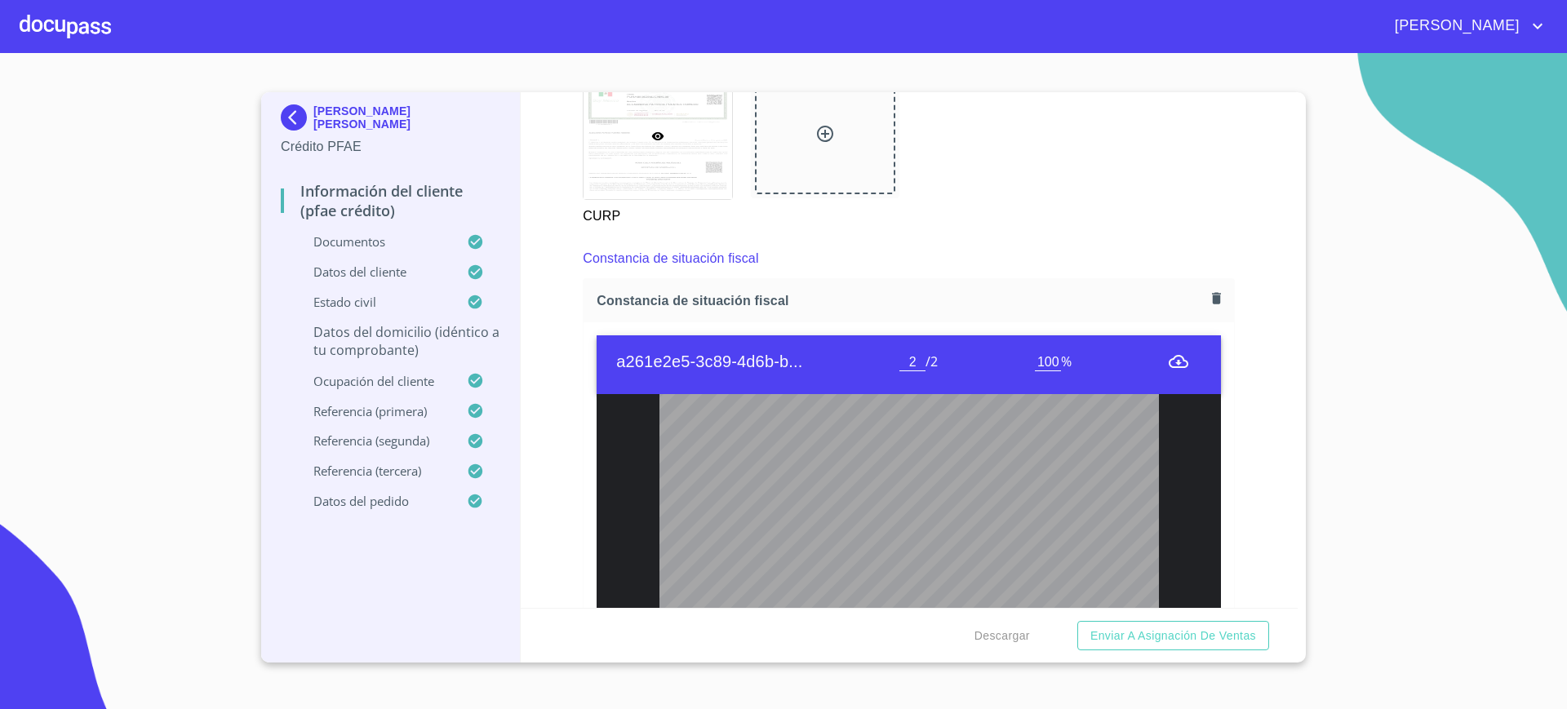
type input "1"
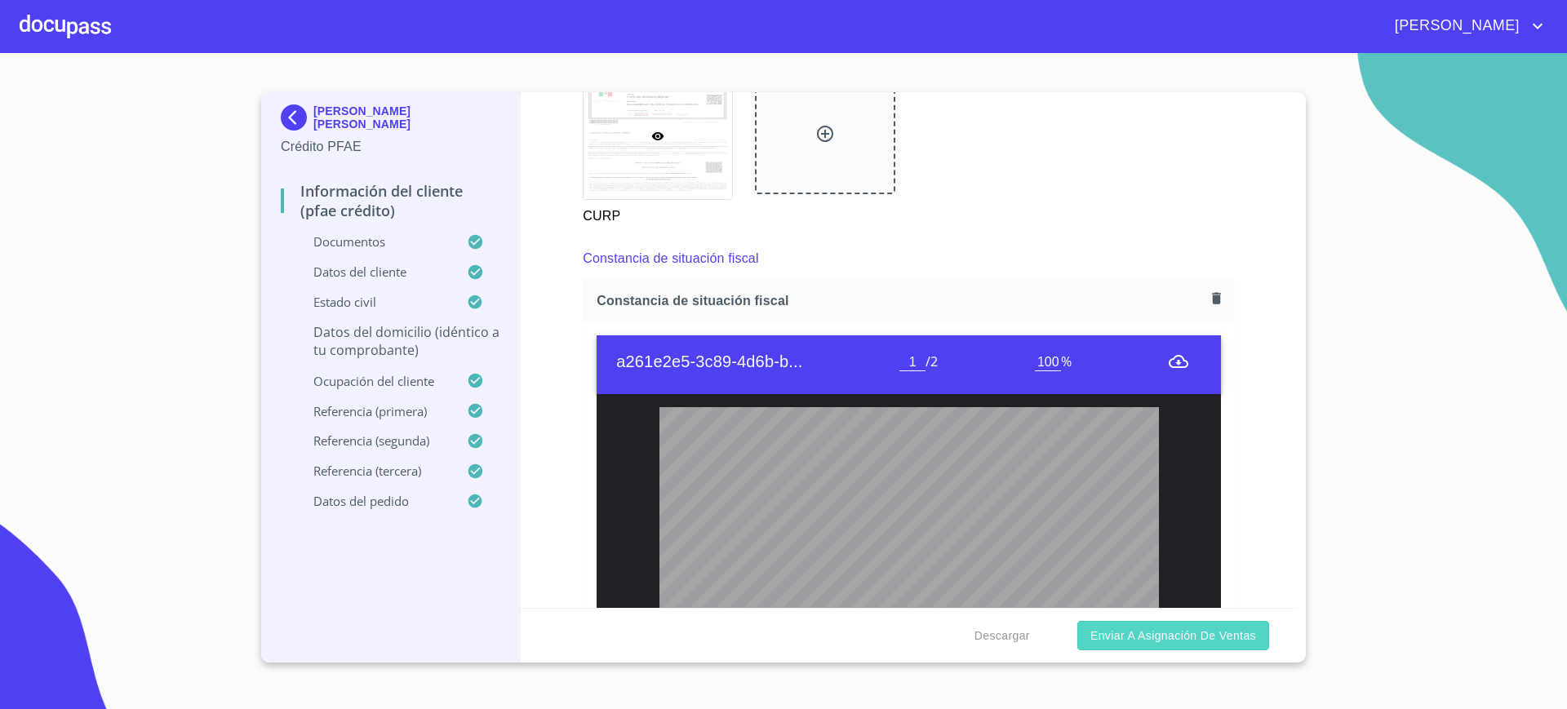
type input "$5,000,000"
click at [1245, 632] on span "Enviar a Asignación de Ventas" at bounding box center [1173, 636] width 166 height 20
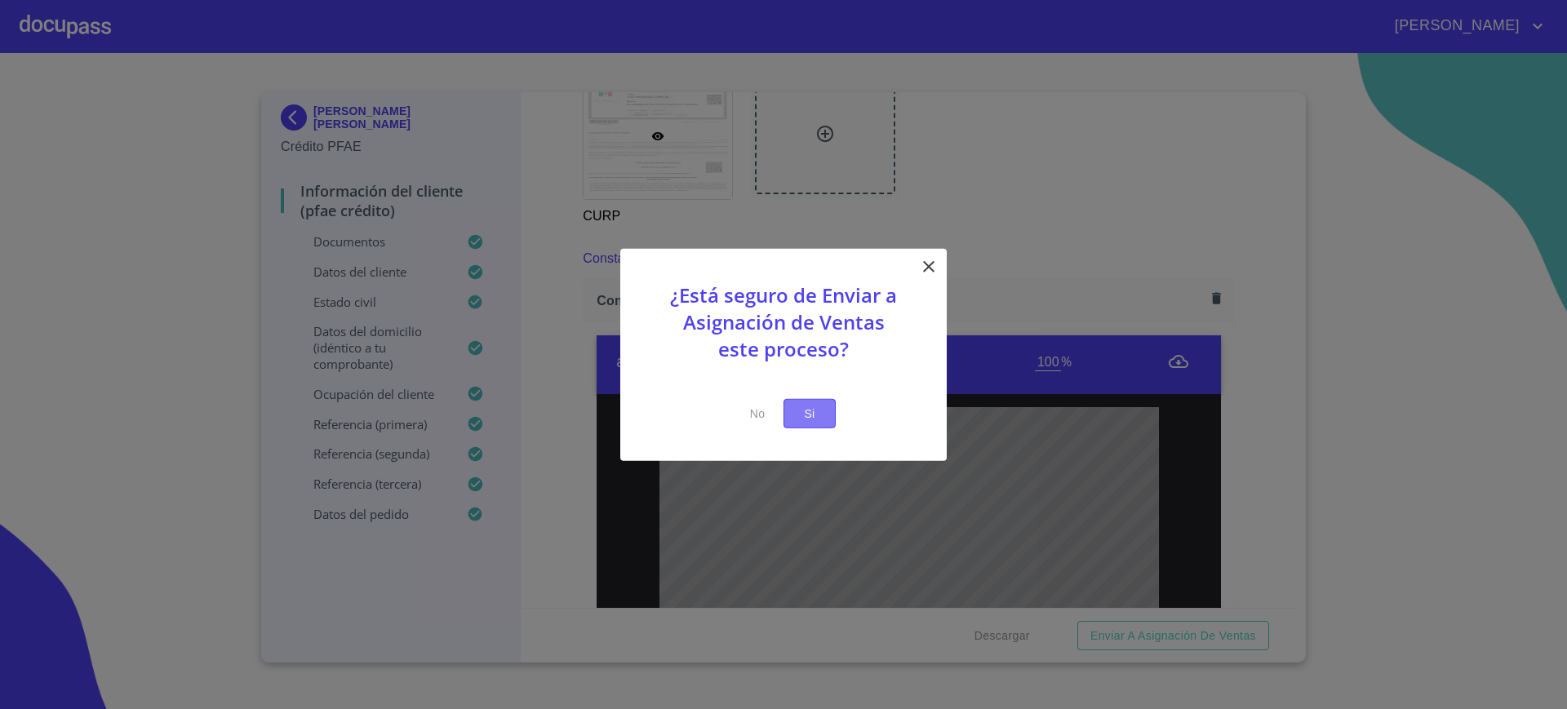
click at [812, 417] on span "Si" at bounding box center [810, 413] width 26 height 20
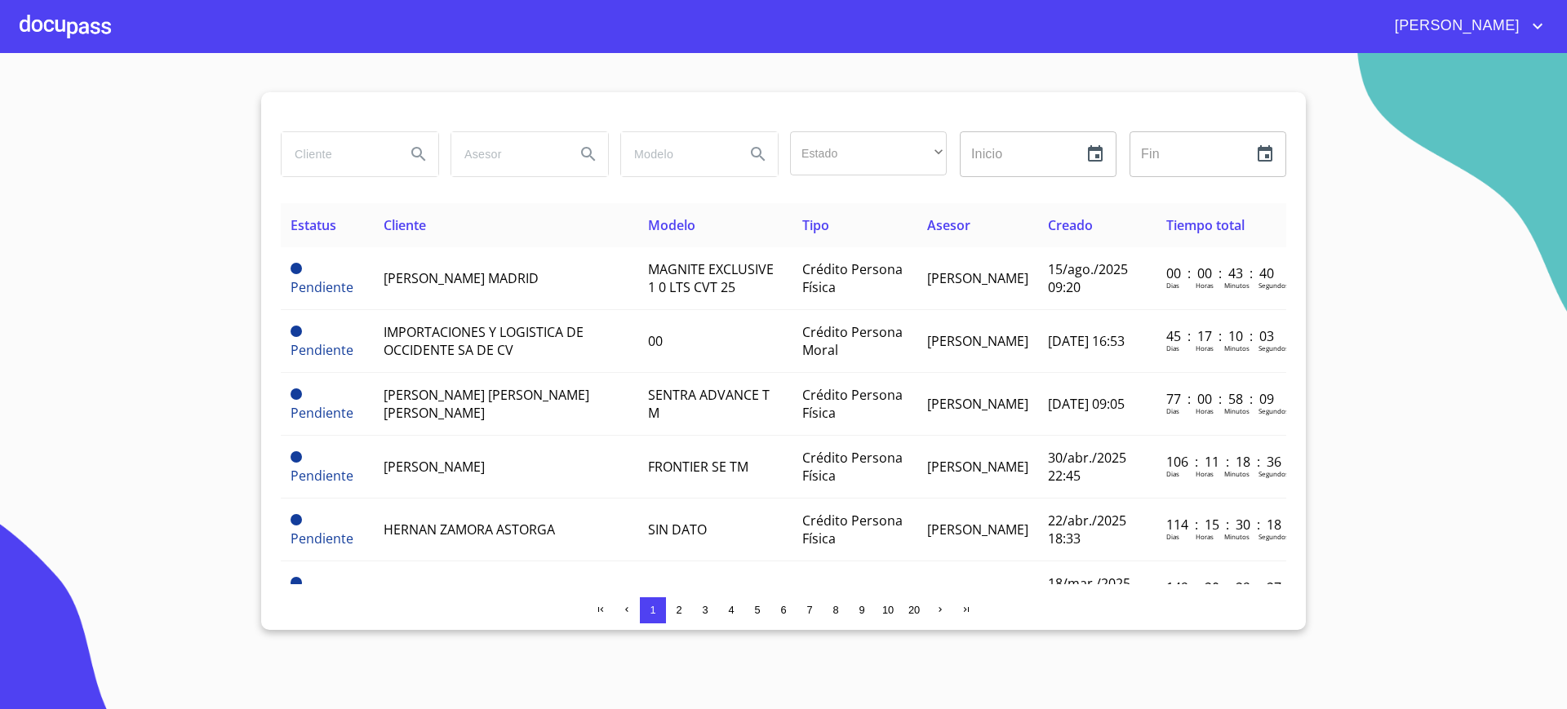
click at [312, 162] on input "search" at bounding box center [337, 154] width 111 height 44
type input "[PERSON_NAME]"
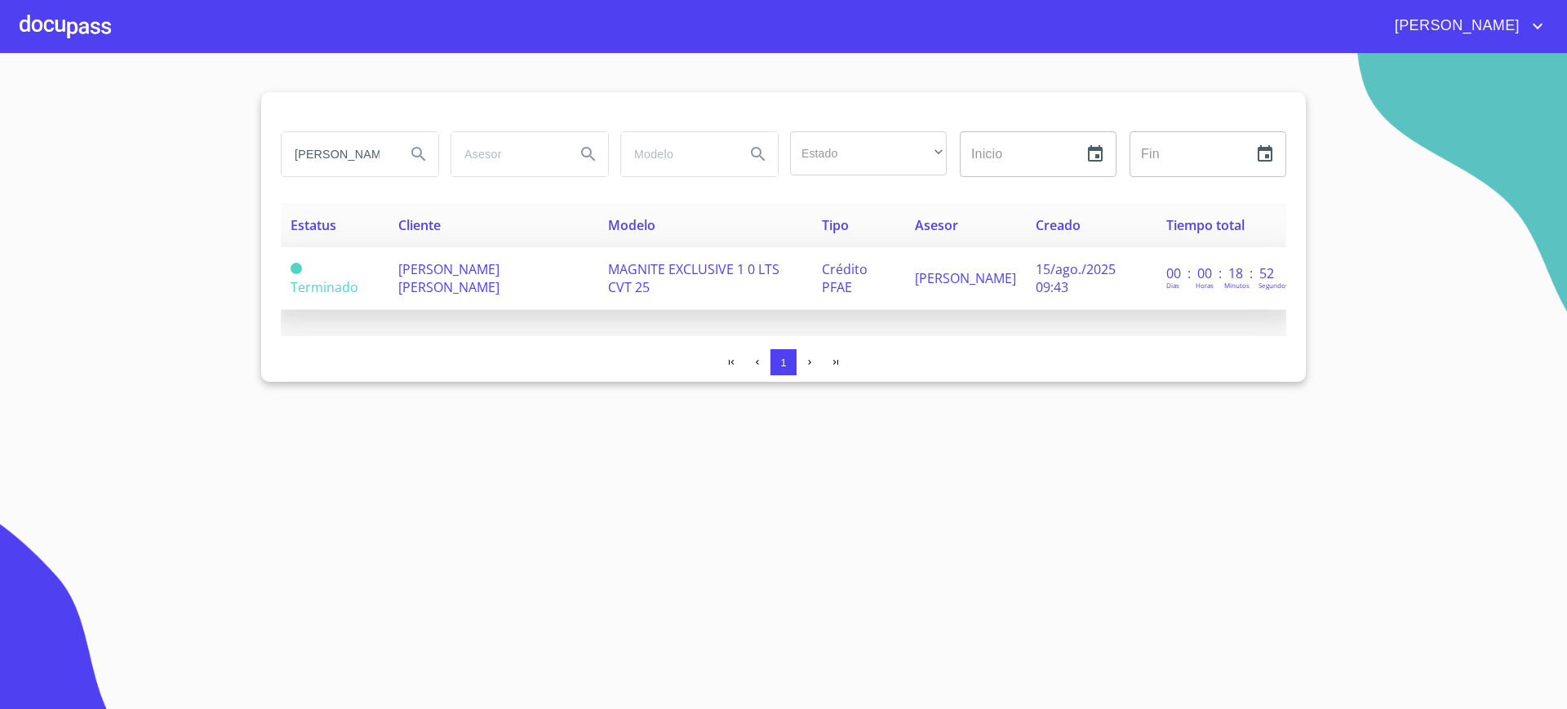
click at [709, 277] on span "MAGNITE EXCLUSIVE 1 0 LTS CVT 25" at bounding box center [693, 278] width 171 height 36
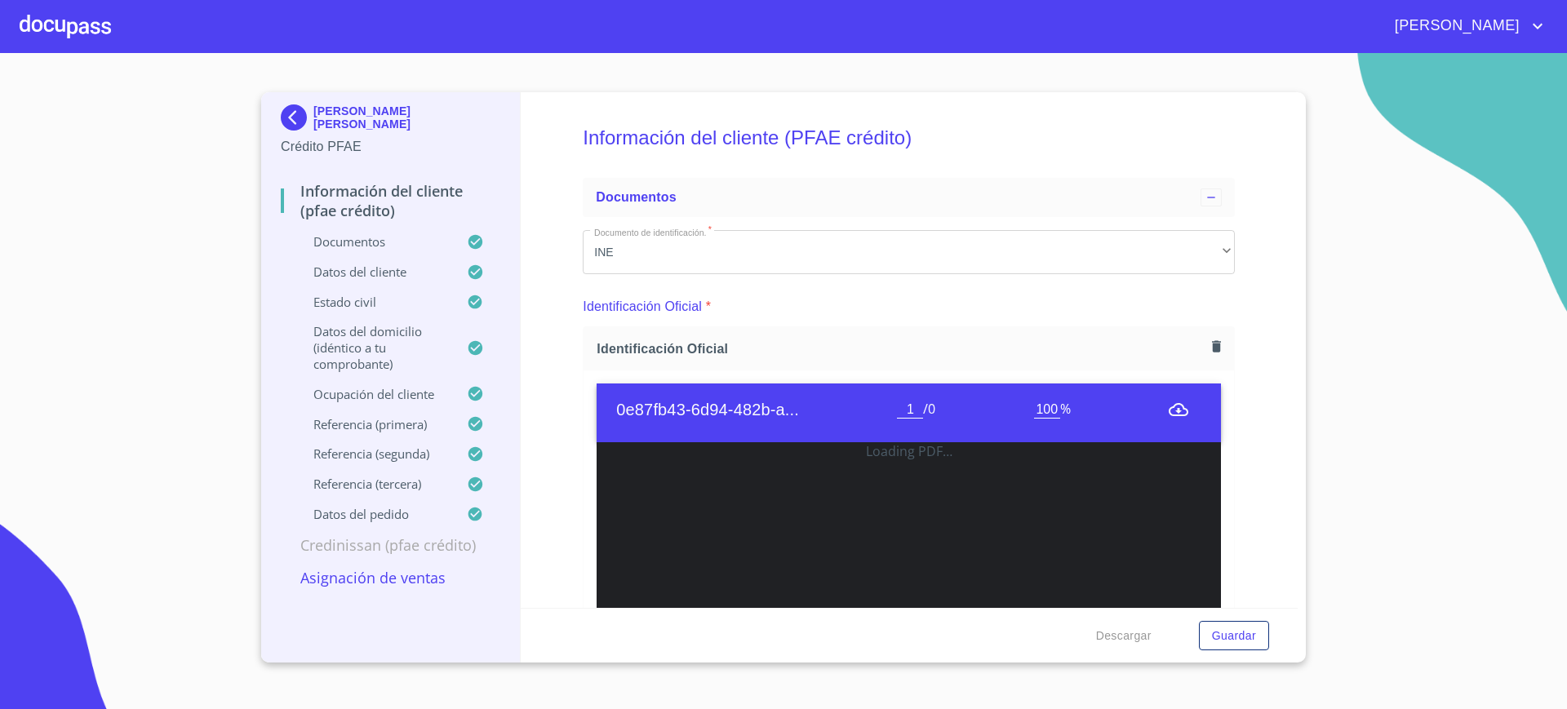
scroll to position [290, 0]
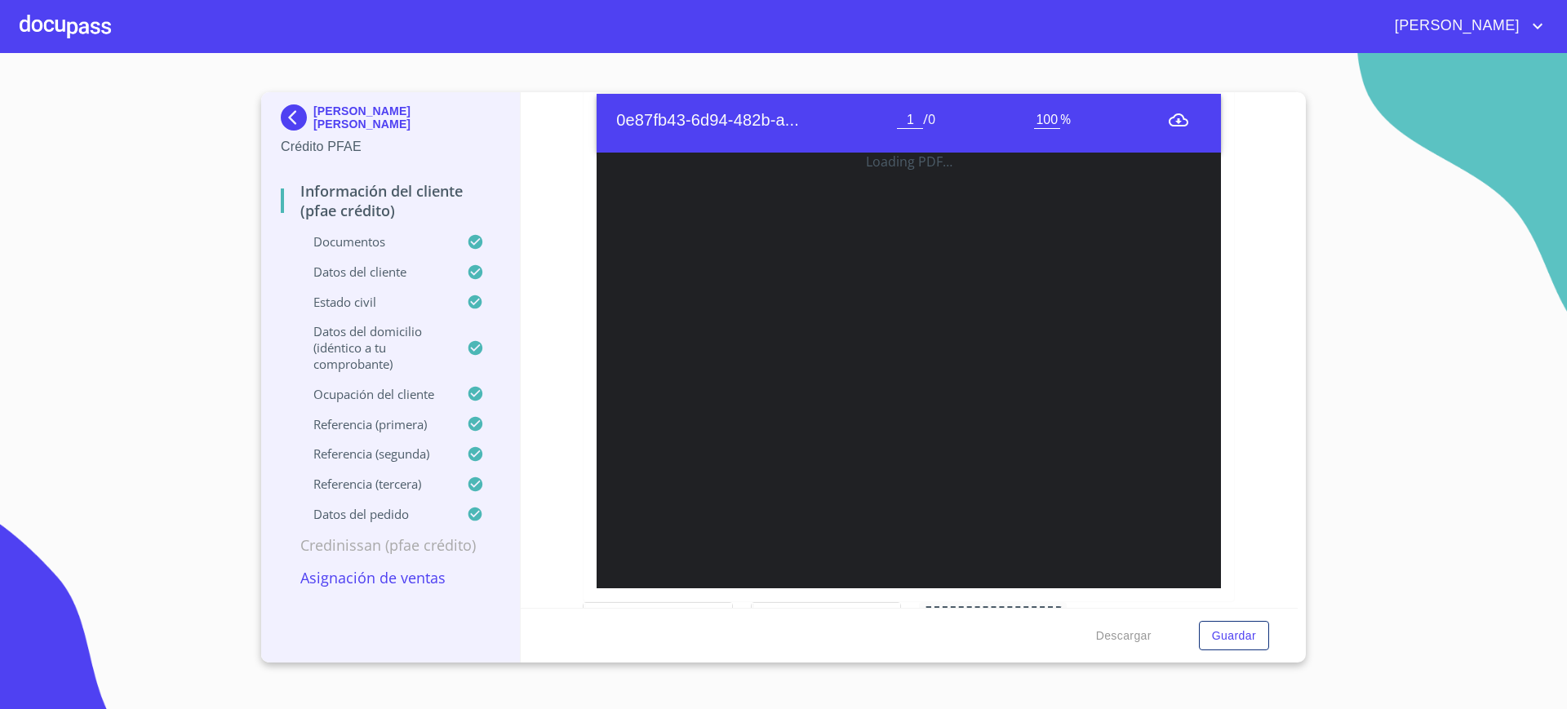
click at [1310, 294] on section "ALEXANDRA PATRICIA PUENTES ROMERO Crédito PFAE Información del cliente (PFAE cr…" at bounding box center [783, 381] width 1567 height 656
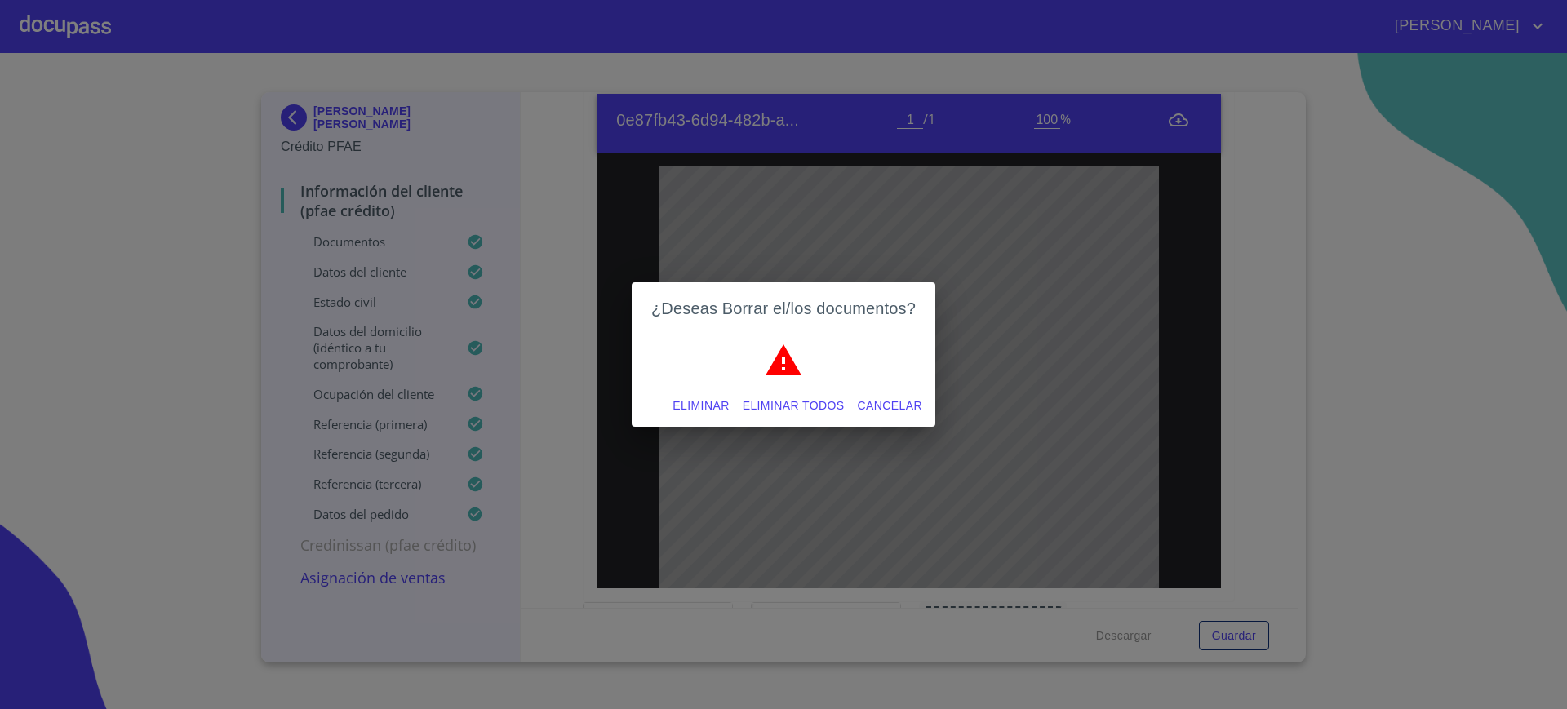
click at [1205, 165] on div "¿Deseas Borrar el/los documentos? Eliminar Eliminar todos Cancelar" at bounding box center [783, 354] width 1567 height 709
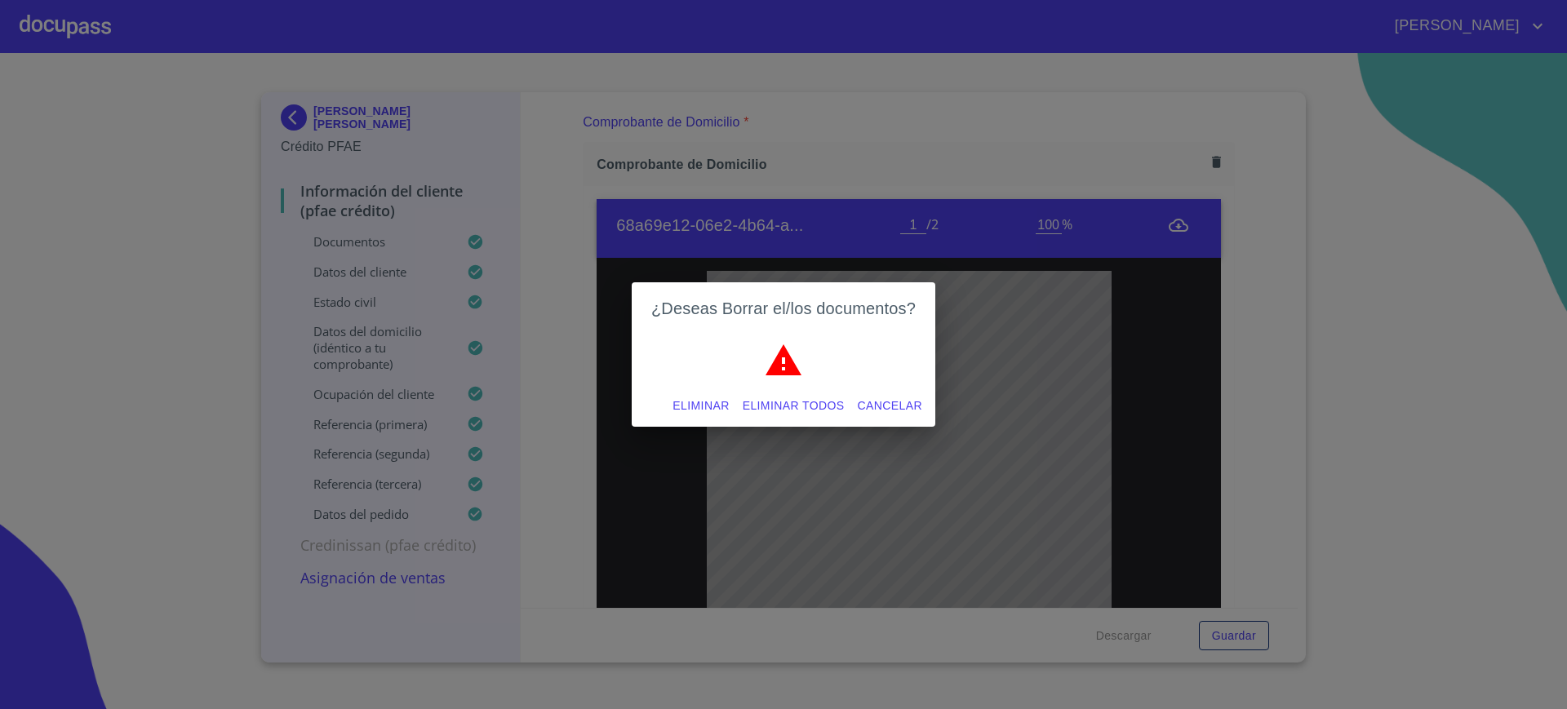
click at [713, 404] on span "Eliminar" at bounding box center [701, 406] width 56 height 20
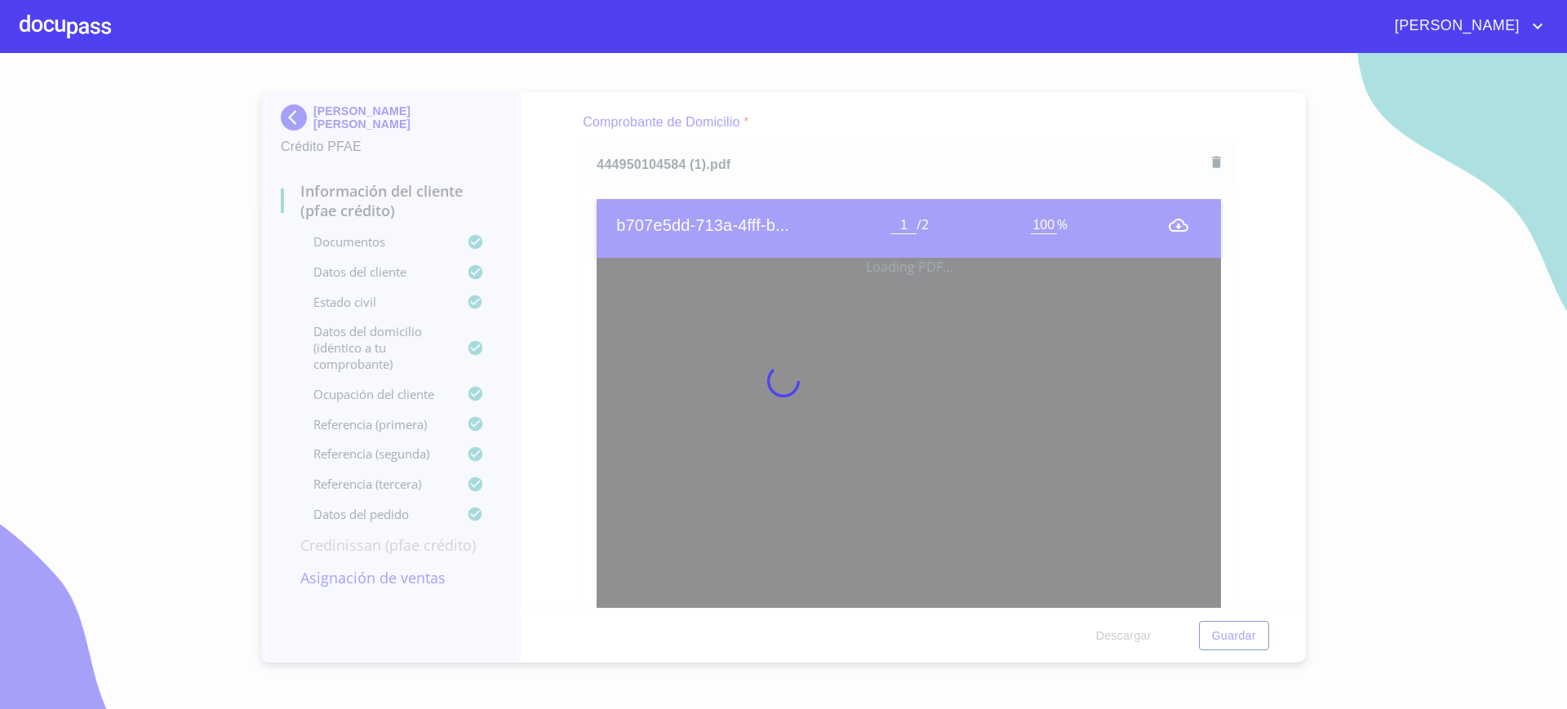
click at [95, 166] on section "ALEXANDRA PATRICIA PUENTES ROMERO Crédito PFAE Información del cliente (PFAE cr…" at bounding box center [783, 381] width 1567 height 656
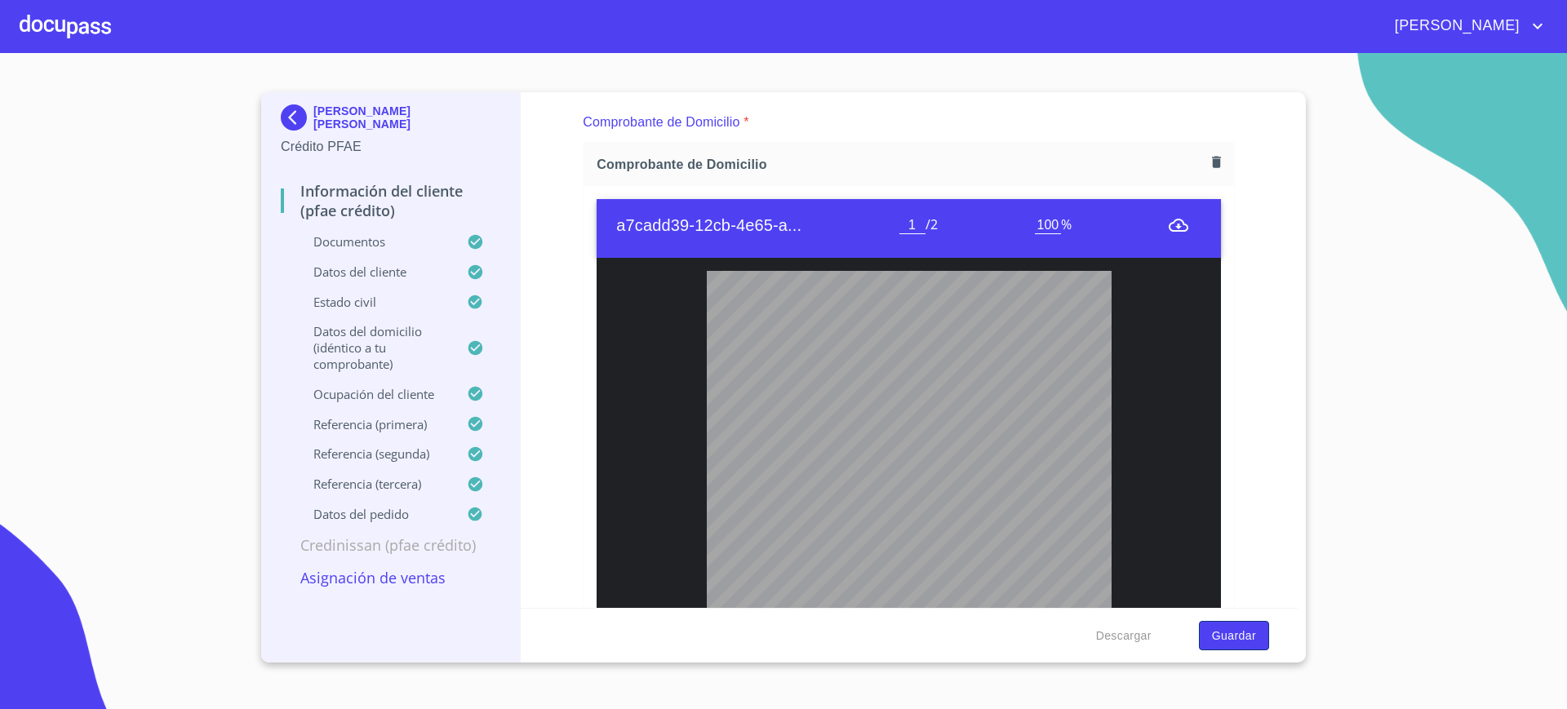
click at [1231, 637] on span "Guardar" at bounding box center [1234, 636] width 44 height 20
